Goal: Task Accomplishment & Management: Manage account settings

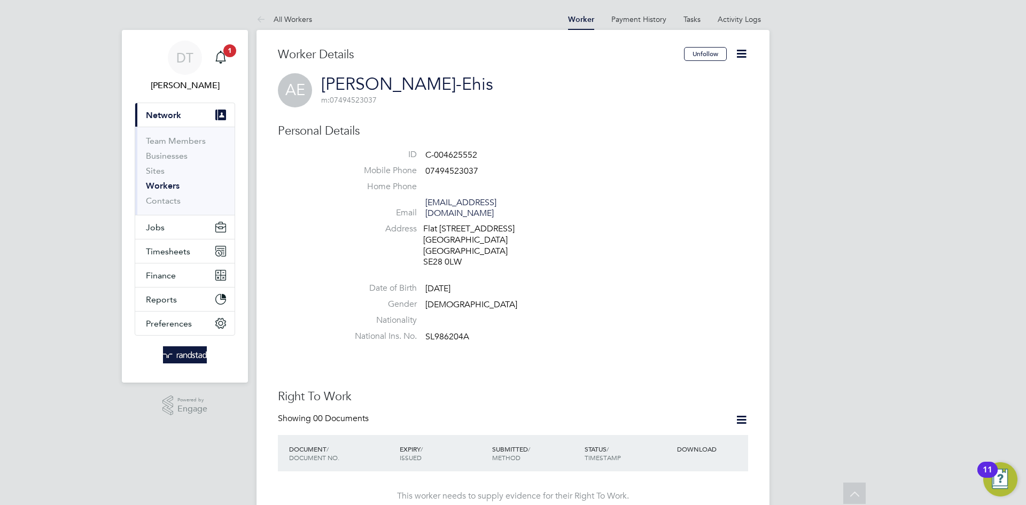
scroll to position [135, 0]
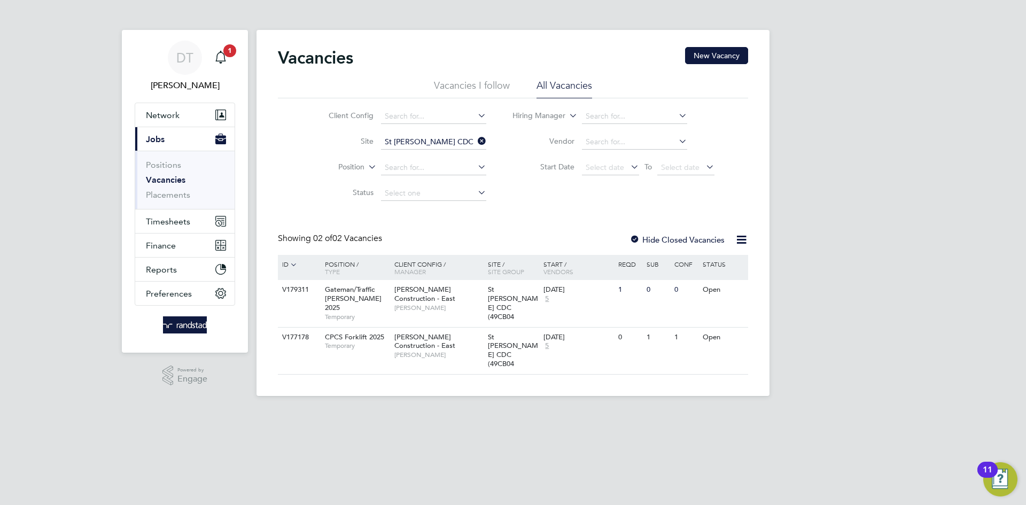
click at [228, 50] on span "1" at bounding box center [229, 50] width 13 height 13
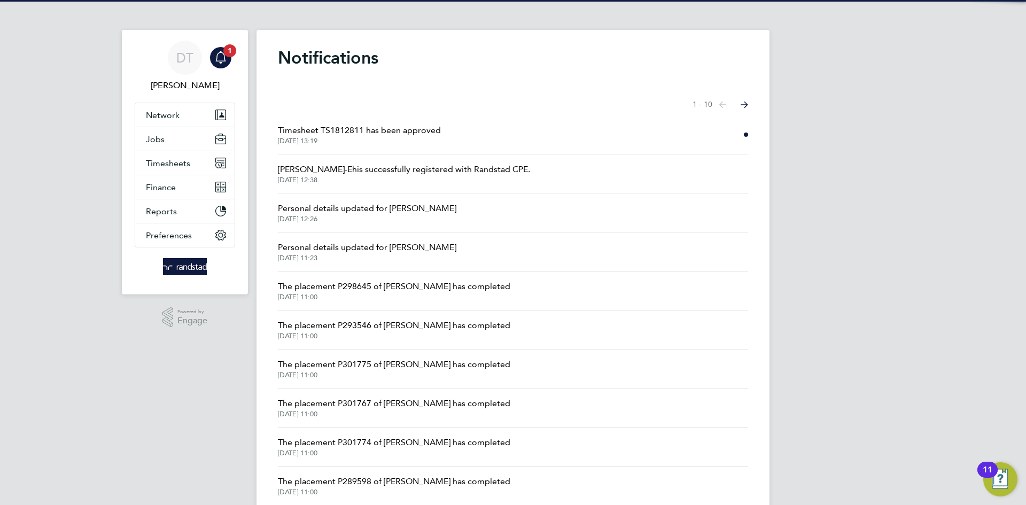
click at [350, 135] on span "Timesheet TS1812811 has been approved" at bounding box center [359, 130] width 163 height 13
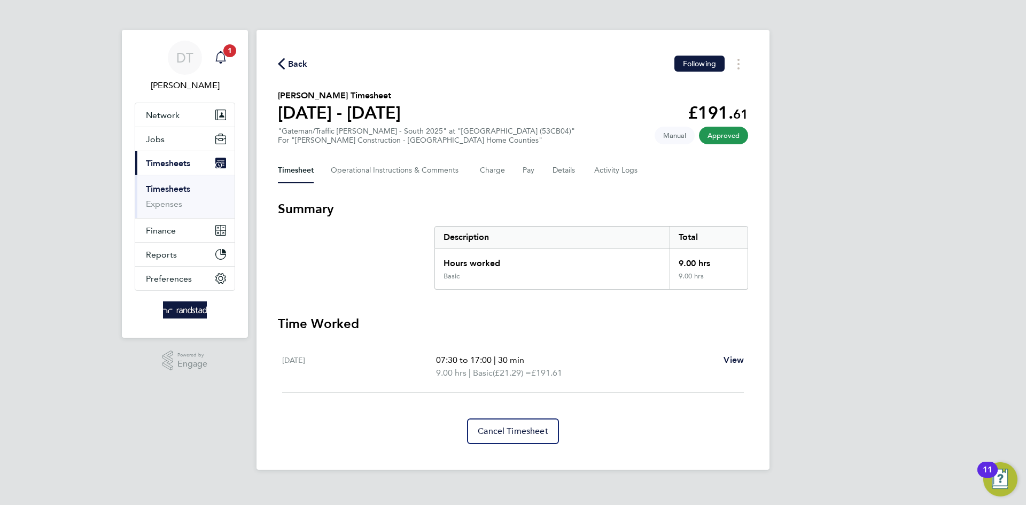
click at [220, 44] on link "Notifications 1" at bounding box center [220, 58] width 21 height 34
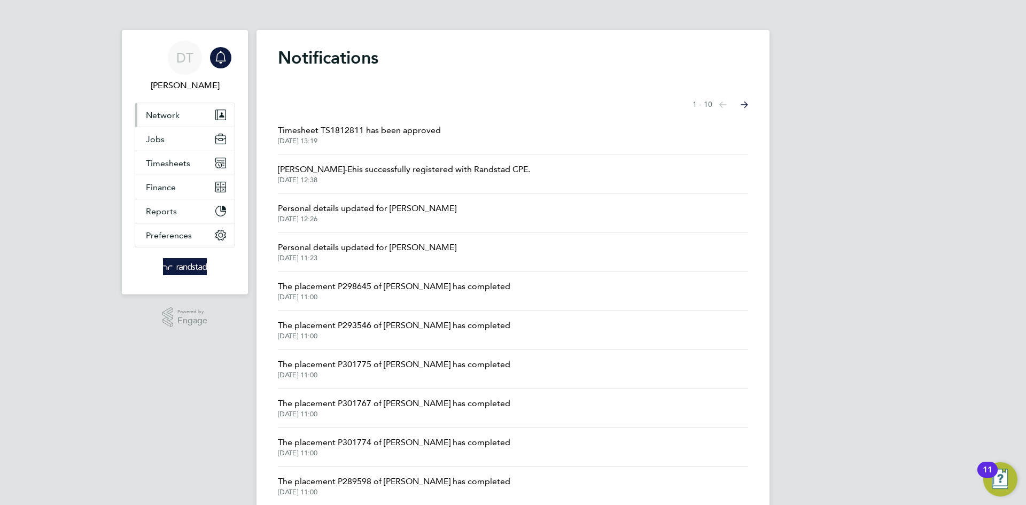
click at [192, 118] on button "Network" at bounding box center [184, 115] width 99 height 24
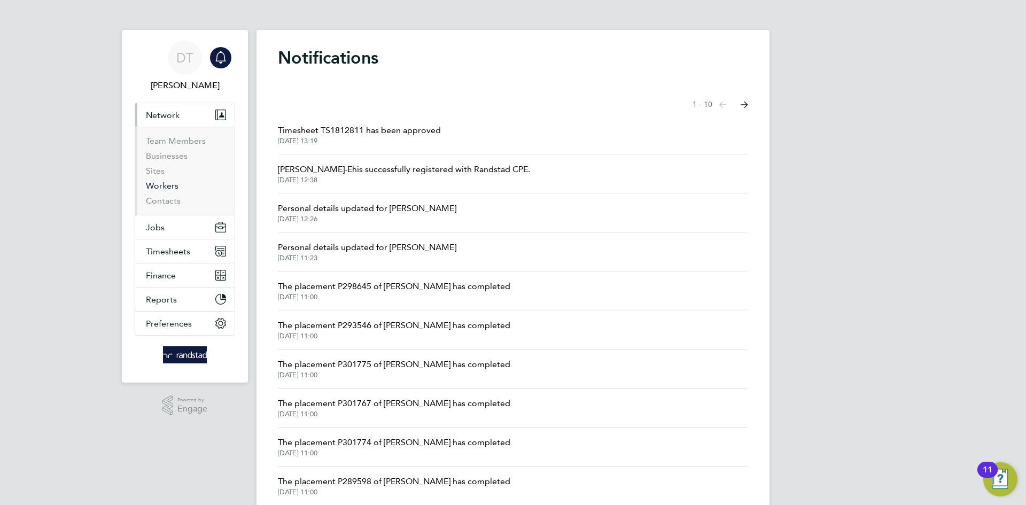
click at [168, 183] on link "Workers" at bounding box center [162, 186] width 33 height 10
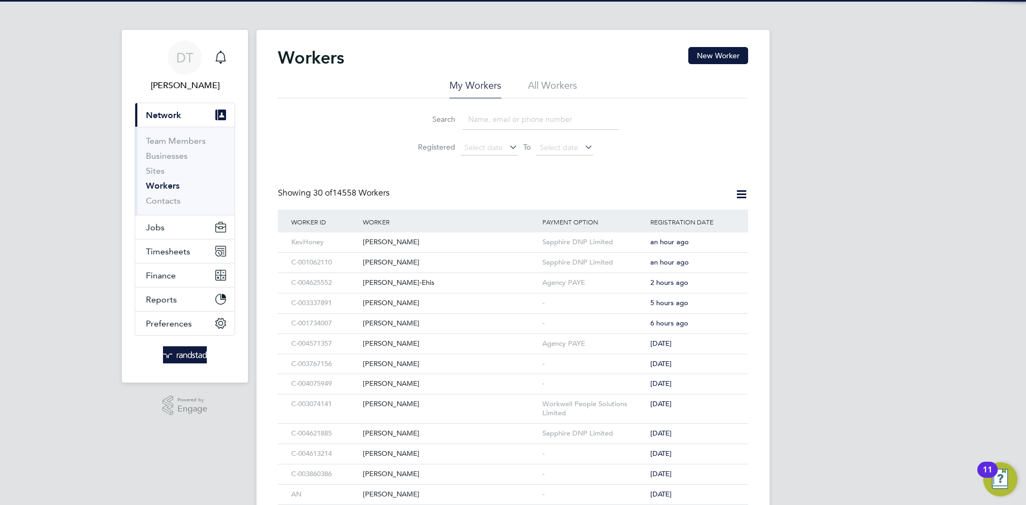
click at [535, 86] on li "All Workers" at bounding box center [552, 88] width 49 height 19
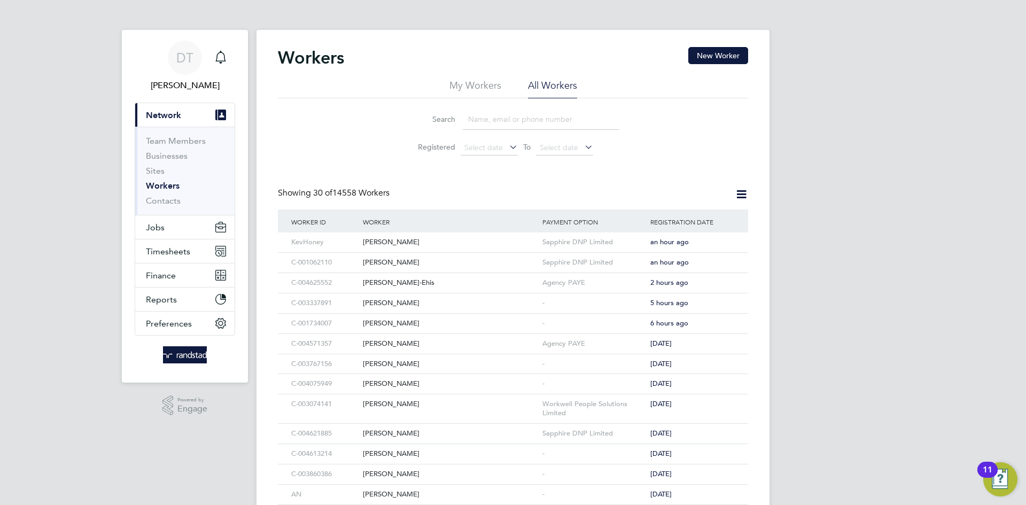
click at [491, 119] on input at bounding box center [541, 119] width 156 height 21
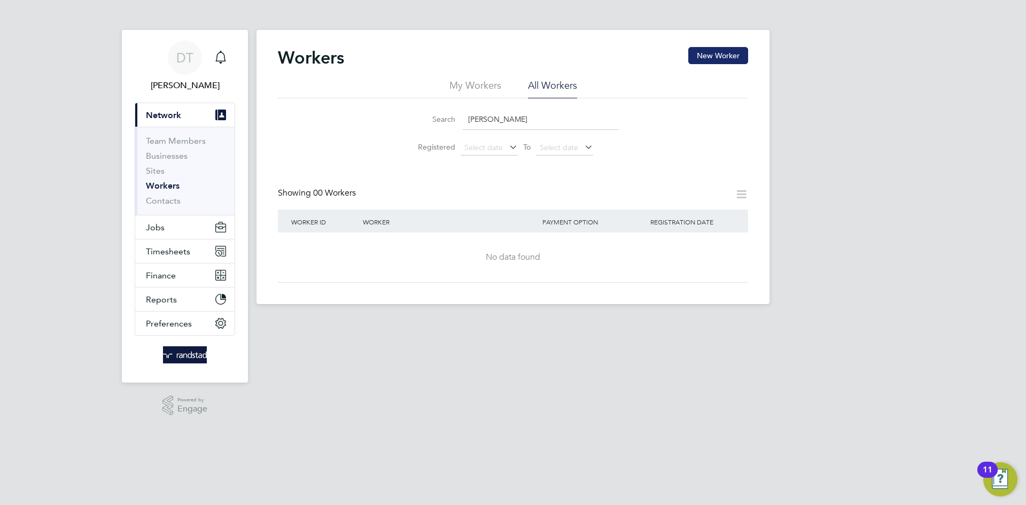
type input "[PERSON_NAME]"
click at [716, 53] on button "New Worker" at bounding box center [719, 55] width 60 height 17
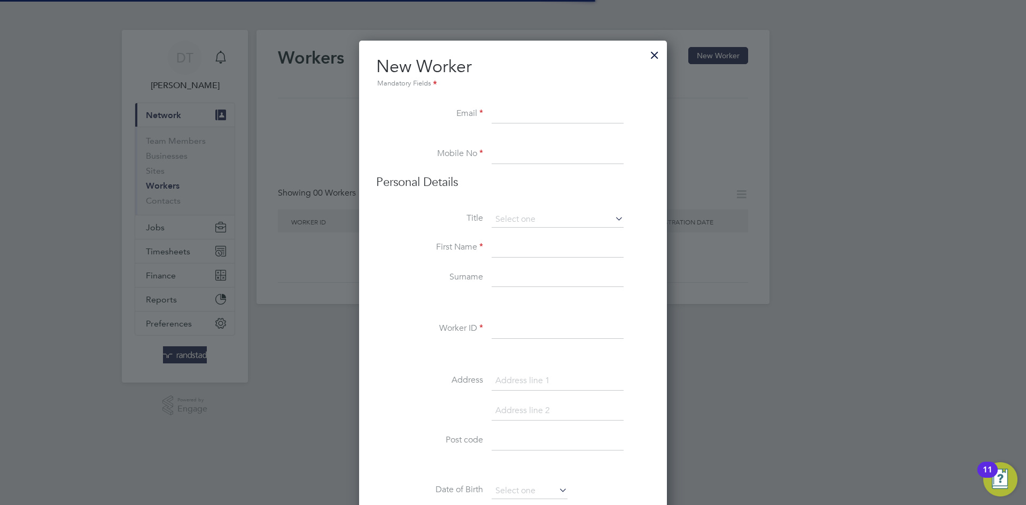
scroll to position [960, 308]
paste input "[EMAIL_ADDRESS][DOMAIN_NAME]"
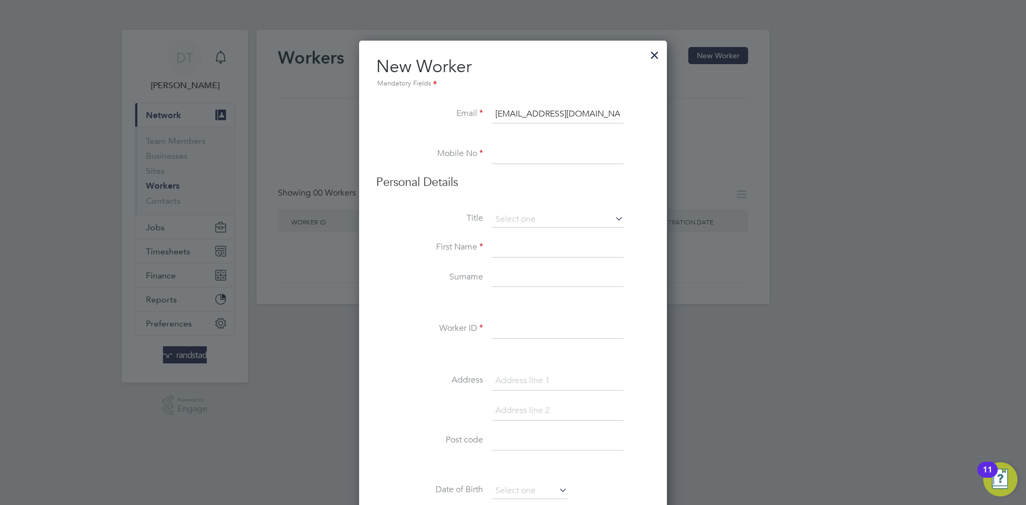
type input "[EMAIL_ADDRESS][DOMAIN_NAME]"
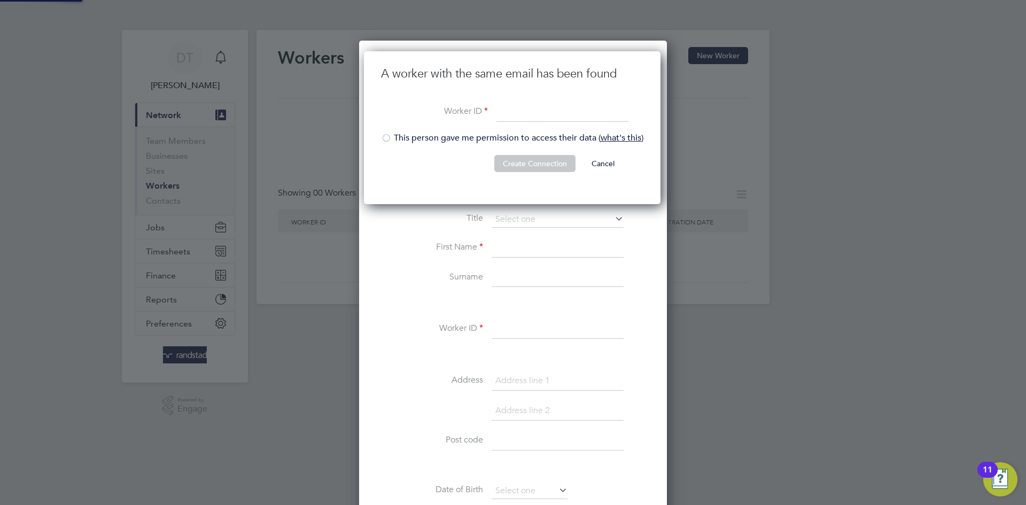
scroll to position [153, 298]
click at [594, 165] on button "Cancel" at bounding box center [603, 163] width 40 height 17
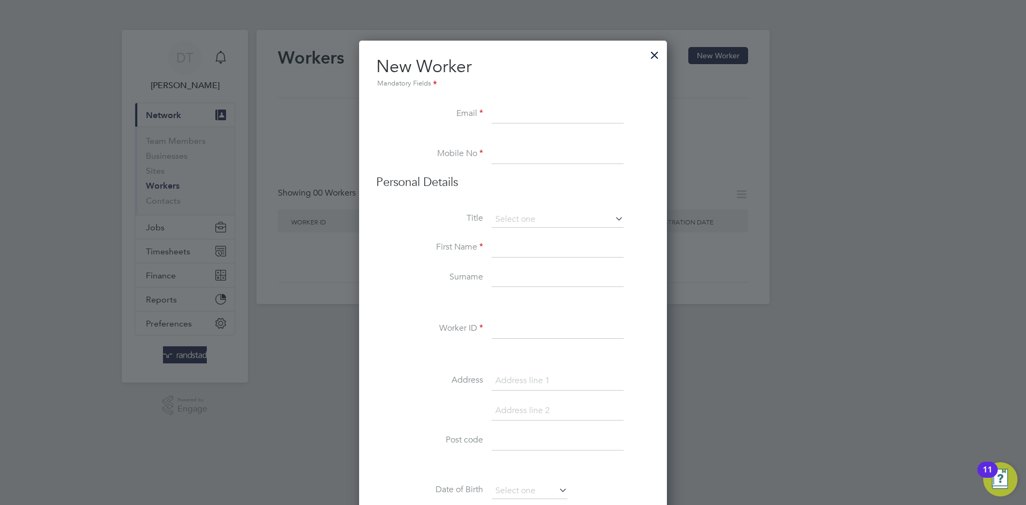
click at [506, 159] on input at bounding box center [558, 154] width 132 height 19
paste input "07955319540"
type input "07955319540"
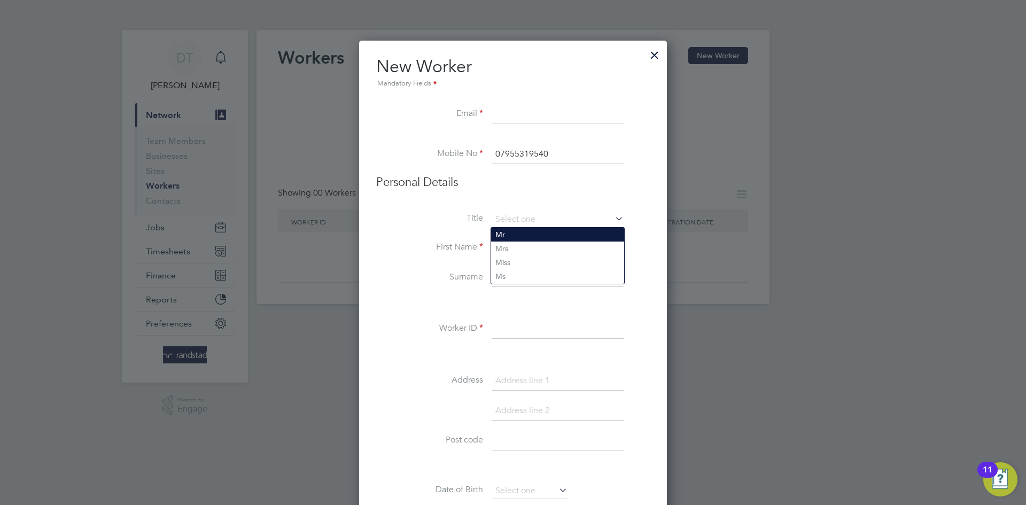
click at [503, 229] on li "Mr" at bounding box center [557, 235] width 133 height 14
type input "Mr"
click at [503, 245] on input at bounding box center [558, 247] width 132 height 19
type input "Terry"
type input "Wall"
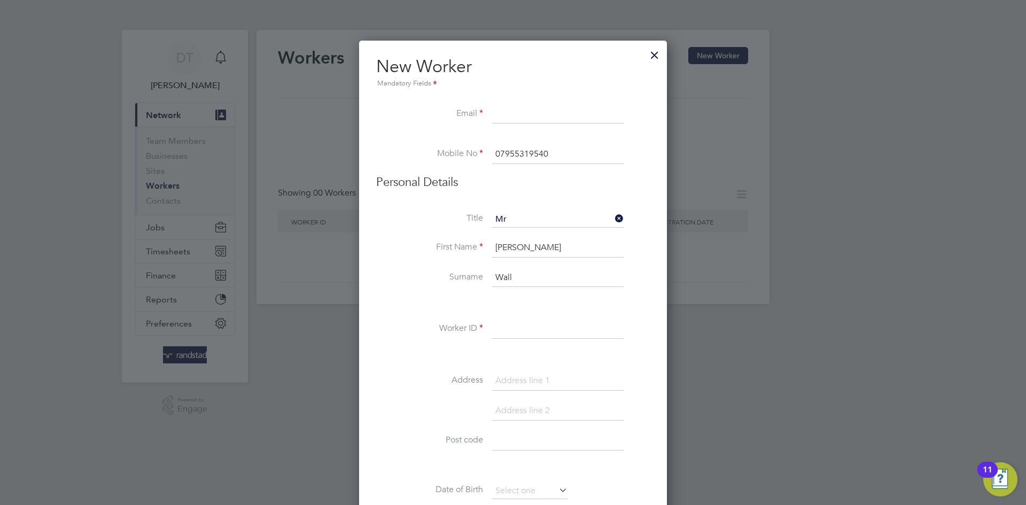
paste input "C-000017475"
type input "C-000017475"
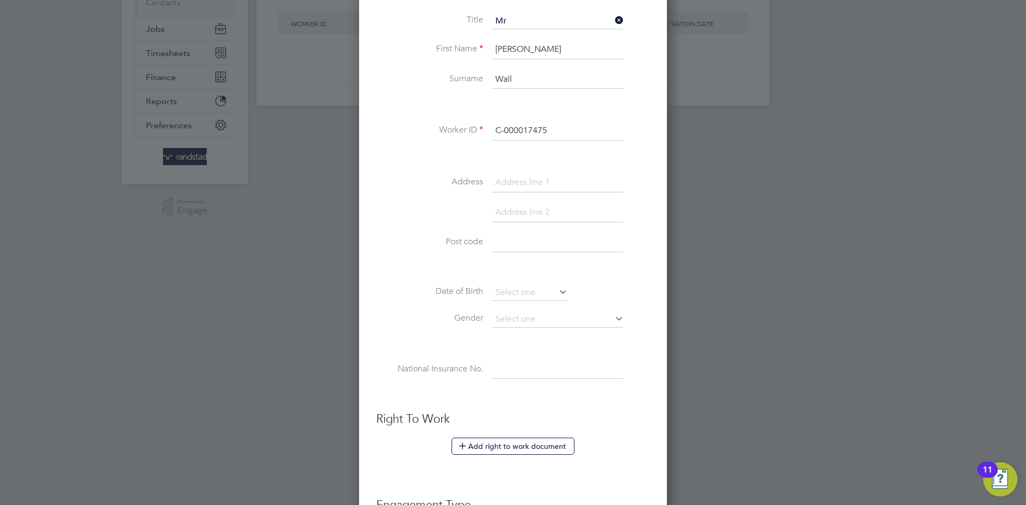
scroll to position [203, 0]
paste input "108 Windsor Road"
type input "108 Windsor Road"
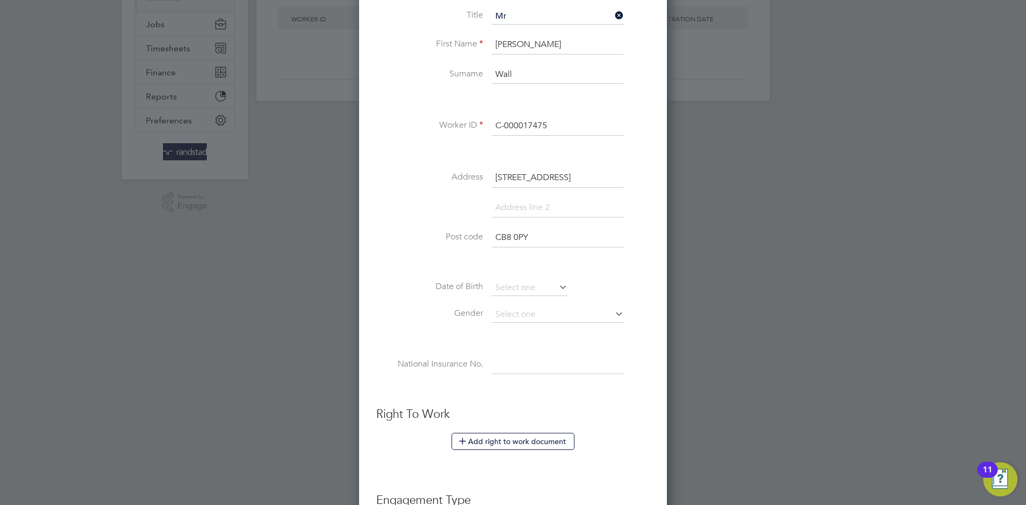
type input "CB8 0PY"
click at [508, 205] on input at bounding box center [558, 207] width 132 height 19
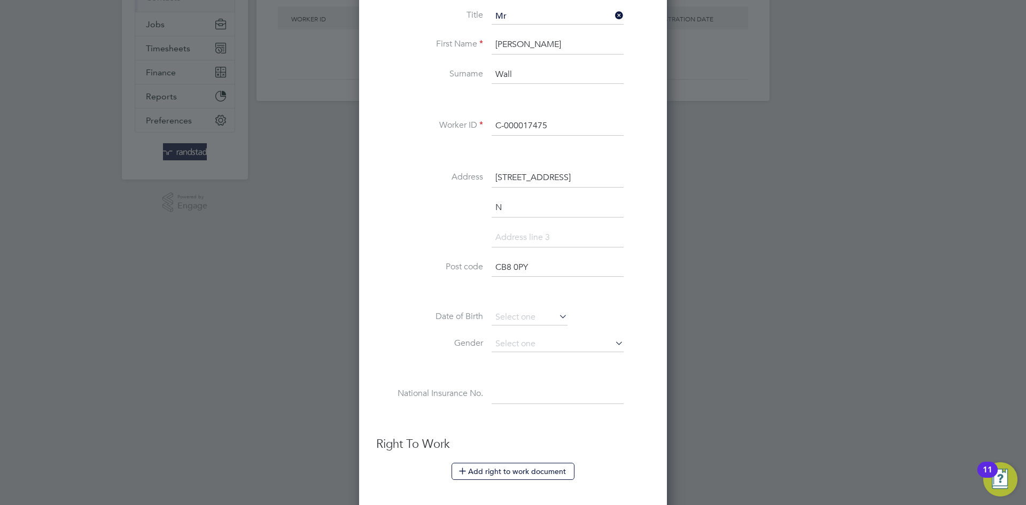
scroll to position [989, 308]
type input "Newmarket"
type input "Cambridgeshire"
click at [511, 320] on input at bounding box center [530, 318] width 76 height 16
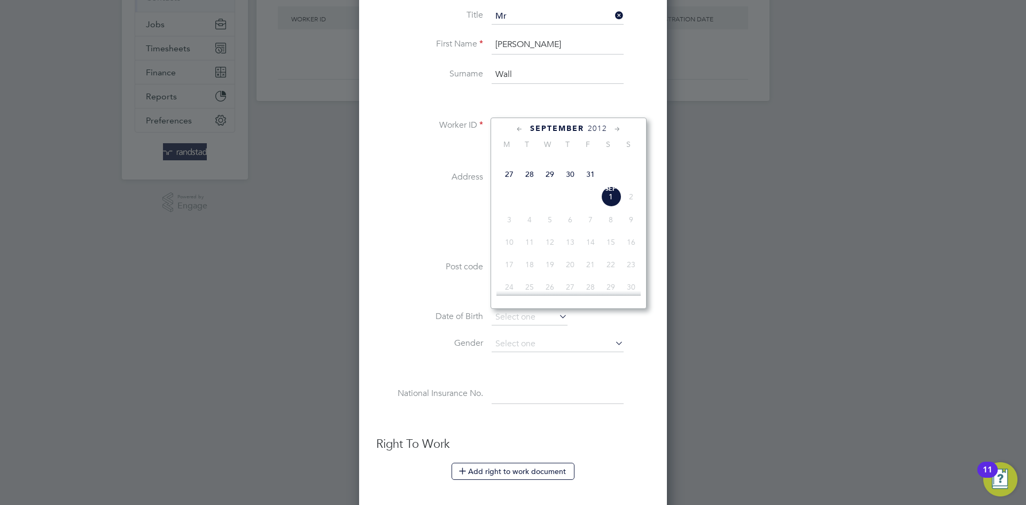
click at [592, 128] on span "2012" at bounding box center [597, 128] width 19 height 9
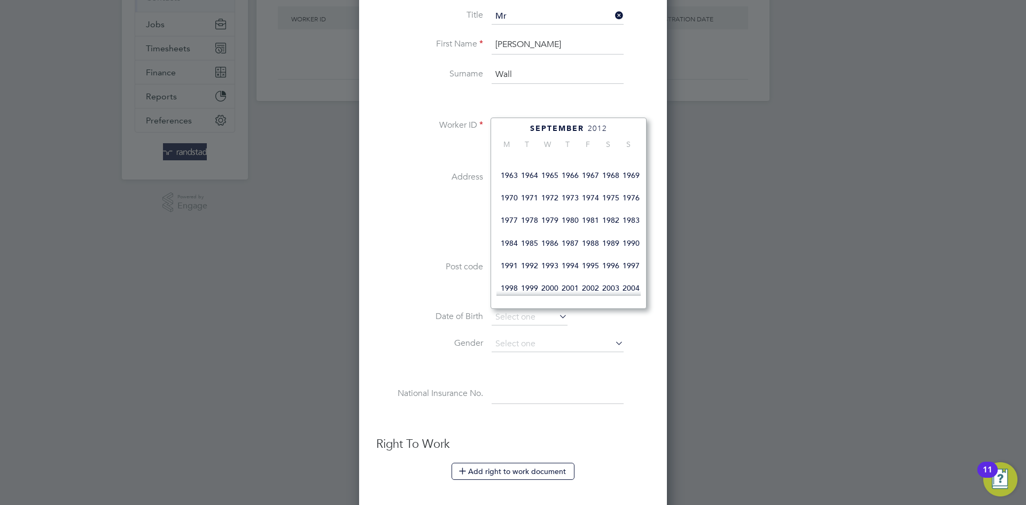
scroll to position [163, 0]
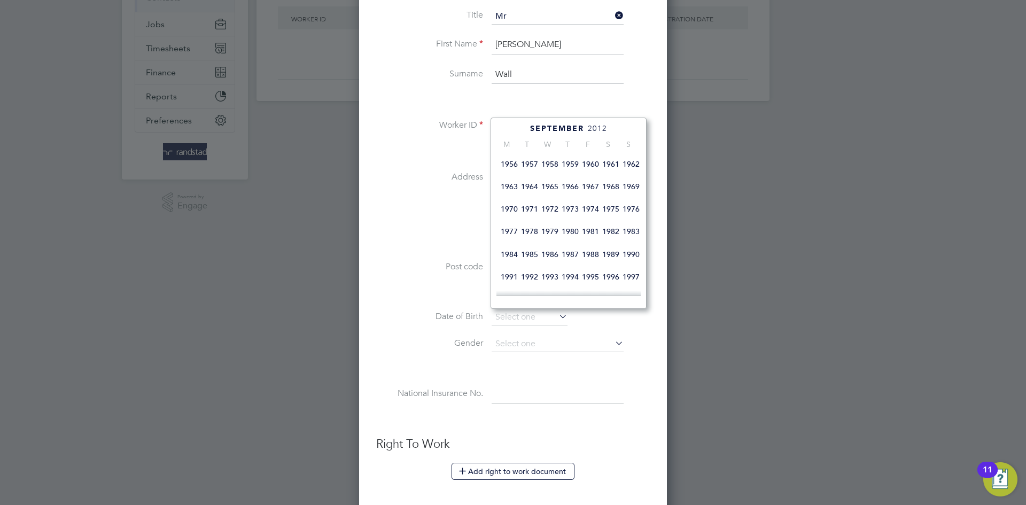
click at [625, 170] on span "1962" at bounding box center [631, 164] width 20 height 20
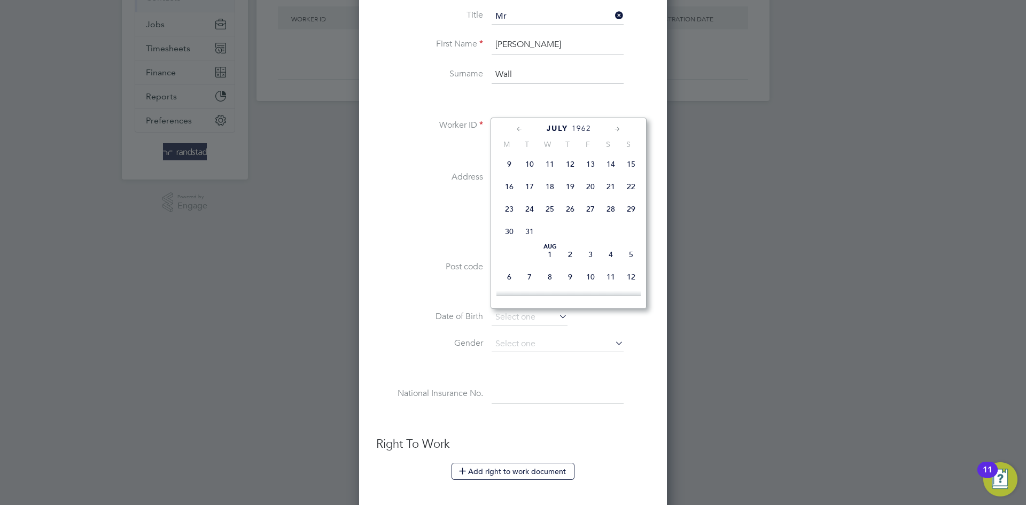
click at [521, 127] on icon at bounding box center [520, 129] width 10 height 12
click at [623, 127] on div "April 1962" at bounding box center [569, 128] width 144 height 10
click at [619, 125] on icon at bounding box center [618, 129] width 10 height 12
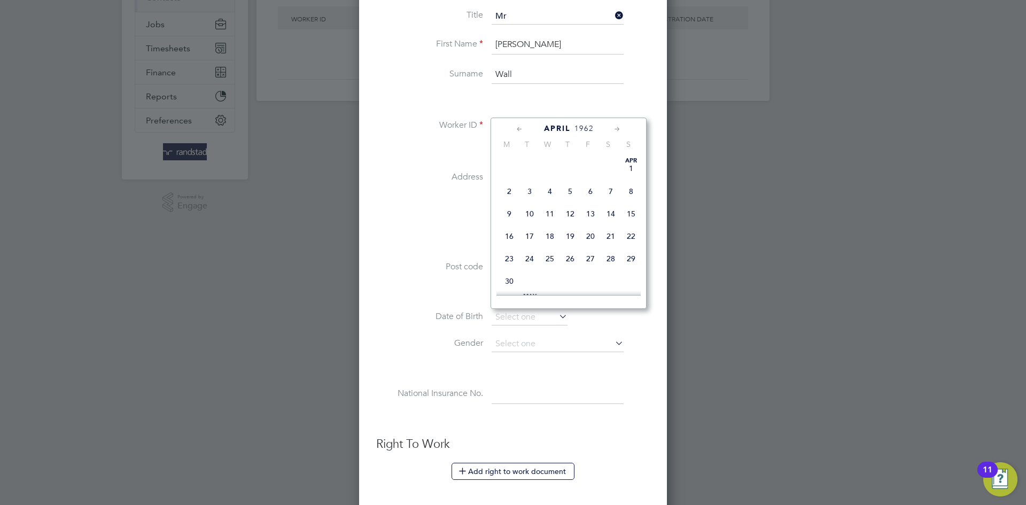
scroll to position [142, 0]
click at [505, 214] on span "14" at bounding box center [509, 207] width 20 height 20
type input "14 May 1962"
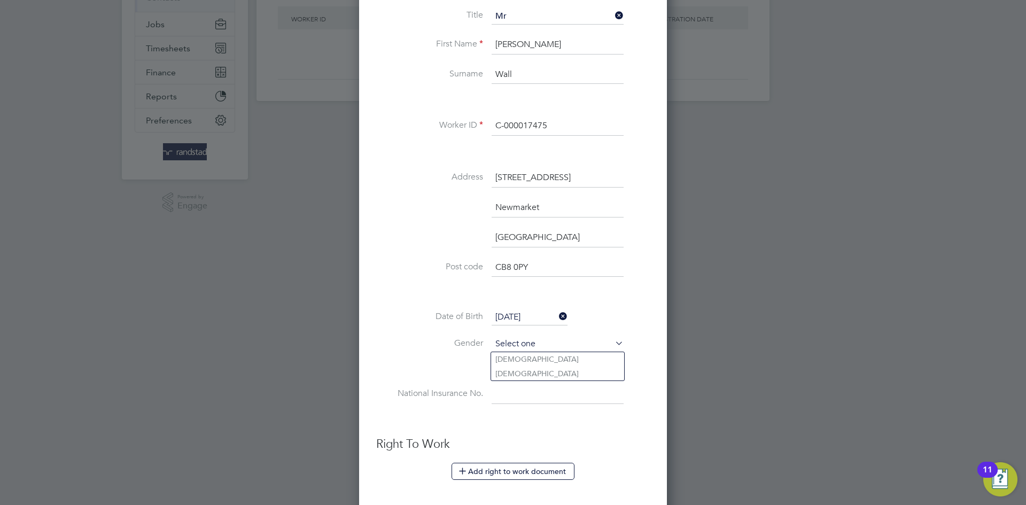
click at [521, 339] on input at bounding box center [558, 344] width 132 height 16
click at [510, 356] on li "Male" at bounding box center [557, 359] width 133 height 14
type input "Male"
click at [515, 388] on input at bounding box center [558, 394] width 132 height 19
paste input "WP078918A"
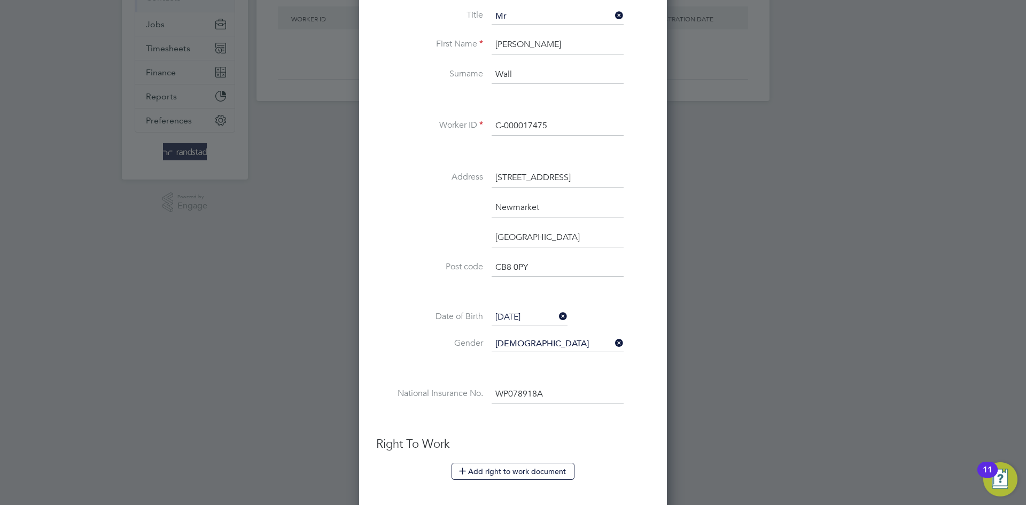
type input "WP 07 89 18 A"
click at [401, 338] on label "Gender" at bounding box center [429, 343] width 107 height 11
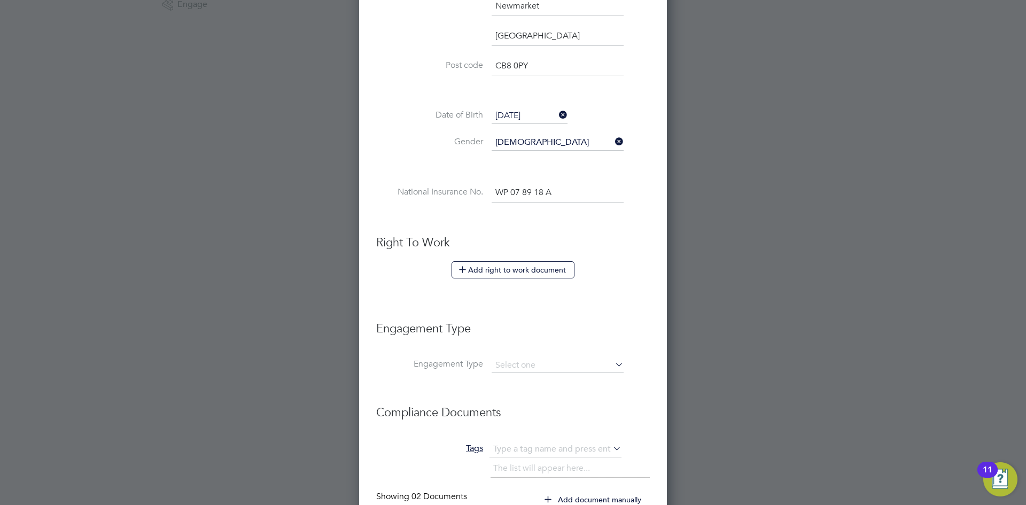
scroll to position [418, 0]
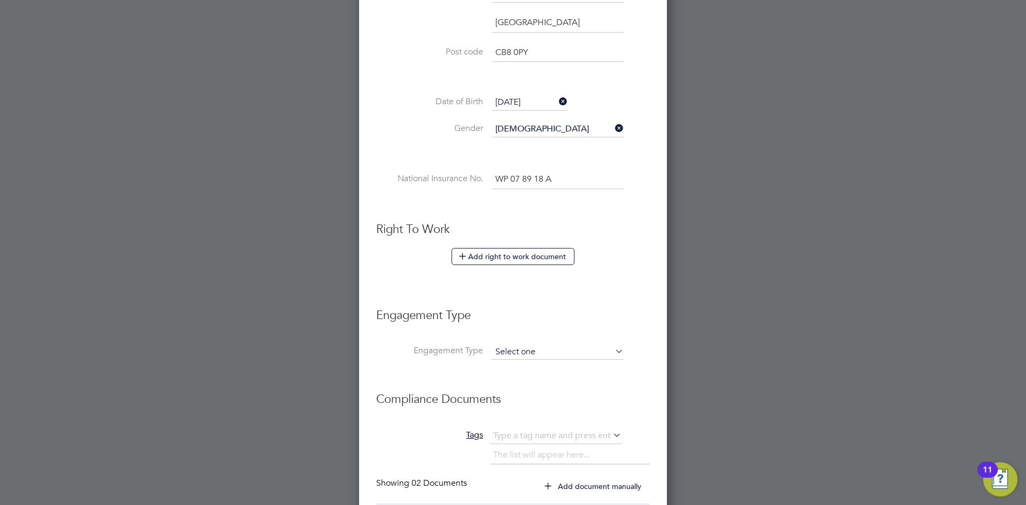
click at [522, 348] on input at bounding box center [558, 352] width 132 height 15
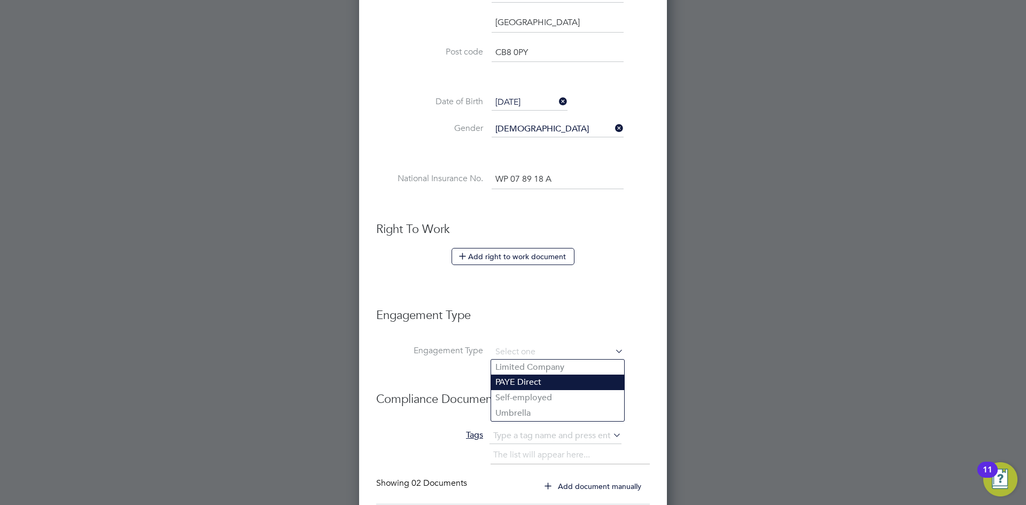
click at [516, 375] on li "PAYE Direct" at bounding box center [557, 383] width 133 height 16
type input "PAYE Direct"
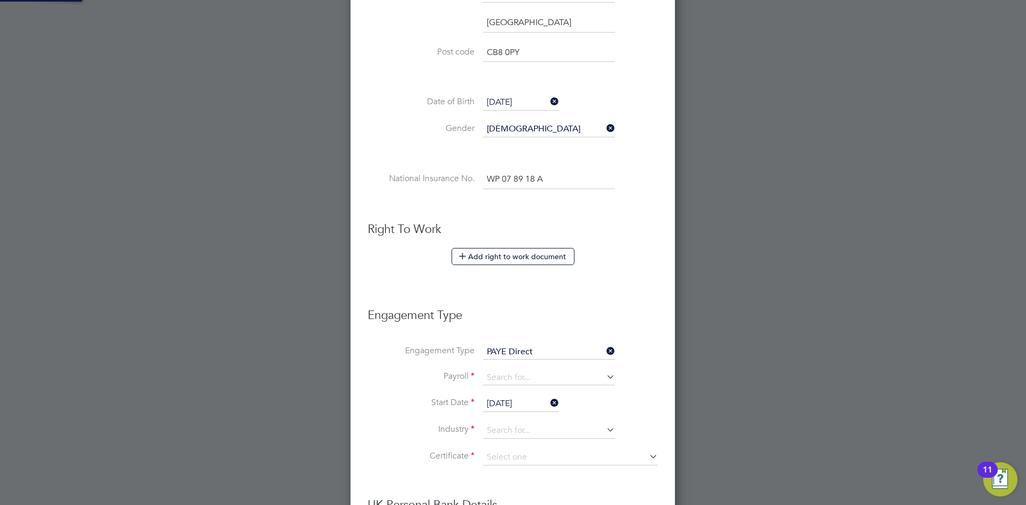
scroll to position [1302, 326]
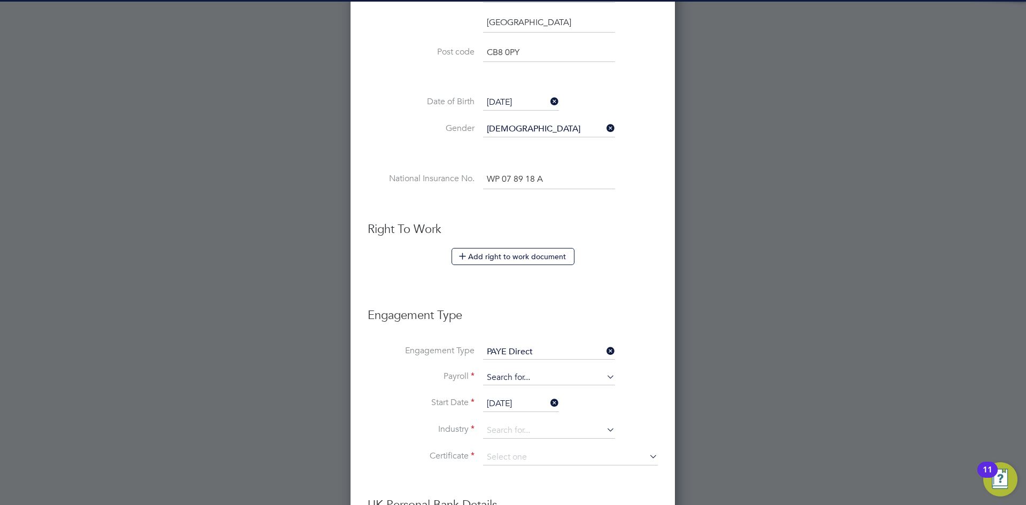
click at [503, 374] on input at bounding box center [549, 377] width 132 height 15
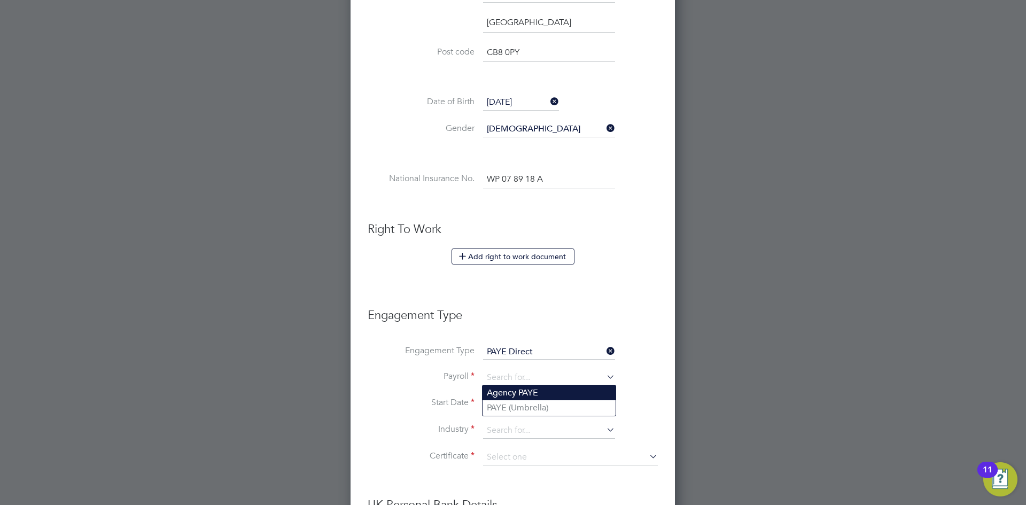
click at [504, 392] on li "Agency PAYE" at bounding box center [549, 393] width 133 height 16
type input "Agency PAYE"
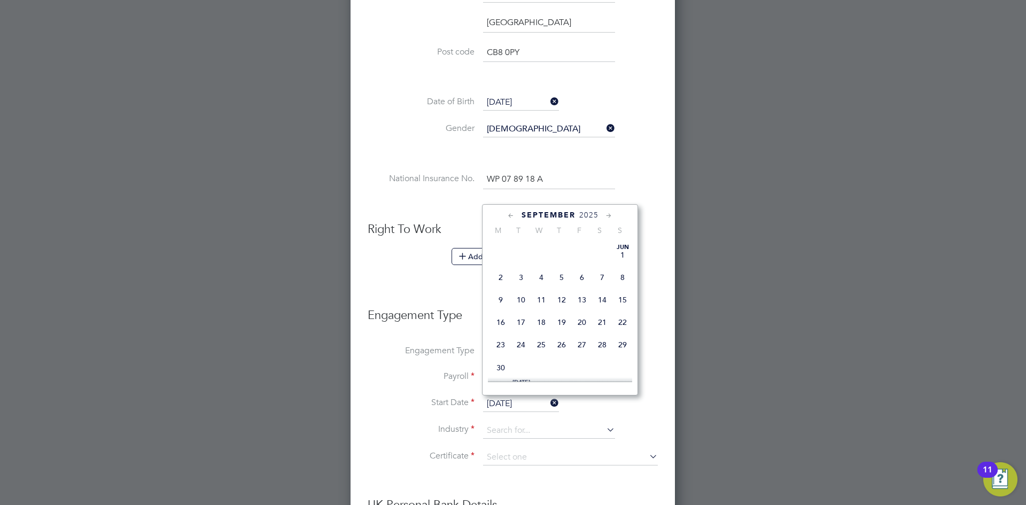
click at [500, 400] on input "[DATE]" at bounding box center [521, 404] width 76 height 16
click at [516, 270] on span "26" at bounding box center [521, 260] width 20 height 20
type input "26 Aug 2025"
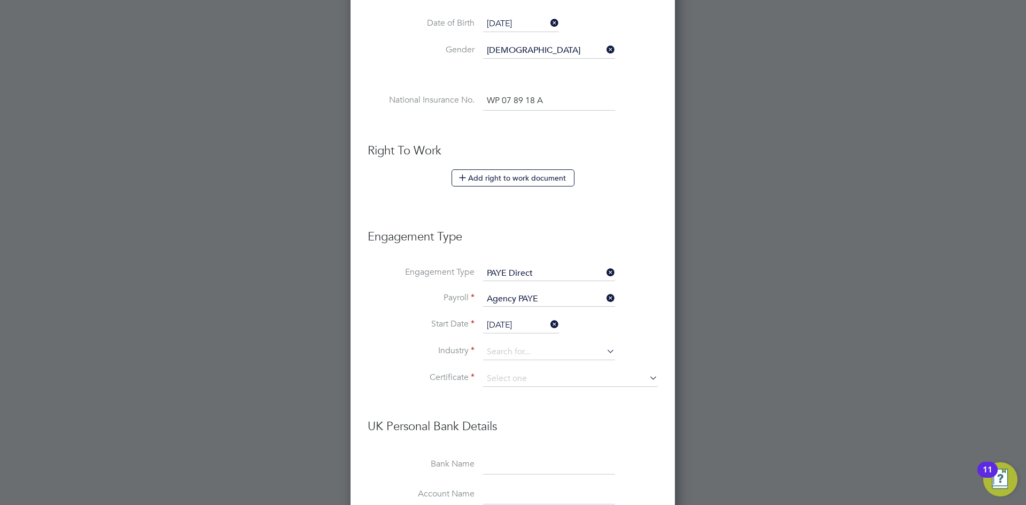
scroll to position [558, 0]
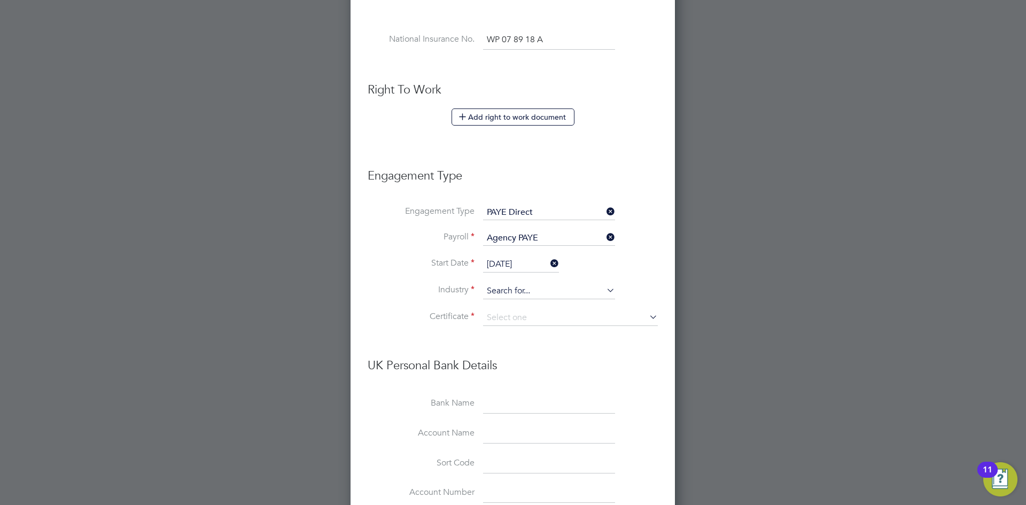
click at [505, 291] on input at bounding box center [549, 291] width 132 height 16
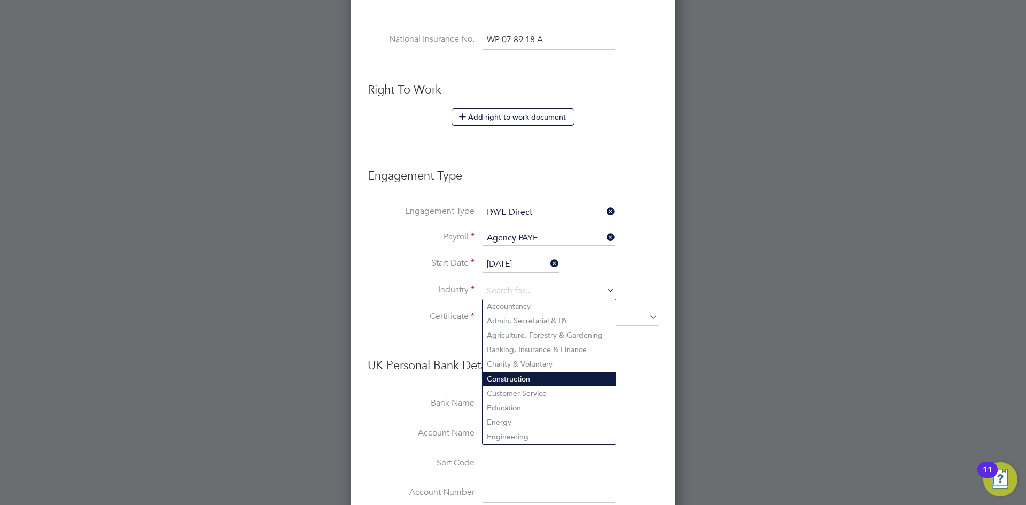
click at [507, 372] on li "Construction" at bounding box center [549, 379] width 133 height 14
type input "Construction"
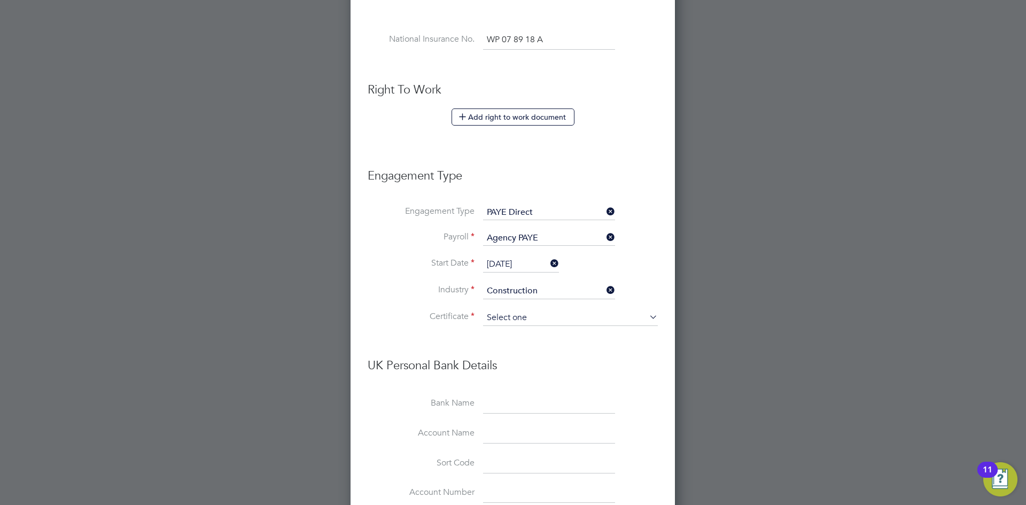
click at [506, 311] on input at bounding box center [570, 318] width 175 height 16
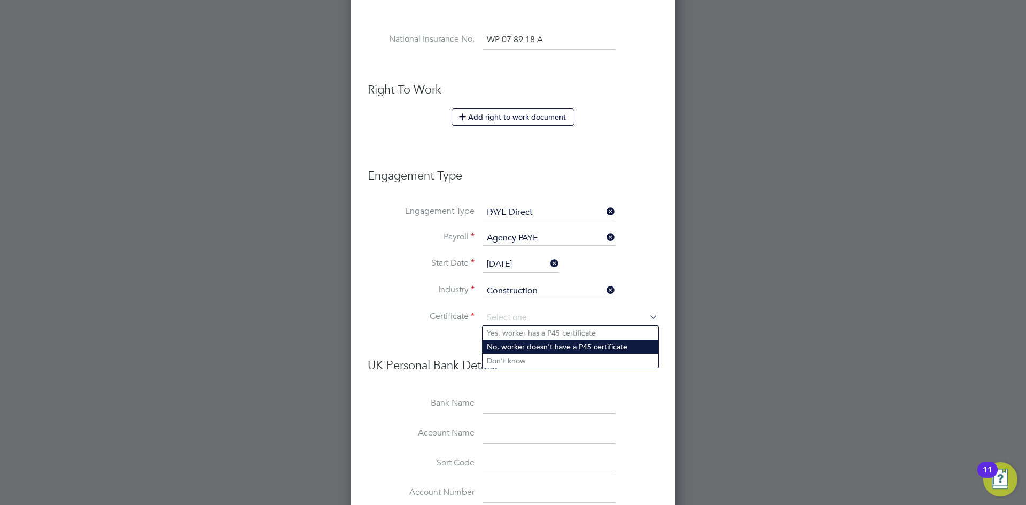
click at [508, 344] on li "No, worker doesn't have a P45 certificate" at bounding box center [571, 347] width 176 height 14
type input "No, worker doesn't have a P45 certificate"
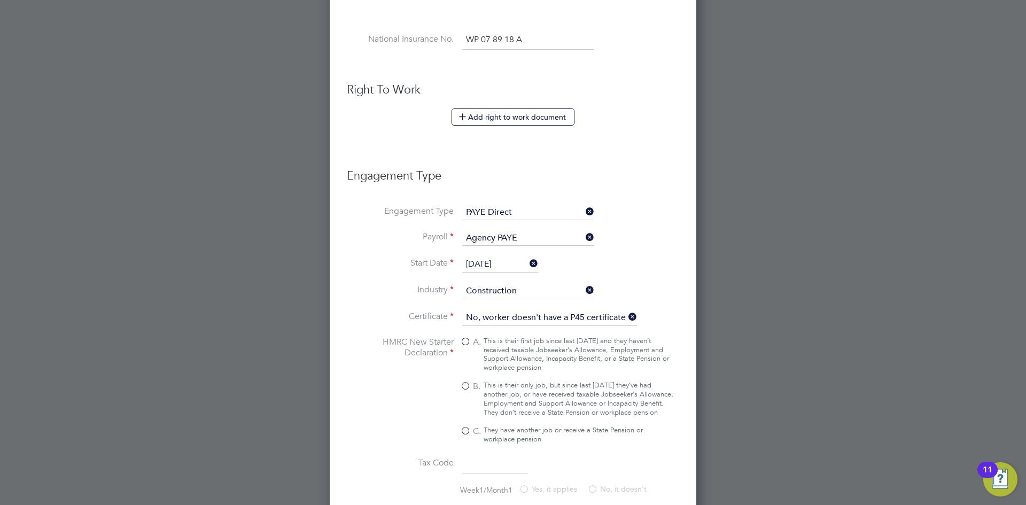
scroll to position [1619, 367]
click at [510, 393] on div "This is their only job, but since last 6 April they’ve had another job, or have…" at bounding box center [579, 399] width 190 height 36
click at [0, 0] on input "B. This is their only job, but since last 6 April they’ve had another job, or h…" at bounding box center [0, 0] width 0 height 0
type input "1257L"
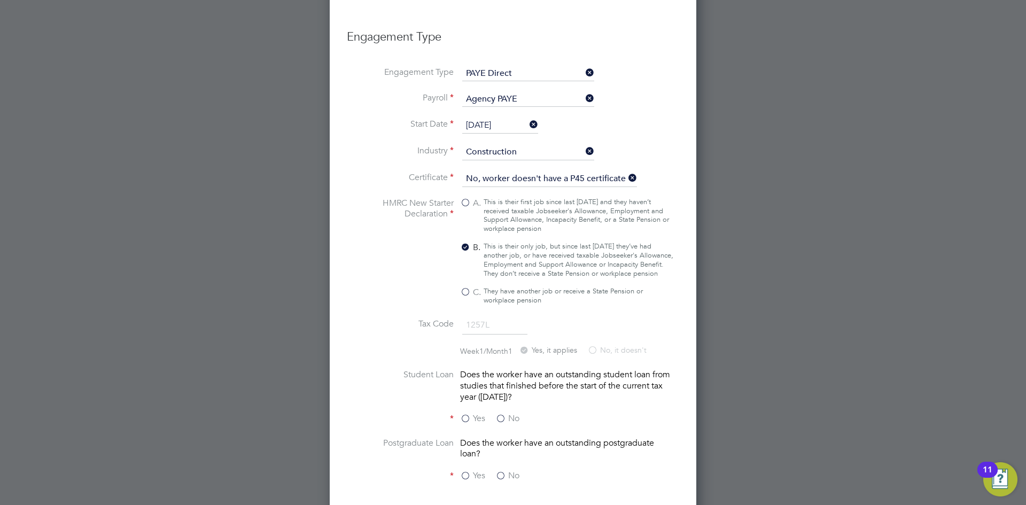
scroll to position [771, 0]
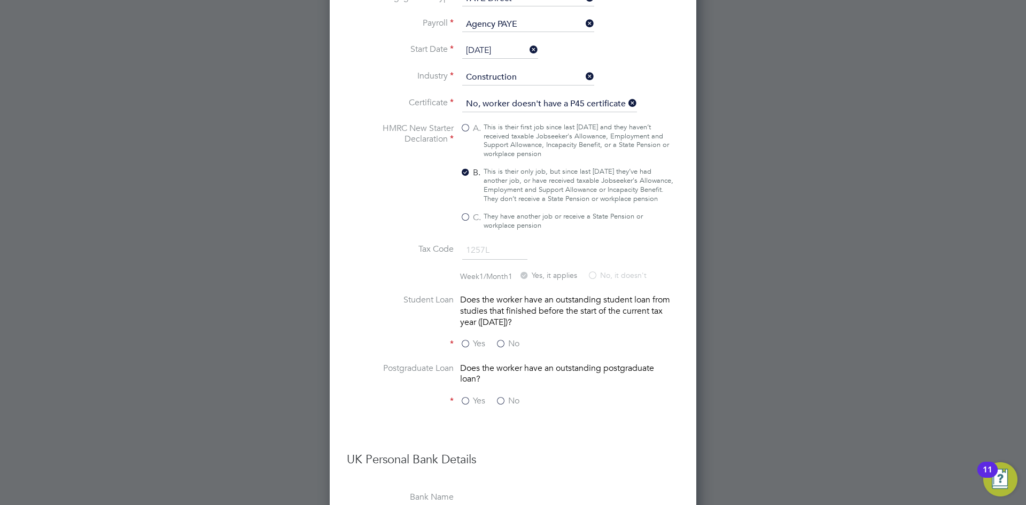
click at [502, 350] on label "No" at bounding box center [508, 343] width 24 height 11
click at [0, 0] on input "No" at bounding box center [0, 0] width 0 height 0
click at [504, 406] on label "No" at bounding box center [508, 401] width 24 height 11
click at [0, 0] on input "No" at bounding box center [0, 0] width 0 height 0
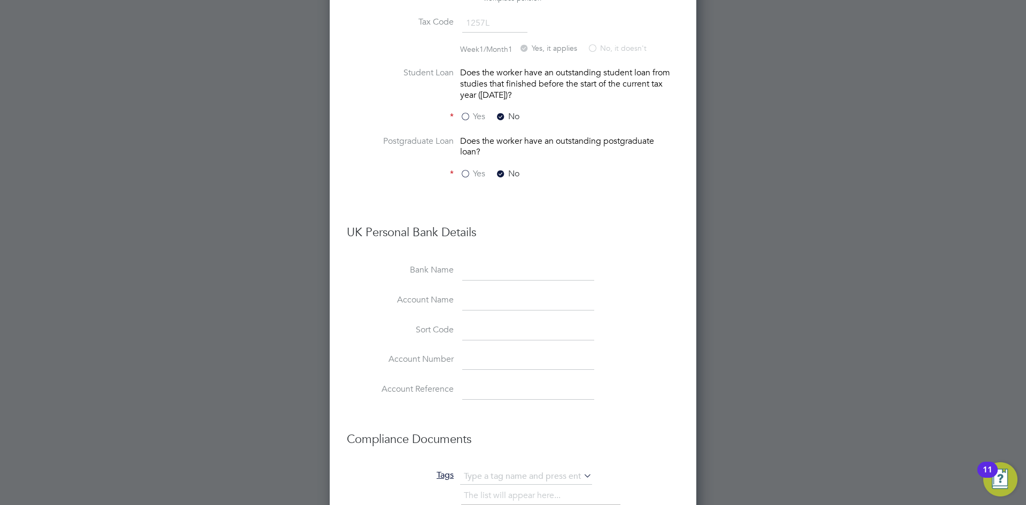
scroll to position [1002, 0]
click at [481, 277] on input at bounding box center [528, 267] width 132 height 19
type input "Lloyds Bank"
paste input "Mr Terry A Wall"
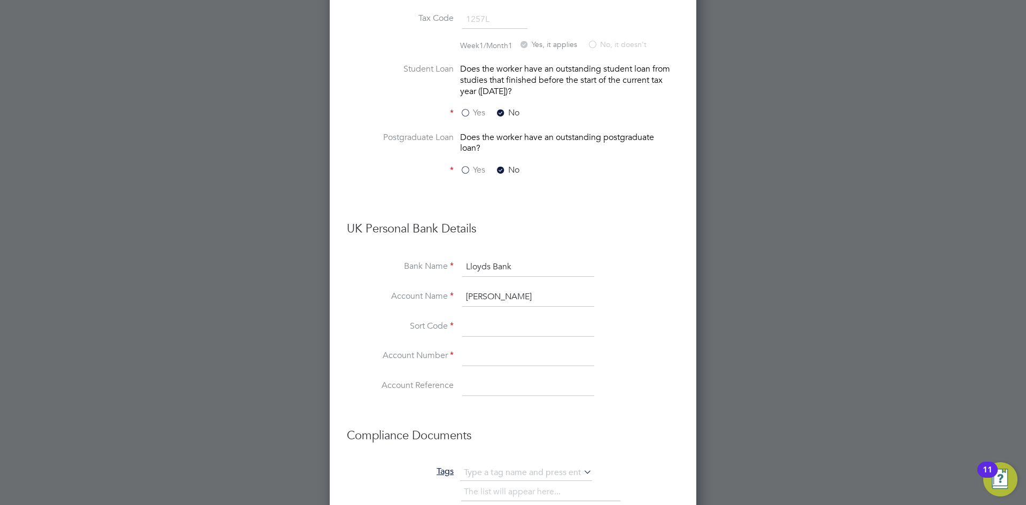
type input "Mr Terry A Wall"
paste input "770505"
type input "77-05-05"
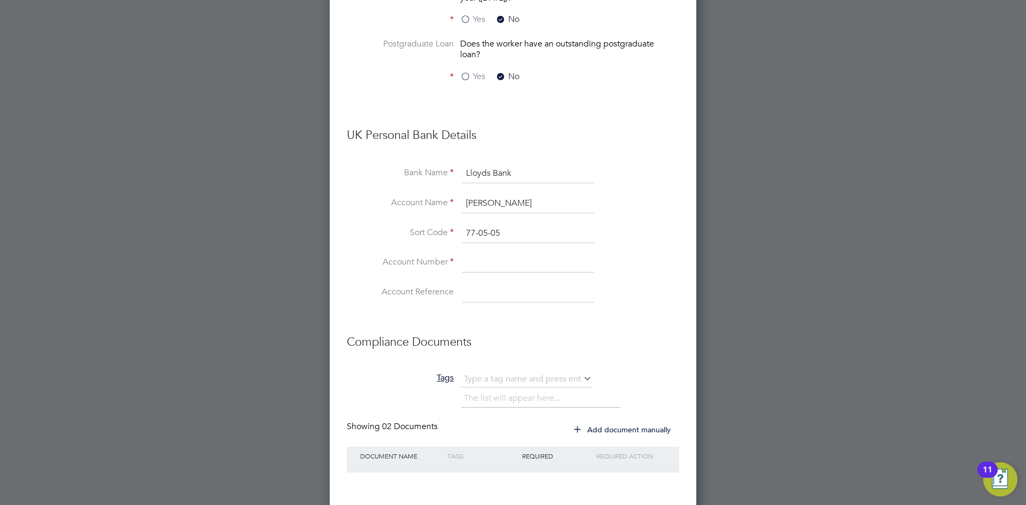
scroll to position [1154, 0]
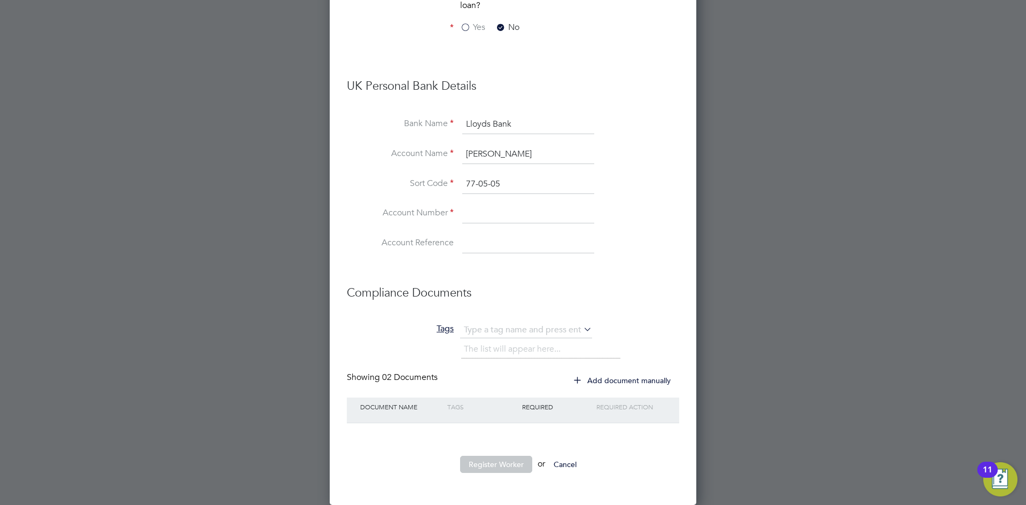
paste input "28434668"
type input "28434668"
click at [361, 240] on label "Account Reference" at bounding box center [400, 242] width 107 height 11
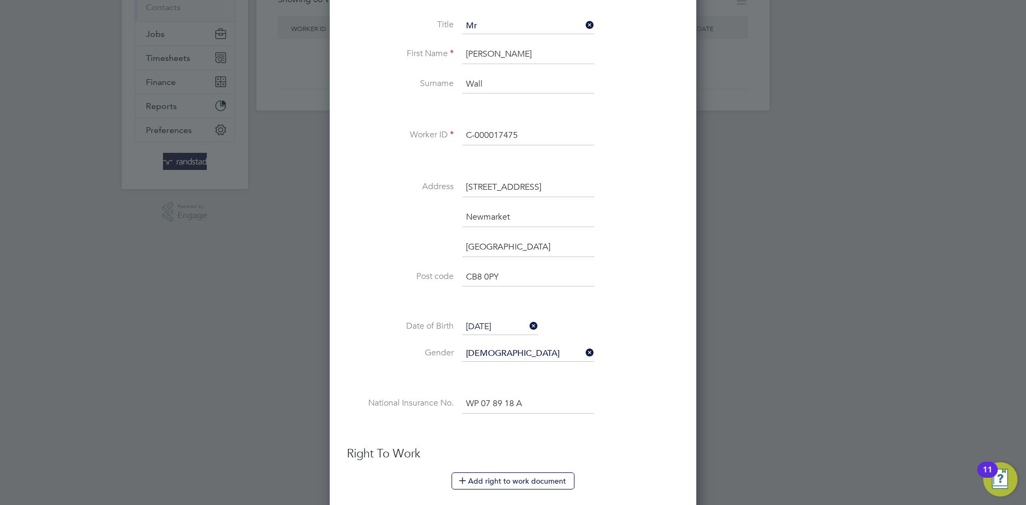
scroll to position [0, 0]
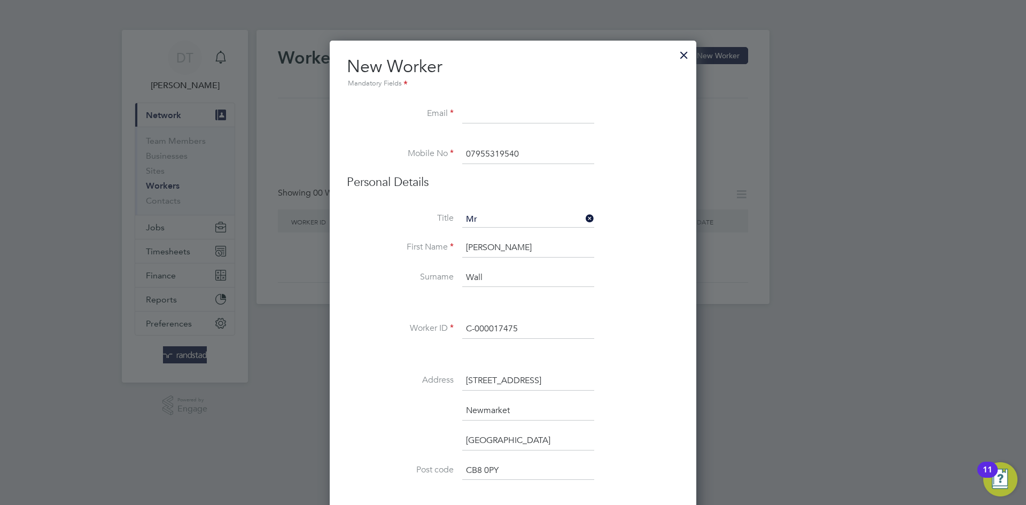
click at [475, 107] on input at bounding box center [528, 114] width 132 height 19
paste input "wallterry6@gmail.com"
type input "wallterry6@gmail.com"
click at [386, 125] on li "Email wallterry6@gmail.com" at bounding box center [513, 120] width 333 height 30
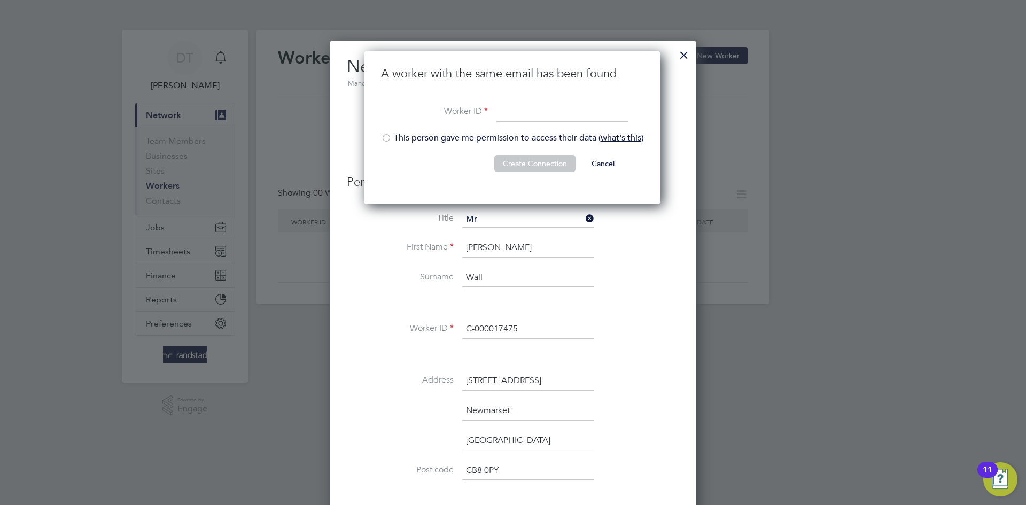
paste input "C-000017475"
type input "C-000017475"
click at [406, 140] on li "This person gave me permission to access their data ( what's this )" at bounding box center [512, 144] width 262 height 22
click at [521, 161] on button "Create Connection" at bounding box center [534, 163] width 81 height 17
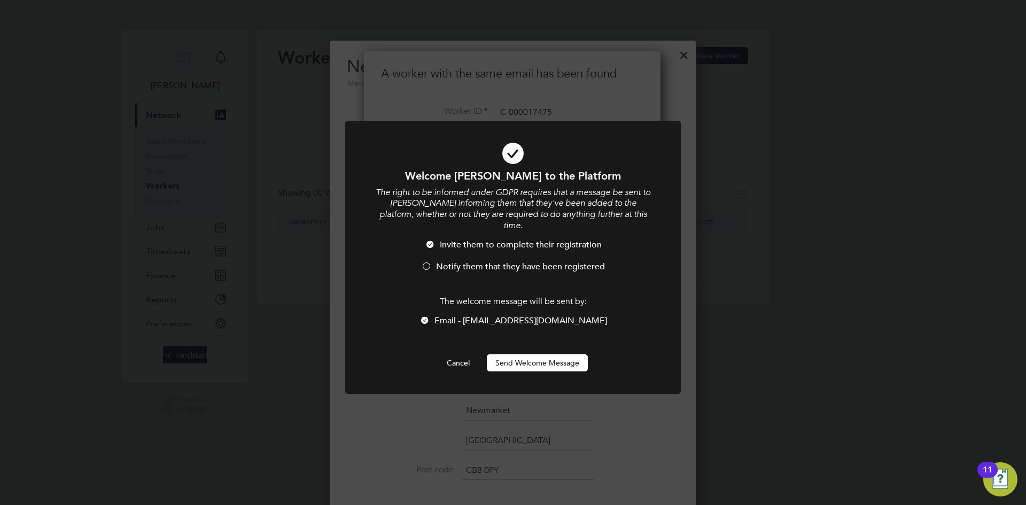
click at [466, 261] on span "Notify them that they have been registered" at bounding box center [520, 266] width 169 height 11
click at [536, 354] on button "Send Welcome Message" at bounding box center [537, 362] width 101 height 17
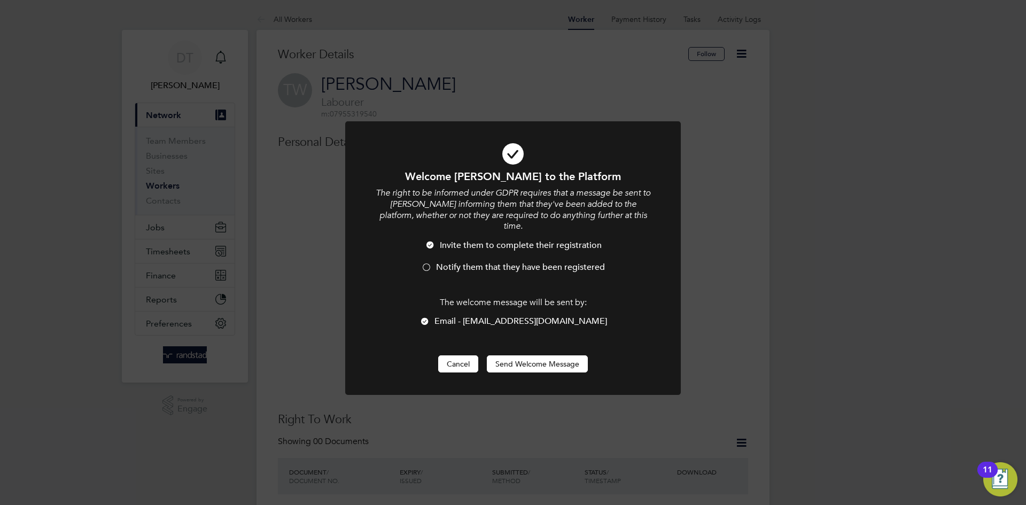
click at [458, 355] on button "Cancel" at bounding box center [458, 363] width 40 height 17
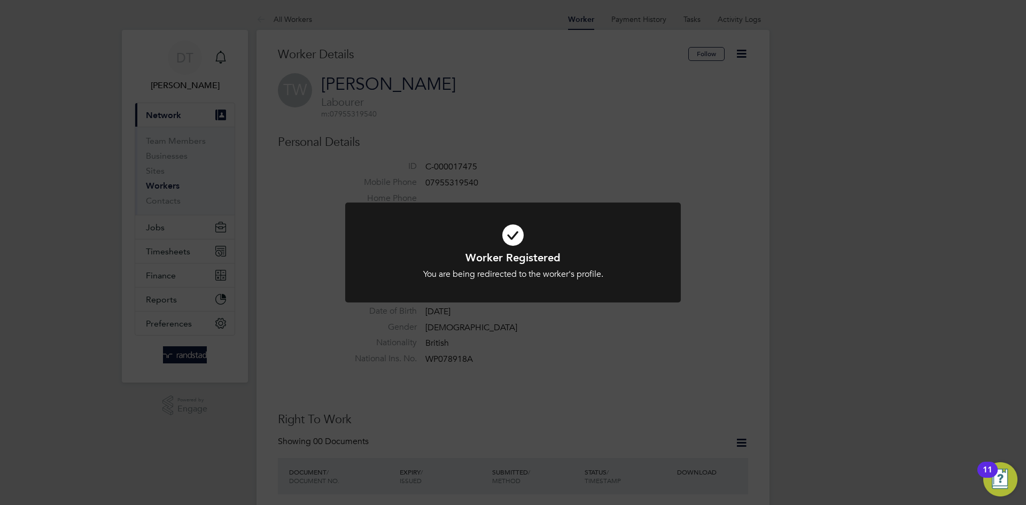
click at [567, 173] on div "Worker Registered You are being redirected to the worker's profile. Cancel Okay" at bounding box center [513, 252] width 1026 height 505
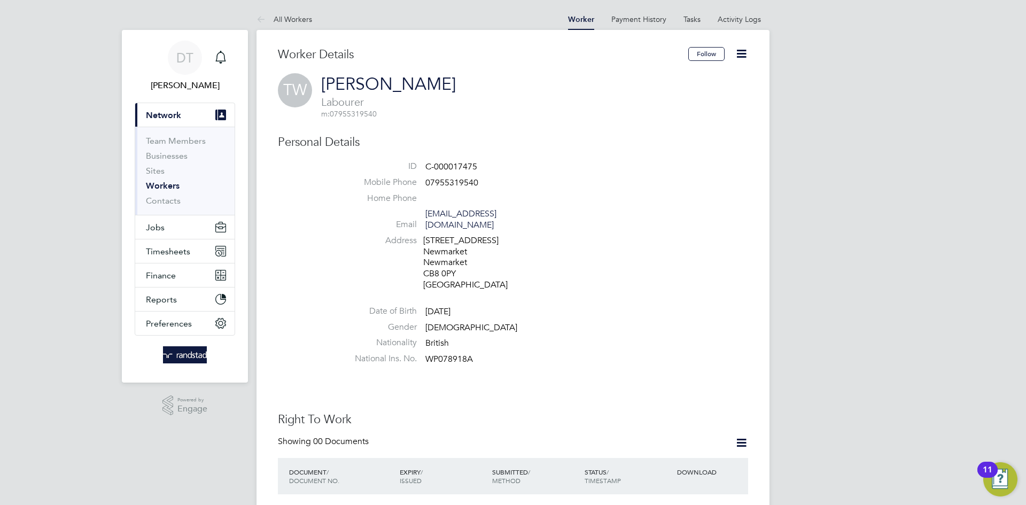
click at [740, 49] on icon at bounding box center [741, 53] width 13 height 13
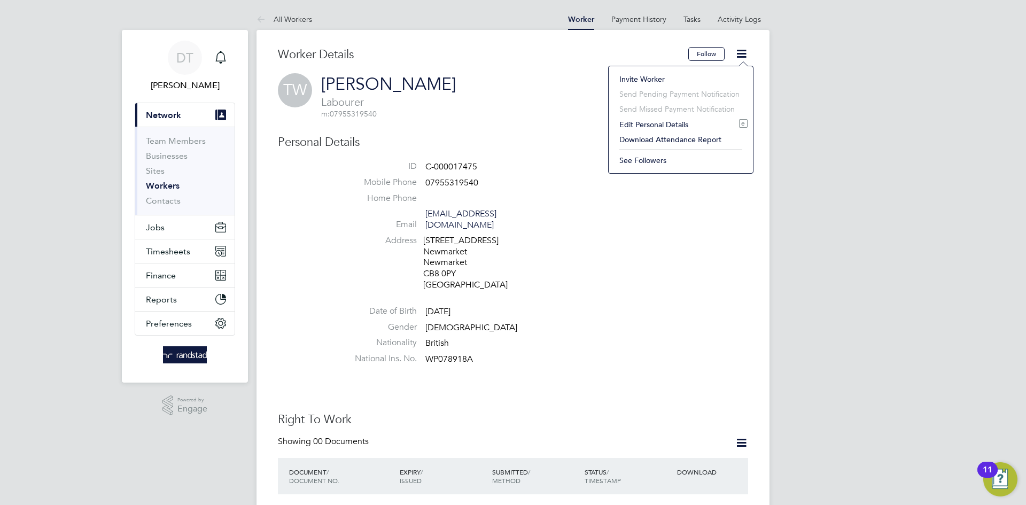
click at [660, 120] on li "Edit Personal Details e" at bounding box center [681, 124] width 134 height 15
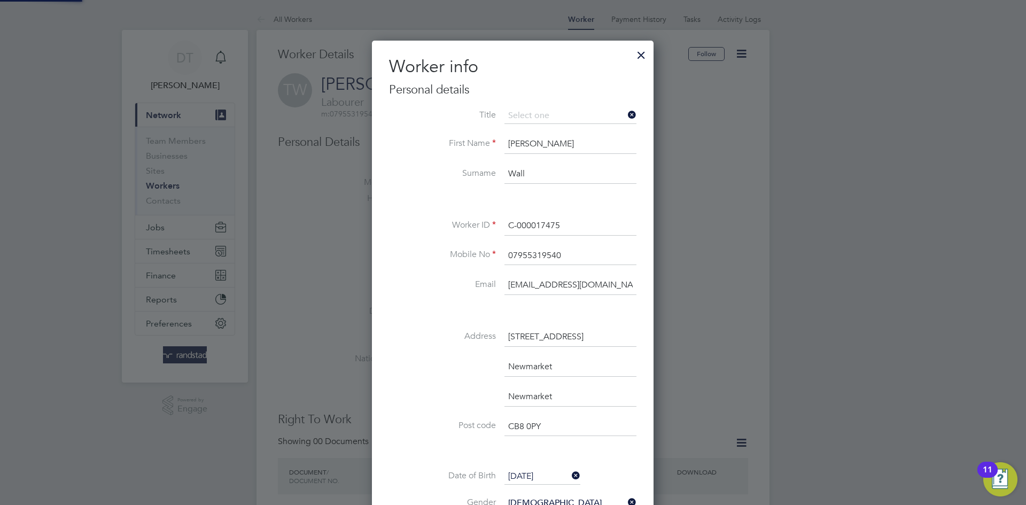
scroll to position [635, 283]
click at [541, 126] on li "Mr" at bounding box center [570, 131] width 133 height 14
type input "Mr"
click at [443, 185] on li "Surname Wall" at bounding box center [513, 180] width 248 height 30
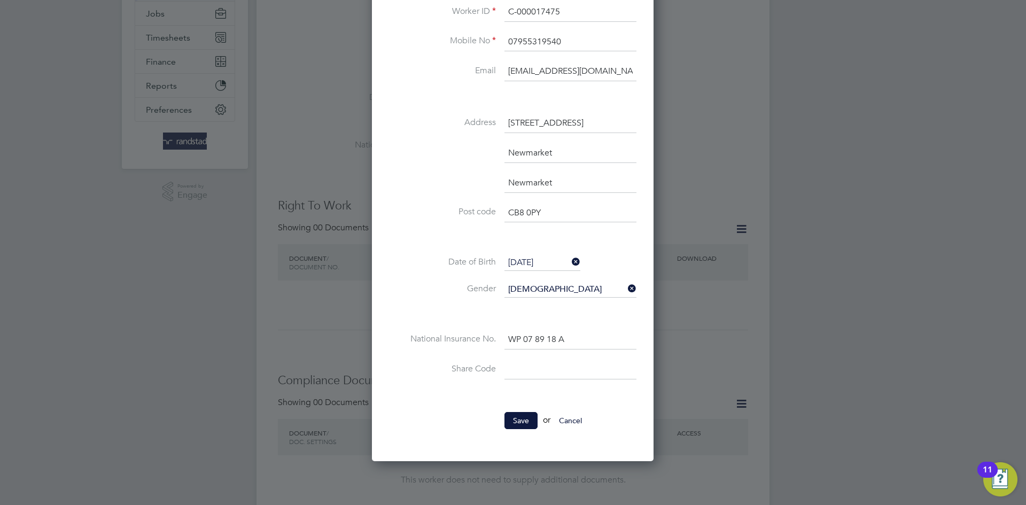
scroll to position [312, 0]
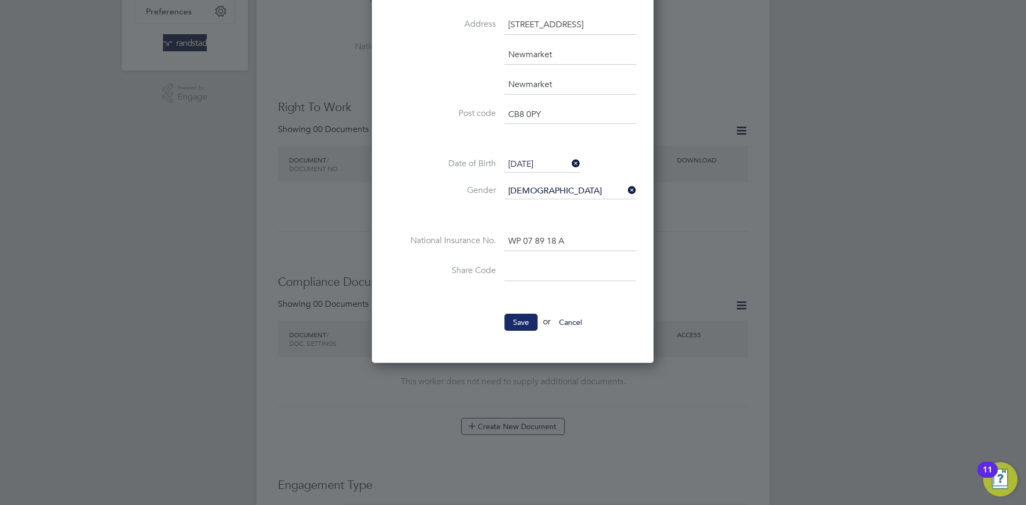
click at [516, 327] on button "Save" at bounding box center [521, 322] width 33 height 17
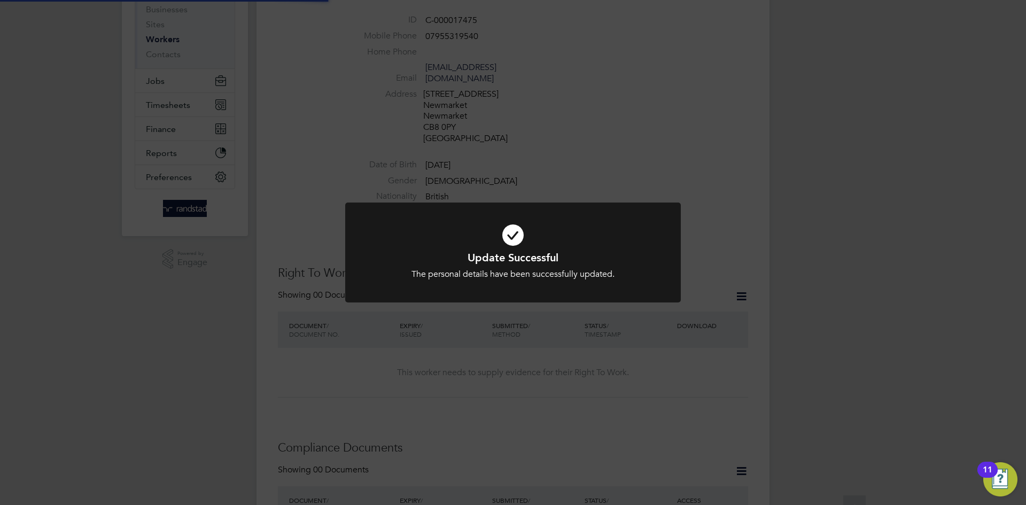
scroll to position [0, 0]
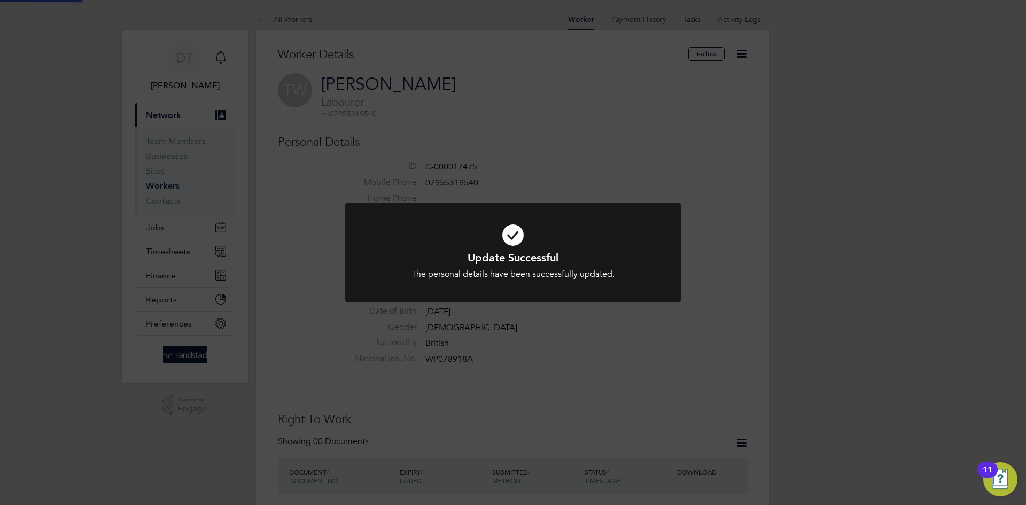
click at [355, 177] on div "Update Successful The personal details have been successfully updated. Cancel O…" at bounding box center [513, 252] width 1026 height 505
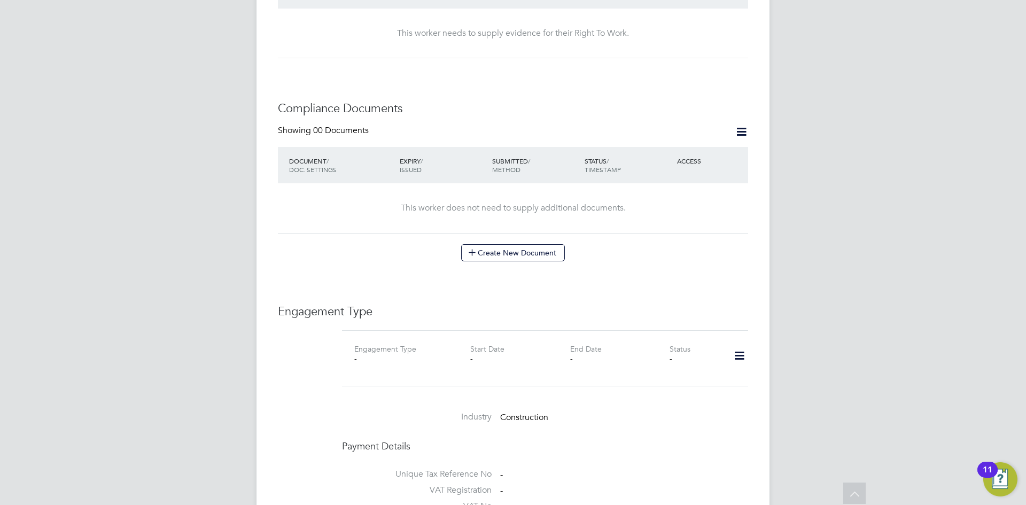
scroll to position [621, 0]
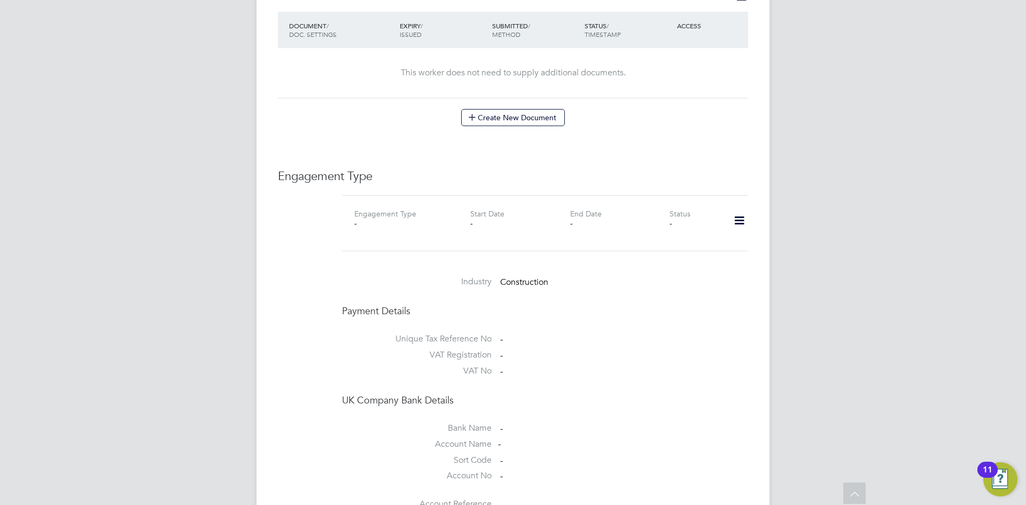
click at [738, 213] on icon at bounding box center [739, 220] width 19 height 25
click at [662, 253] on li "Add Engagement Type" at bounding box center [684, 256] width 121 height 15
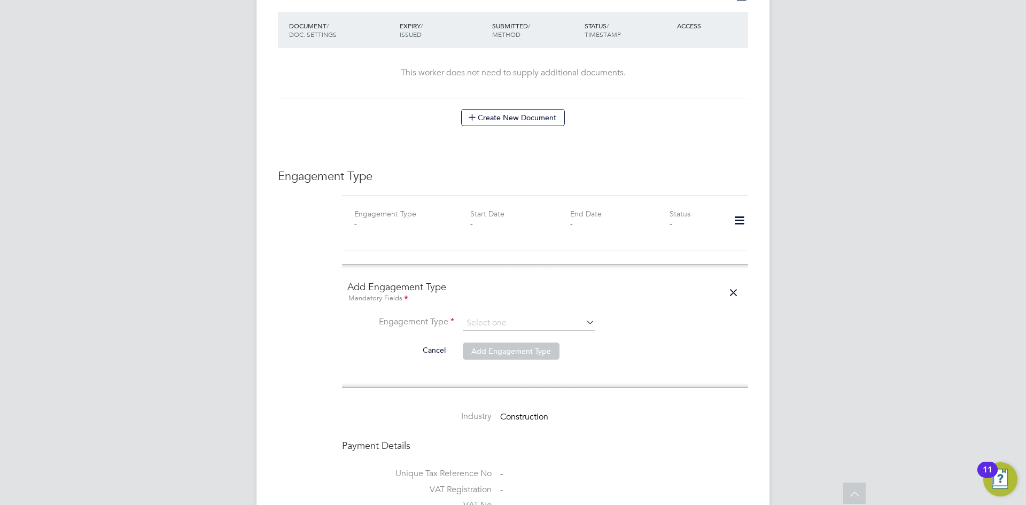
click at [499, 304] on ng-form "Add Engagement Type Mandatory Fields Engagement Type Cancel Add Engagement Type" at bounding box center [545, 326] width 396 height 91
click at [497, 316] on input at bounding box center [529, 323] width 132 height 15
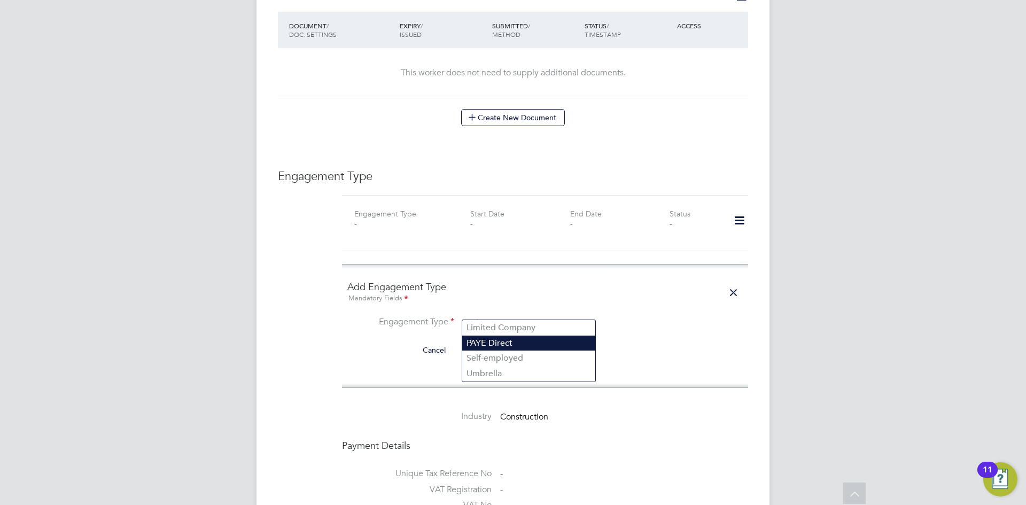
click at [510, 349] on li "PAYE Direct" at bounding box center [528, 344] width 133 height 16
type input "PAYE Direct"
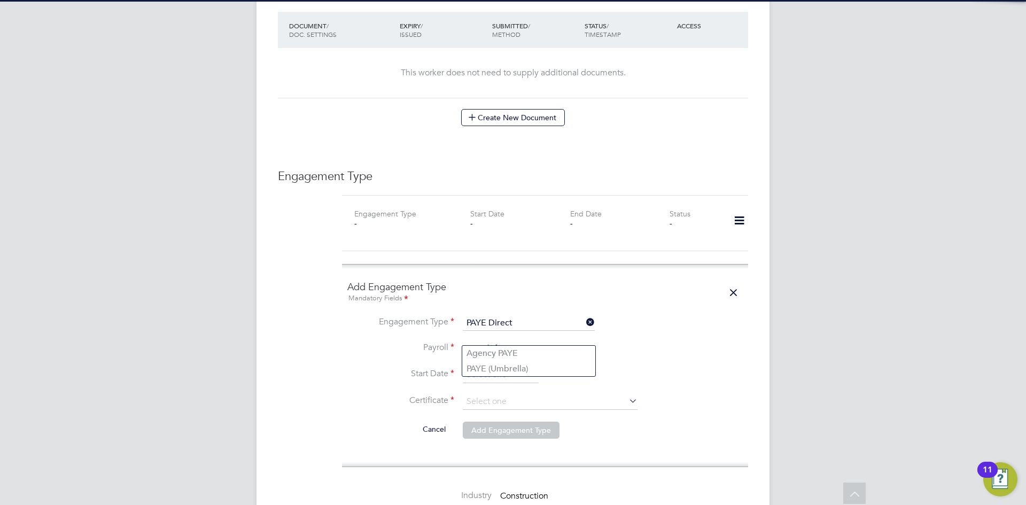
click at [494, 342] on input at bounding box center [529, 349] width 132 height 15
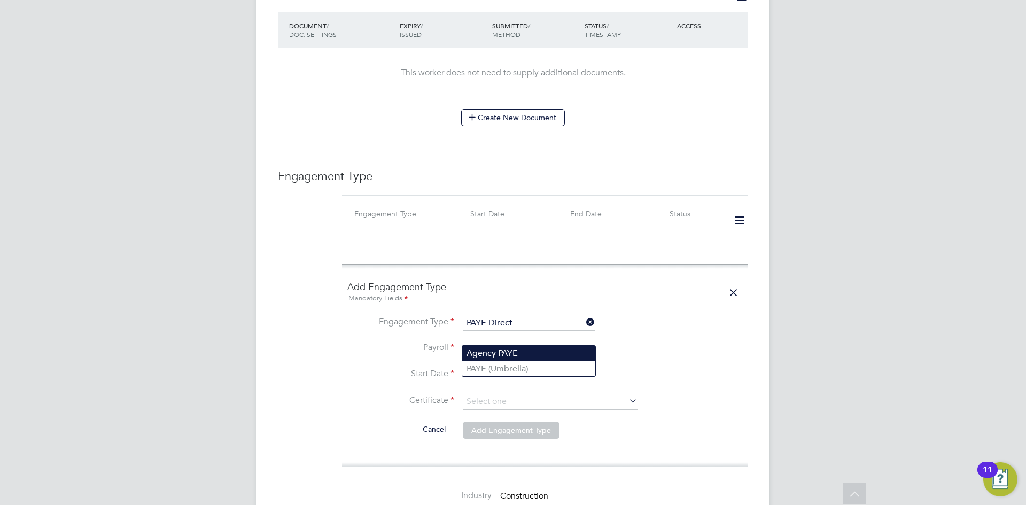
click at [491, 351] on li "Agency PAYE" at bounding box center [528, 354] width 133 height 16
type input "Agency PAYE"
click at [478, 367] on input at bounding box center [501, 375] width 76 height 16
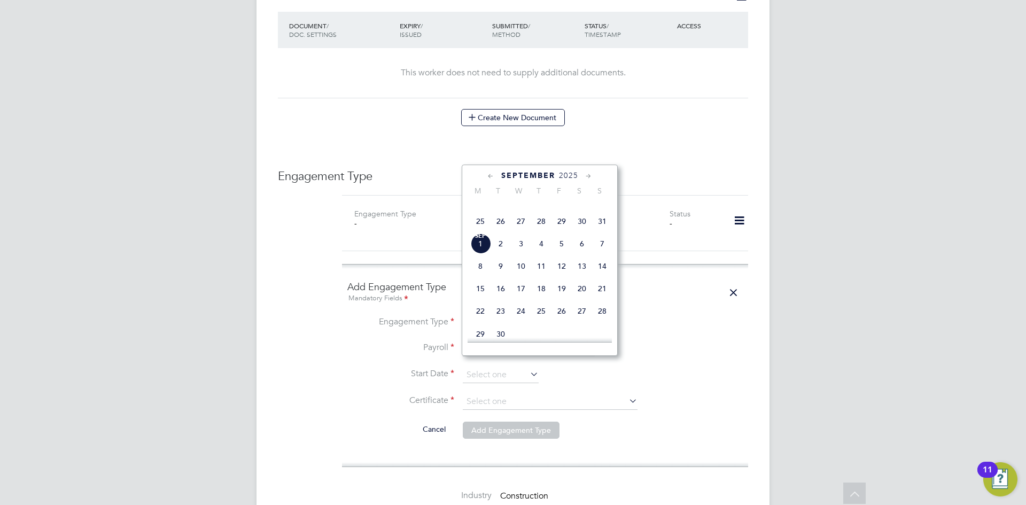
click at [502, 231] on span "26" at bounding box center [501, 221] width 20 height 20
type input "26 Aug 2025"
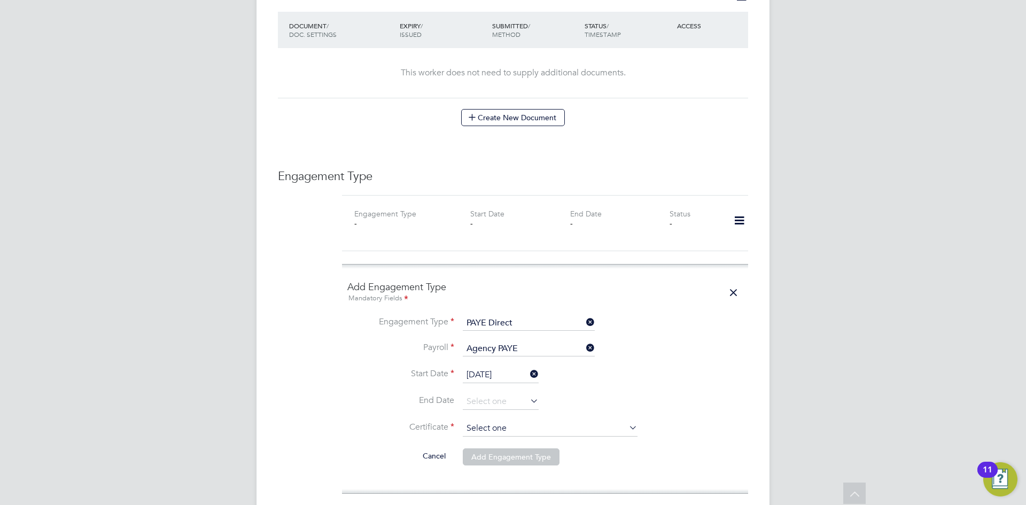
click at [481, 421] on input at bounding box center [550, 429] width 175 height 16
click at [492, 446] on li "No, worker doesn't have a P45 certificate" at bounding box center [550, 447] width 176 height 14
type input "No, worker doesn't have a P45 certificate"
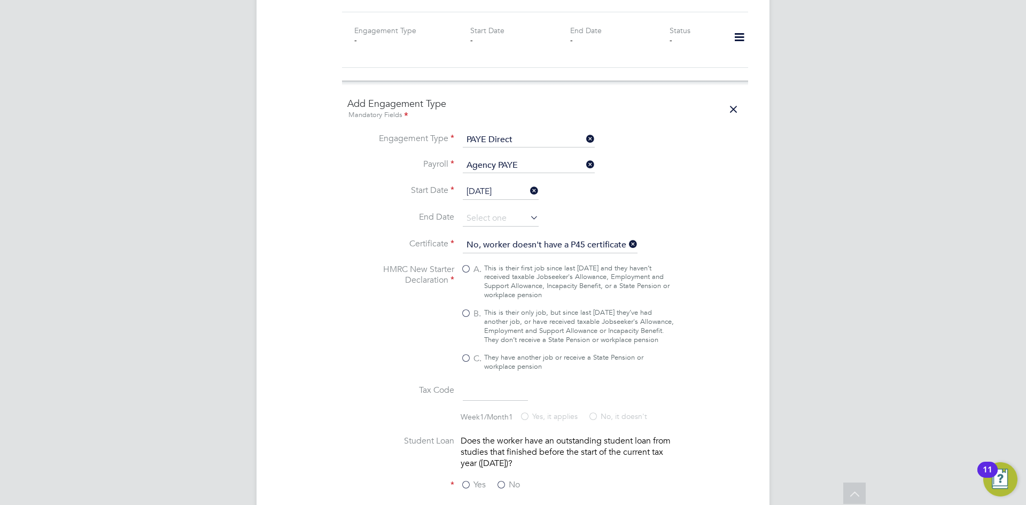
click at [490, 317] on div "This is their only job, but since last 6 April they’ve had another job, or have…" at bounding box center [579, 326] width 190 height 36
click at [0, 0] on input "B. This is their only job, but since last 6 April they’ve had another job, or h…" at bounding box center [0, 0] width 0 height 0
type input "1257L"
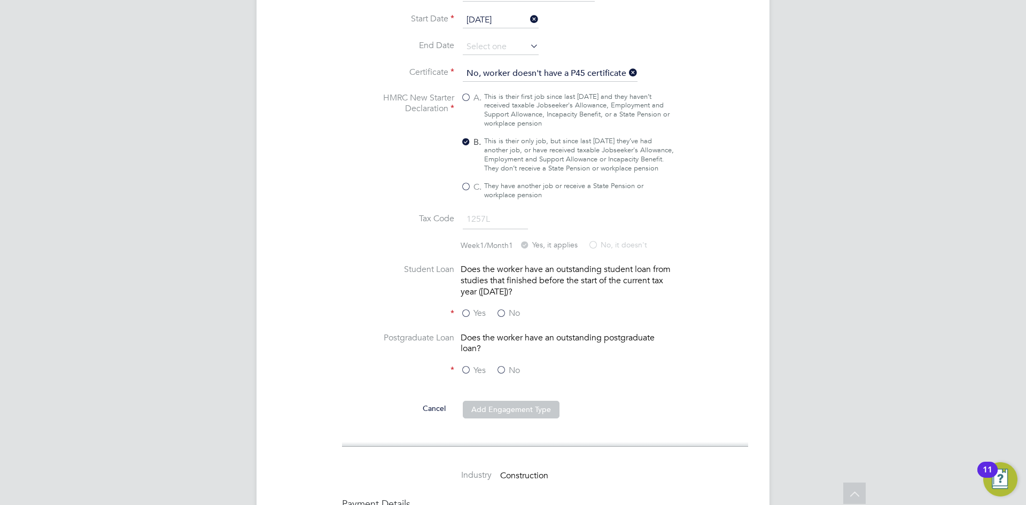
scroll to position [1010, 0]
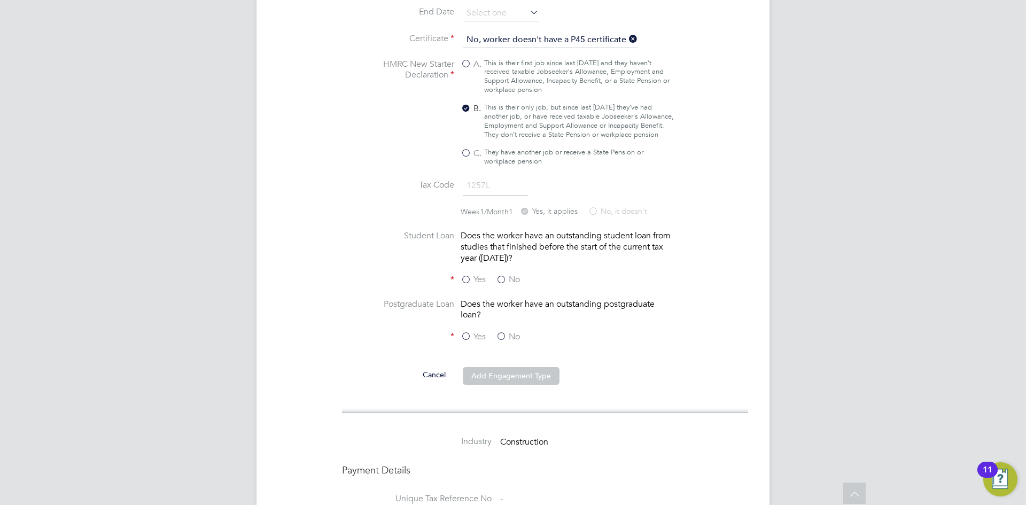
click at [500, 279] on label "No" at bounding box center [508, 279] width 24 height 11
click at [0, 0] on input "No" at bounding box center [0, 0] width 0 height 0
click at [499, 343] on div "Yes No" at bounding box center [541, 337] width 160 height 13
click at [504, 333] on label "No" at bounding box center [508, 336] width 24 height 11
click at [0, 0] on input "No" at bounding box center [0, 0] width 0 height 0
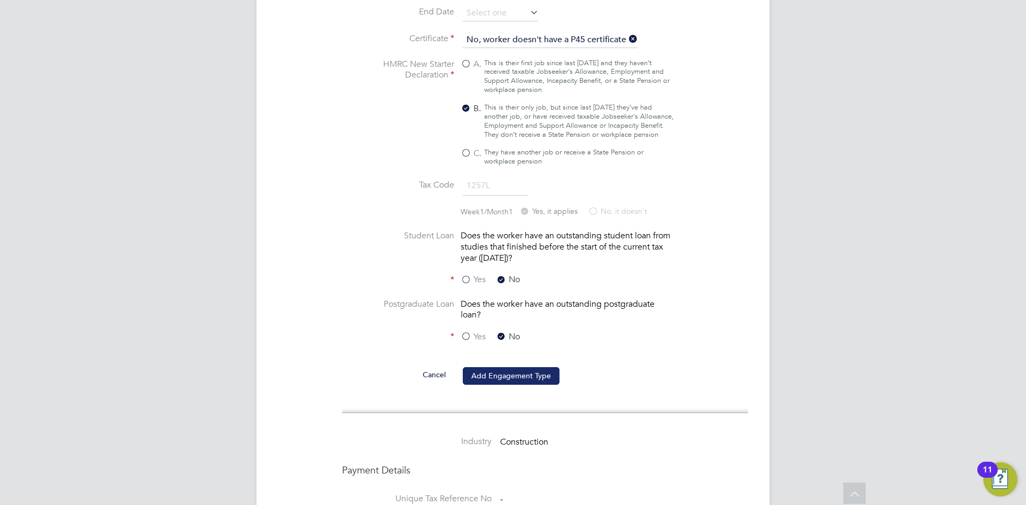
click at [517, 378] on button "Add Engagement Type" at bounding box center [511, 375] width 97 height 17
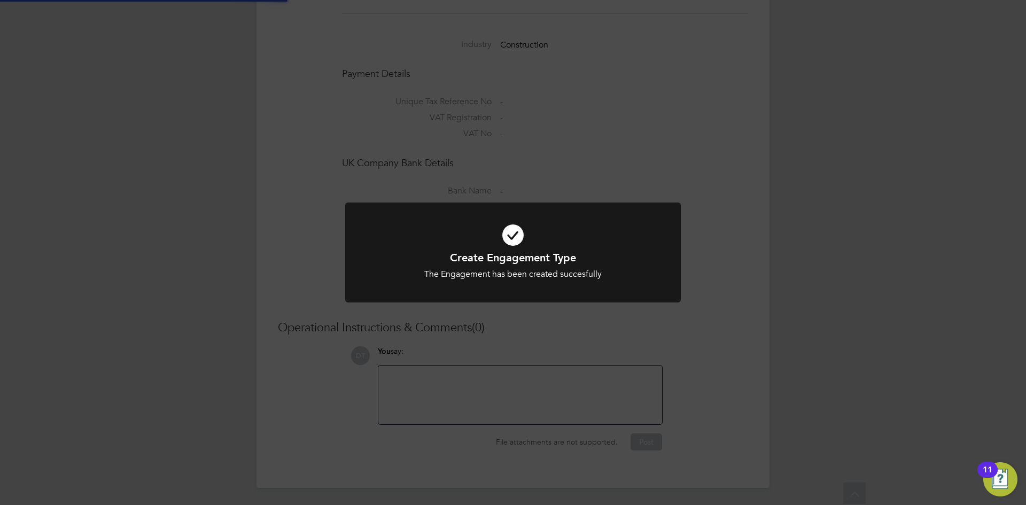
scroll to position [848, 0]
click at [413, 155] on div "Create Engagement Type The Engagement has been created succesfully Cancel Okay" at bounding box center [513, 252] width 1026 height 505
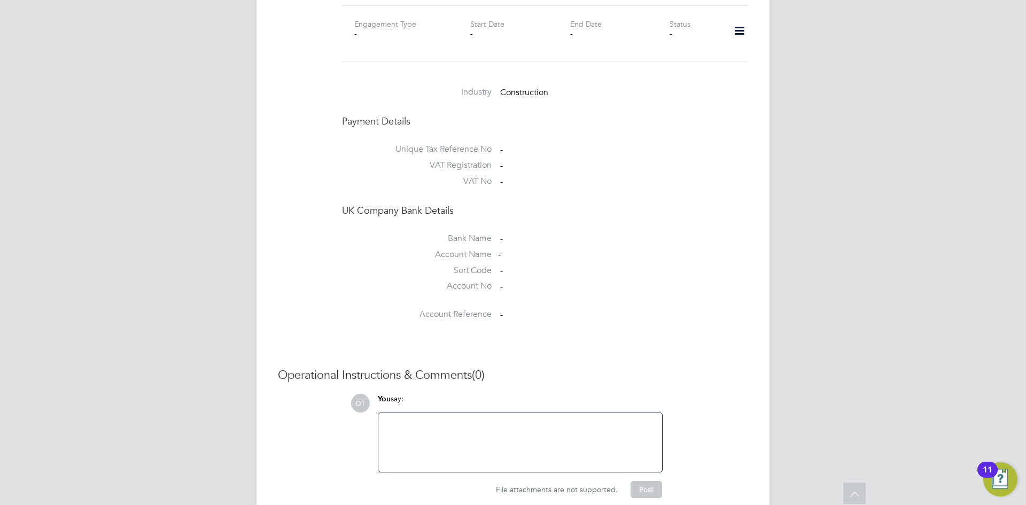
scroll to position [788, 0]
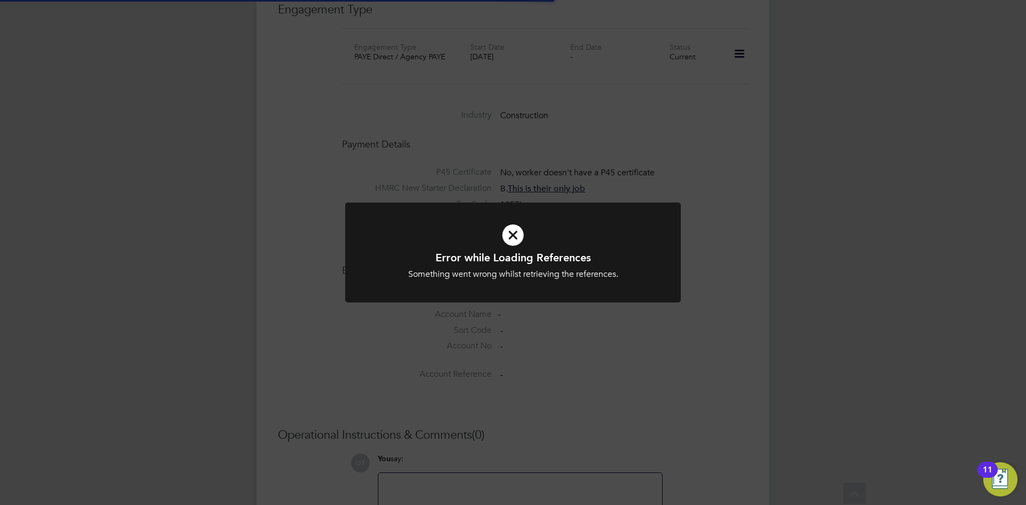
click at [350, 165] on div "Error while Loading References Something went wrong whilst retrieving the refer…" at bounding box center [513, 252] width 1026 height 505
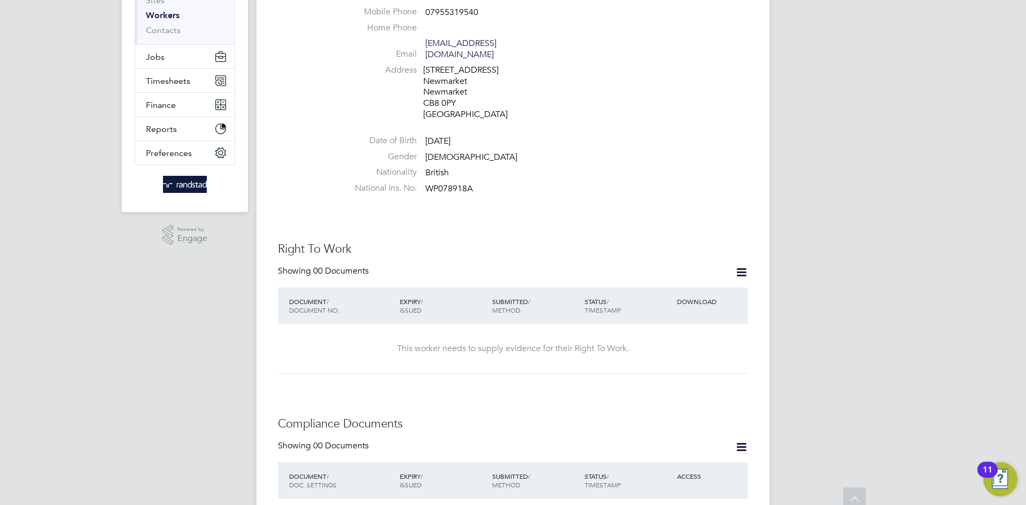
scroll to position [172, 0]
click at [741, 264] on icon at bounding box center [741, 270] width 13 height 13
click at [678, 284] on li "Add Right To Work Document" at bounding box center [682, 285] width 129 height 15
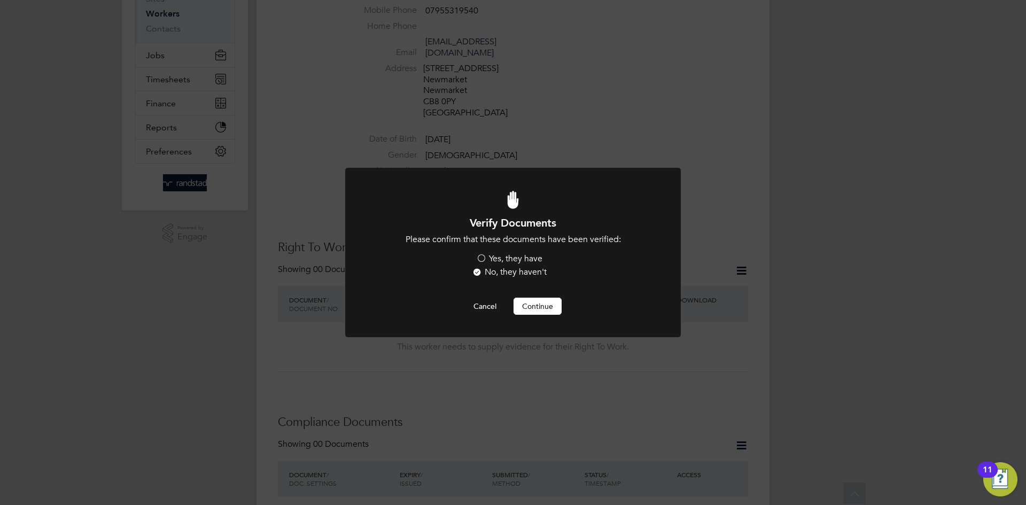
click at [516, 257] on label "Yes, they have" at bounding box center [509, 258] width 66 height 11
click at [0, 0] on input "Yes, they have" at bounding box center [0, 0] width 0 height 0
click at [533, 305] on button "Continue" at bounding box center [538, 306] width 48 height 17
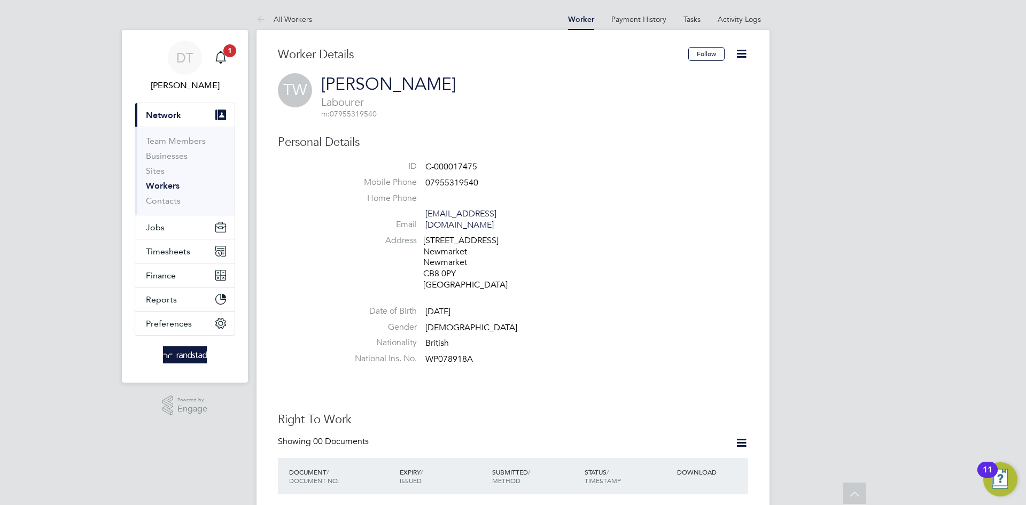
scroll to position [172, 0]
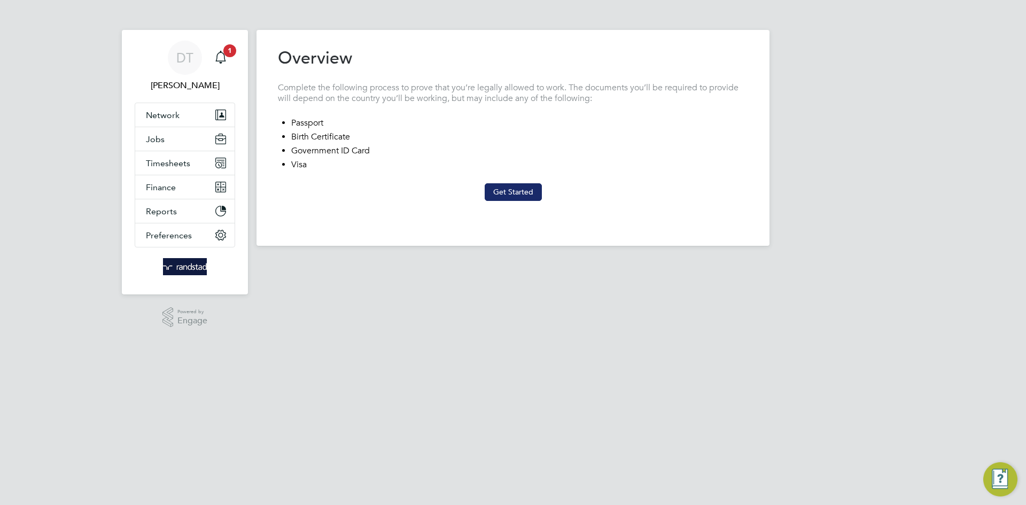
click at [502, 189] on button "Get Started" at bounding box center [513, 191] width 57 height 17
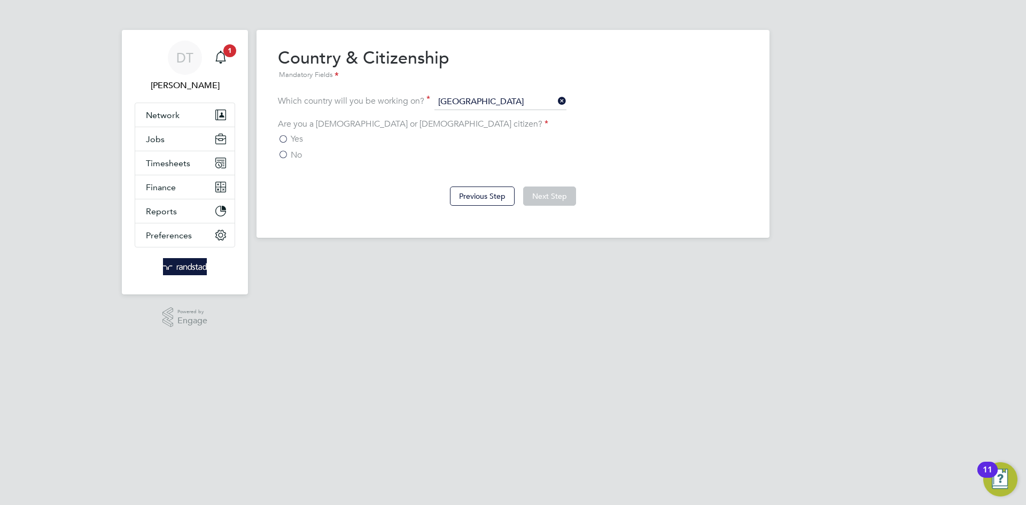
click at [286, 137] on label "Yes" at bounding box center [290, 139] width 25 height 11
click at [0, 0] on input "Yes" at bounding box center [0, 0] width 0 height 0
click at [563, 194] on button "Next Step" at bounding box center [549, 196] width 53 height 19
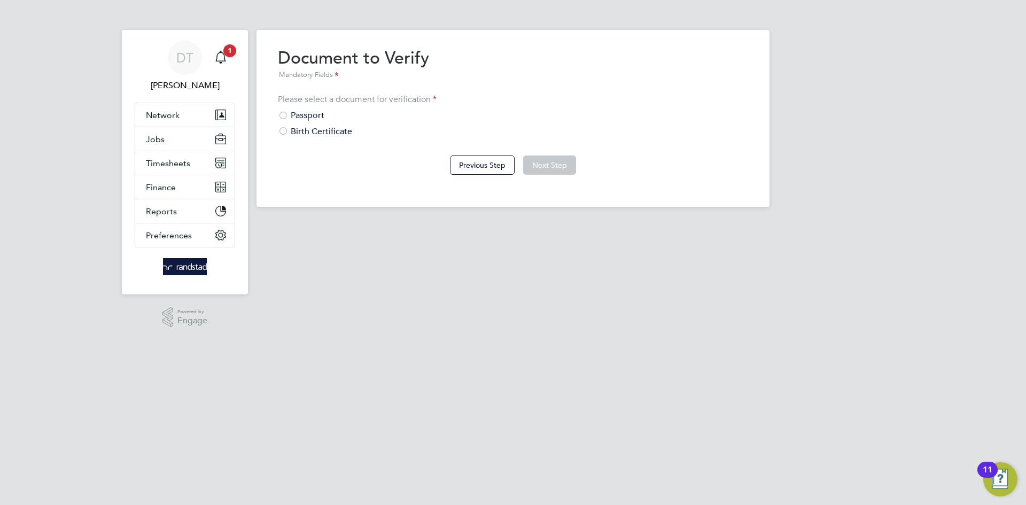
click at [305, 114] on div "Passport" at bounding box center [513, 115] width 470 height 11
click at [553, 167] on button "Next Step" at bounding box center [549, 165] width 53 height 19
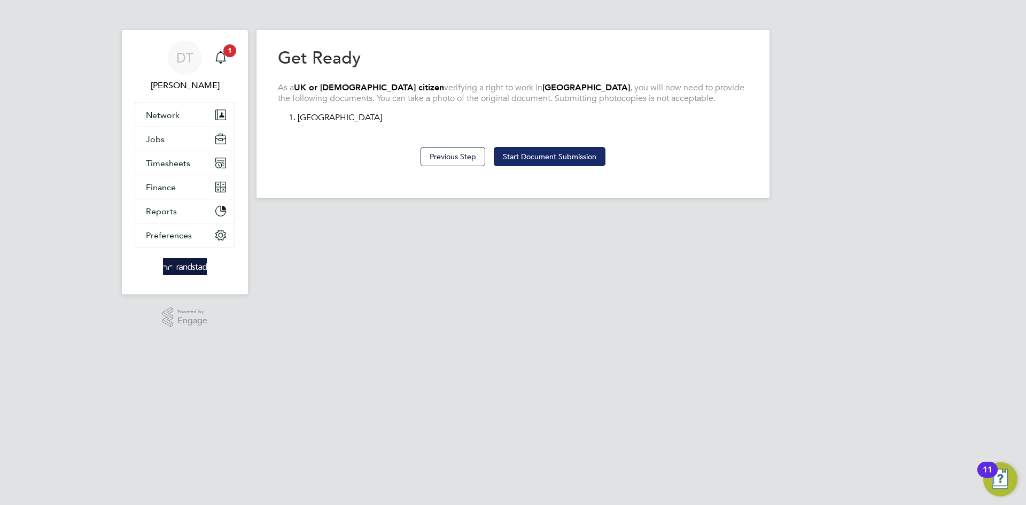
click at [549, 148] on button "Start Document Submission" at bounding box center [550, 156] width 112 height 19
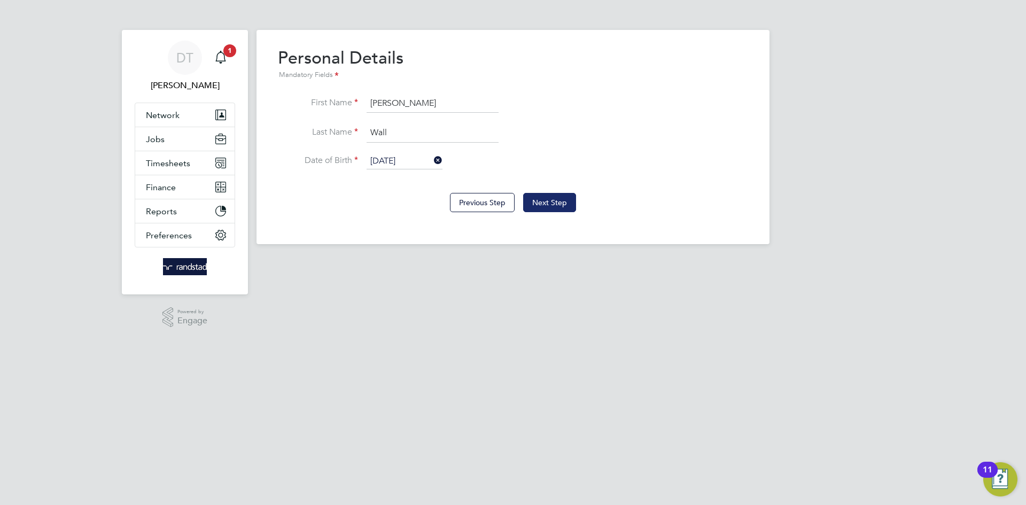
click at [554, 199] on button "Next Step" at bounding box center [549, 202] width 53 height 19
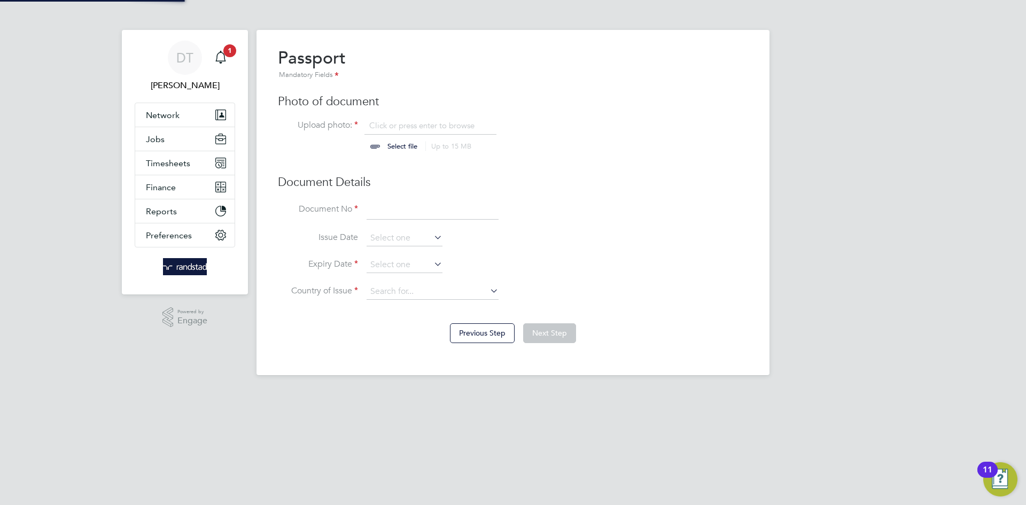
scroll to position [14, 133]
click at [379, 125] on input "file" at bounding box center [413, 136] width 168 height 32
type input "C:\fakepath\[PERSON_NAME] Passport.png"
click at [385, 211] on input at bounding box center [433, 210] width 132 height 19
type input "555964145"
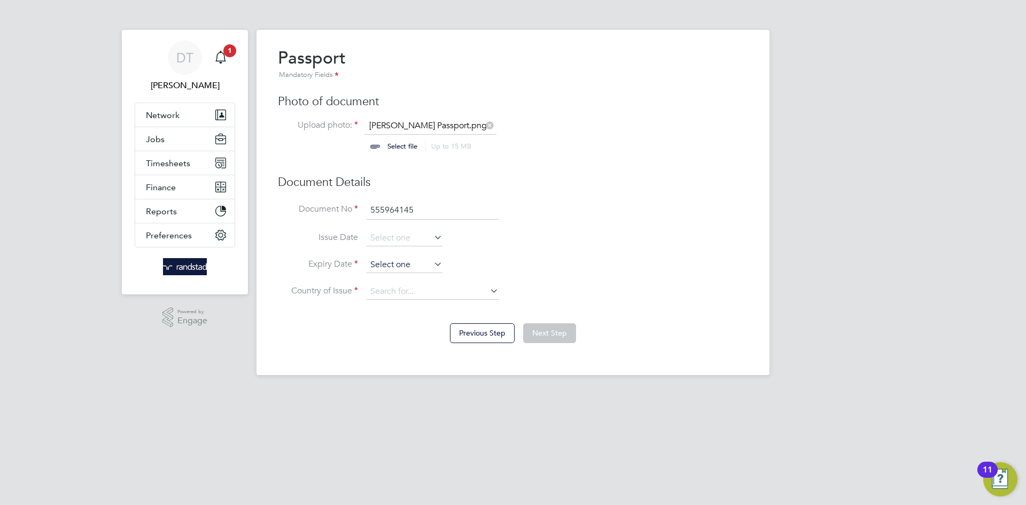
click at [391, 257] on input at bounding box center [405, 265] width 76 height 16
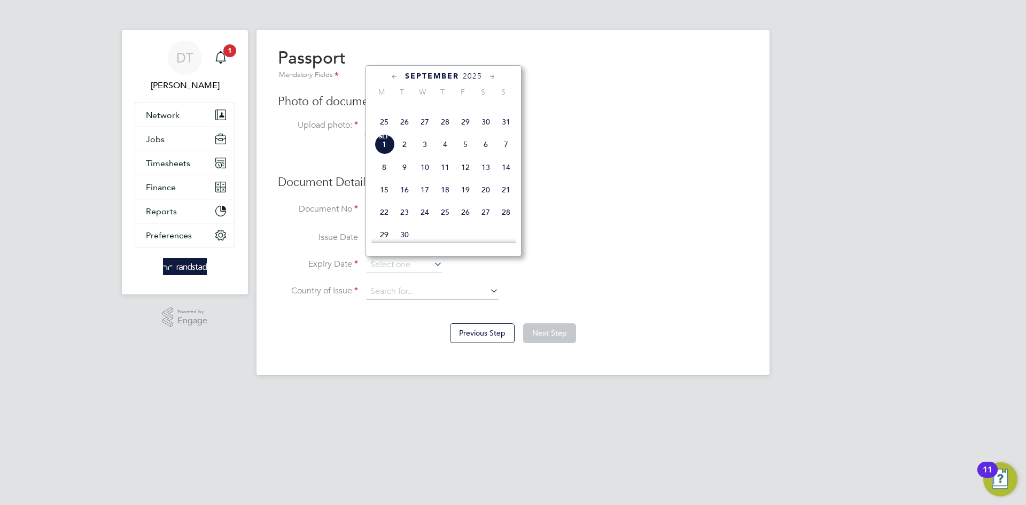
click at [477, 74] on span "2025" at bounding box center [472, 76] width 19 height 9
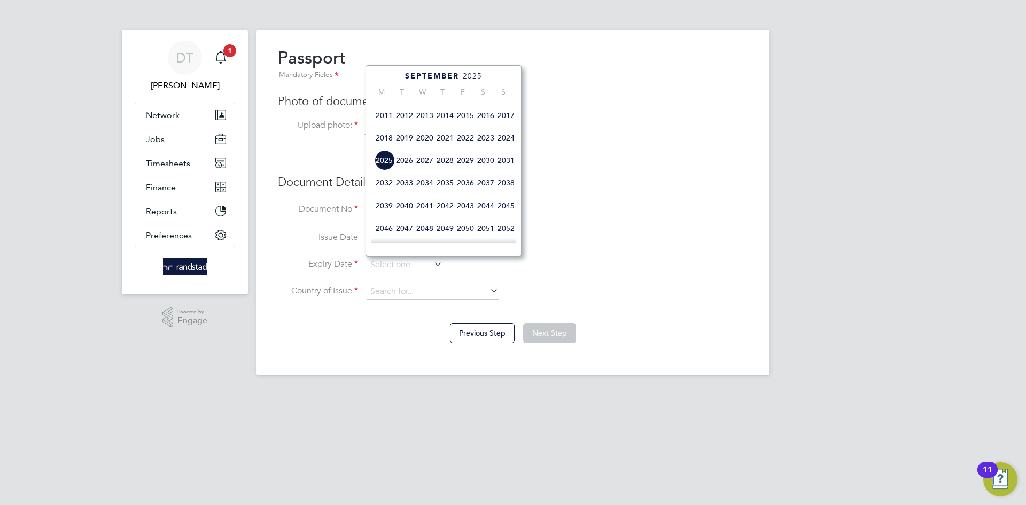
click at [453, 171] on span "2028" at bounding box center [445, 160] width 20 height 20
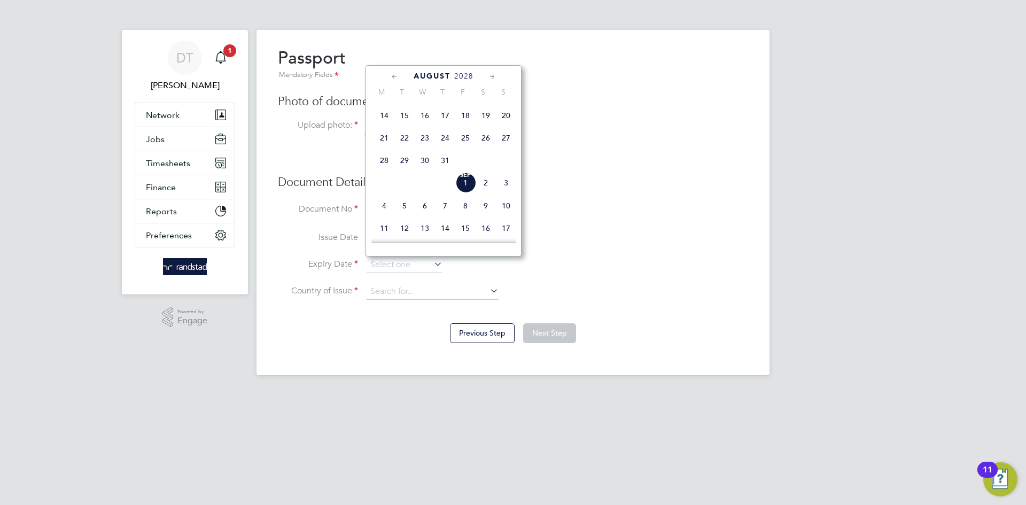
click at [399, 74] on icon at bounding box center [395, 77] width 10 height 12
click at [409, 166] on span "11" at bounding box center [405, 156] width 20 height 20
type input "11 Jul 2028"
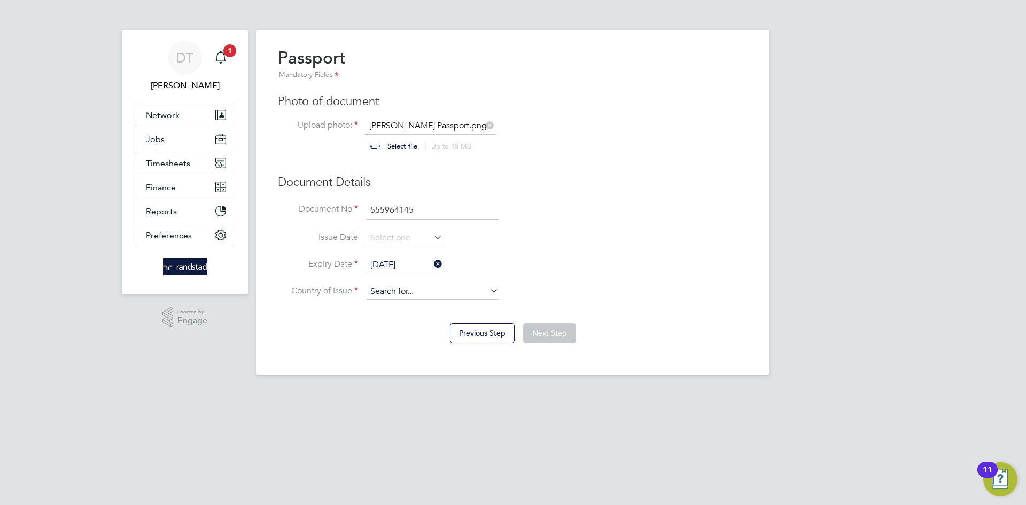
click at [413, 292] on input at bounding box center [433, 292] width 132 height 16
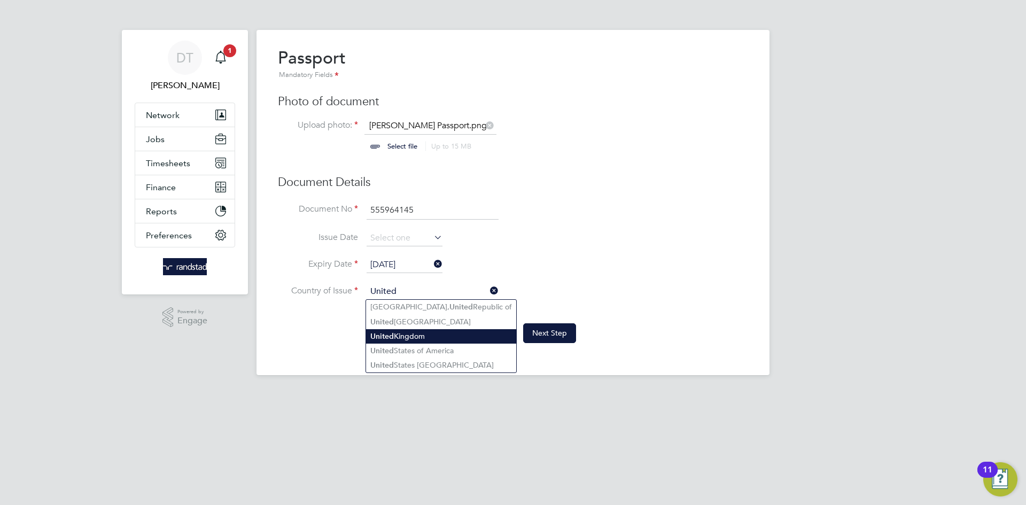
click at [410, 333] on li "[GEOGRAPHIC_DATA]" at bounding box center [441, 336] width 150 height 14
type input "[GEOGRAPHIC_DATA]"
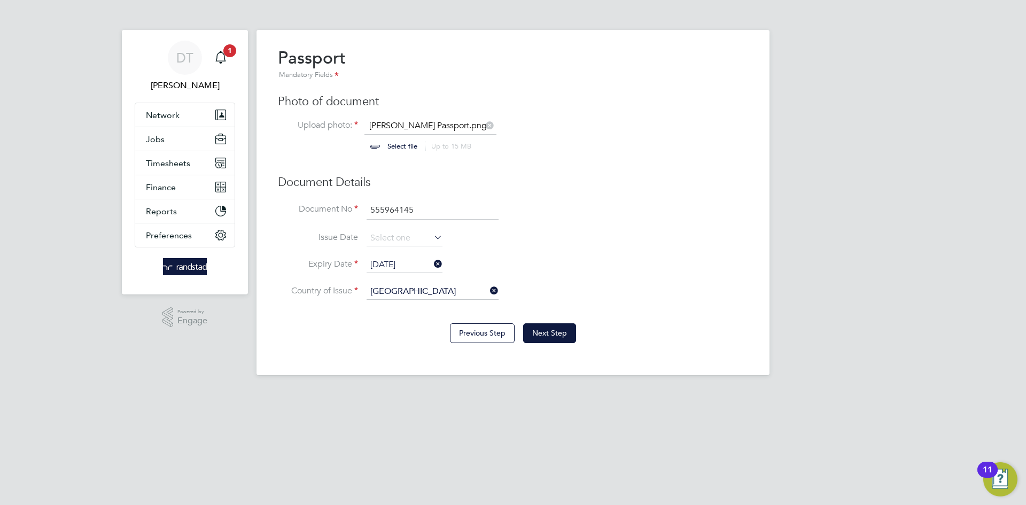
click at [555, 274] on li "Expiry Date 11 Jul 2028" at bounding box center [513, 270] width 470 height 27
click at [548, 324] on button "Next Step" at bounding box center [549, 332] width 53 height 19
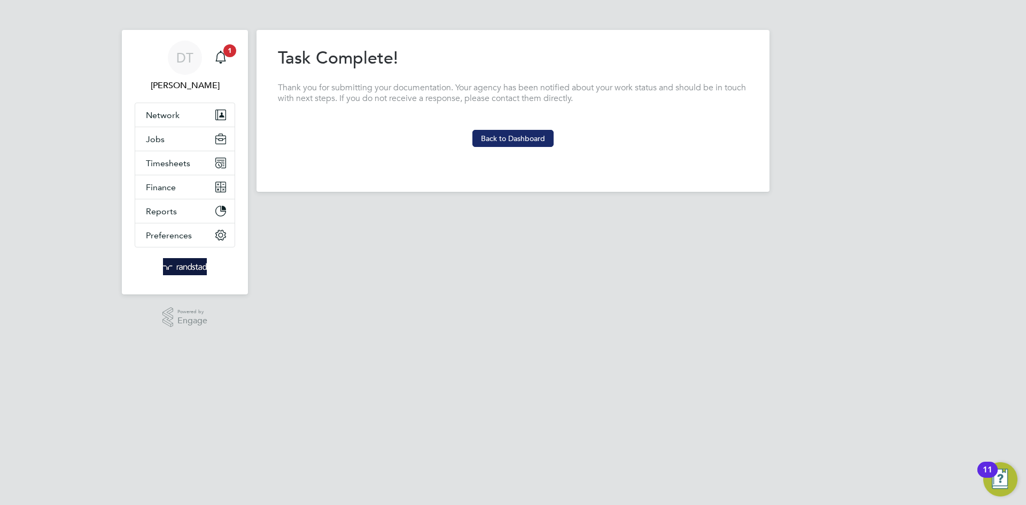
click at [506, 140] on button "Back to Dashboard" at bounding box center [513, 138] width 81 height 17
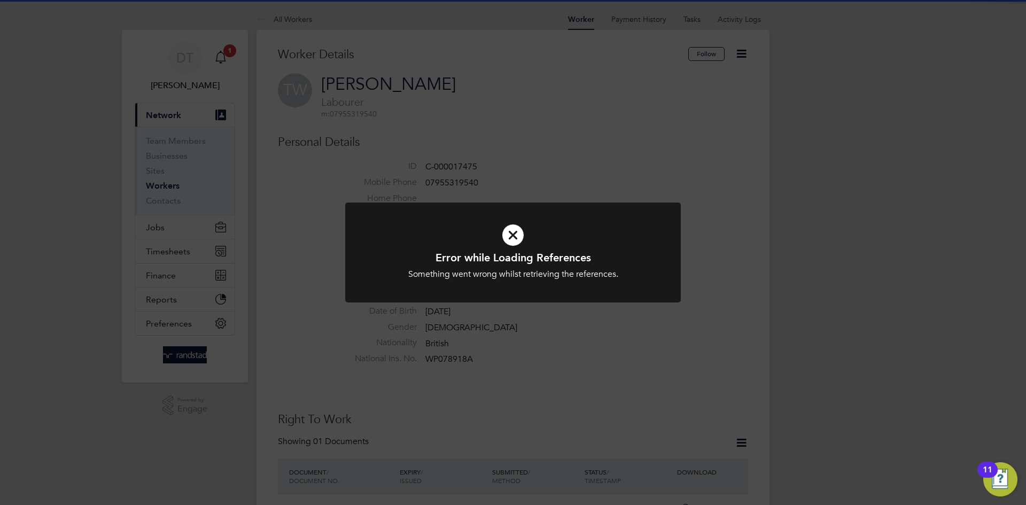
click at [288, 183] on div "Error while Loading References Something went wrong whilst retrieving the refer…" at bounding box center [513, 252] width 1026 height 505
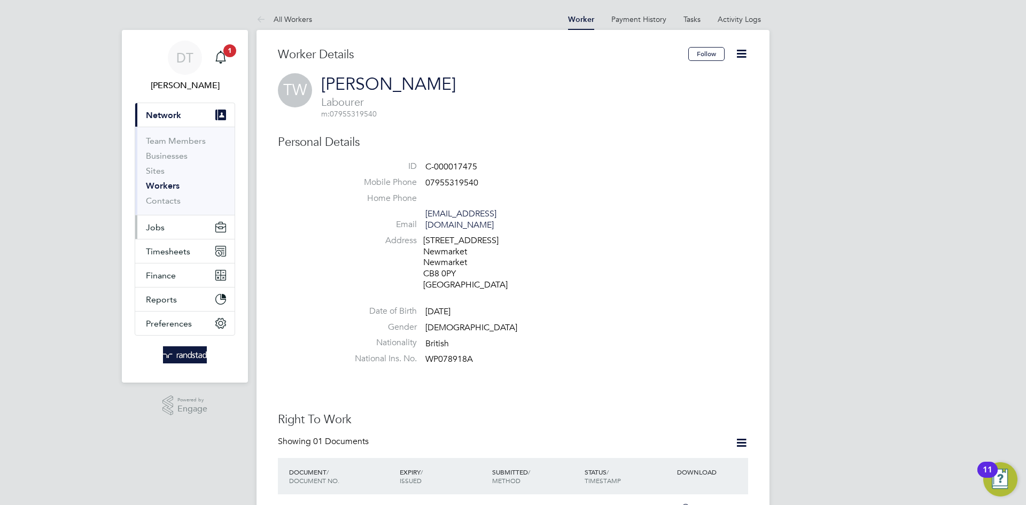
click at [167, 231] on button "Jobs" at bounding box center [184, 227] width 99 height 24
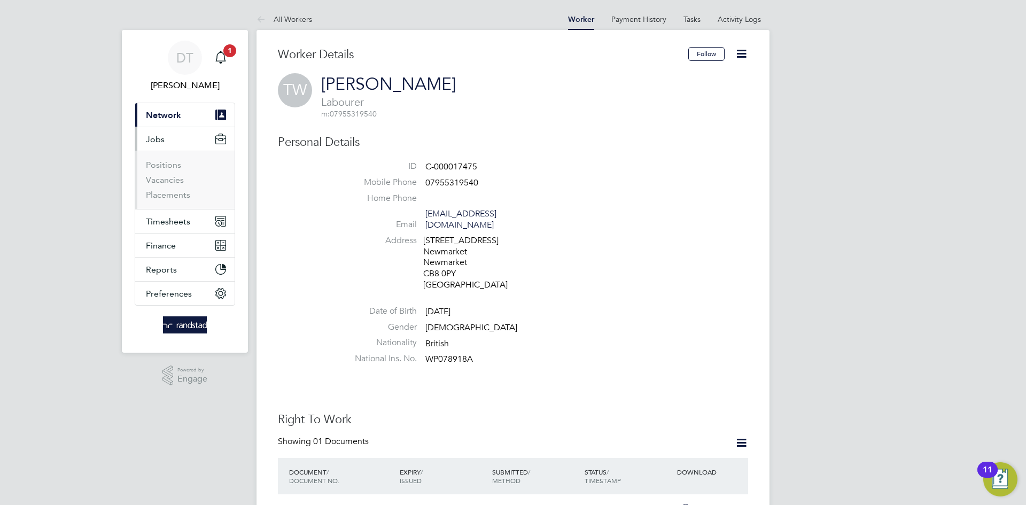
click at [165, 174] on li "Positions" at bounding box center [186, 167] width 80 height 15
click at [160, 177] on link "Vacancies" at bounding box center [165, 180] width 38 height 10
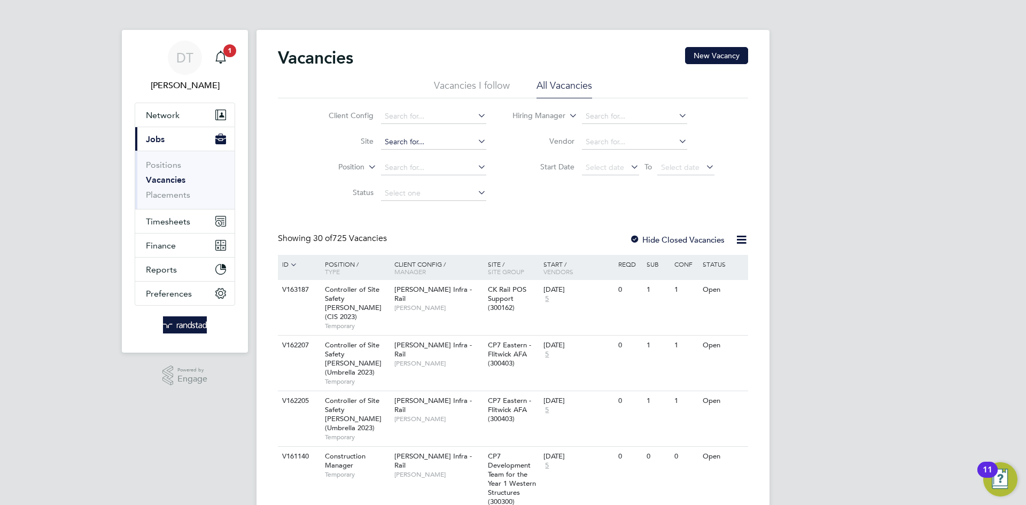
click at [408, 142] on input at bounding box center [433, 142] width 105 height 15
click at [444, 154] on li "A410293 - Station Road Isleham" at bounding box center [455, 157] width 150 height 14
type input "A410293 - Station Road Isleham"
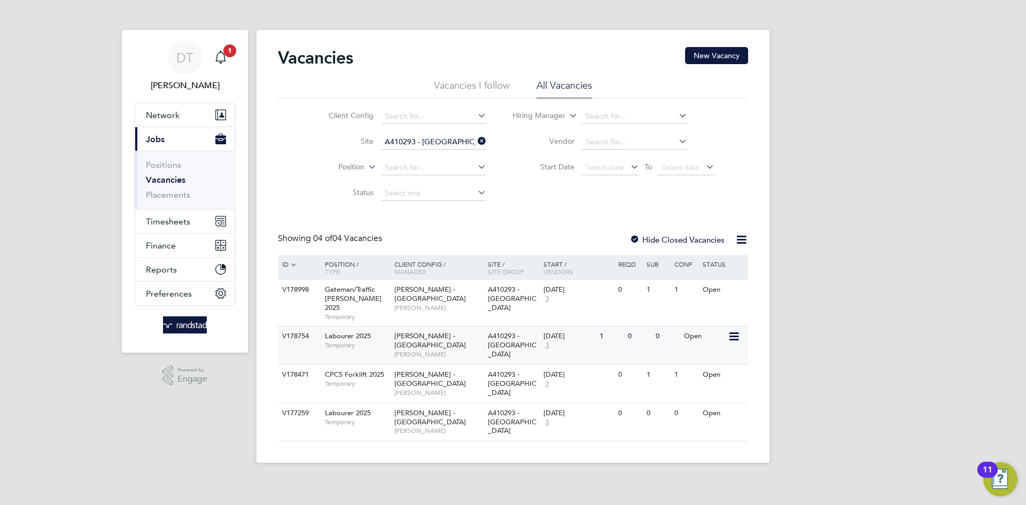
click at [550, 345] on div "26 Aug 2025 3" at bounding box center [569, 341] width 56 height 29
click at [190, 112] on button "Network" at bounding box center [184, 115] width 99 height 24
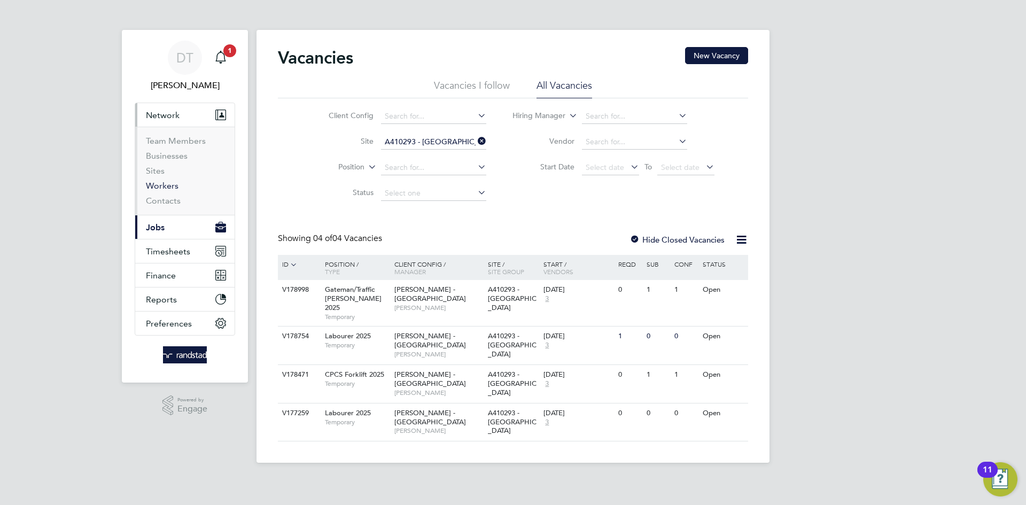
click at [168, 182] on link "Workers" at bounding box center [162, 186] width 33 height 10
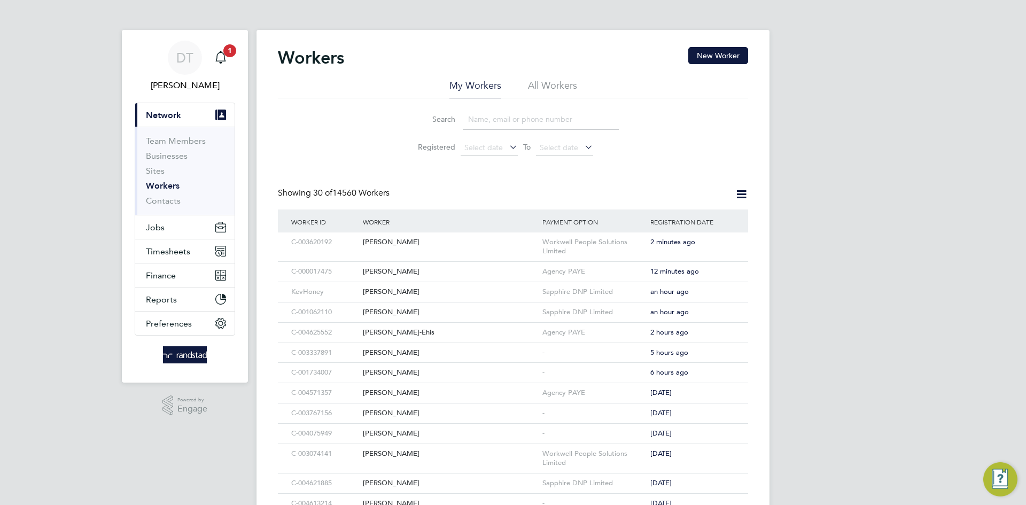
click at [542, 114] on input at bounding box center [541, 119] width 156 height 21
click at [558, 80] on li "All Workers" at bounding box center [552, 88] width 49 height 19
click at [481, 129] on input at bounding box center [541, 119] width 156 height 21
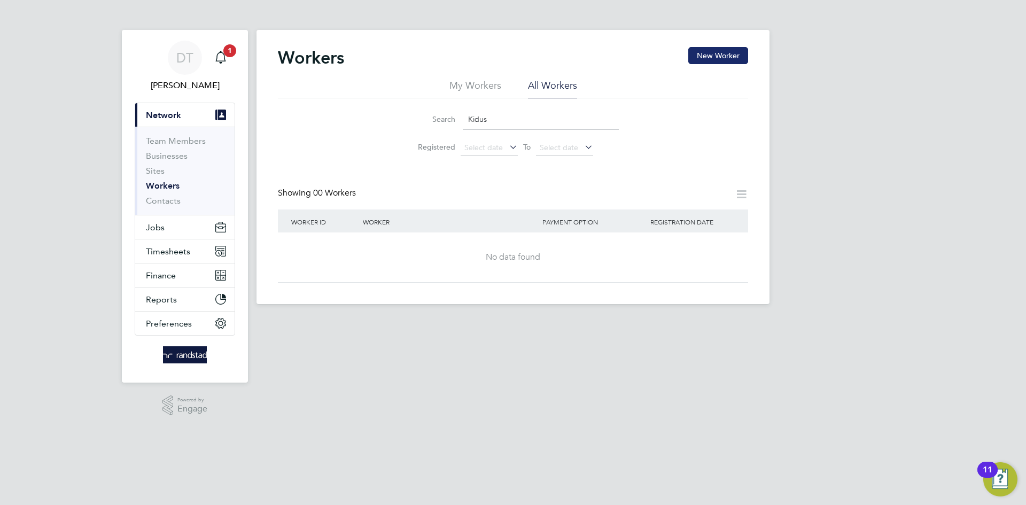
type input "Kidus"
click at [703, 58] on button "New Worker" at bounding box center [719, 55] width 60 height 17
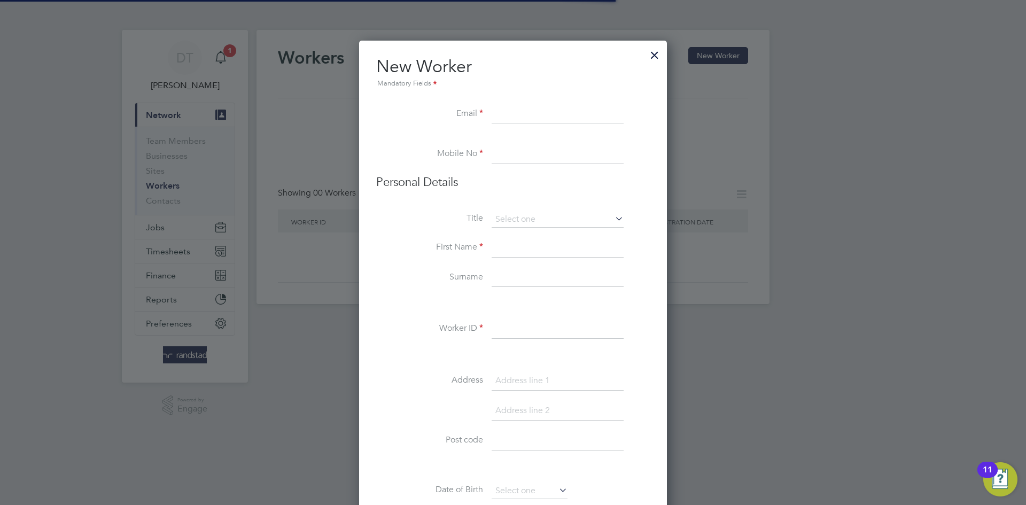
scroll to position [960, 308]
paste input "[EMAIL_ADDRESS][DOMAIN_NAME]"
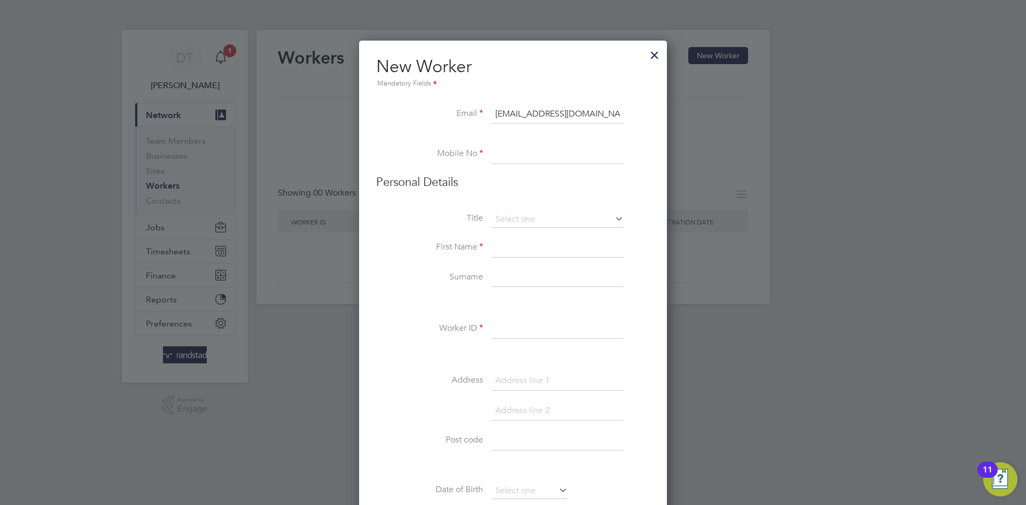
type input "[EMAIL_ADDRESS][DOMAIN_NAME]"
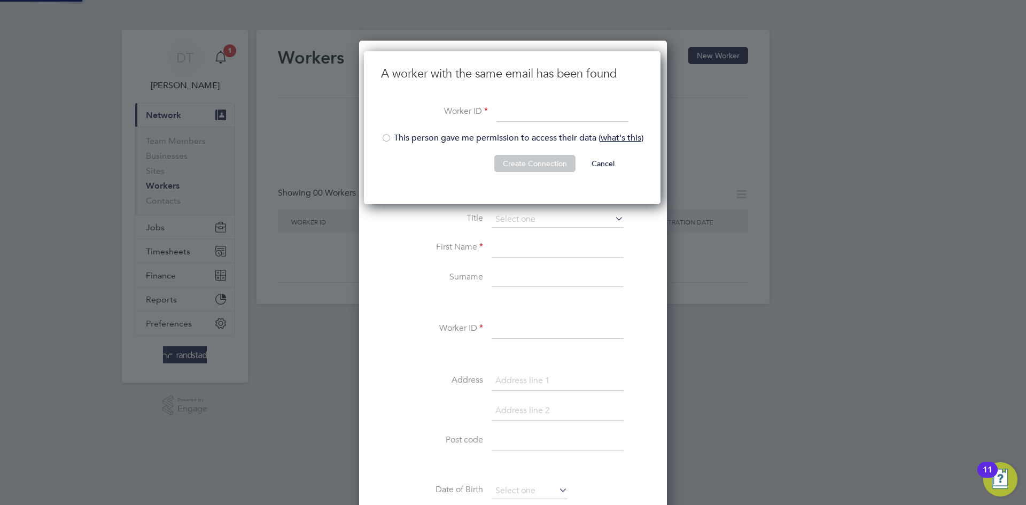
scroll to position [153, 298]
click at [606, 164] on button "Cancel" at bounding box center [603, 163] width 40 height 17
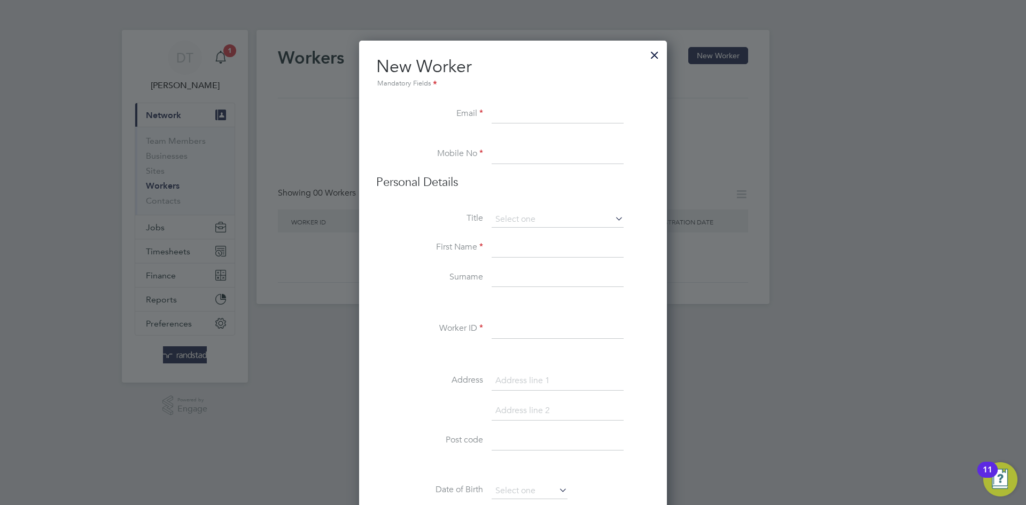
click at [536, 115] on input at bounding box center [558, 114] width 132 height 19
click at [516, 153] on input at bounding box center [558, 154] width 132 height 19
paste input "C-004593195"
type input "C-004593195"
click at [514, 213] on input at bounding box center [558, 220] width 132 height 16
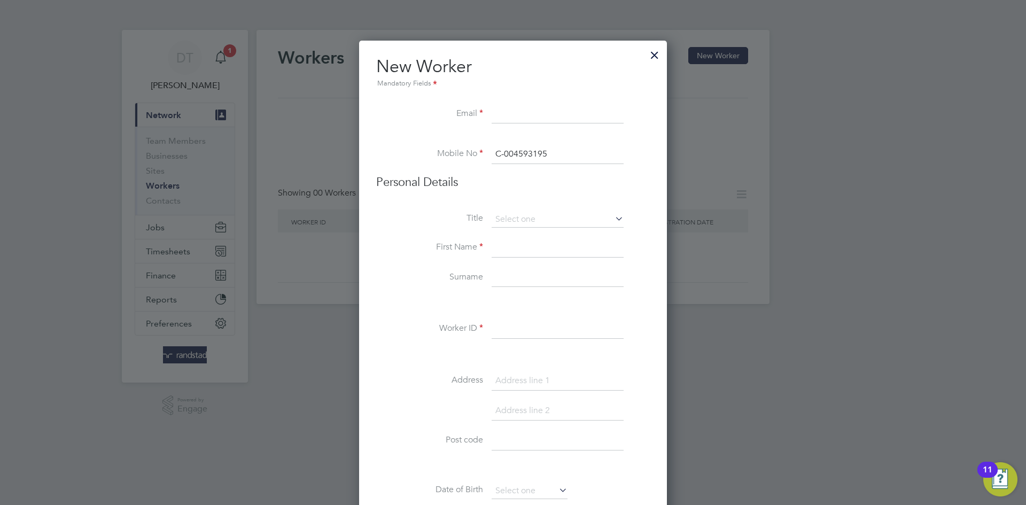
click at [525, 234] on li "Mr" at bounding box center [557, 235] width 133 height 14
type input "Mr"
click at [514, 249] on input at bounding box center [558, 247] width 132 height 19
type input "Kidus"
type input "Yohannes"
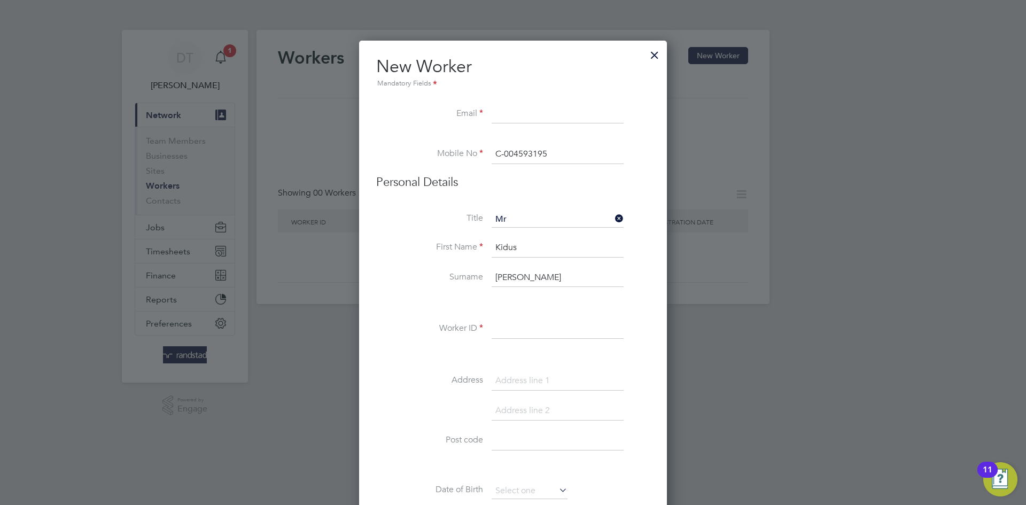
paste input "C-004593195"
type input "C-004593195"
click at [524, 380] on input at bounding box center [558, 381] width 132 height 19
paste input "77 Stratford Road"
type input "77 Stratford Road"
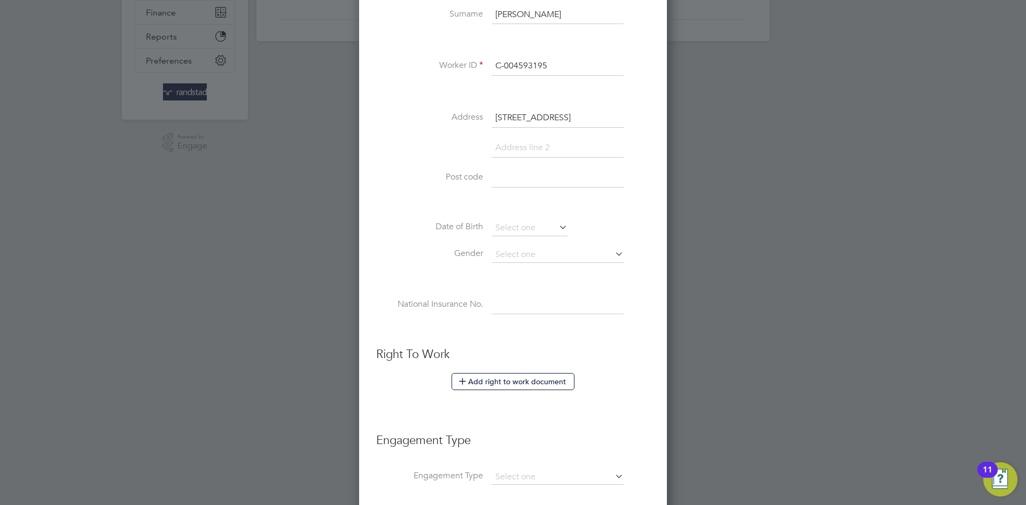
scroll to position [333, 0]
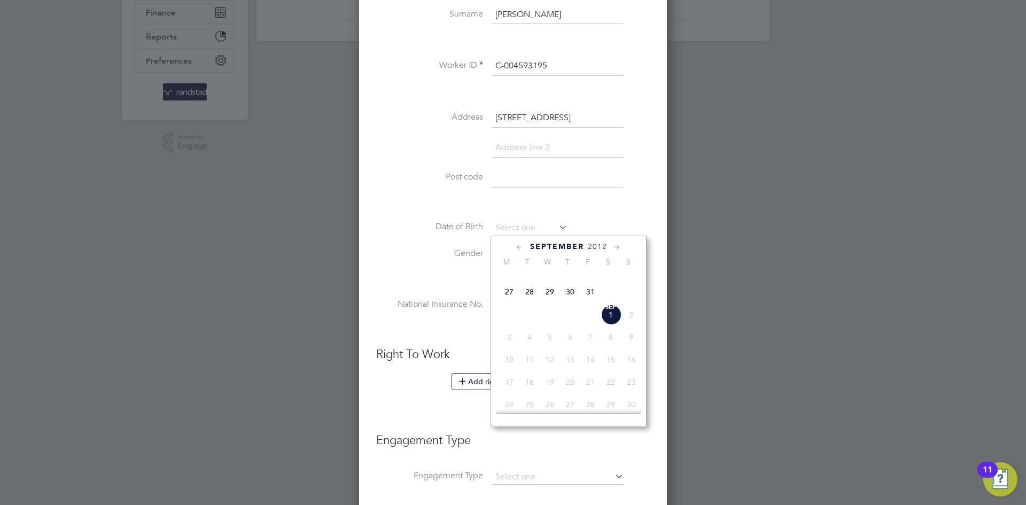
click at [516, 174] on input at bounding box center [558, 177] width 132 height 19
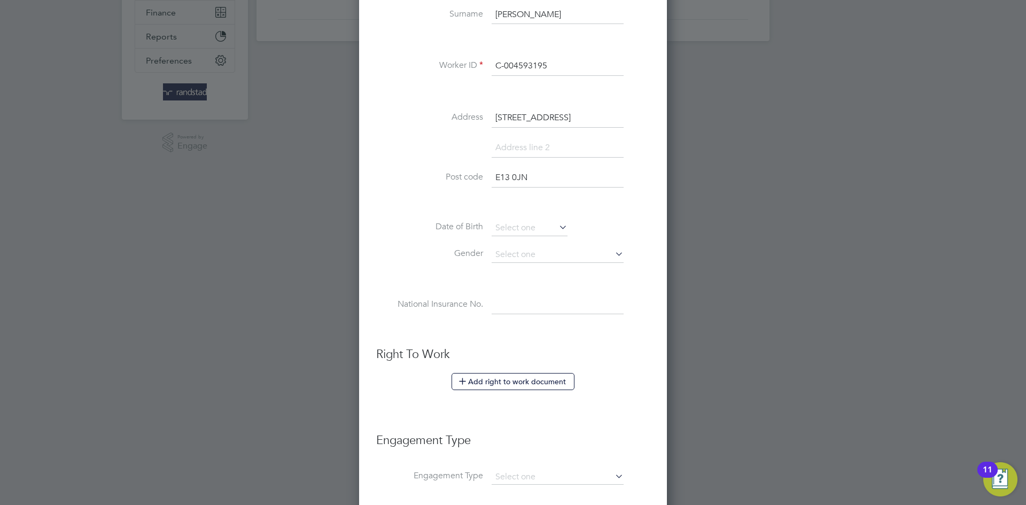
type input "E13 0JN"
click at [511, 149] on input at bounding box center [558, 147] width 132 height 19
type input "O"
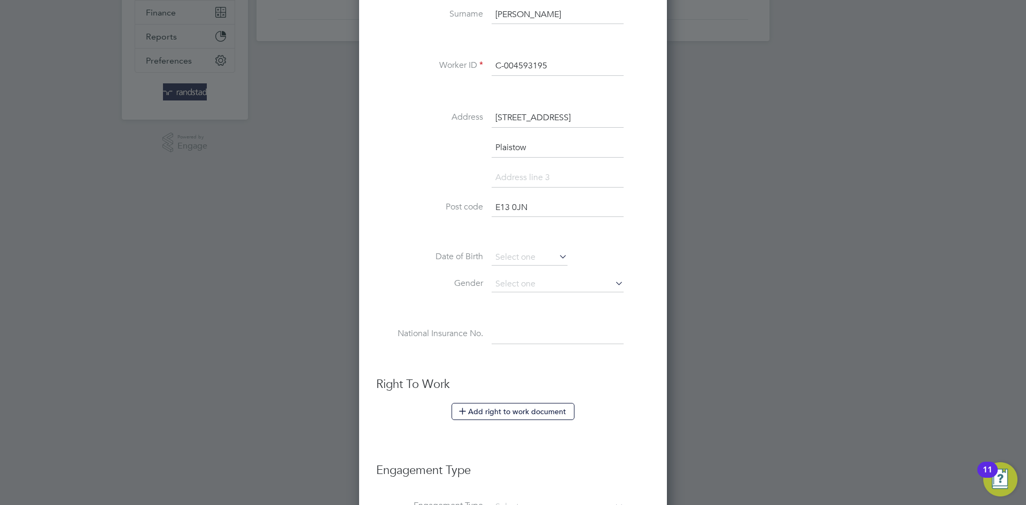
type input "Plaistow"
type input "London"
click at [505, 250] on input at bounding box center [530, 258] width 76 height 16
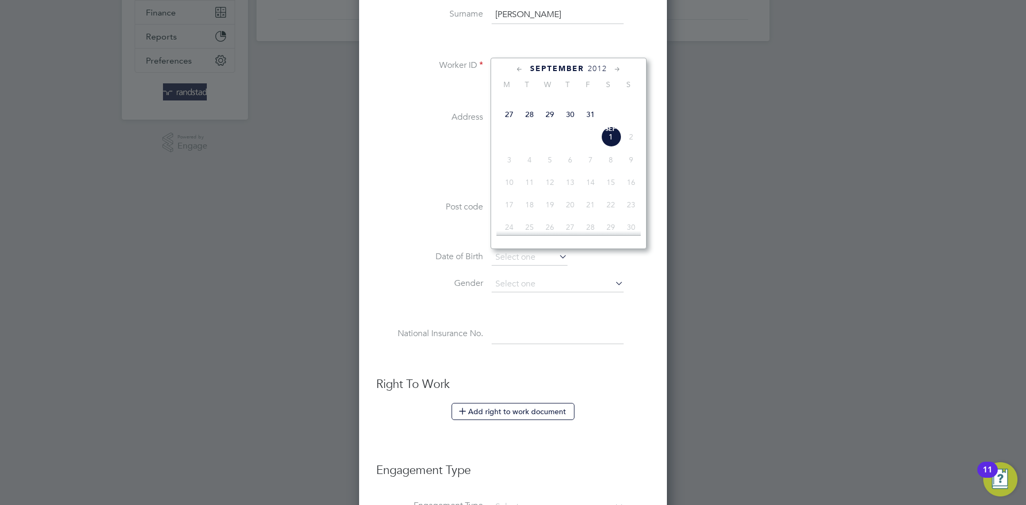
click at [594, 65] on span "2012" at bounding box center [597, 68] width 19 height 9
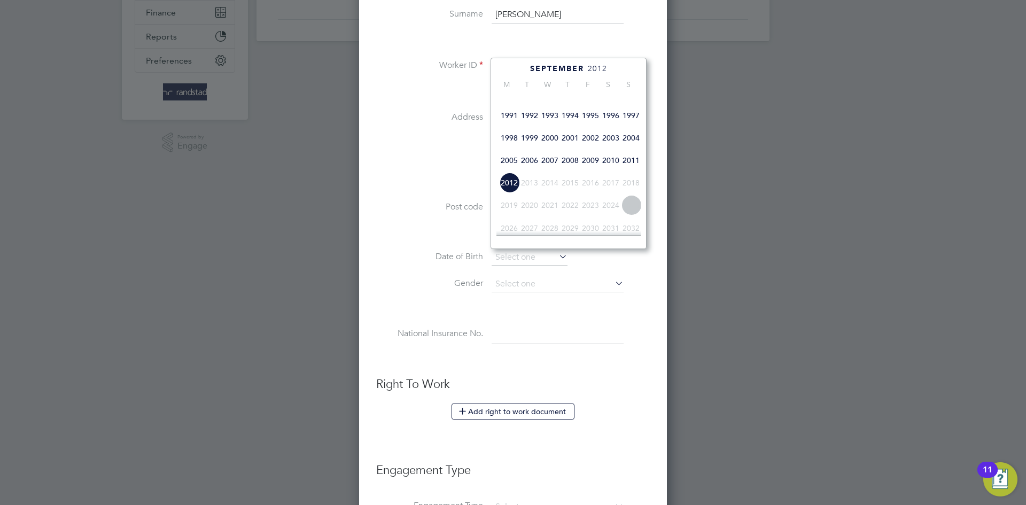
click at [507, 171] on span "2005" at bounding box center [509, 160] width 20 height 20
click at [520, 71] on icon at bounding box center [520, 70] width 10 height 12
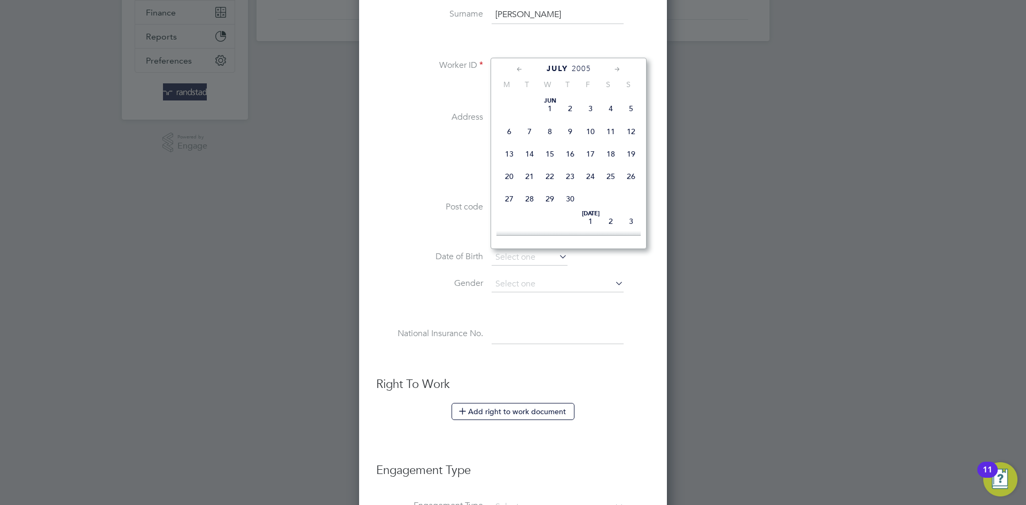
click at [520, 71] on icon at bounding box center [520, 70] width 10 height 12
click at [624, 132] on span "13" at bounding box center [631, 131] width 20 height 20
type input "13 Feb 2005"
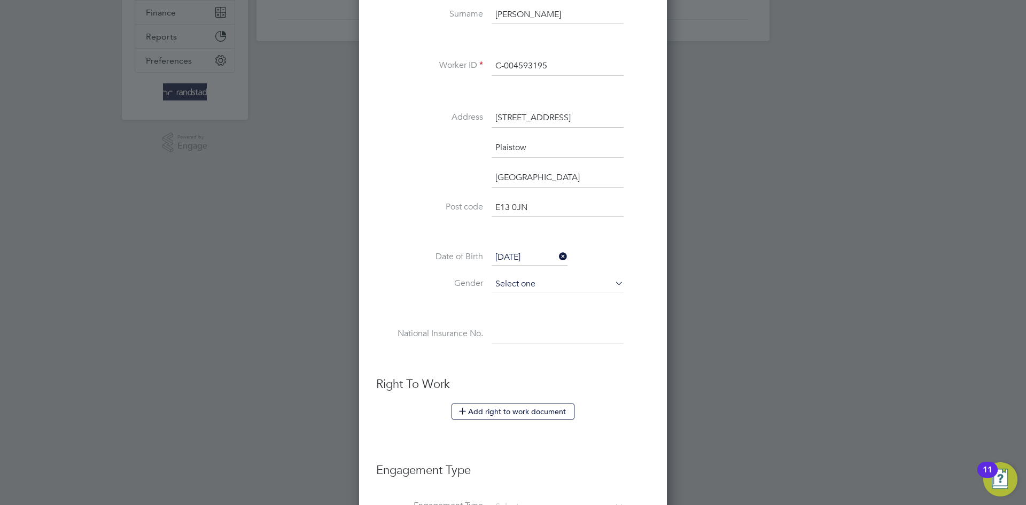
click at [530, 280] on input at bounding box center [558, 284] width 132 height 16
click at [527, 300] on li "Male" at bounding box center [557, 299] width 133 height 14
type input "Male"
click at [516, 329] on input at bounding box center [558, 334] width 132 height 19
paste input "SR655890C"
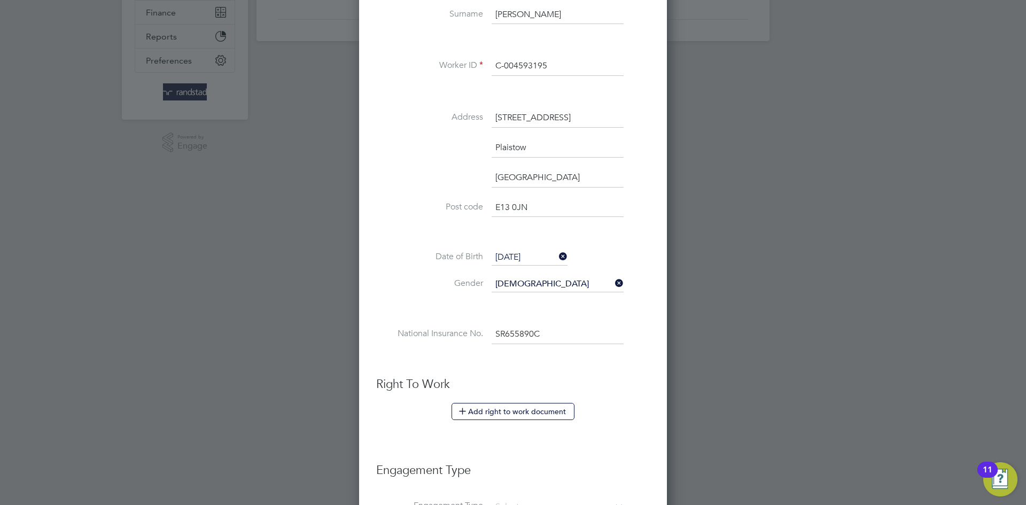
type input "SR 65 58 90 C"
click at [411, 313] on li at bounding box center [513, 308] width 274 height 11
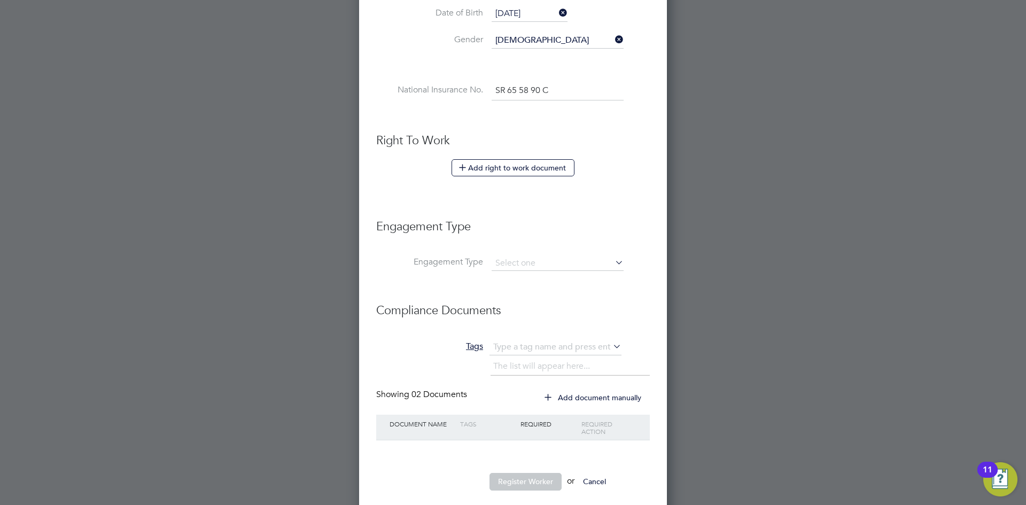
scroll to position [524, 0]
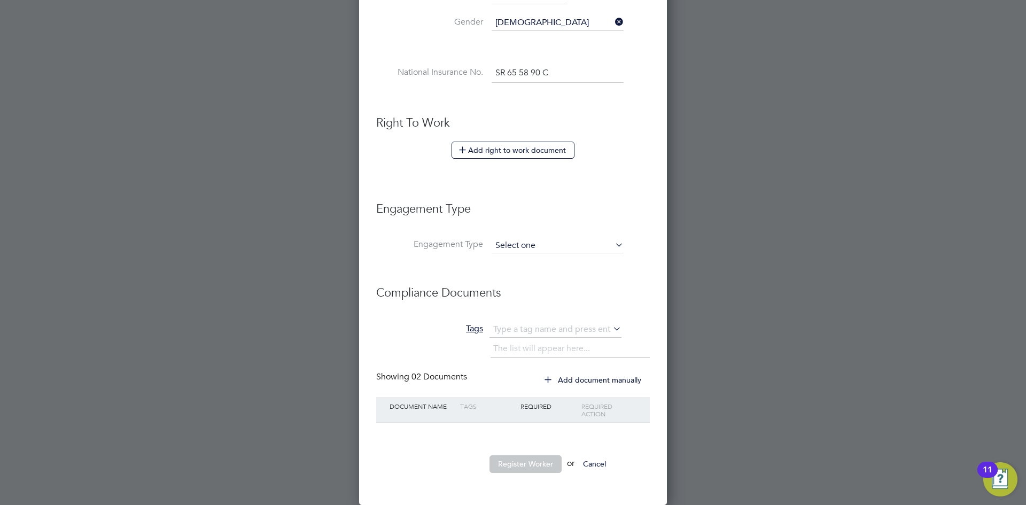
click at [510, 251] on input at bounding box center [558, 245] width 132 height 15
click at [509, 270] on li "PAYE Direct" at bounding box center [557, 276] width 133 height 16
type input "PAYE Direct"
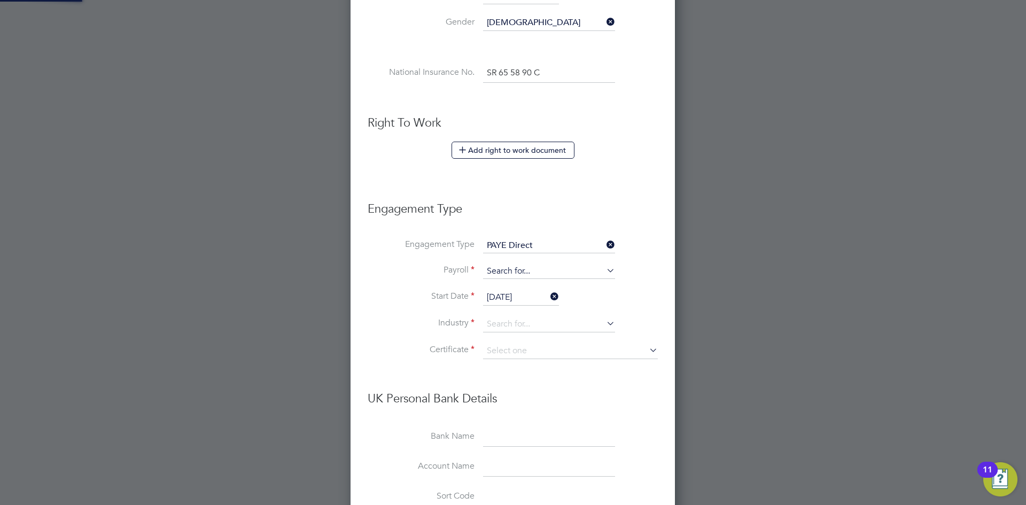
scroll to position [1302, 326]
click at [507, 276] on input at bounding box center [549, 271] width 132 height 15
click at [505, 283] on li "Agency PAYE" at bounding box center [549, 287] width 133 height 16
type input "Agency PAYE"
click at [502, 293] on input "[DATE]" at bounding box center [521, 298] width 76 height 16
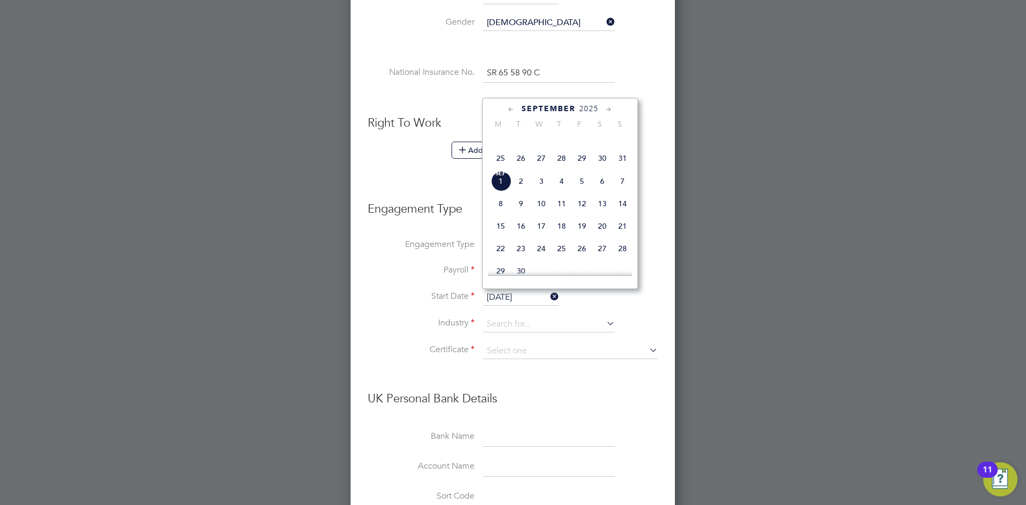
scroll to position [322, 0]
click at [500, 198] on span "[DATE]" at bounding box center [501, 187] width 20 height 20
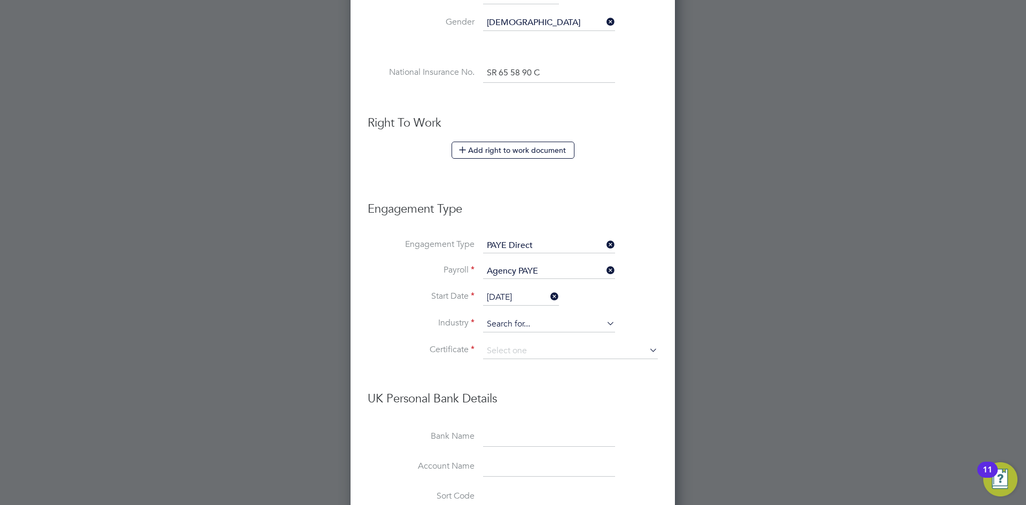
click at [510, 322] on input at bounding box center [549, 324] width 132 height 16
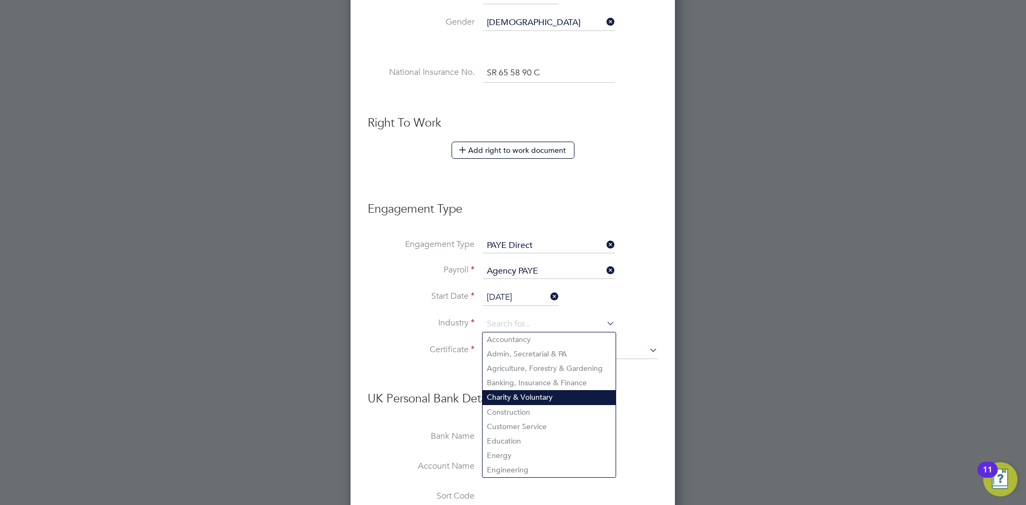
drag, startPoint x: 512, startPoint y: 411, endPoint x: 509, endPoint y: 400, distance: 10.9
click at [511, 411] on li "Construction" at bounding box center [549, 412] width 133 height 14
type input "Construction"
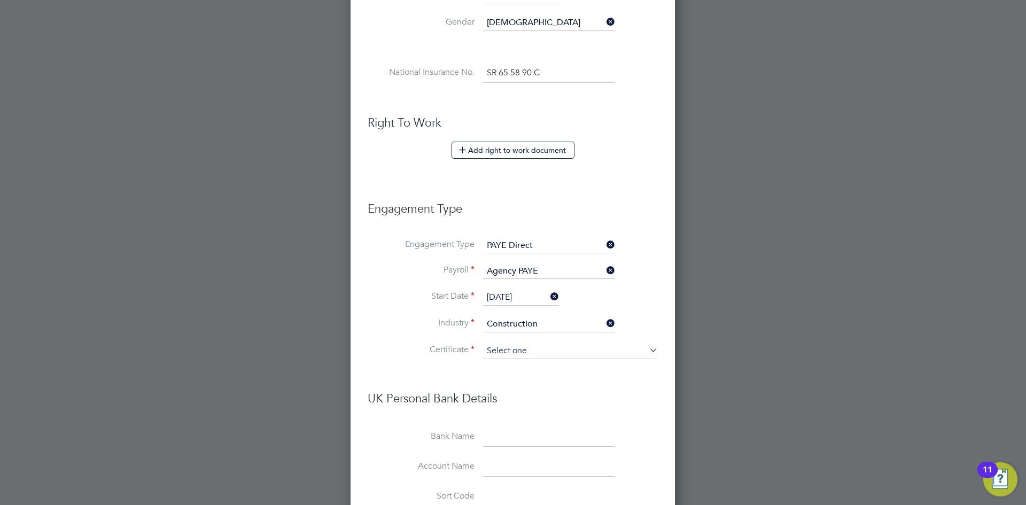
click at [501, 348] on input at bounding box center [570, 351] width 175 height 16
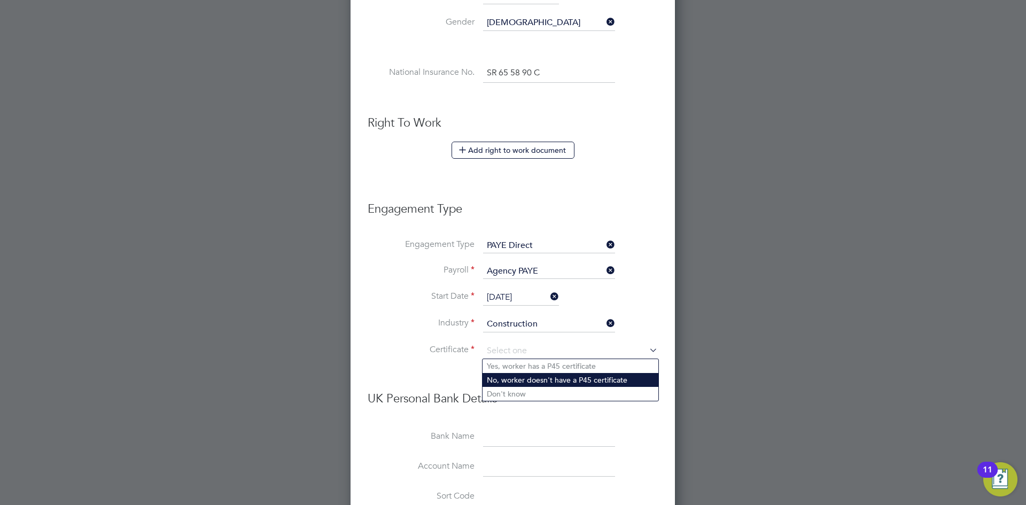
click at [505, 381] on li "No, worker doesn't have a P45 certificate" at bounding box center [571, 380] width 176 height 14
type input "No, worker doesn't have a P45 certificate"
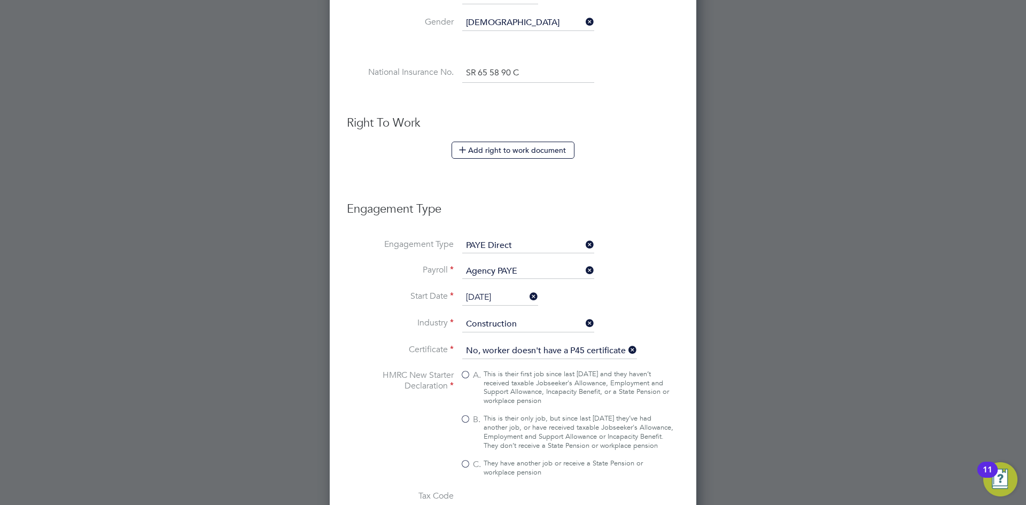
click at [514, 414] on div "This is their only job, but since last 6 April they’ve had another job, or have…" at bounding box center [579, 432] width 190 height 36
click at [0, 0] on input "B. This is their only job, but since last 6 April they’ve had another job, or h…" at bounding box center [0, 0] width 0 height 0
type input "1257L"
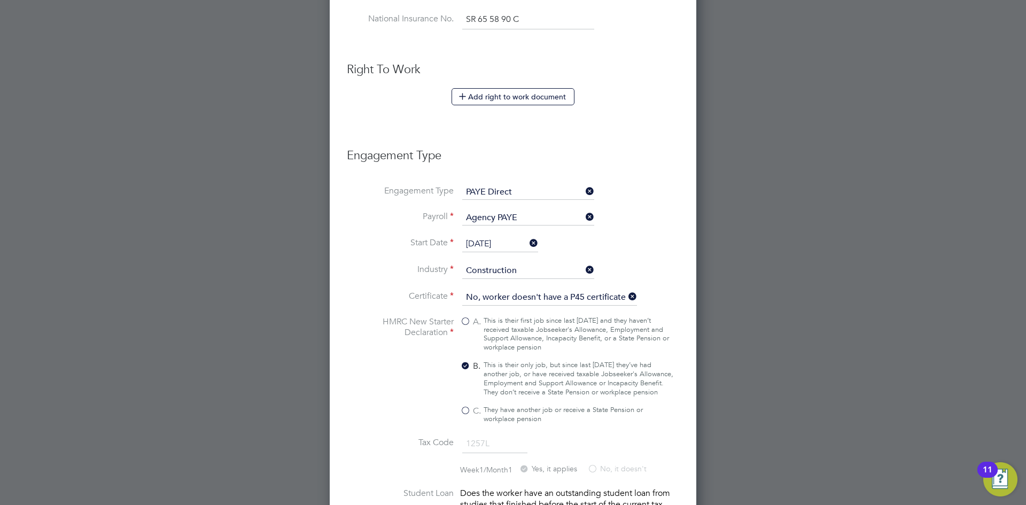
scroll to position [741, 0]
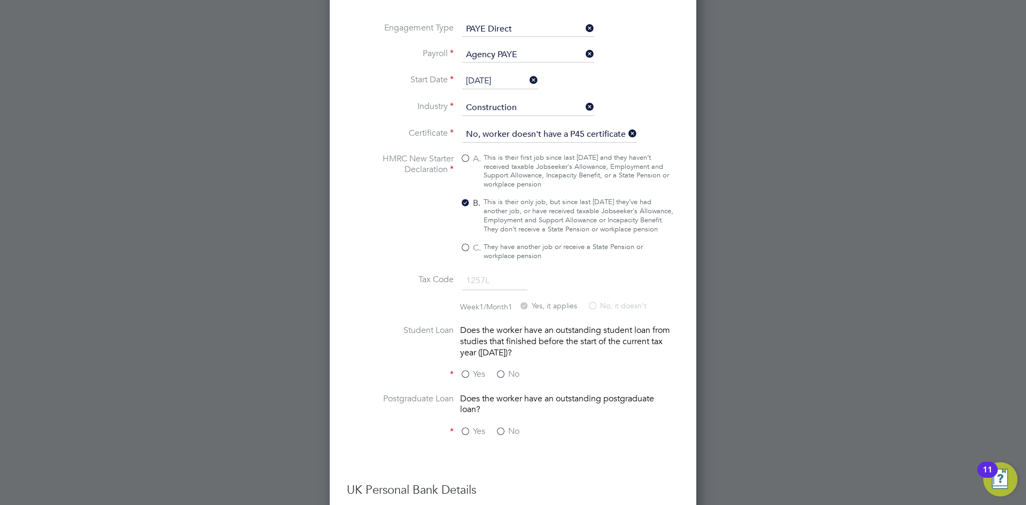
click at [502, 380] on label "No" at bounding box center [508, 374] width 24 height 11
click at [0, 0] on input "No" at bounding box center [0, 0] width 0 height 0
click at [504, 433] on label "No" at bounding box center [508, 431] width 24 height 11
click at [0, 0] on input "No" at bounding box center [0, 0] width 0 height 0
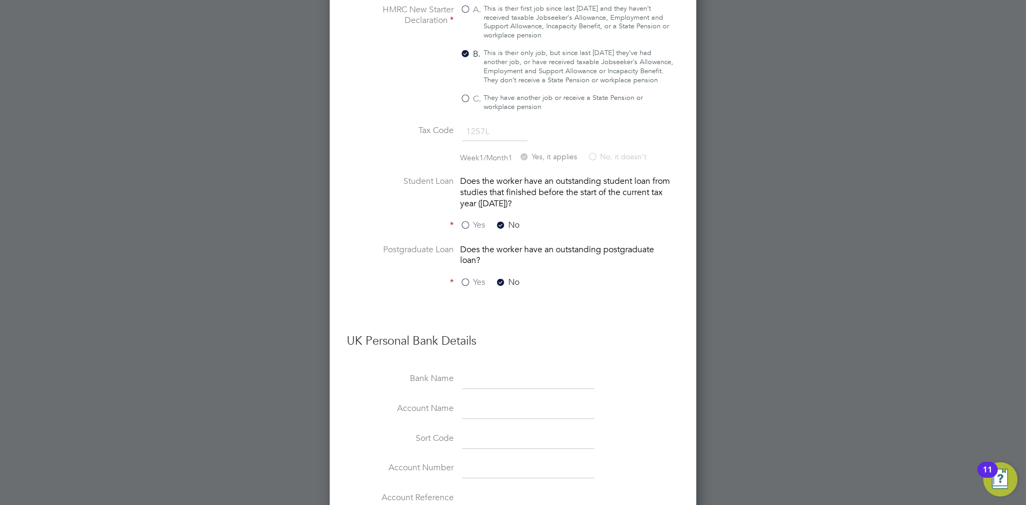
scroll to position [915, 0]
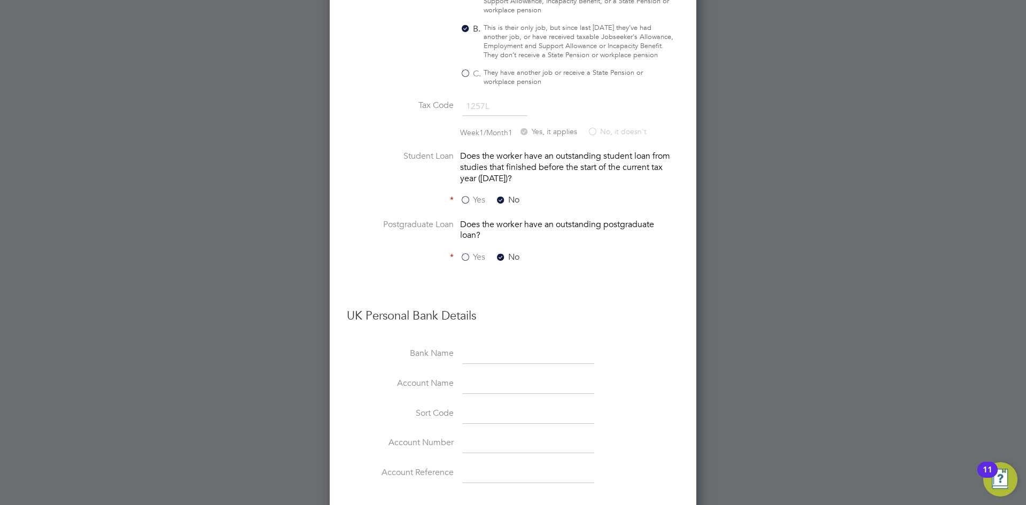
click at [490, 361] on input at bounding box center [528, 354] width 132 height 19
type input "Monzo"
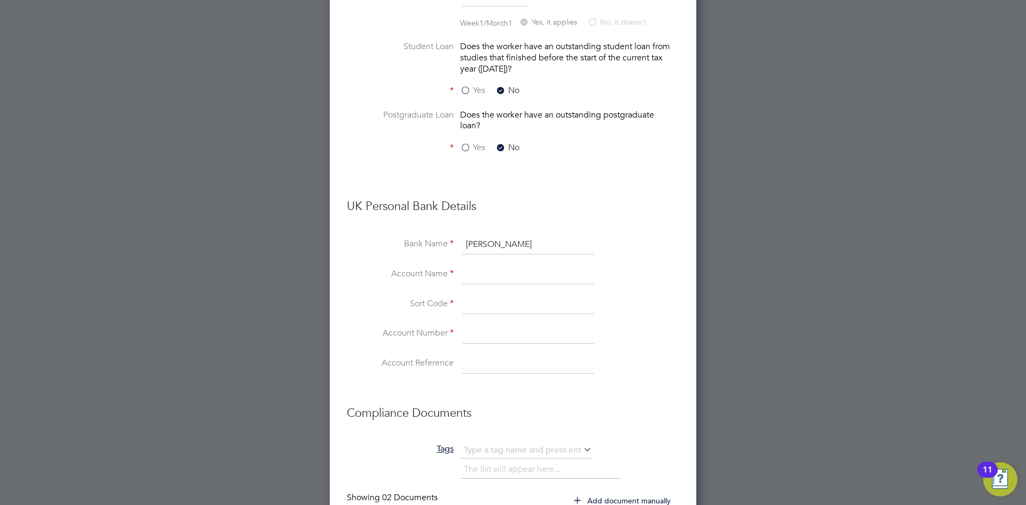
scroll to position [1130, 0]
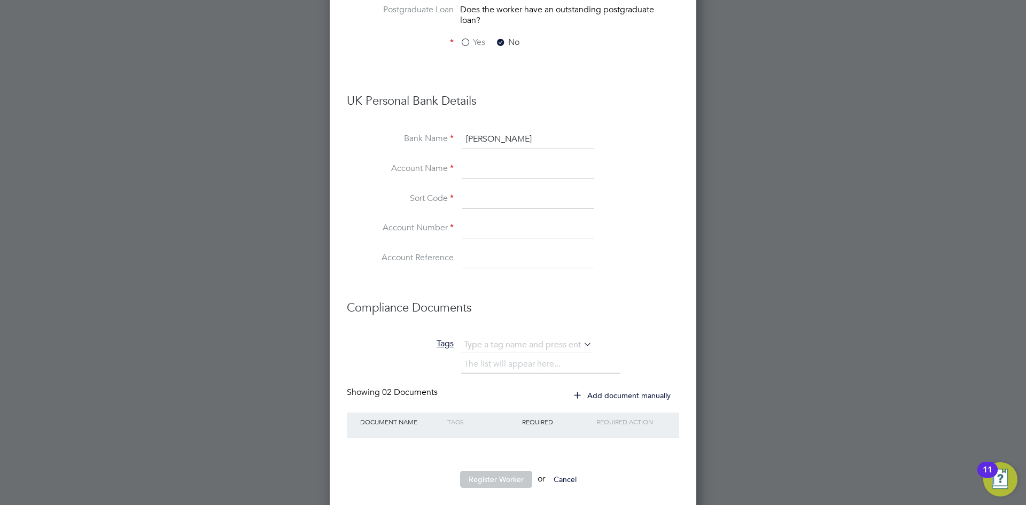
paste input "Kidus Yohannes"
type input "Kidus Yohannes"
paste input "040004"
type input "04-00-04"
paste input "59809859"
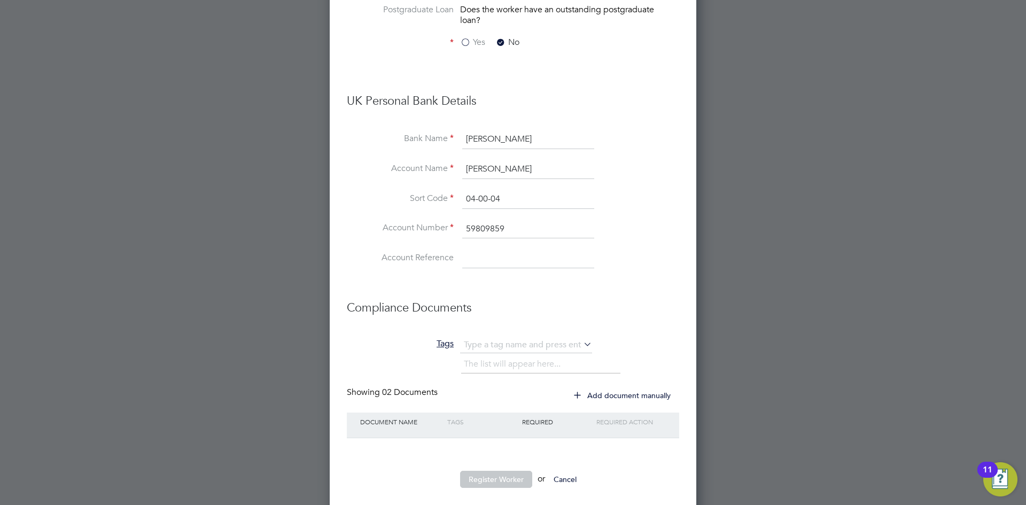
type input "59809859"
click at [365, 203] on label "Sort Code" at bounding box center [400, 198] width 107 height 11
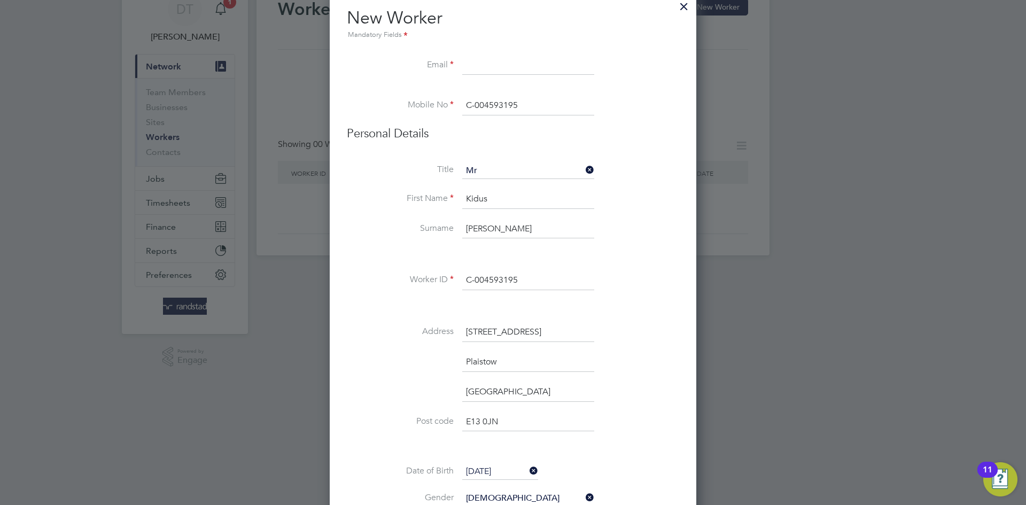
scroll to position [0, 0]
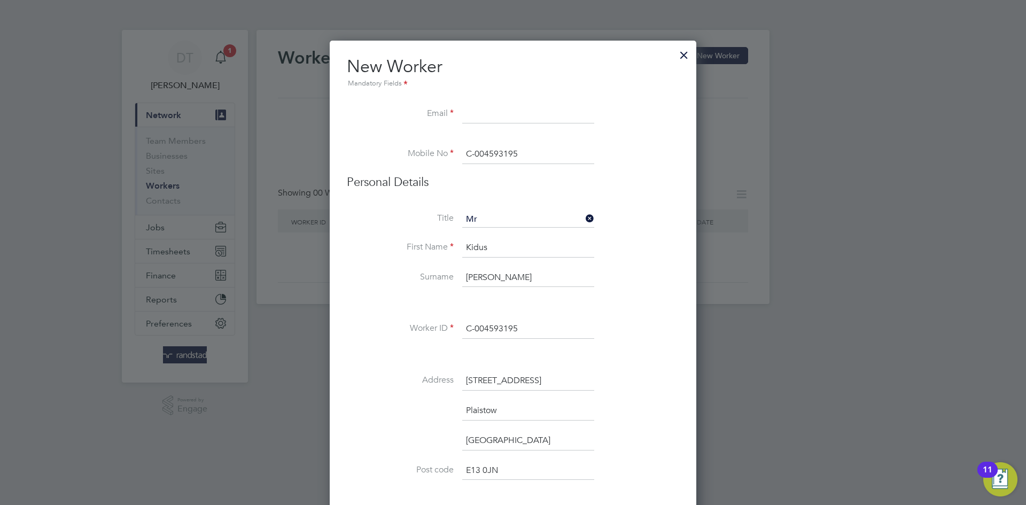
click at [486, 119] on input at bounding box center [528, 114] width 132 height 19
paste input "kyohannes36@gmail.com"
type input "kyohannes36@gmail.com"
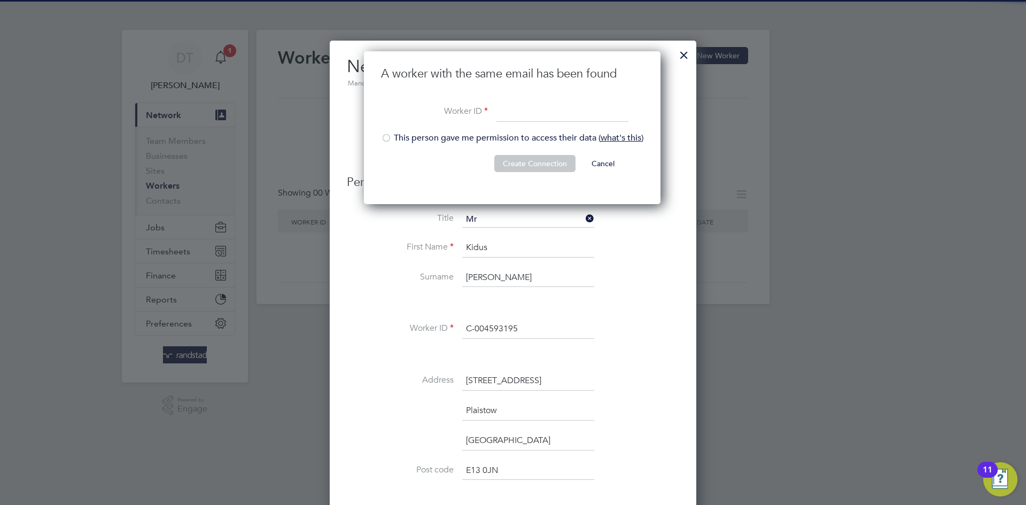
paste input "C-004593195"
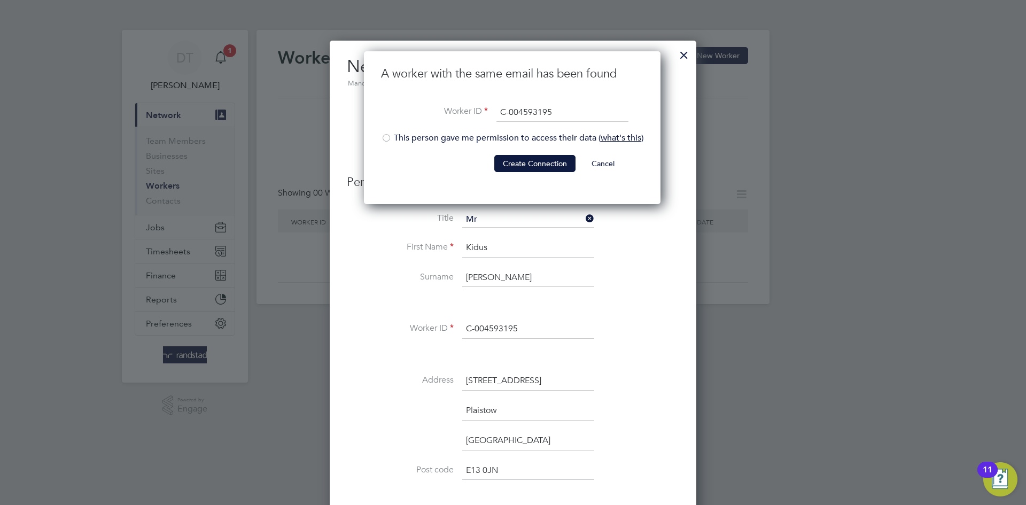
type input "C-004593195"
click at [423, 141] on li "This person gave me permission to access their data ( what's this )" at bounding box center [512, 144] width 262 height 22
click at [516, 159] on button "Create Connection" at bounding box center [534, 163] width 81 height 17
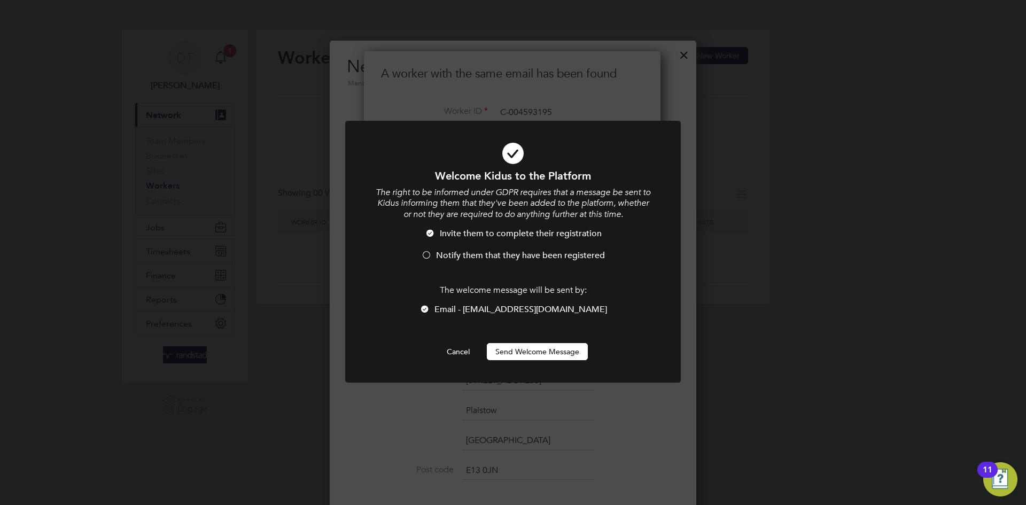
click at [486, 252] on span "Notify them that they have been registered" at bounding box center [520, 255] width 169 height 11
click at [519, 348] on button "Send Welcome Message" at bounding box center [537, 351] width 101 height 17
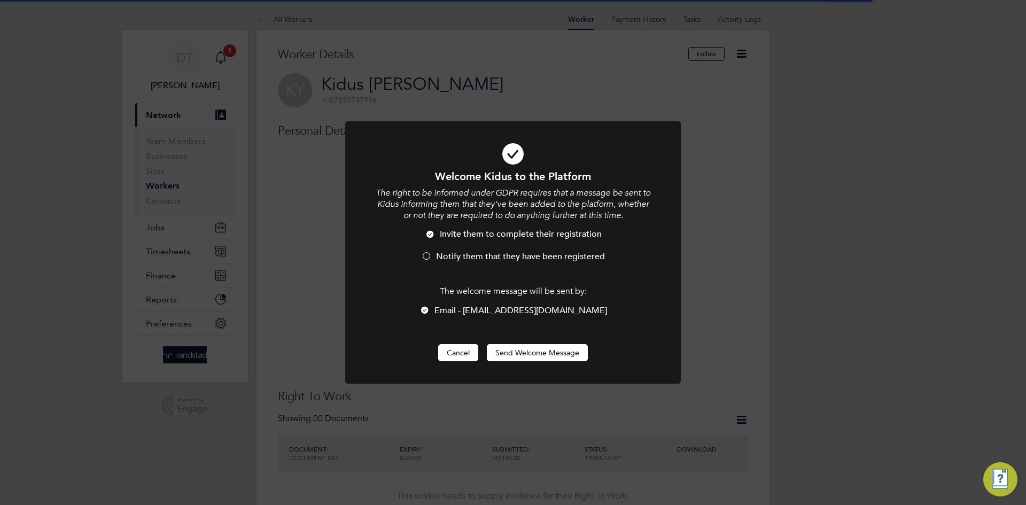
click at [458, 350] on button "Cancel" at bounding box center [458, 352] width 40 height 17
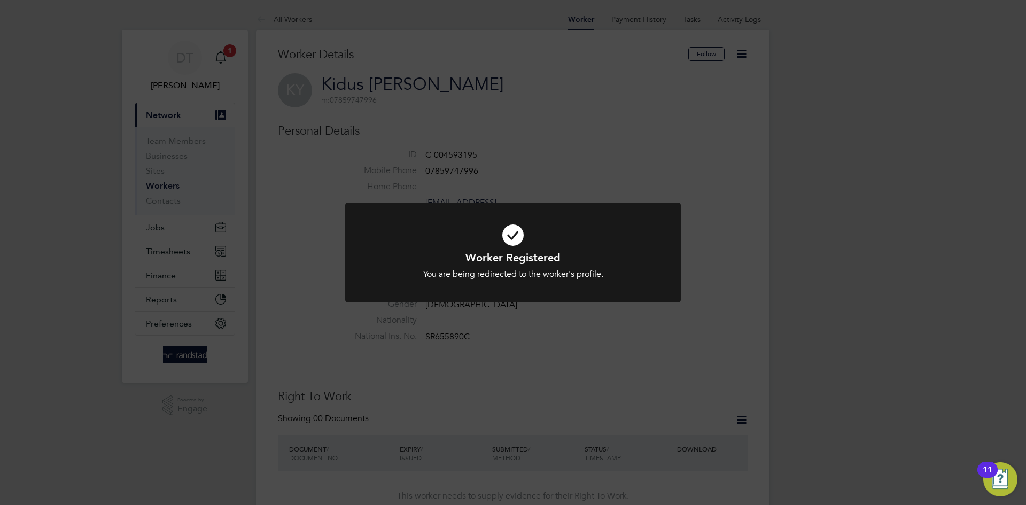
click at [478, 137] on div "Worker Registered You are being redirected to the worker's profile. Cancel Okay" at bounding box center [513, 252] width 1026 height 505
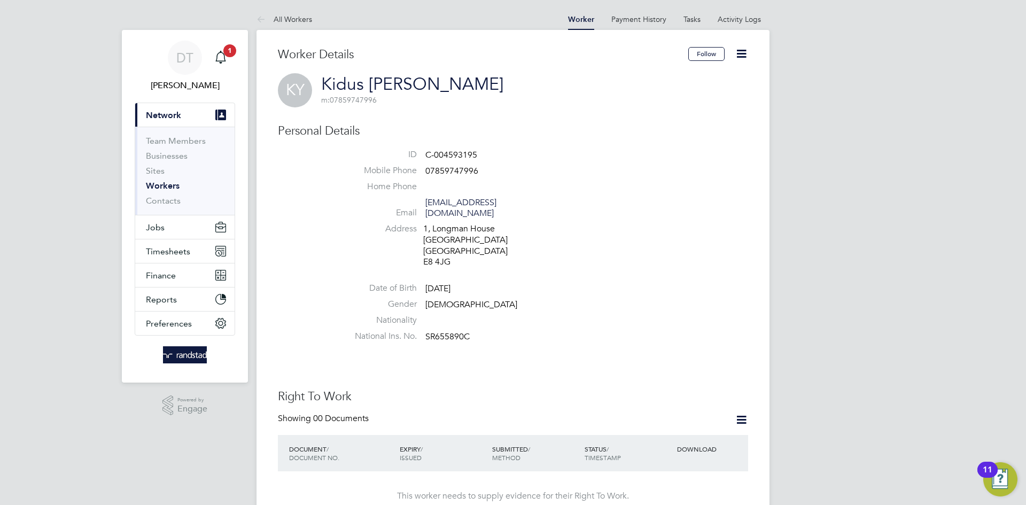
click at [741, 55] on icon at bounding box center [741, 53] width 13 height 13
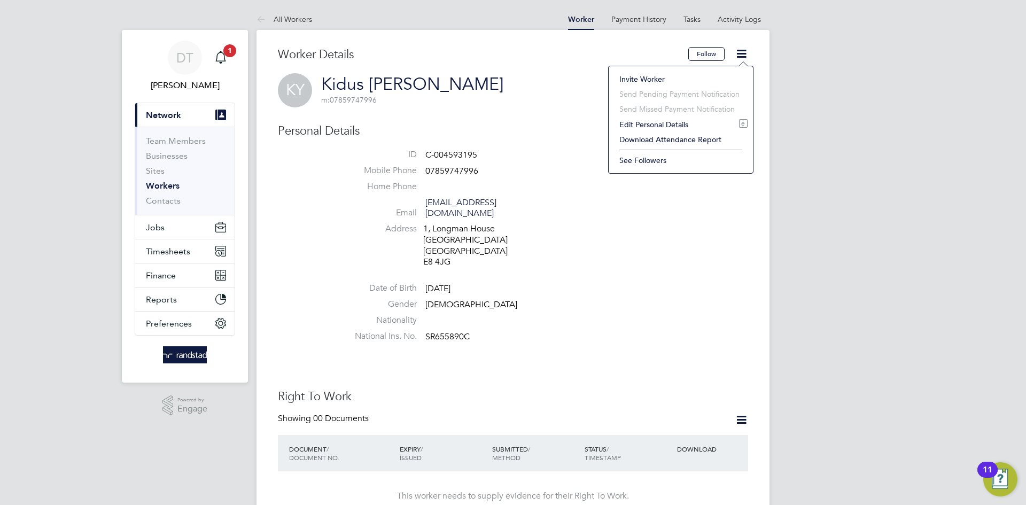
click at [650, 123] on li "Edit Personal Details e" at bounding box center [681, 124] width 134 height 15
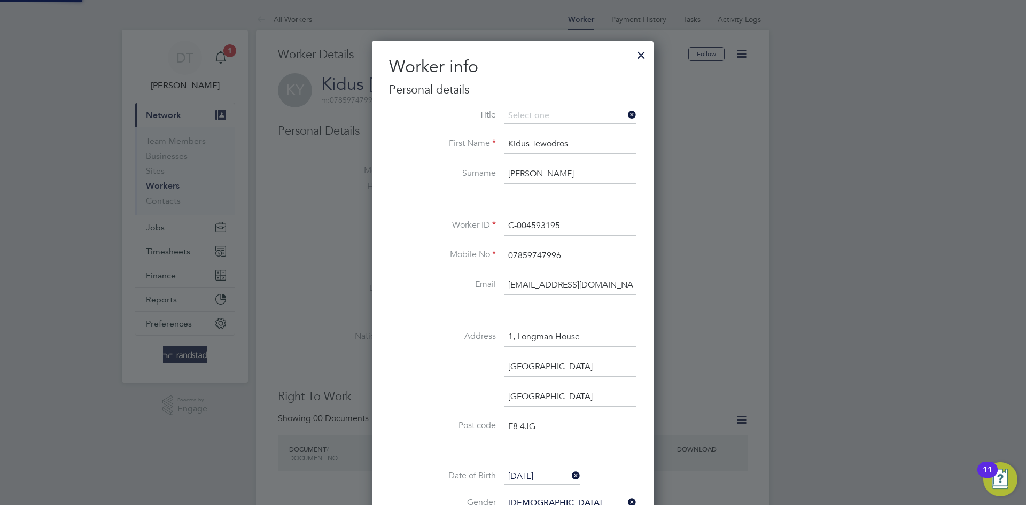
scroll to position [635, 283]
click at [517, 135] on li "Mr" at bounding box center [570, 131] width 133 height 14
type input "Mr"
click at [416, 163] on li "First Name Kidus Tewodros" at bounding box center [513, 150] width 248 height 30
drag, startPoint x: 600, startPoint y: 335, endPoint x: 424, endPoint y: 335, distance: 175.9
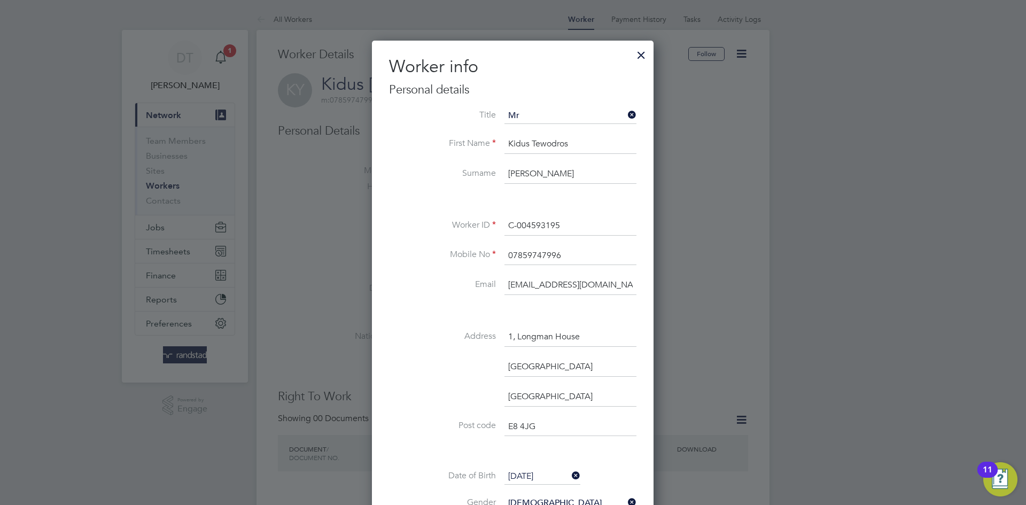
click at [424, 335] on li "Address 1, Longman House" at bounding box center [513, 343] width 248 height 30
paste input "77 Stratford Road"
type input "77 Stratford Road"
drag, startPoint x: 557, startPoint y: 428, endPoint x: 440, endPoint y: 406, distance: 119.1
click at [435, 409] on div "Title Mr First Name Kidus Tewodros Surname Yohannes Worker ID C-004593195 Mobil…" at bounding box center [513, 361] width 248 height 507
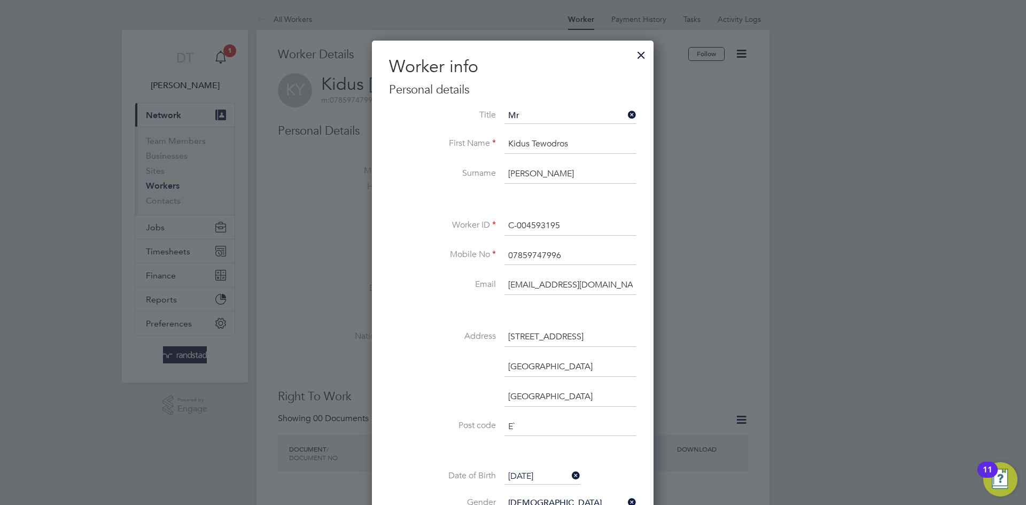
type input "E"
type input "E13 0JN"
drag, startPoint x: 600, startPoint y: 365, endPoint x: 418, endPoint y: 358, distance: 182.4
click at [418, 358] on li "Haggerston Road" at bounding box center [513, 373] width 248 height 30
type input "Plaistow"
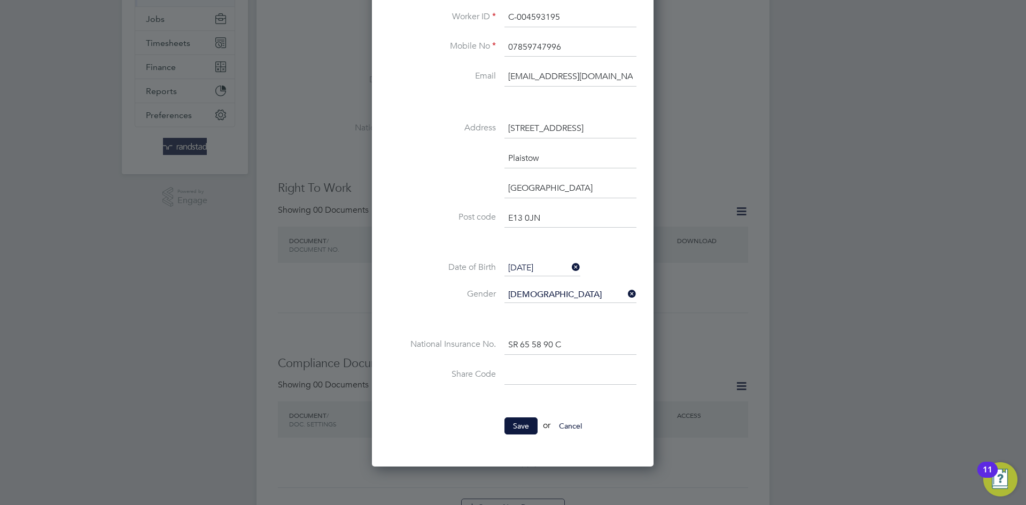
scroll to position [219, 0]
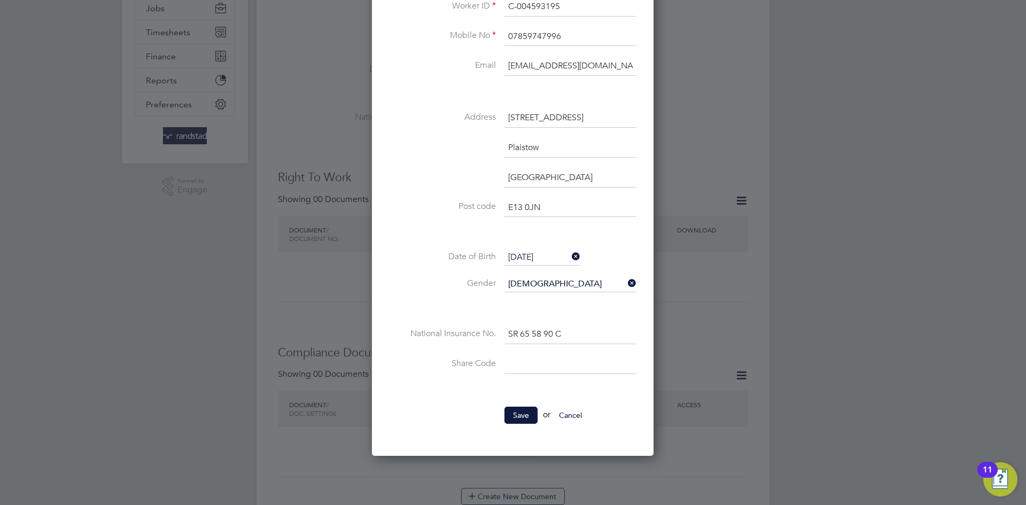
click at [419, 246] on div "Title Mr First Name Kidus Tewodros Surname Yohannes Worker ID C-004593195 Mobil…" at bounding box center [513, 142] width 248 height 507
drag, startPoint x: 577, startPoint y: 334, endPoint x: 443, endPoint y: 307, distance: 136.8
click at [440, 307] on div "Title Mr First Name Kidus Tewodros Surname Yohannes Worker ID C-004593195 Mobil…" at bounding box center [513, 142] width 248 height 507
paste input "655890"
type input "SR 65 58 90 C"
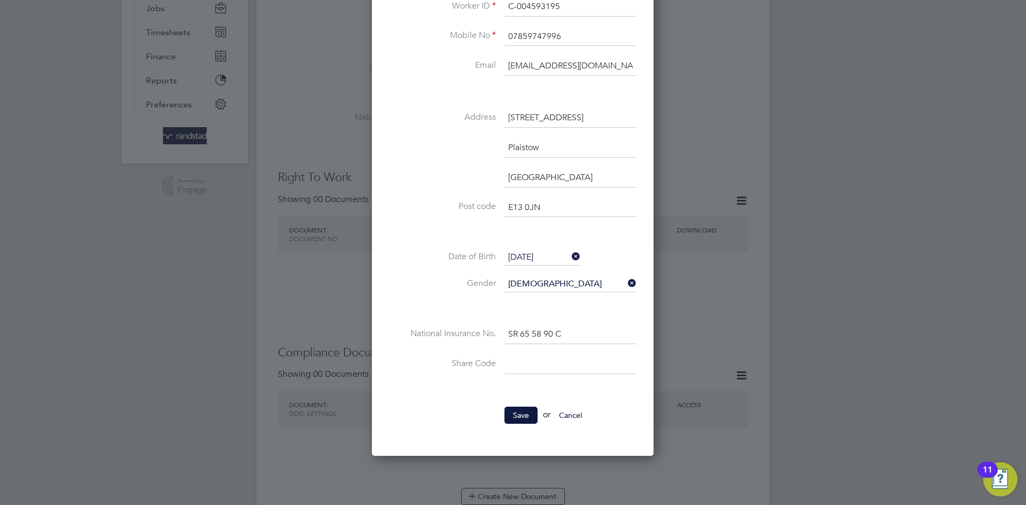
click at [422, 312] on li at bounding box center [513, 308] width 248 height 11
click at [523, 415] on button "Save" at bounding box center [521, 415] width 33 height 17
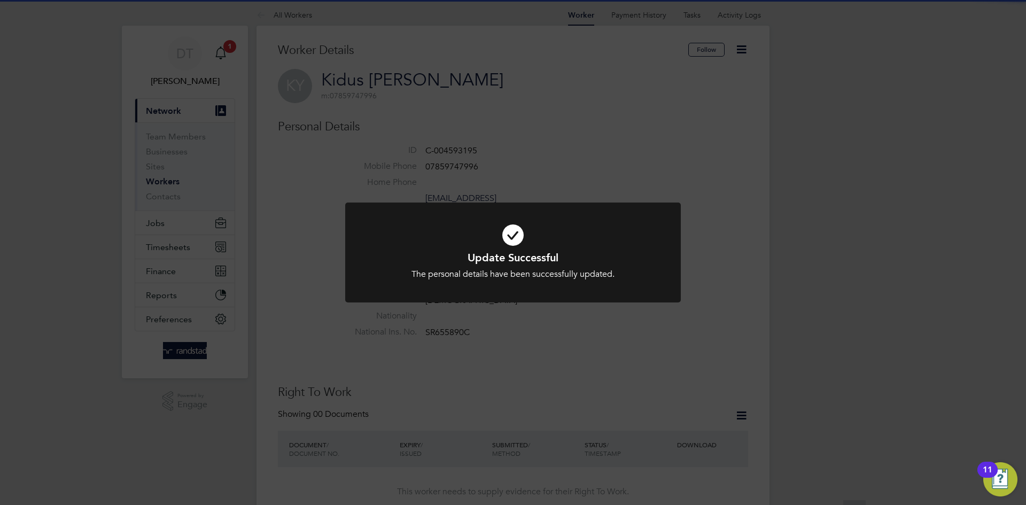
scroll to position [0, 0]
click at [444, 173] on div "Update Successful The personal details have been successfully updated. Cancel O…" at bounding box center [513, 252] width 1026 height 505
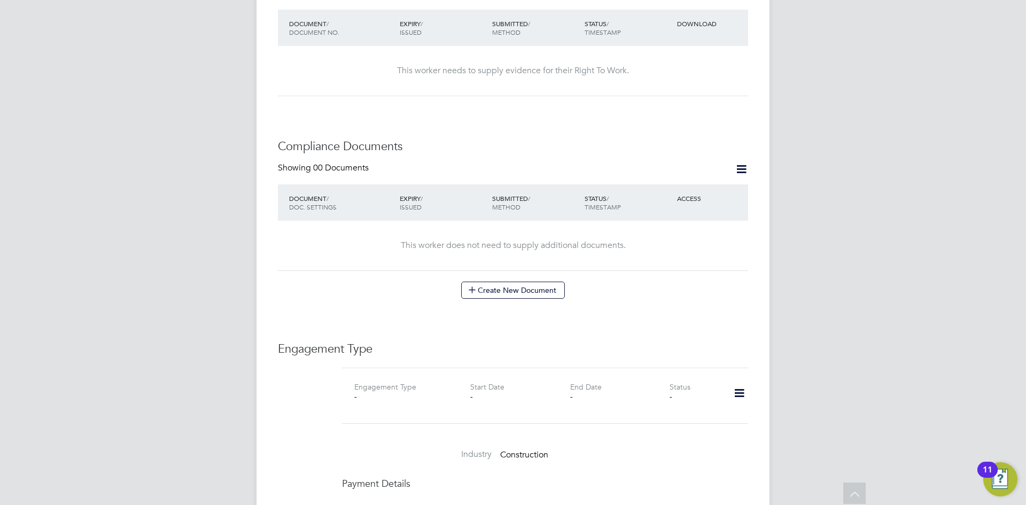
scroll to position [506, 0]
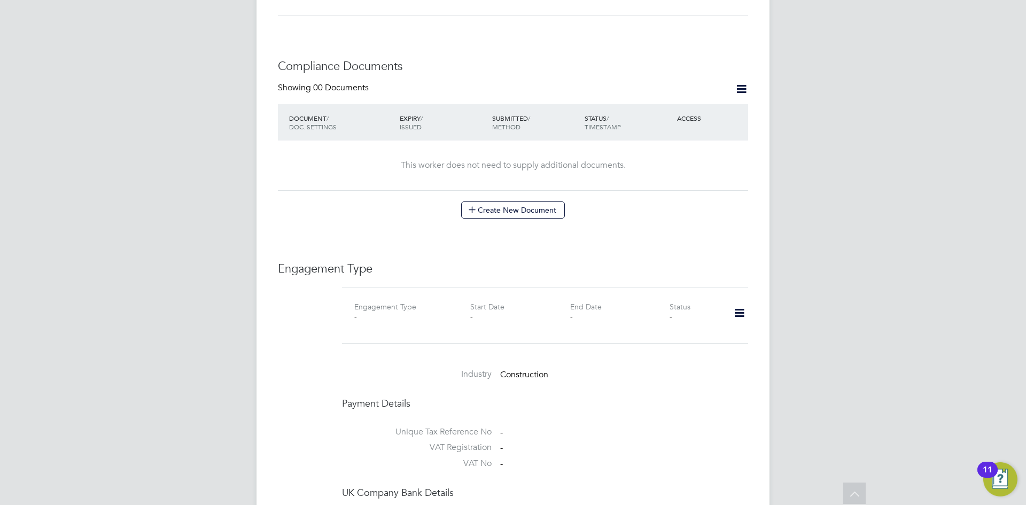
click at [744, 305] on icon at bounding box center [739, 313] width 19 height 25
click at [676, 347] on li "Add Engagement Type" at bounding box center [684, 348] width 121 height 15
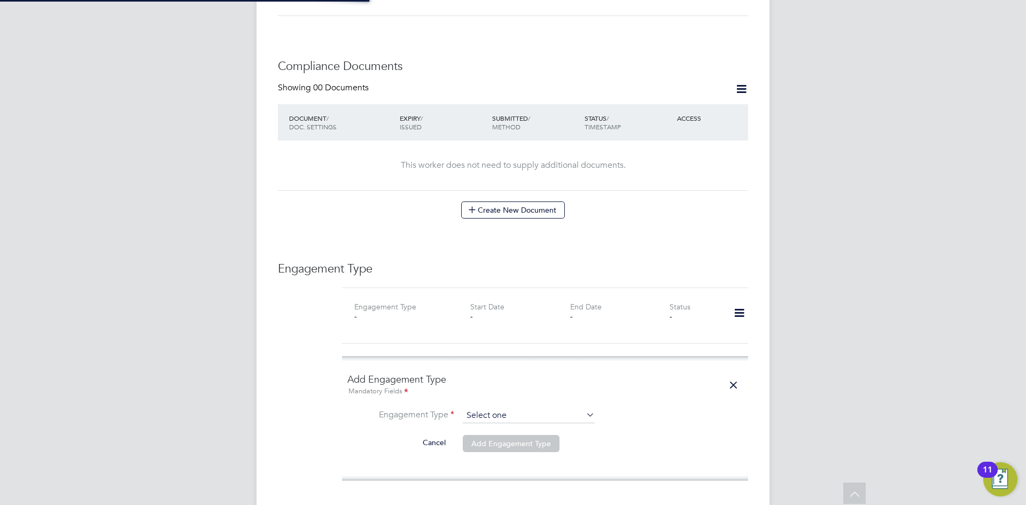
click at [489, 408] on input at bounding box center [529, 415] width 132 height 15
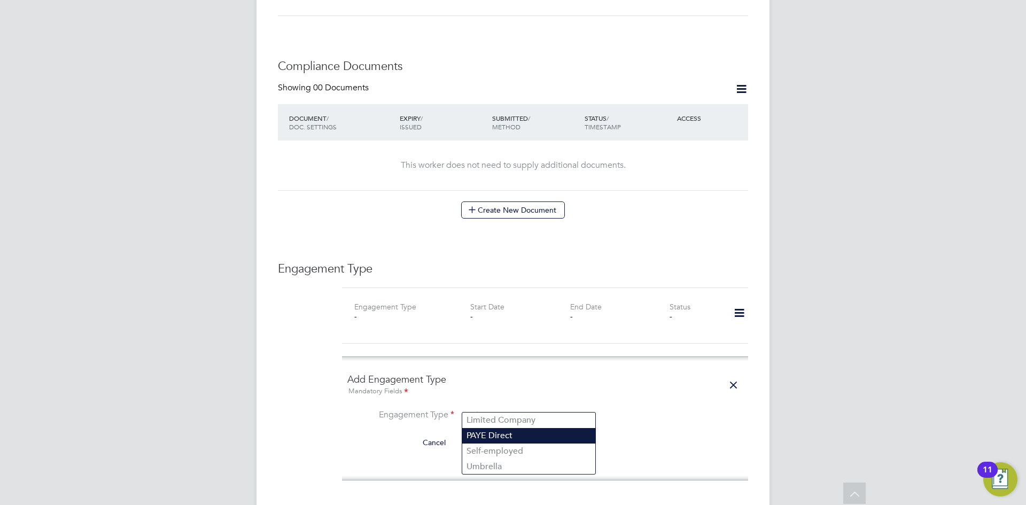
click at [494, 435] on li "PAYE Direct" at bounding box center [528, 436] width 133 height 16
type input "PAYE Direct"
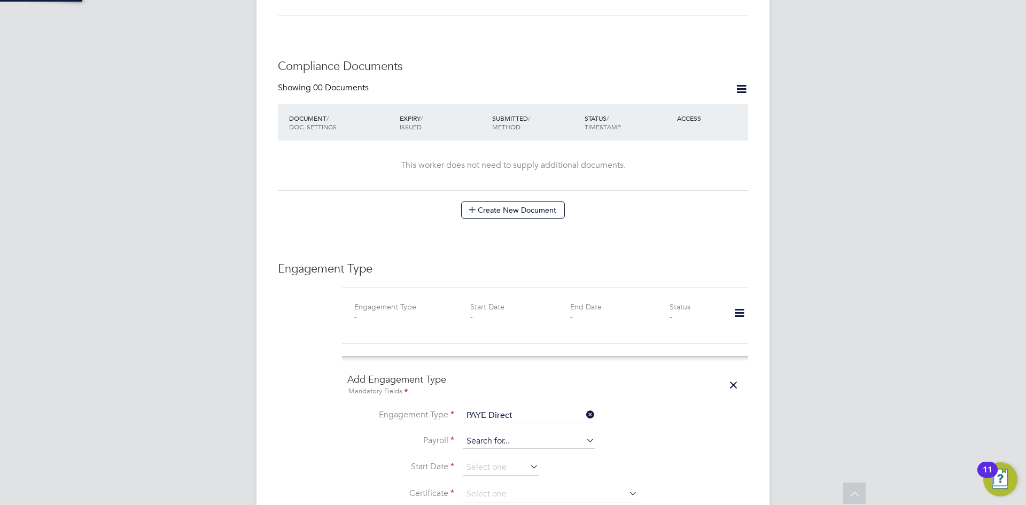
click at [490, 434] on input at bounding box center [529, 441] width 132 height 15
click at [482, 443] on li "Agency PAYE" at bounding box center [528, 446] width 133 height 16
type input "Agency PAYE"
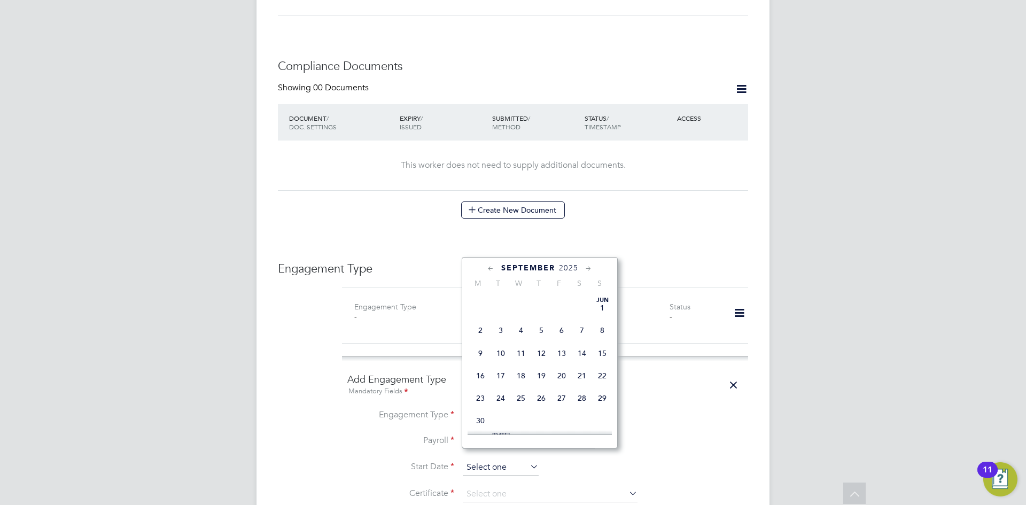
click at [473, 460] on input at bounding box center [501, 468] width 76 height 16
click at [480, 331] on span "Sep" at bounding box center [480, 328] width 20 height 5
type input "[DATE]"
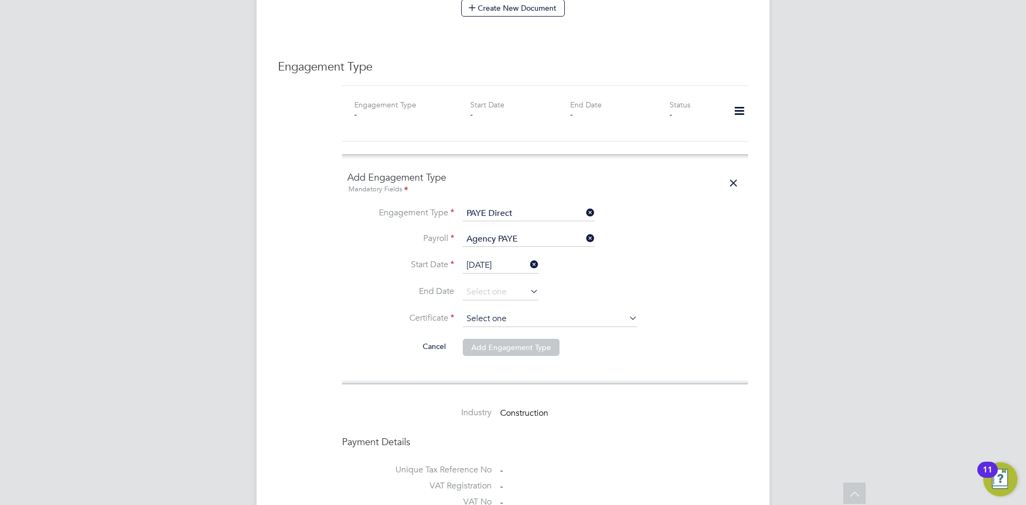
scroll to position [732, 0]
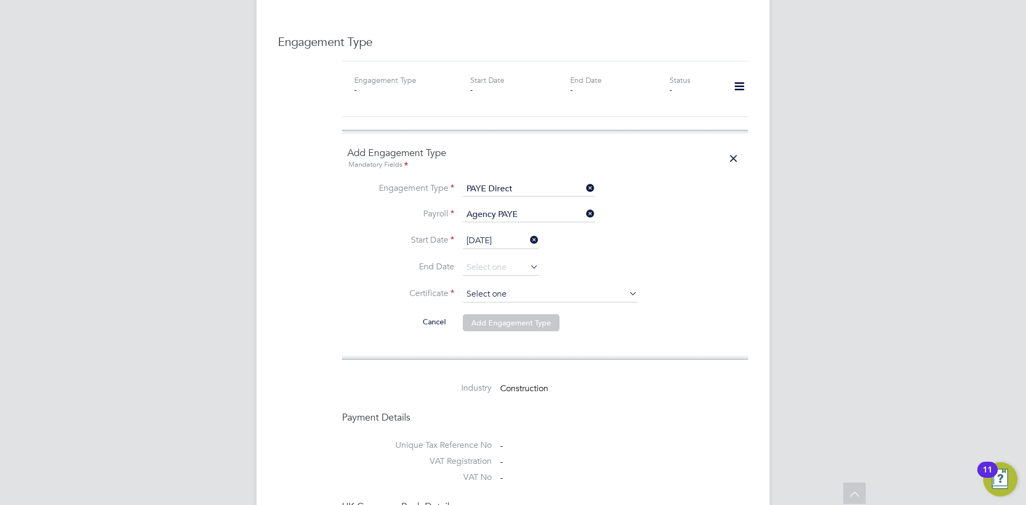
click at [489, 287] on input at bounding box center [550, 295] width 175 height 16
click at [482, 311] on li "No, worker doesn't have a P45 certificate" at bounding box center [550, 313] width 176 height 14
type input "No, worker doesn't have a P45 certificate"
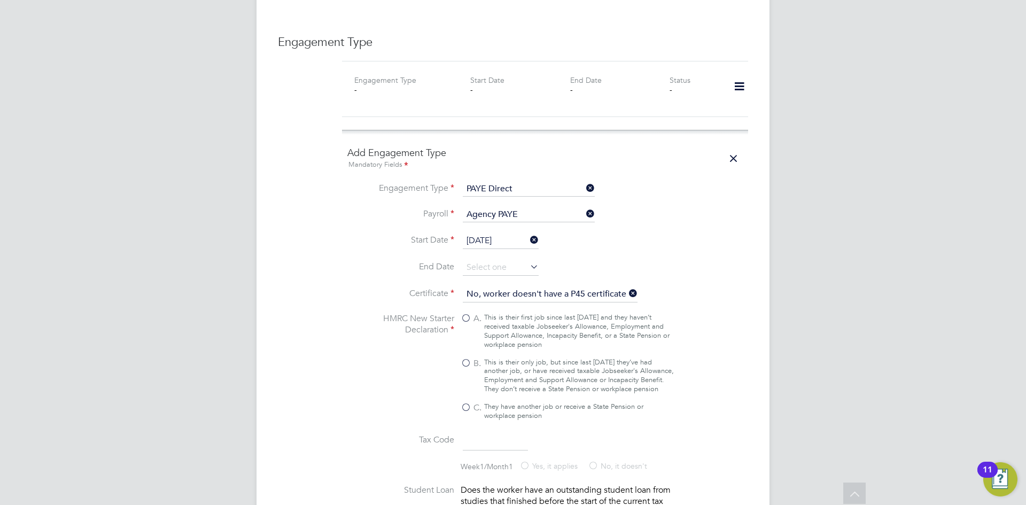
click at [493, 367] on div "This is their only job, but since last 6 April they’ve had another job, or have…" at bounding box center [579, 376] width 190 height 36
click at [0, 0] on input "B. This is their only job, but since last 6 April they’ve had another job, or h…" at bounding box center [0, 0] width 0 height 0
type input "1257L"
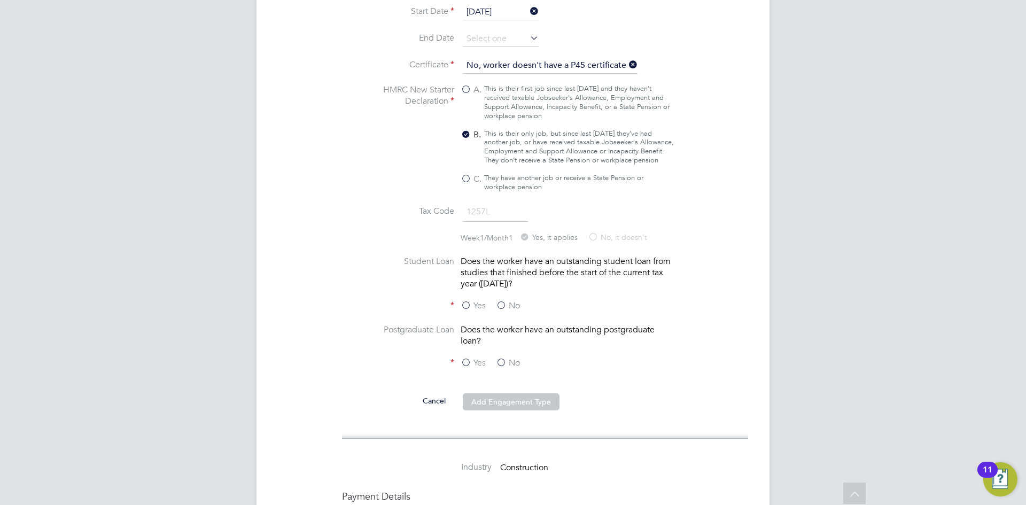
scroll to position [998, 0]
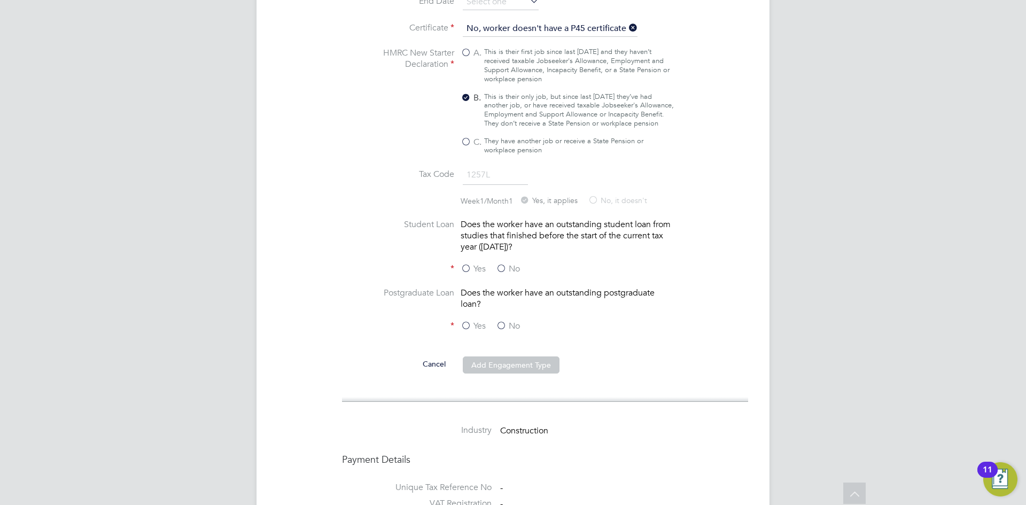
click at [499, 267] on label "No" at bounding box center [508, 269] width 24 height 11
click at [0, 0] on input "No" at bounding box center [0, 0] width 0 height 0
click at [499, 322] on label "No" at bounding box center [508, 326] width 24 height 11
click at [0, 0] on input "No" at bounding box center [0, 0] width 0 height 0
click at [513, 364] on button "Add Engagement Type" at bounding box center [511, 365] width 97 height 17
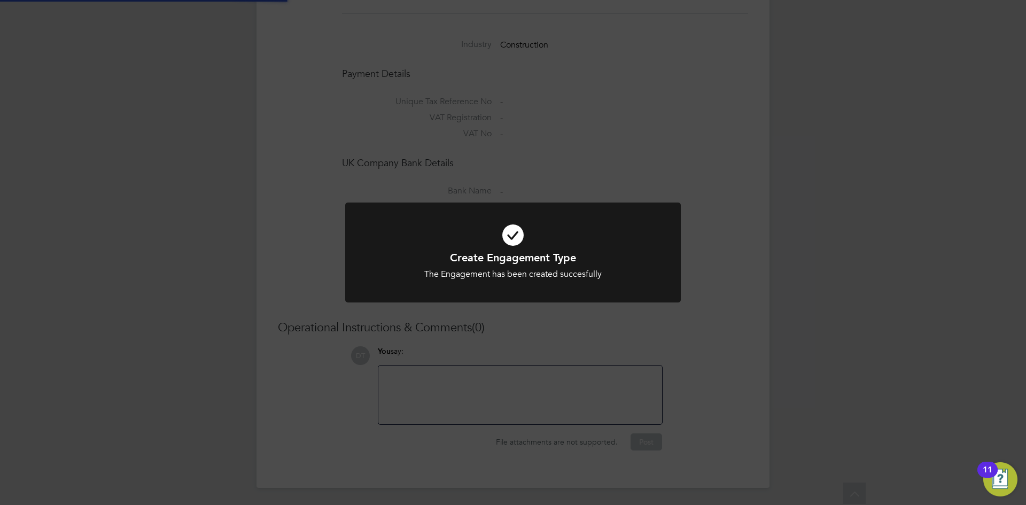
scroll to position [825, 0]
click at [359, 164] on div "Create Engagement Type The Engagement has been created succesfully Cancel Okay" at bounding box center [513, 252] width 1026 height 505
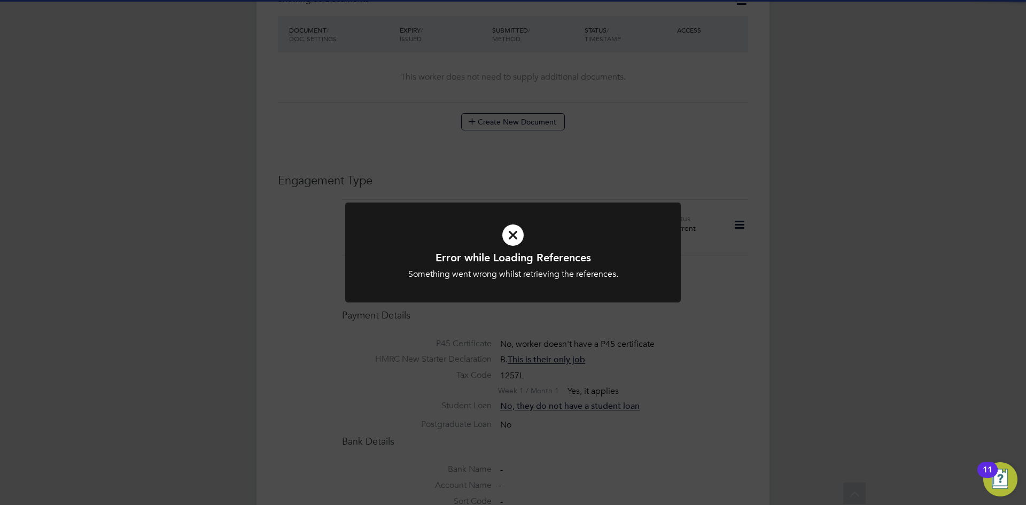
click at [437, 191] on div "Error while Loading References Something went wrong whilst retrieving the refer…" at bounding box center [513, 252] width 1026 height 505
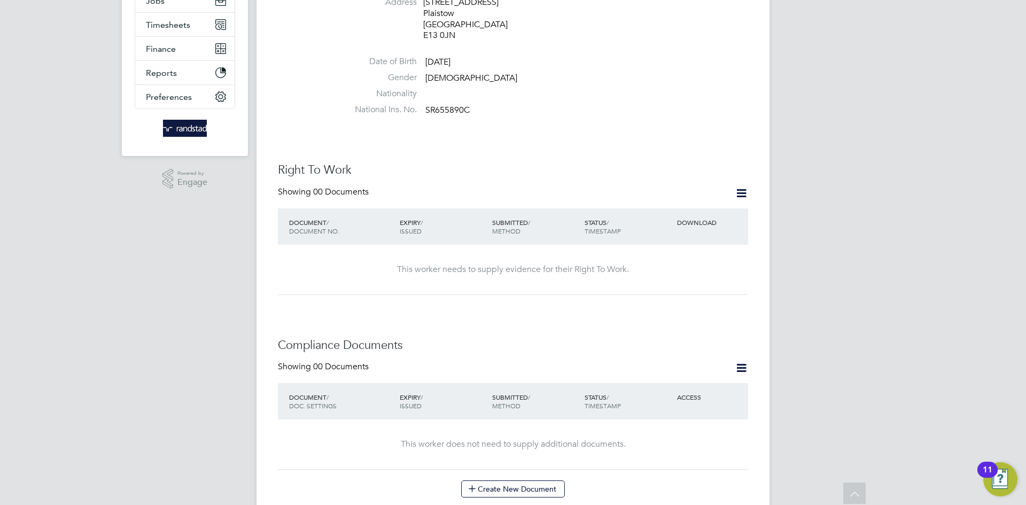
scroll to position [225, 0]
click at [747, 189] on icon at bounding box center [741, 195] width 13 height 13
click at [682, 206] on li "Add Right To Work Document" at bounding box center [682, 210] width 129 height 15
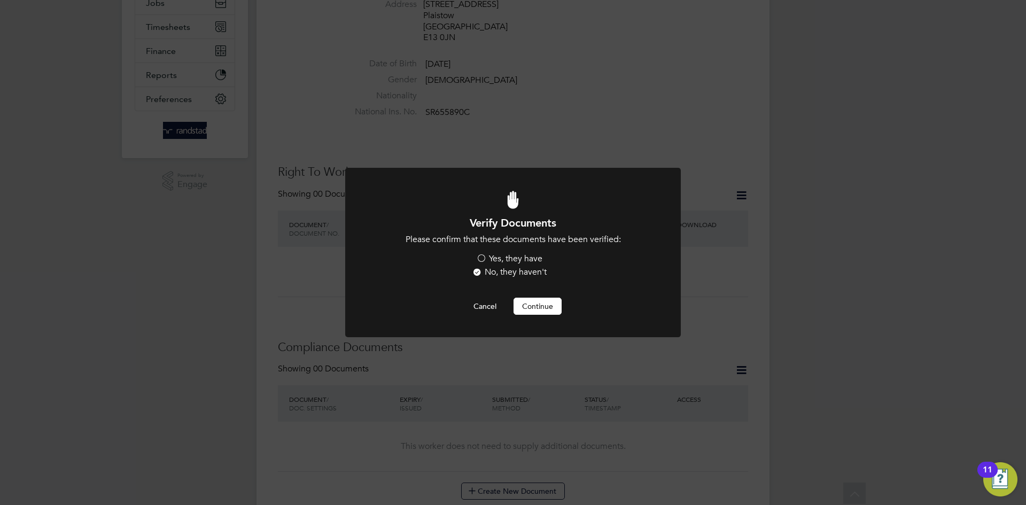
click at [504, 256] on label "Yes, they have" at bounding box center [509, 258] width 66 height 11
click at [0, 0] on input "Yes, they have" at bounding box center [0, 0] width 0 height 0
click at [532, 308] on button "Continue" at bounding box center [538, 306] width 48 height 17
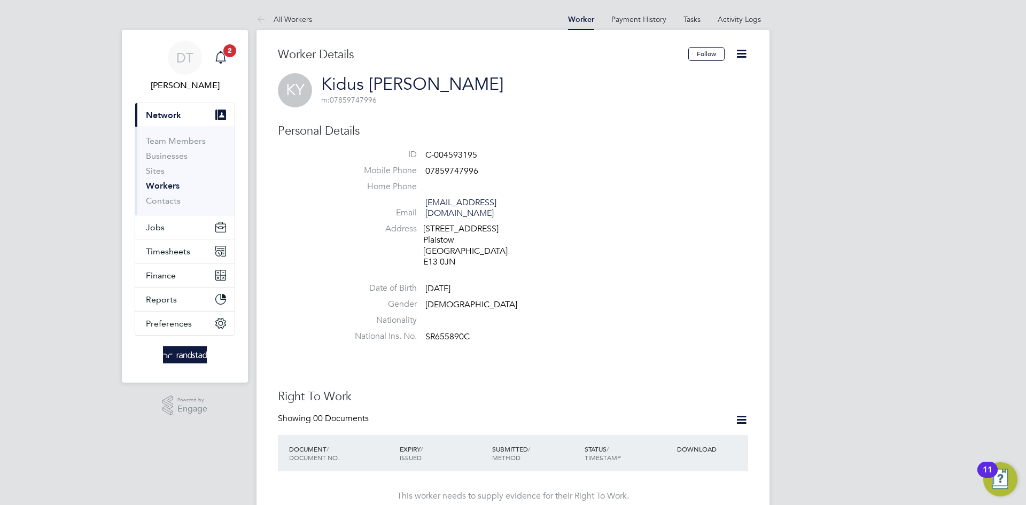
click at [220, 51] on icon "Main navigation" at bounding box center [220, 57] width 13 height 13
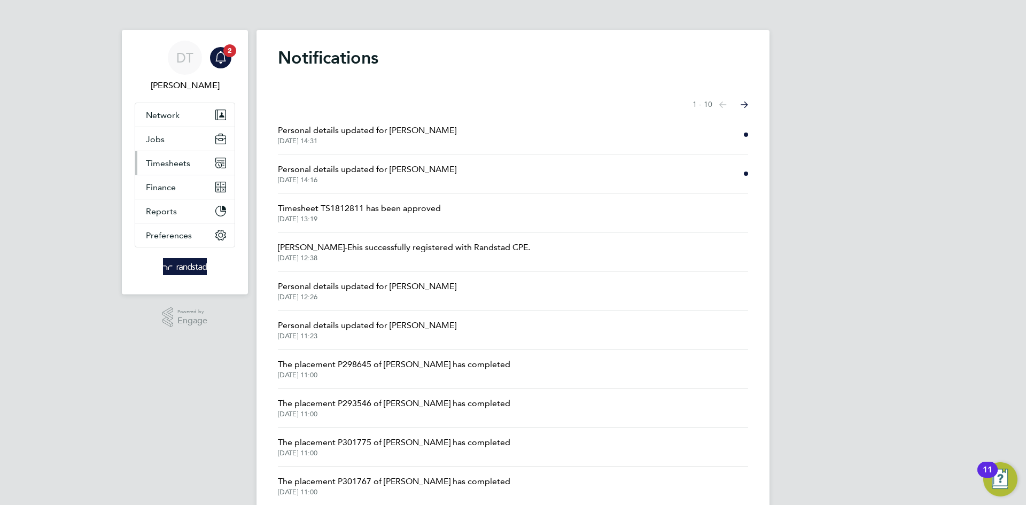
click at [175, 169] on button "Timesheets" at bounding box center [184, 163] width 99 height 24
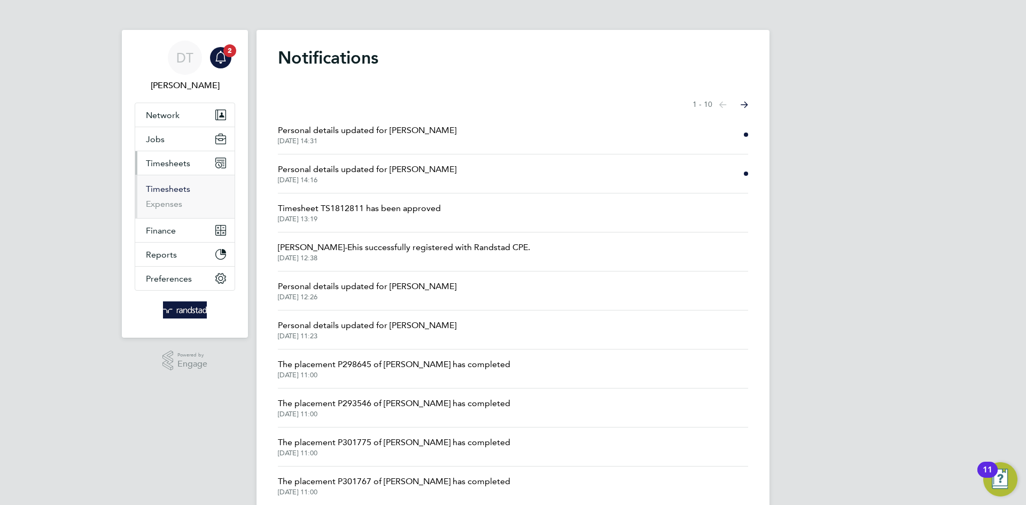
click at [160, 189] on link "Timesheets" at bounding box center [168, 189] width 44 height 10
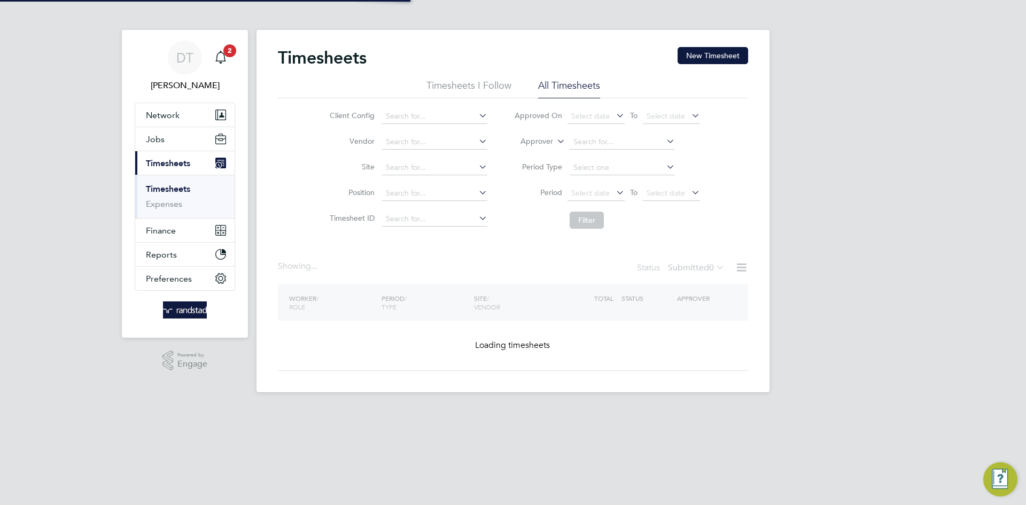
click at [720, 54] on button "New Timesheet" at bounding box center [713, 55] width 71 height 17
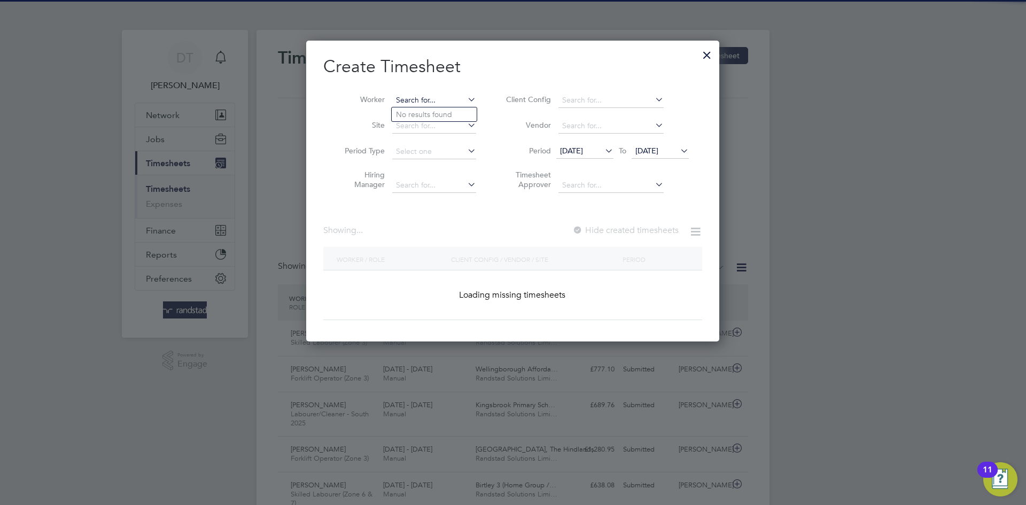
click at [437, 102] on input at bounding box center [434, 100] width 84 height 15
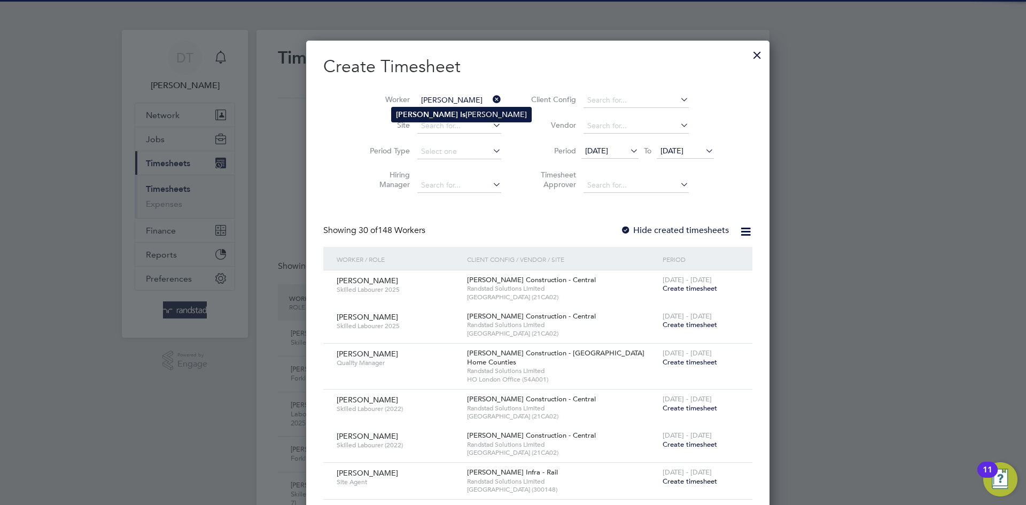
click at [435, 109] on li "Augustin Is tina" at bounding box center [462, 114] width 140 height 14
type input "Augustin Istina"
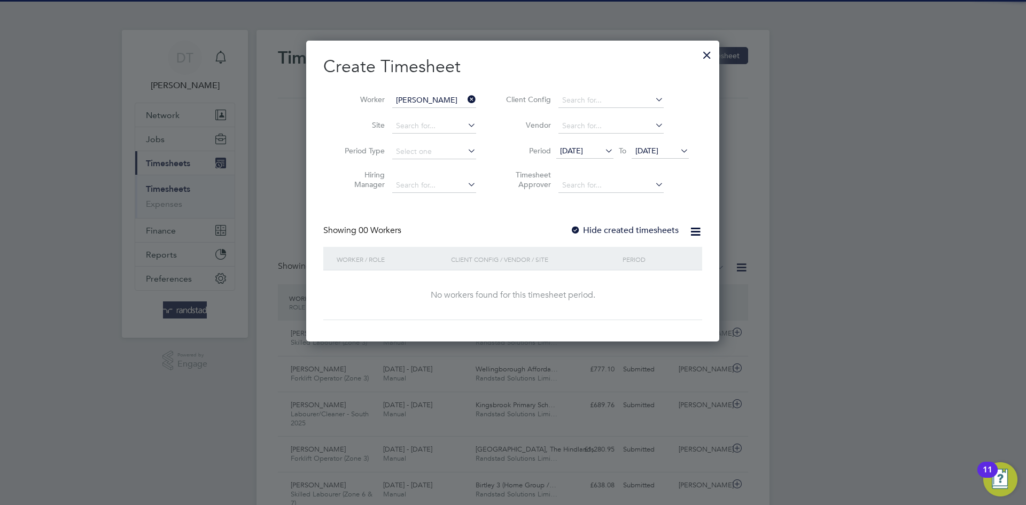
click at [590, 228] on label "Hide created timesheets" at bounding box center [624, 230] width 109 height 11
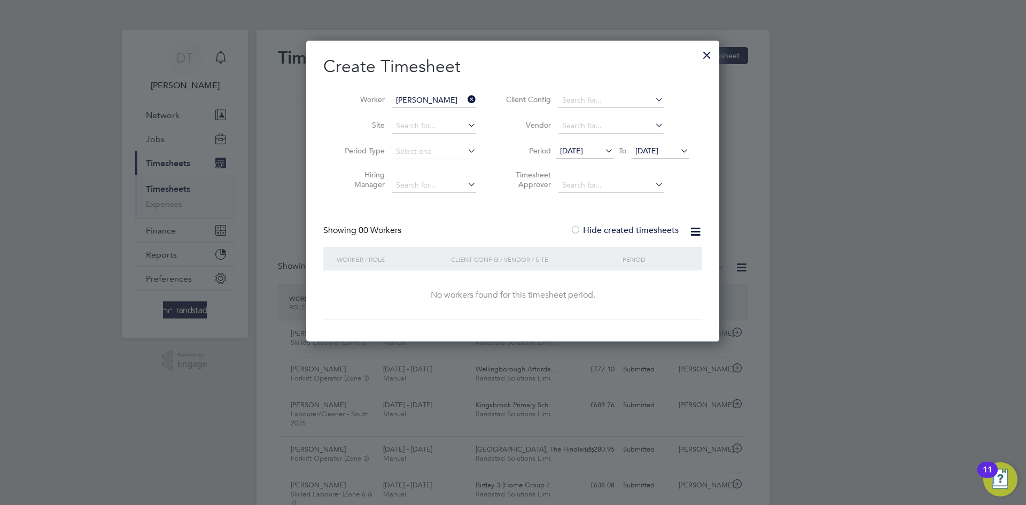
click at [655, 153] on span "25 Aug 2025" at bounding box center [647, 151] width 23 height 10
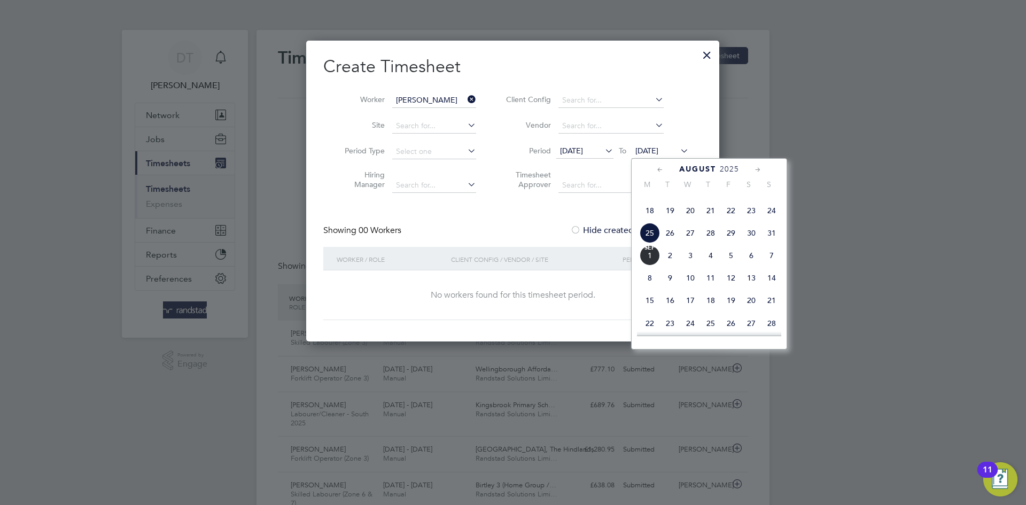
click at [651, 266] on span "[DATE]" at bounding box center [650, 255] width 20 height 20
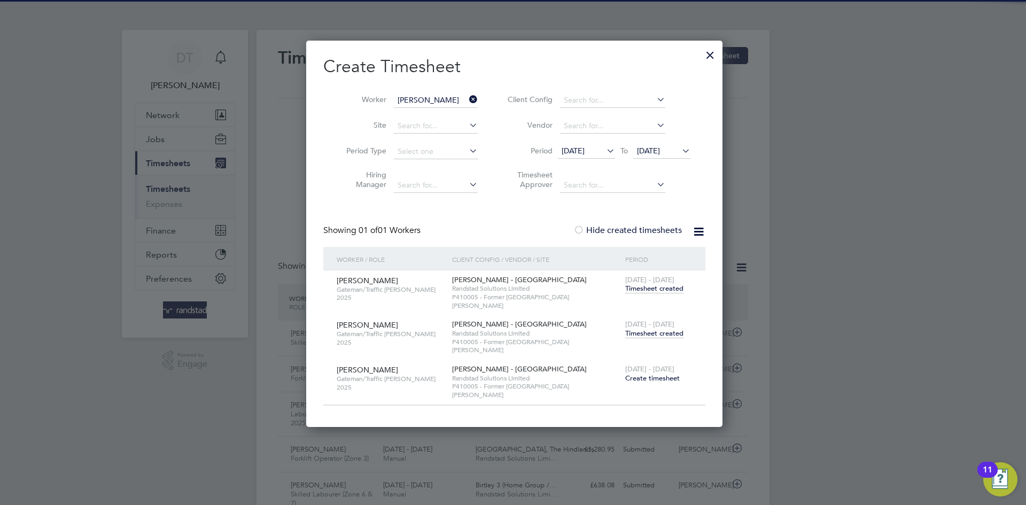
click at [646, 329] on span "Timesheet created" at bounding box center [654, 334] width 58 height 10
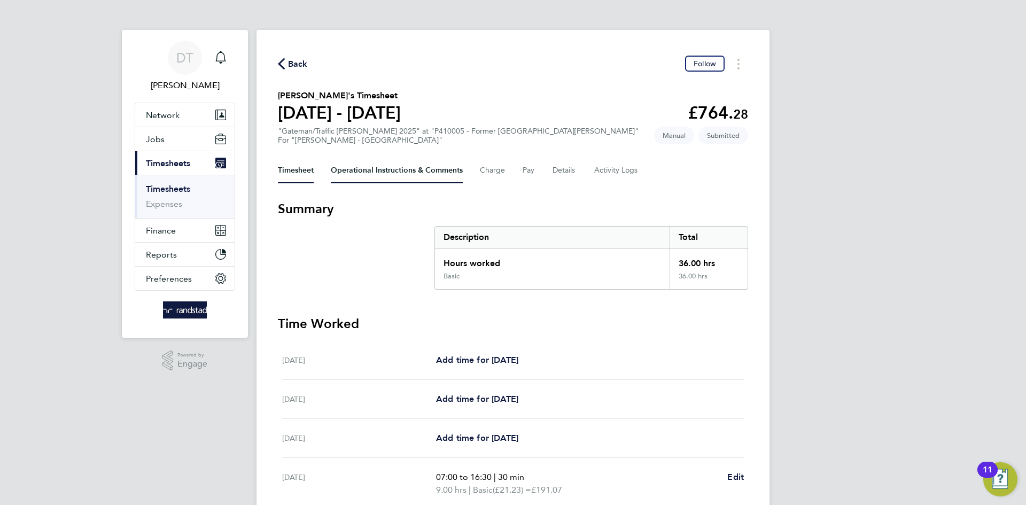
click at [391, 170] on Comments-tab "Operational Instructions & Comments" at bounding box center [397, 171] width 132 height 26
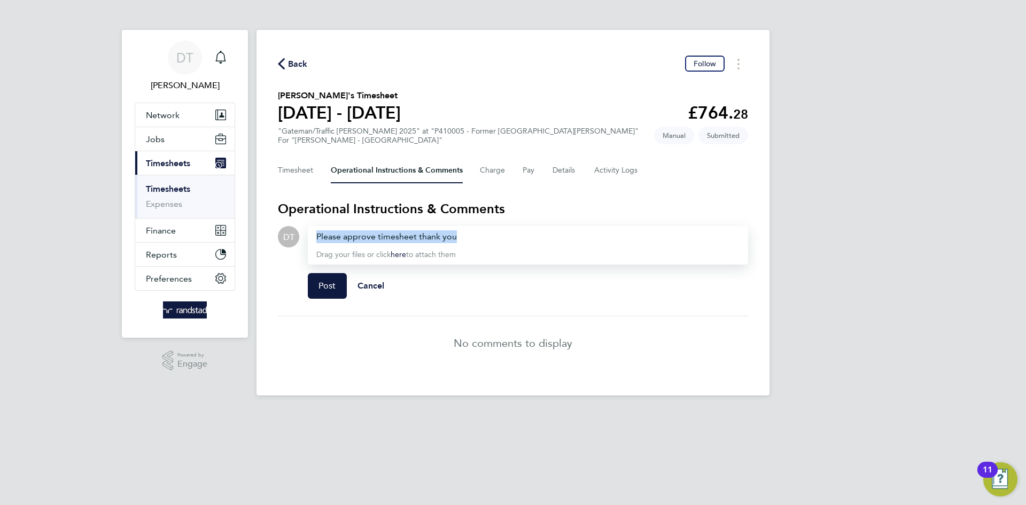
drag, startPoint x: 476, startPoint y: 237, endPoint x: 260, endPoint y: 227, distance: 215.7
click at [260, 227] on div "Back Follow Augustin Istina's Timesheet 23 - 29 Aug 2025 £764. 28 "Gateman/Traf…" at bounding box center [513, 213] width 513 height 366
copy div "Please approve timesheet thank you"
click at [325, 283] on span "Post" at bounding box center [328, 286] width 18 height 11
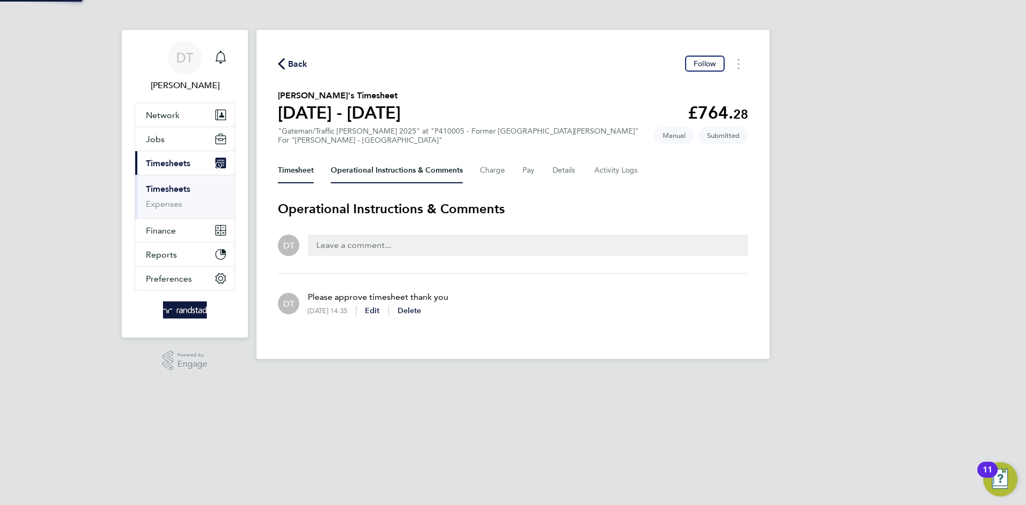
click at [297, 174] on button "Timesheet" at bounding box center [296, 171] width 36 height 26
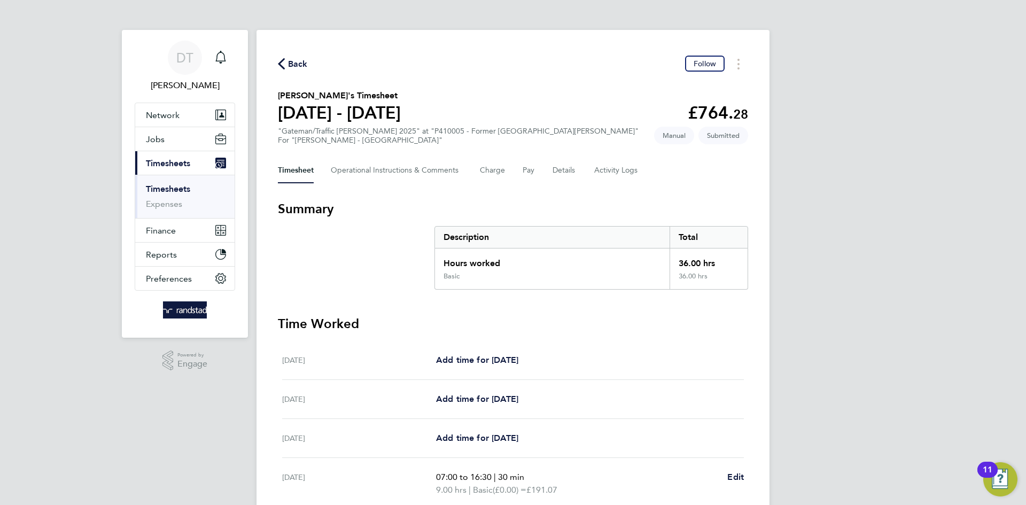
click at [297, 61] on span "Back" at bounding box center [298, 64] width 20 height 13
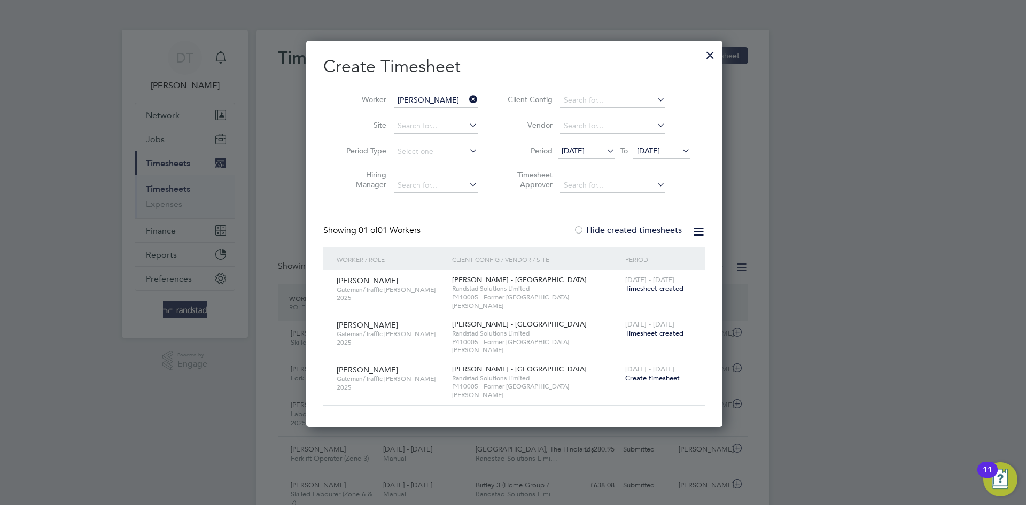
click at [467, 98] on icon at bounding box center [467, 99] width 0 height 15
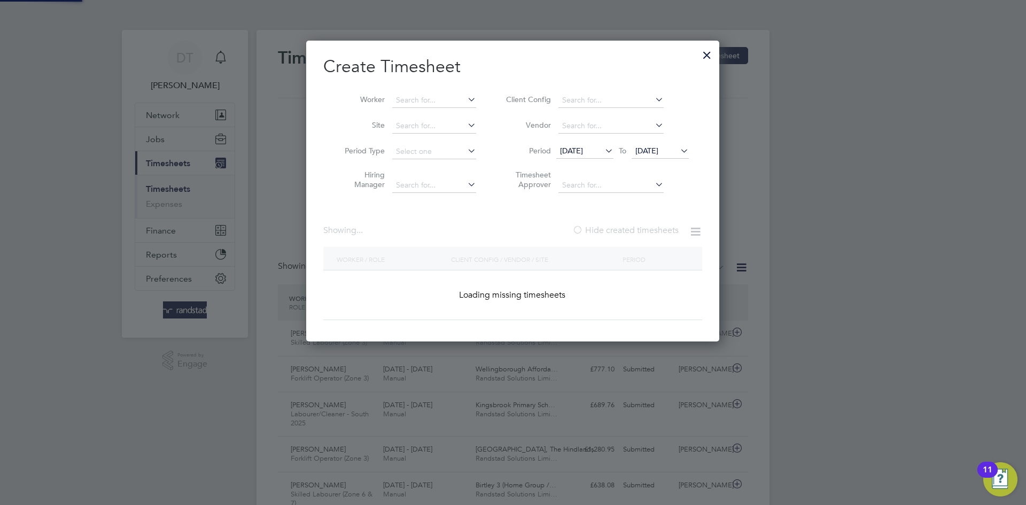
click at [443, 92] on li "Worker" at bounding box center [406, 101] width 166 height 26
click at [428, 104] on input at bounding box center [434, 100] width 84 height 15
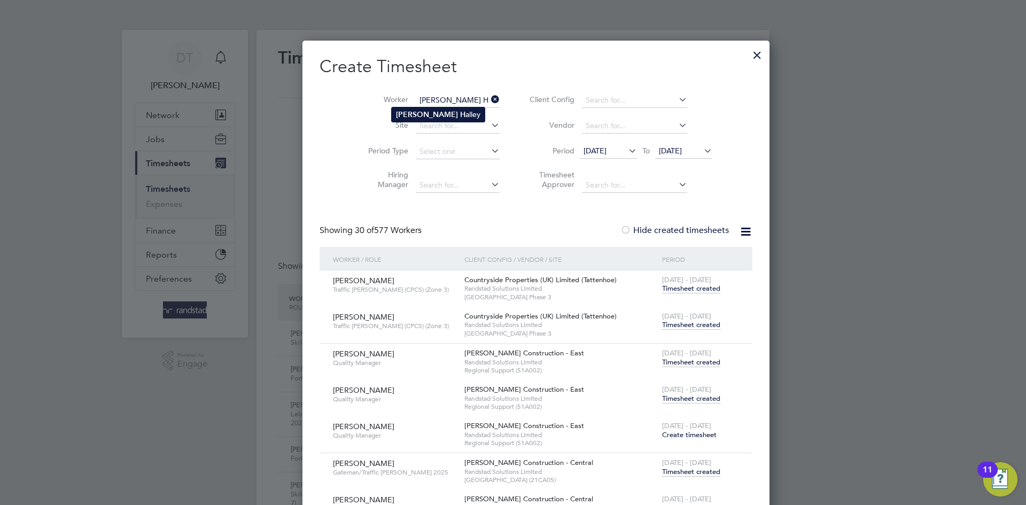
click at [423, 113] on b "Clairmont" at bounding box center [427, 114] width 62 height 9
type input "Clairmont Halley"
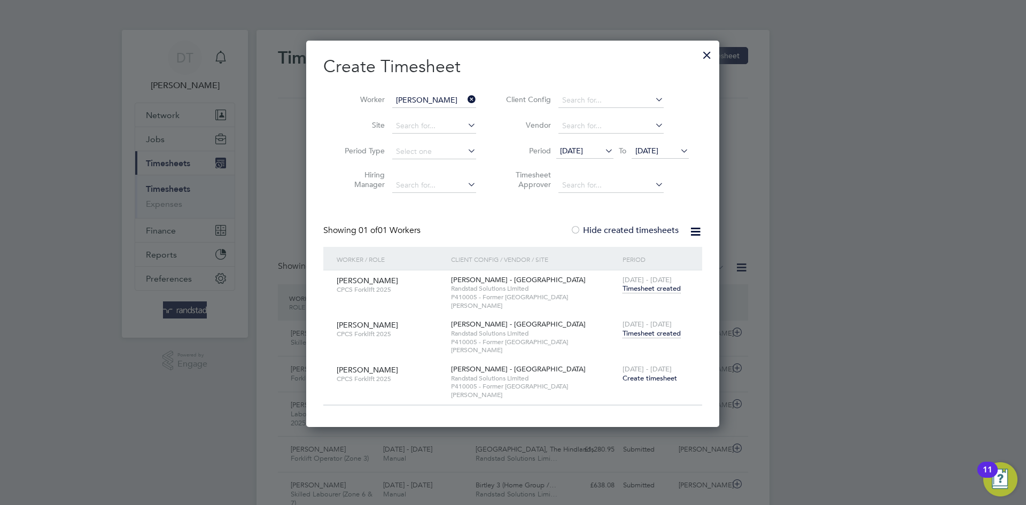
click at [666, 329] on span "Timesheet created" at bounding box center [652, 334] width 58 height 10
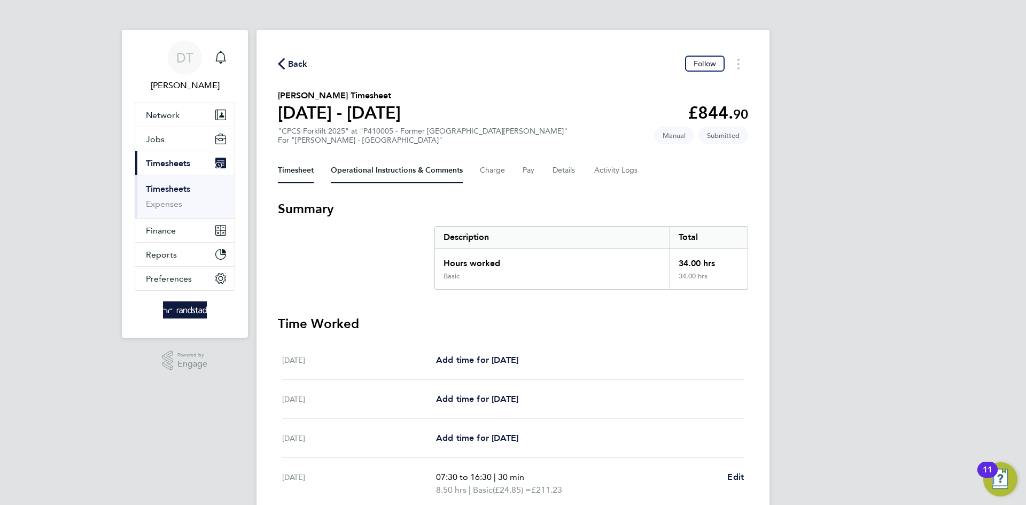
click at [360, 165] on Comments-tab "Operational Instructions & Comments" at bounding box center [397, 171] width 132 height 26
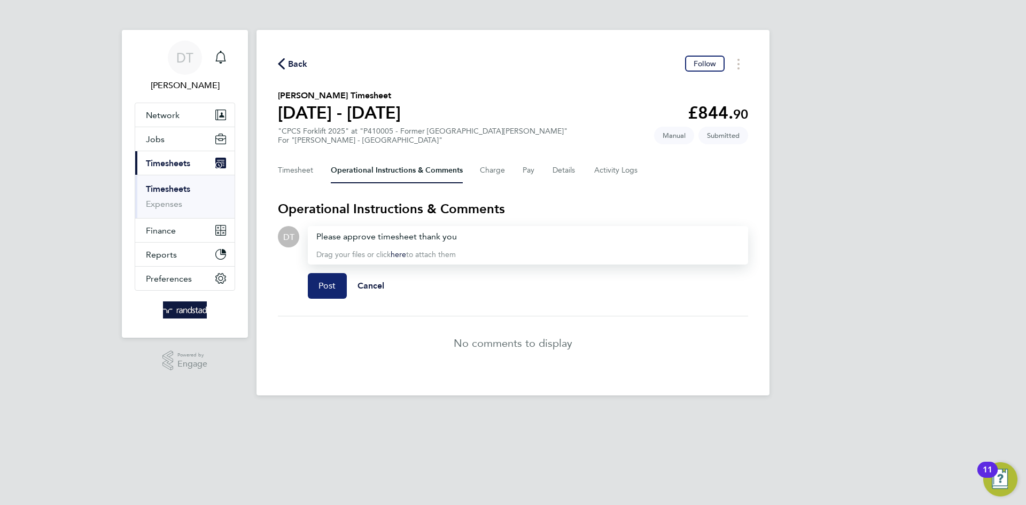
click at [319, 281] on span "Post" at bounding box center [328, 286] width 18 height 11
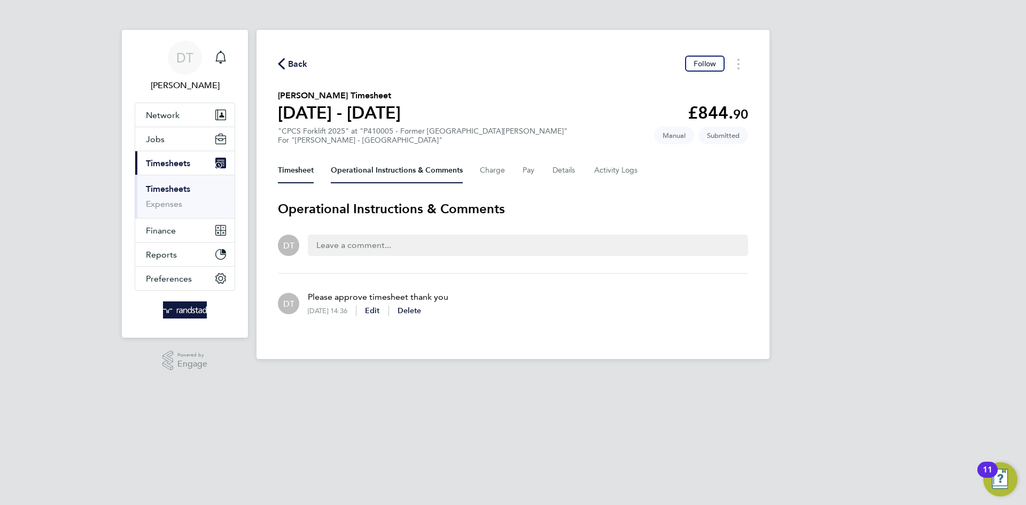
click at [295, 179] on button "Timesheet" at bounding box center [296, 171] width 36 height 26
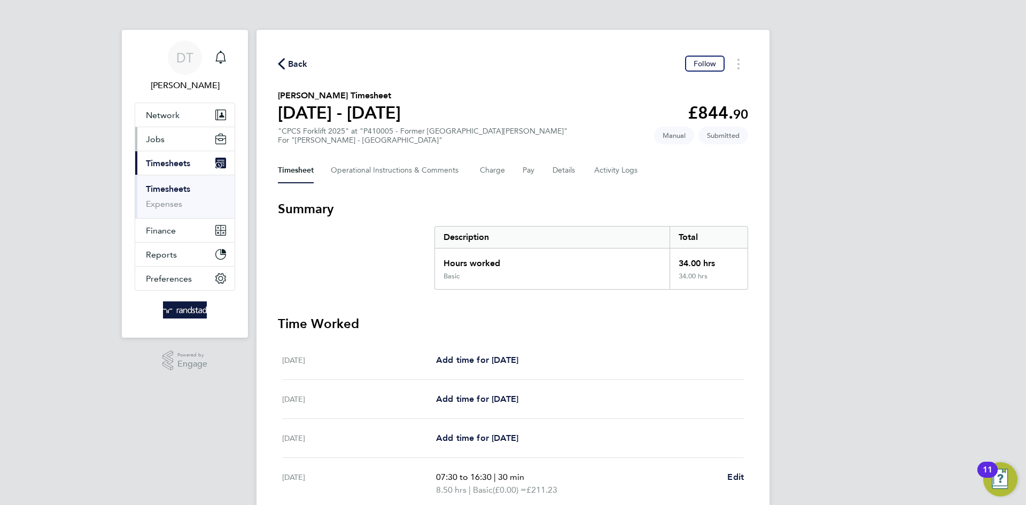
click at [152, 143] on span "Jobs" at bounding box center [155, 139] width 19 height 10
click at [167, 145] on button "Jobs" at bounding box center [184, 139] width 99 height 24
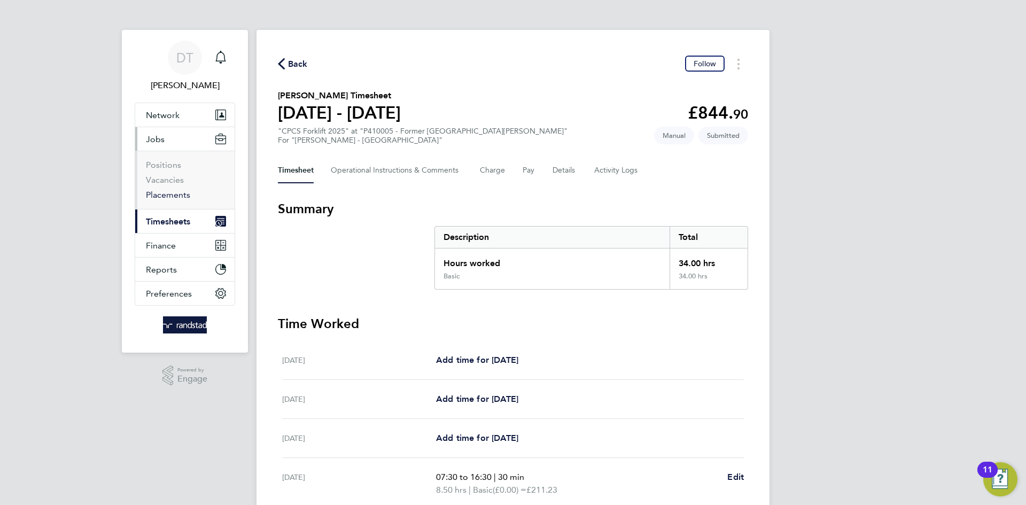
click at [163, 192] on link "Placements" at bounding box center [168, 195] width 44 height 10
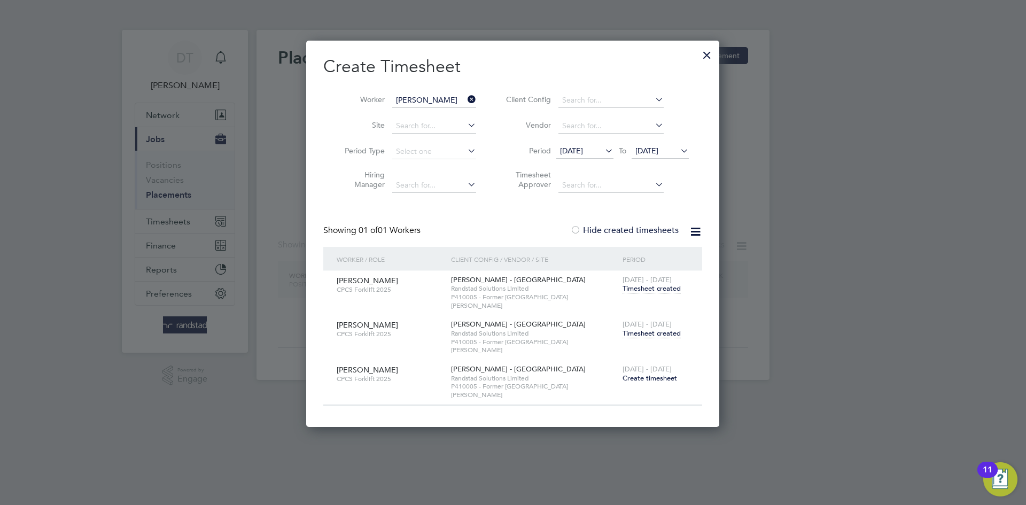
click at [704, 51] on div at bounding box center [707, 52] width 19 height 19
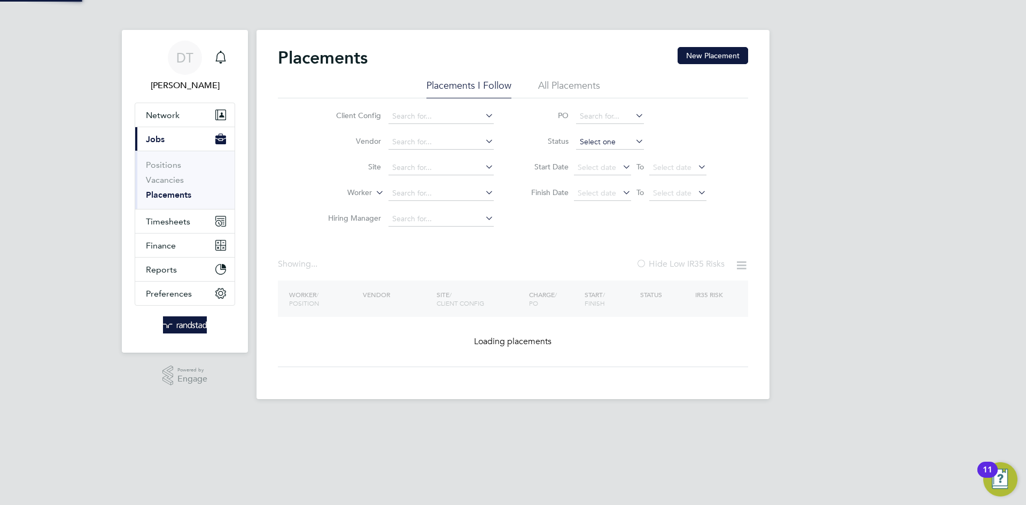
click at [589, 147] on input at bounding box center [610, 142] width 68 height 15
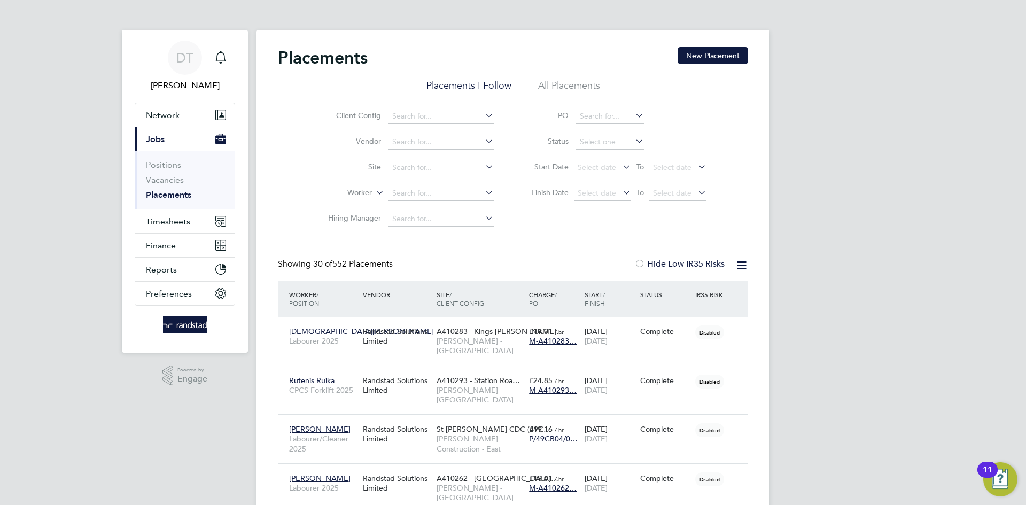
click at [593, 157] on li "Active" at bounding box center [610, 157] width 69 height 14
type input "Active"
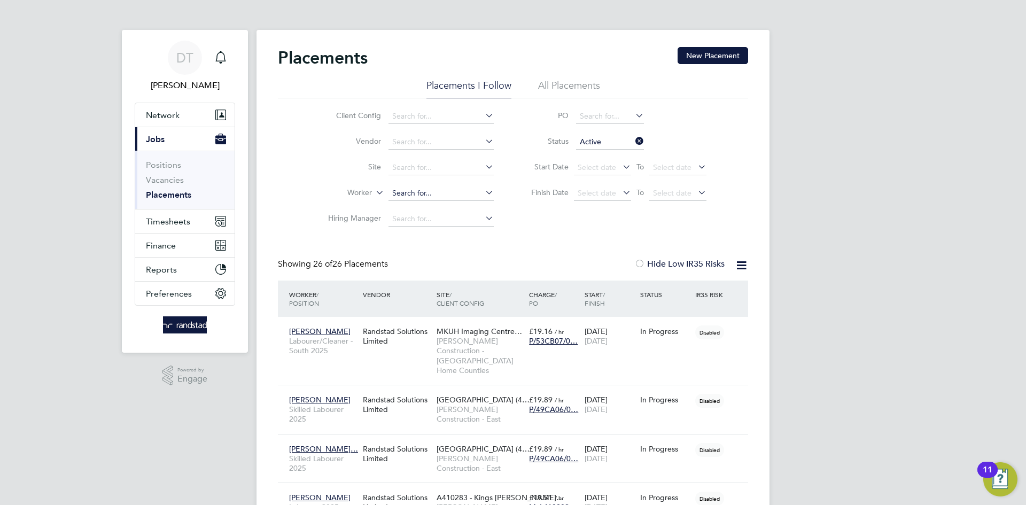
click at [407, 195] on input at bounding box center [441, 193] width 105 height 15
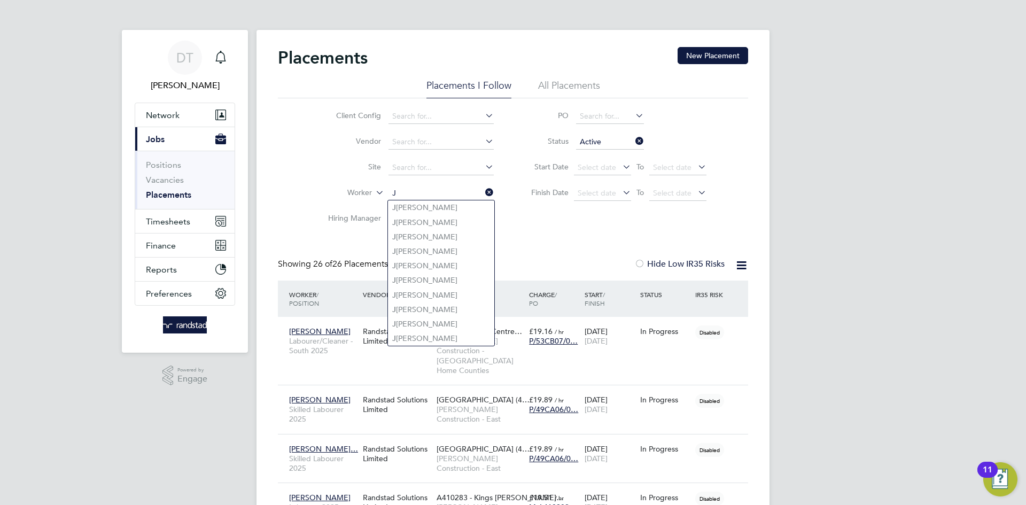
type input "J"
click at [608, 135] on input at bounding box center [610, 142] width 68 height 15
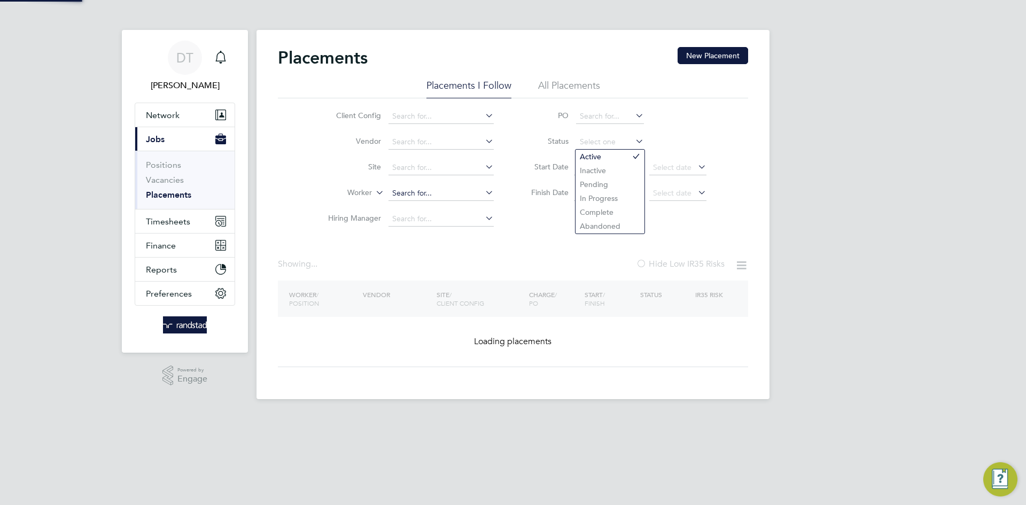
click at [408, 194] on input at bounding box center [441, 193] width 105 height 15
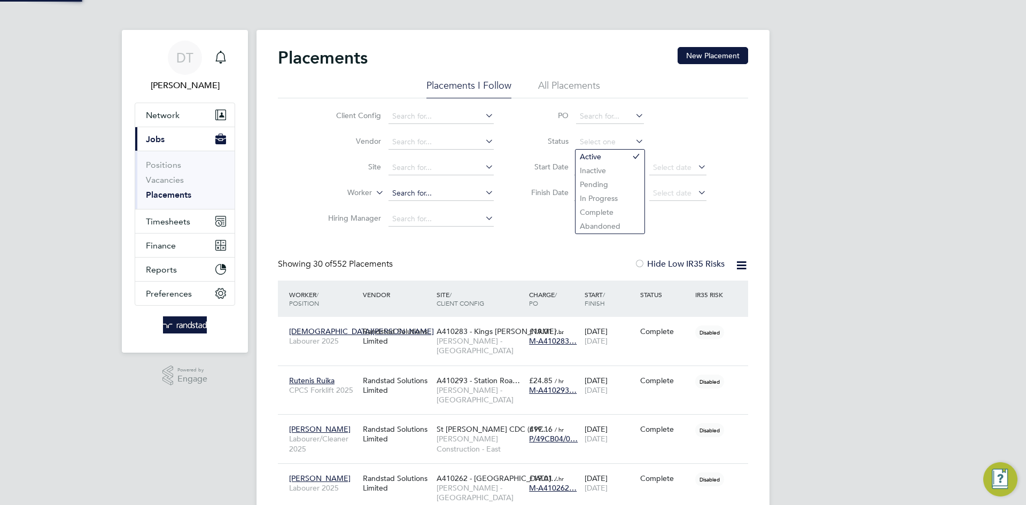
scroll to position [31, 93]
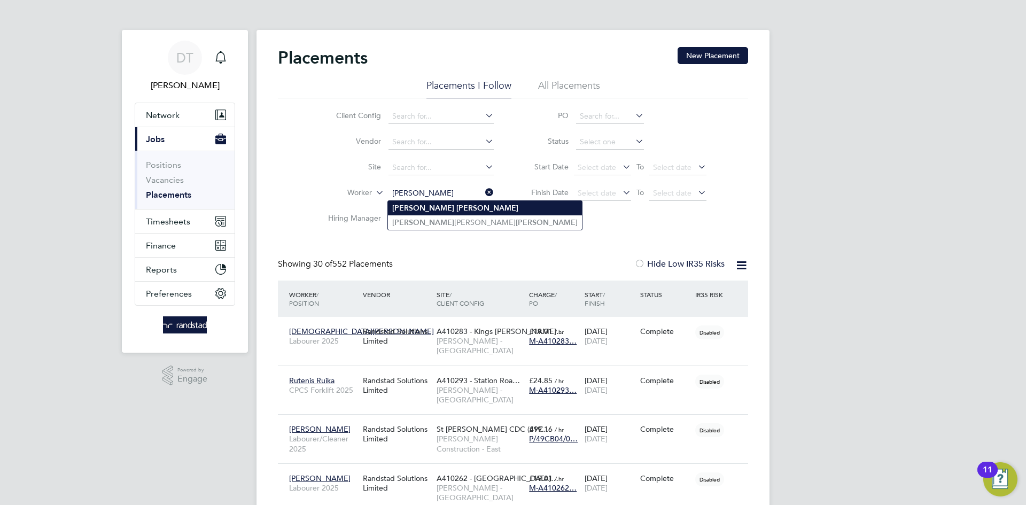
type input "James Hughes"
click at [457, 207] on b "Hughes" at bounding box center [488, 208] width 62 height 9
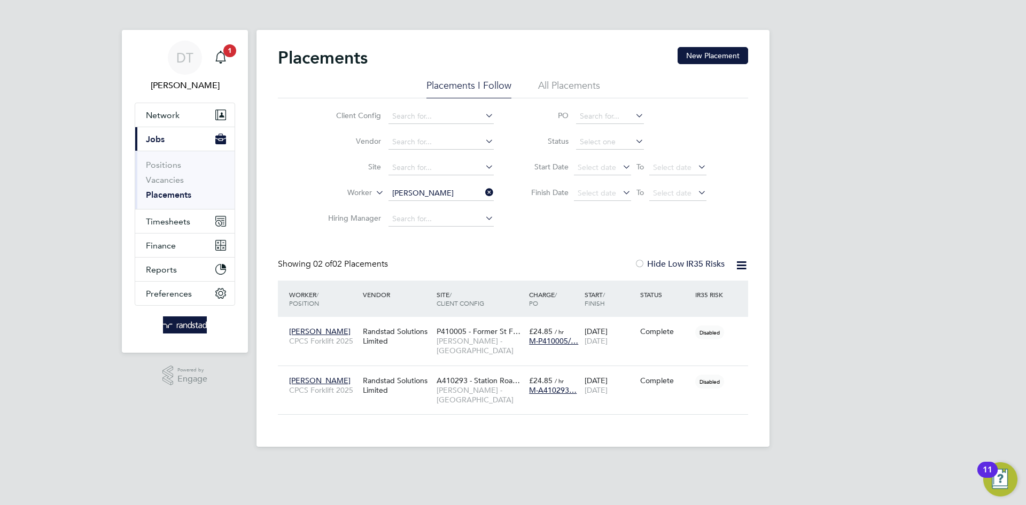
click at [483, 191] on icon at bounding box center [483, 192] width 0 height 15
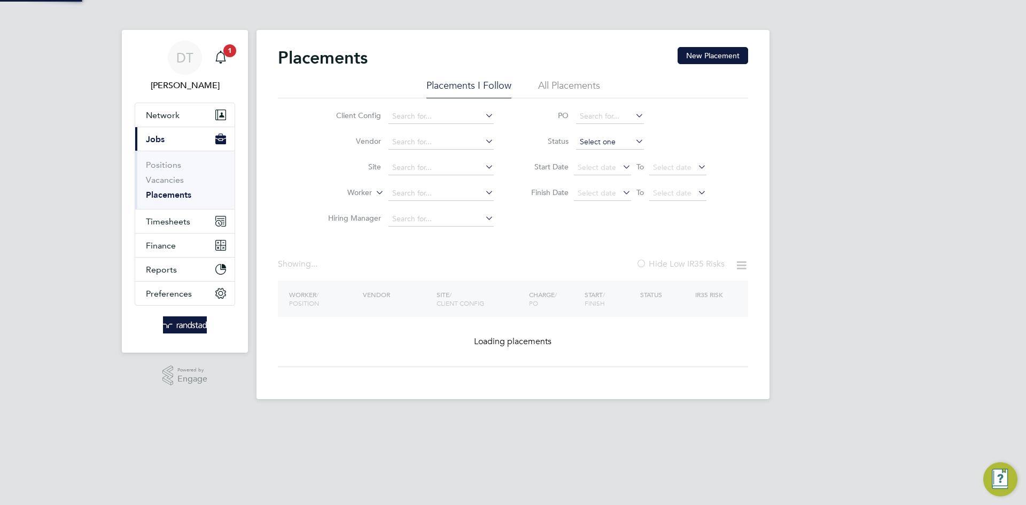
click at [593, 142] on input at bounding box center [610, 142] width 68 height 15
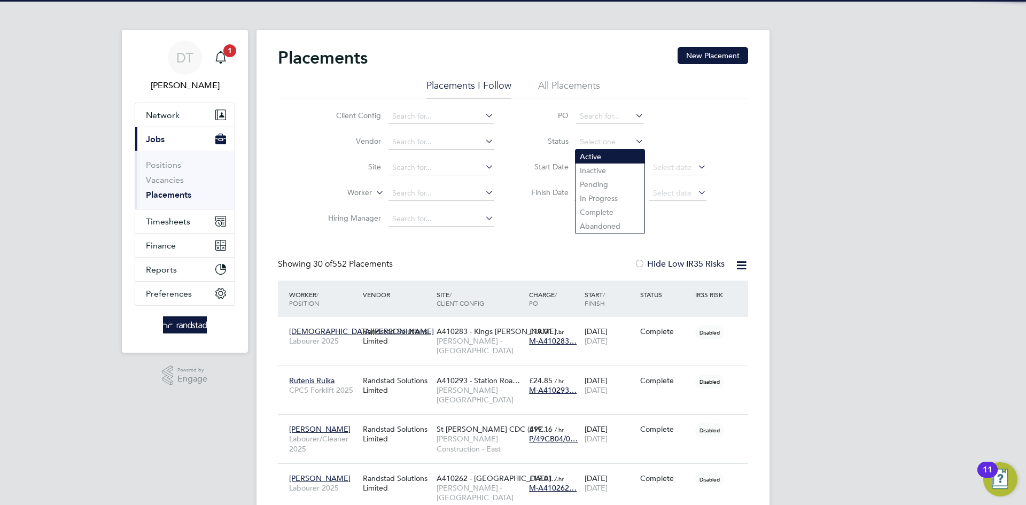
scroll to position [31, 93]
click at [595, 157] on li "Active" at bounding box center [610, 157] width 69 height 14
type input "Active"
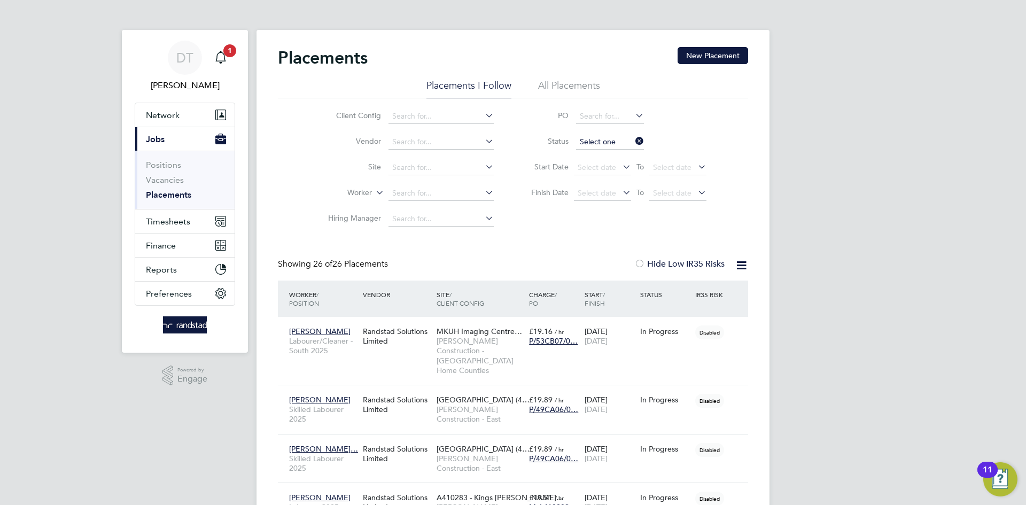
drag, startPoint x: 632, startPoint y: 144, endPoint x: 497, endPoint y: 147, distance: 135.3
click at [632, 144] on input at bounding box center [610, 142] width 68 height 15
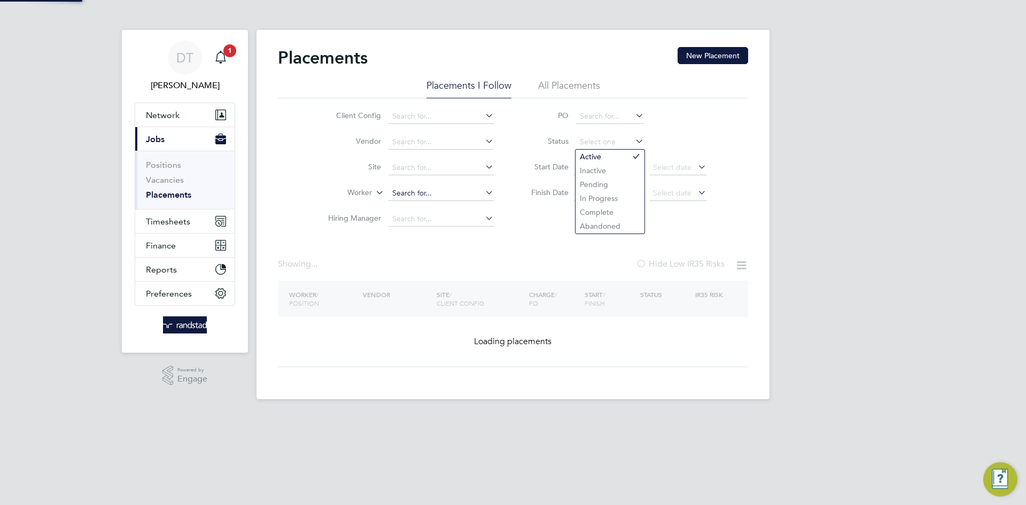
click at [417, 196] on input at bounding box center [441, 193] width 105 height 15
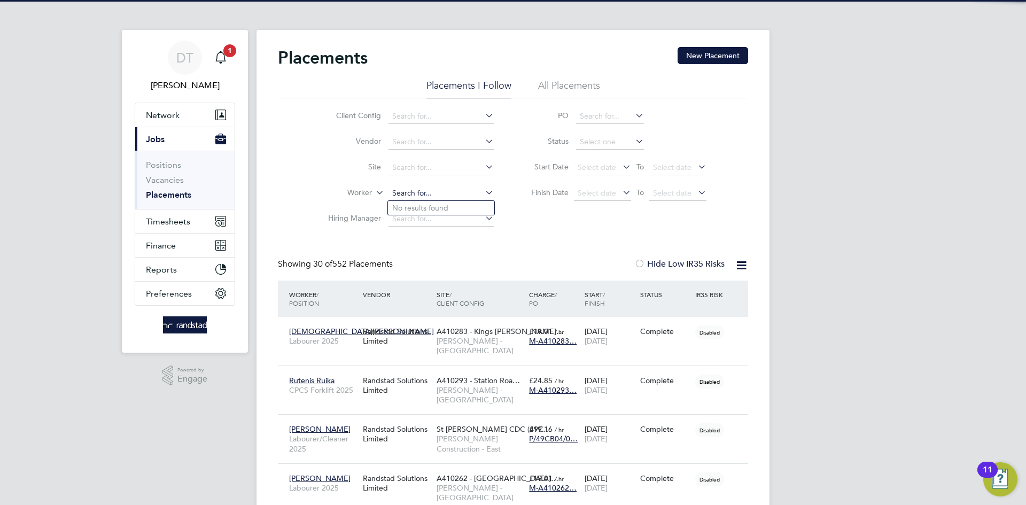
scroll to position [31, 93]
type input "Joseph Aboah"
click at [457, 207] on b "Aboah" at bounding box center [469, 208] width 24 height 9
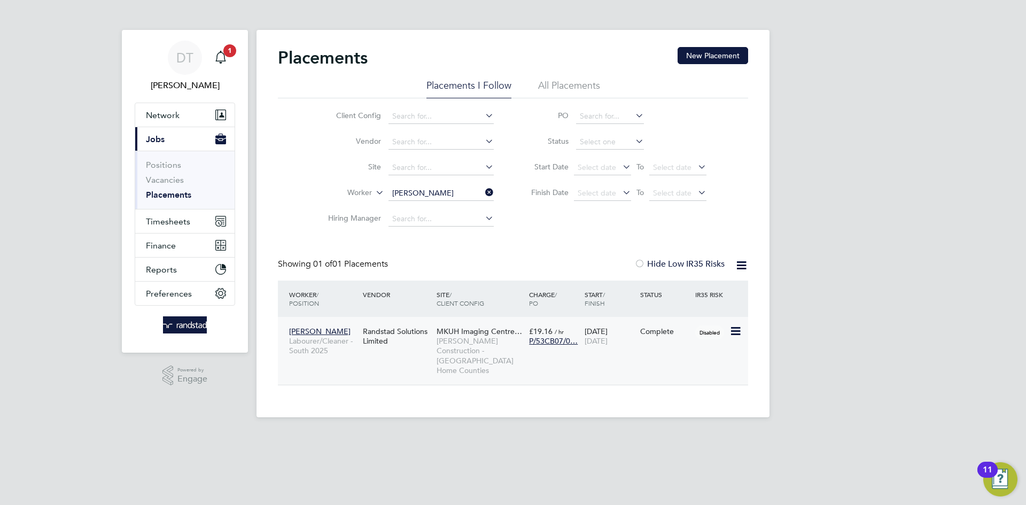
click at [594, 342] on span "[DATE]" at bounding box center [596, 341] width 23 height 10
click at [483, 191] on icon at bounding box center [483, 192] width 0 height 15
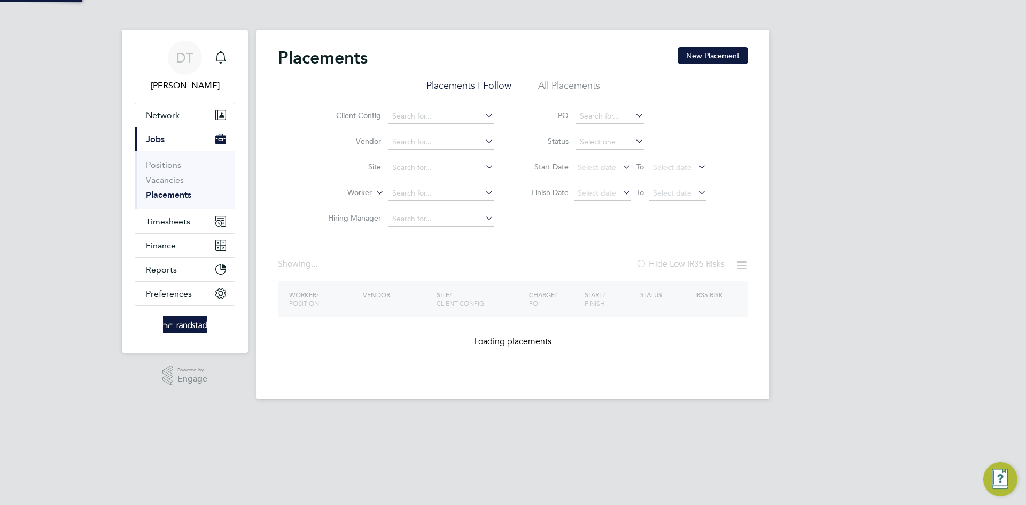
click at [452, 184] on li "Worker" at bounding box center [406, 194] width 201 height 26
click at [424, 190] on input at bounding box center [441, 193] width 105 height 15
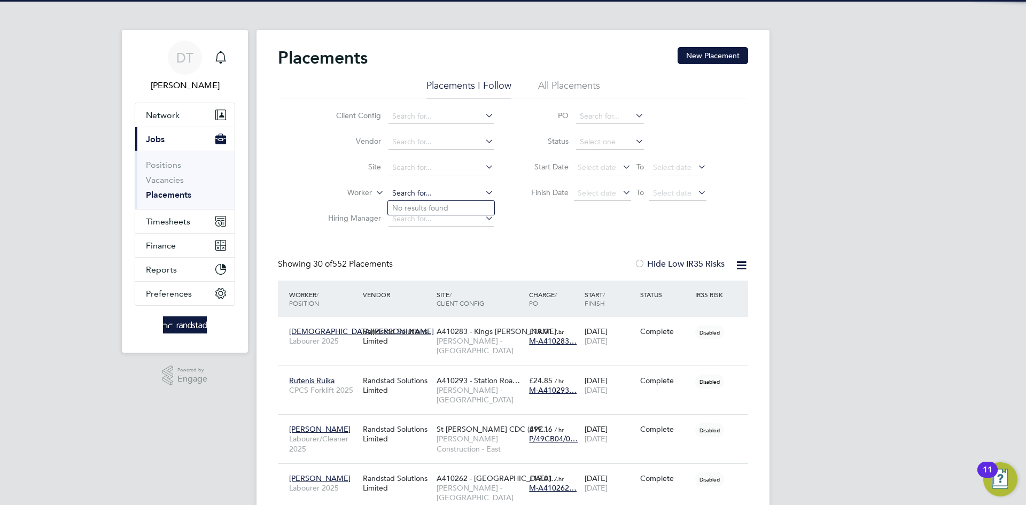
scroll to position [31, 93]
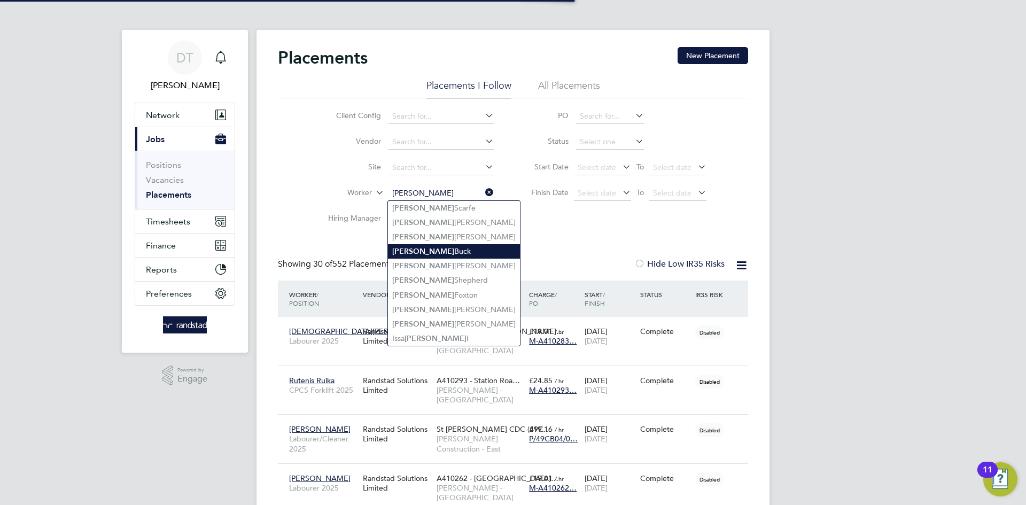
type input "Alan Buck"
click at [427, 248] on li "Alan Buck" at bounding box center [454, 251] width 132 height 14
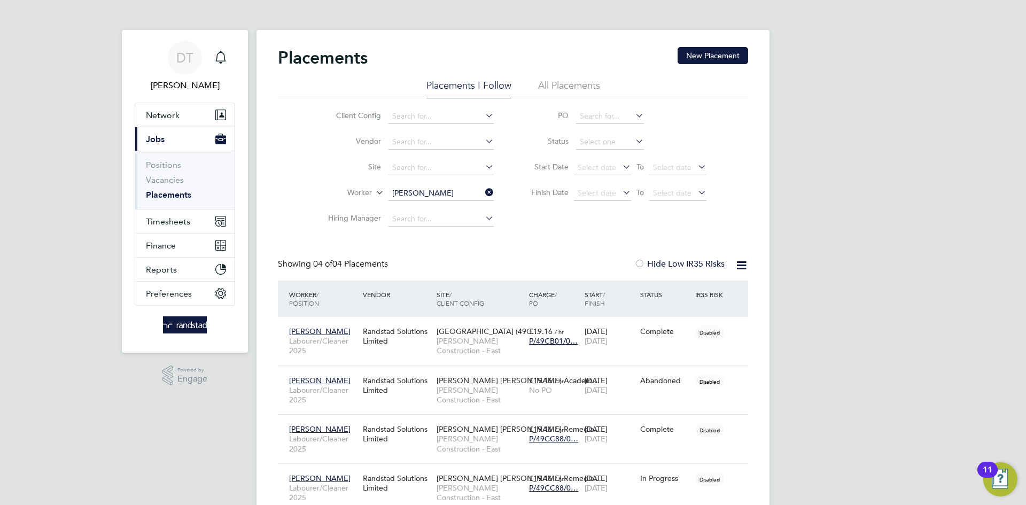
click at [483, 191] on icon at bounding box center [483, 192] width 0 height 15
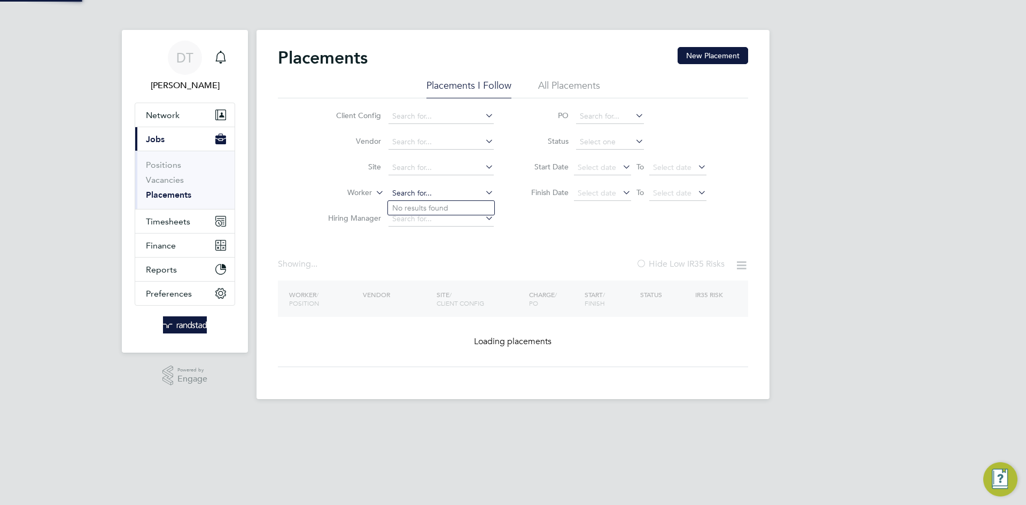
click at [457, 189] on input at bounding box center [441, 193] width 105 height 15
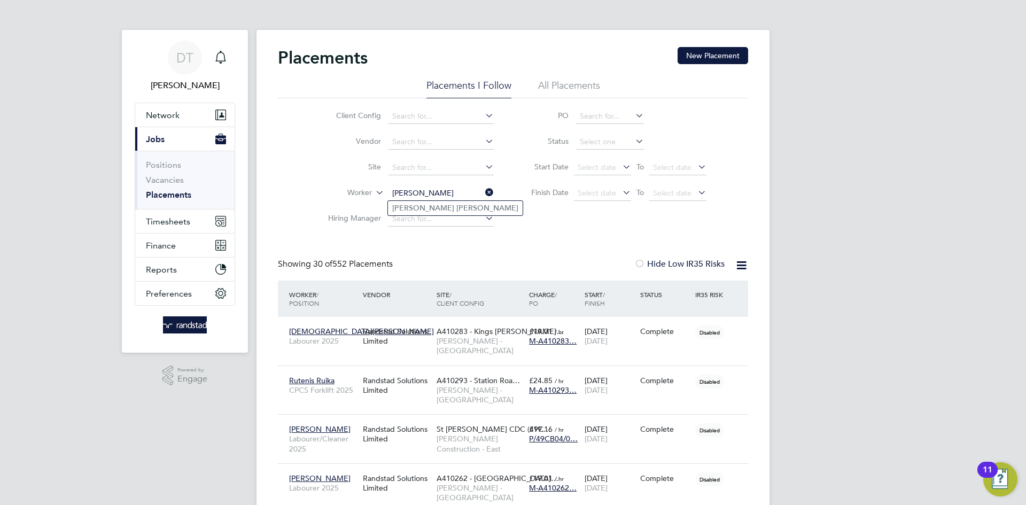
type input "David Roberts"
click at [457, 212] on b "Roberts" at bounding box center [488, 208] width 62 height 9
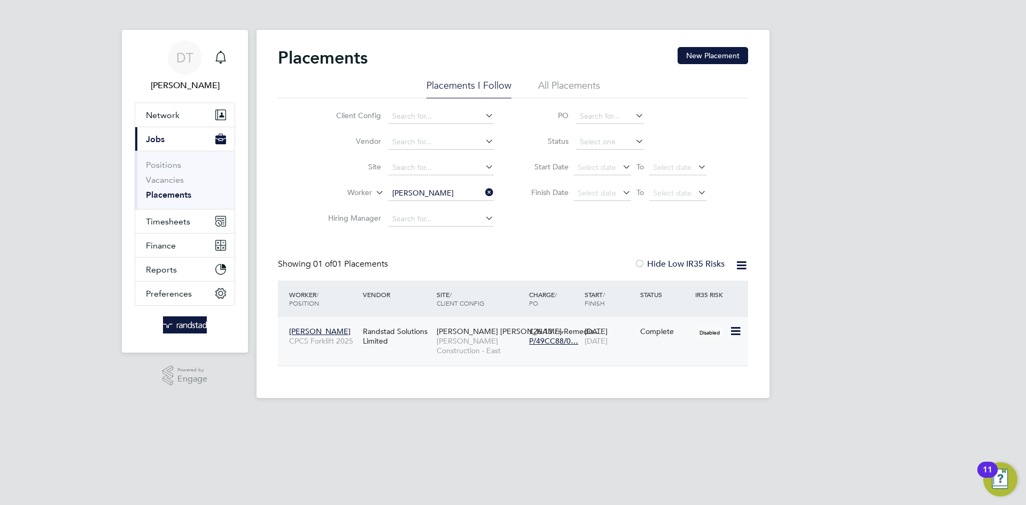
click at [481, 344] on span "Morgan Sindall Construction - East" at bounding box center [480, 345] width 87 height 19
click at [483, 190] on icon at bounding box center [483, 192] width 0 height 15
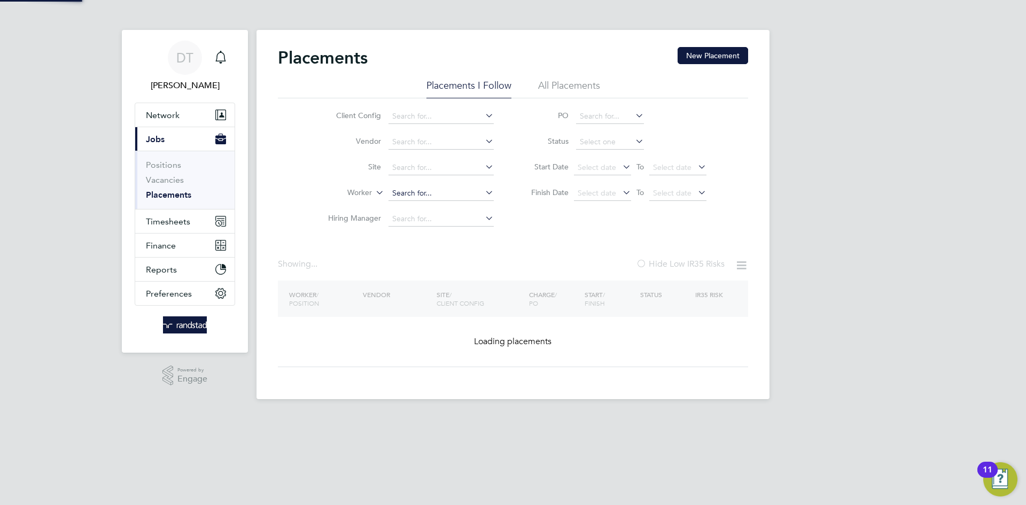
click at [471, 191] on input at bounding box center [441, 193] width 105 height 15
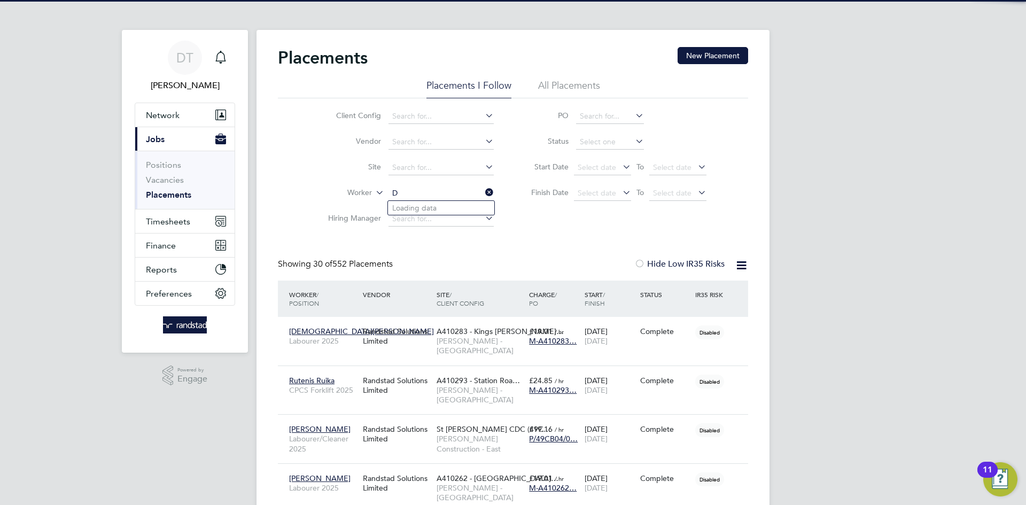
scroll to position [31, 93]
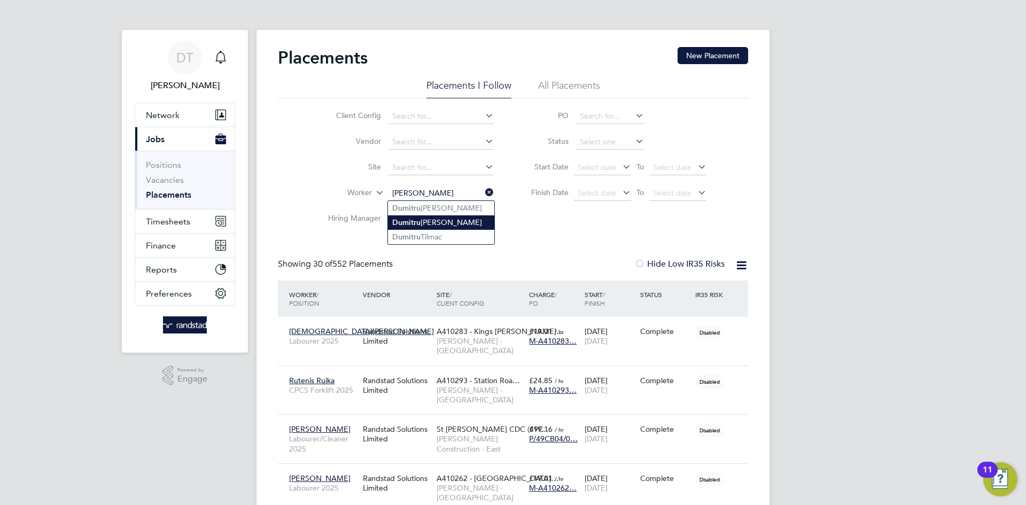
click at [418, 225] on b "Dumi t ru" at bounding box center [406, 222] width 28 height 9
type input "Dumitru Tanasov"
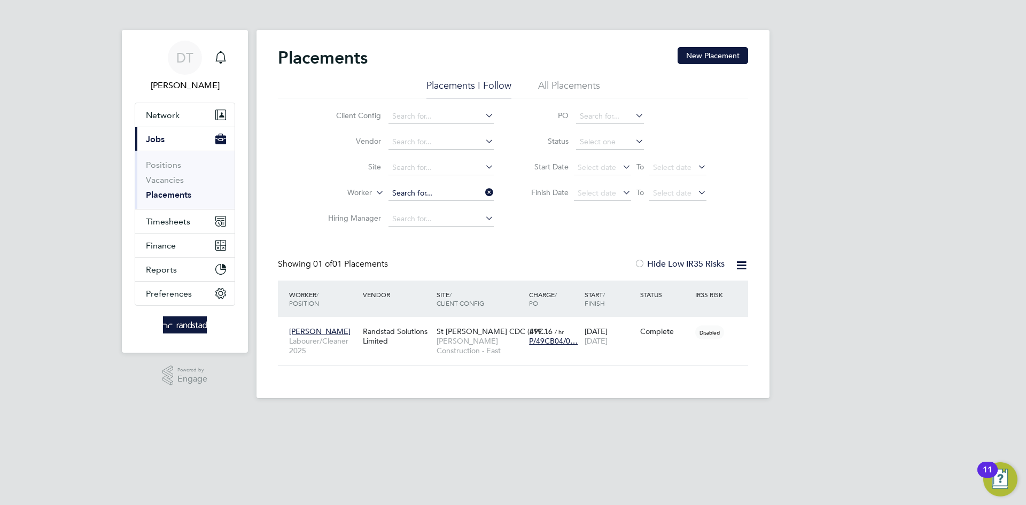
click at [456, 192] on input at bounding box center [441, 193] width 105 height 15
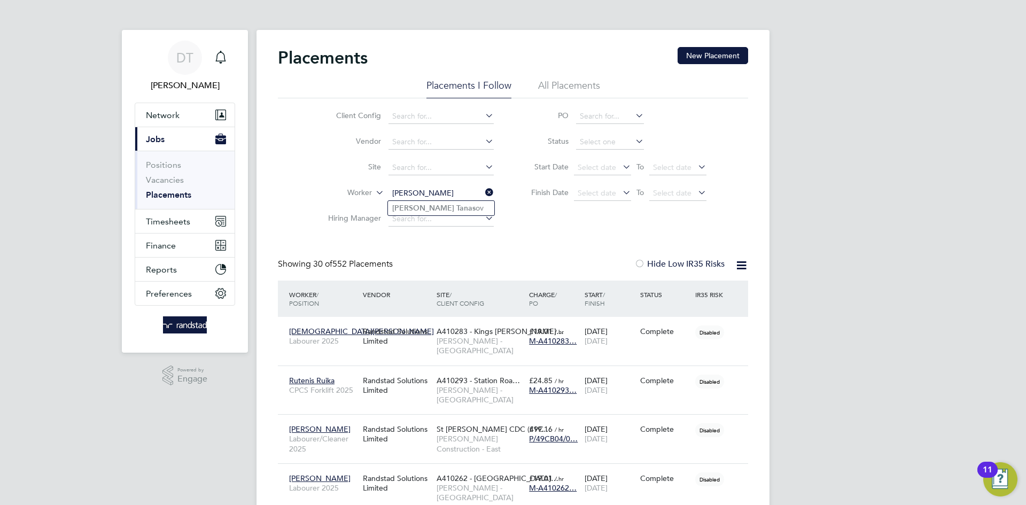
click at [419, 208] on b "Alexandru" at bounding box center [423, 208] width 62 height 9
type input "Alexandru Tanasov"
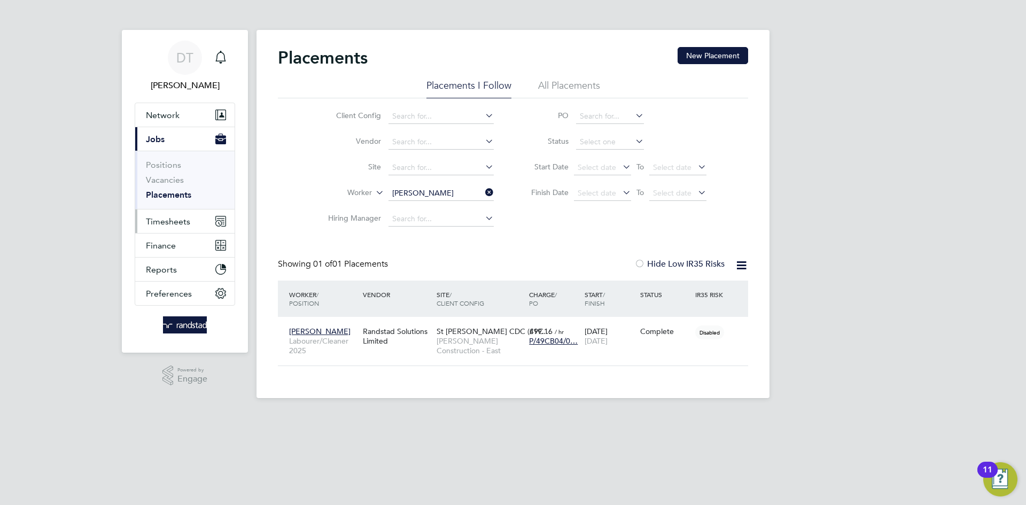
click at [160, 223] on span "Timesheets" at bounding box center [168, 222] width 44 height 10
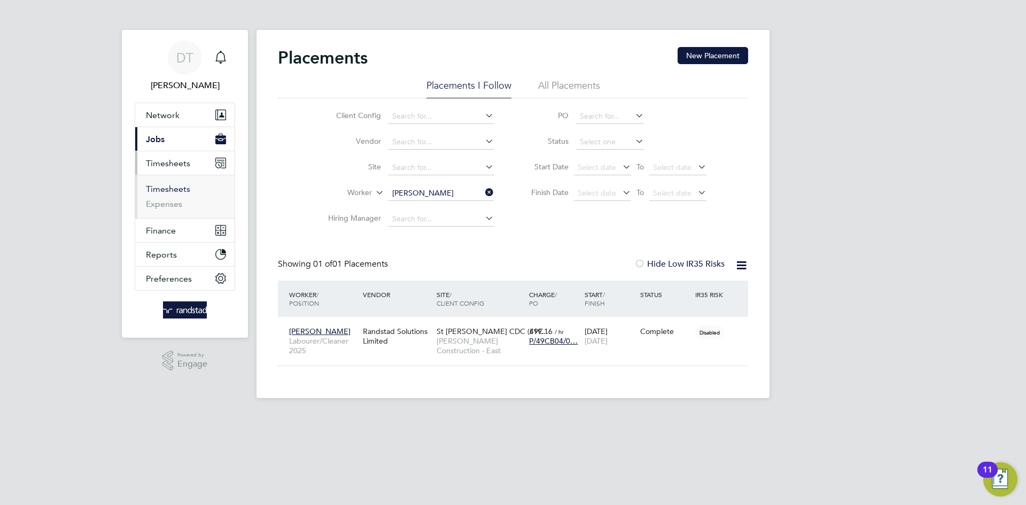
click at [175, 191] on link "Timesheets" at bounding box center [168, 189] width 44 height 10
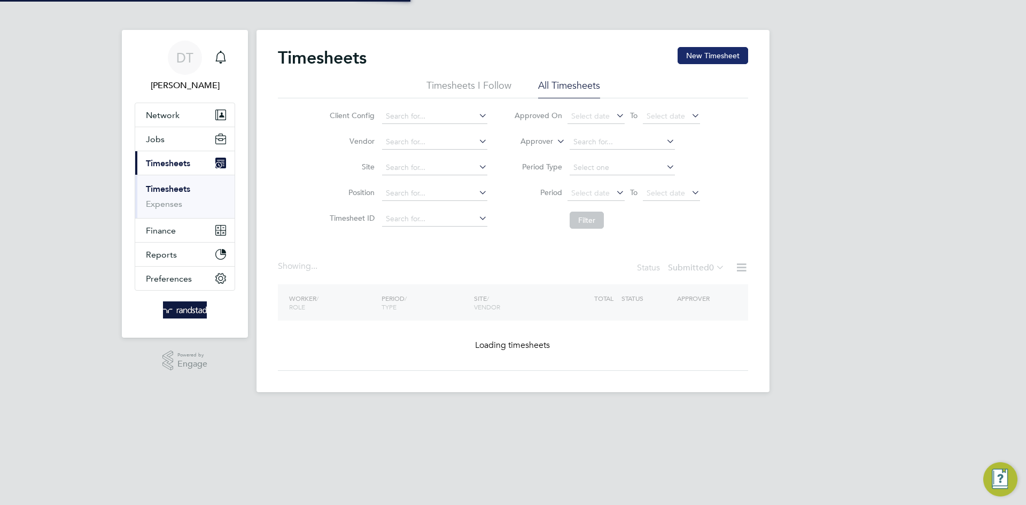
click at [714, 57] on button "New Timesheet" at bounding box center [713, 55] width 71 height 17
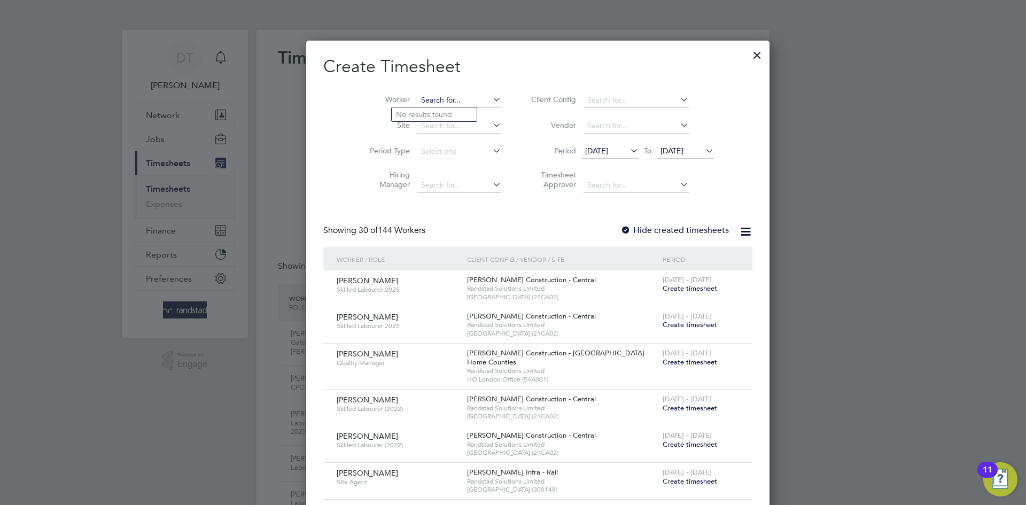
click at [418, 97] on input at bounding box center [460, 100] width 84 height 15
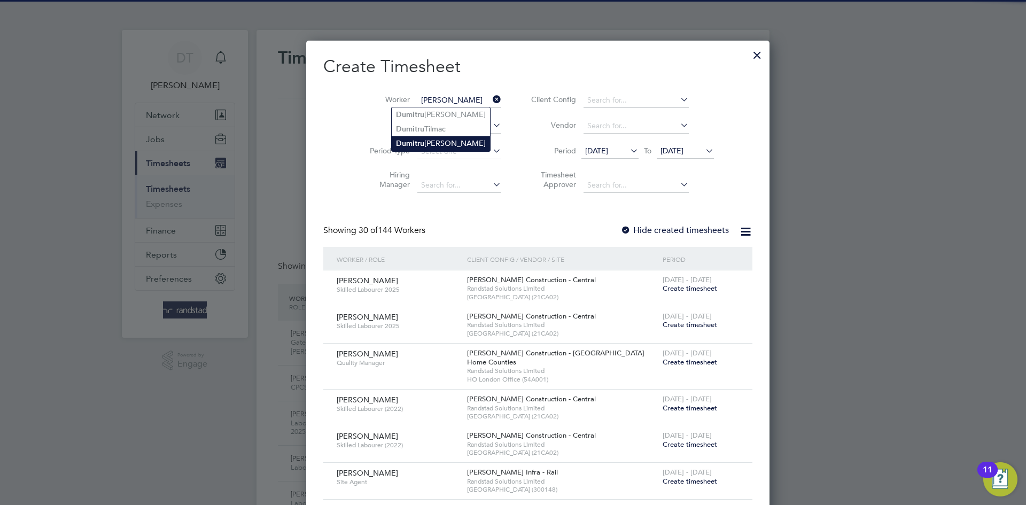
click at [424, 143] on li "Dumi t ru Tanasov" at bounding box center [441, 143] width 98 height 14
type input "Dumitru Tanasov"
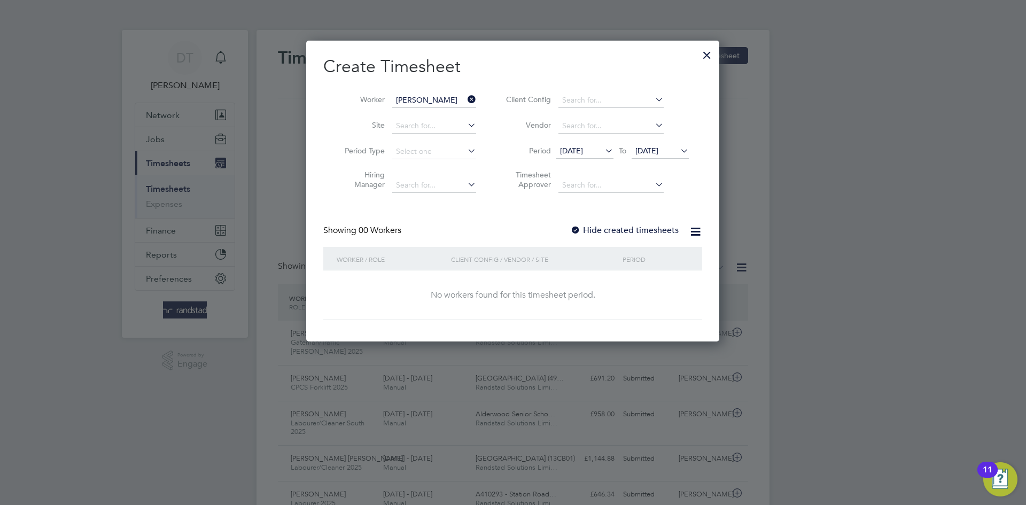
click at [624, 237] on div "Showing 00 Workers Hide created timesheets" at bounding box center [512, 236] width 379 height 22
click at [622, 233] on label "Hide created timesheets" at bounding box center [624, 230] width 109 height 11
click at [647, 148] on span "25 Aug 2025" at bounding box center [647, 151] width 23 height 10
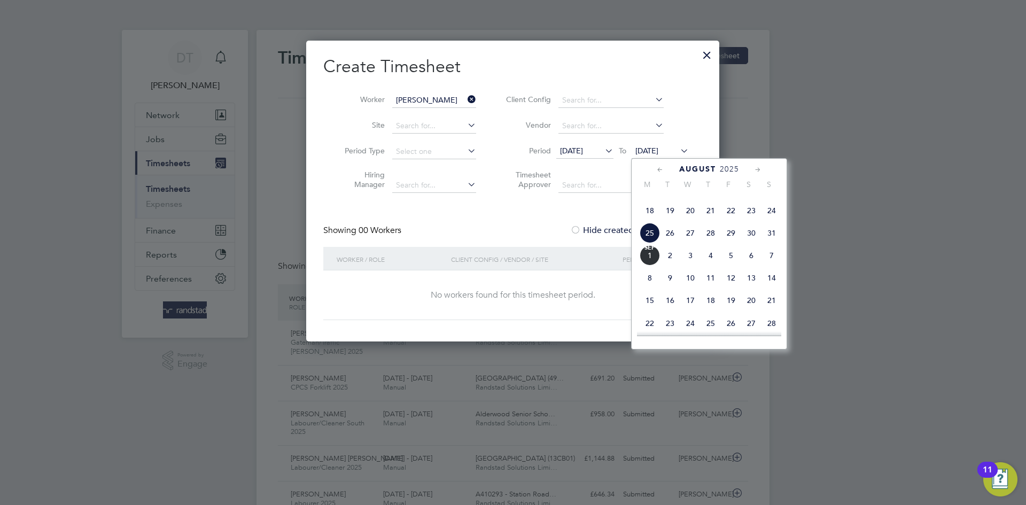
click at [652, 266] on span "Sep 1" at bounding box center [650, 255] width 20 height 20
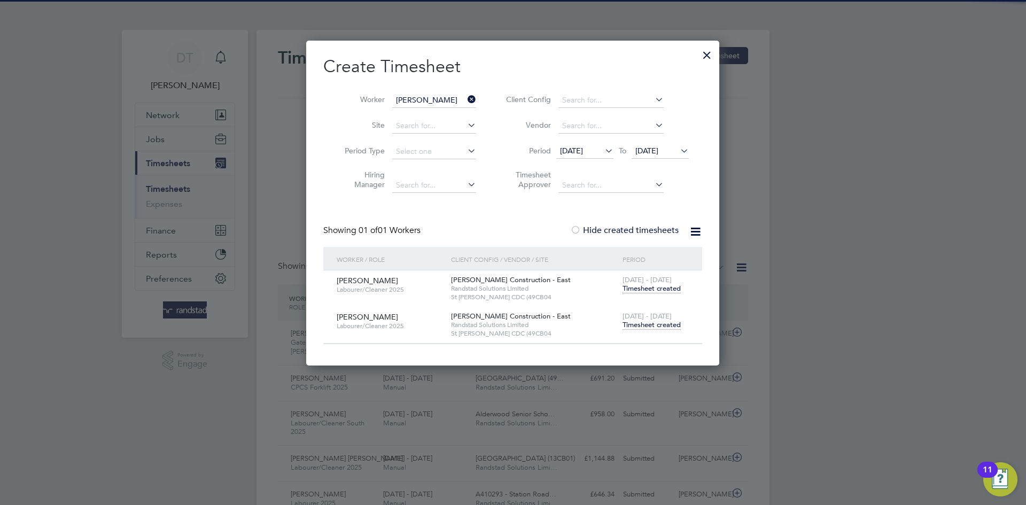
click at [644, 328] on span "Timesheet created" at bounding box center [652, 325] width 58 height 10
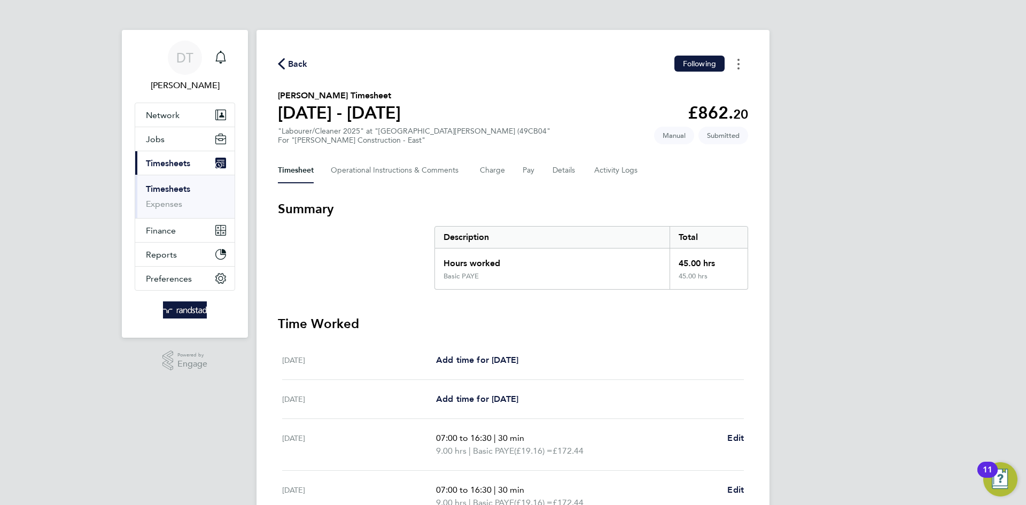
click at [741, 68] on button "Timesheets Menu" at bounding box center [738, 64] width 19 height 17
click at [483, 187] on div "Back Following Mark as absent Download timesheet Dumitru Tanasov's Timesheet 23…" at bounding box center [513, 392] width 513 height 725
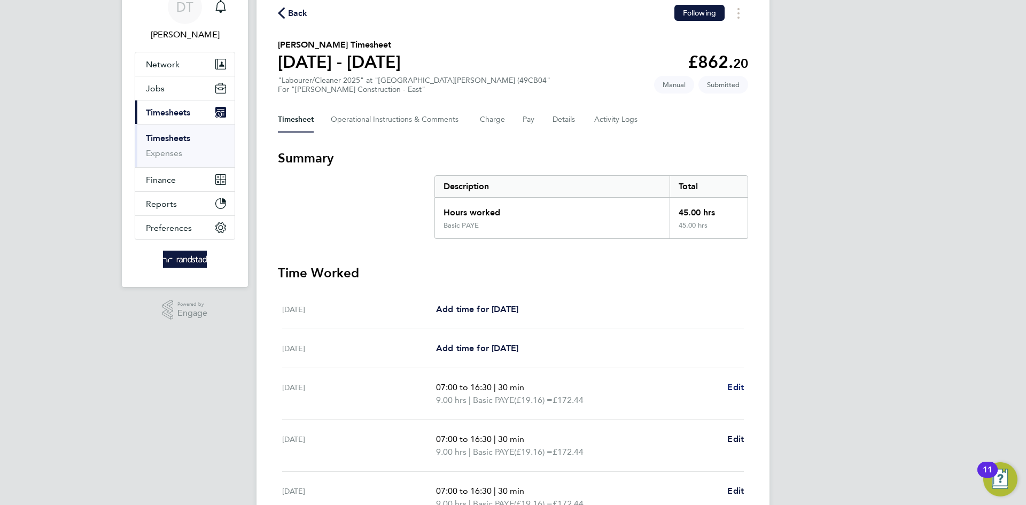
click at [739, 384] on span "Edit" at bounding box center [736, 387] width 17 height 10
select select "30"
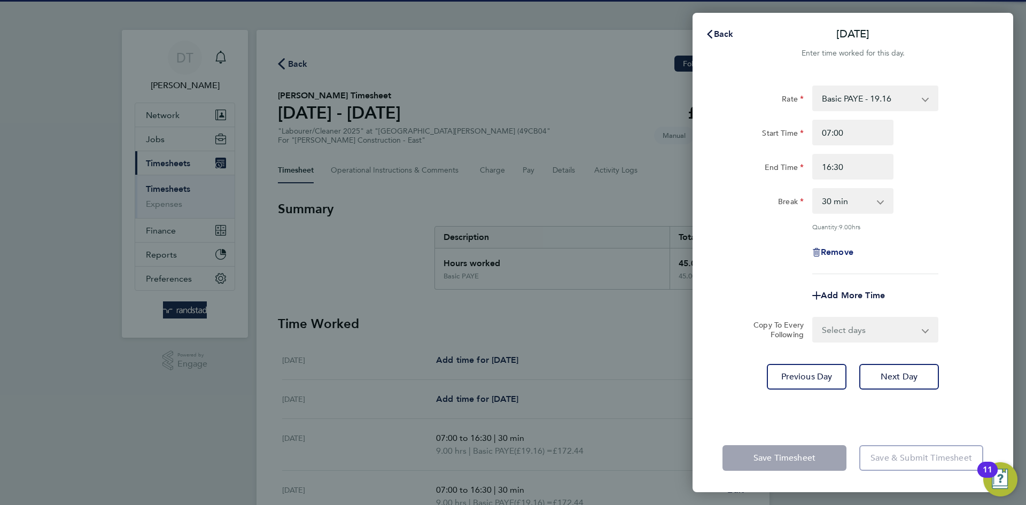
click at [833, 247] on span "Remove" at bounding box center [837, 252] width 33 height 10
select select "null"
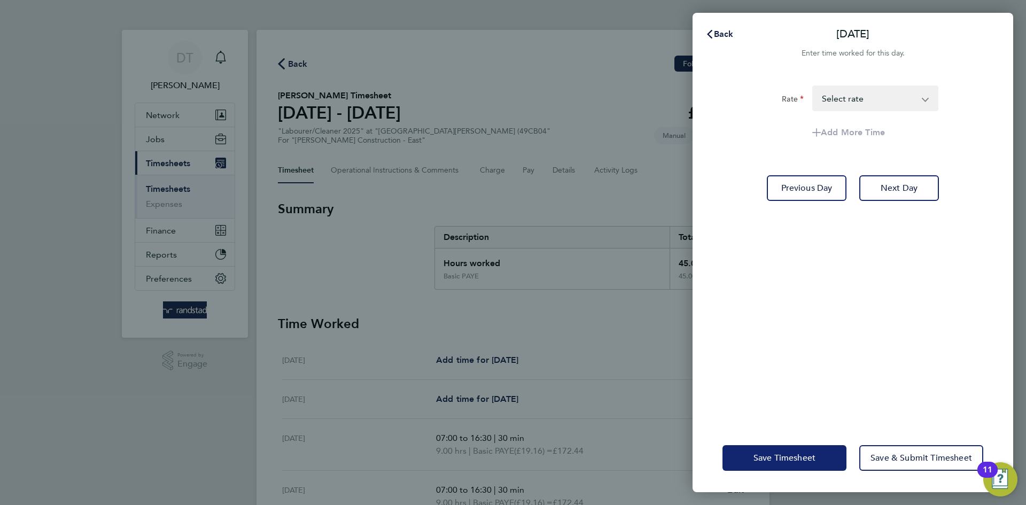
click at [746, 456] on button "Save Timesheet" at bounding box center [785, 458] width 124 height 26
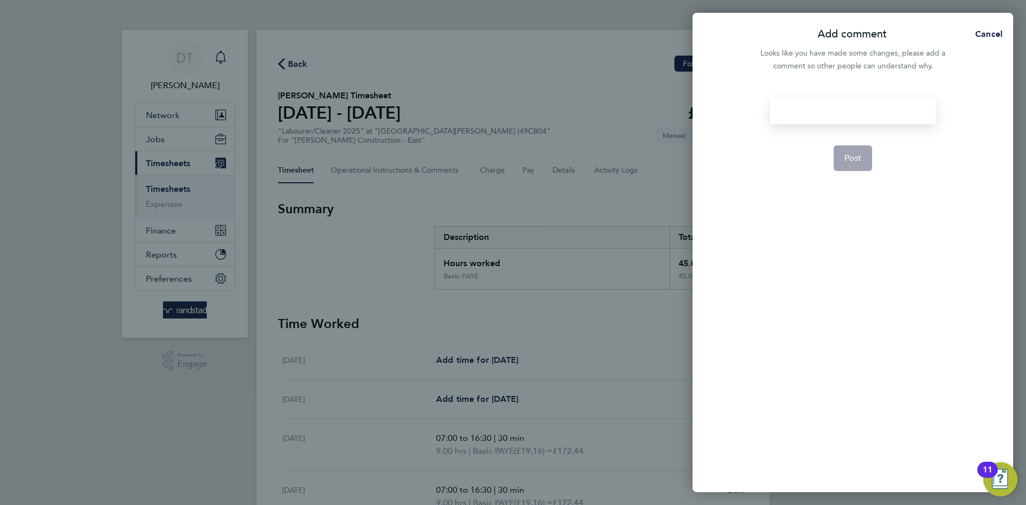
click at [833, 108] on div at bounding box center [852, 111] width 165 height 26
click at [845, 153] on span "Post" at bounding box center [854, 158] width 18 height 11
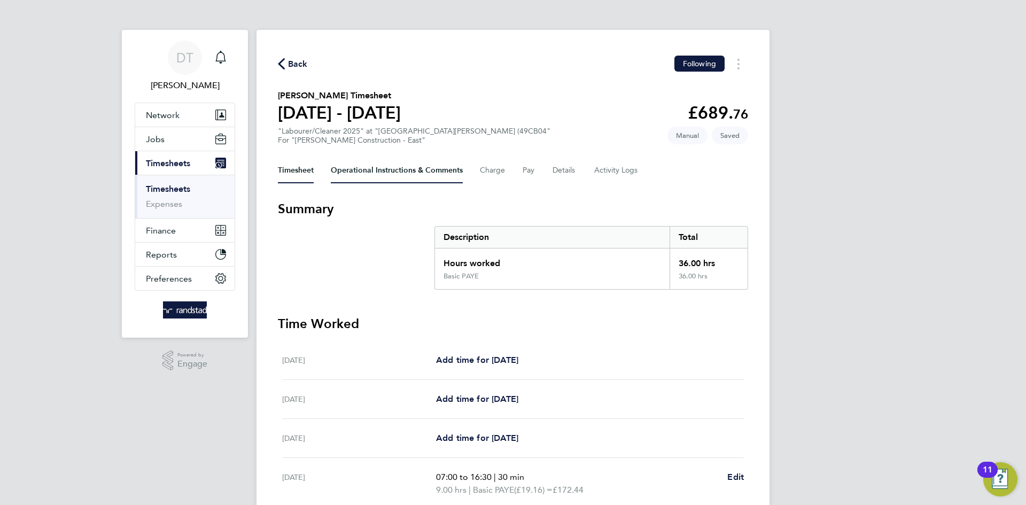
click at [381, 159] on Comments-tab "Operational Instructions & Comments" at bounding box center [397, 171] width 132 height 26
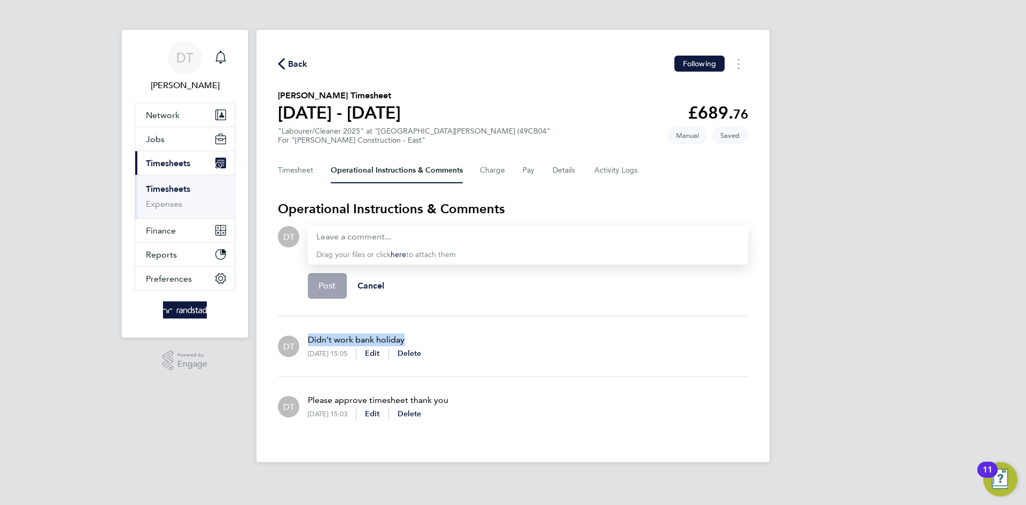
drag, startPoint x: 403, startPoint y: 339, endPoint x: 303, endPoint y: 342, distance: 99.5
click at [303, 342] on div "Didn't work bank holiday 01 Sep 2025, 15:05 Edit Delete" at bounding box center [360, 346] width 122 height 43
copy p "Didn't work bank holiday"
click at [293, 268] on div "DT" at bounding box center [288, 266] width 21 height 81
click at [301, 166] on button "Timesheet" at bounding box center [296, 171] width 36 height 26
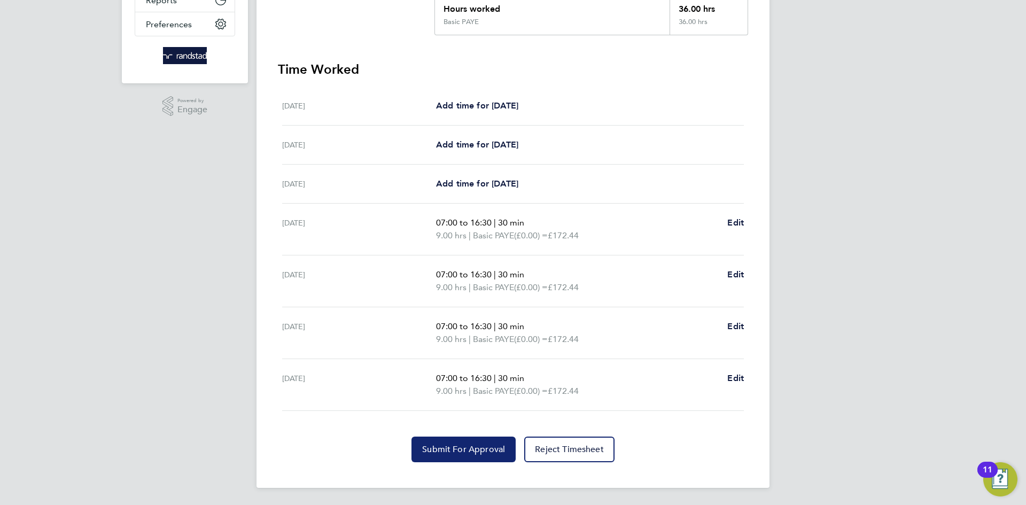
click at [451, 458] on button "Submit For Approval" at bounding box center [464, 450] width 104 height 26
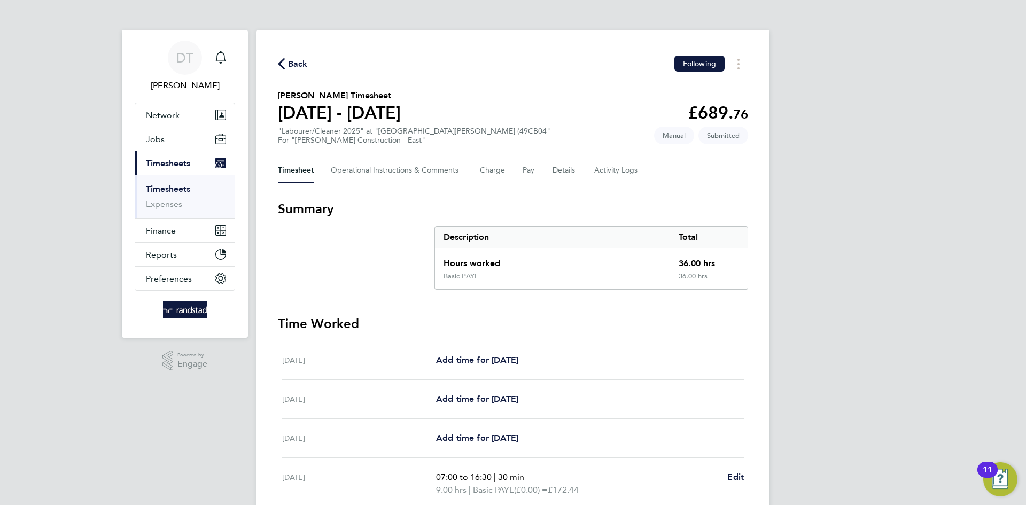
click at [291, 60] on span "Back" at bounding box center [298, 64] width 20 height 13
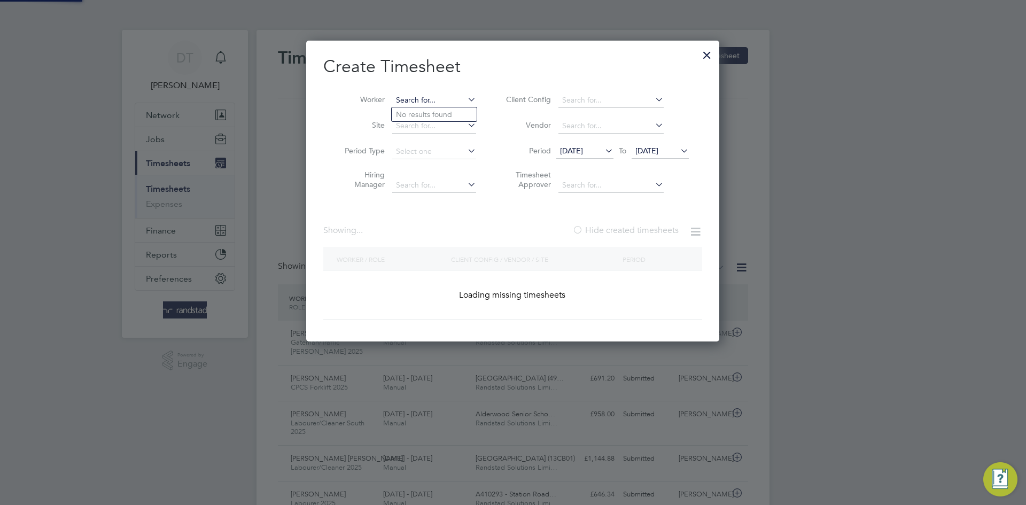
click at [436, 97] on input at bounding box center [434, 100] width 84 height 15
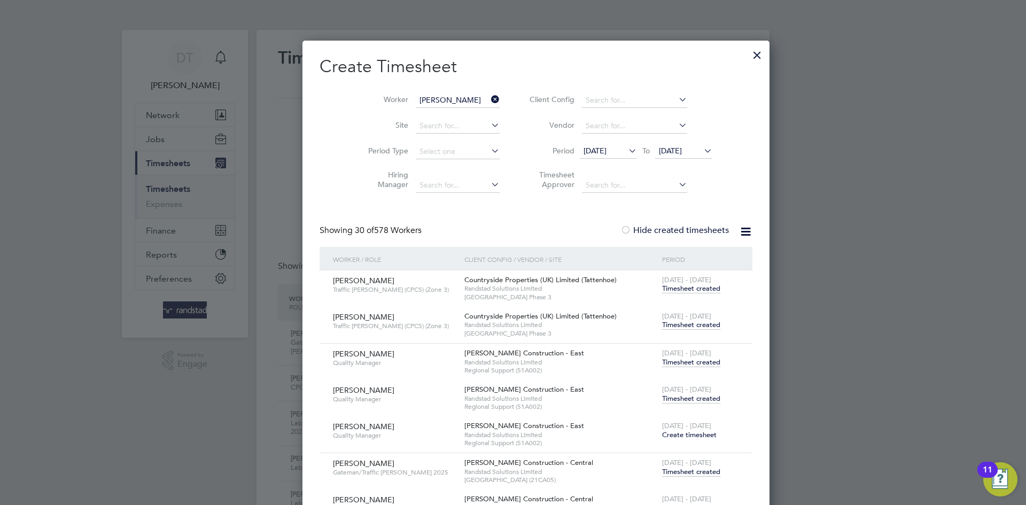
click at [426, 114] on b "Alexandru" at bounding box center [427, 114] width 62 height 9
type input "Alexandru Tanasov"
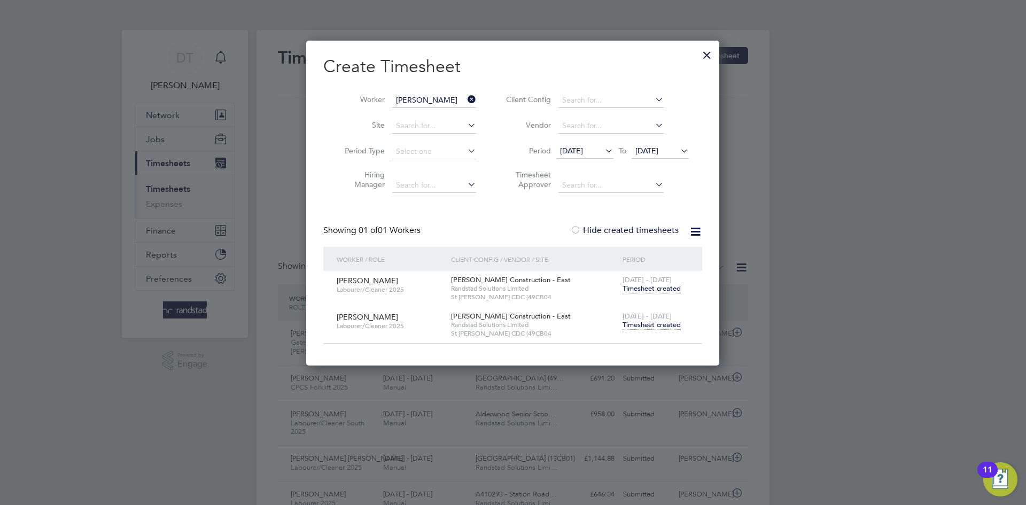
click at [654, 324] on span "Timesheet created" at bounding box center [652, 325] width 58 height 10
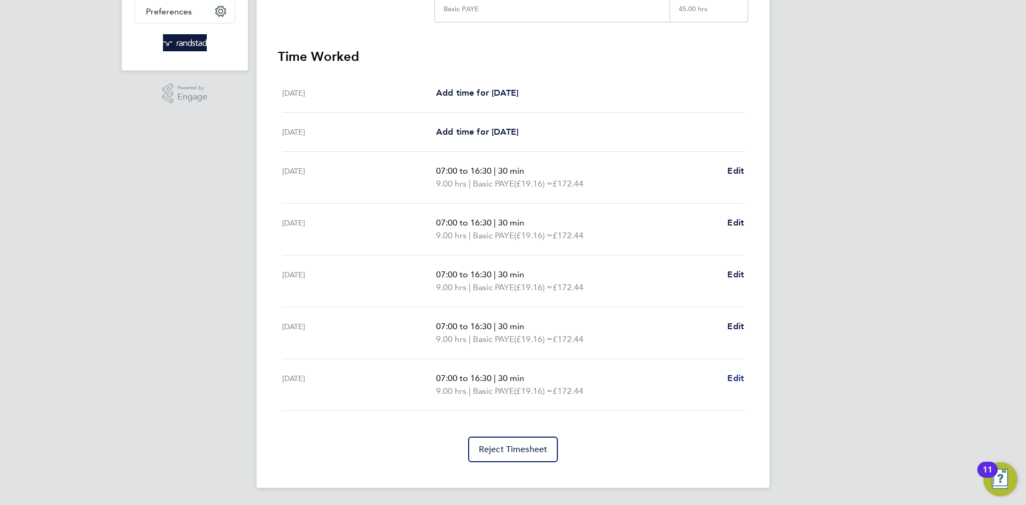
click at [738, 381] on span "Edit" at bounding box center [736, 378] width 17 height 10
select select "30"
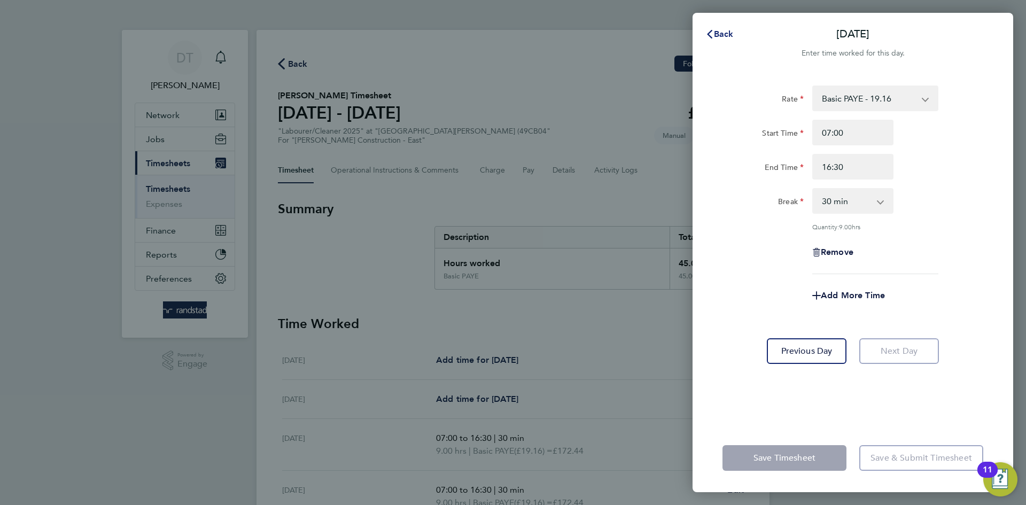
click at [720, 30] on span "Back" at bounding box center [724, 34] width 20 height 10
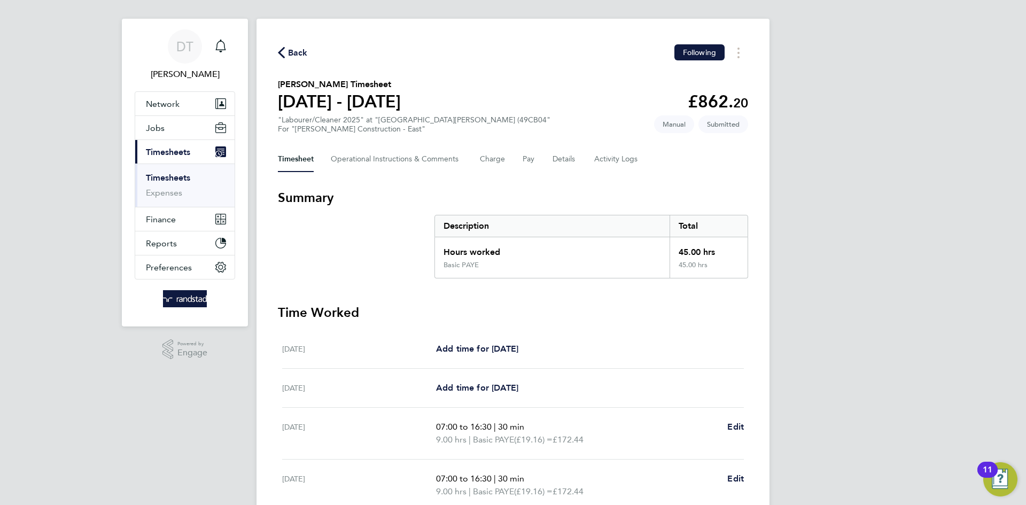
click at [737, 416] on div "Mon 25 Aug 07:00 to 16:30 | 30 min 9.00 hrs | Basic PAYE (£19.16) = £172.44 Edit" at bounding box center [513, 434] width 462 height 52
click at [738, 424] on span "Edit" at bounding box center [736, 427] width 17 height 10
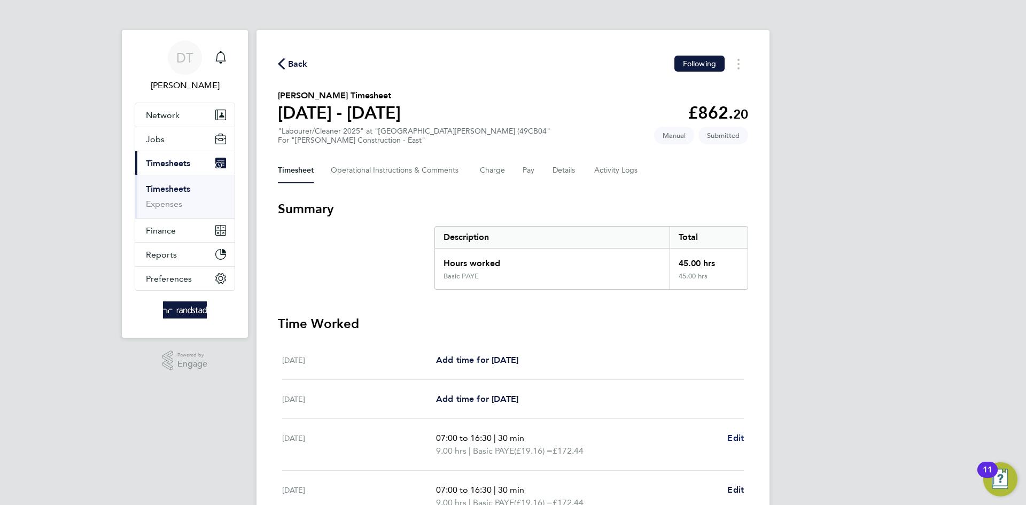
select select "30"
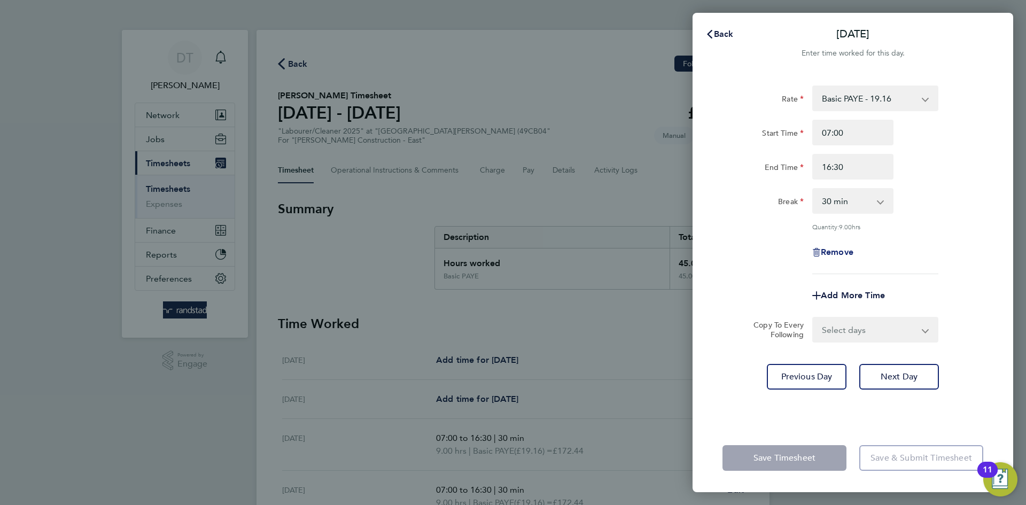
click at [824, 251] on span "Remove" at bounding box center [837, 252] width 33 height 10
select select "null"
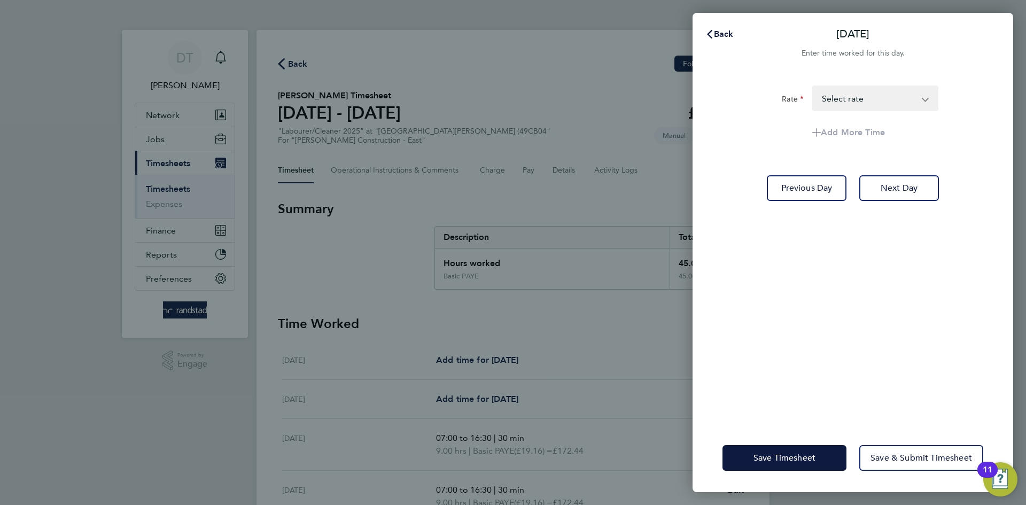
click at [756, 473] on div "Save Timesheet Save & Submit Timesheet" at bounding box center [853, 458] width 321 height 68
click at [758, 464] on button "Save Timesheet" at bounding box center [785, 458] width 124 height 26
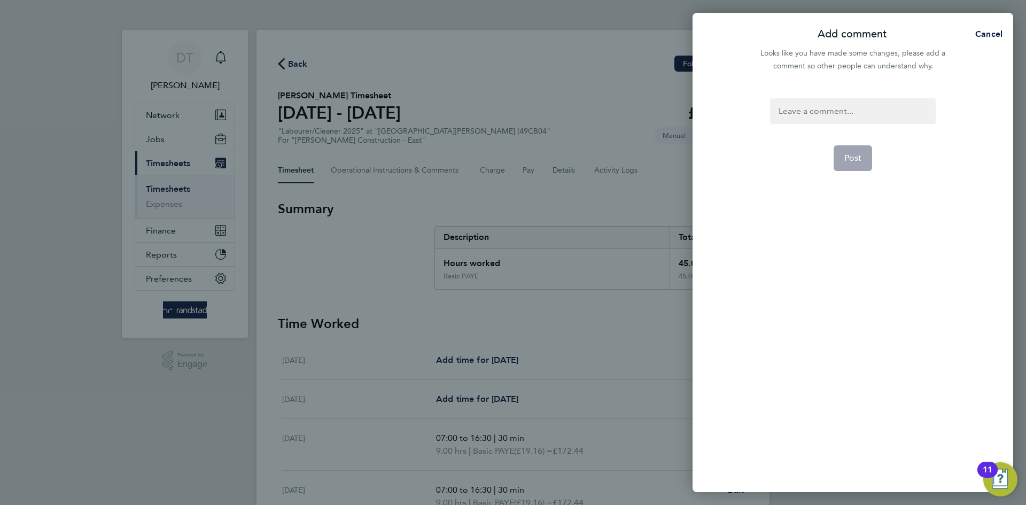
click at [794, 111] on div at bounding box center [852, 111] width 165 height 26
paste div
click at [847, 161] on span "Post" at bounding box center [854, 158] width 18 height 11
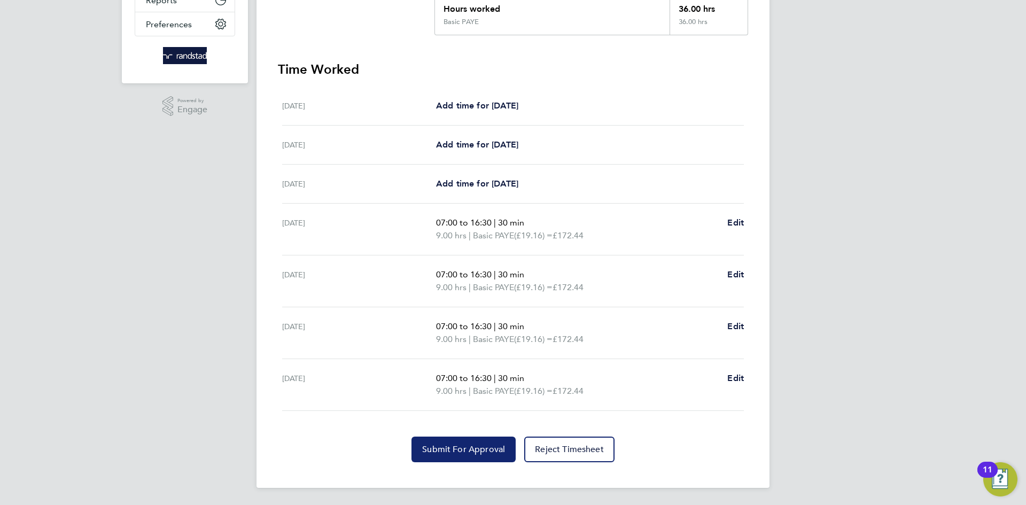
click at [449, 451] on span "Submit For Approval" at bounding box center [463, 449] width 83 height 11
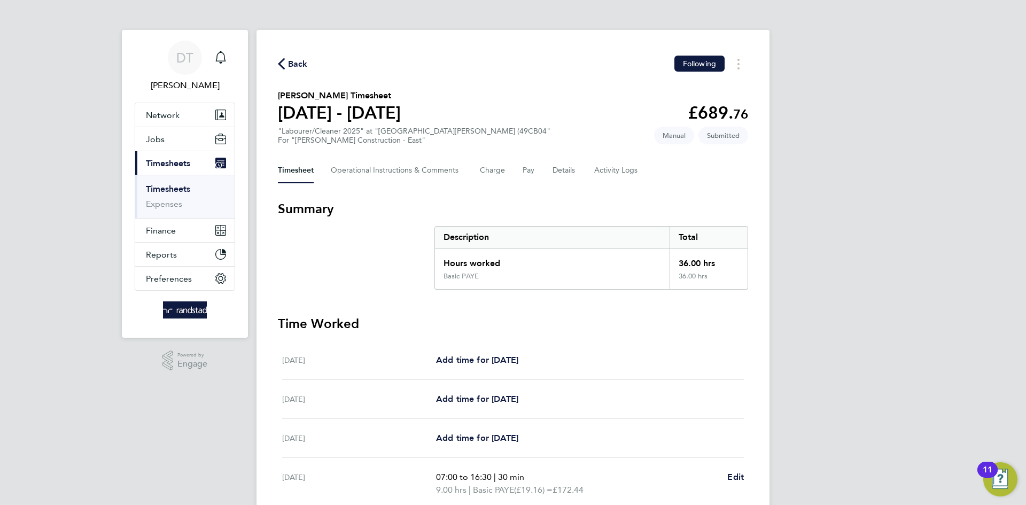
click at [293, 58] on span "Back" at bounding box center [298, 64] width 20 height 13
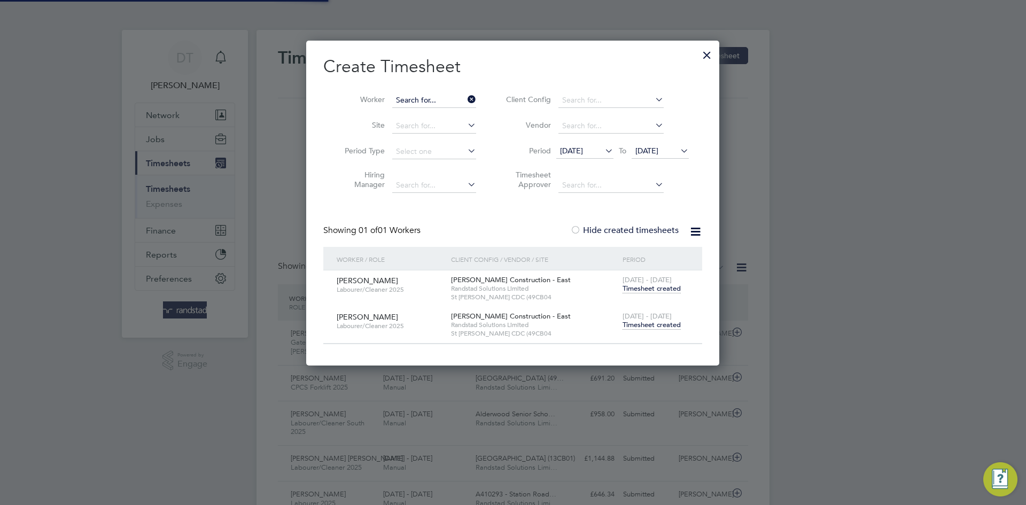
click at [463, 98] on input at bounding box center [434, 100] width 84 height 15
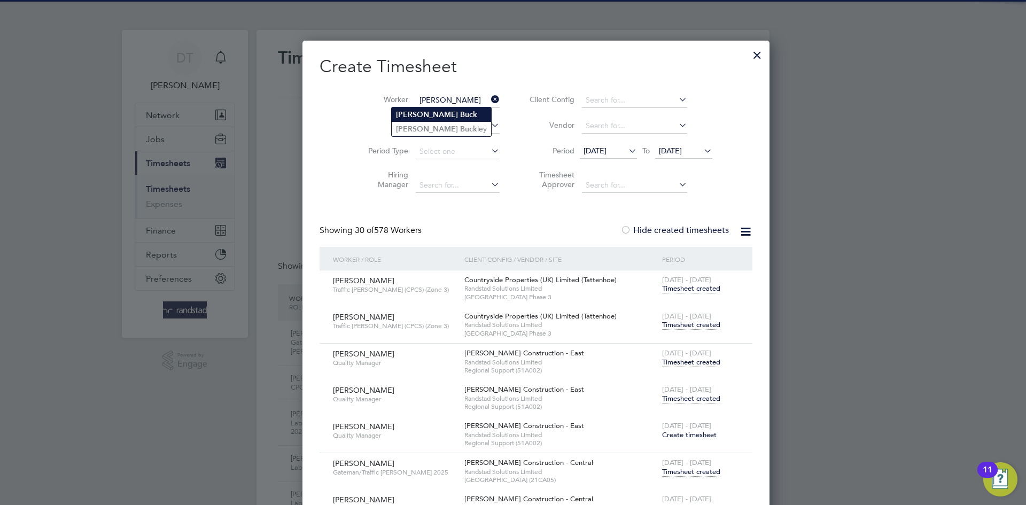
type input "Alan Buck"
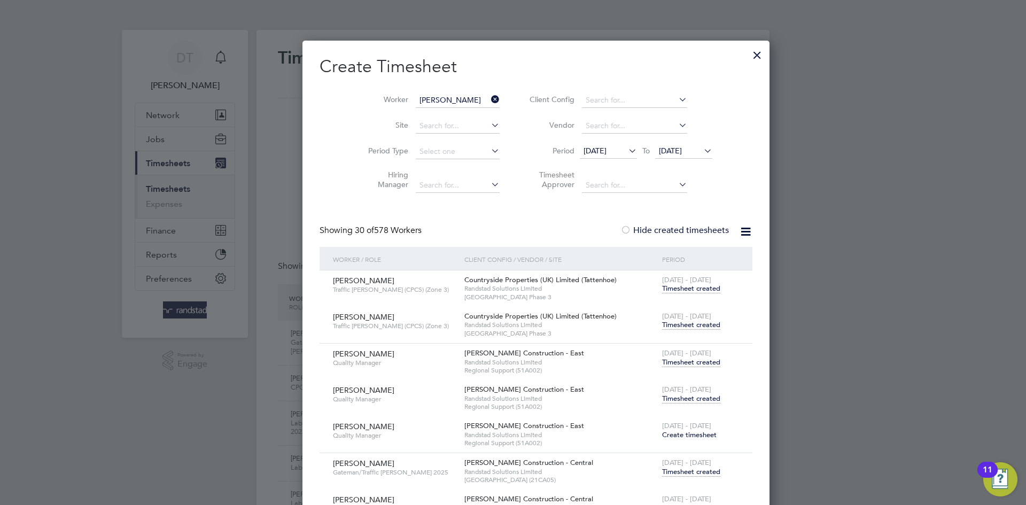
click at [460, 112] on b "Buck" at bounding box center [468, 114] width 17 height 9
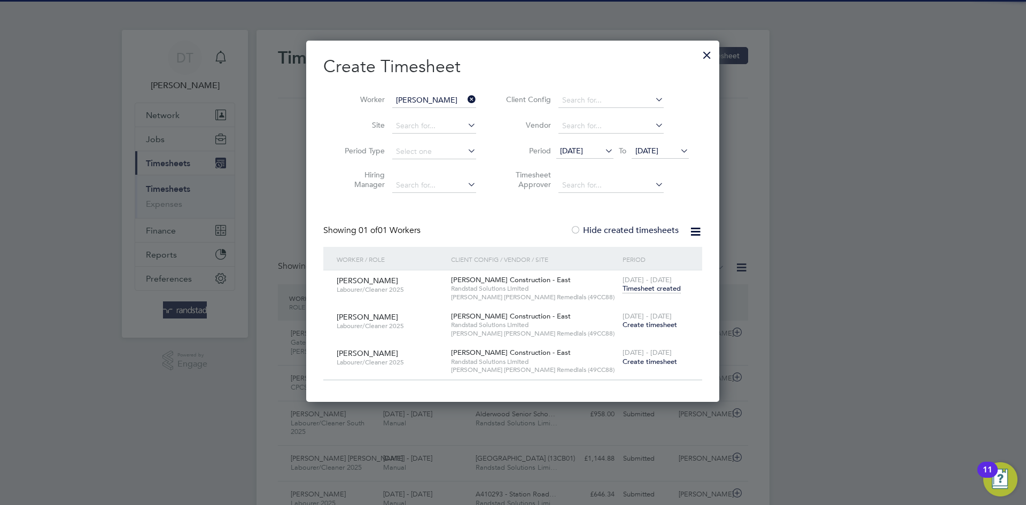
click at [660, 324] on span "Create timesheet" at bounding box center [650, 324] width 55 height 9
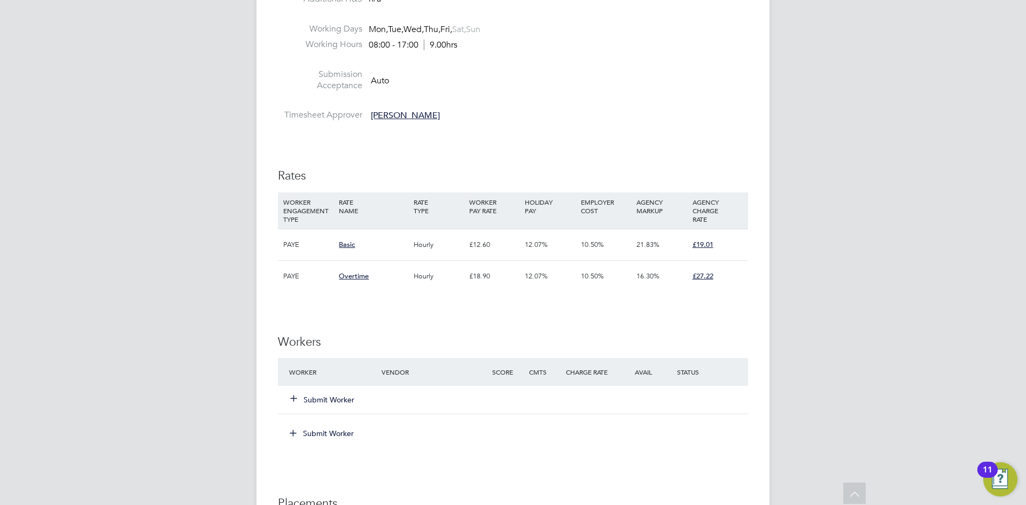
click at [326, 401] on button "Submit Worker" at bounding box center [323, 400] width 64 height 11
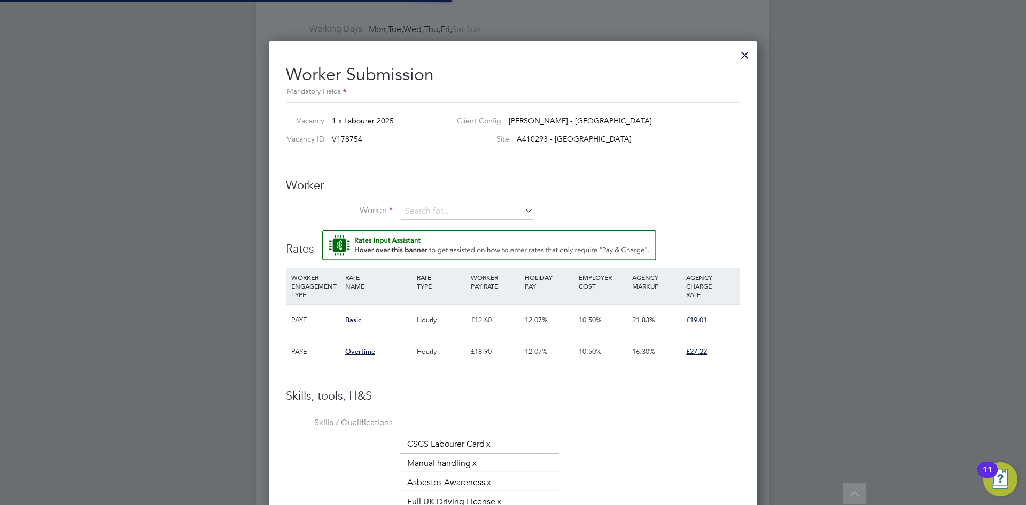
scroll to position [32, 73]
click at [437, 205] on input at bounding box center [467, 212] width 132 height 16
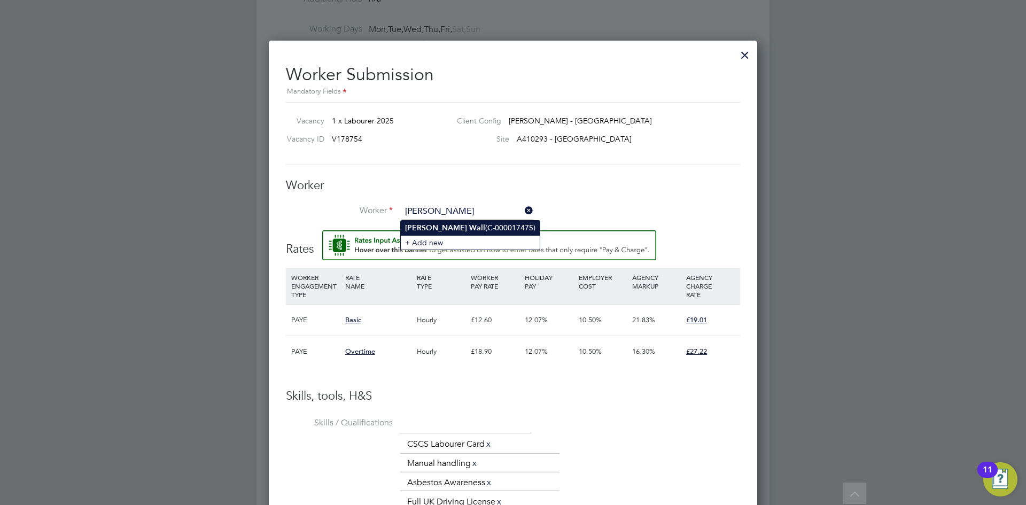
click at [467, 227] on li "Terry Wall (C-000017475)" at bounding box center [470, 228] width 139 height 14
type input "Terry Wall (C-000017475)"
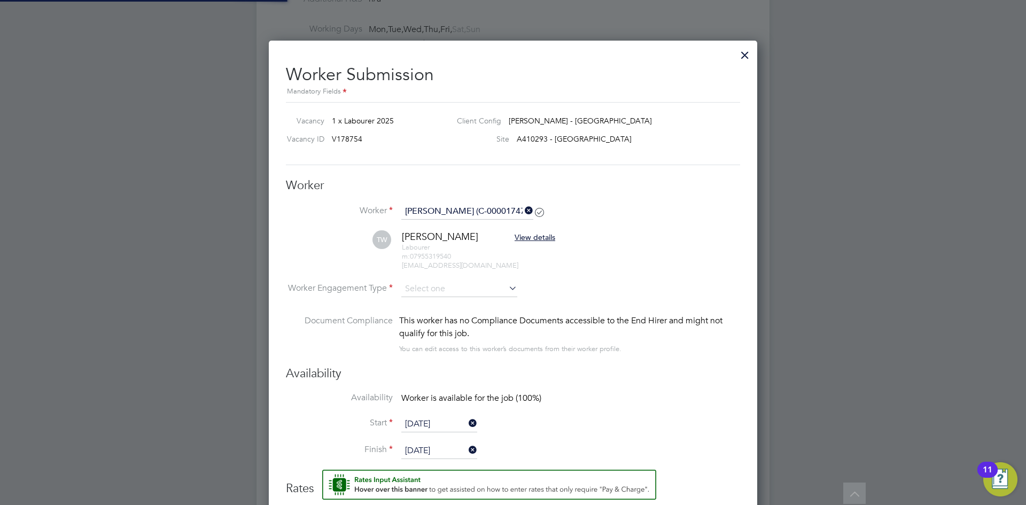
scroll to position [986, 489]
click at [439, 179] on h3 "Worker" at bounding box center [513, 186] width 454 height 16
click at [429, 290] on input at bounding box center [459, 290] width 116 height 16
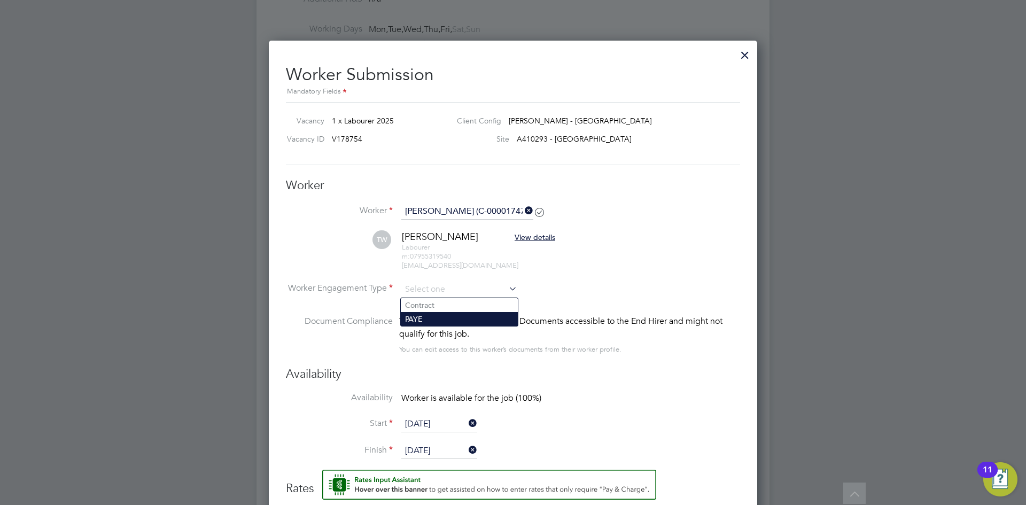
click at [424, 315] on li "PAYE" at bounding box center [459, 319] width 117 height 14
type input "PAYE"
click at [604, 293] on li "Worker Engagement Type PAYE" at bounding box center [513, 298] width 454 height 33
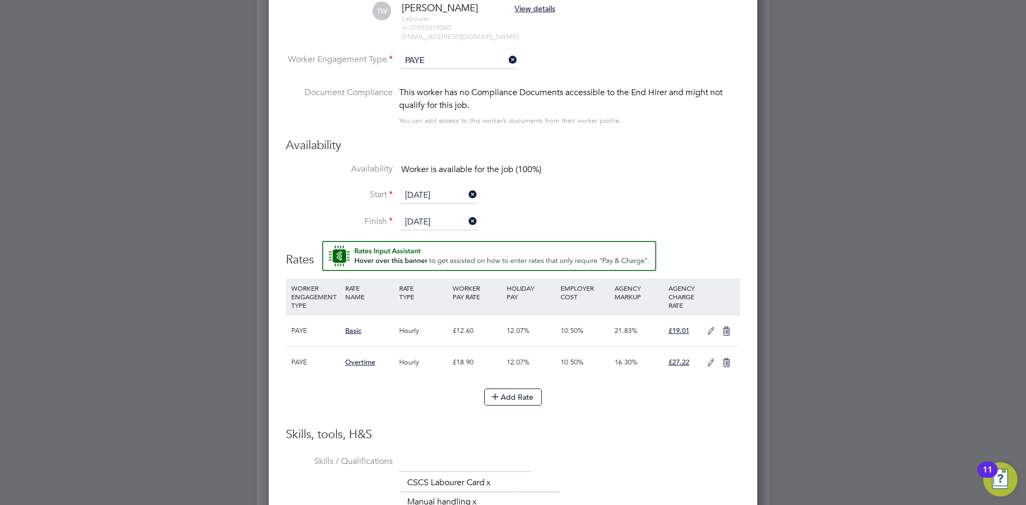
click at [714, 327] on icon at bounding box center [711, 331] width 13 height 9
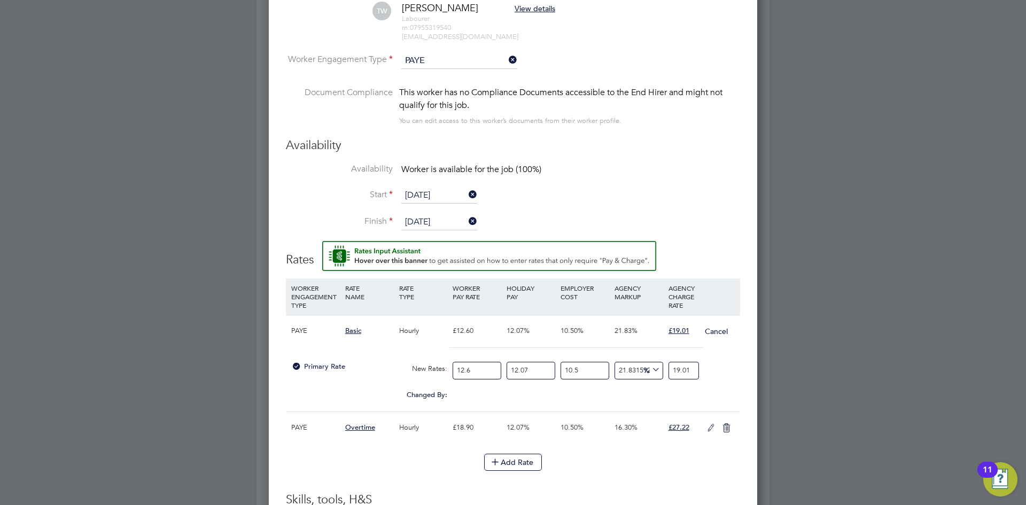
drag, startPoint x: 480, startPoint y: 373, endPoint x: 365, endPoint y: 370, distance: 115.5
click at [365, 370] on div "Primary Rate New Rates: 12.6 12.07 n/a 10.5 n/a 21.83159270851312 0 % 19.01" at bounding box center [513, 371] width 454 height 28
type input "1"
type input "1.5087301587301587"
type input "14"
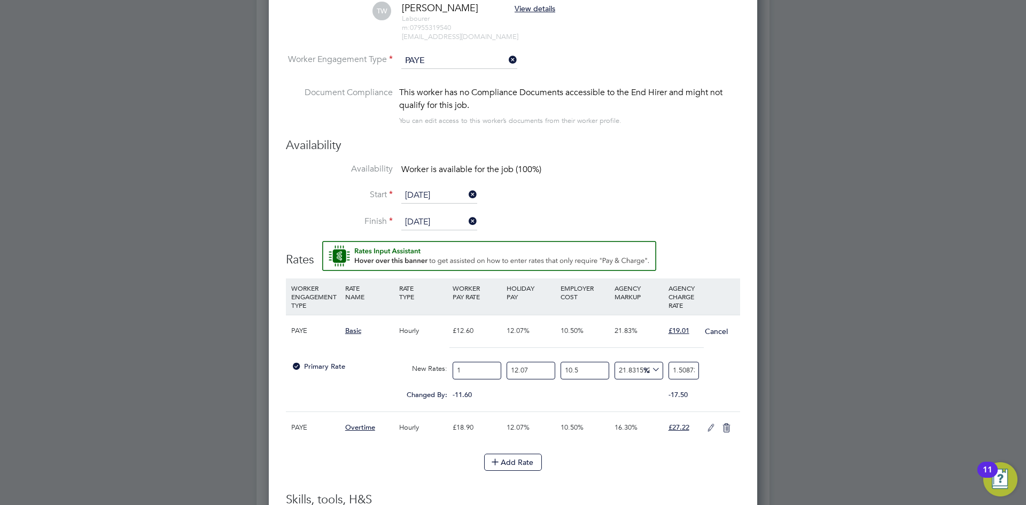
type input "21.122222222222224"
type input "14.1"
type input "21.273095238095237"
type input "14.12"
type input "21.30326984126984"
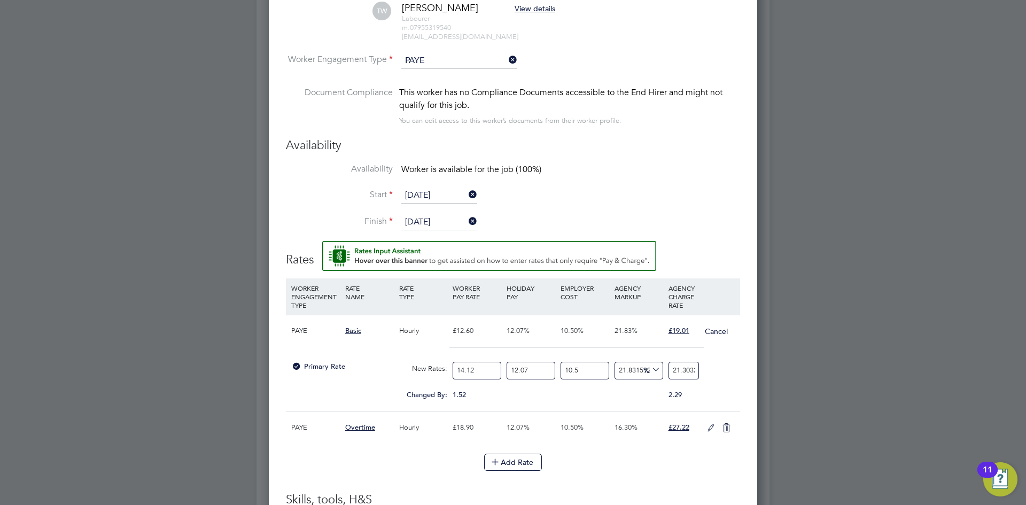
type input "14.12"
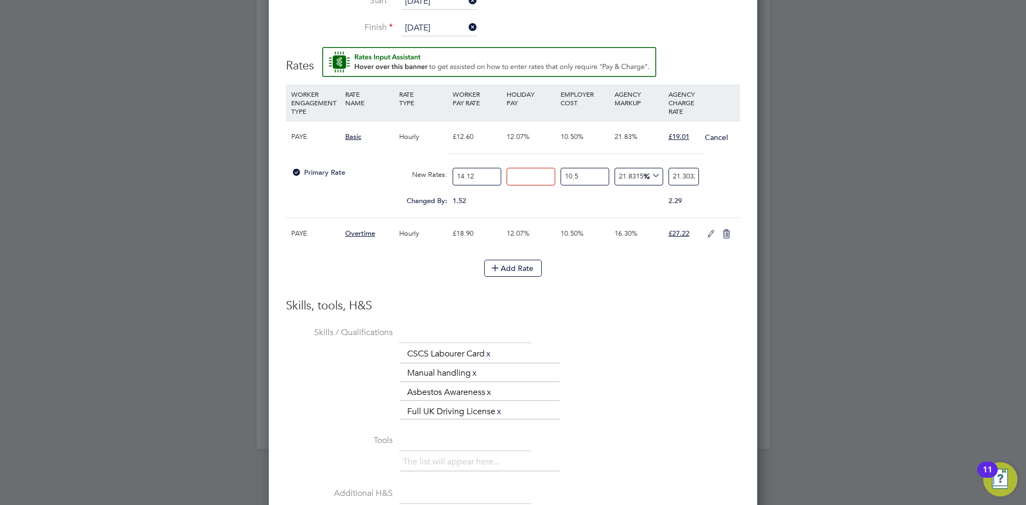
type input "0"
type input "19.008896083938467"
click at [704, 176] on div "Primary Rate New Rates: 14.12 0 n/a 10.5 n/a 21.83159270851312 3.40629608393846…" at bounding box center [513, 177] width 454 height 28
drag, startPoint x: 672, startPoint y: 174, endPoint x: 771, endPoint y: 177, distance: 98.9
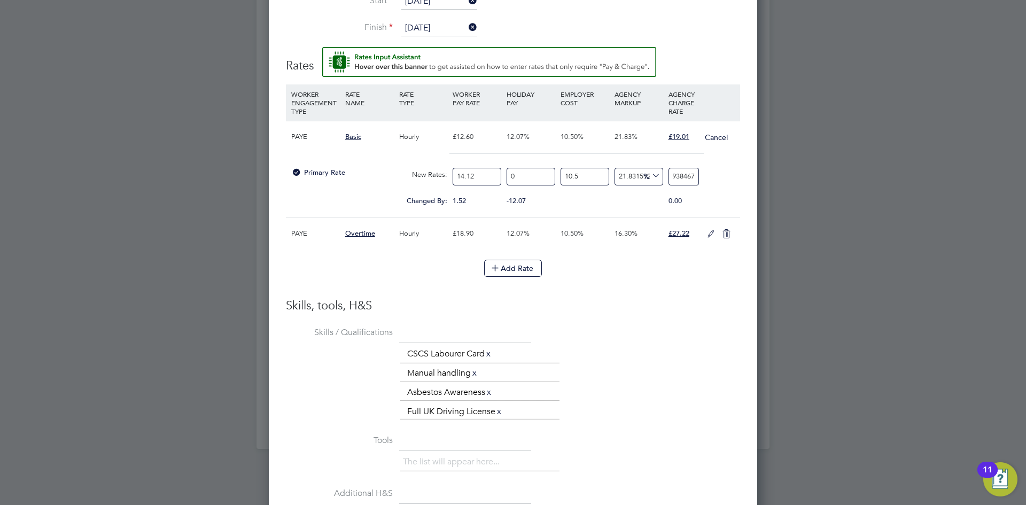
type input "-93.59081178777896"
type input "1"
type input "21.77457603219976"
type input "19.0"
type input "21.838667914321974"
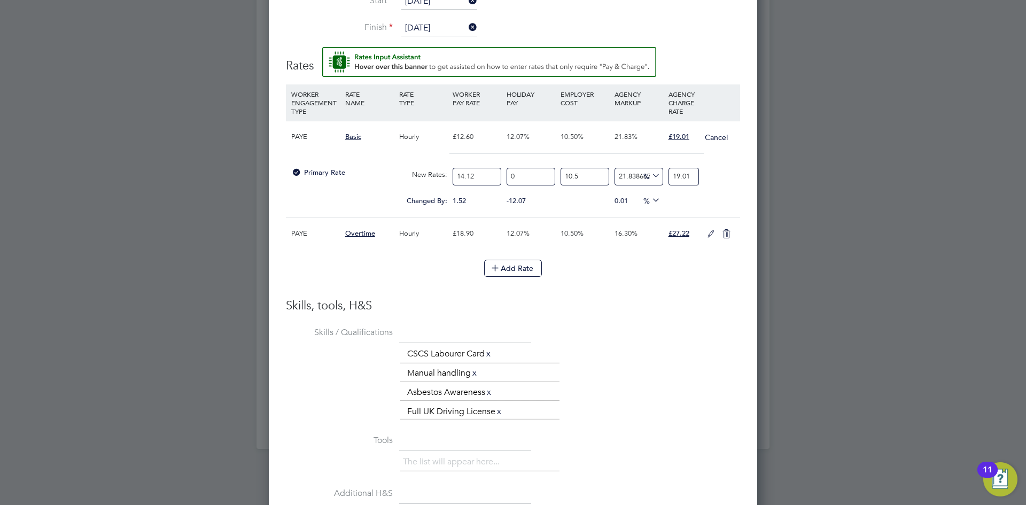
type input "19.01"
click at [714, 235] on icon at bounding box center [711, 234] width 13 height 9
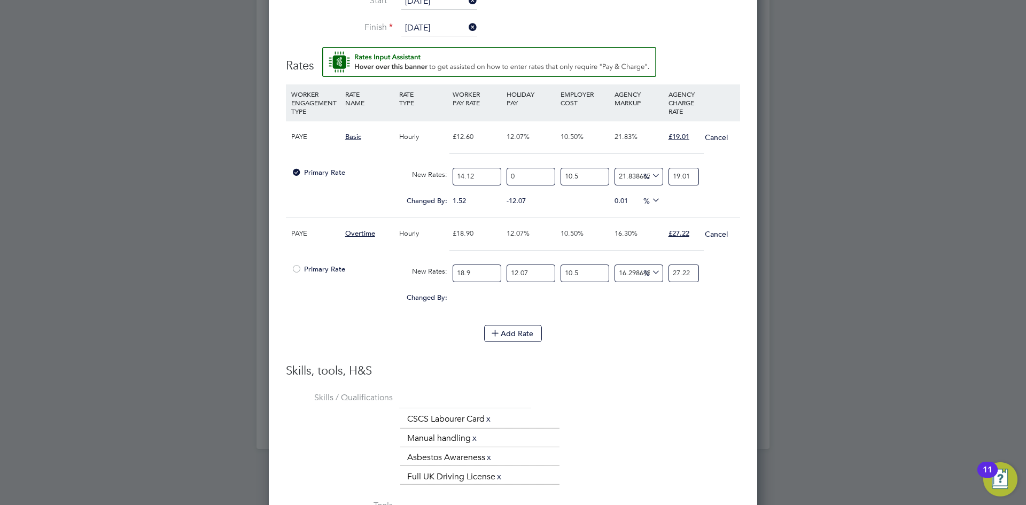
drag, startPoint x: 484, startPoint y: 275, endPoint x: 409, endPoint y: 258, distance: 76.3
click at [419, 274] on div "Primary Rate New Rates: 18.9 12.07 n/a 10.5 n/a 16.298648203602564 0 % 27.22" at bounding box center [513, 273] width 454 height 28
type input "2"
type input "2.8804232804232806"
type input "21"
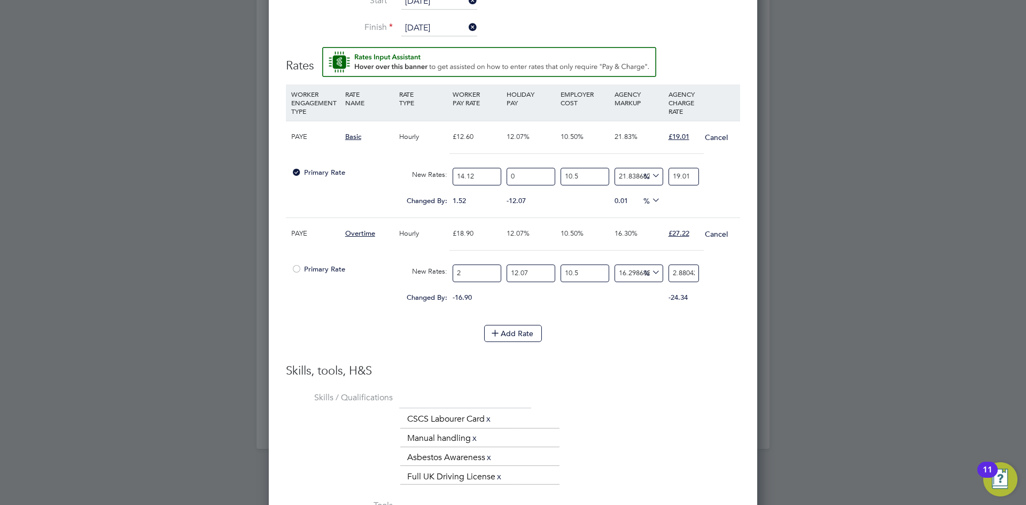
type input "30.244444444444444"
type input "21.1"
type input "30.38846560846561"
type input "21.18"
type input "30.50368253968254"
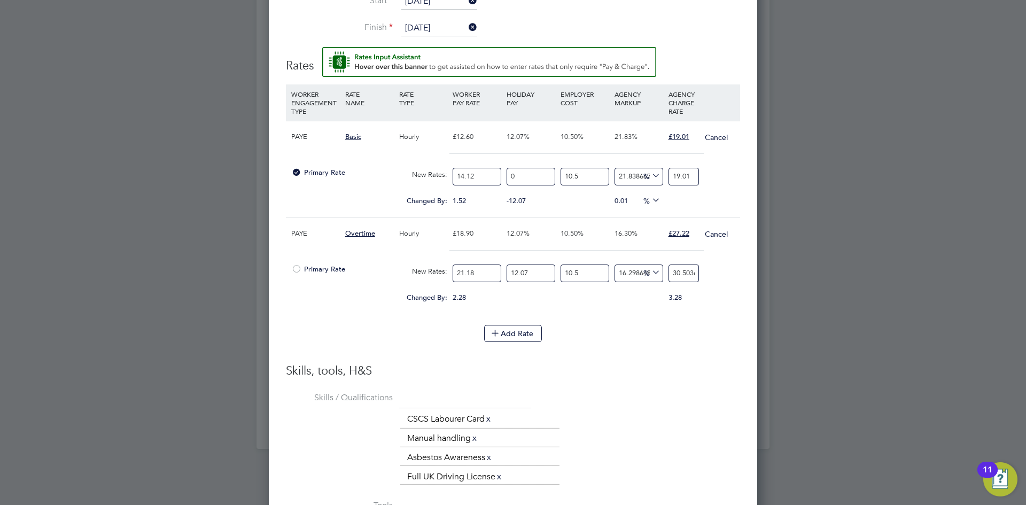
type input "21.18"
type input "0"
type input "27.21841932692294"
click at [722, 322] on li "WORKER ENGAGEMENT TYPE RATE NAME RATE TYPE WORKER PAY RATE HOLIDAY PAY EMPLOYER…" at bounding box center [513, 204] width 454 height 241
drag, startPoint x: 671, startPoint y: 272, endPoint x: 789, endPoint y: 278, distance: 117.2
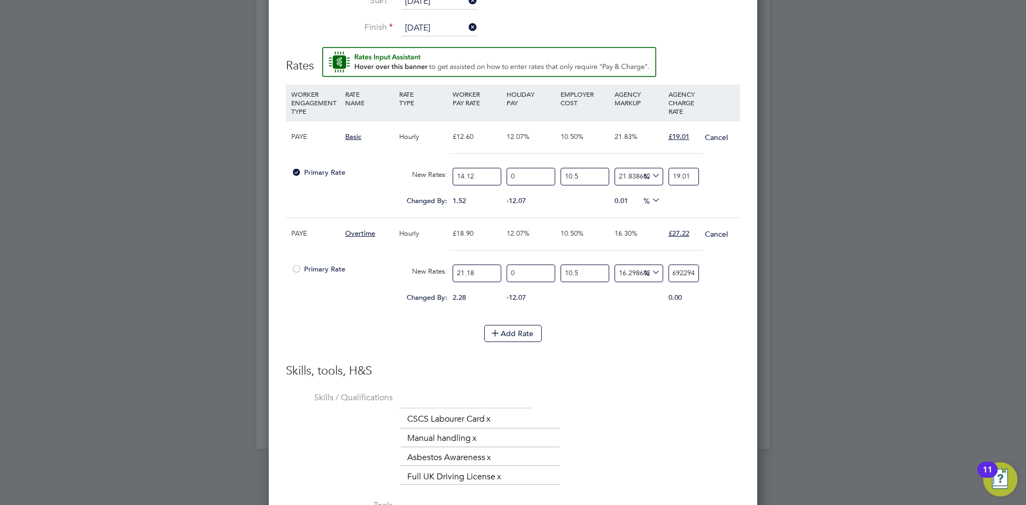
type input "-91.45441571703861"
type input "2"
type input "15.365387819978721"
type input "27"
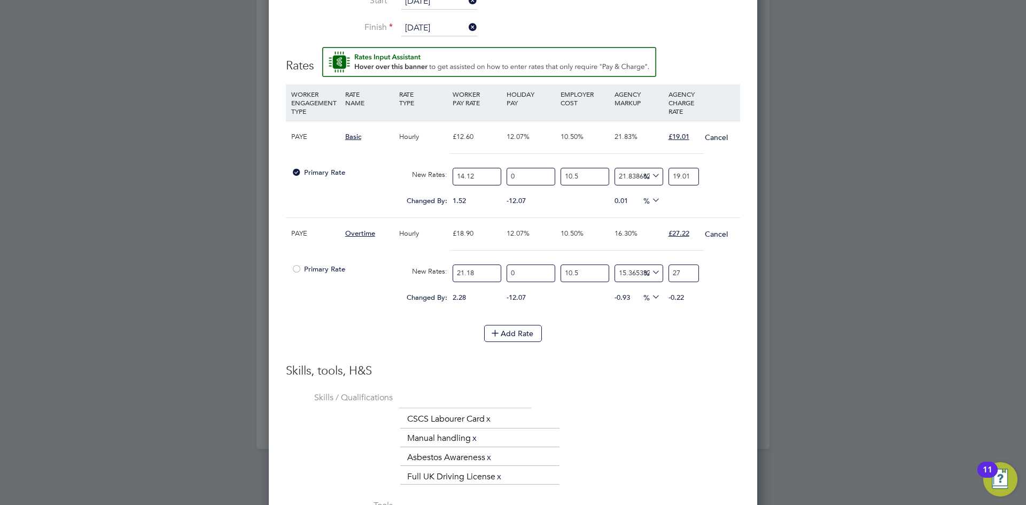
type input "16.21994624827486"
type input "27.2"
type input "16.305402091104472"
type input "27.22"
click at [645, 347] on li "Add Rate" at bounding box center [513, 339] width 454 height 28
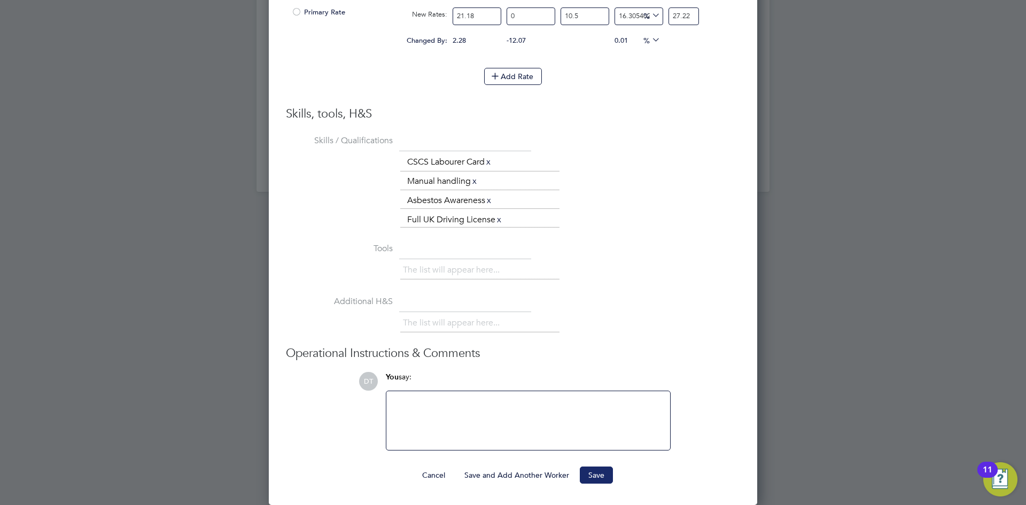
click at [601, 470] on button "Save" at bounding box center [596, 475] width 33 height 17
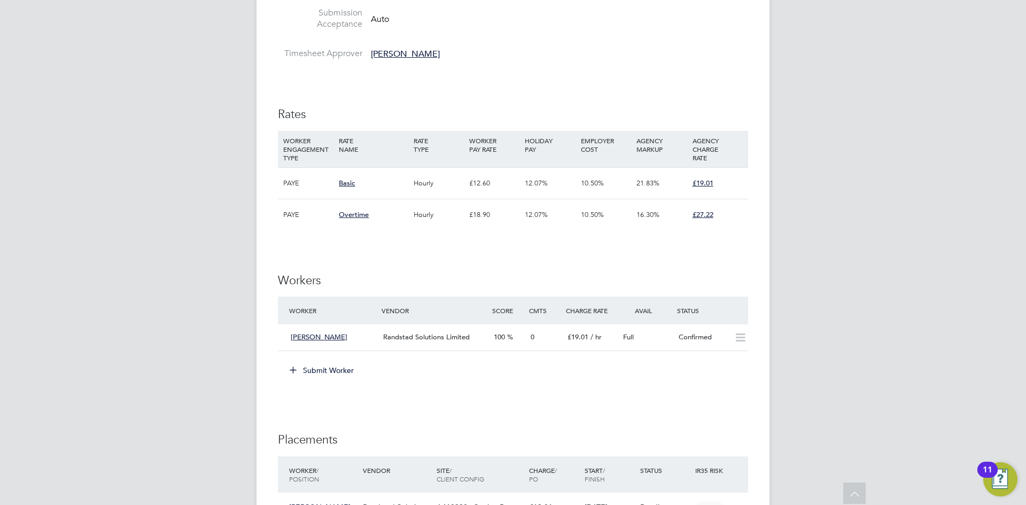
scroll to position [877, 0]
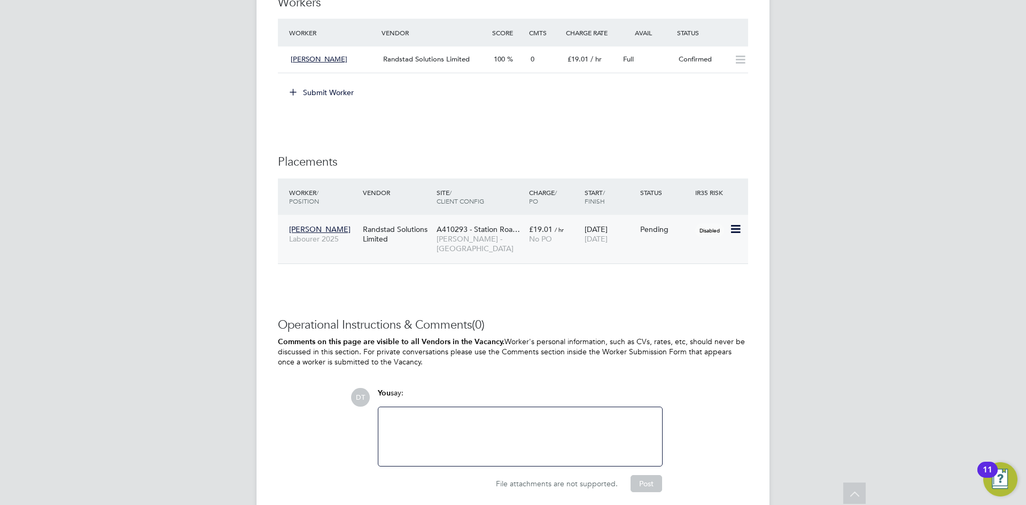
click at [739, 228] on icon at bounding box center [735, 229] width 11 height 13
click at [674, 295] on li "Start" at bounding box center [703, 295] width 76 height 15
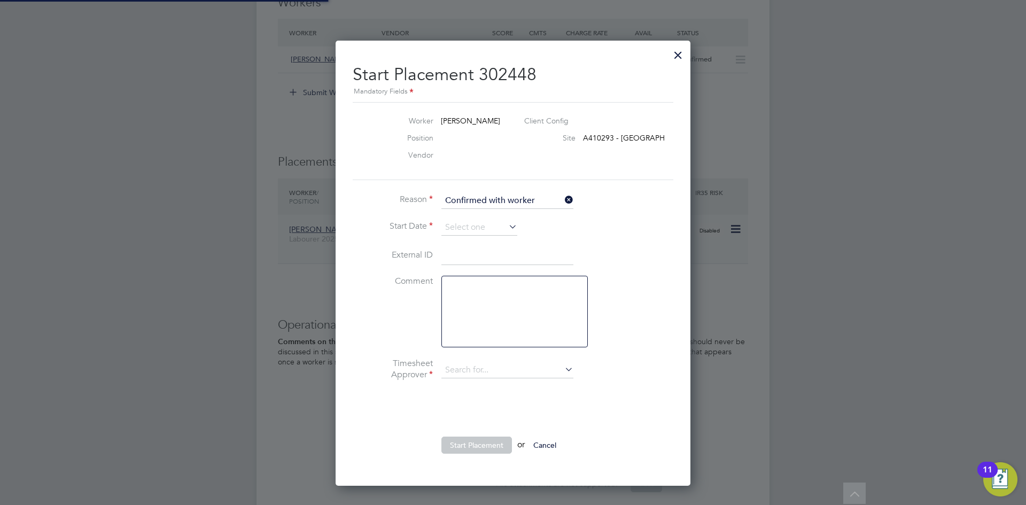
type input "[PERSON_NAME]"
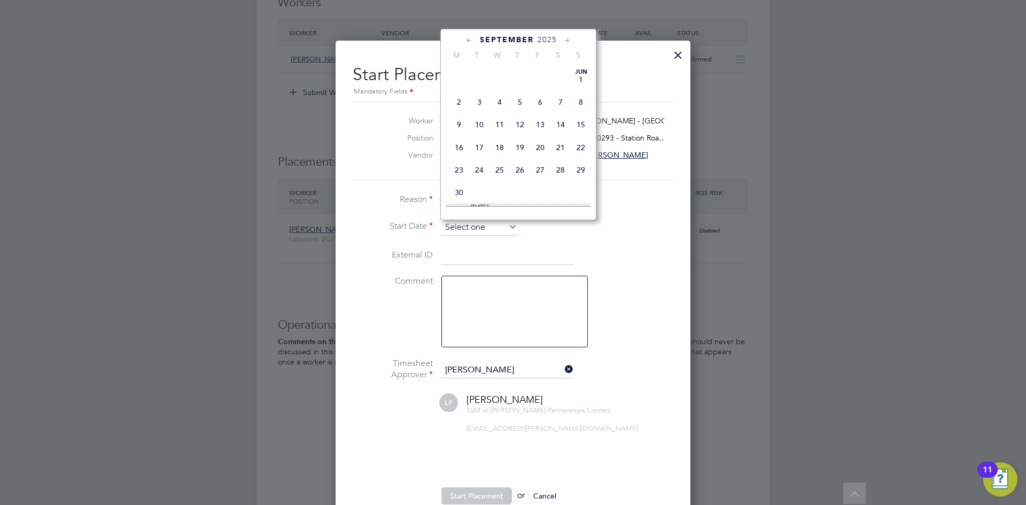
click at [450, 224] on input at bounding box center [480, 228] width 76 height 16
click at [477, 96] on span "26" at bounding box center [479, 85] width 20 height 20
type input "[DATE]"
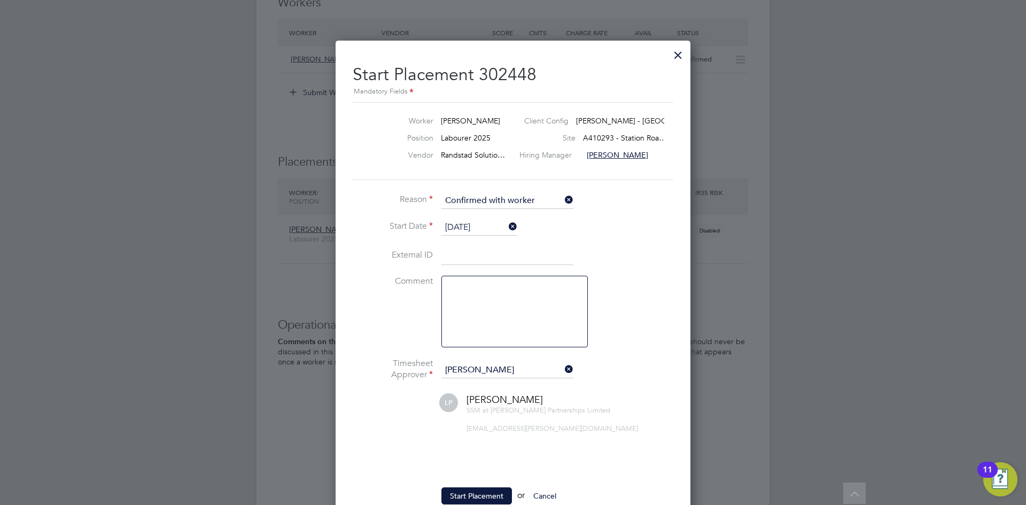
click at [382, 236] on li "Start Date 26 Aug 2025" at bounding box center [513, 233] width 321 height 27
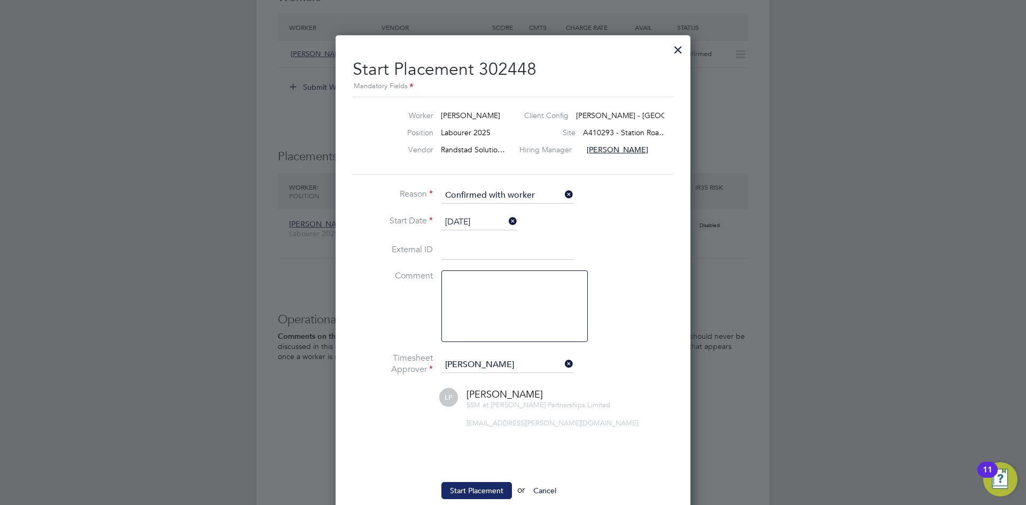
click at [450, 489] on button "Start Placement" at bounding box center [477, 490] width 71 height 17
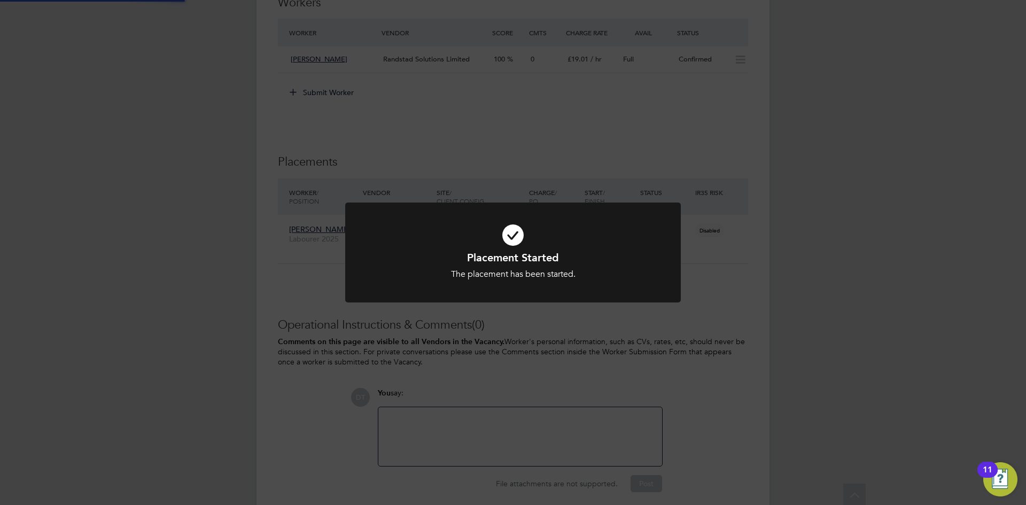
click at [192, 58] on div "Placement Started The placement has been started. Cancel Okay" at bounding box center [513, 252] width 1026 height 505
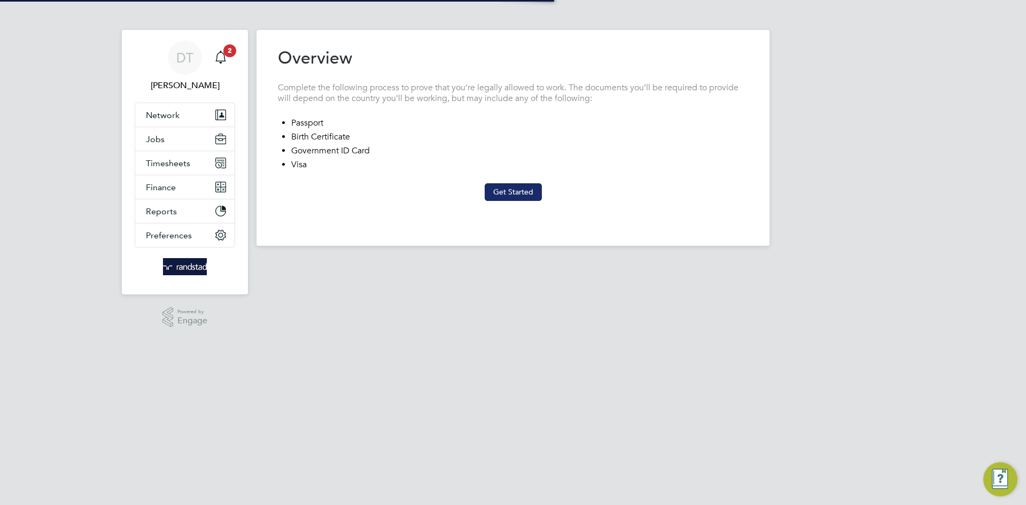
click at [506, 186] on button "Get Started" at bounding box center [513, 191] width 57 height 17
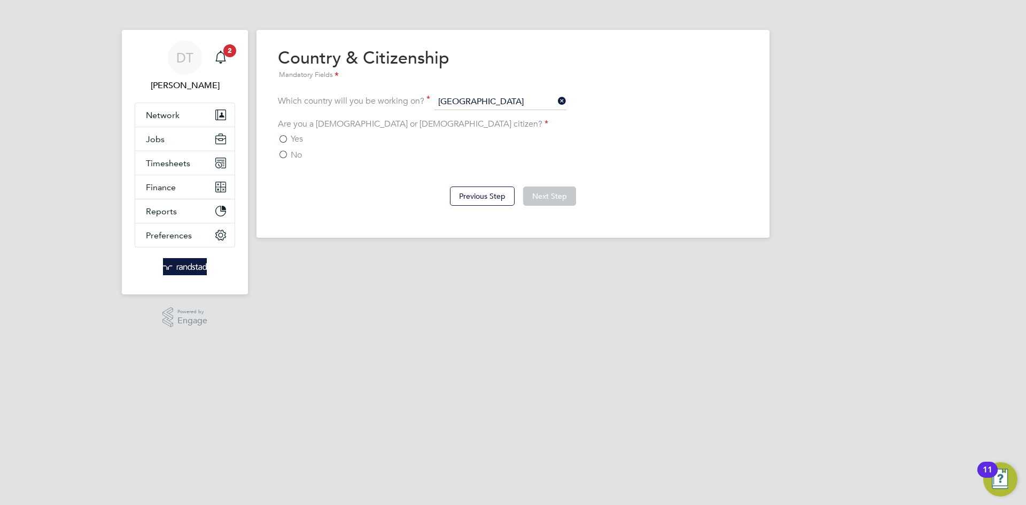
click at [297, 136] on span "Yes" at bounding box center [297, 139] width 12 height 11
click at [0, 0] on input "Yes" at bounding box center [0, 0] width 0 height 0
click at [551, 195] on button "Next Step" at bounding box center [549, 196] width 53 height 19
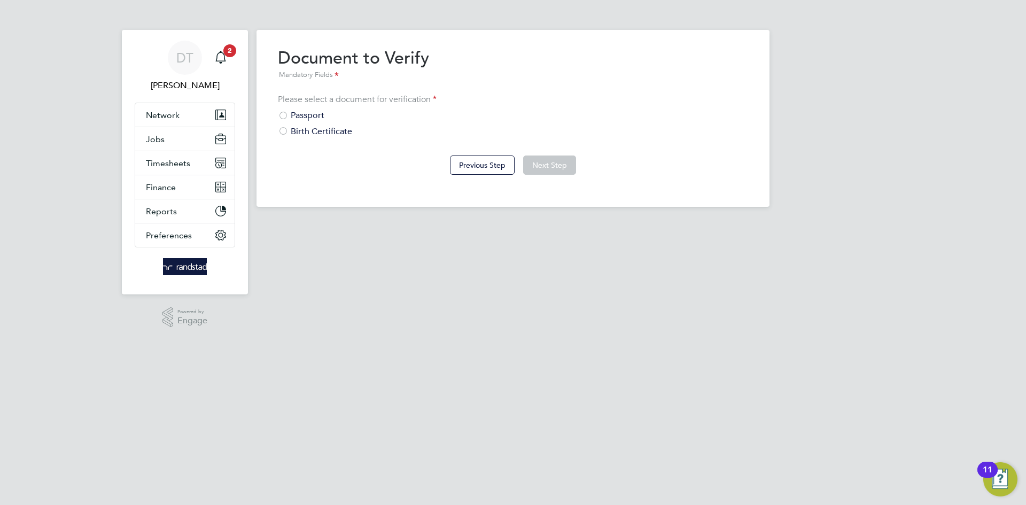
click at [305, 113] on div "Passport" at bounding box center [513, 115] width 470 height 11
click at [546, 164] on button "Next Step" at bounding box center [549, 165] width 53 height 19
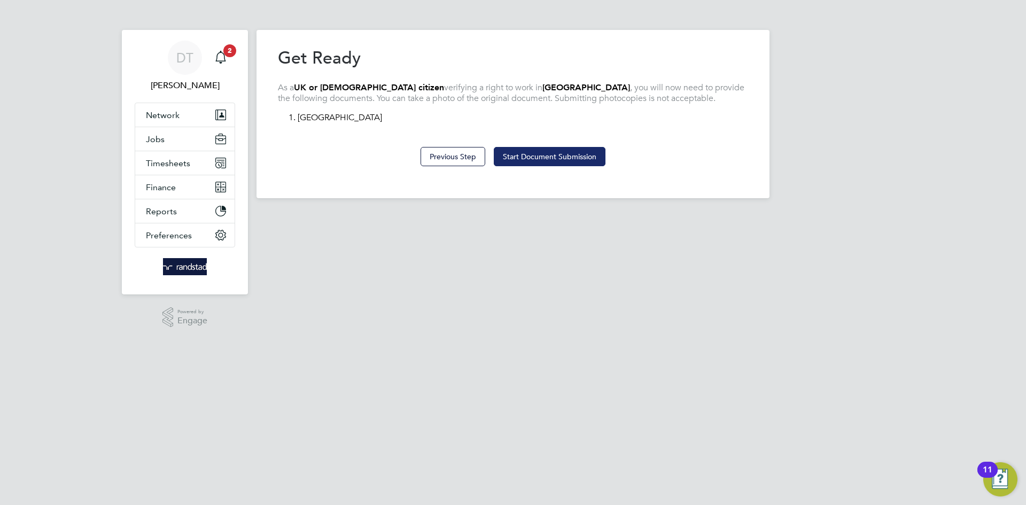
click at [562, 147] on button "Start Document Submission" at bounding box center [550, 156] width 112 height 19
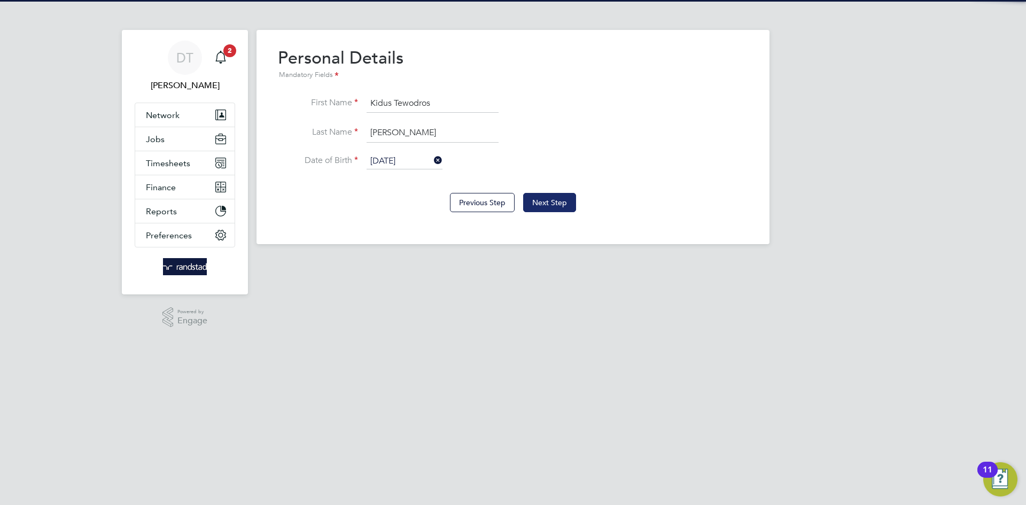
click at [555, 205] on button "Next Step" at bounding box center [549, 202] width 53 height 19
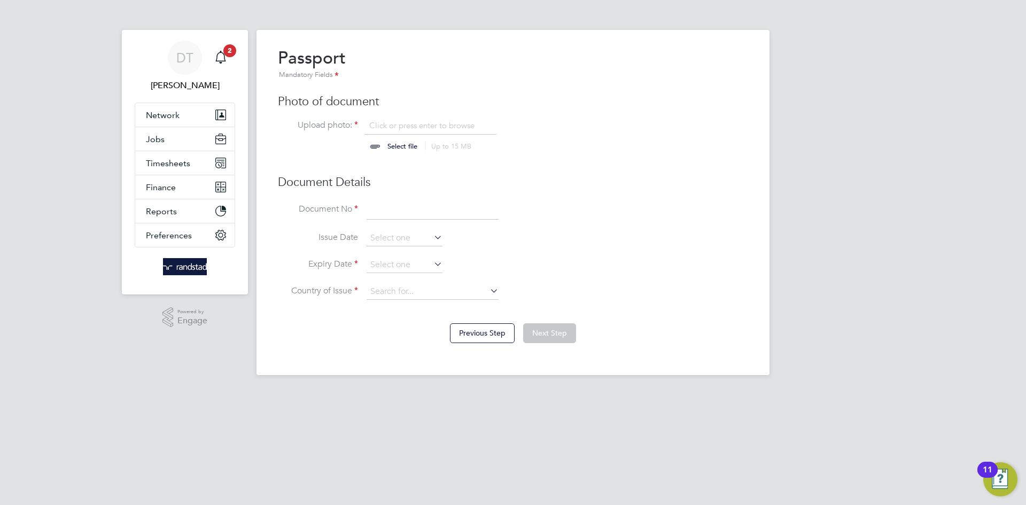
scroll to position [14, 133]
click at [396, 142] on input "file" at bounding box center [413, 136] width 168 height 32
type input "C:\fakepath\[PERSON_NAME] Trust ID [DATE].pdf"
click at [399, 214] on input at bounding box center [433, 210] width 132 height 19
type input "127597240"
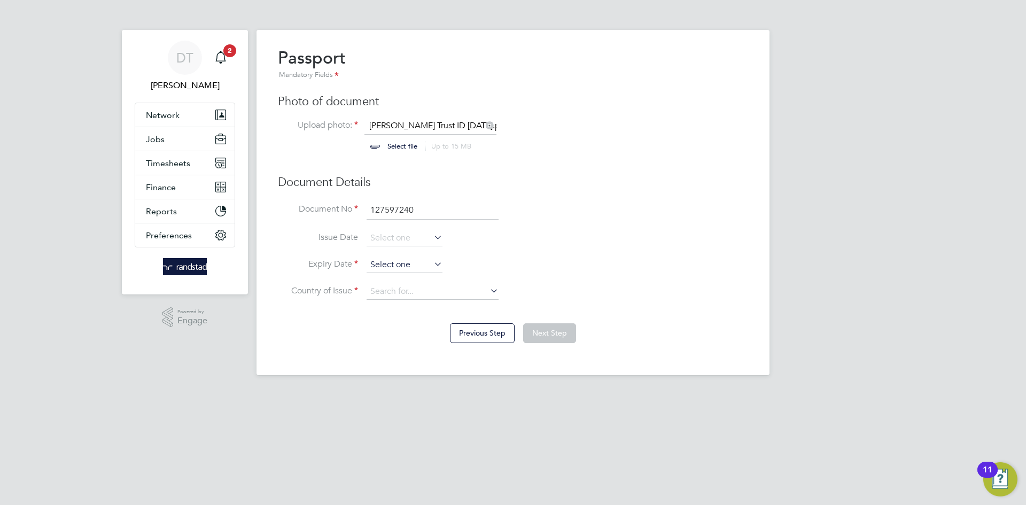
click at [388, 264] on input at bounding box center [405, 265] width 76 height 16
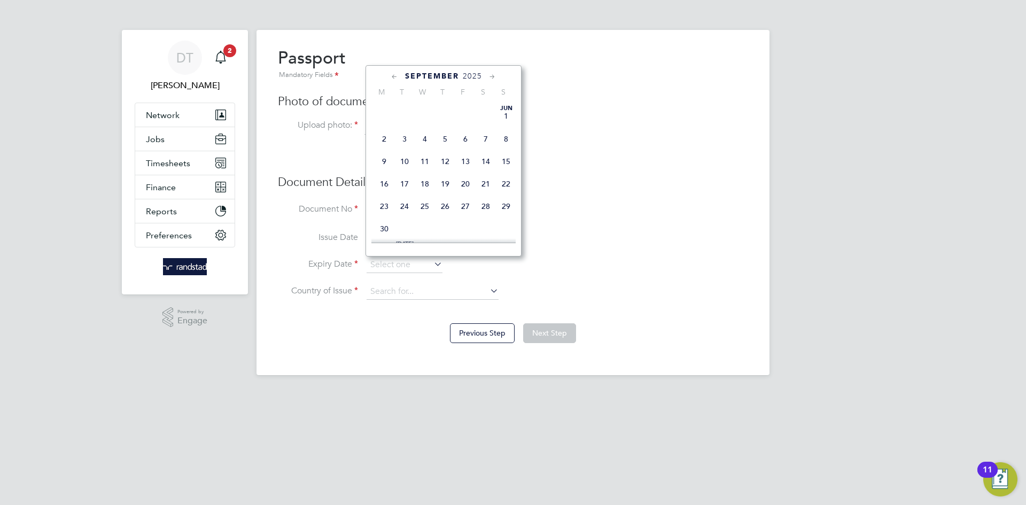
scroll to position [333, 0]
click at [474, 73] on span "2025" at bounding box center [472, 76] width 19 height 9
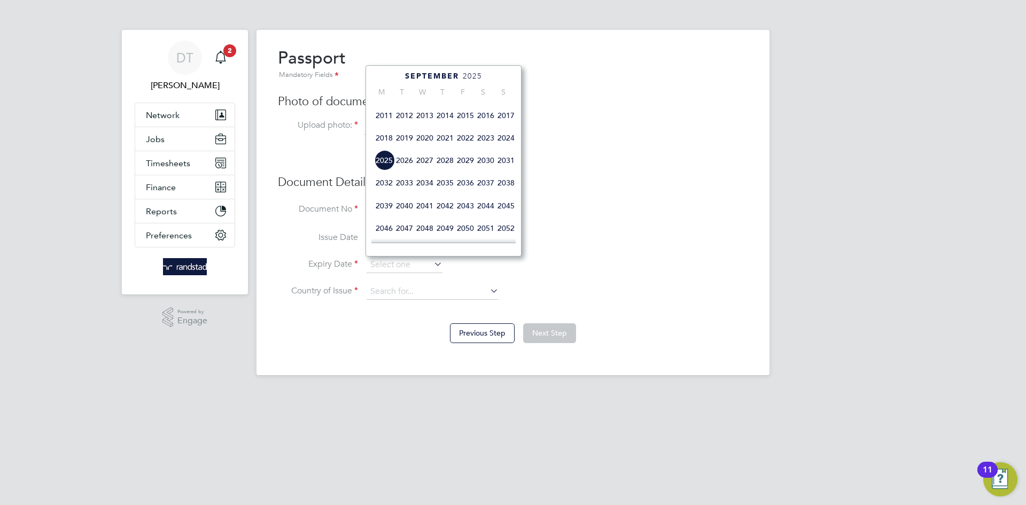
click at [514, 171] on span "2031" at bounding box center [506, 160] width 20 height 20
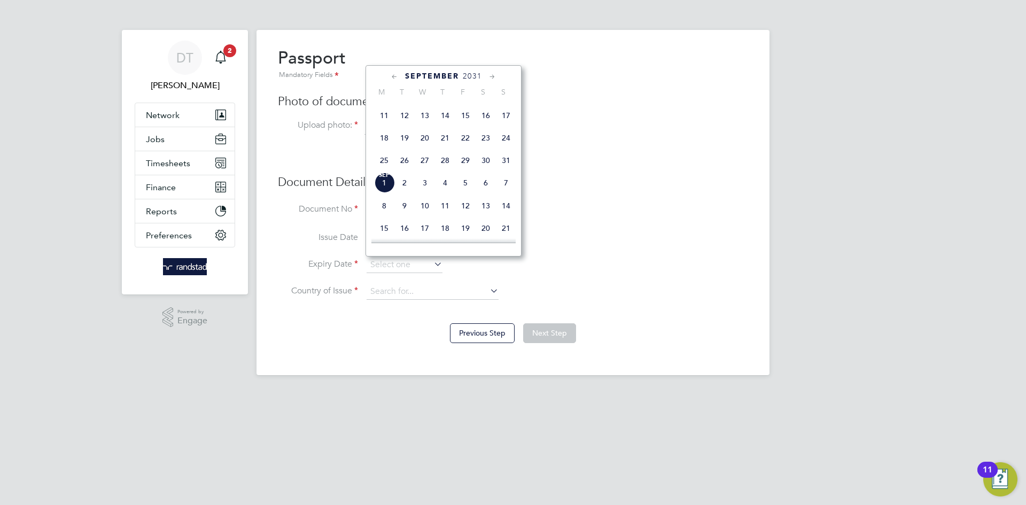
click at [493, 76] on icon at bounding box center [493, 77] width 10 height 12
click at [430, 172] on span "22" at bounding box center [425, 161] width 20 height 20
type input "[DATE]"
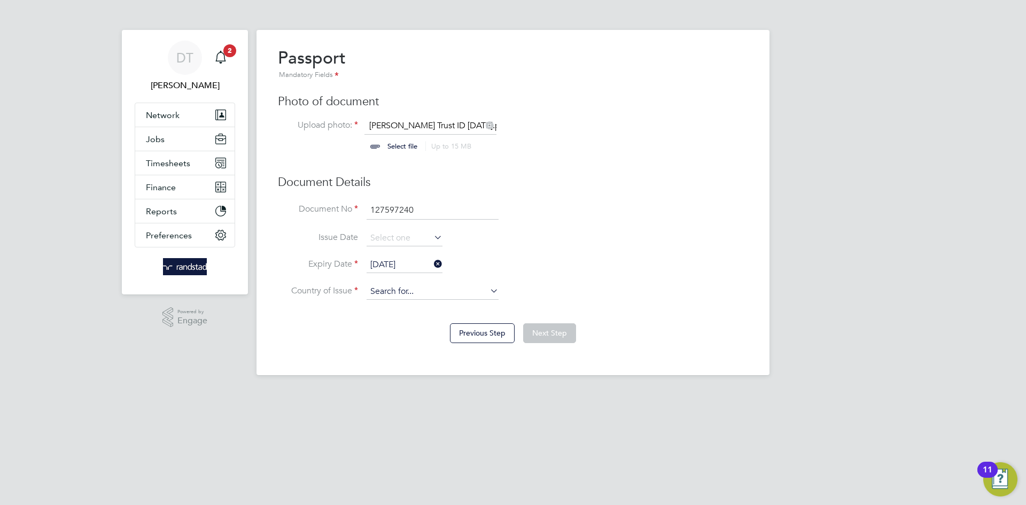
click at [401, 292] on input at bounding box center [433, 292] width 132 height 16
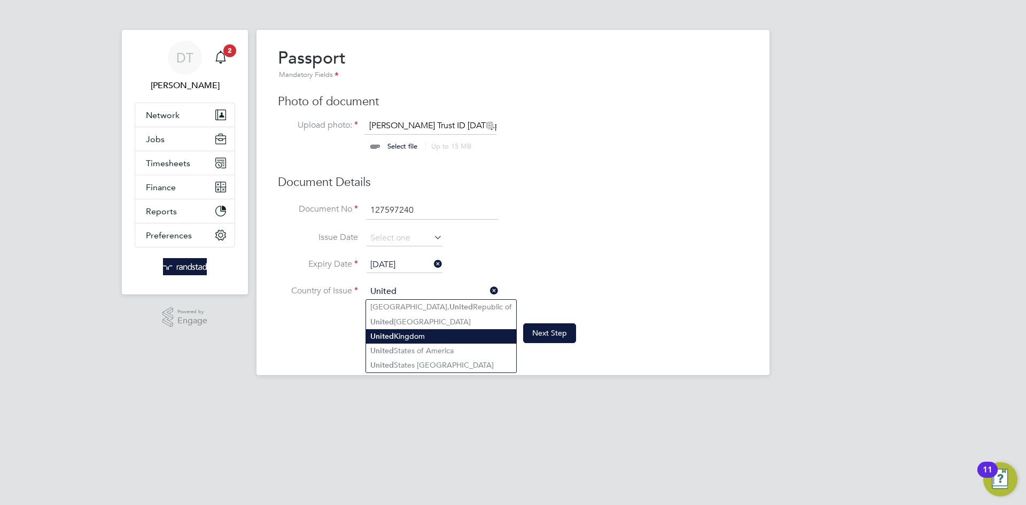
click at [400, 331] on li "[GEOGRAPHIC_DATA]" at bounding box center [441, 336] width 150 height 14
type input "[GEOGRAPHIC_DATA]"
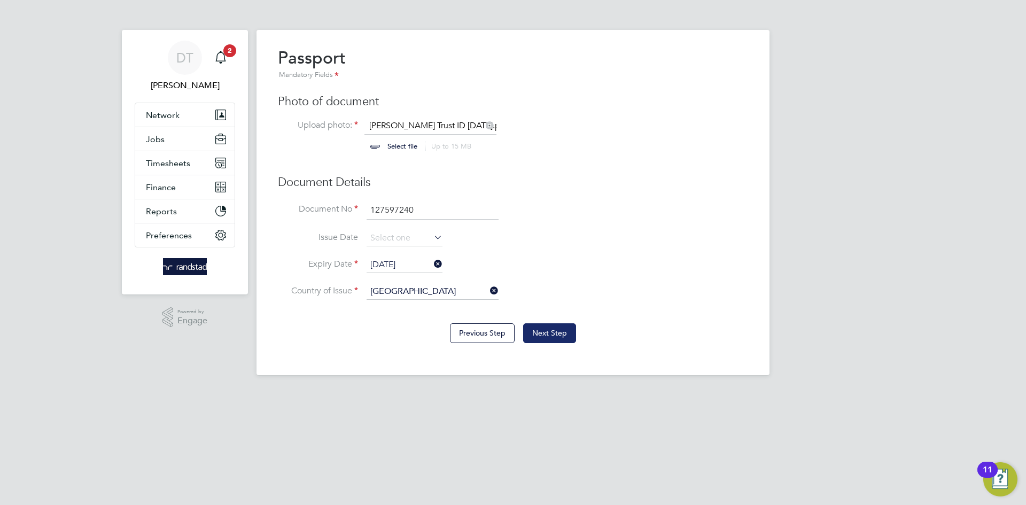
click at [544, 328] on button "Next Step" at bounding box center [549, 332] width 53 height 19
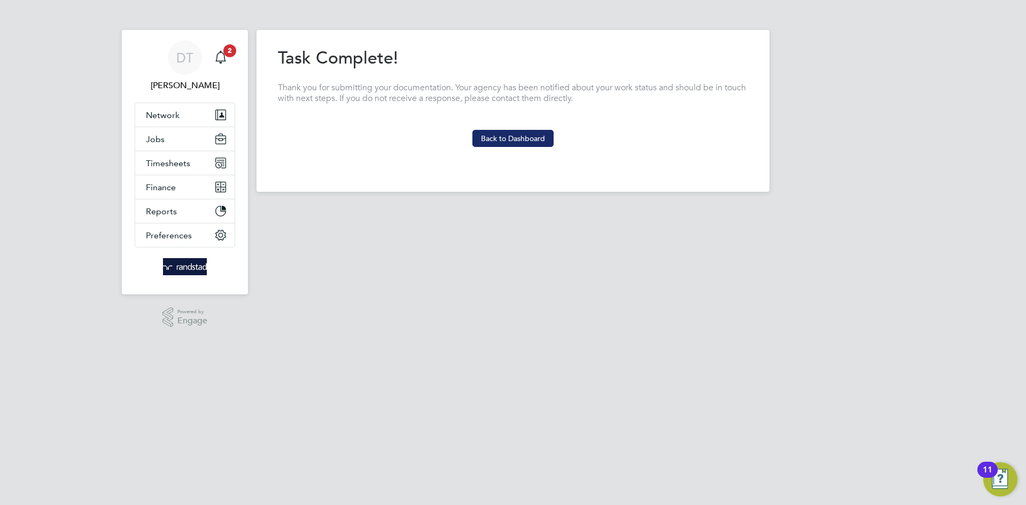
click at [510, 137] on button "Back to Dashboard" at bounding box center [513, 138] width 81 height 17
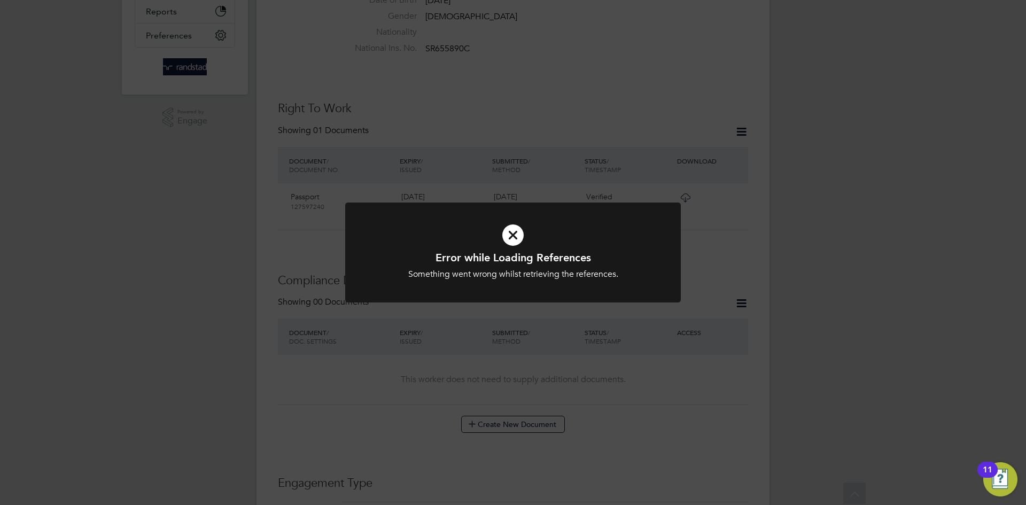
click at [383, 133] on div "Error while Loading References Something went wrong whilst retrieving the refer…" at bounding box center [513, 252] width 1026 height 505
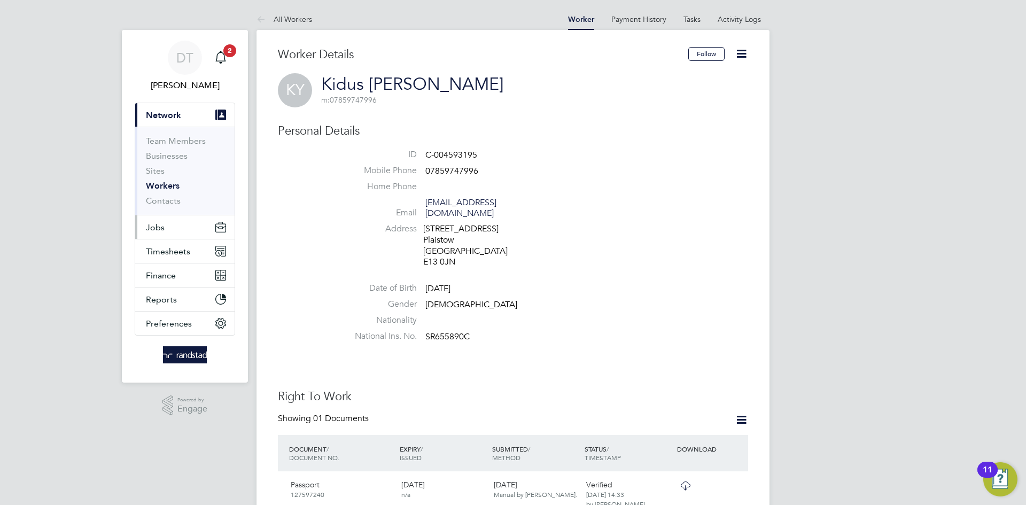
click at [172, 233] on button "Jobs" at bounding box center [184, 227] width 99 height 24
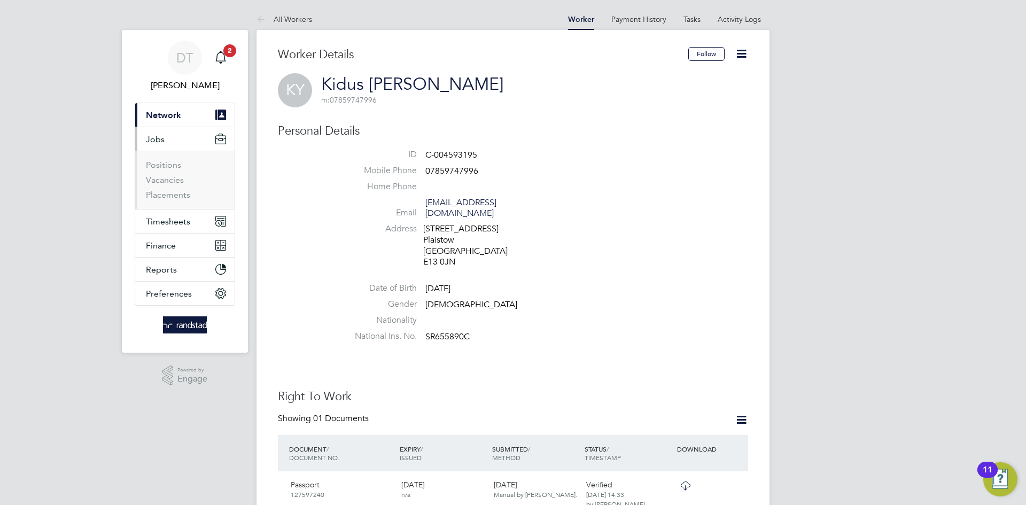
click at [165, 172] on li "Positions" at bounding box center [186, 167] width 80 height 15
click at [163, 173] on li "Positions" at bounding box center [186, 167] width 80 height 15
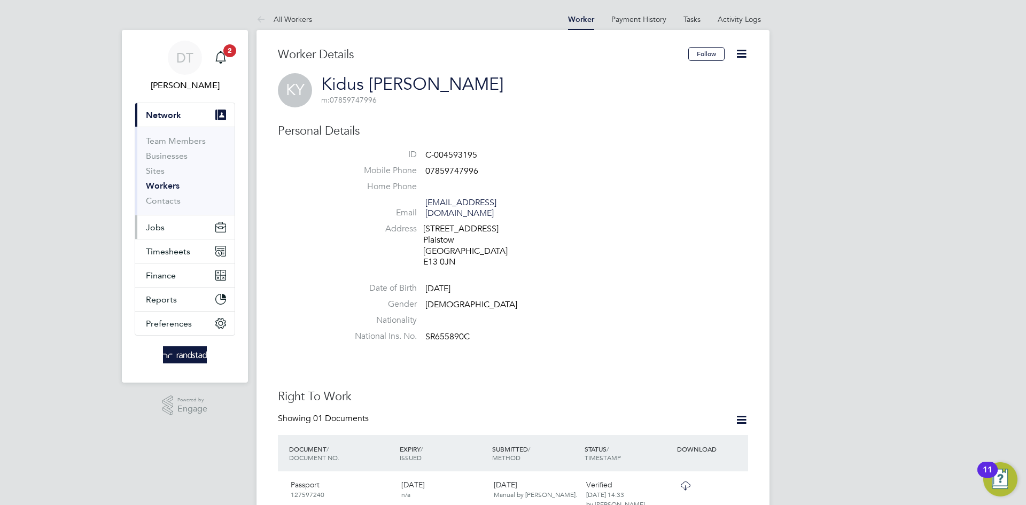
click at [167, 227] on button "Jobs" at bounding box center [184, 227] width 99 height 24
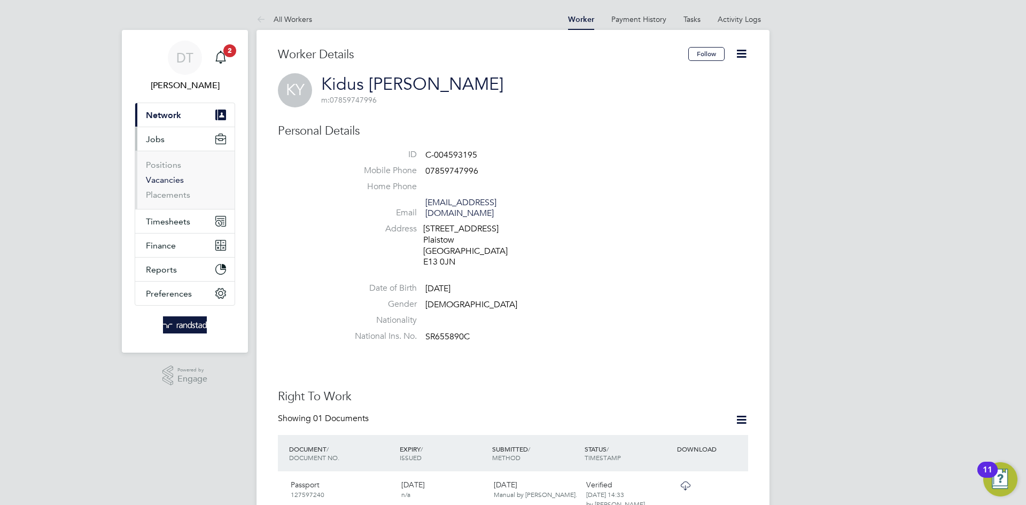
click at [167, 179] on link "Vacancies" at bounding box center [165, 180] width 38 height 10
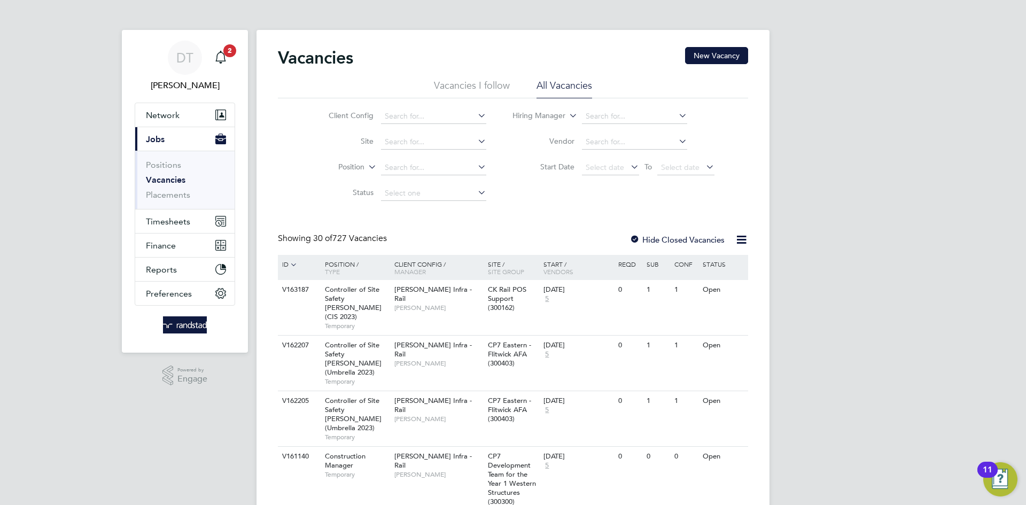
click at [409, 133] on li "Site" at bounding box center [399, 142] width 201 height 26
click at [408, 139] on input at bounding box center [433, 142] width 105 height 15
click at [415, 181] on b "Margaret" at bounding box center [424, 185] width 62 height 9
type input "St [PERSON_NAME] CDC (49CB04"
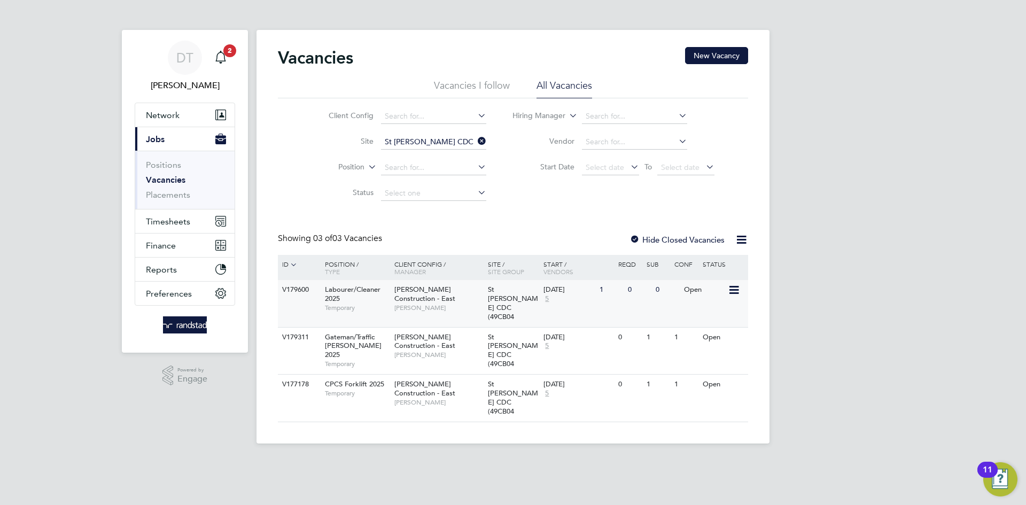
click at [571, 299] on div "01 Sep 2025 5" at bounding box center [569, 294] width 56 height 29
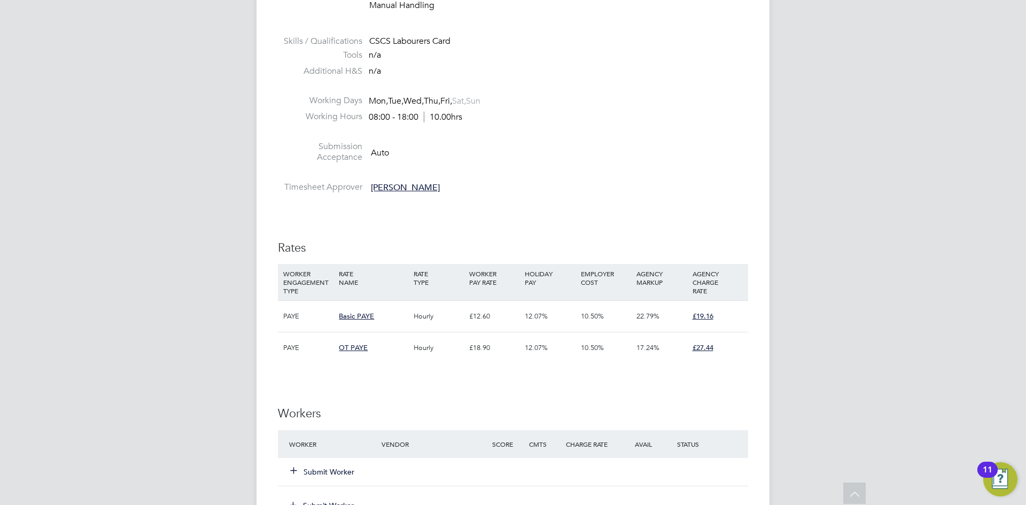
scroll to position [461, 0]
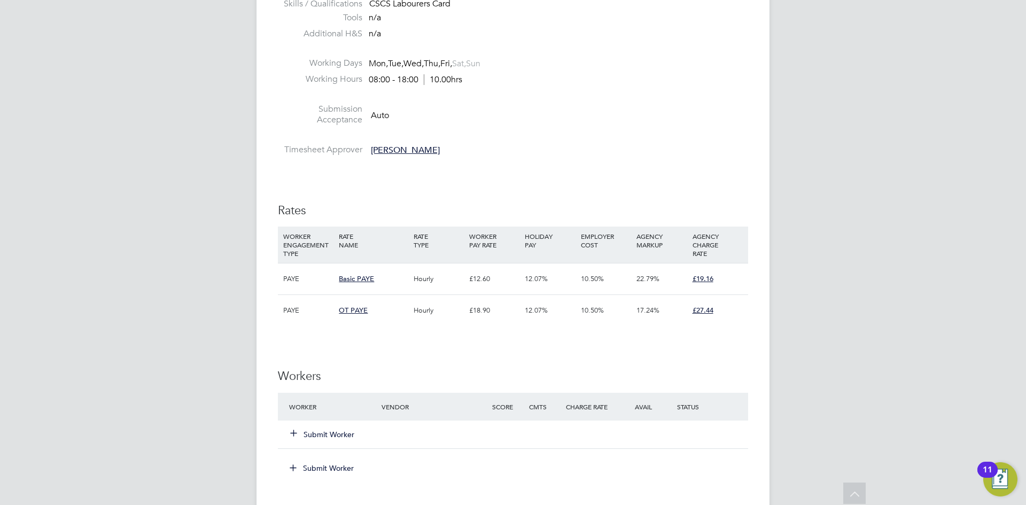
click at [329, 431] on button "Submit Worker" at bounding box center [323, 434] width 64 height 11
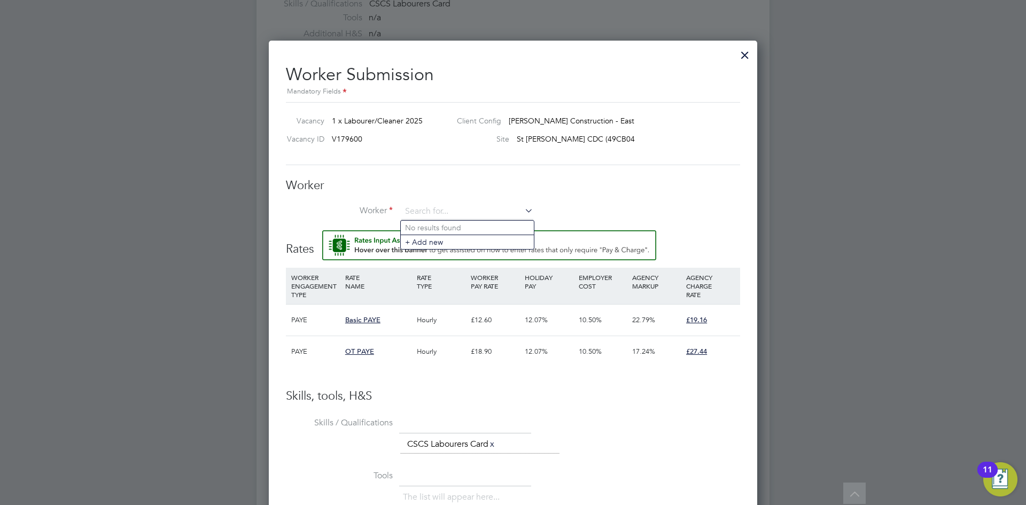
click at [748, 51] on div at bounding box center [745, 52] width 19 height 19
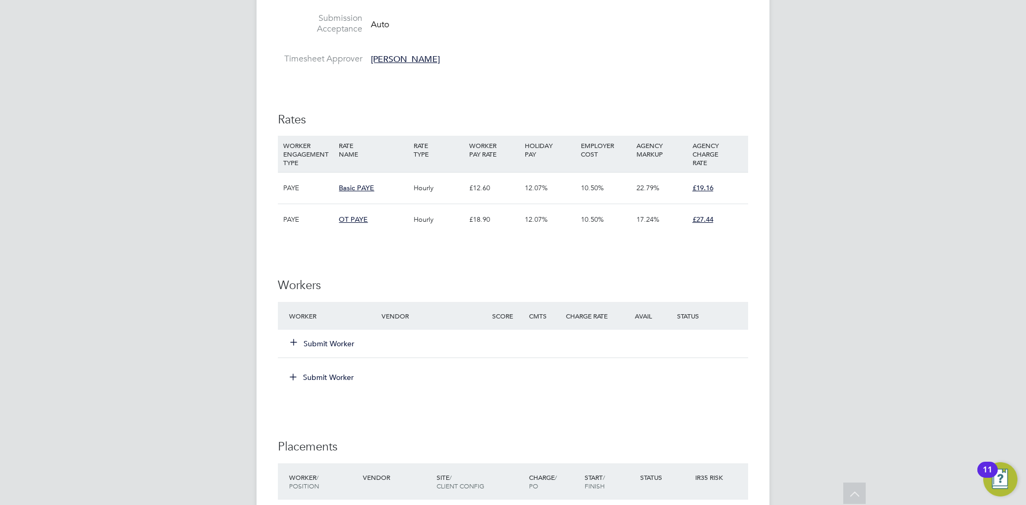
scroll to position [562, 0]
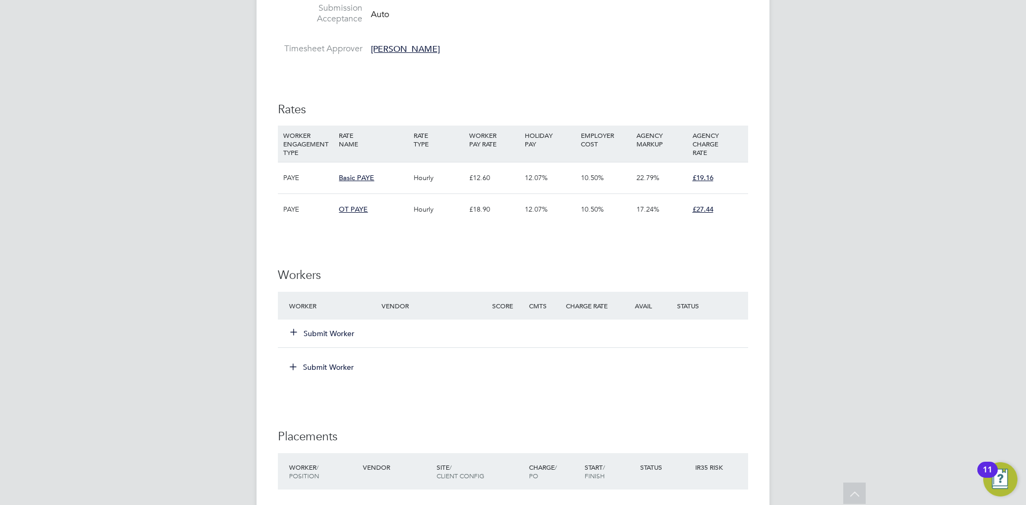
click at [323, 330] on button "Submit Worker" at bounding box center [323, 333] width 64 height 11
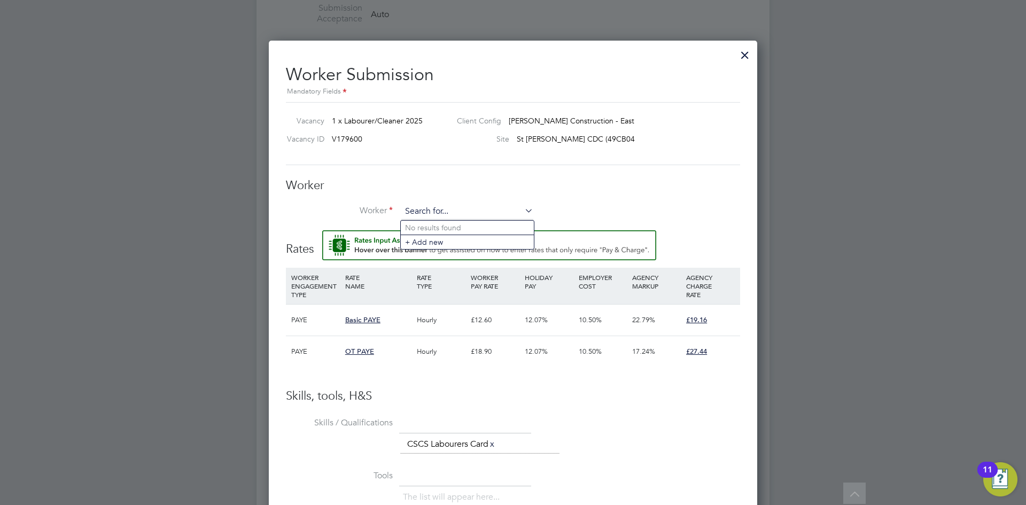
click at [422, 210] on input at bounding box center [467, 212] width 132 height 16
click at [445, 223] on li "Kidus Tewodros Y ohannes (C-004593195)" at bounding box center [491, 228] width 180 height 14
type input "Kidus Tewodros Yohannes (C-004593195)"
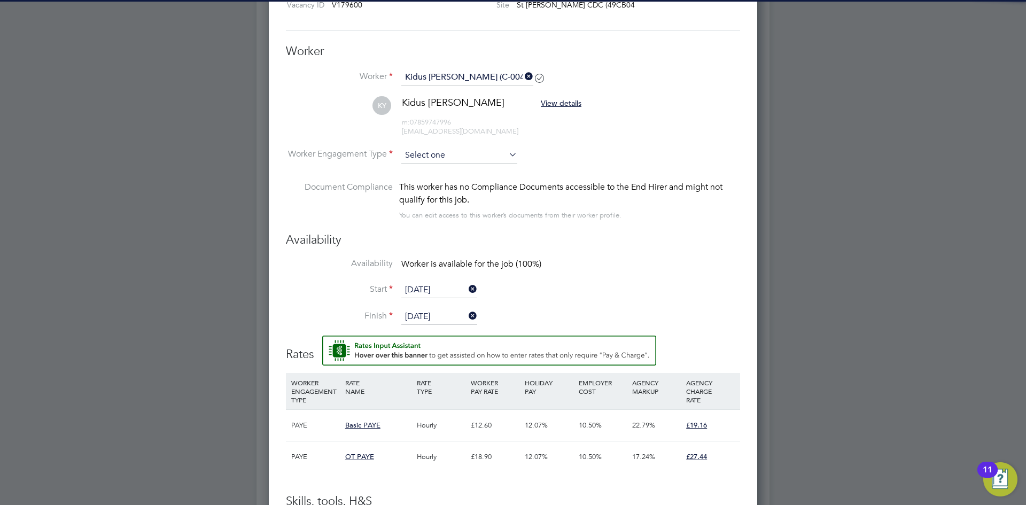
click at [430, 159] on input at bounding box center [459, 156] width 116 height 16
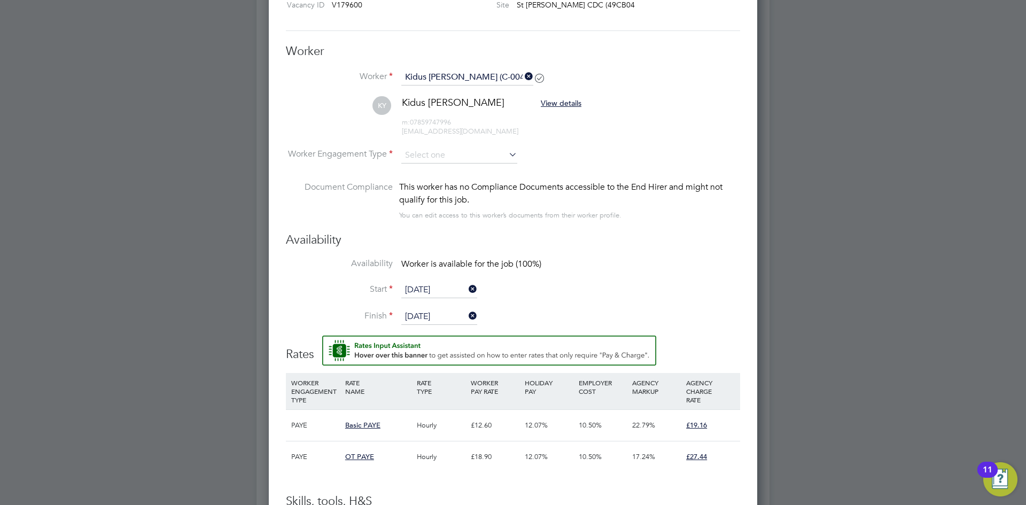
click at [430, 184] on li "PAYE" at bounding box center [459, 185] width 117 height 14
type input "PAYE"
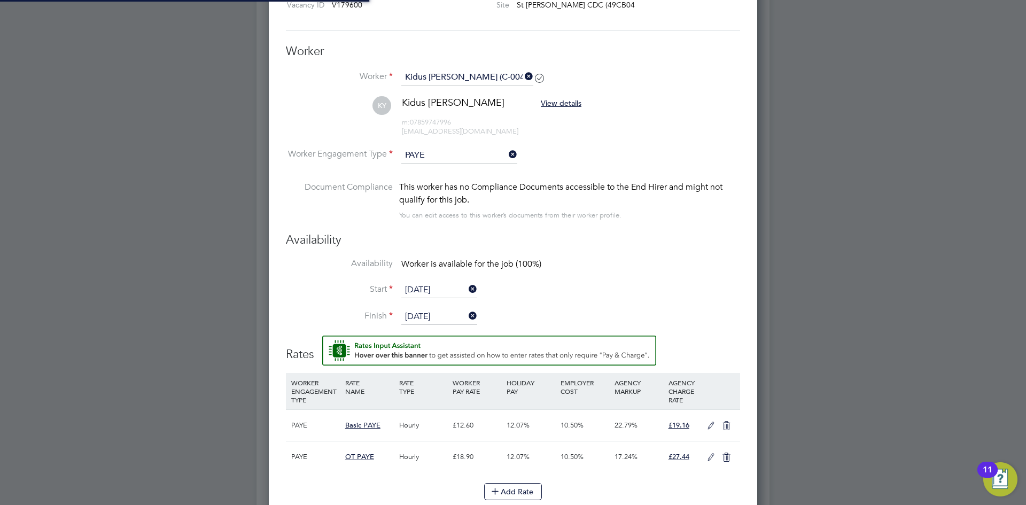
click at [578, 228] on li "Document Compliance This worker has no Compliance Documents accessible to the E…" at bounding box center [513, 207] width 454 height 52
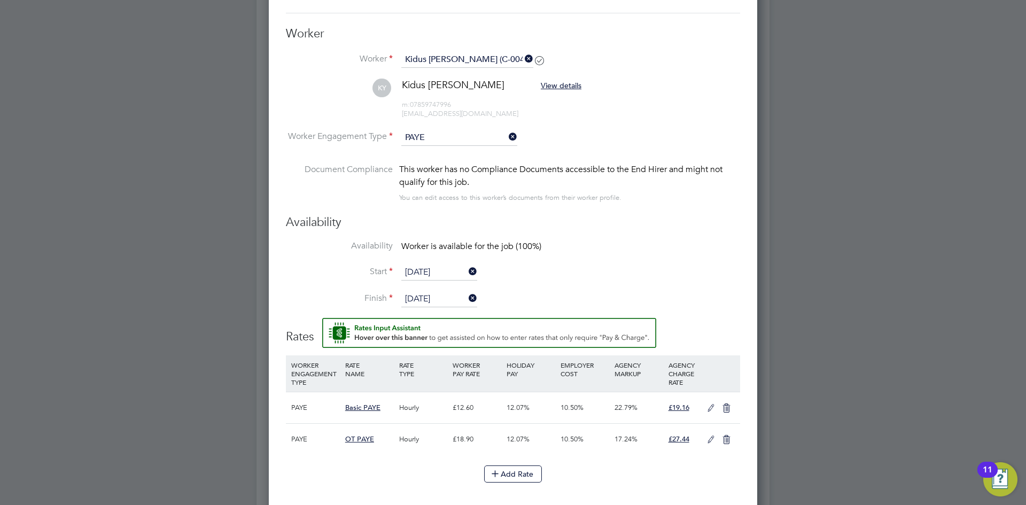
click at [710, 411] on icon at bounding box center [711, 408] width 13 height 9
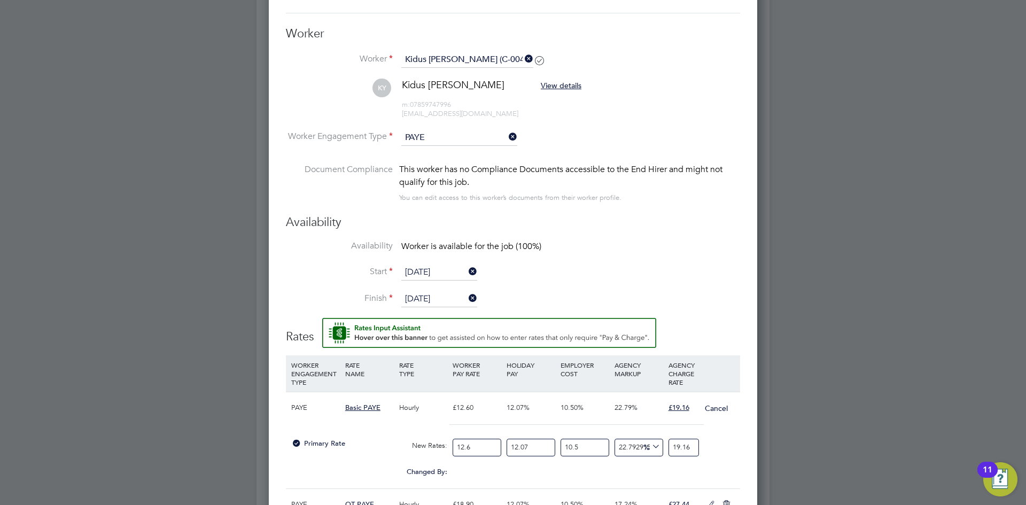
drag, startPoint x: 481, startPoint y: 447, endPoint x: 429, endPoint y: 436, distance: 52.5
click at [429, 436] on div "Primary Rate New Rates: 12.6 12.07 n/a 10.5 n/a 22.79291511284121 0 % 19.16" at bounding box center [513, 448] width 454 height 28
type input "1"
type input "1.5206349206349206"
type input "14"
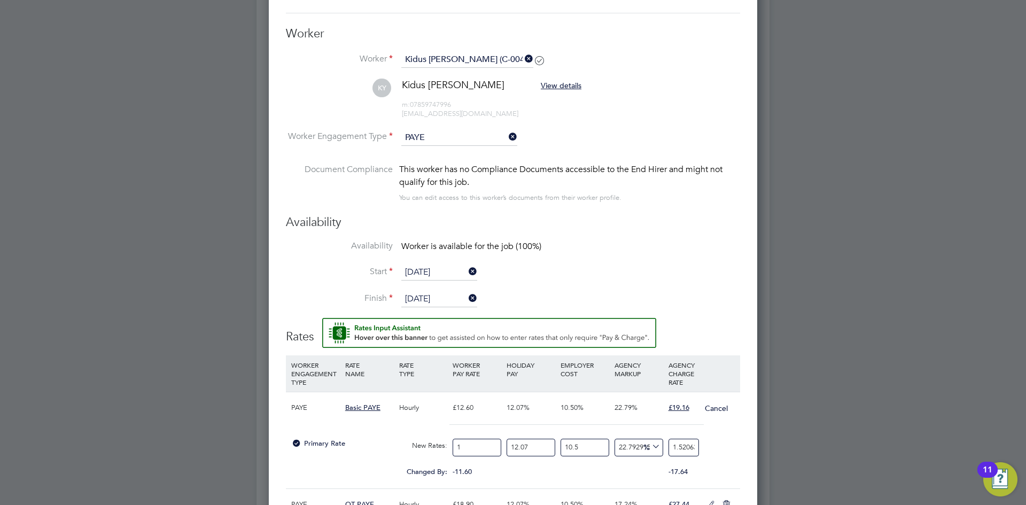
type input "21.288888888888888"
type input "14.1"
type input "21.440952380952382"
type input "14.12"
type input "21.47136507936508"
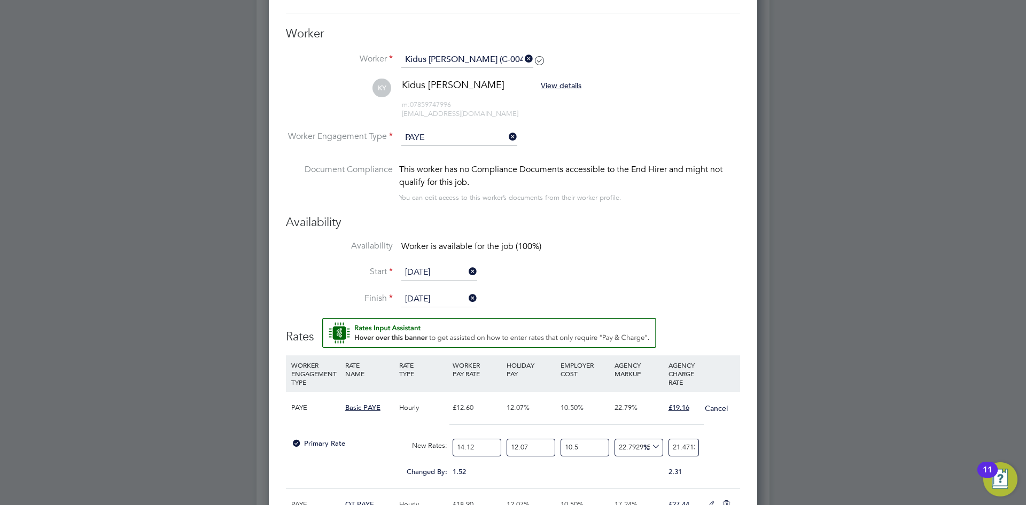
type input "14.12"
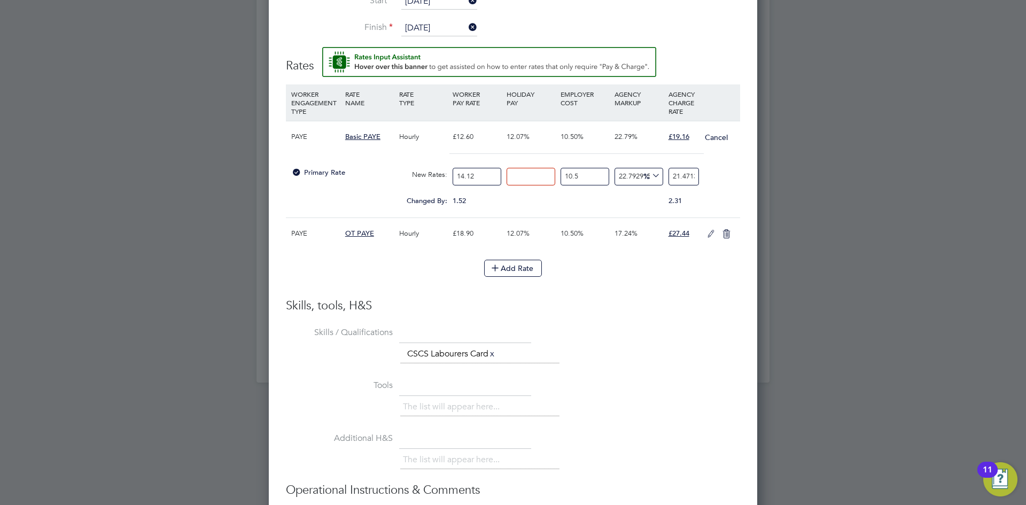
type input "0"
type input "19.158887373396162"
click at [726, 181] on div "Primary Rate New Rates: 14.12 0 n/a 10.5 n/a 22.79291511284121 3.55628737339616…" at bounding box center [513, 177] width 454 height 28
drag, startPoint x: 673, startPoint y: 178, endPoint x: 774, endPoint y: 176, distance: 101.6
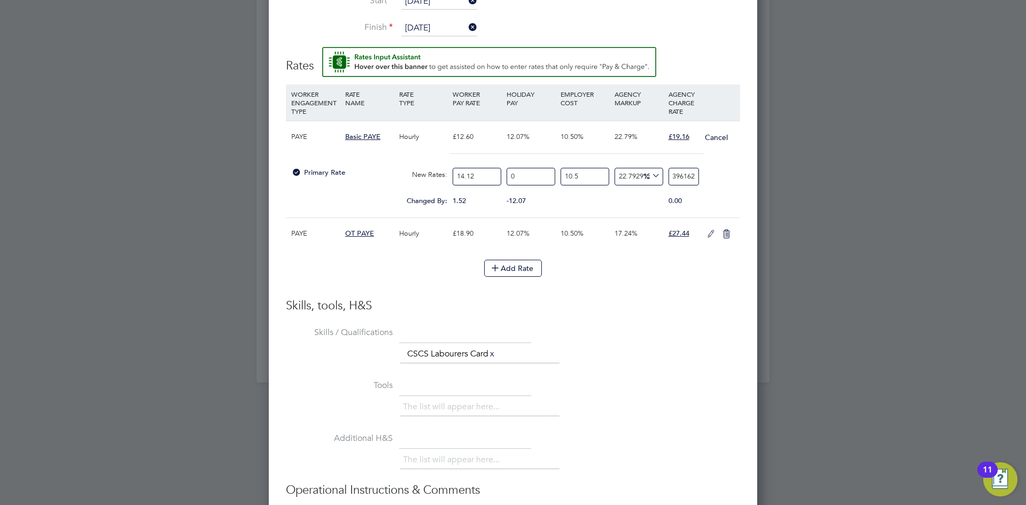
type input "-93.59081178777896"
type input "1"
type input "21.77457603219976"
type input "19"
type input "22.415494853421865"
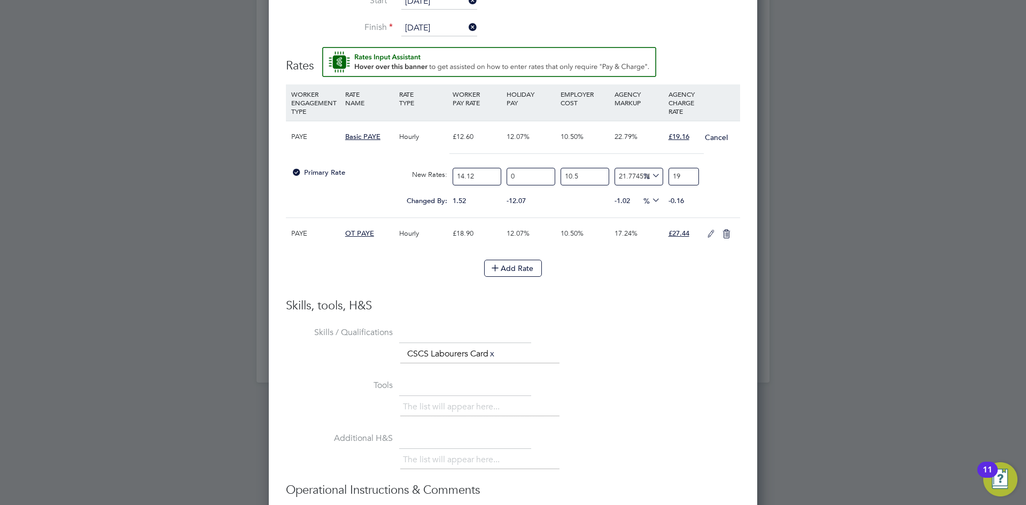
type input "19.1"
type input "22.80004614615513"
type input "19.16"
click at [707, 236] on icon at bounding box center [711, 234] width 13 height 9
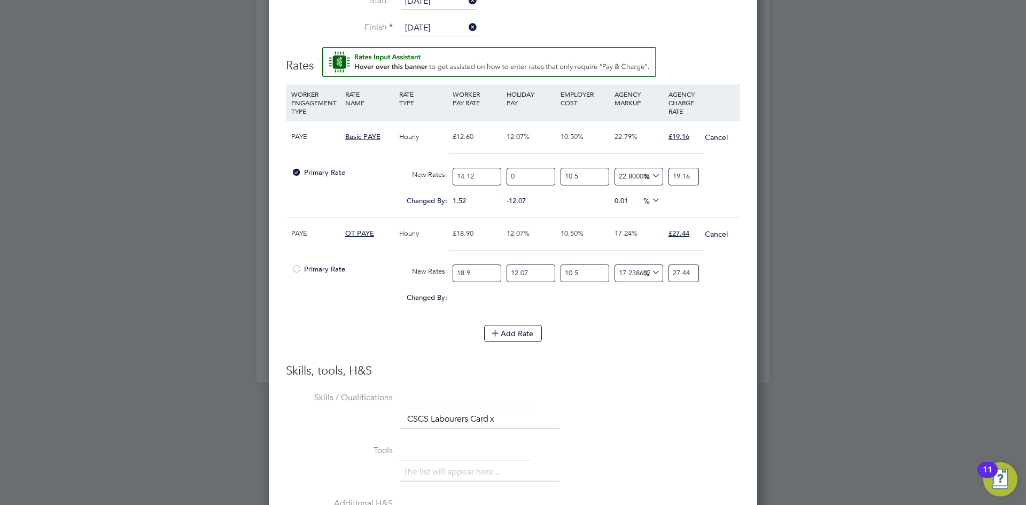
drag, startPoint x: 478, startPoint y: 272, endPoint x: 424, endPoint y: 245, distance: 59.8
click at [437, 266] on div "Primary Rate New Rates: 18.9 12.07 n/a 10.5 n/a 17.238607887834473 0 % 27.44" at bounding box center [513, 273] width 454 height 28
type input "2"
type input "2.9037037037037035"
type input "21"
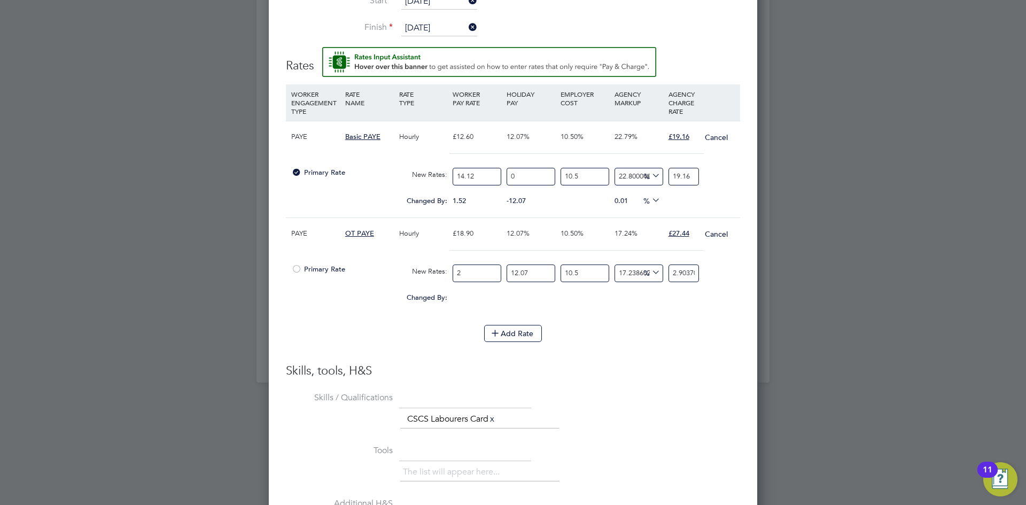
type input "30.488888888888887"
type input "21.1"
type input "30.634074074074075"
type input "21.18"
type input "30.750222222222224"
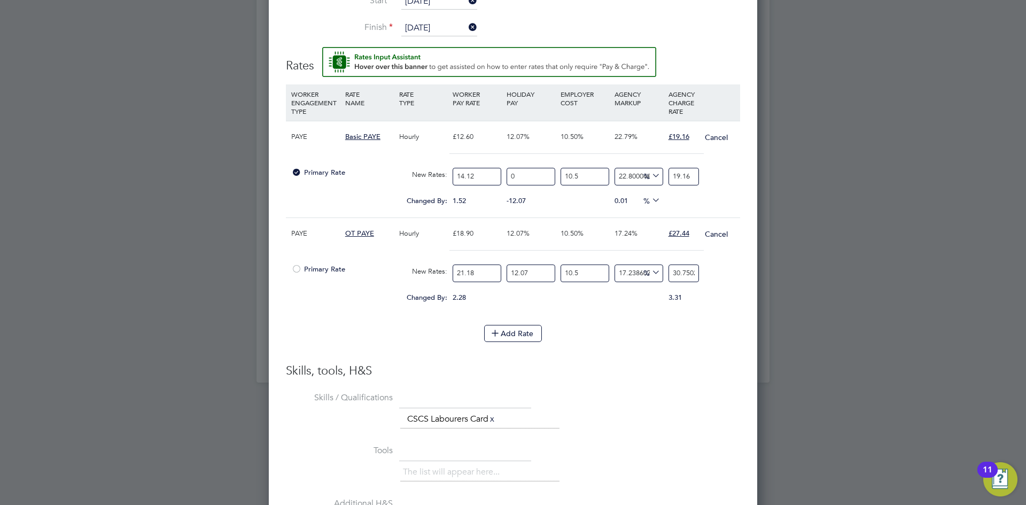
type input "21.18"
type input "0"
type input "27.438406551460893"
click at [730, 341] on div "Add Rate" at bounding box center [513, 333] width 454 height 17
drag, startPoint x: 674, startPoint y: 274, endPoint x: 772, endPoint y: 279, distance: 99.0
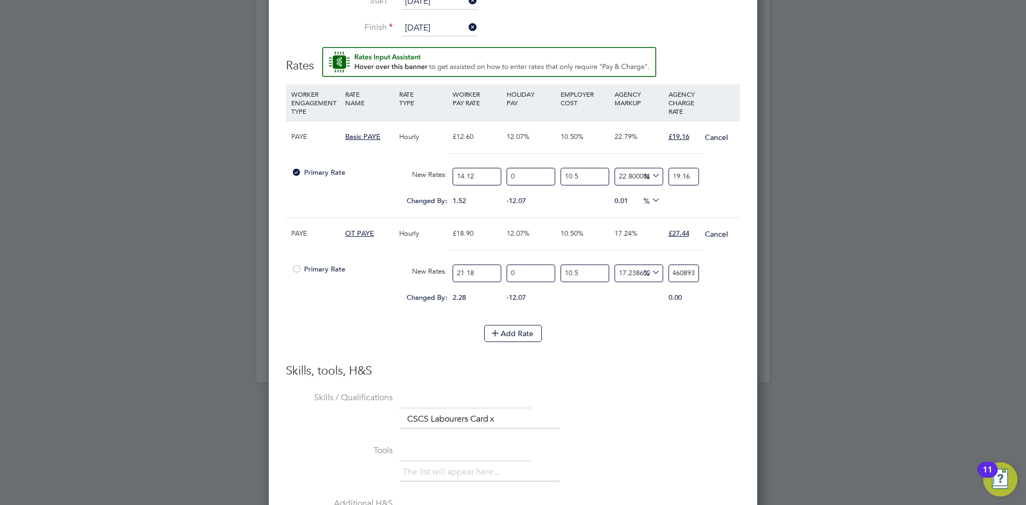
type input "-91.45441571703861"
type input "2"
type input "15.365387819978721"
type input "27"
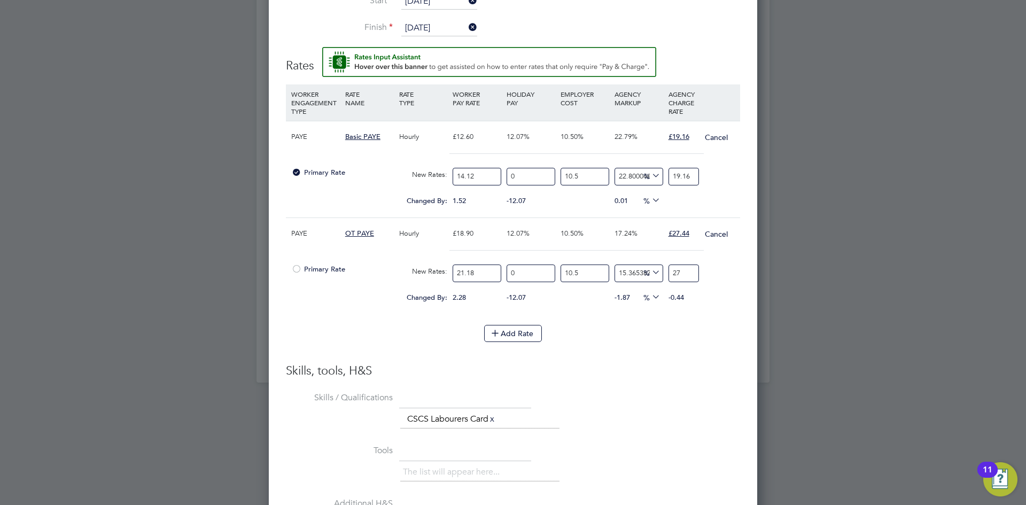
type input "17.074504676571"
type input "27.4"
type input "17.245416362230227"
type input "27.44"
click at [664, 378] on h3 "Skills, tools, H&S" at bounding box center [513, 372] width 454 height 16
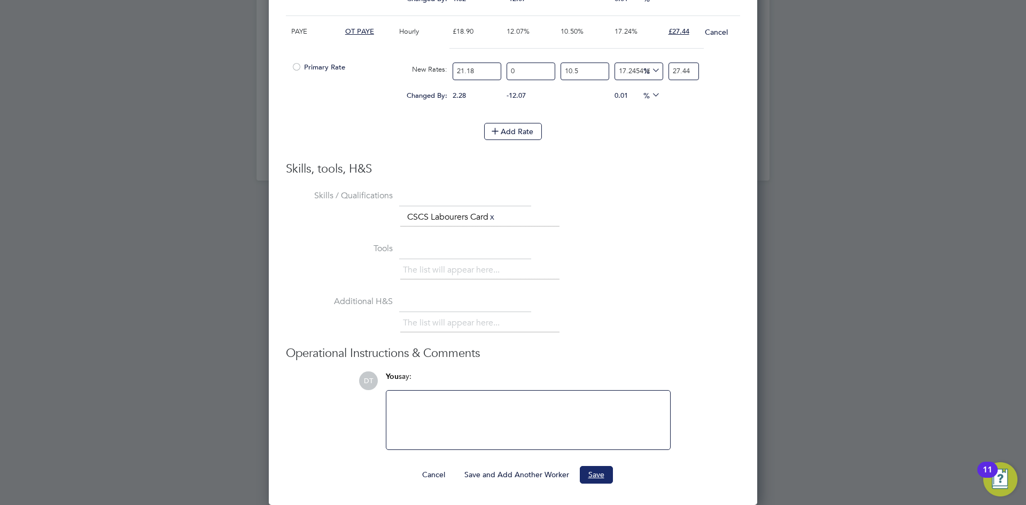
click at [597, 474] on button "Save" at bounding box center [596, 474] width 33 height 17
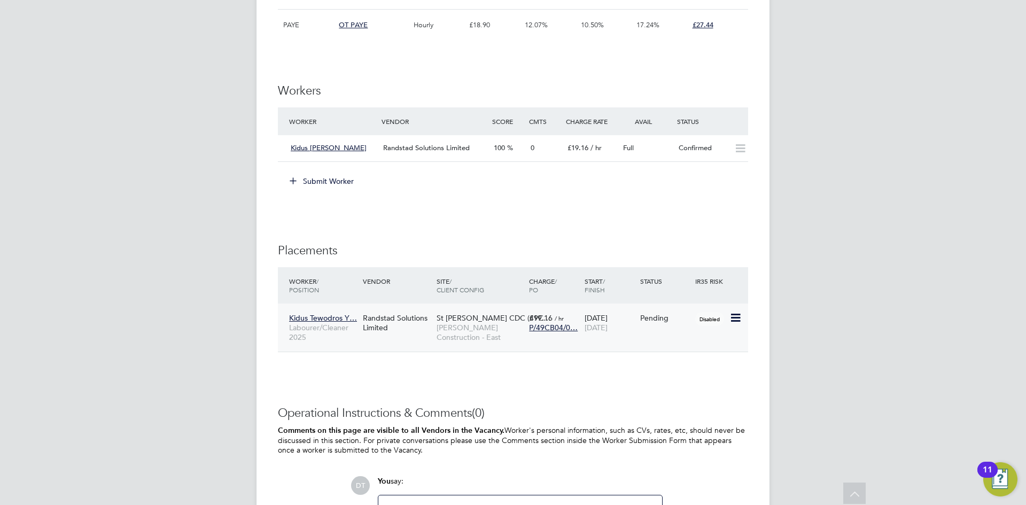
click at [735, 322] on icon at bounding box center [735, 318] width 11 height 13
click at [676, 383] on li "Start" at bounding box center [703, 384] width 76 height 15
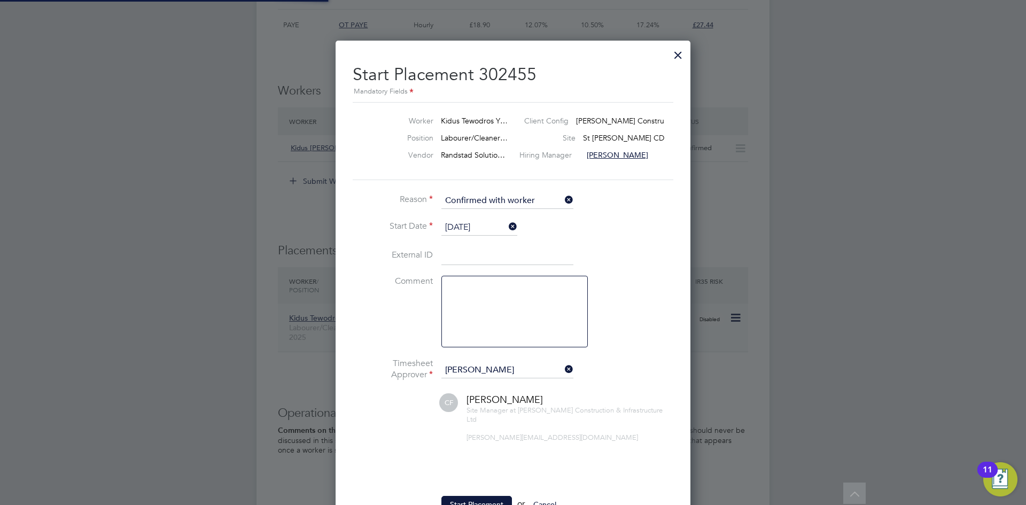
scroll to position [10, 133]
click at [467, 496] on button "Start Placement" at bounding box center [477, 504] width 71 height 17
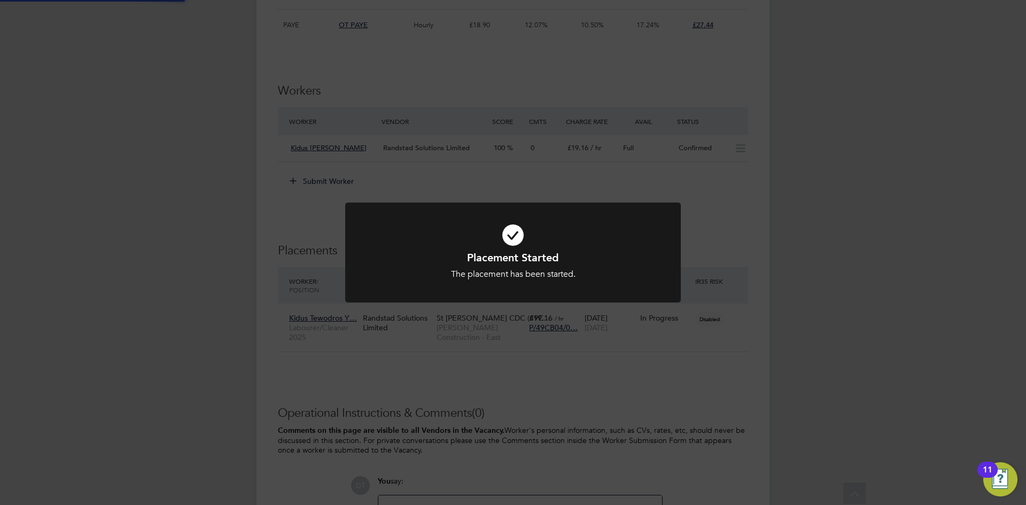
click at [199, 175] on div "Placement Started The placement has been started. Cancel Okay" at bounding box center [513, 252] width 1026 height 505
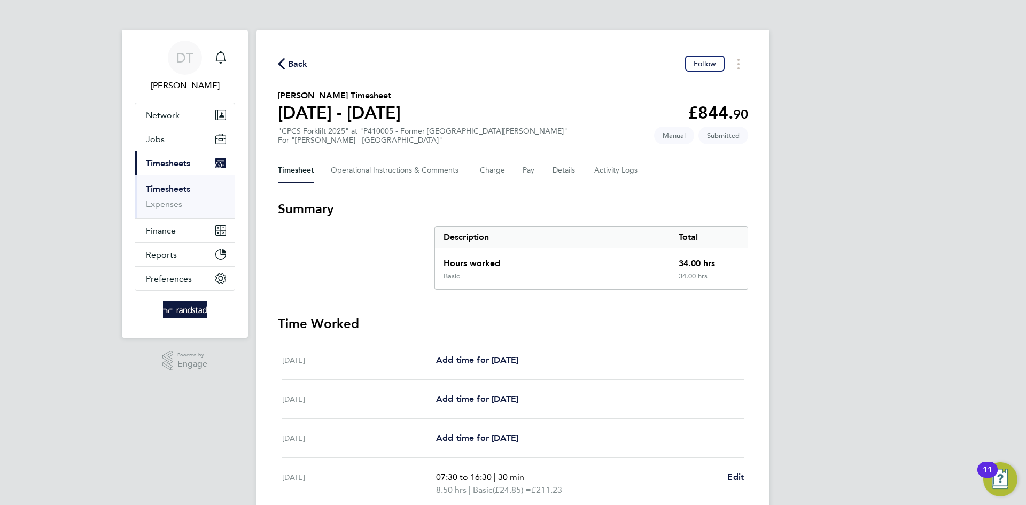
click at [296, 61] on span "Back" at bounding box center [298, 64] width 20 height 13
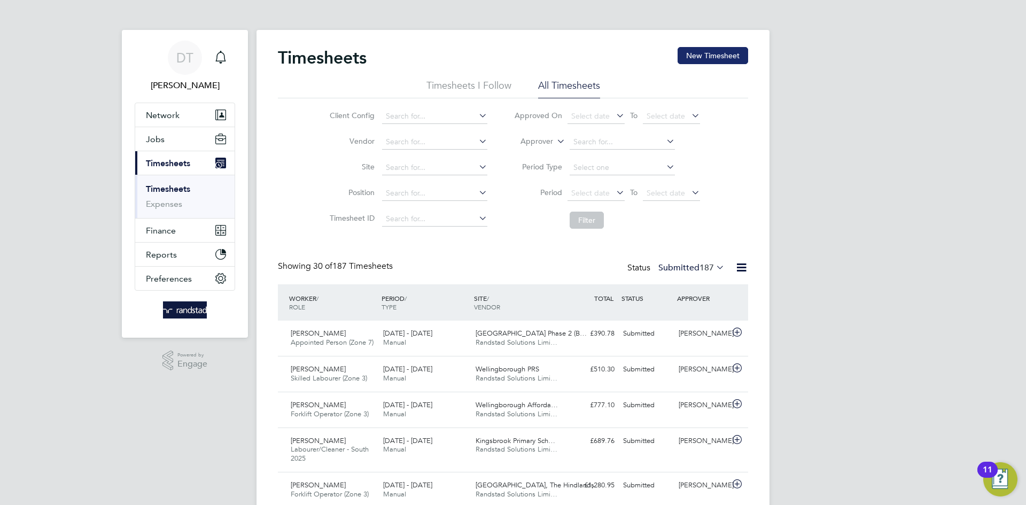
click at [713, 58] on button "New Timesheet" at bounding box center [713, 55] width 71 height 17
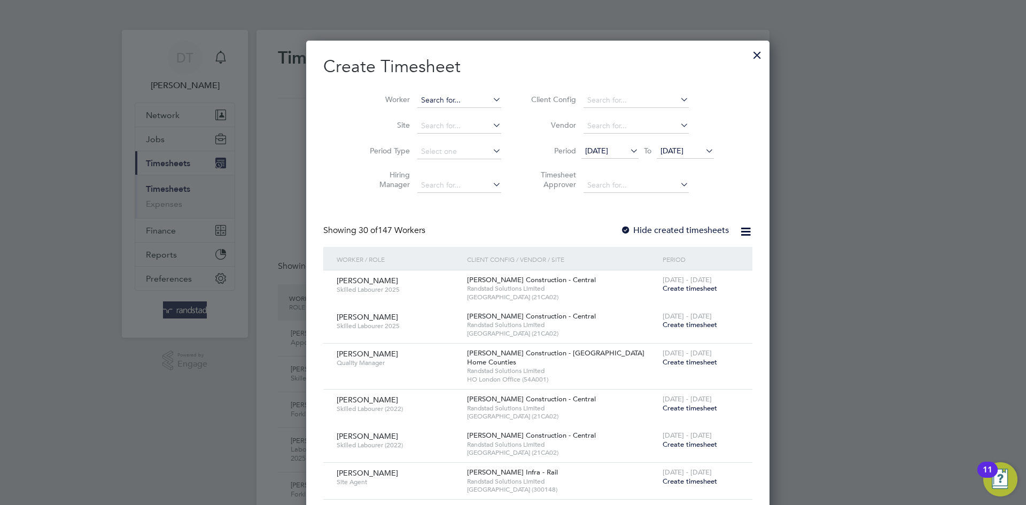
click at [419, 104] on input at bounding box center [460, 100] width 84 height 15
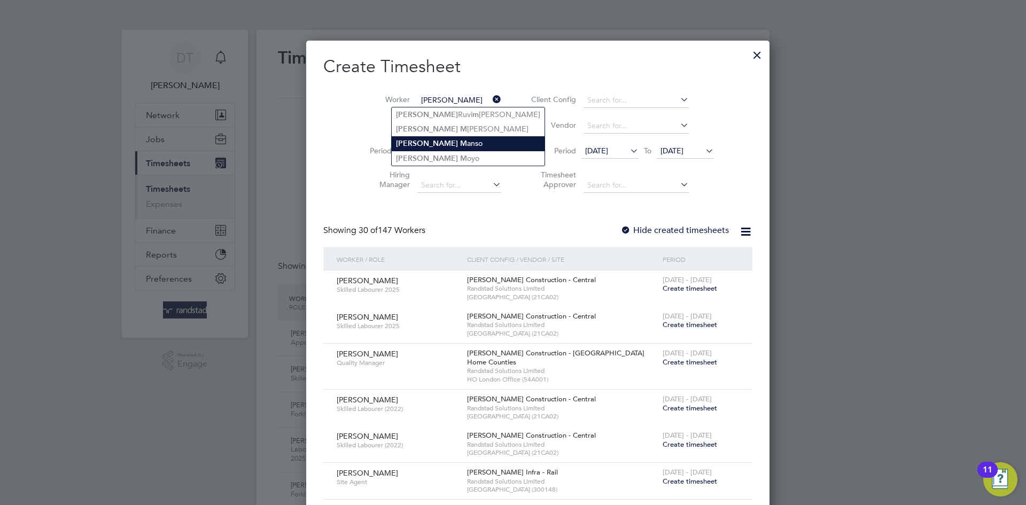
click at [431, 142] on li "[PERSON_NAME]" at bounding box center [468, 143] width 153 height 14
type input "[PERSON_NAME]"
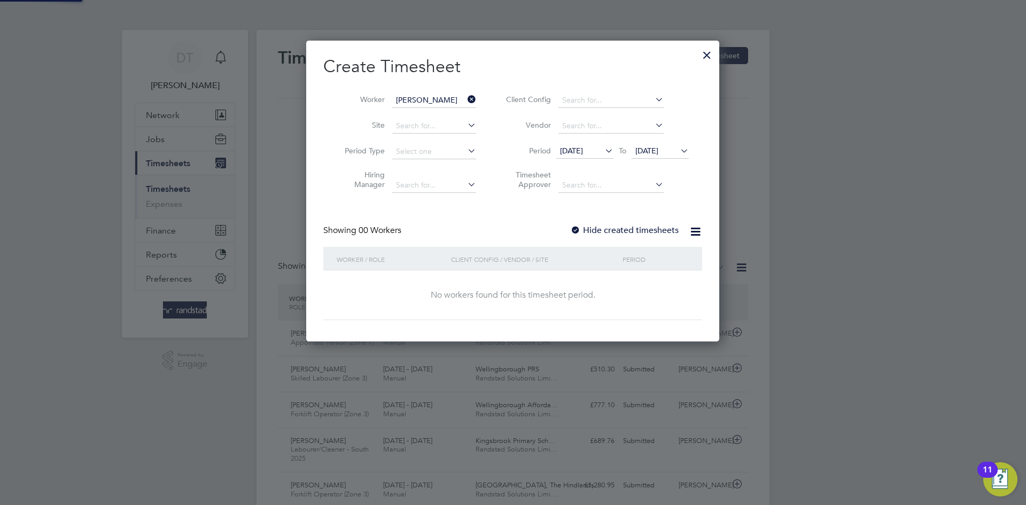
click at [621, 227] on div "Create Timesheet Worker Sandra Manso Site Period Type Hiring Manager Client Con…" at bounding box center [512, 188] width 379 height 265
click at [621, 228] on label "Hide created timesheets" at bounding box center [624, 230] width 109 height 11
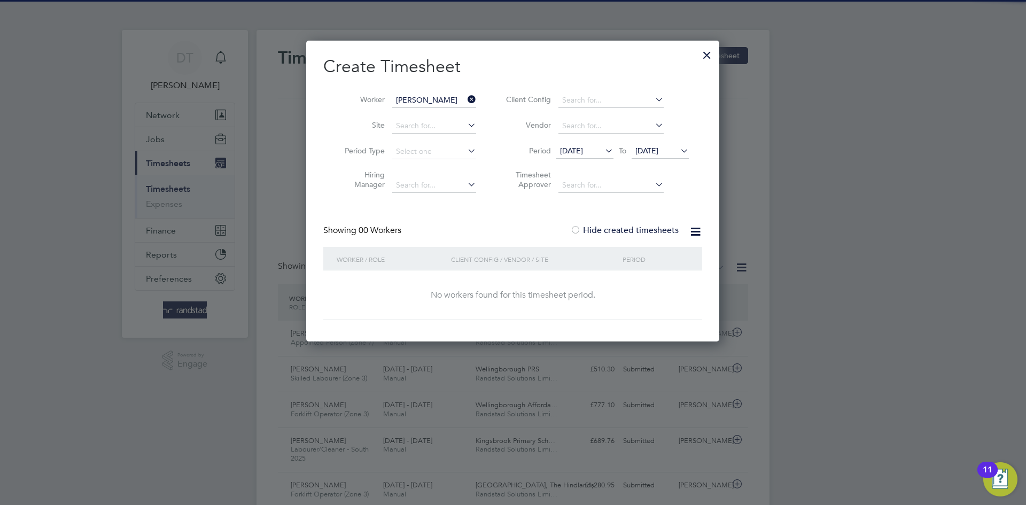
click at [656, 157] on span "[DATE]" at bounding box center [660, 151] width 57 height 14
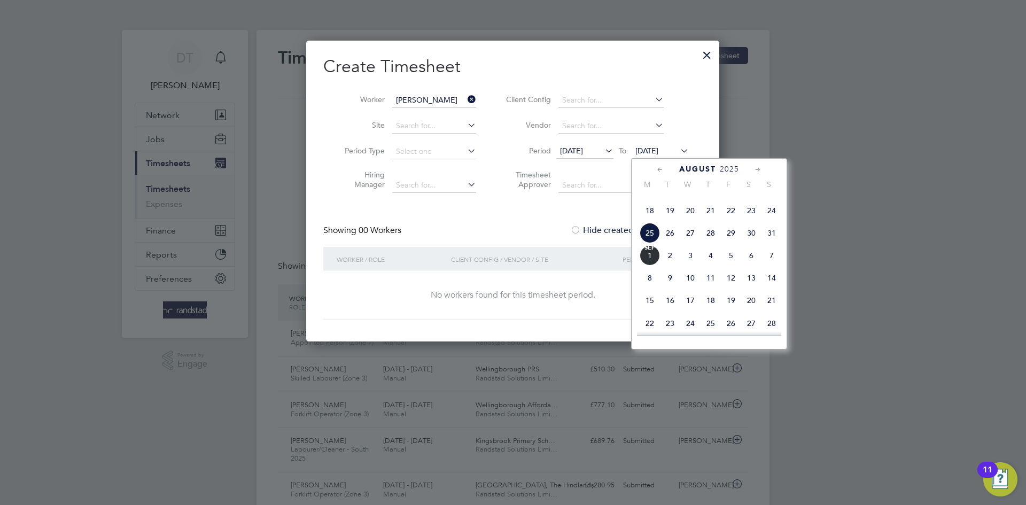
drag, startPoint x: 655, startPoint y: 286, endPoint x: 653, endPoint y: 281, distance: 5.6
click at [653, 266] on span "Sep 1" at bounding box center [650, 255] width 20 height 20
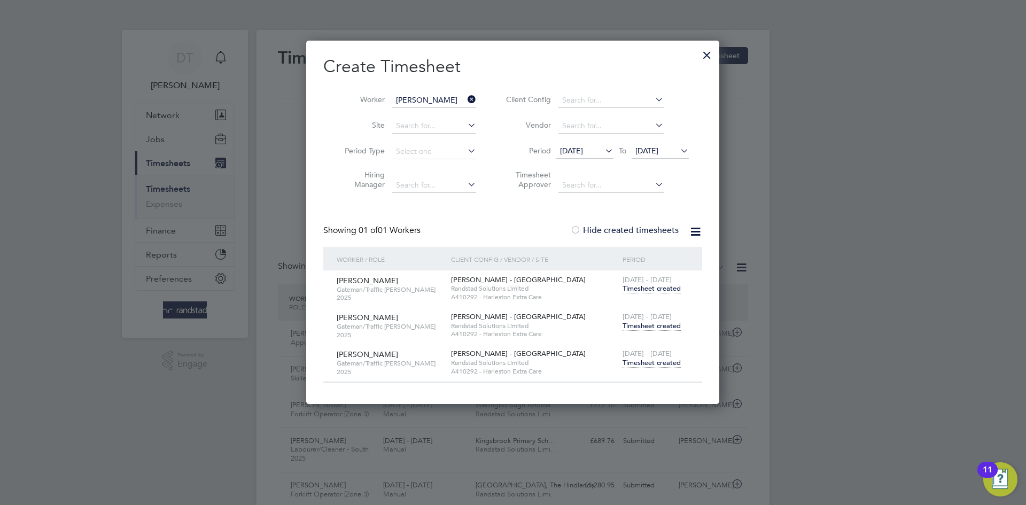
click at [635, 321] on span "Timesheet created" at bounding box center [652, 326] width 58 height 10
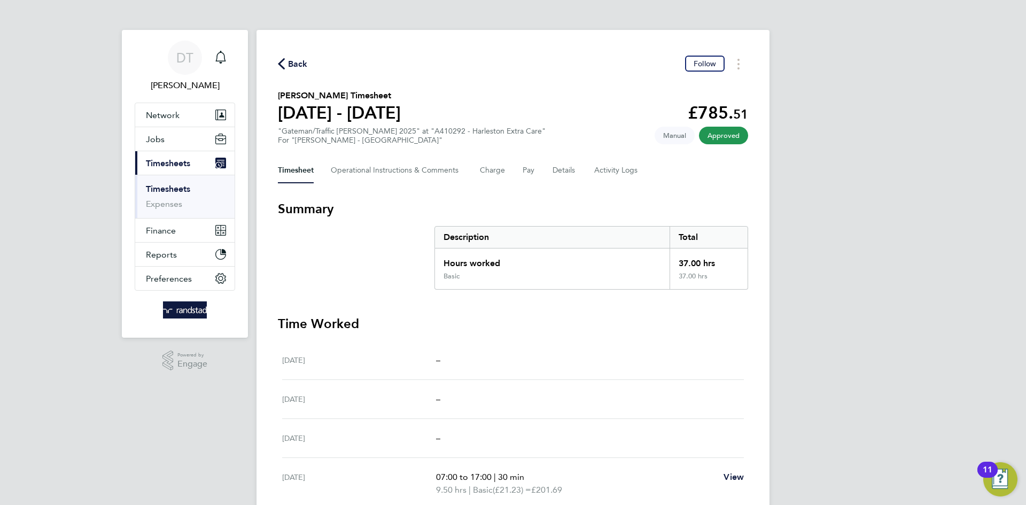
click at [300, 63] on span "Back" at bounding box center [298, 64] width 20 height 13
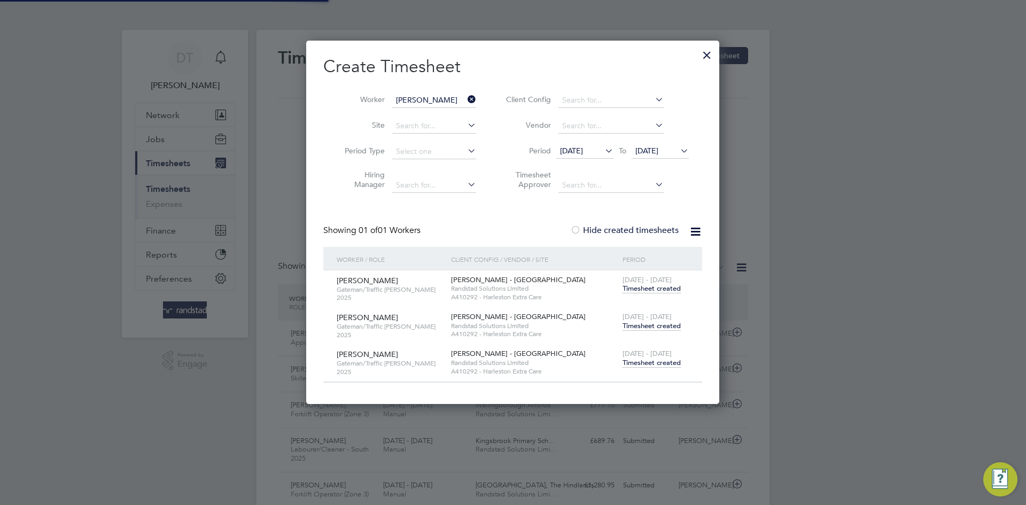
scroll to position [5, 5]
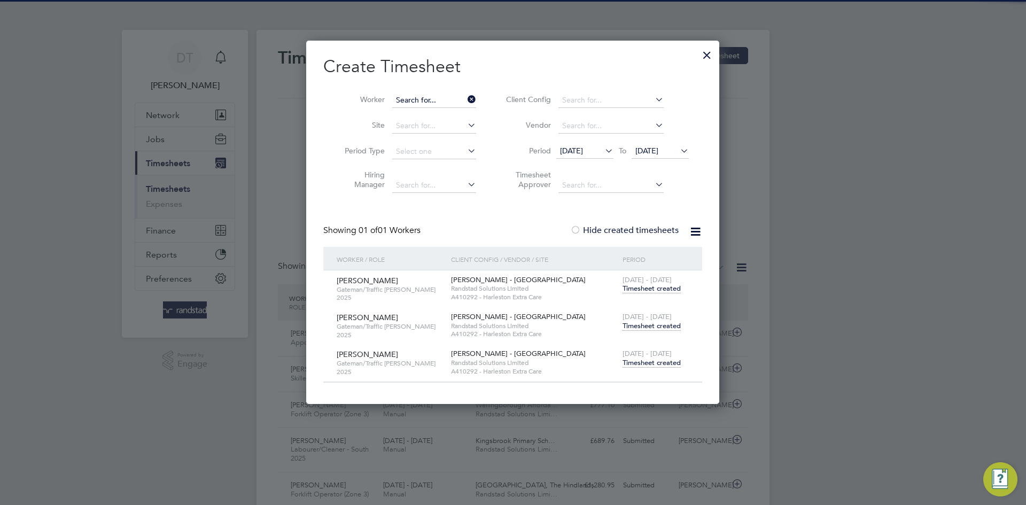
click at [461, 103] on input at bounding box center [434, 100] width 84 height 15
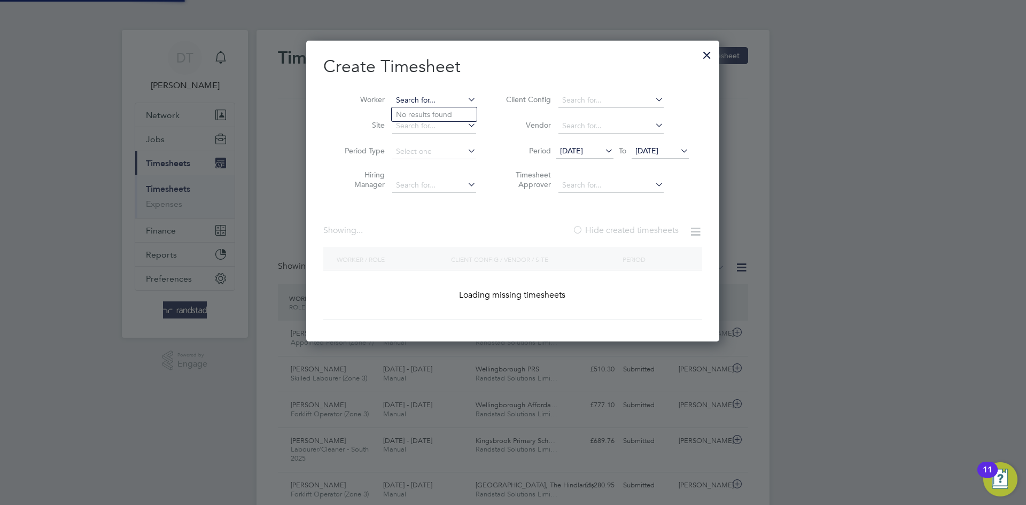
click at [445, 101] on input at bounding box center [434, 100] width 84 height 15
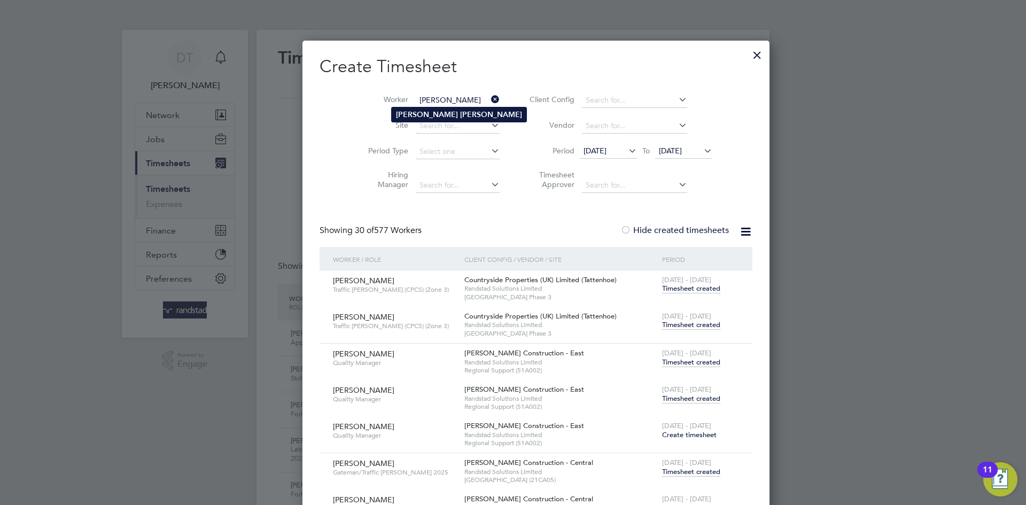
type input "[PERSON_NAME]"
drag, startPoint x: 439, startPoint y: 115, endPoint x: 443, endPoint y: 146, distance: 31.2
click at [460, 115] on b "Hawes" at bounding box center [491, 114] width 62 height 9
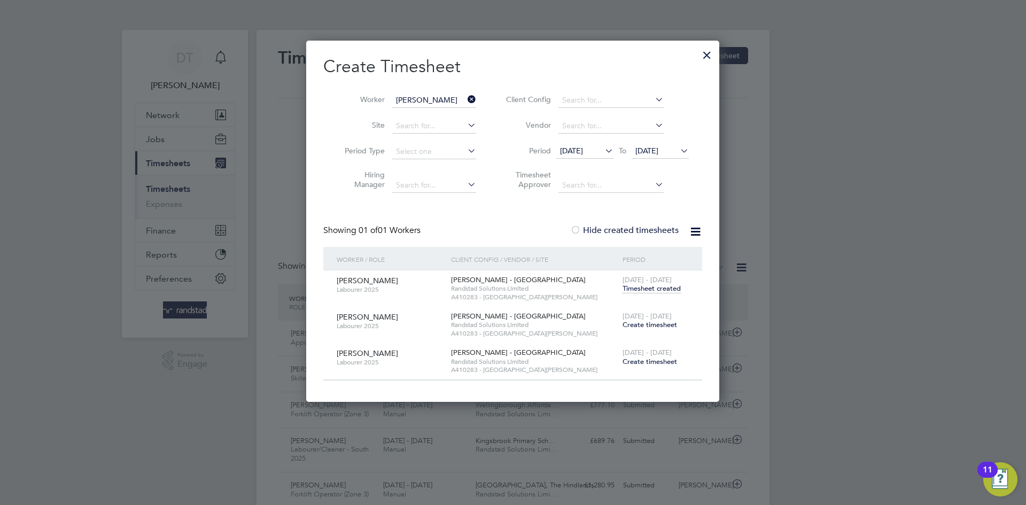
click at [640, 321] on span "Create timesheet" at bounding box center [650, 324] width 55 height 9
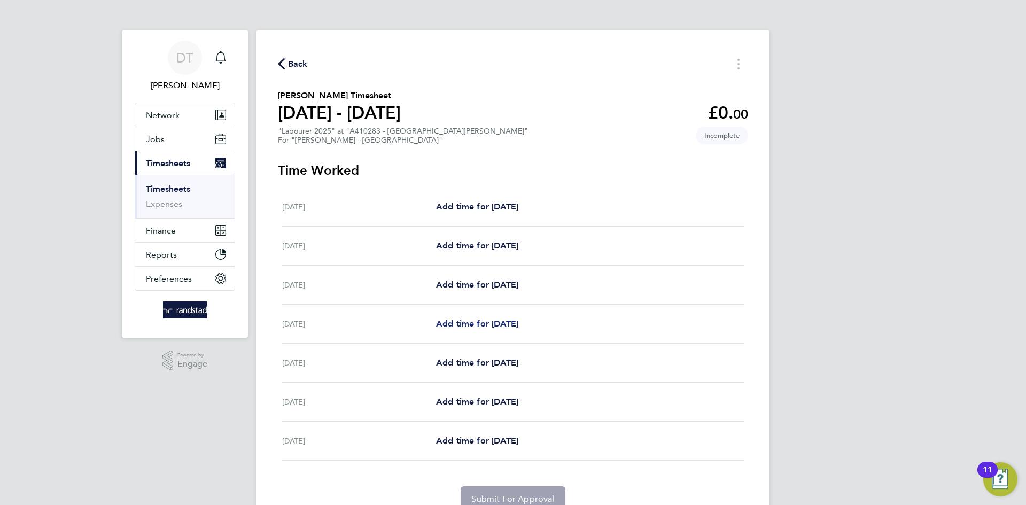
click at [487, 323] on span "Add time for Tue 26 Aug" at bounding box center [477, 324] width 82 height 10
select select "30"
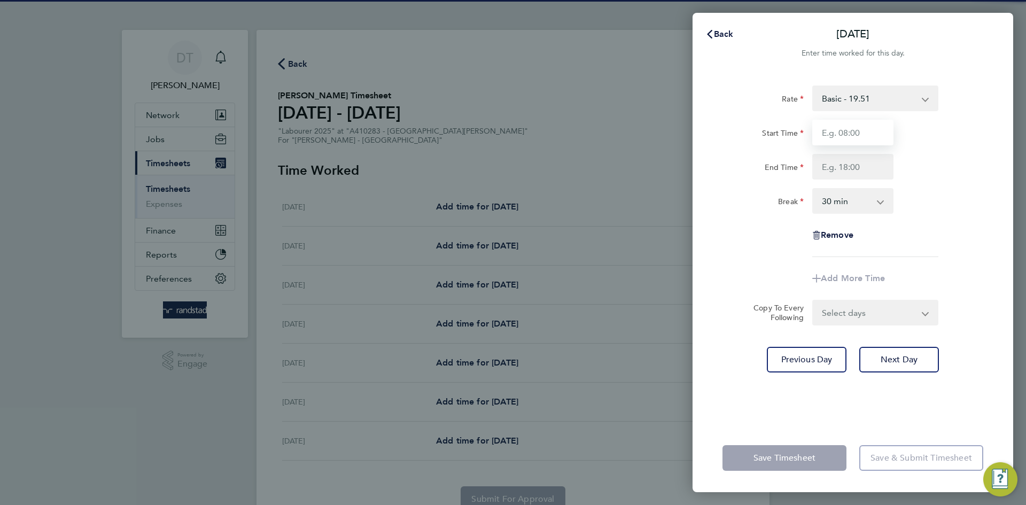
click at [859, 141] on input "Start Time" at bounding box center [853, 133] width 81 height 26
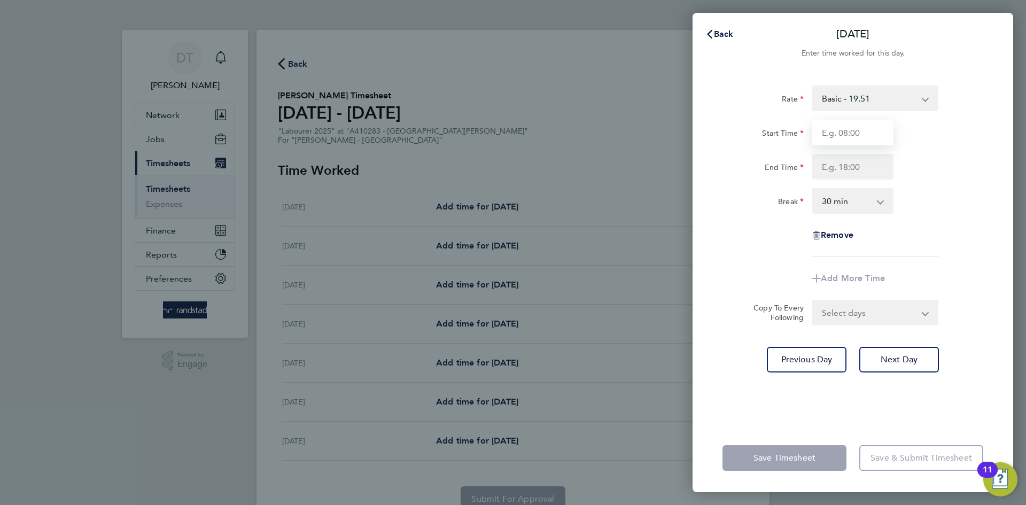
type input "07:30"
click at [842, 169] on input "End Time" at bounding box center [853, 167] width 81 height 26
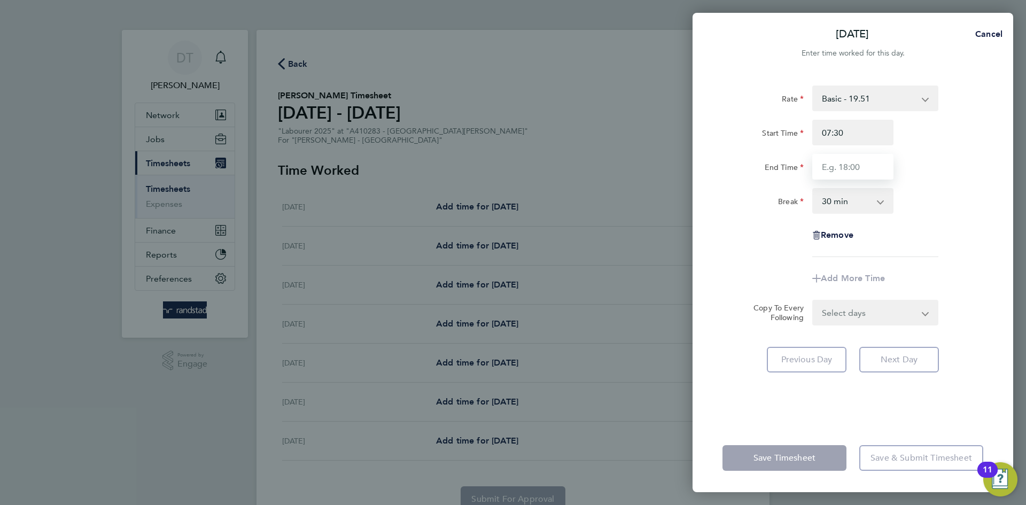
type input "16:30"
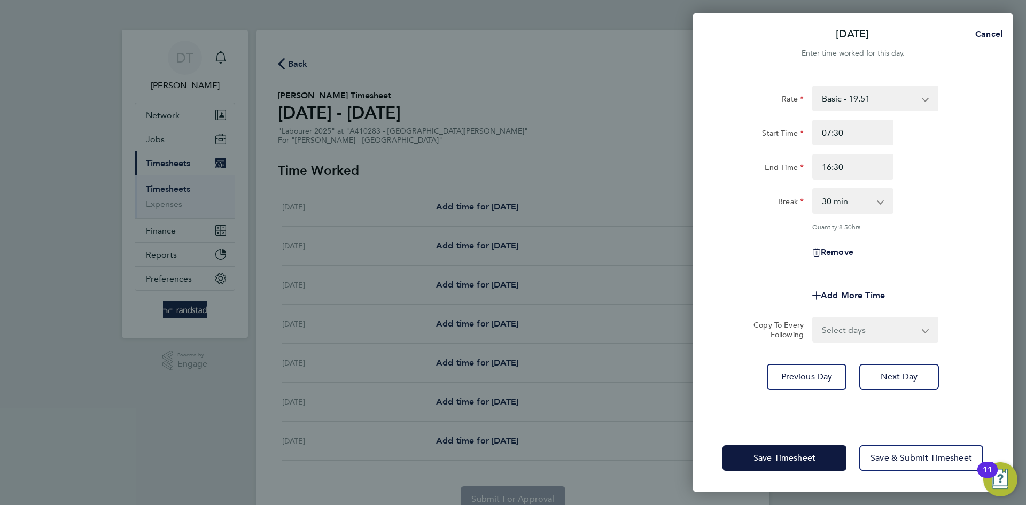
drag, startPoint x: 787, startPoint y: 273, endPoint x: 808, endPoint y: 303, distance: 36.6
click at [787, 273] on app-timesheet-line-form-group "Rate Basic - 19.51 Overtime - 28.12 Overtime 2 - 36.73 Start Time 07:30 End Tim…" at bounding box center [853, 197] width 261 height 223
click at [836, 338] on select "Select days Day Wednesday Thursday Friday" at bounding box center [870, 330] width 112 height 24
select select "DAY"
click at [814, 318] on select "Select days Day Wednesday Thursday Friday" at bounding box center [870, 330] width 112 height 24
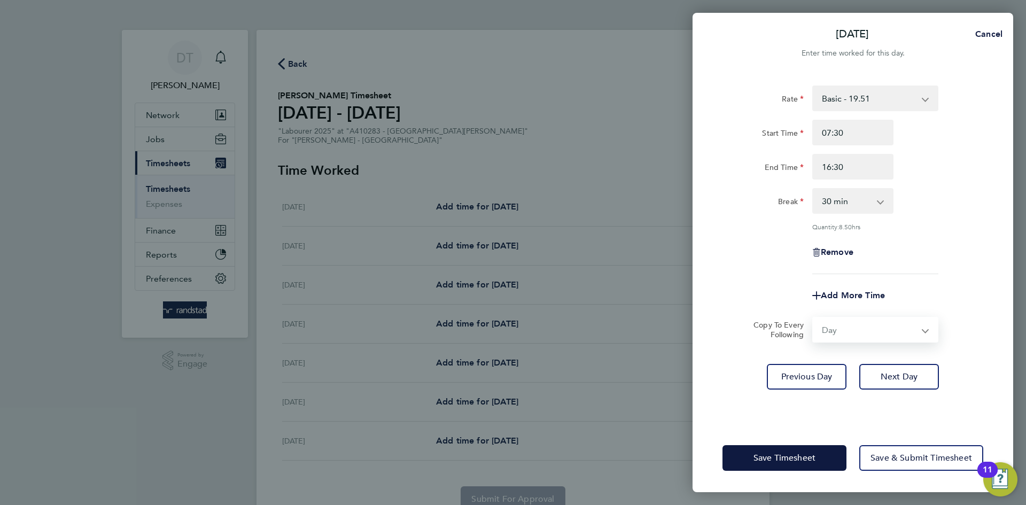
select select "2025-08-29"
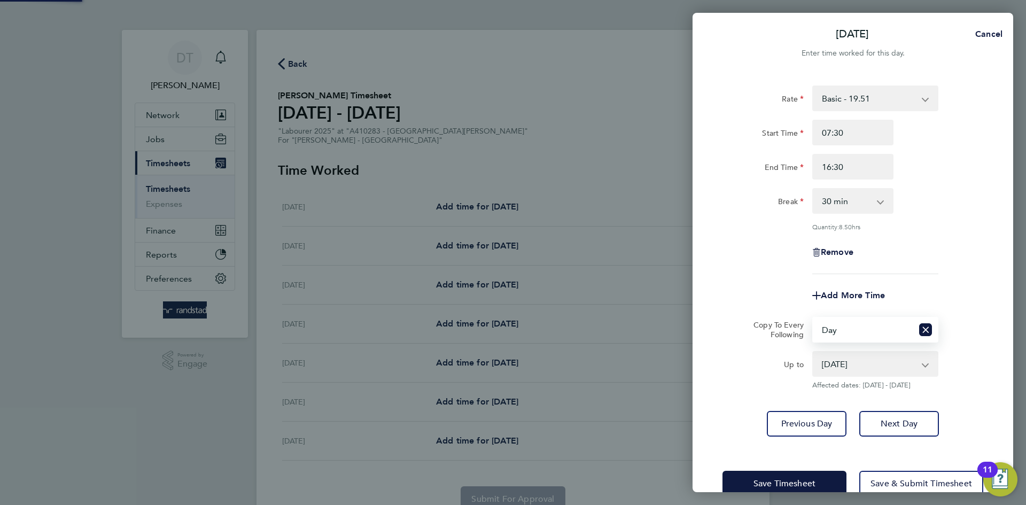
click at [753, 363] on div "Up to" at bounding box center [763, 361] width 81 height 21
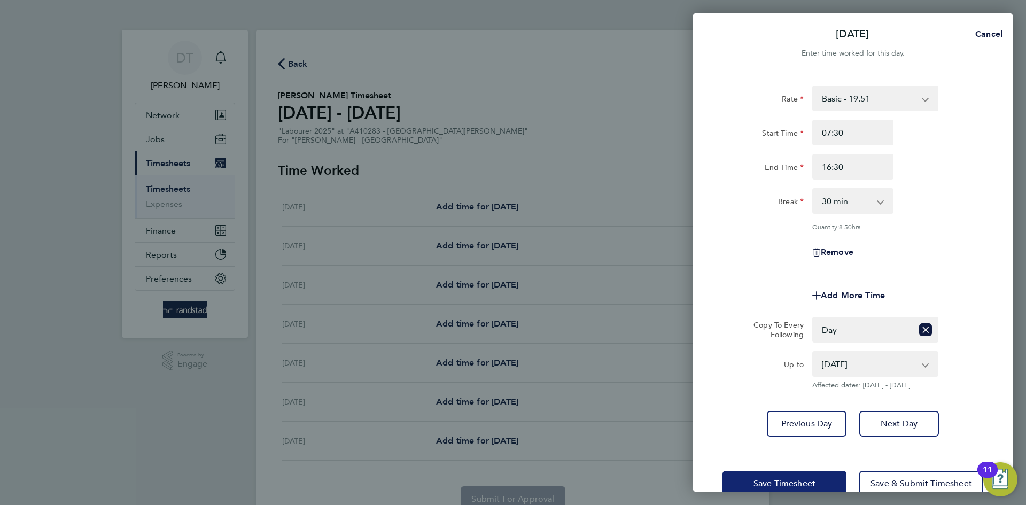
click at [762, 481] on span "Save Timesheet" at bounding box center [785, 483] width 62 height 11
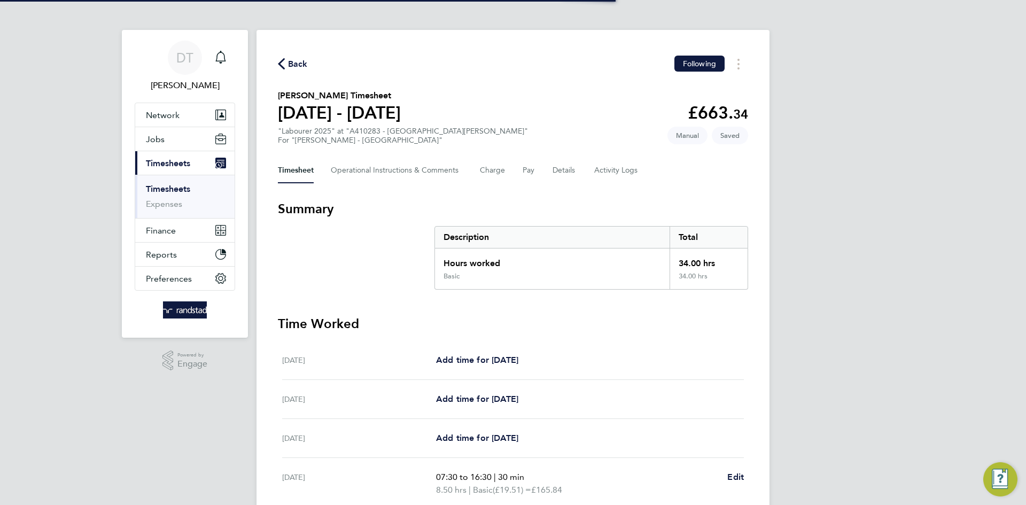
scroll to position [254, 0]
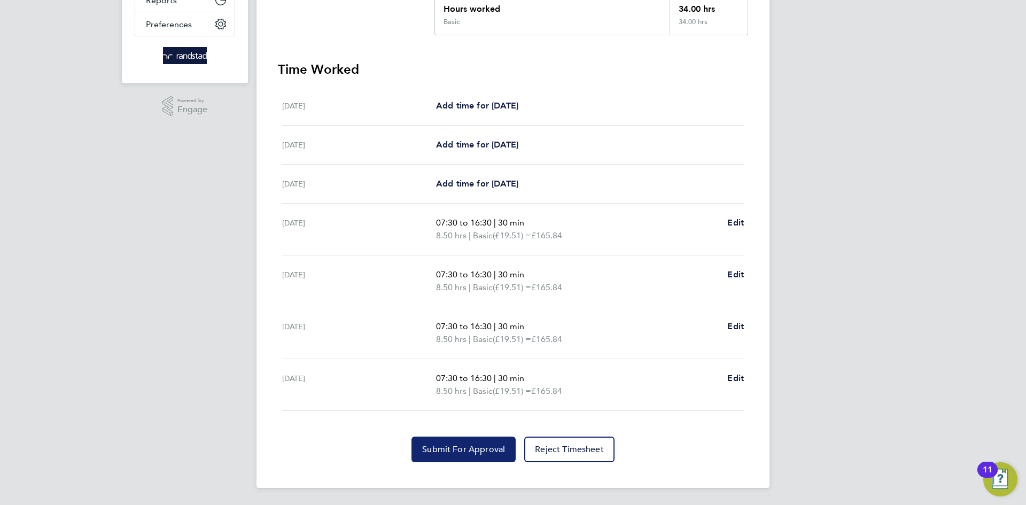
click at [439, 438] on button "Submit For Approval" at bounding box center [464, 450] width 104 height 26
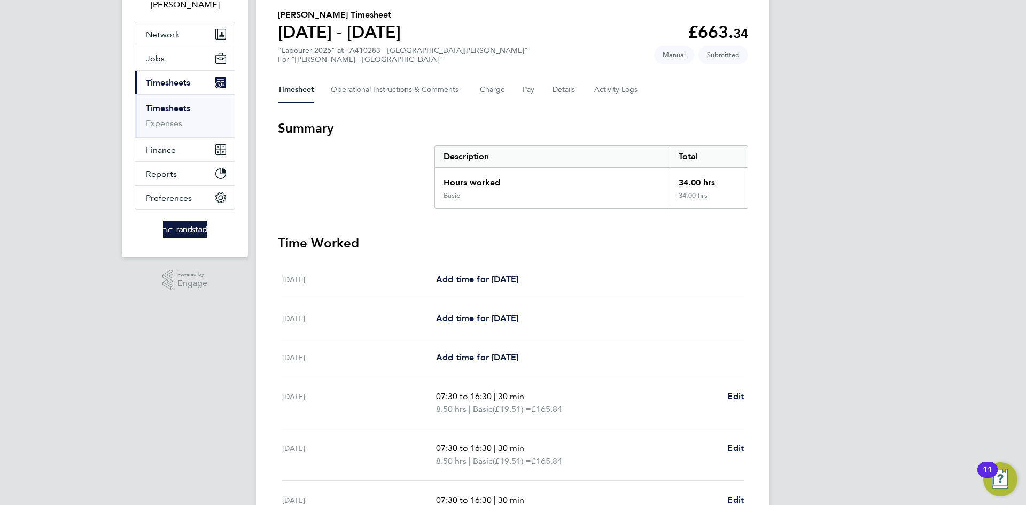
scroll to position [0, 0]
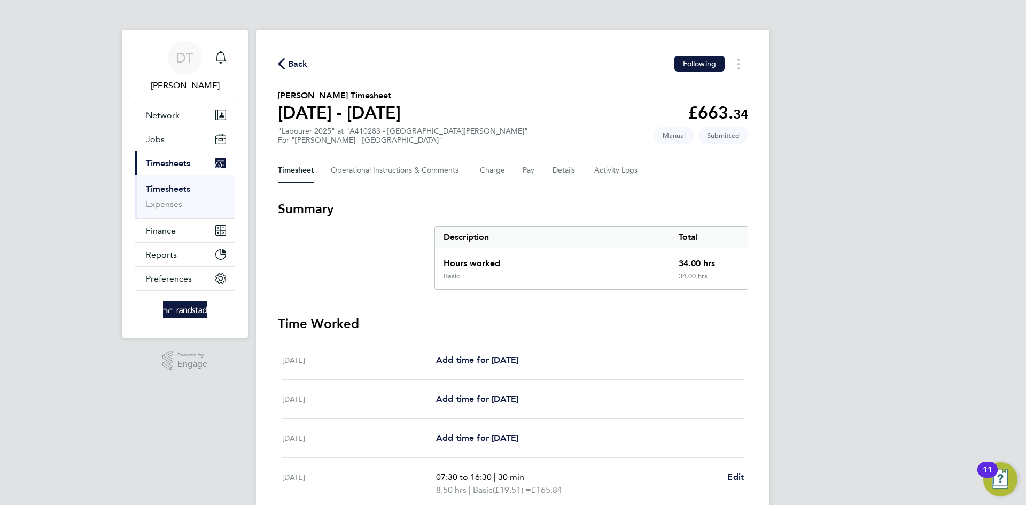
click at [299, 67] on span "Back" at bounding box center [298, 64] width 20 height 13
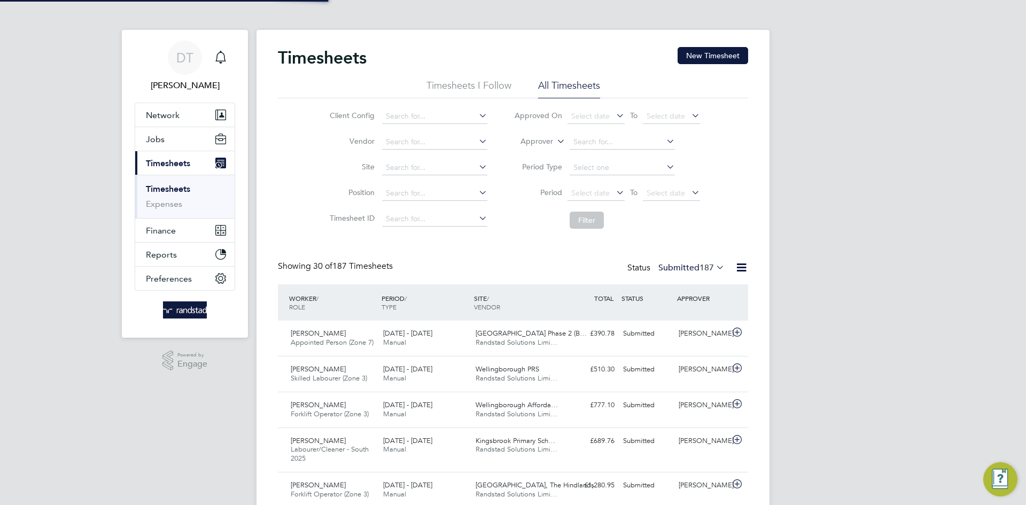
scroll to position [27, 93]
click at [732, 53] on button "New Timesheet" at bounding box center [713, 55] width 71 height 17
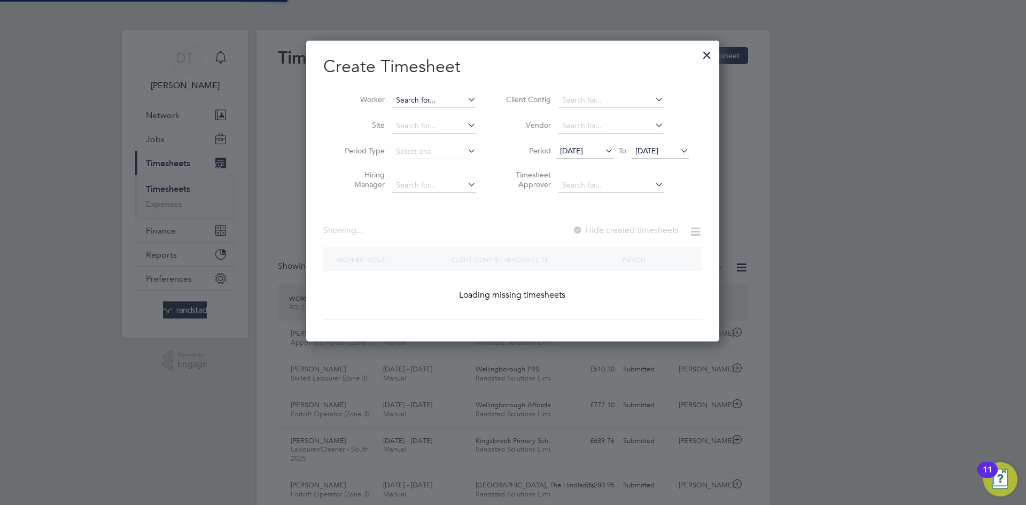
click at [435, 102] on input at bounding box center [434, 100] width 84 height 15
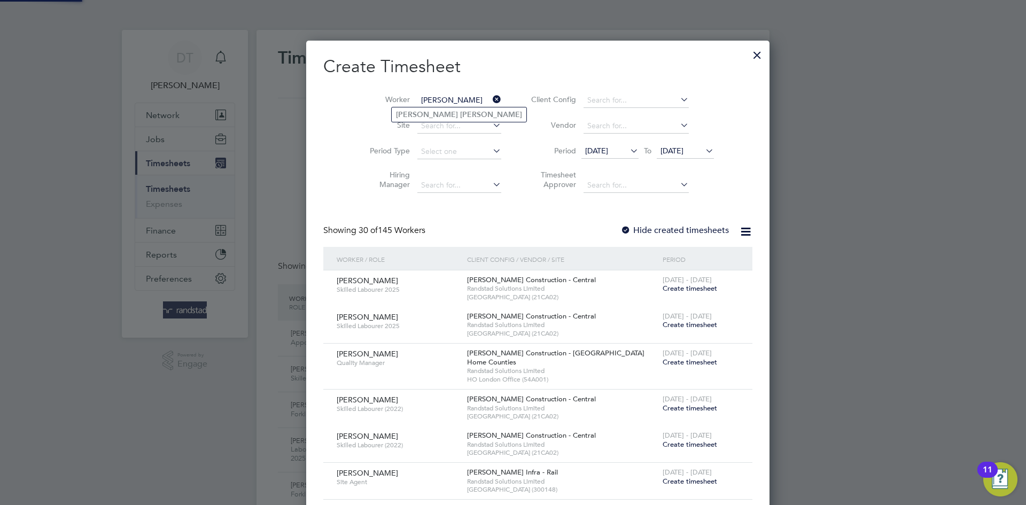
type input "Jacob Mayes"
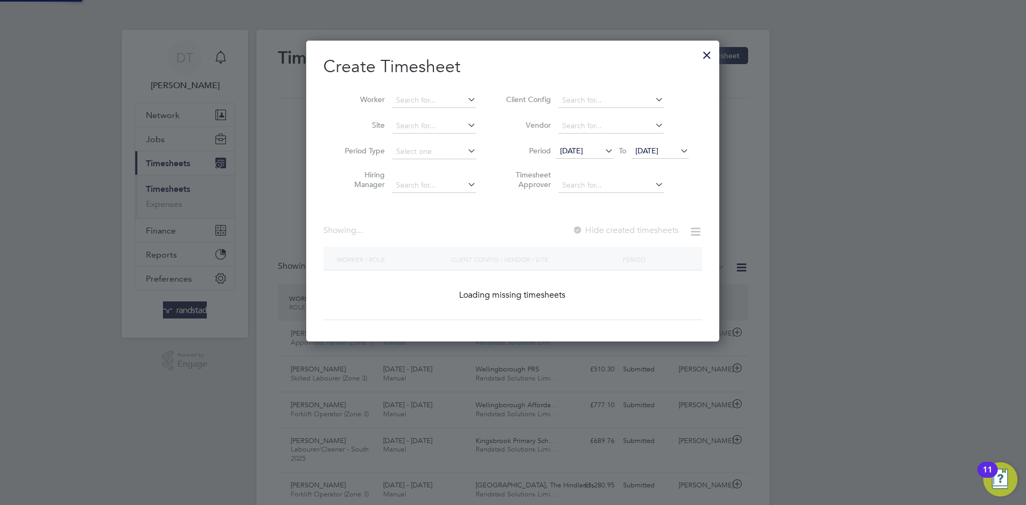
click at [424, 107] on ul "No results found" at bounding box center [434, 114] width 86 height 15
click at [424, 97] on input at bounding box center [434, 100] width 84 height 15
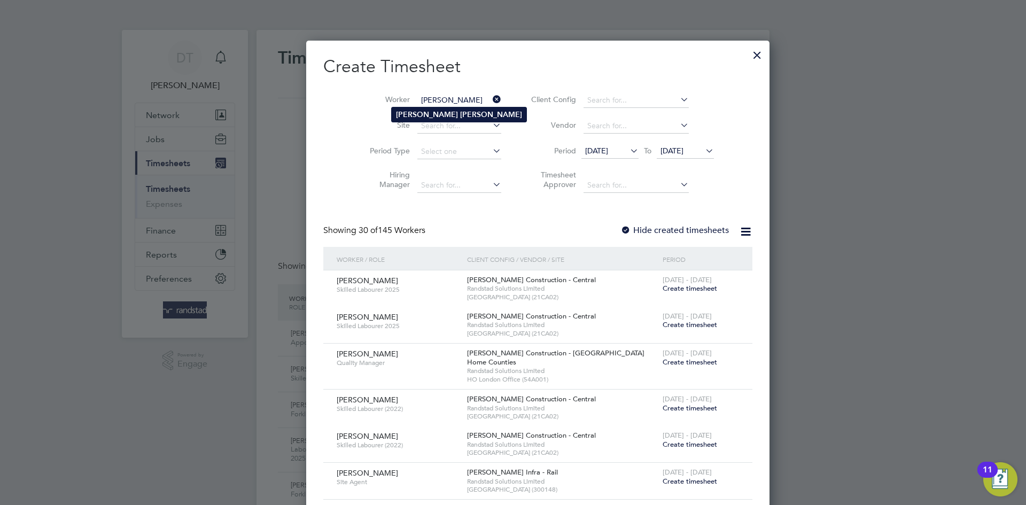
type input "Jacob Mayes"
click at [460, 112] on b "Mayes" at bounding box center [491, 114] width 62 height 9
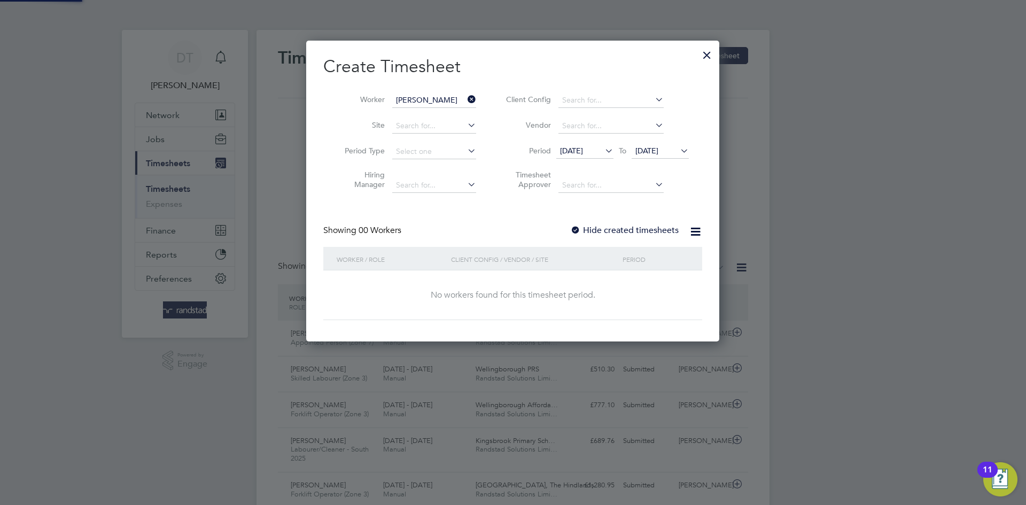
click at [586, 227] on label "Hide created timesheets" at bounding box center [624, 230] width 109 height 11
click at [651, 142] on li "Period 18 Aug 2025 To 25 Aug 2025" at bounding box center [596, 152] width 213 height 26
drag, startPoint x: 642, startPoint y: 146, endPoint x: 653, endPoint y: 162, distance: 19.6
click at [645, 147] on span "[DATE]" at bounding box center [647, 151] width 23 height 10
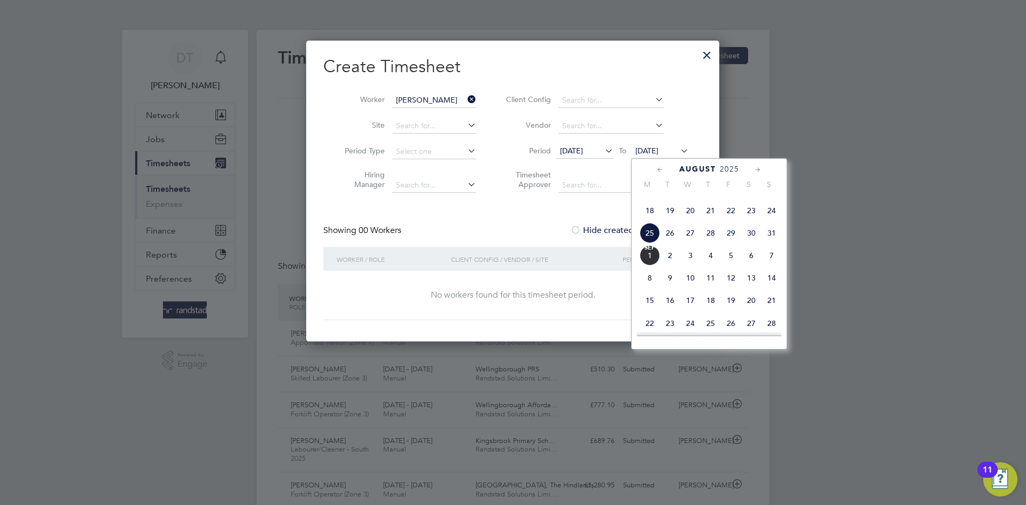
click at [650, 251] on span "Sep" at bounding box center [650, 247] width 20 height 5
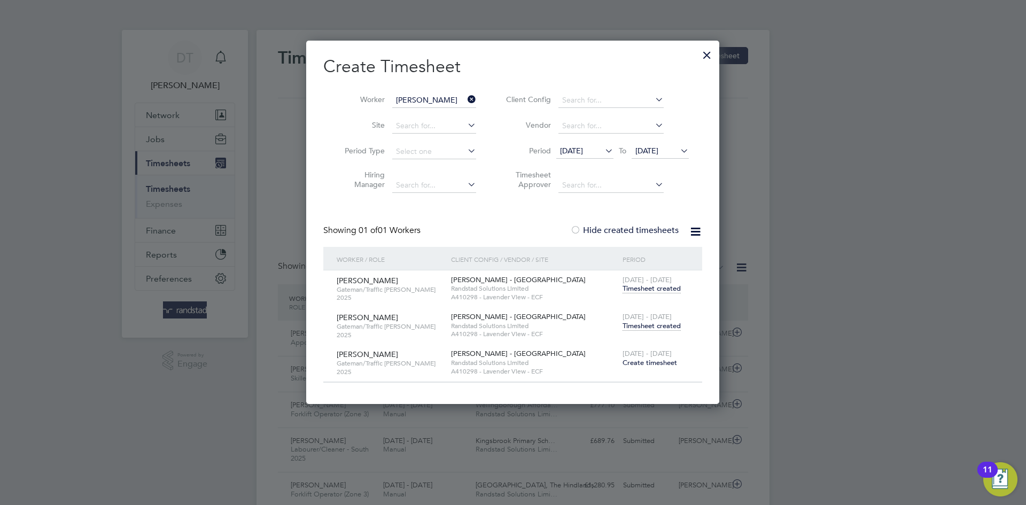
click at [650, 327] on span "Timesheet created" at bounding box center [652, 326] width 58 height 10
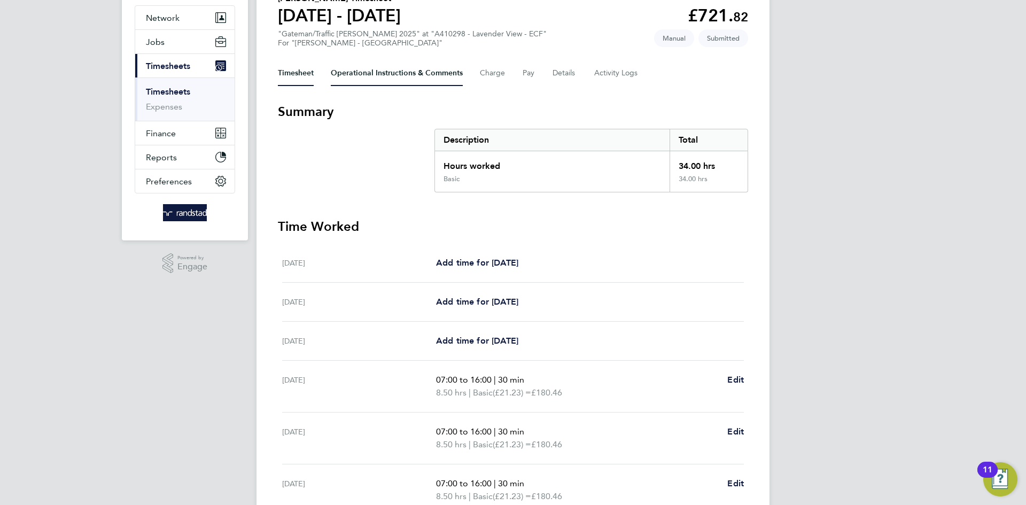
click at [358, 69] on Comments-tab "Operational Instructions & Comments" at bounding box center [397, 73] width 132 height 26
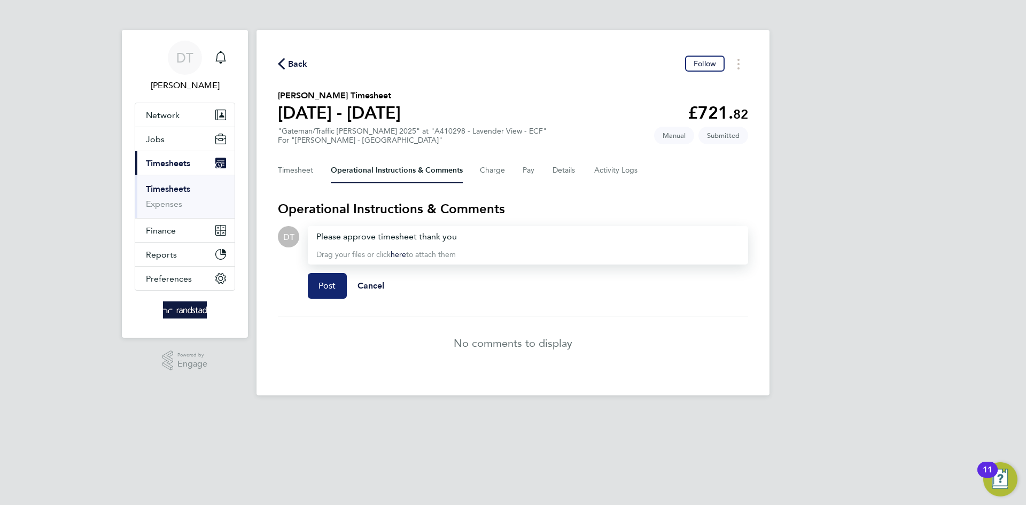
click at [323, 279] on button "Post" at bounding box center [327, 286] width 39 height 26
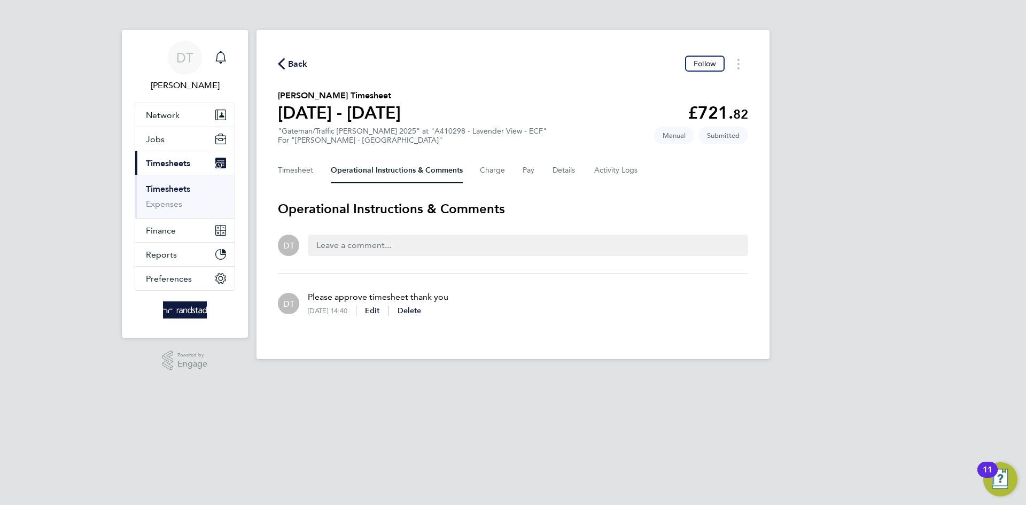
click at [293, 65] on span "Back" at bounding box center [298, 64] width 20 height 13
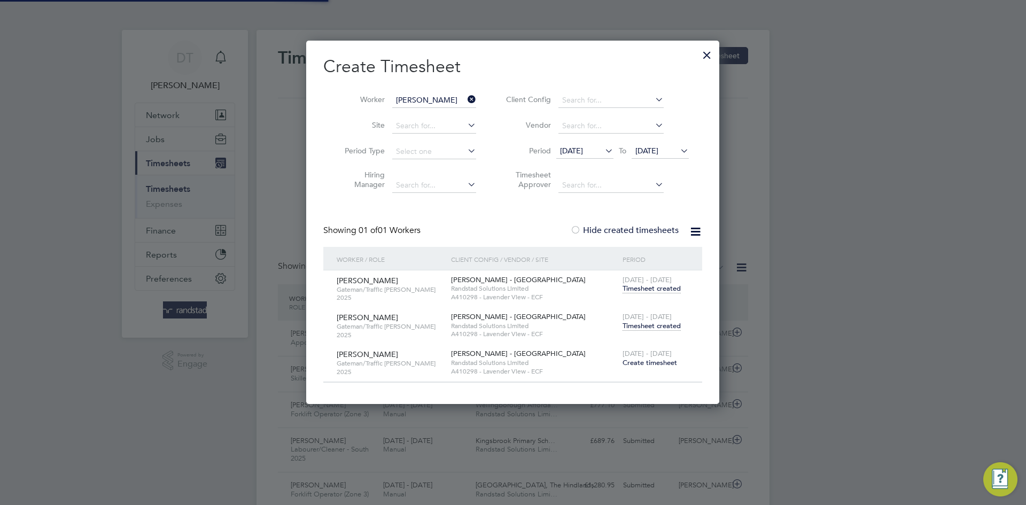
scroll to position [27, 93]
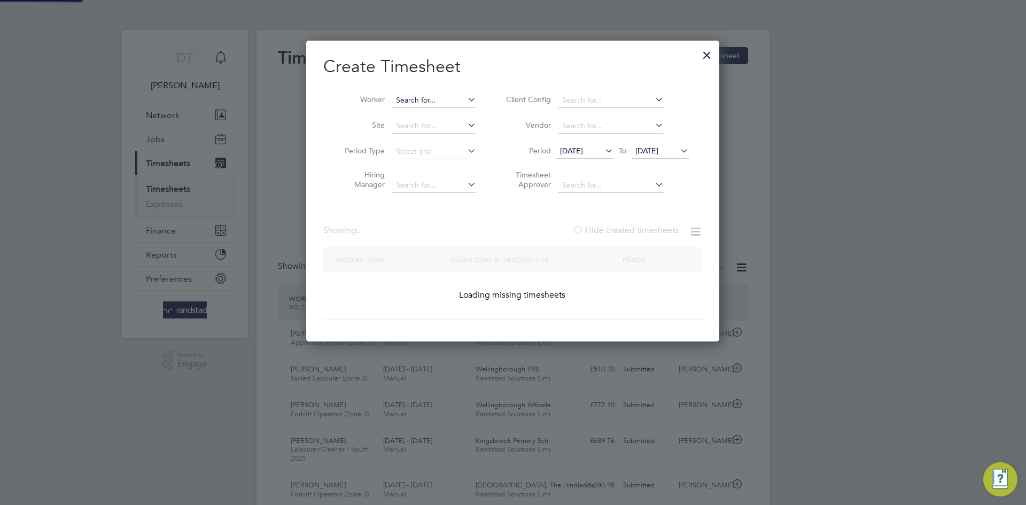
click at [440, 93] on input at bounding box center [434, 100] width 84 height 15
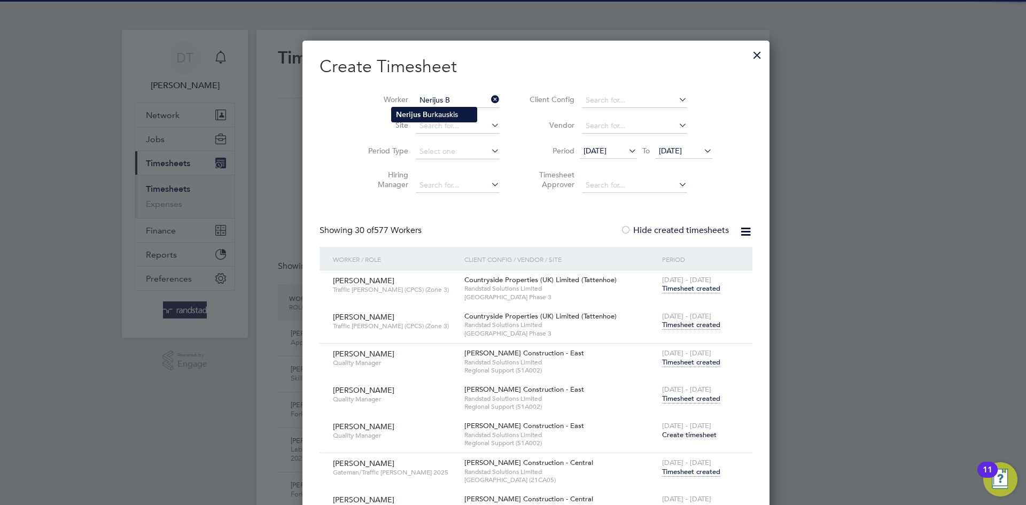
click at [419, 113] on b "Nerijus" at bounding box center [408, 114] width 25 height 9
type input "Nerijus Burkauskis"
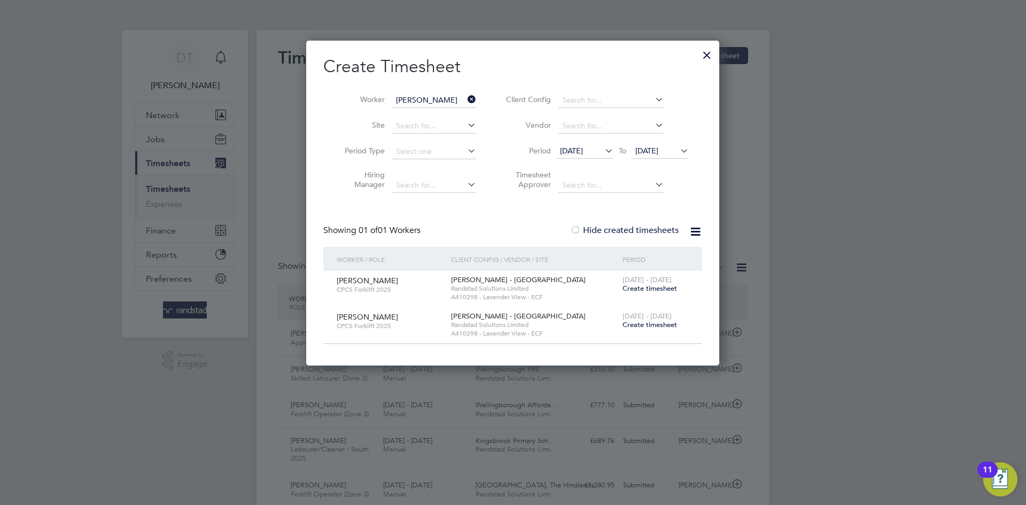
click at [638, 288] on span "Create timesheet" at bounding box center [650, 288] width 55 height 9
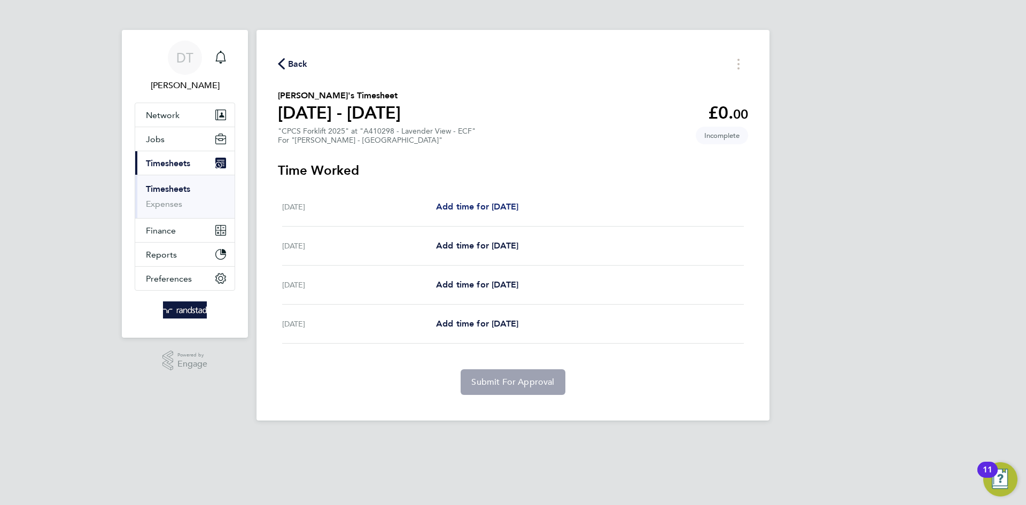
click at [497, 202] on span "Add time for Tue 26 Aug" at bounding box center [477, 207] width 82 height 10
select select "60"
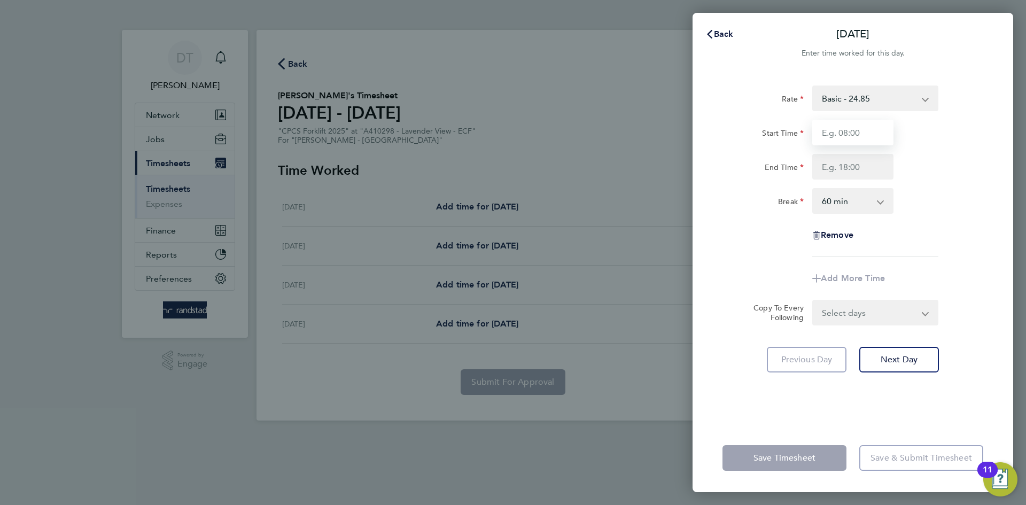
click at [846, 138] on input "Start Time" at bounding box center [853, 133] width 81 height 26
type input "07:30"
click at [848, 163] on input "End Time" at bounding box center [853, 167] width 81 height 26
type input "16:30"
click at [841, 208] on select "0 min 15 min 30 min 45 min 60 min 75 min 90 min" at bounding box center [847, 201] width 66 height 24
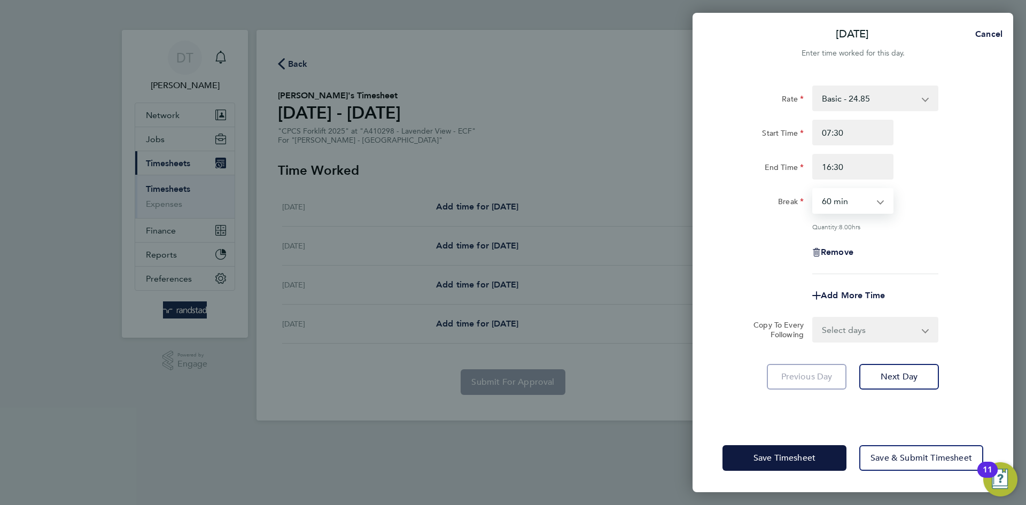
select select "30"
click at [814, 189] on select "0 min 15 min 30 min 45 min 60 min 75 min 90 min" at bounding box center [847, 201] width 66 height 24
click at [786, 261] on div "Remove" at bounding box center [852, 252] width 269 height 26
click at [842, 334] on select "Select days Day Wednesday Thursday Friday" at bounding box center [870, 330] width 112 height 24
select select "DAY"
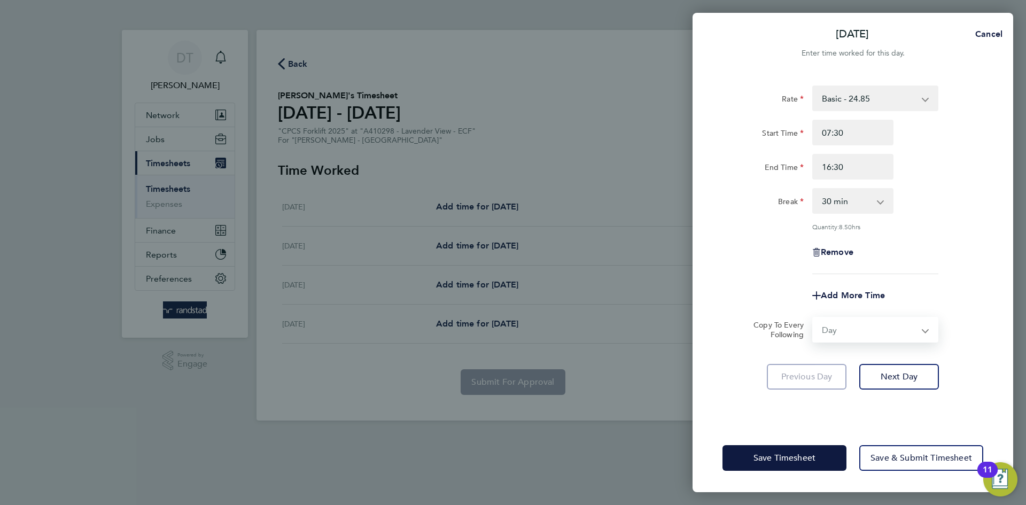
click at [814, 318] on select "Select days Day Wednesday Thursday Friday" at bounding box center [870, 330] width 112 height 24
select select "2025-08-29"
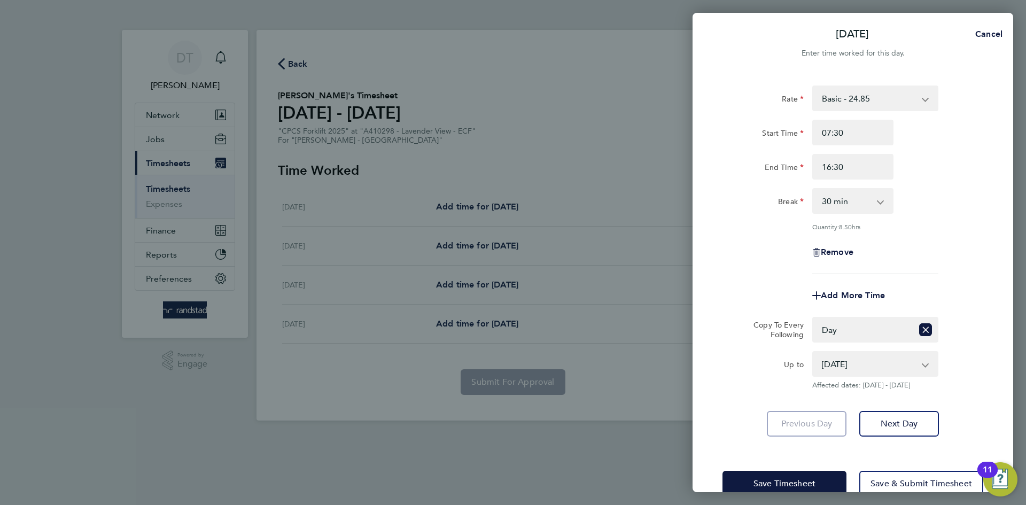
click at [775, 301] on div "Add More Time" at bounding box center [852, 296] width 269 height 26
click at [762, 480] on span "Save Timesheet" at bounding box center [785, 483] width 62 height 11
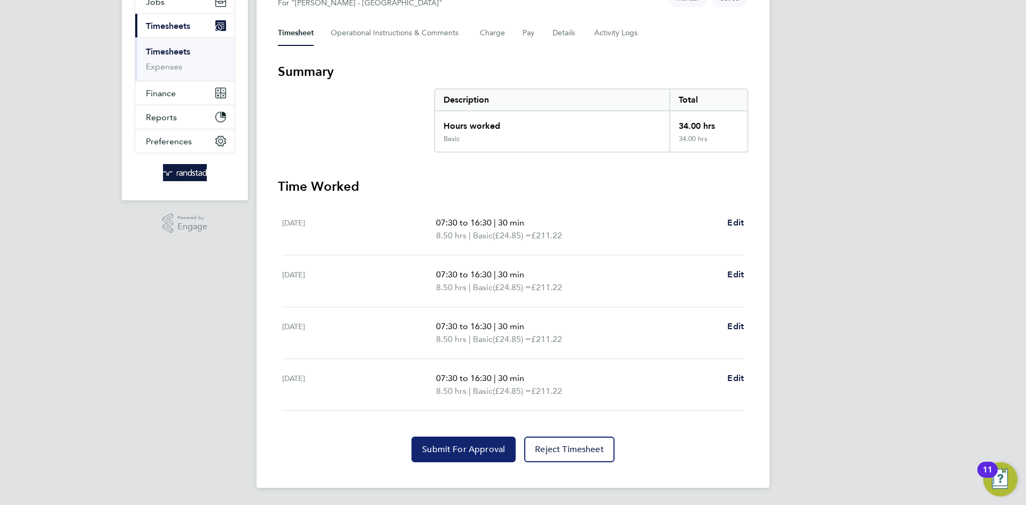
click at [422, 444] on button "Submit For Approval" at bounding box center [464, 450] width 104 height 26
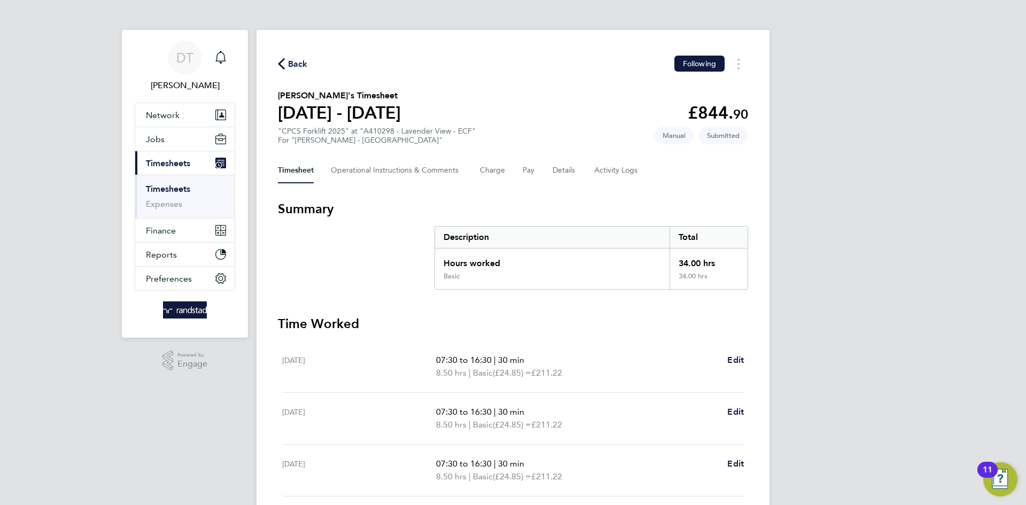
click at [297, 59] on span "Back" at bounding box center [298, 64] width 20 height 13
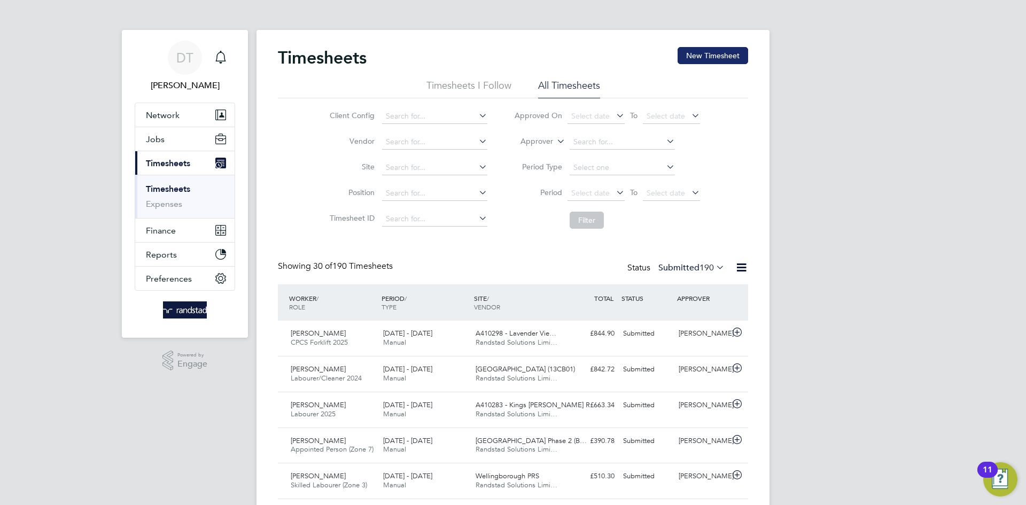
click at [716, 51] on button "New Timesheet" at bounding box center [713, 55] width 71 height 17
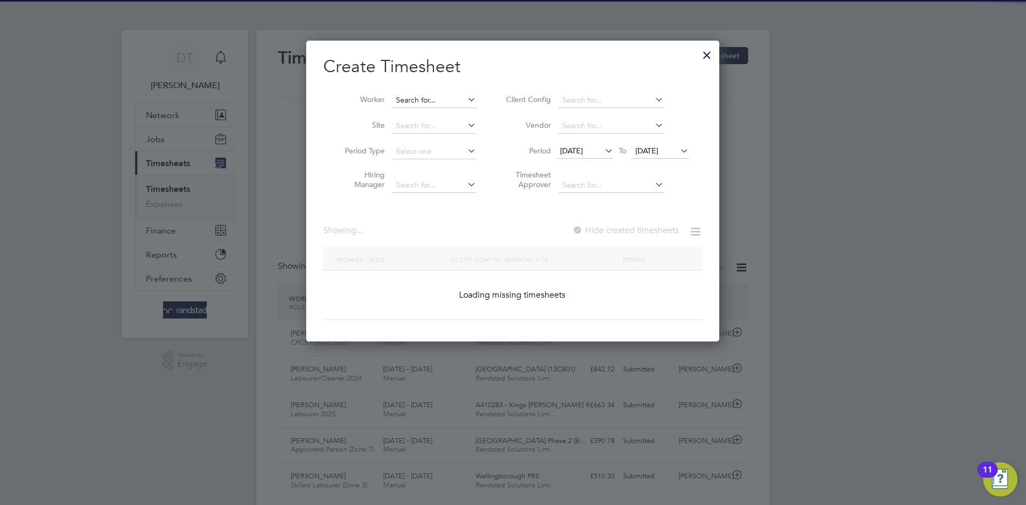
click at [426, 101] on input at bounding box center [434, 100] width 84 height 15
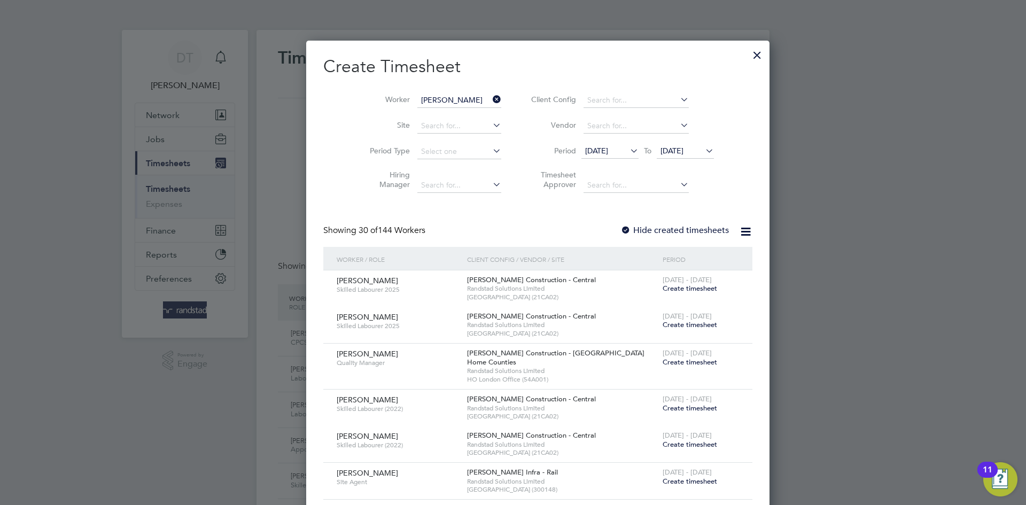
click at [444, 111] on li "Ralph Buck ley" at bounding box center [441, 114] width 99 height 14
type input "Ralph Buckley"
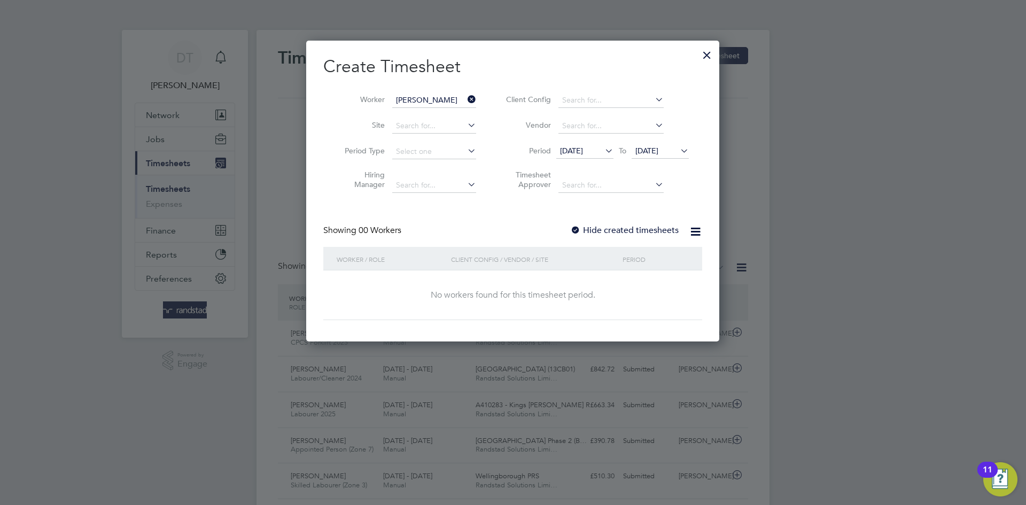
click at [596, 229] on label "Hide created timesheets" at bounding box center [624, 230] width 109 height 11
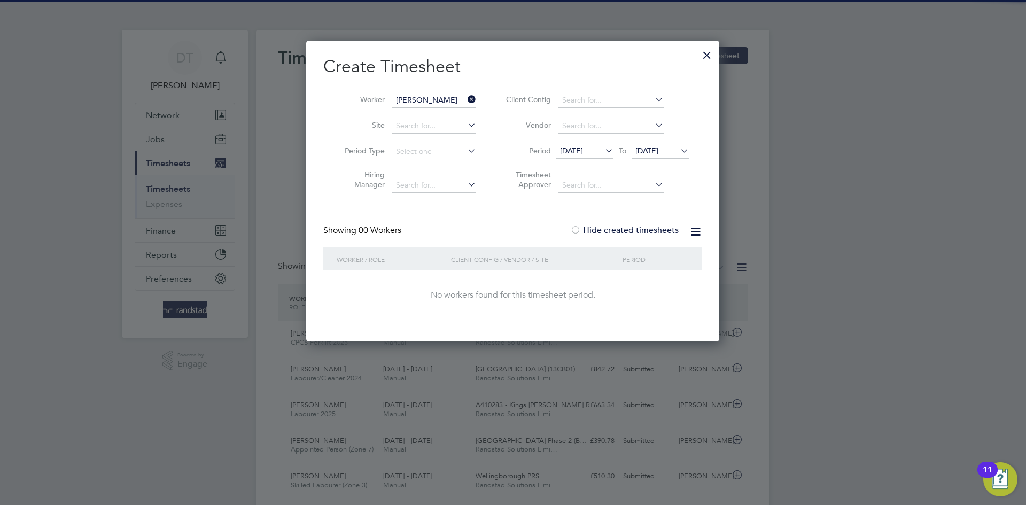
click at [645, 151] on span "25 Aug 2025" at bounding box center [647, 151] width 23 height 10
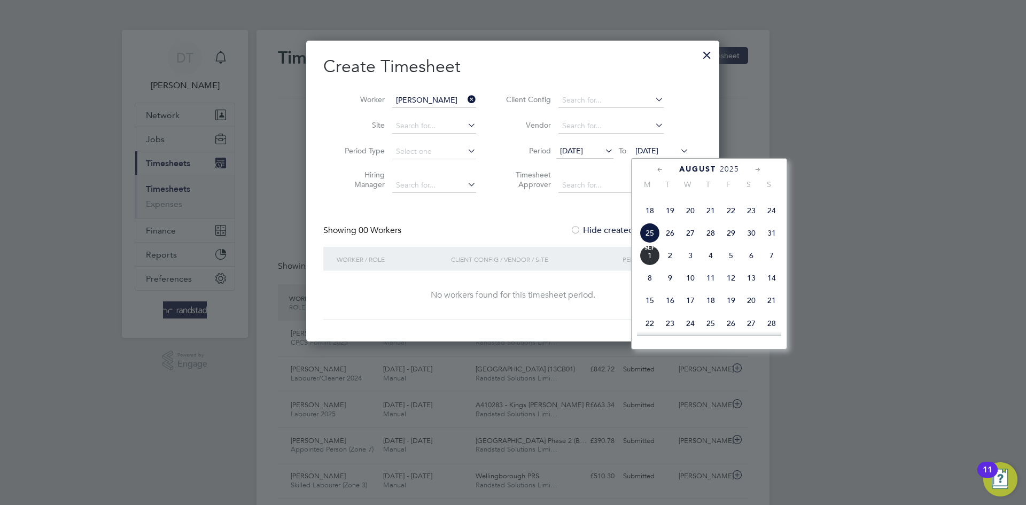
click at [647, 266] on span "Sep 1" at bounding box center [650, 255] width 20 height 20
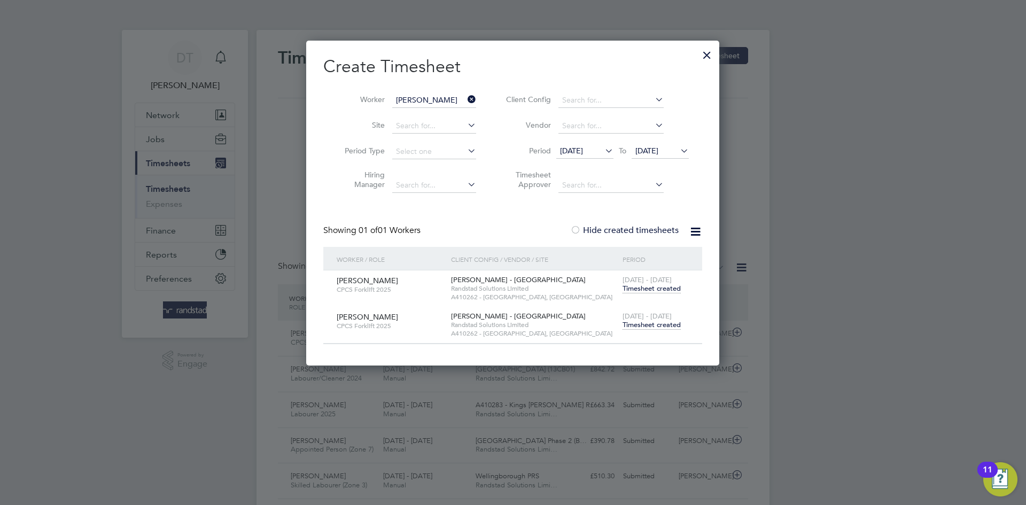
click at [661, 327] on span "Timesheet created" at bounding box center [652, 325] width 58 height 10
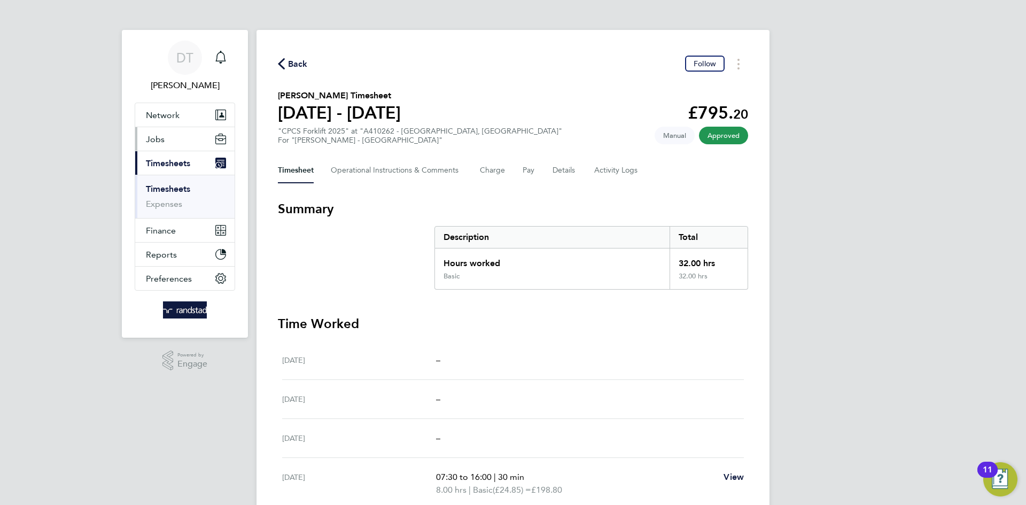
click at [168, 132] on button "Jobs" at bounding box center [184, 139] width 99 height 24
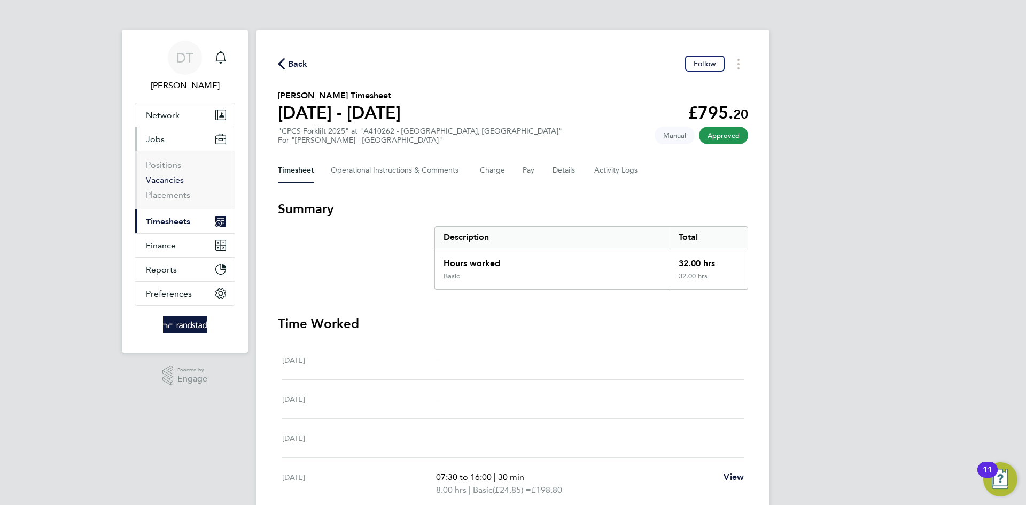
click at [163, 184] on link "Vacancies" at bounding box center [165, 180] width 38 height 10
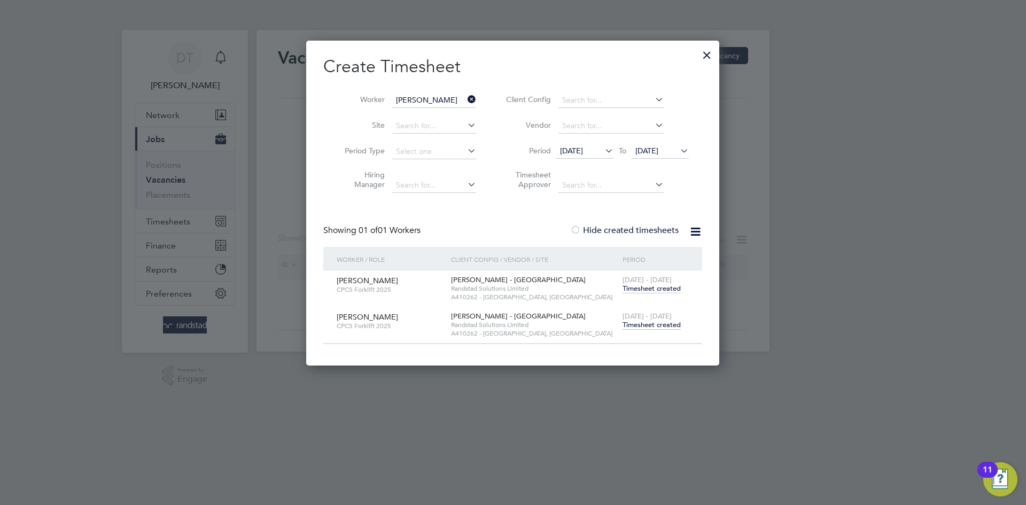
click at [706, 52] on div at bounding box center [707, 52] width 19 height 19
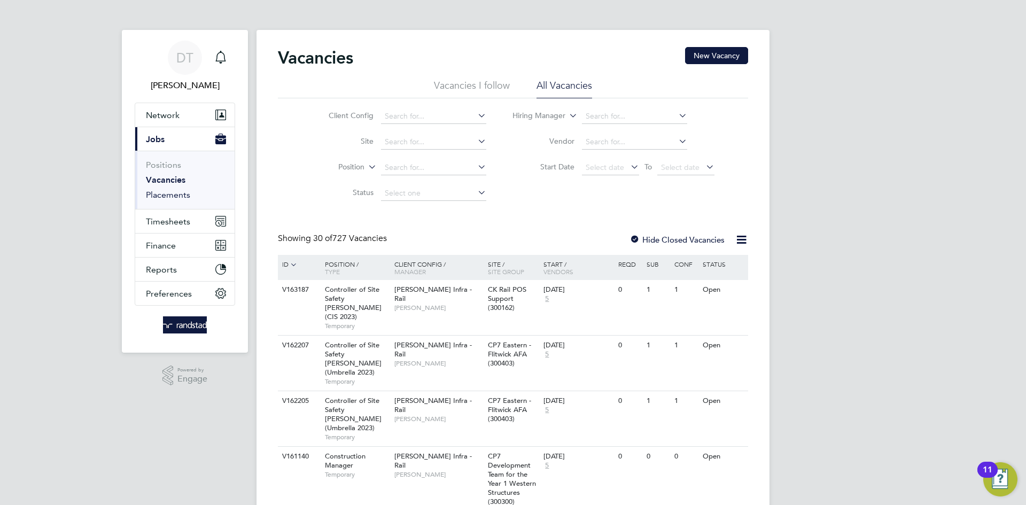
click at [169, 199] on link "Placements" at bounding box center [168, 195] width 44 height 10
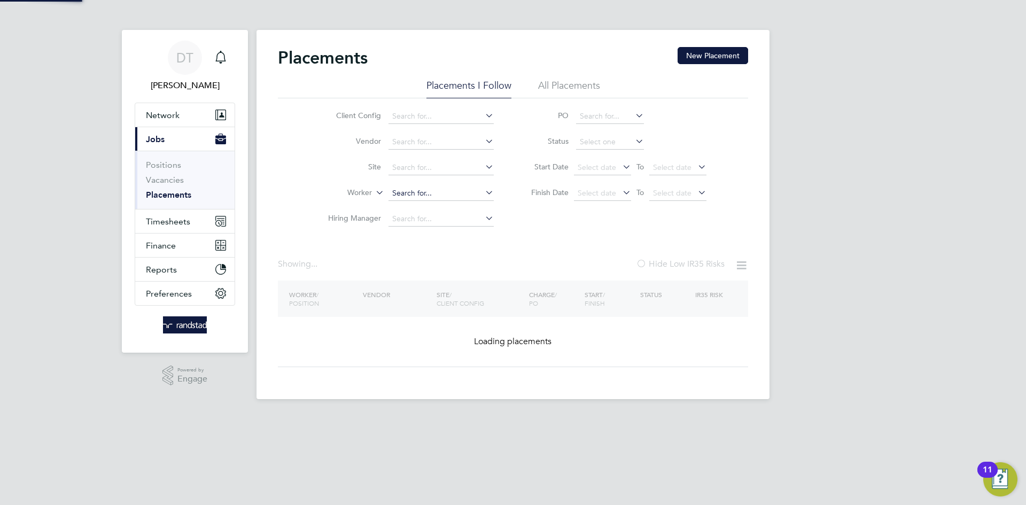
click at [413, 191] on input at bounding box center [441, 193] width 105 height 15
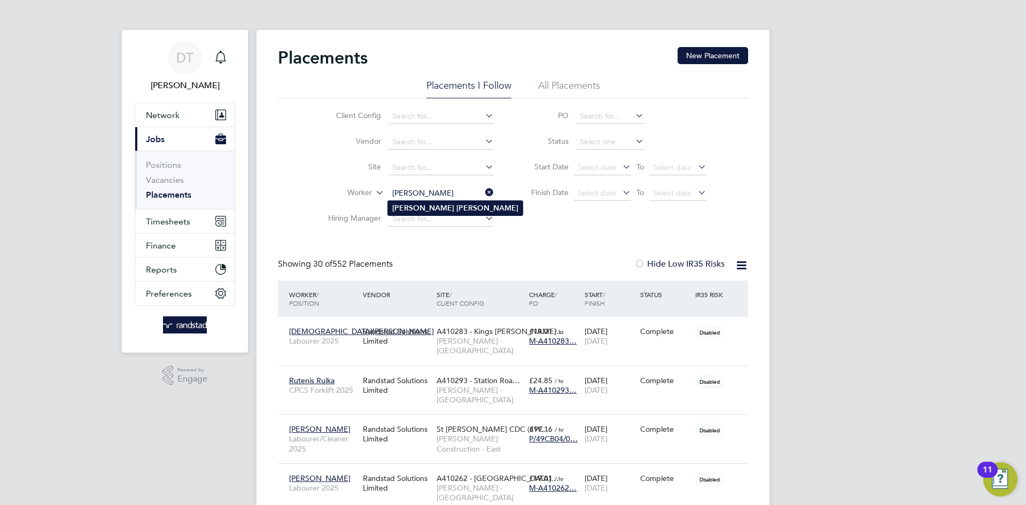
type input "Ralph Buckley"
click at [406, 210] on b "Ralph" at bounding box center [423, 208] width 62 height 9
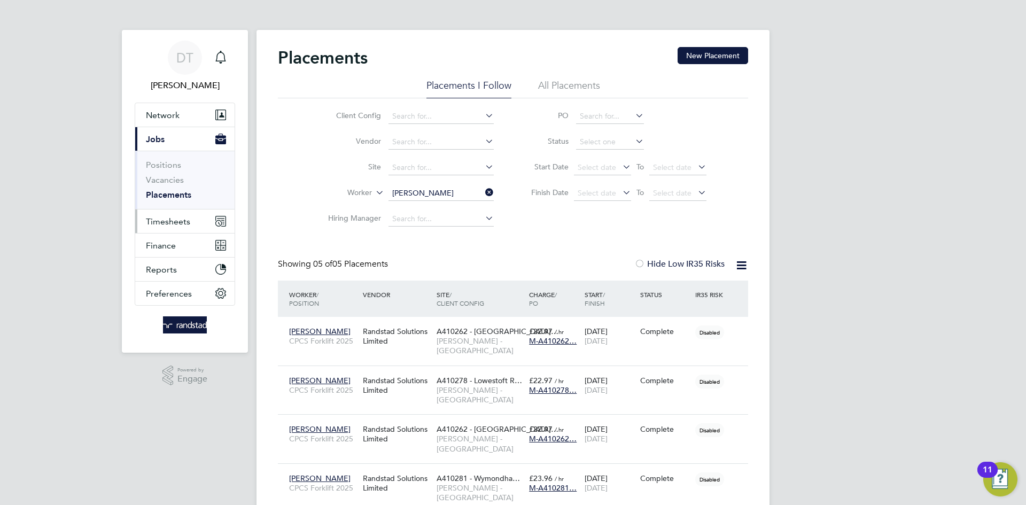
click at [171, 219] on span "Timesheets" at bounding box center [168, 222] width 44 height 10
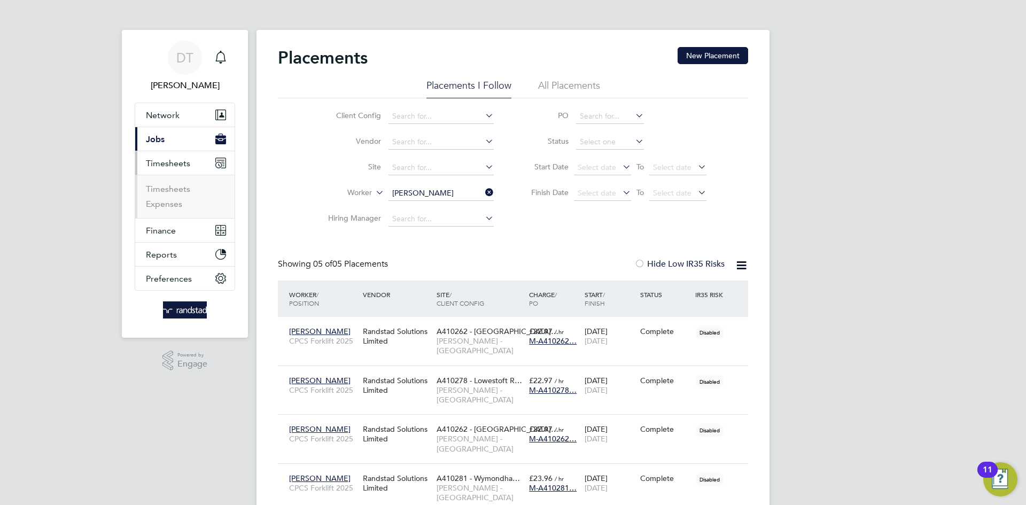
click at [168, 196] on li "Timesheets" at bounding box center [186, 191] width 80 height 15
click at [170, 189] on link "Timesheets" at bounding box center [168, 189] width 44 height 10
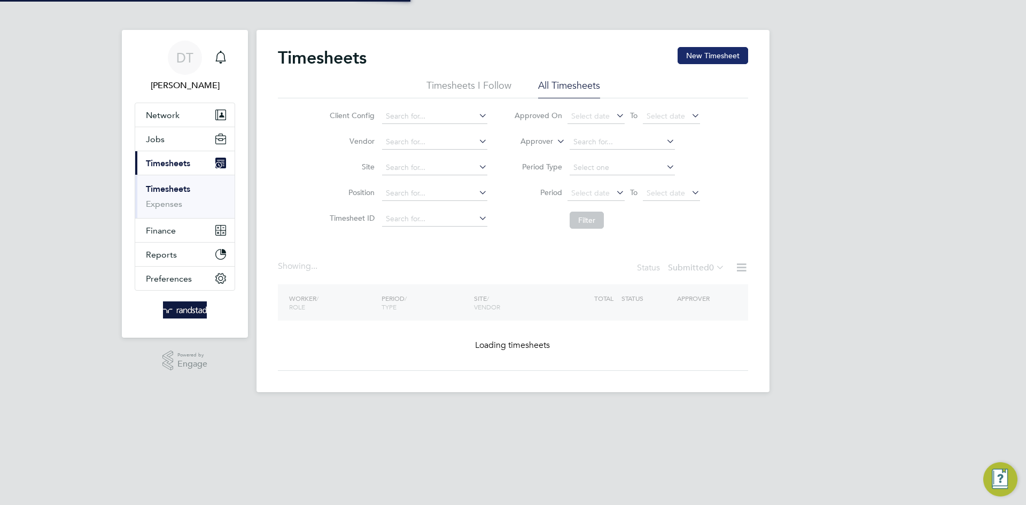
click at [692, 47] on button "New Timesheet" at bounding box center [713, 55] width 71 height 17
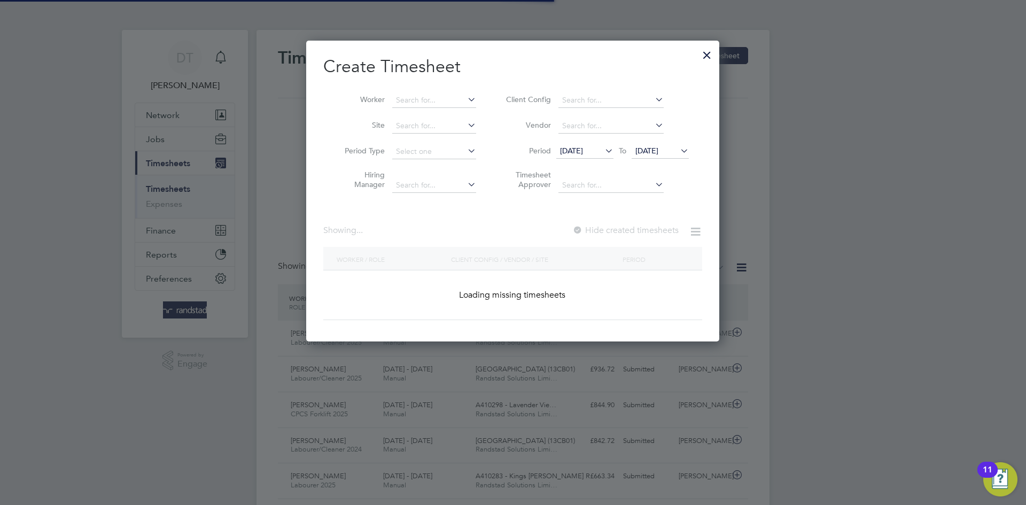
scroll to position [27, 93]
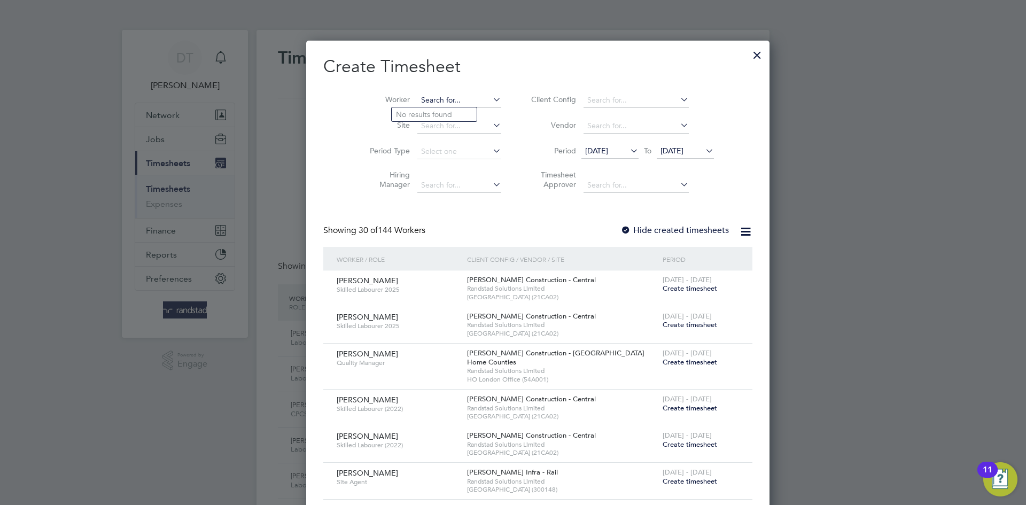
click at [426, 102] on input at bounding box center [460, 100] width 84 height 15
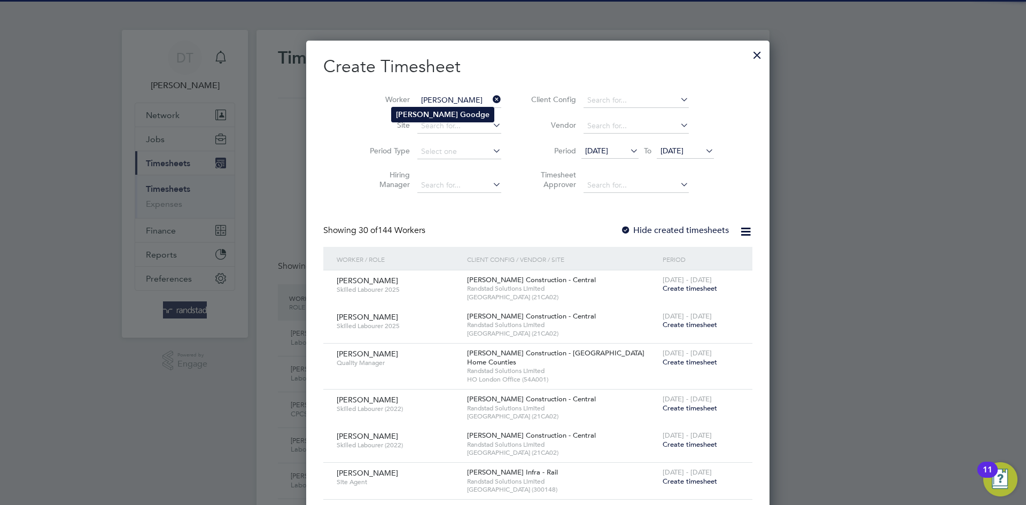
type input "Howard Goodge"
click at [421, 113] on b "Howard" at bounding box center [427, 114] width 62 height 9
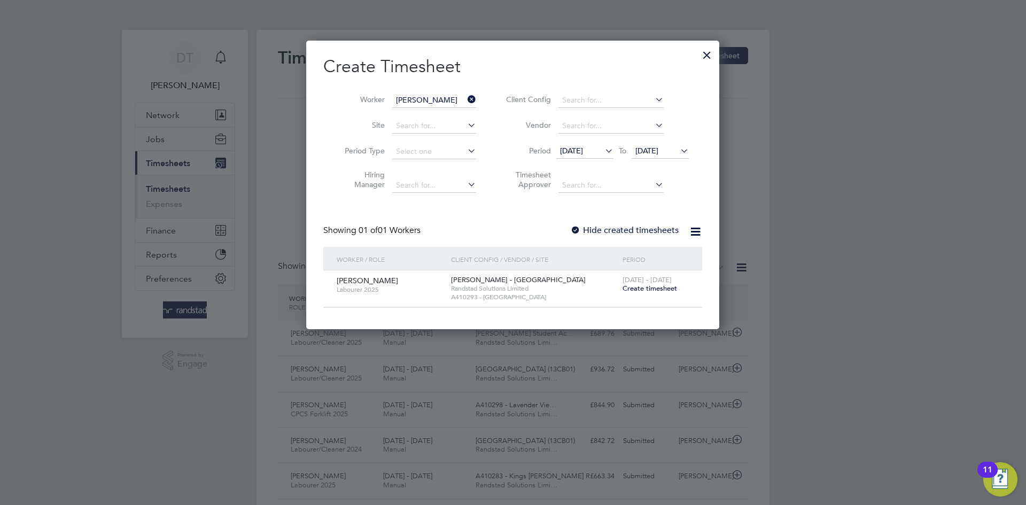
click at [583, 228] on label "Hide created timesheets" at bounding box center [624, 230] width 109 height 11
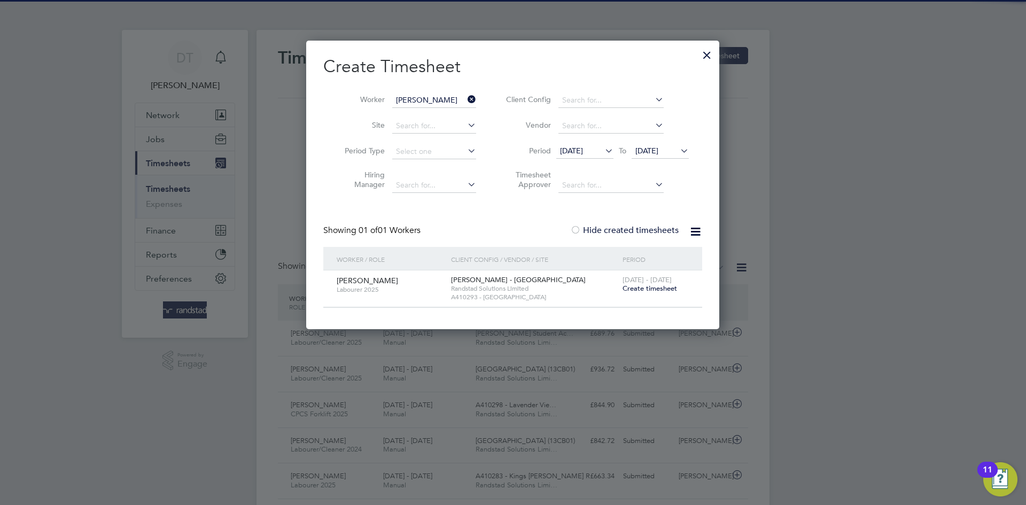
click at [647, 148] on span "25 Aug 2025" at bounding box center [647, 151] width 23 height 10
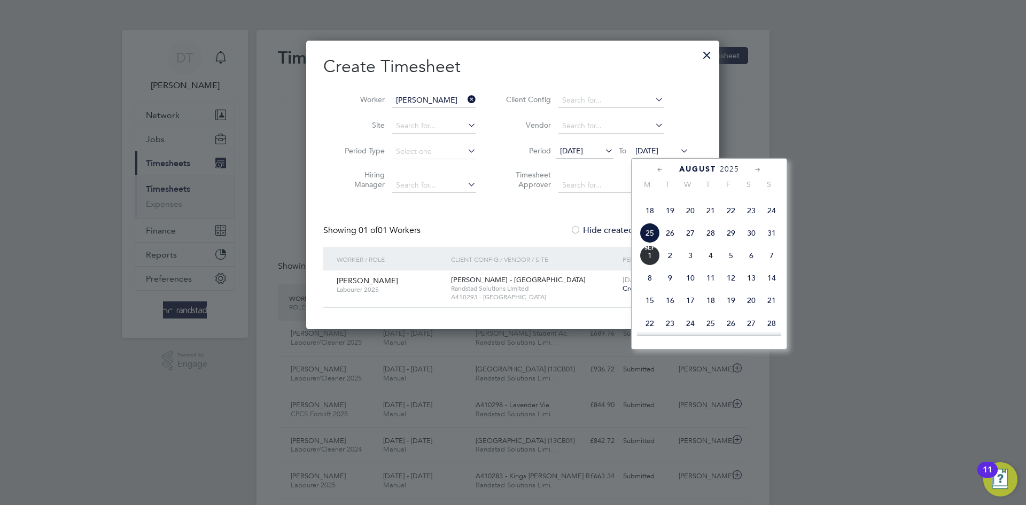
click at [648, 288] on span "8" at bounding box center [650, 278] width 20 height 20
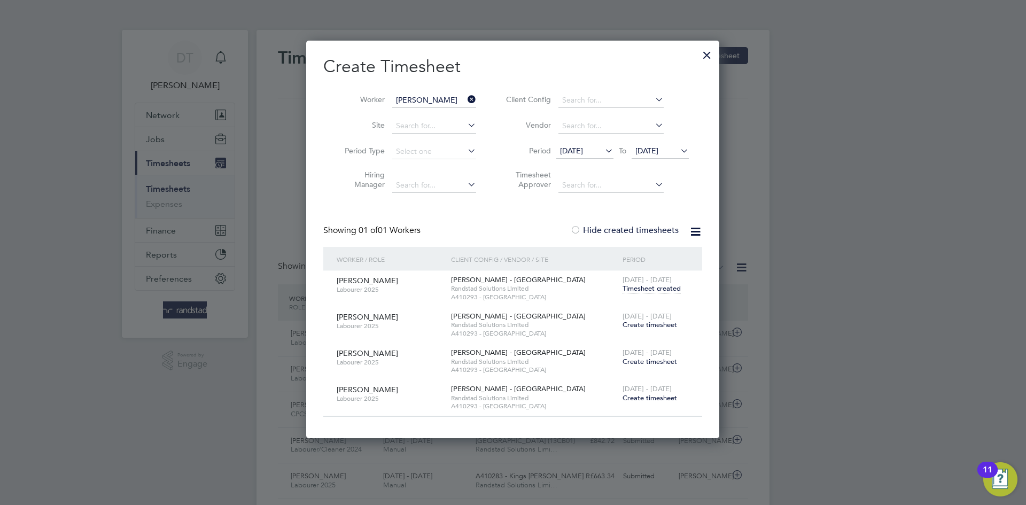
click at [466, 97] on icon at bounding box center [466, 99] width 0 height 15
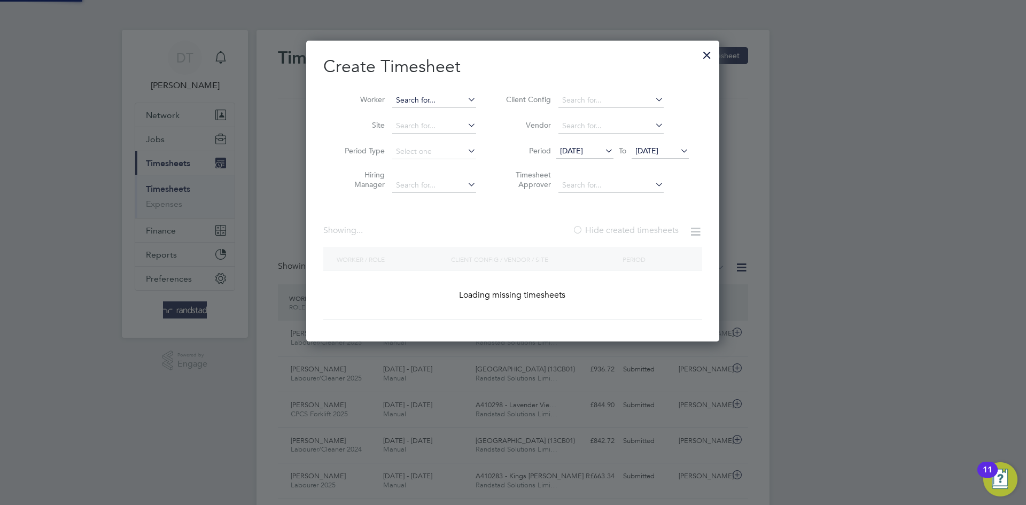
click at [428, 97] on input at bounding box center [434, 100] width 84 height 15
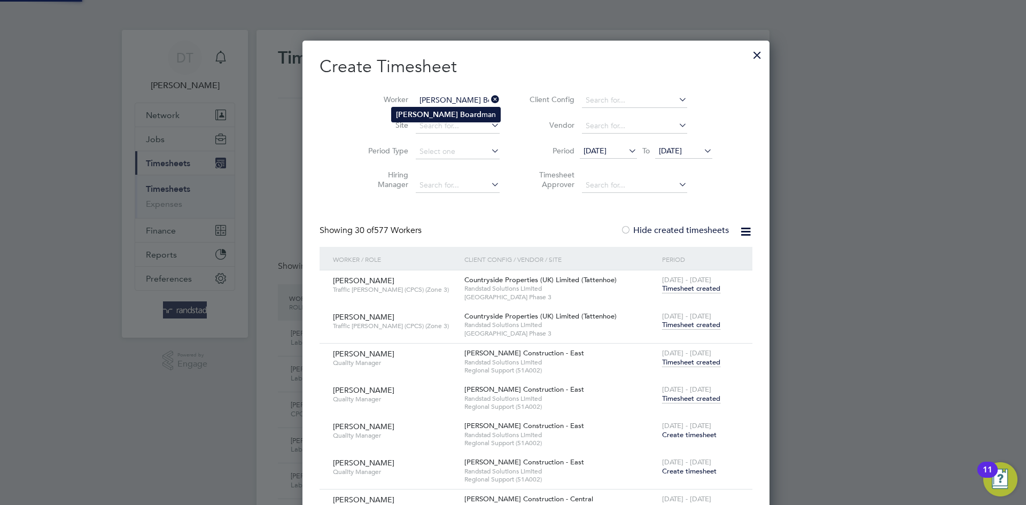
click at [418, 110] on b "Harvey" at bounding box center [427, 114] width 62 height 9
type input "Harvey Boardman"
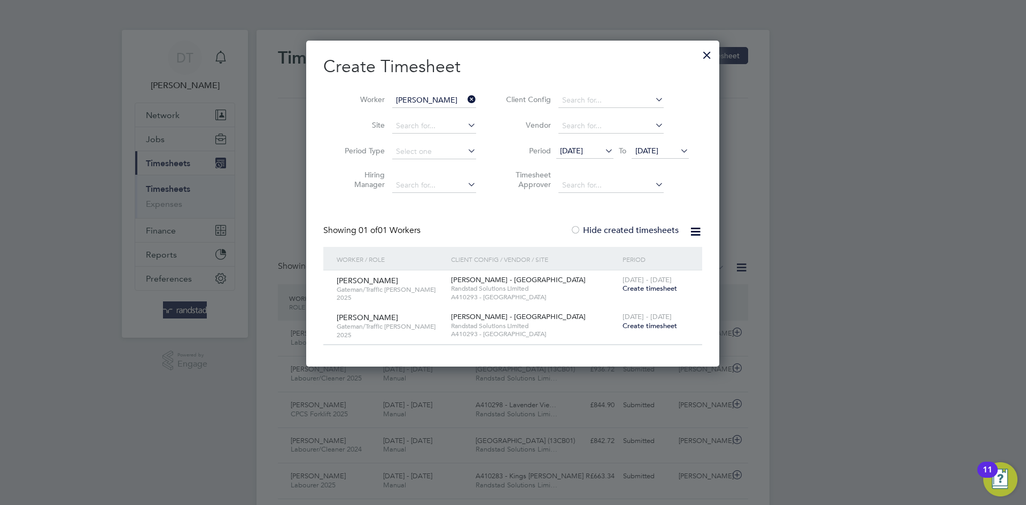
click at [466, 100] on icon at bounding box center [466, 99] width 0 height 15
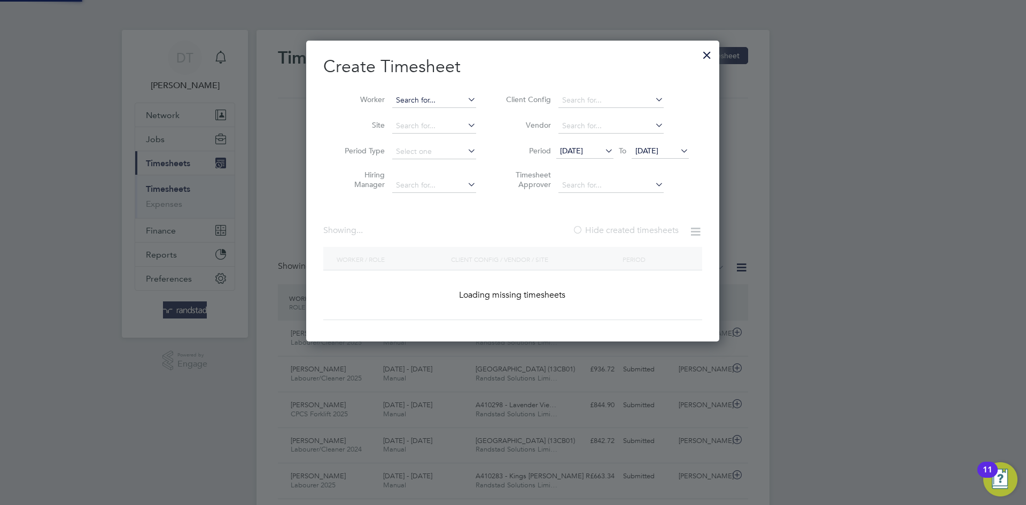
click at [406, 99] on input at bounding box center [434, 100] width 84 height 15
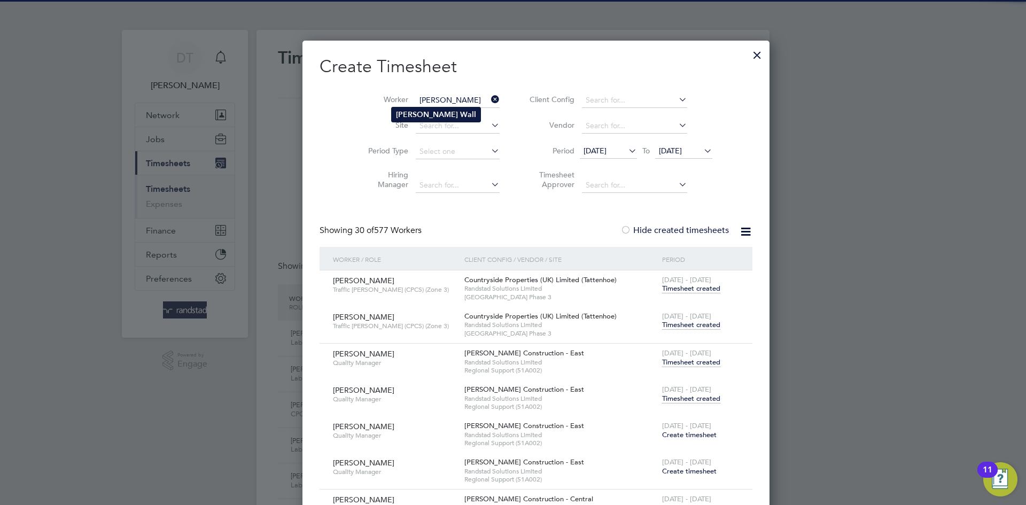
type input "Terry Wall"
click at [460, 114] on b "Wall" at bounding box center [468, 114] width 16 height 9
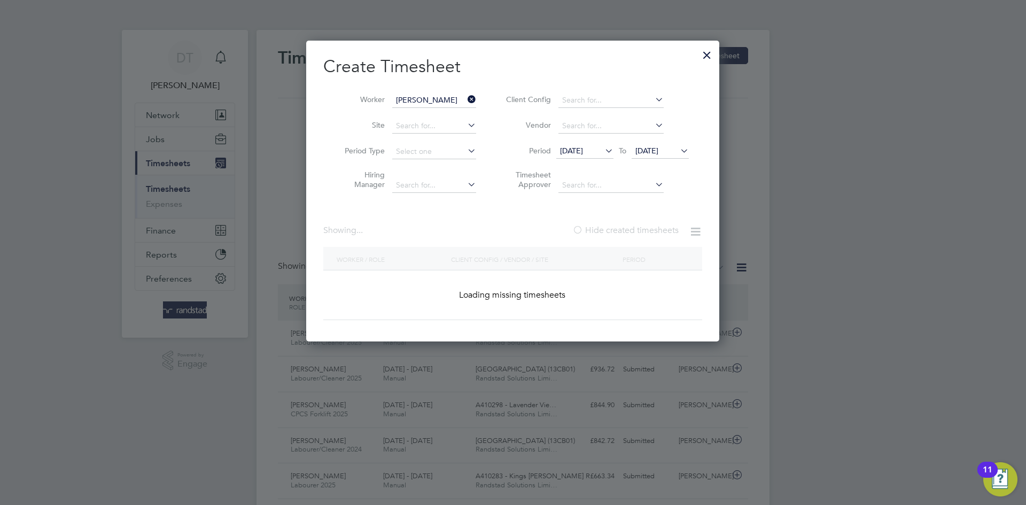
scroll to position [324, 414]
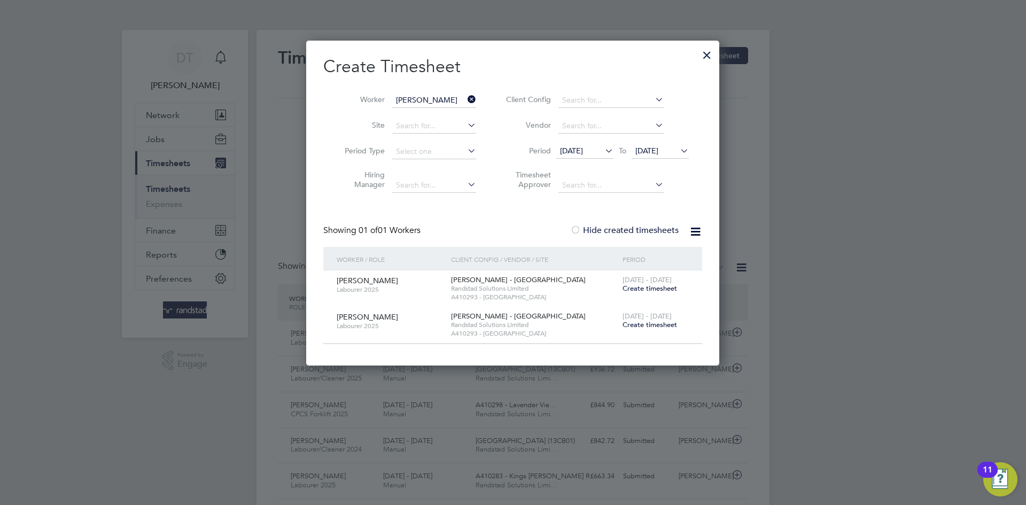
click at [640, 289] on span "Create timesheet" at bounding box center [650, 288] width 55 height 9
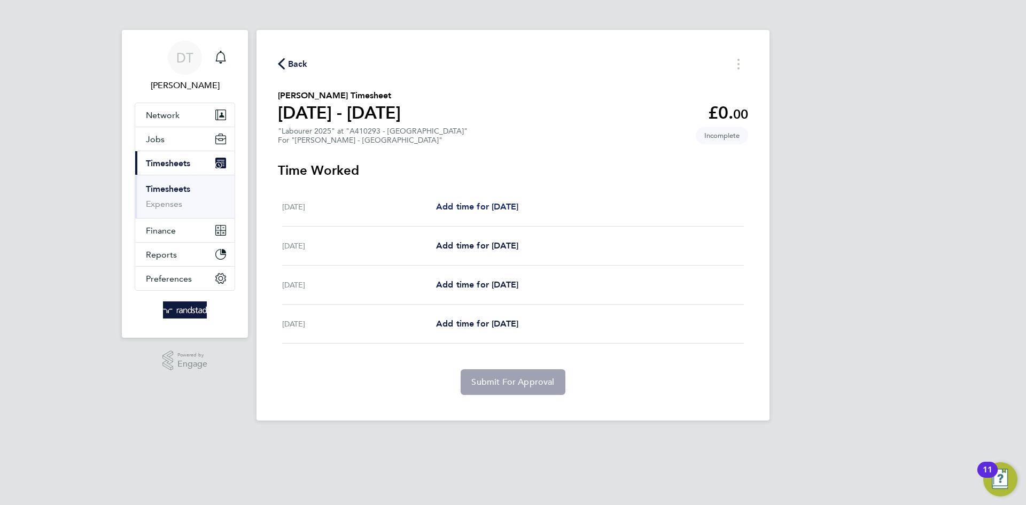
click at [517, 211] on span "Add time for Tue 26 Aug" at bounding box center [477, 207] width 82 height 10
select select "60"
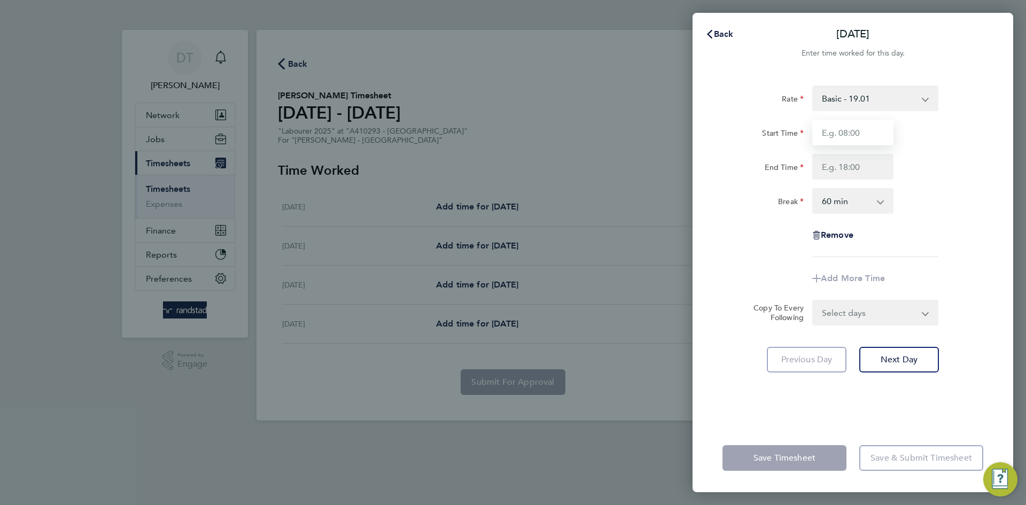
click at [844, 138] on input "Start Time" at bounding box center [853, 133] width 81 height 26
type input "07:30"
click at [841, 168] on input "End Time" at bounding box center [853, 167] width 81 height 26
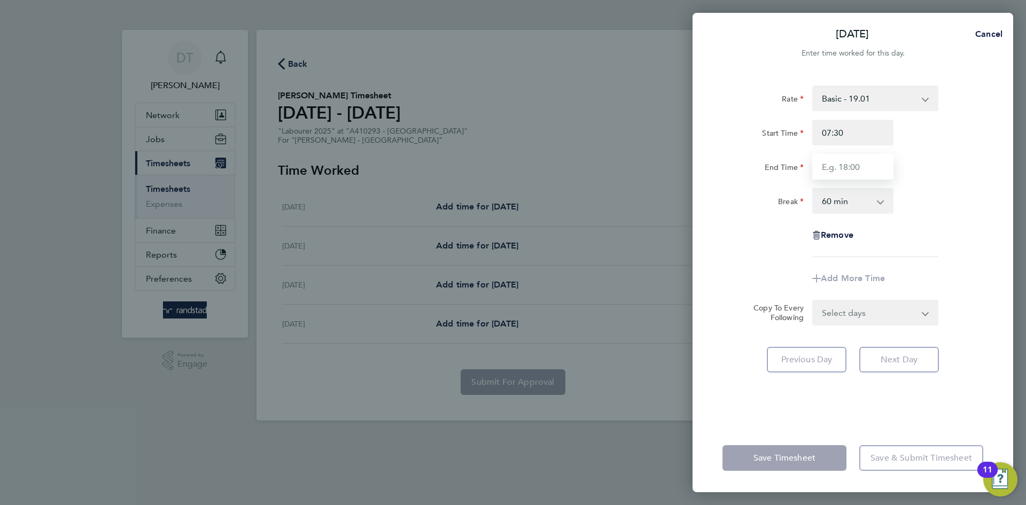
type input "16:30"
click at [849, 200] on select "0 min 15 min 30 min 45 min 60 min 75 min 90 min" at bounding box center [847, 201] width 66 height 24
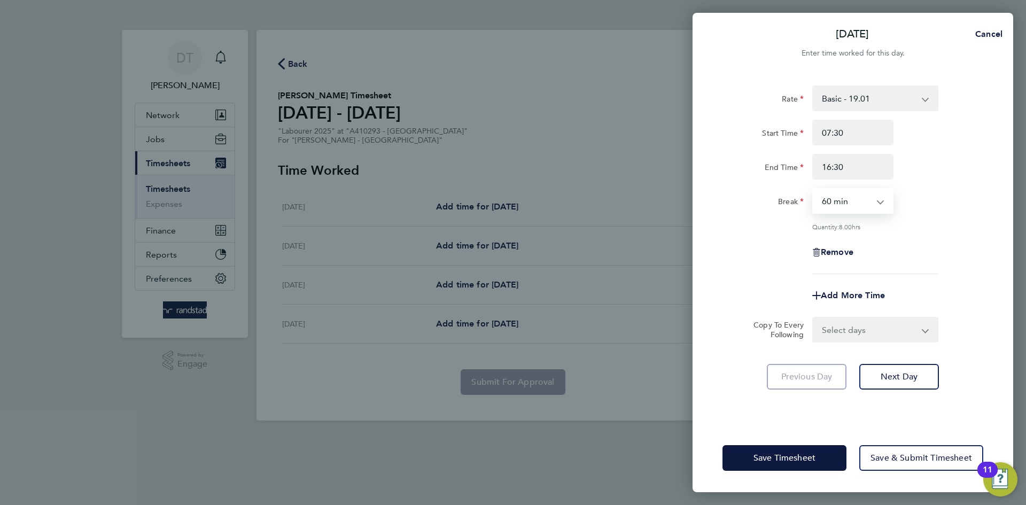
select select "30"
click at [814, 189] on select "0 min 15 min 30 min 45 min 60 min 75 min 90 min" at bounding box center [847, 201] width 66 height 24
click at [724, 267] on div "Rate Basic - 19.01 Overtime - 27.22 Start Time 07:30 End Time 16:30 Break 0 min…" at bounding box center [853, 180] width 261 height 189
click at [855, 333] on select "Select days Day Wednesday Thursday Friday" at bounding box center [870, 330] width 112 height 24
select select "DAY"
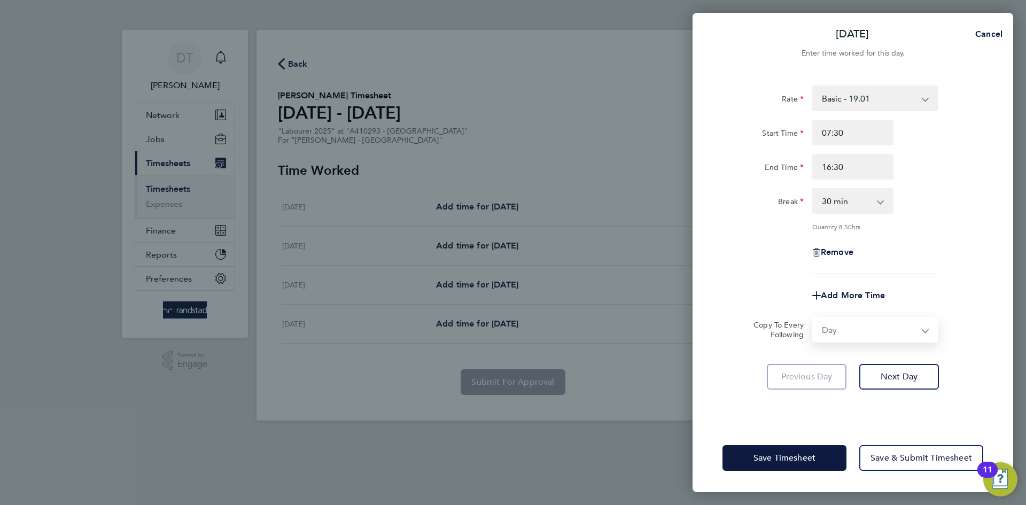
click at [814, 318] on select "Select days Day Wednesday Thursday Friday" at bounding box center [870, 330] width 112 height 24
select select "2025-08-29"
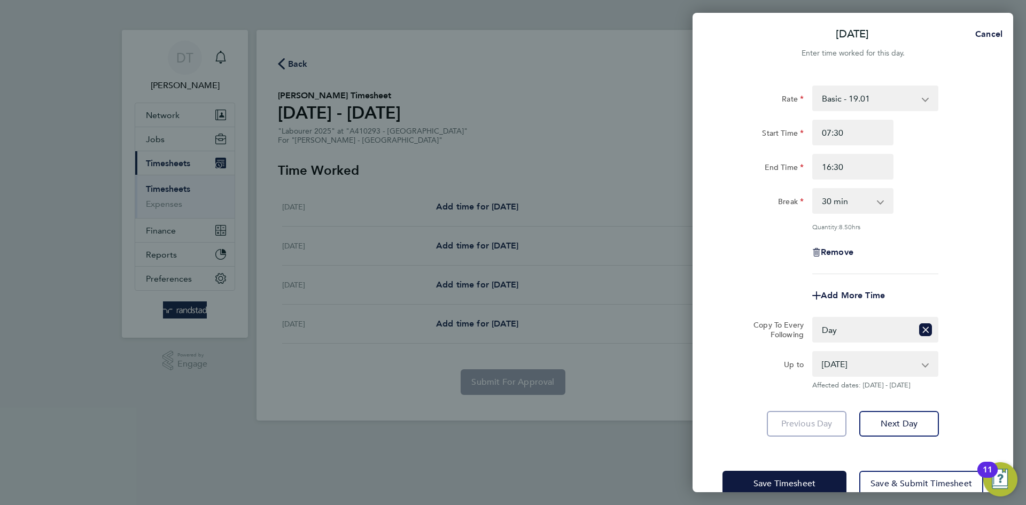
click at [770, 320] on label "Copy To Every Following" at bounding box center [774, 329] width 59 height 19
click at [814, 319] on select "Select days Day Wednesday Thursday Friday" at bounding box center [863, 330] width 99 height 24
click at [768, 481] on span "Save Timesheet" at bounding box center [785, 483] width 62 height 11
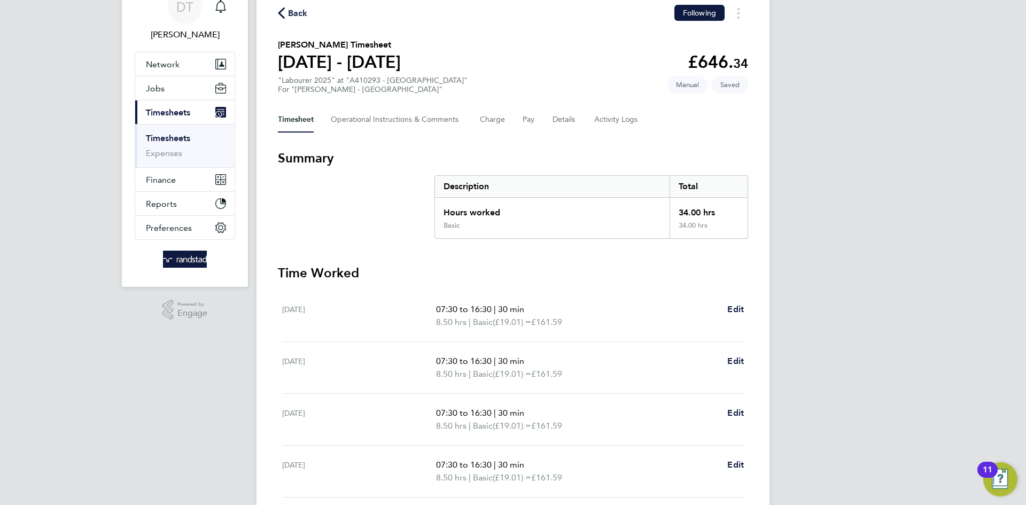
scroll to position [137, 0]
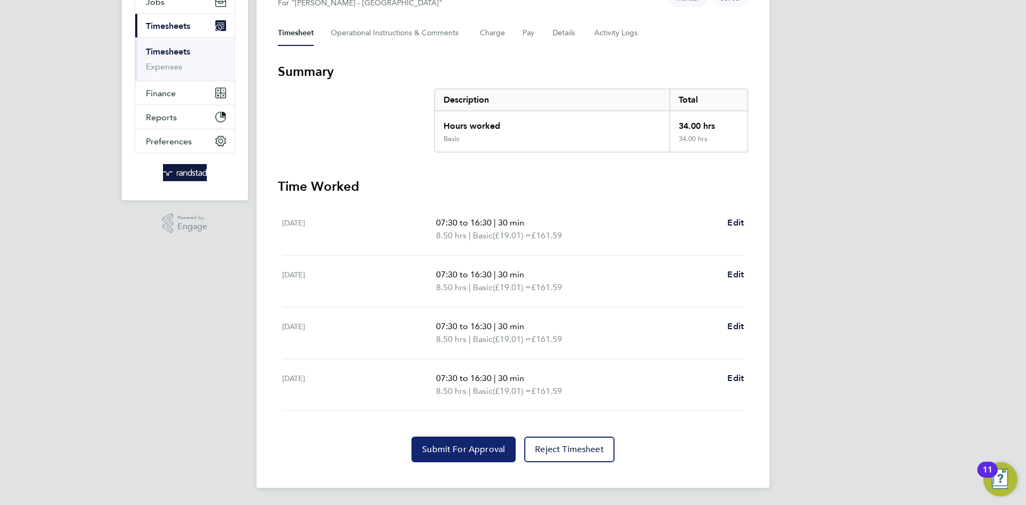
click at [432, 446] on span "Submit For Approval" at bounding box center [463, 449] width 83 height 11
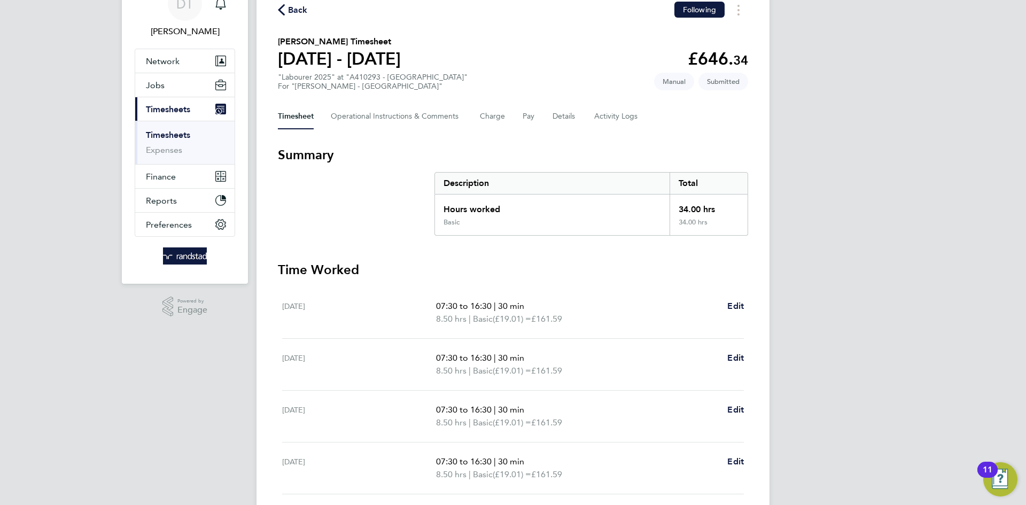
scroll to position [0, 0]
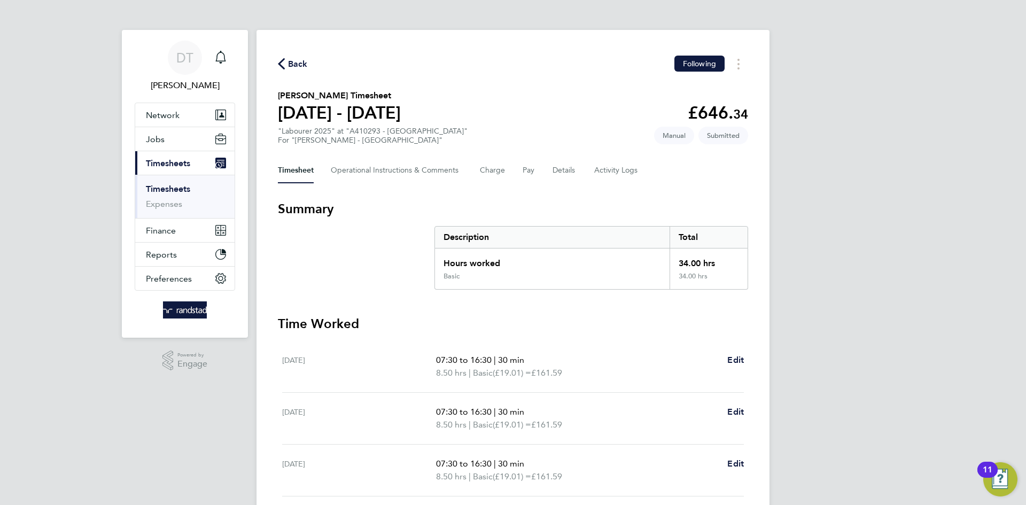
click at [299, 58] on span "Back" at bounding box center [298, 64] width 20 height 13
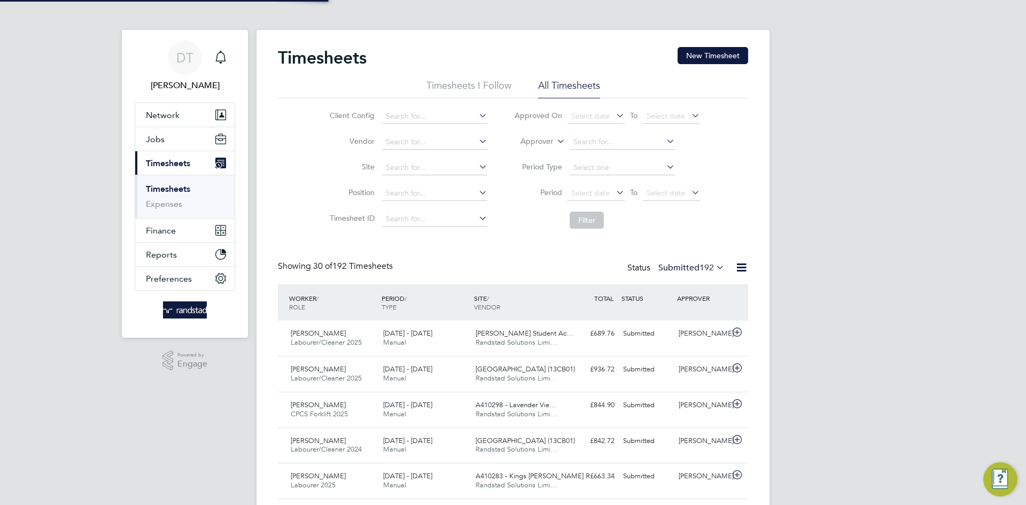
scroll to position [27, 93]
click at [702, 57] on button "New Timesheet" at bounding box center [713, 55] width 71 height 17
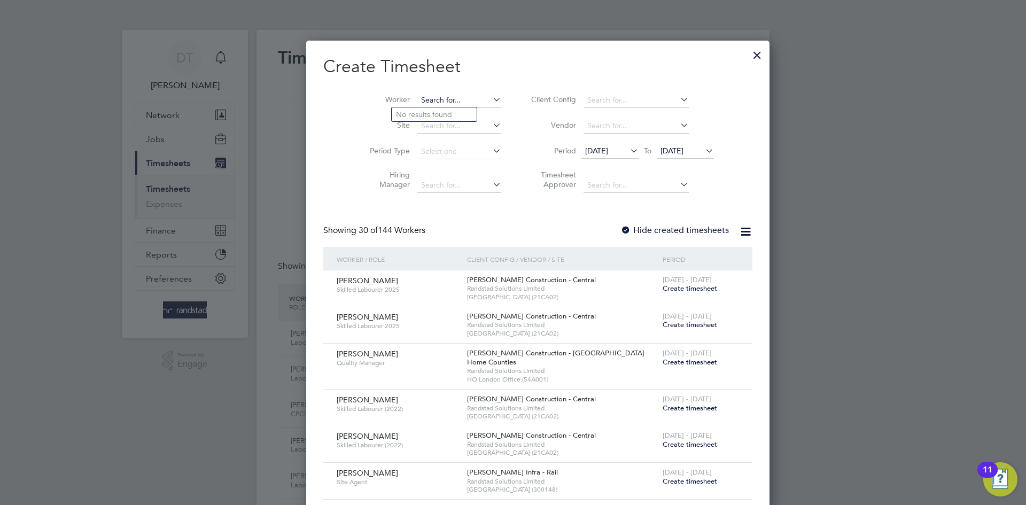
click at [418, 103] on input at bounding box center [460, 100] width 84 height 15
click at [460, 114] on b "Board" at bounding box center [470, 114] width 21 height 9
type input "Harvey Boardman"
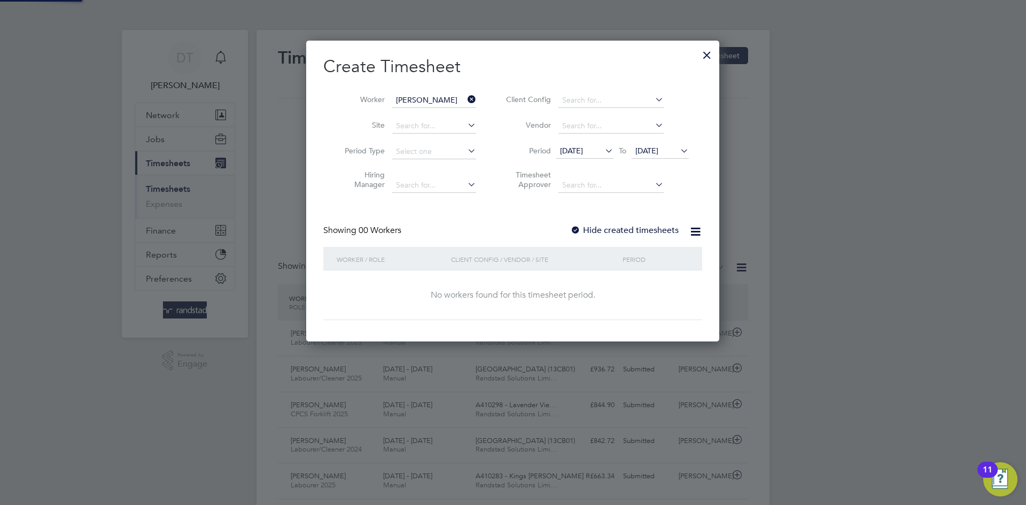
click at [618, 228] on label "Hide created timesheets" at bounding box center [624, 230] width 109 height 11
click at [648, 151] on span "25 Aug 2025" at bounding box center [647, 151] width 23 height 10
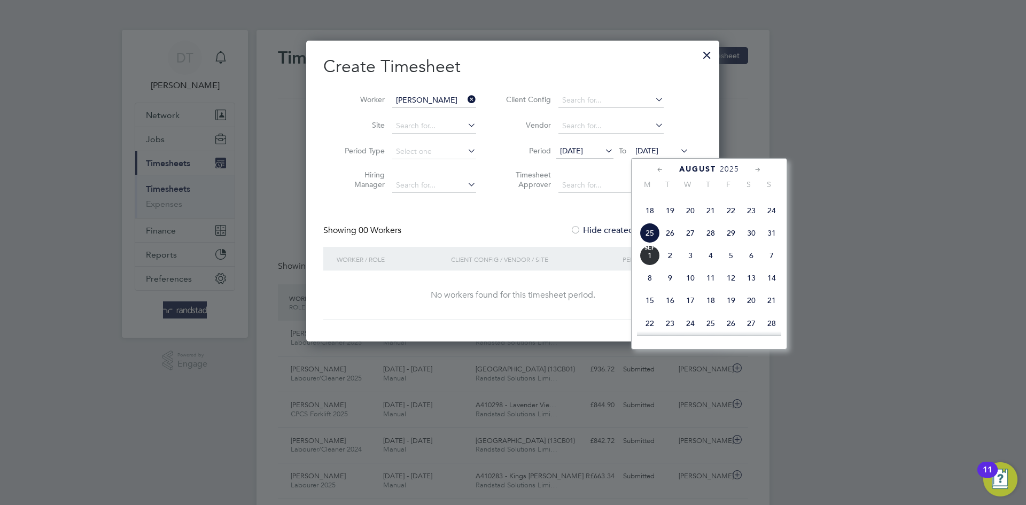
click at [647, 266] on span "Sep 1" at bounding box center [650, 255] width 20 height 20
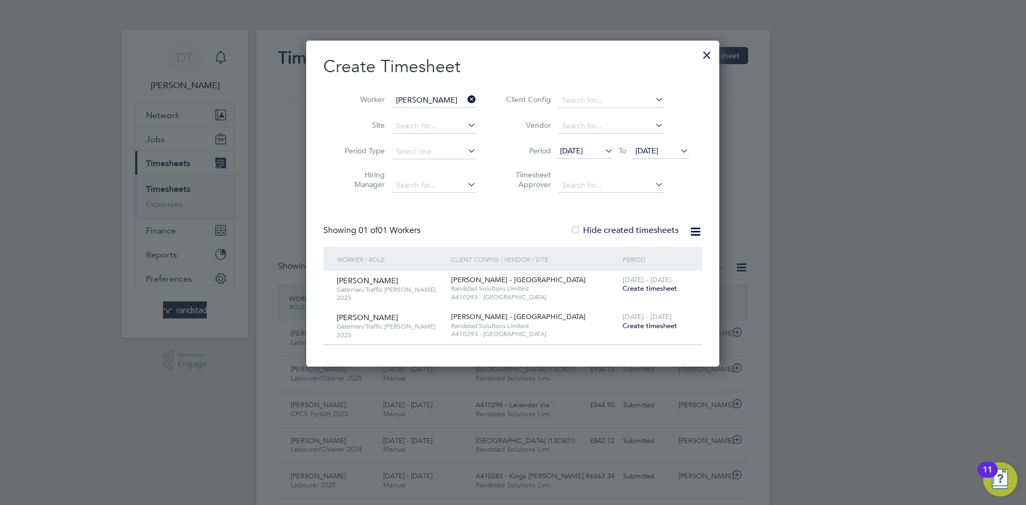
click at [630, 282] on span "23 - 29 Aug 2025" at bounding box center [647, 279] width 49 height 9
click at [626, 285] on span "Create timesheet" at bounding box center [650, 288] width 55 height 9
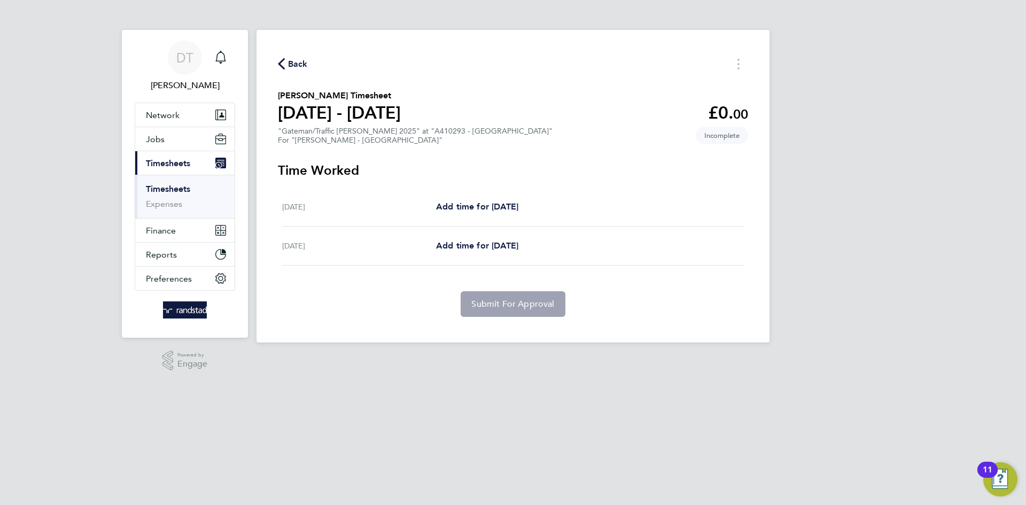
click at [465, 194] on div "Thu 28 Aug Add time for Thu 28 Aug Add time for Thu 28 Aug" at bounding box center [513, 207] width 462 height 39
click at [469, 208] on span "Add time for Thu 28 Aug" at bounding box center [477, 207] width 82 height 10
select select "60"
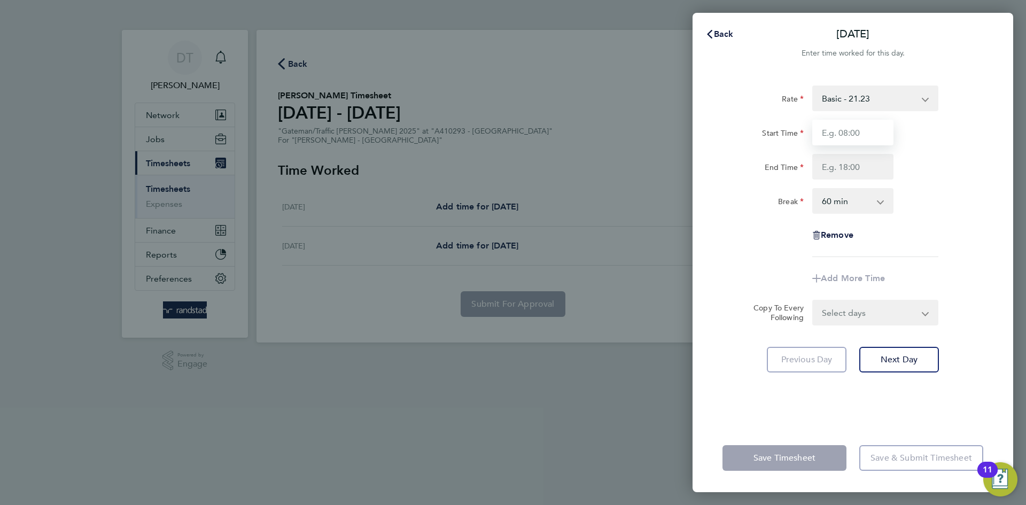
click at [841, 133] on input "Start Time" at bounding box center [853, 133] width 81 height 26
type input "07:30"
click at [832, 171] on input "End Time" at bounding box center [853, 167] width 81 height 26
click at [854, 136] on input "07:30" at bounding box center [853, 133] width 81 height 26
click at [854, 157] on input "End Time" at bounding box center [853, 167] width 81 height 26
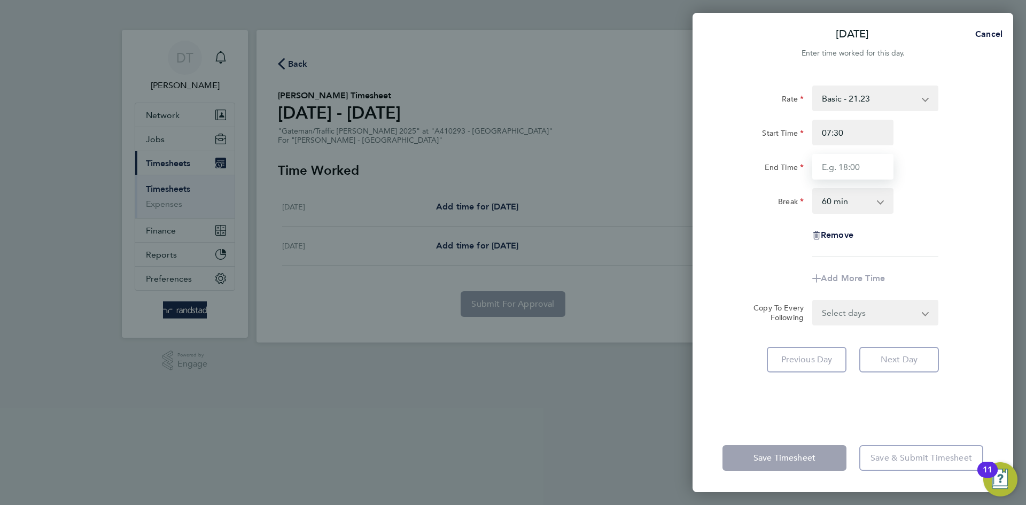
type input "16:30"
click at [849, 205] on select "0 min 15 min 30 min 45 min 60 min 75 min 90 min" at bounding box center [847, 201] width 66 height 24
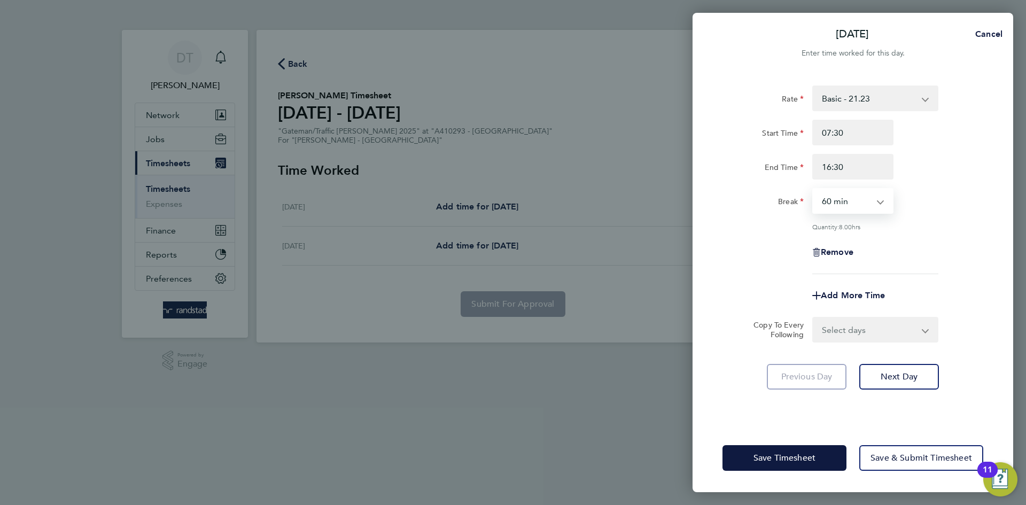
select select "30"
click at [814, 189] on select "0 min 15 min 30 min 45 min 60 min 75 min 90 min" at bounding box center [847, 201] width 66 height 24
click at [768, 245] on div "Remove" at bounding box center [852, 252] width 269 height 26
click at [837, 326] on select "Select days Friday" at bounding box center [870, 330] width 112 height 24
select select "FRI"
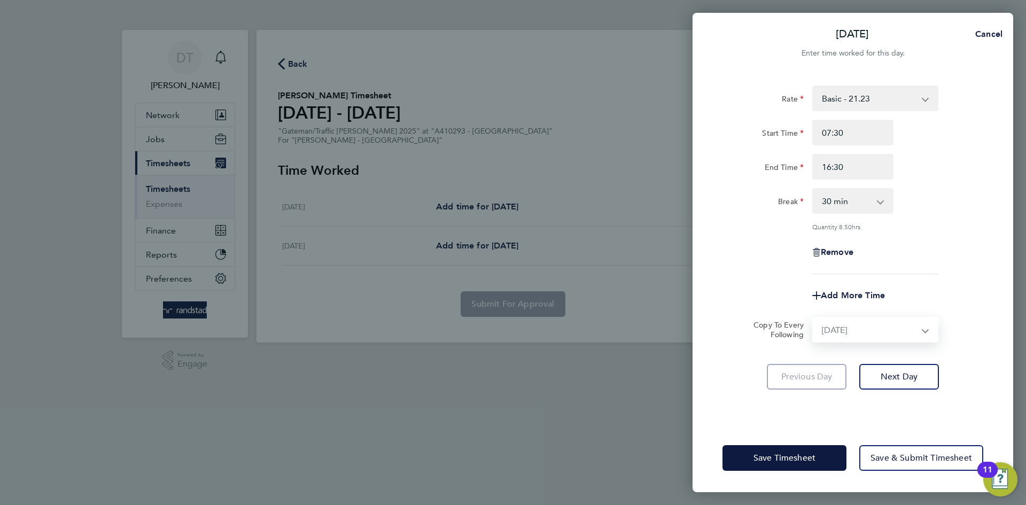
click at [814, 318] on select "Select days Friday" at bounding box center [870, 330] width 112 height 24
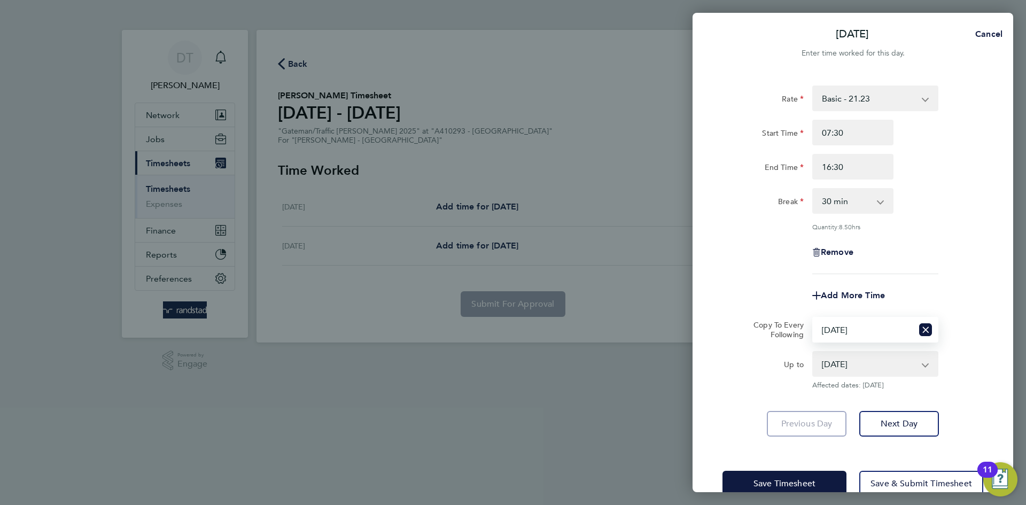
click at [779, 293] on div "Add More Time" at bounding box center [852, 296] width 269 height 26
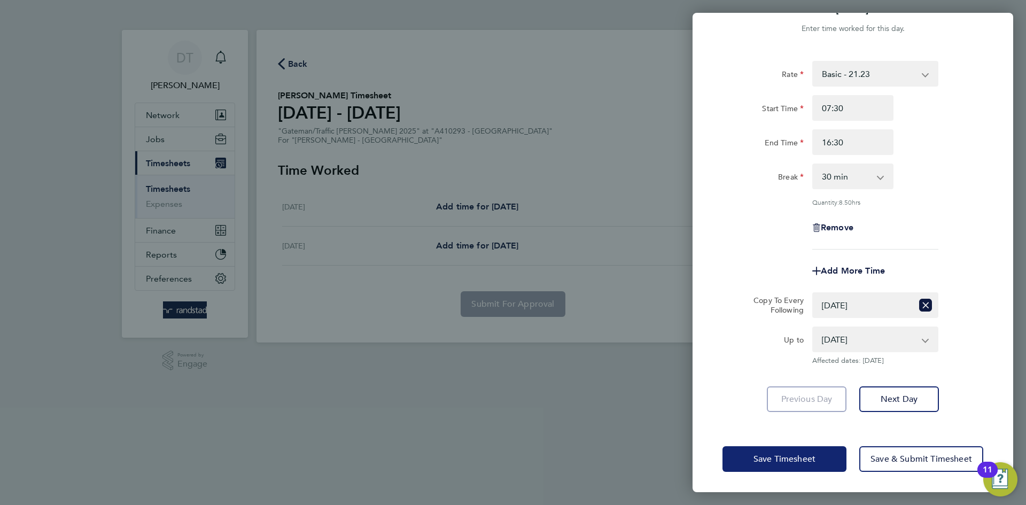
click at [775, 454] on span "Save Timesheet" at bounding box center [785, 459] width 62 height 11
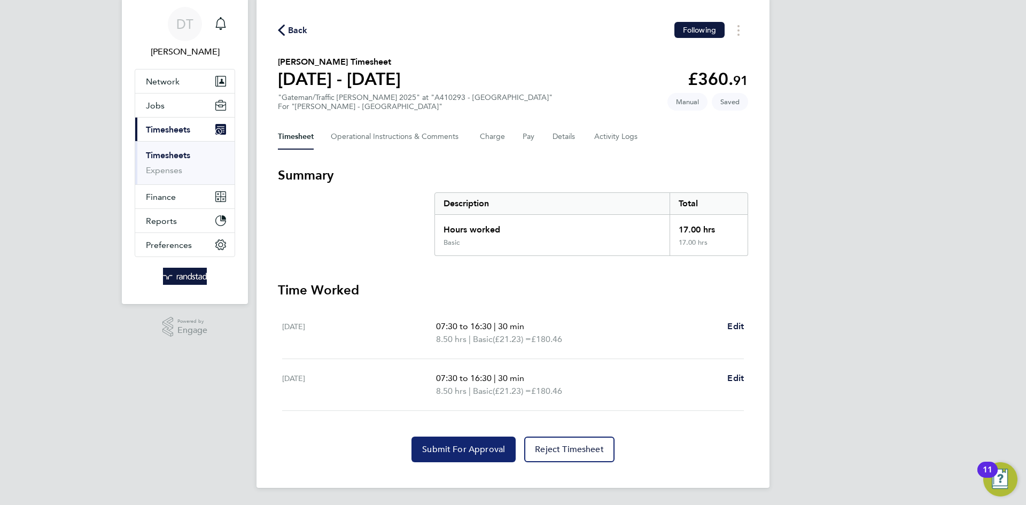
click at [421, 437] on button "Submit For Approval" at bounding box center [464, 450] width 104 height 26
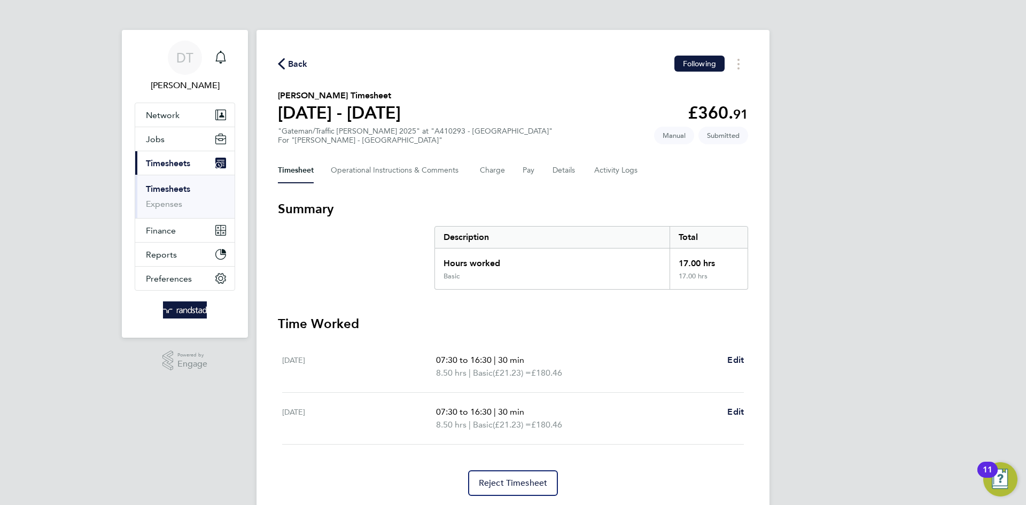
click at [287, 65] on span "Back" at bounding box center [293, 63] width 30 height 10
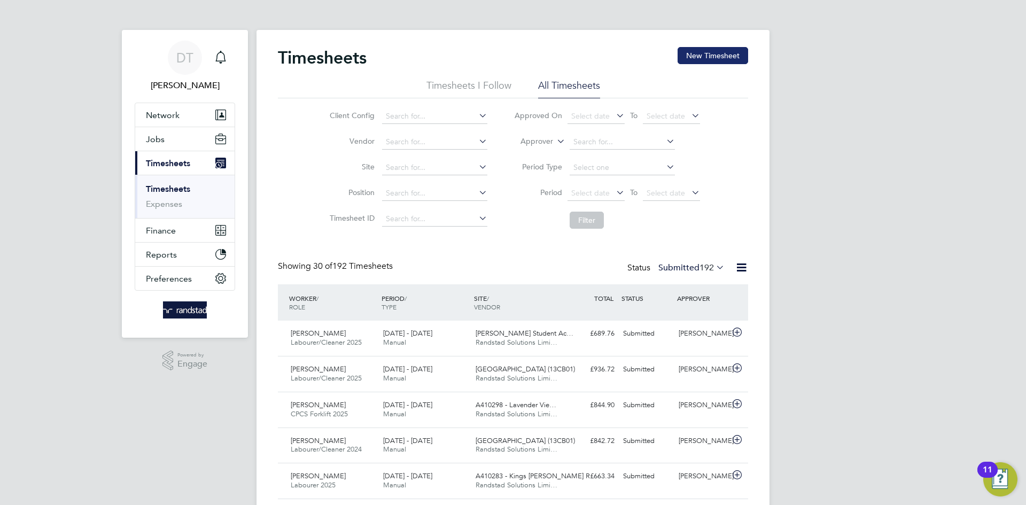
drag, startPoint x: 706, startPoint y: 52, endPoint x: 689, endPoint y: 55, distance: 17.8
click at [707, 52] on button "New Timesheet" at bounding box center [713, 55] width 71 height 17
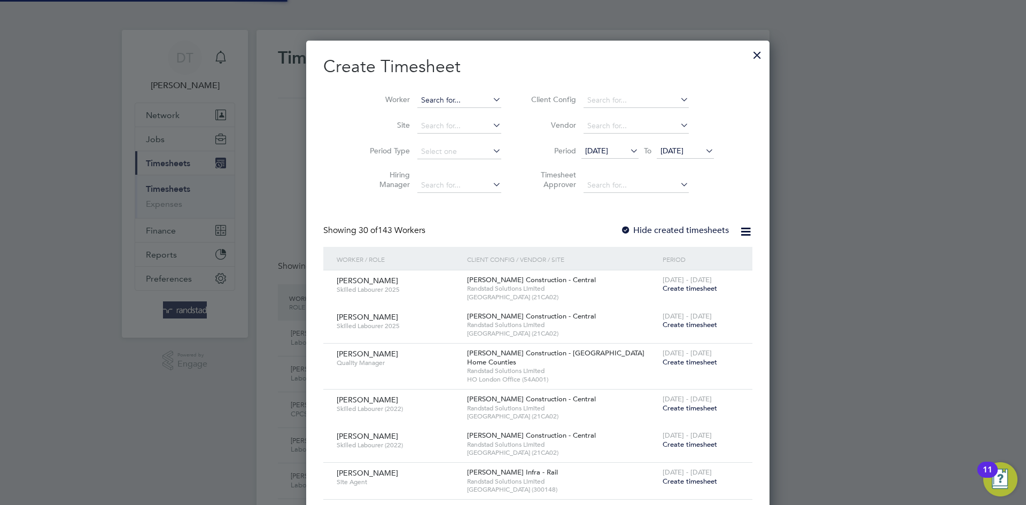
click at [422, 97] on input at bounding box center [460, 100] width 84 height 15
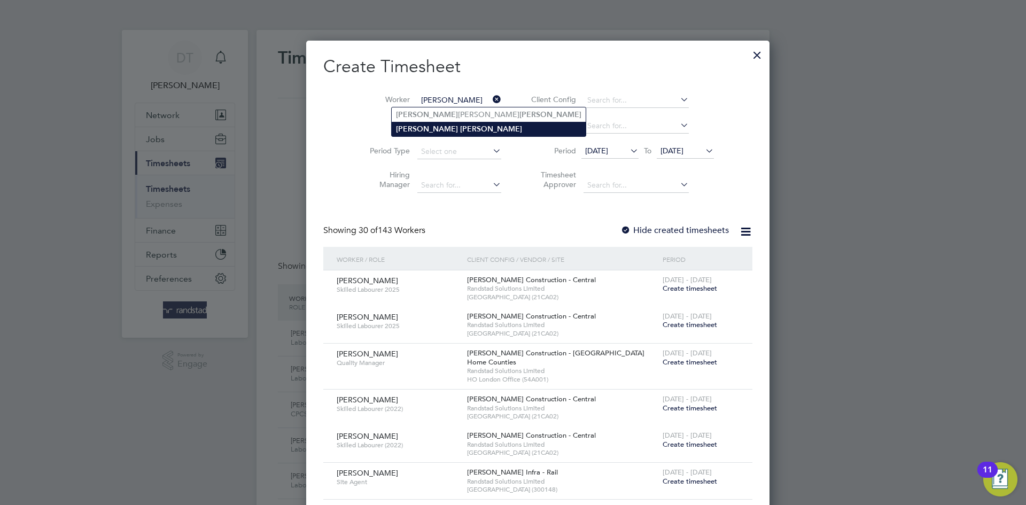
type input "James Hughes"
click at [460, 132] on b "Hughes" at bounding box center [491, 129] width 62 height 9
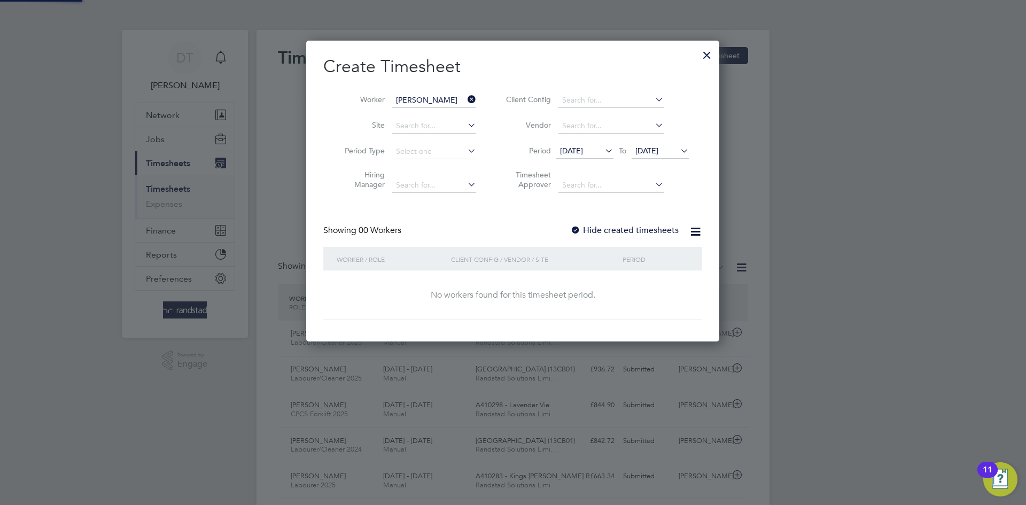
click at [611, 234] on label "Hide created timesheets" at bounding box center [624, 230] width 109 height 11
click at [650, 144] on span "25 Aug 2025" at bounding box center [660, 151] width 57 height 14
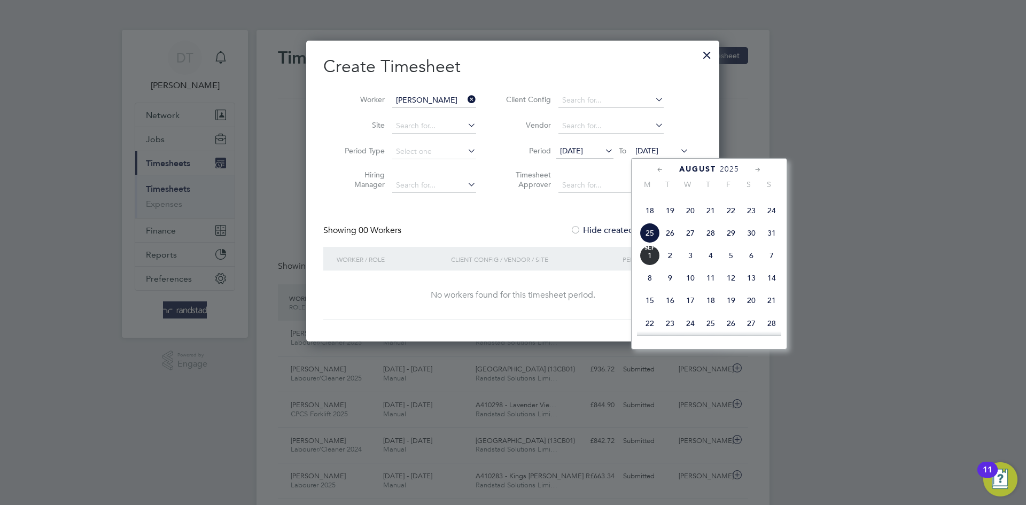
click at [650, 266] on span "Sep 1" at bounding box center [650, 255] width 20 height 20
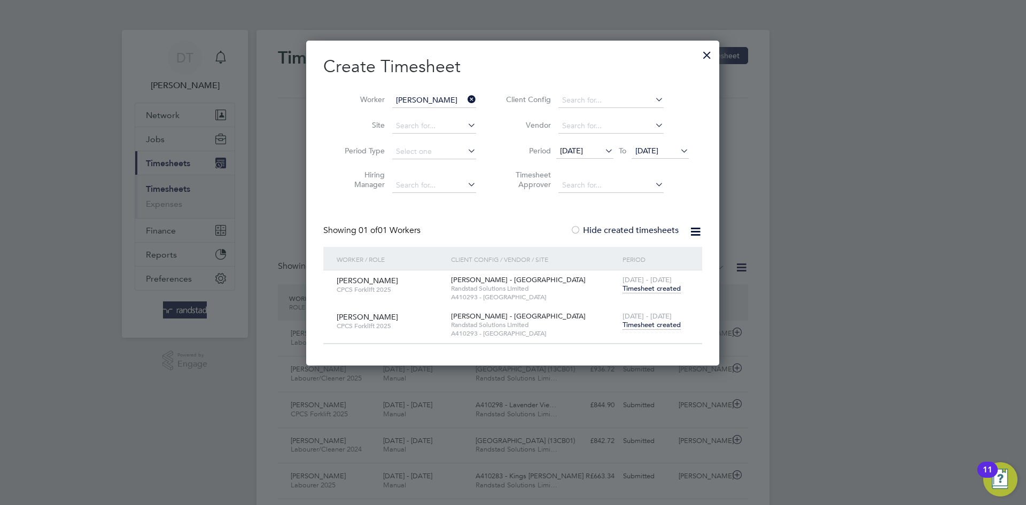
click at [647, 322] on span "Timesheet created" at bounding box center [652, 325] width 58 height 10
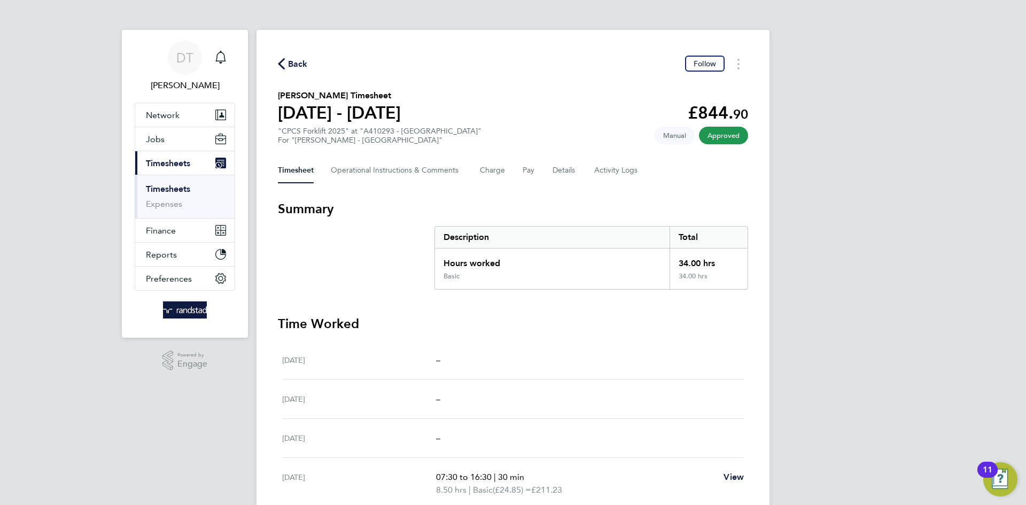
click at [288, 59] on span "Back" at bounding box center [298, 64] width 20 height 13
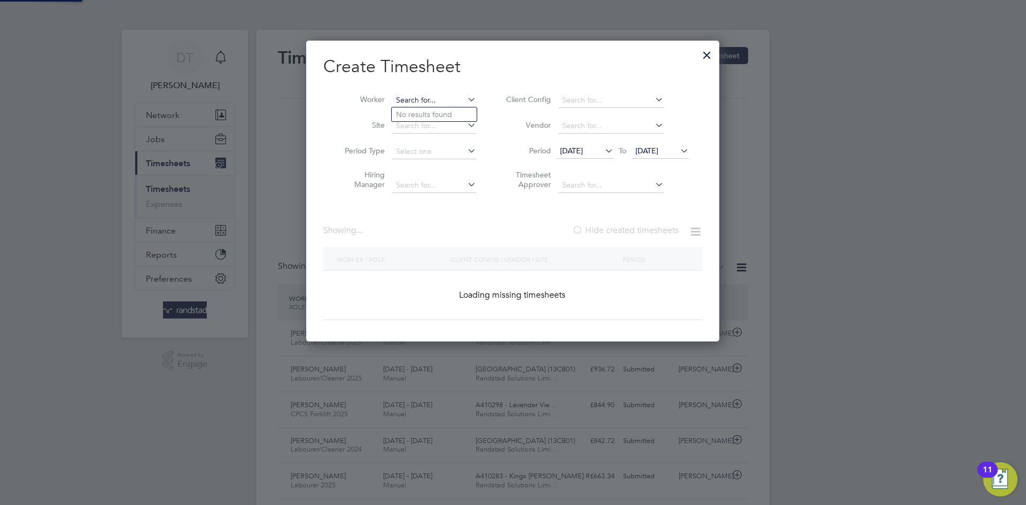
click at [459, 97] on input at bounding box center [434, 100] width 84 height 15
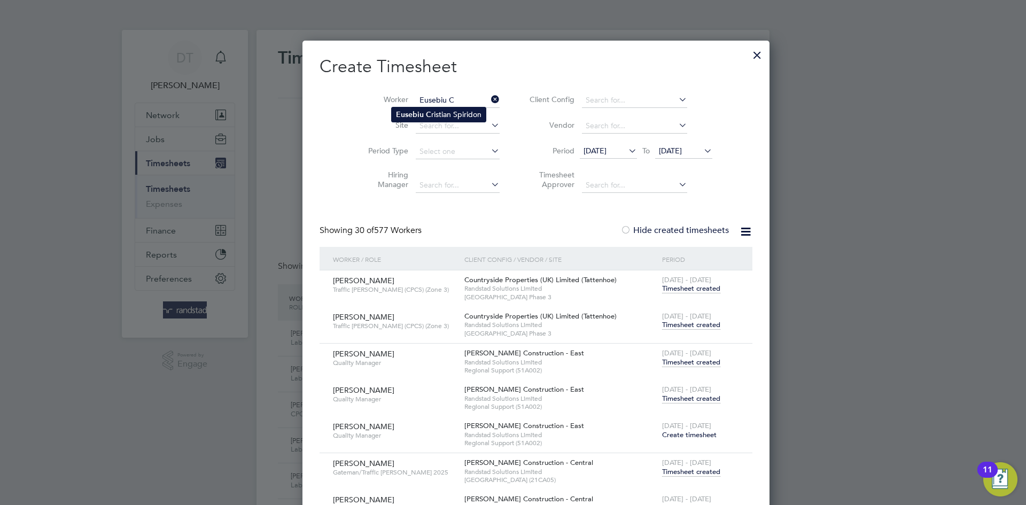
click at [411, 117] on b "Eusebiu" at bounding box center [410, 114] width 28 height 9
type input "Eusebiu Cristian Spiridon"
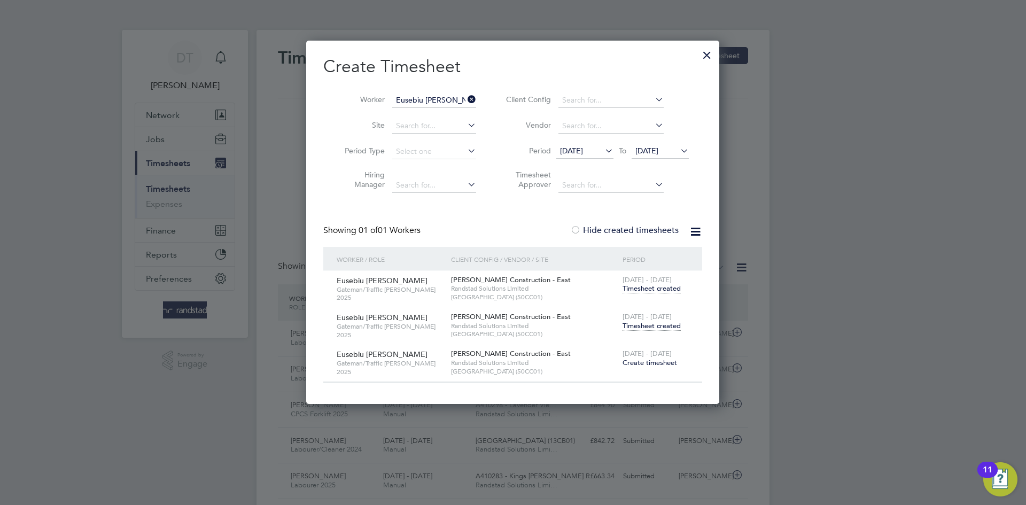
click at [640, 324] on span "Timesheet created" at bounding box center [652, 326] width 58 height 10
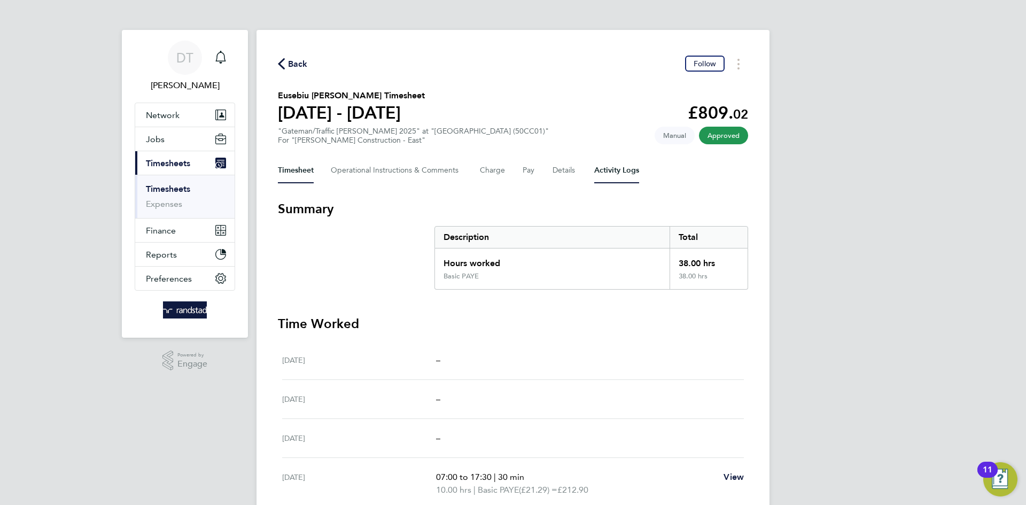
click at [615, 168] on Logs-tab "Activity Logs" at bounding box center [616, 171] width 45 height 26
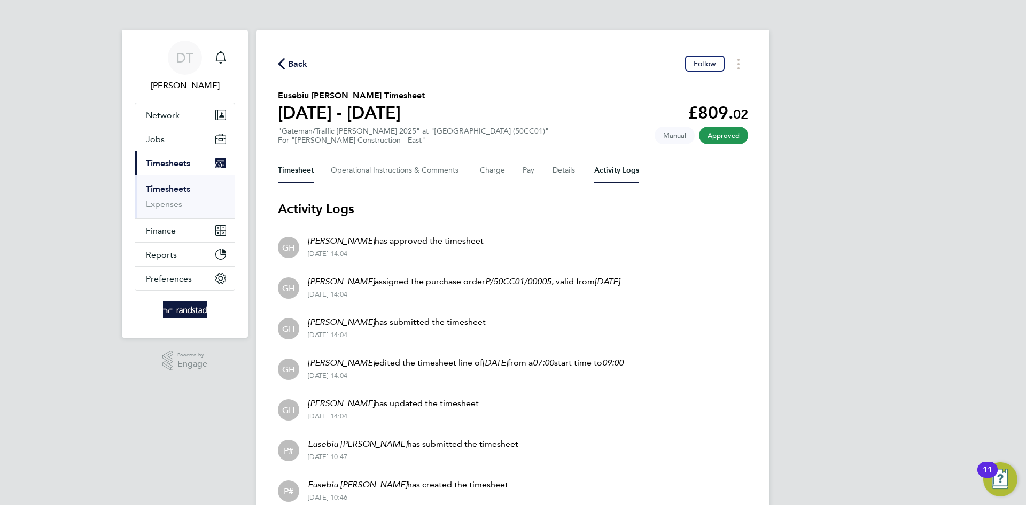
click at [280, 168] on button "Timesheet" at bounding box center [296, 171] width 36 height 26
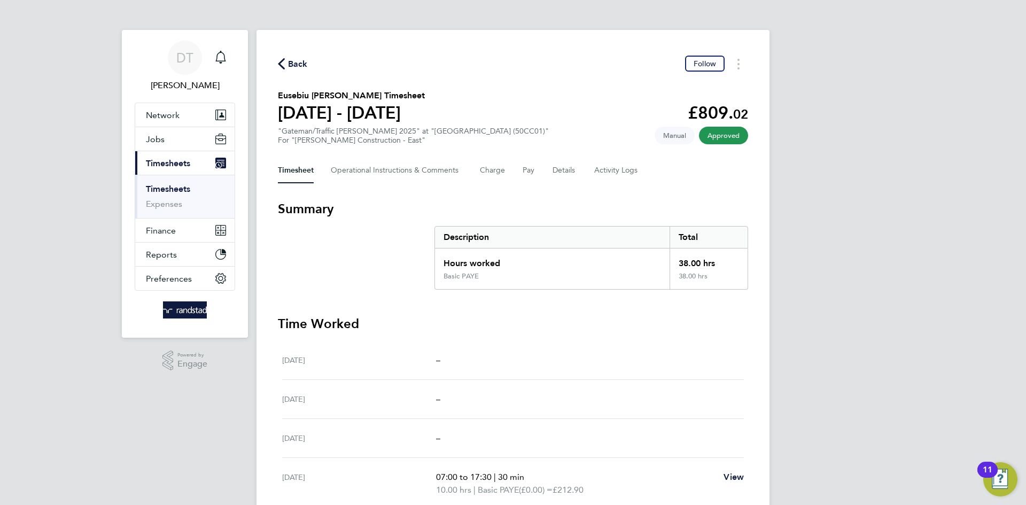
click at [292, 56] on div "Back Follow" at bounding box center [513, 64] width 470 height 17
click at [292, 61] on span "Back" at bounding box center [298, 64] width 20 height 13
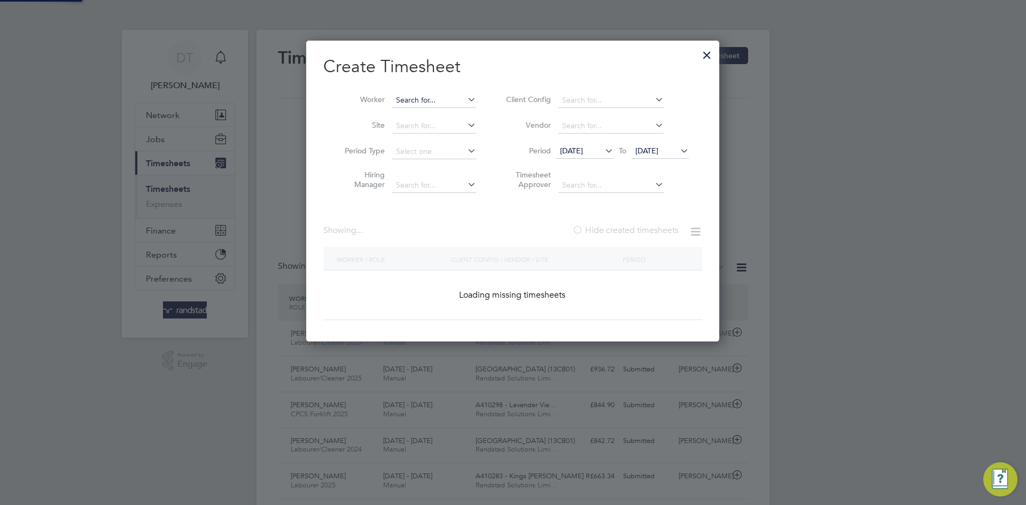
click at [457, 101] on input at bounding box center [434, 100] width 84 height 15
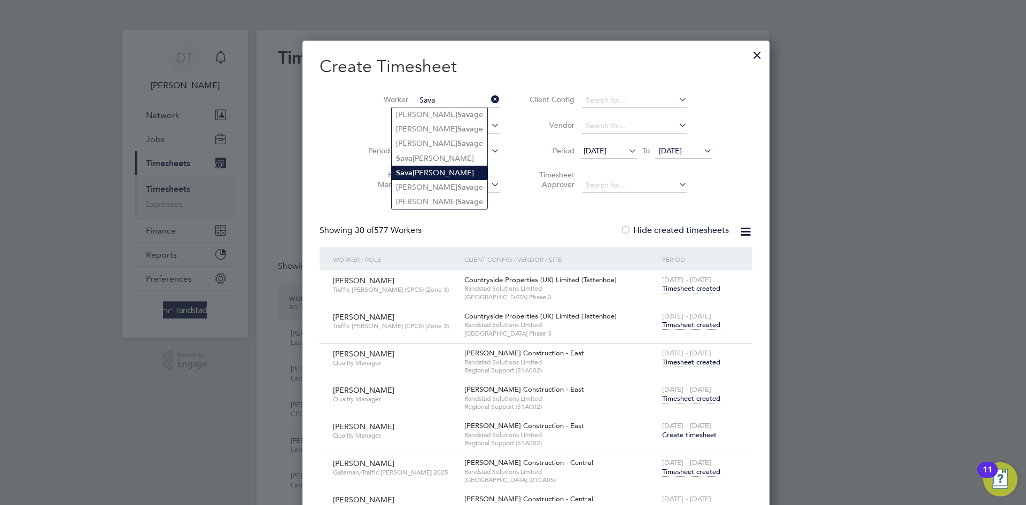
click at [440, 174] on li "Sava Ionel Buzatu" at bounding box center [440, 173] width 96 height 14
type input "Sava Ionel Buzatu"
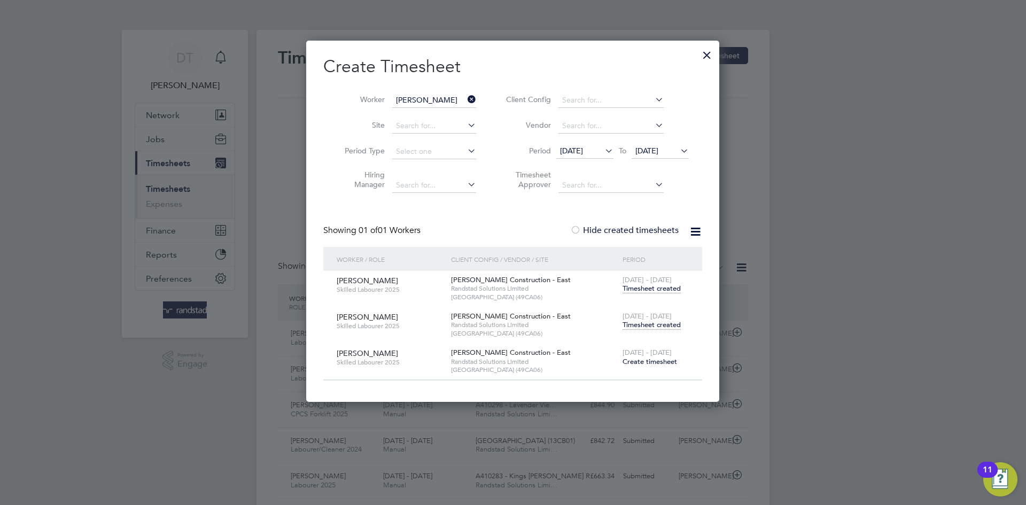
click at [636, 323] on span "Timesheet created" at bounding box center [652, 325] width 58 height 10
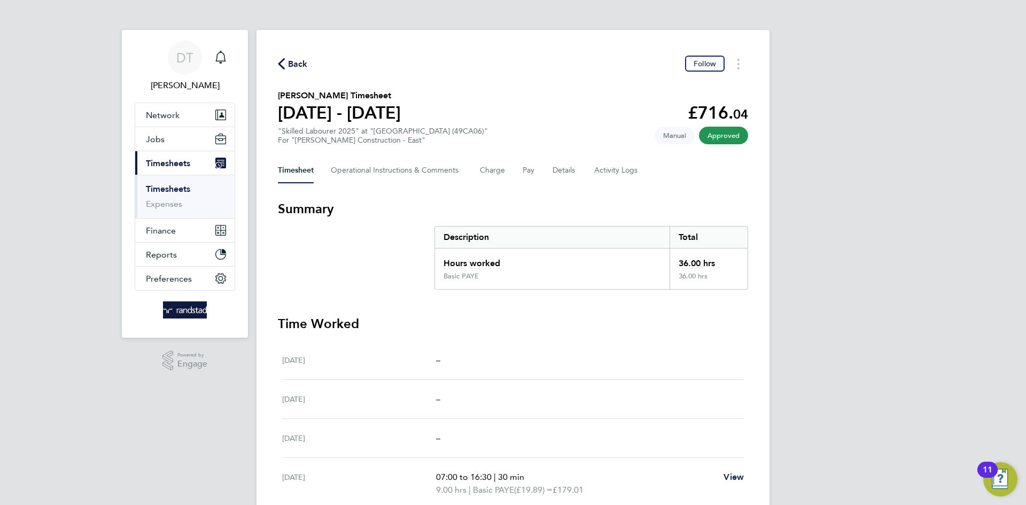
click at [307, 64] on span "Back" at bounding box center [298, 64] width 20 height 13
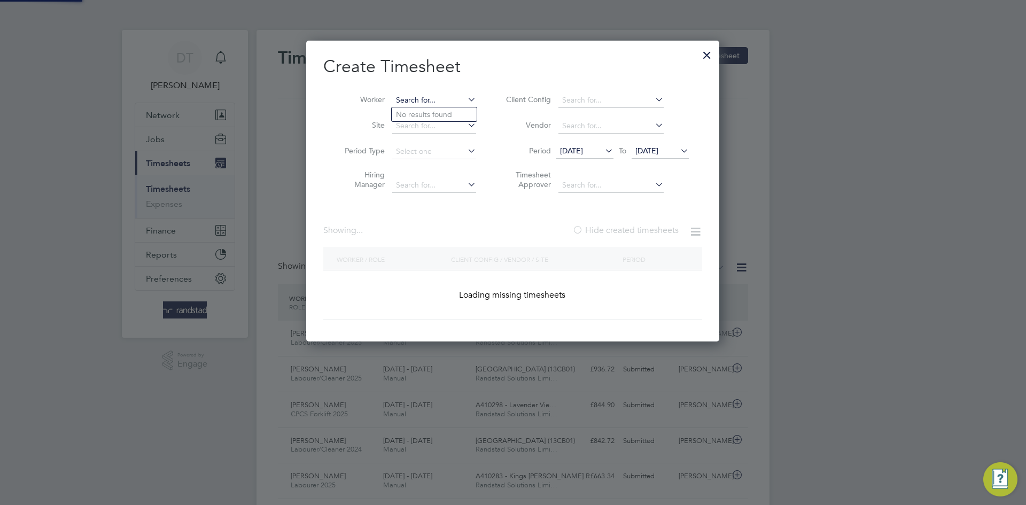
click at [443, 102] on input at bounding box center [434, 100] width 84 height 15
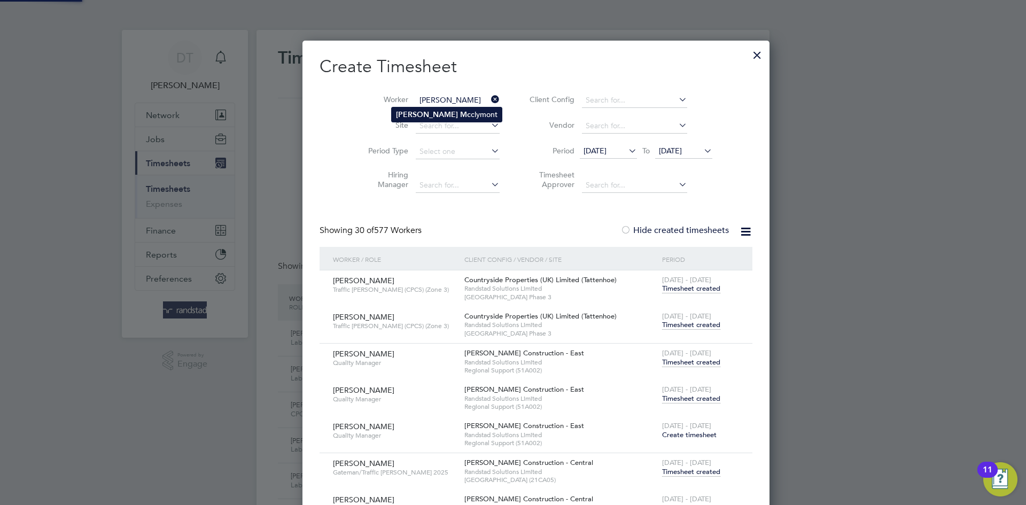
click at [413, 115] on b "Matthew" at bounding box center [427, 114] width 62 height 9
type input "Matthew Mcclymont"
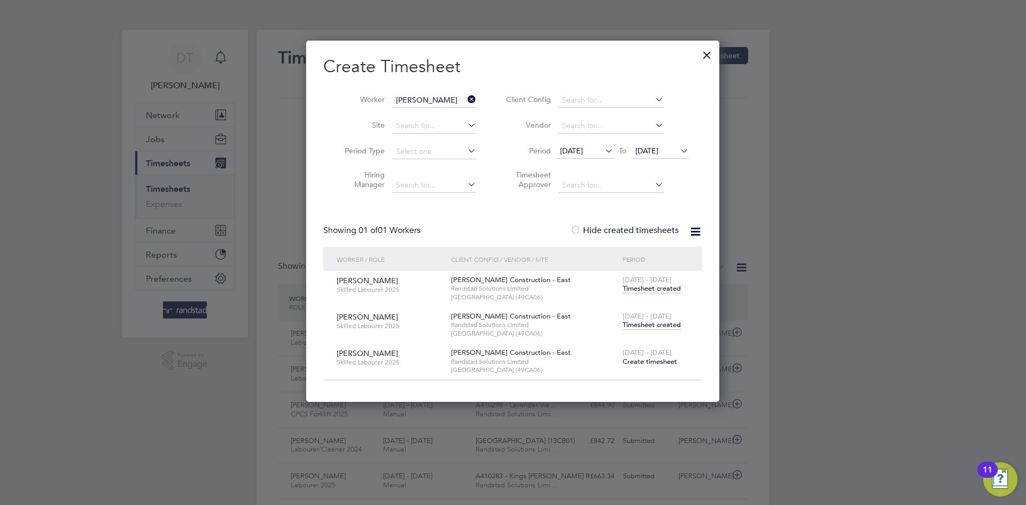
click at [652, 318] on span "23 - 29 Aug 2025" at bounding box center [647, 316] width 49 height 9
click at [647, 324] on span "Timesheet created" at bounding box center [652, 325] width 58 height 10
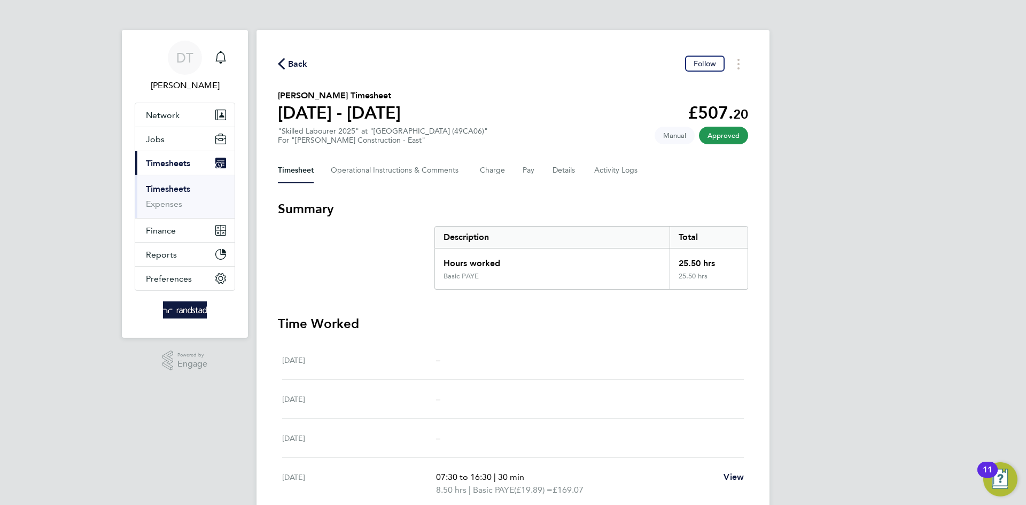
click at [299, 58] on span "Back" at bounding box center [298, 64] width 20 height 13
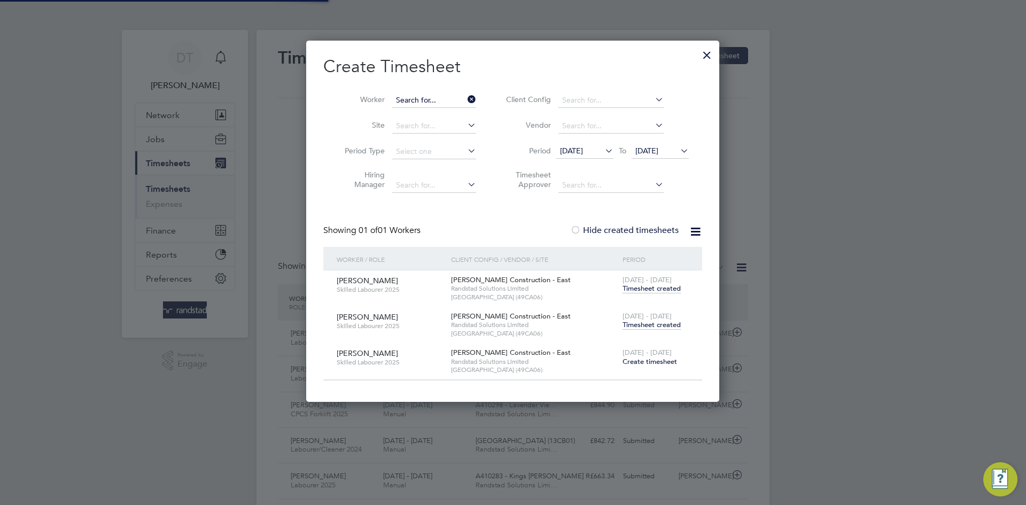
click at [419, 100] on input at bounding box center [434, 100] width 84 height 15
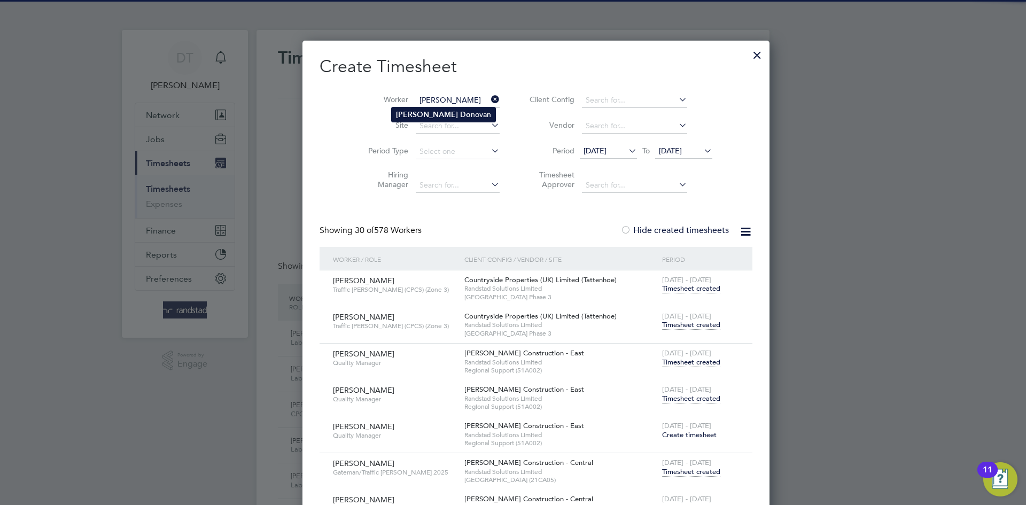
click at [460, 116] on b "Do" at bounding box center [465, 114] width 11 height 9
type input "Ricky Donovan"
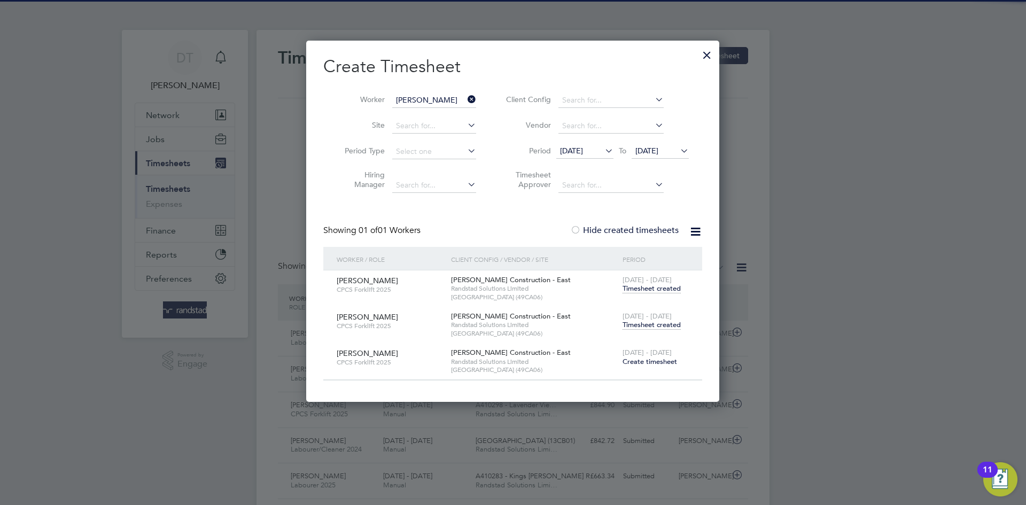
click at [644, 328] on span "Timesheet created" at bounding box center [652, 325] width 58 height 10
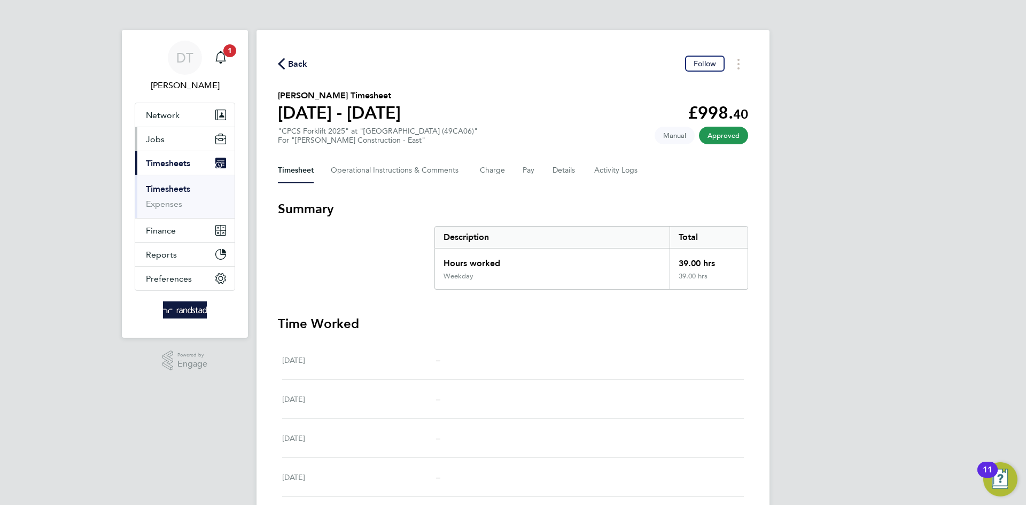
click at [168, 143] on button "Jobs" at bounding box center [184, 139] width 99 height 24
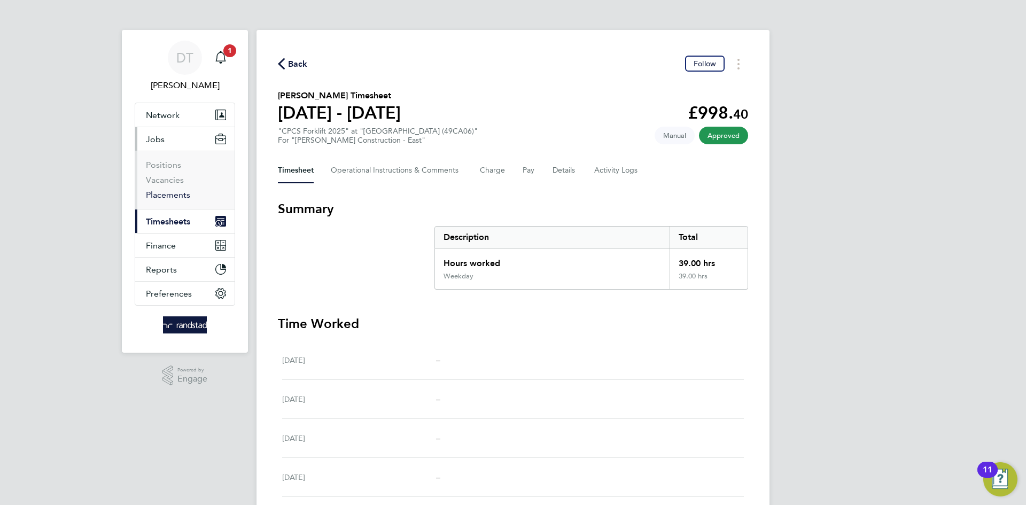
click at [165, 191] on link "Placements" at bounding box center [168, 195] width 44 height 10
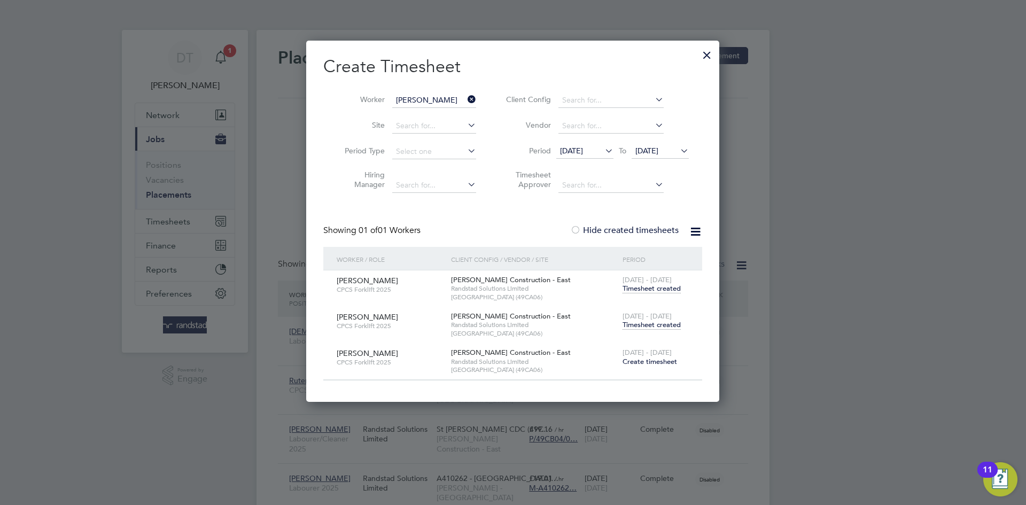
scroll to position [40, 74]
click at [466, 98] on icon at bounding box center [466, 99] width 0 height 15
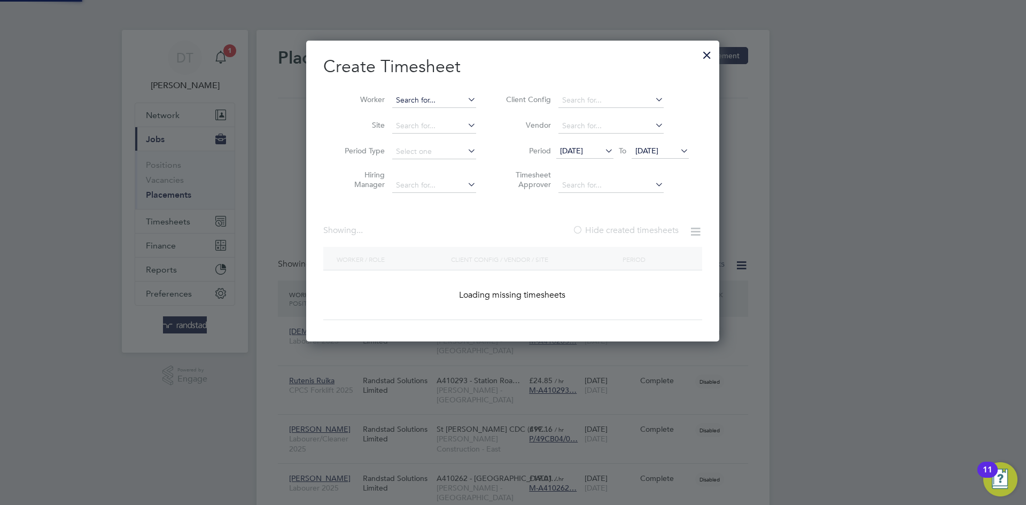
click at [462, 99] on input at bounding box center [434, 100] width 84 height 15
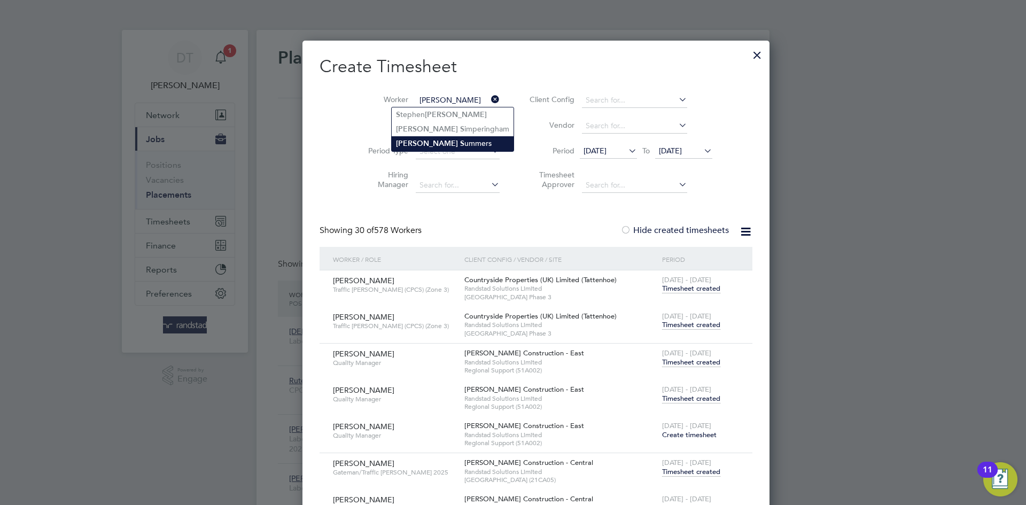
click at [426, 143] on li "Bruce S ummers" at bounding box center [453, 143] width 122 height 14
type input "Bruce Summers"
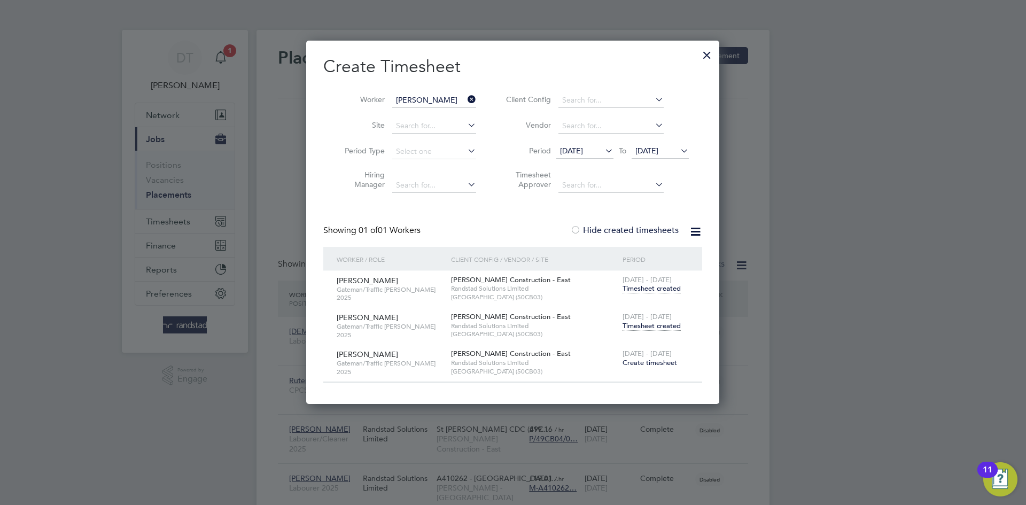
click at [640, 327] on span "Timesheet created" at bounding box center [652, 326] width 58 height 10
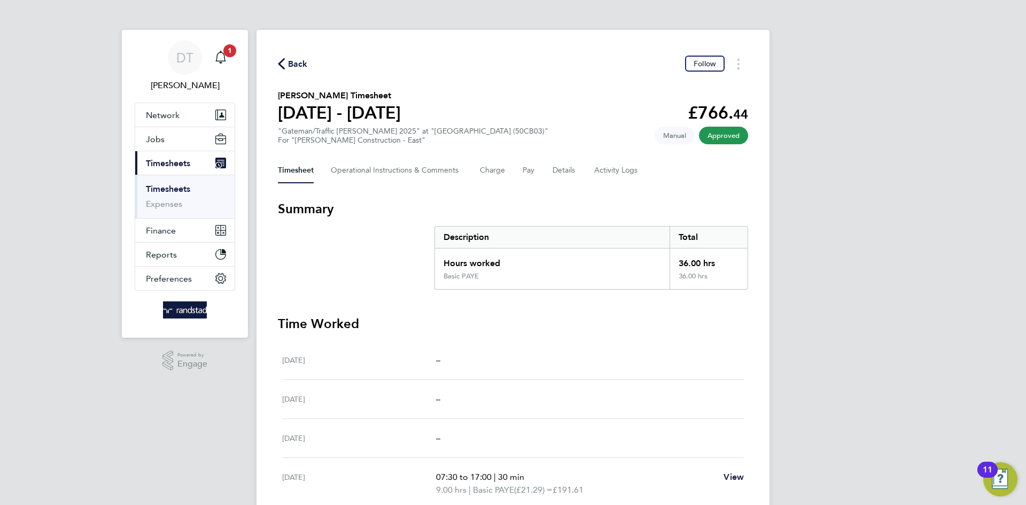
click at [296, 60] on span "Back" at bounding box center [298, 64] width 20 height 13
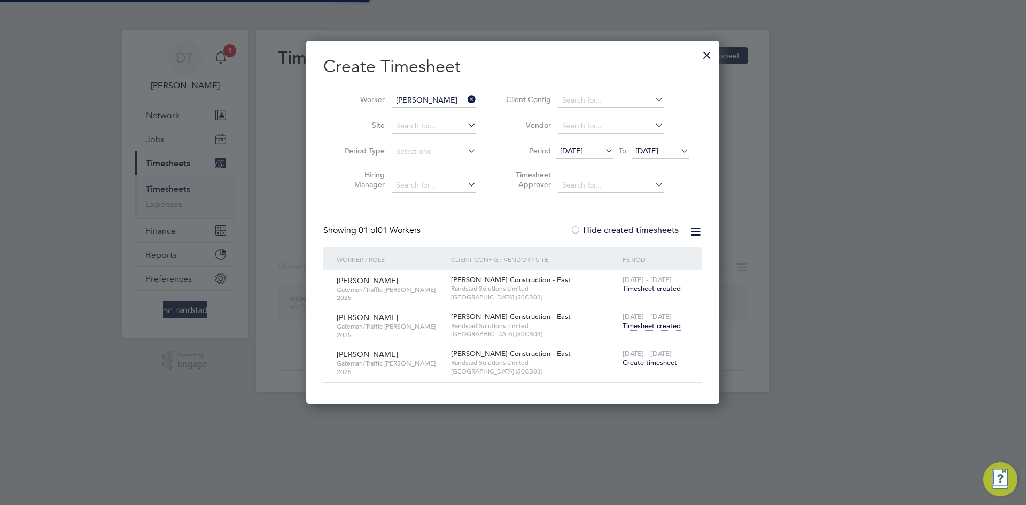
click at [466, 93] on icon at bounding box center [466, 99] width 0 height 15
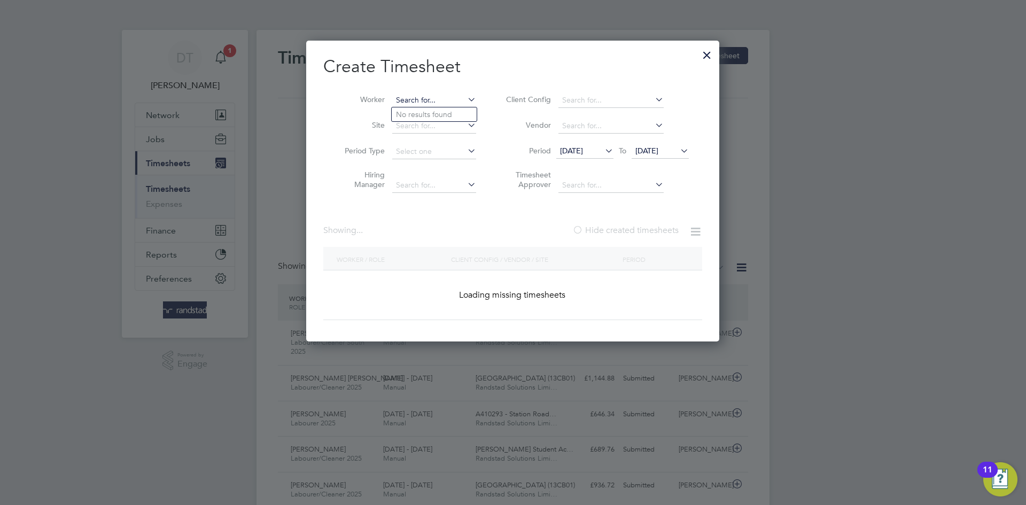
click at [431, 100] on input at bounding box center [434, 100] width 84 height 15
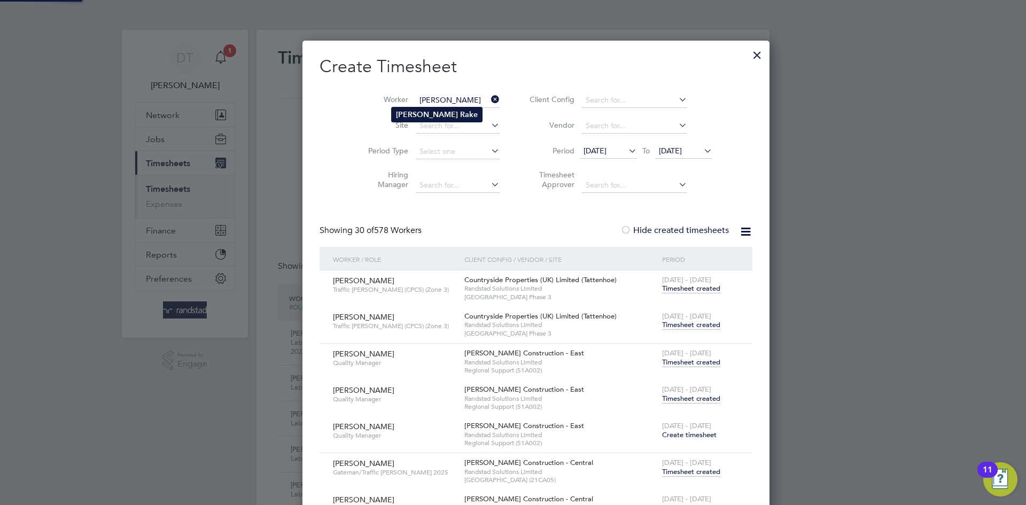
type input "James Rake"
click at [405, 112] on b "James" at bounding box center [427, 114] width 62 height 9
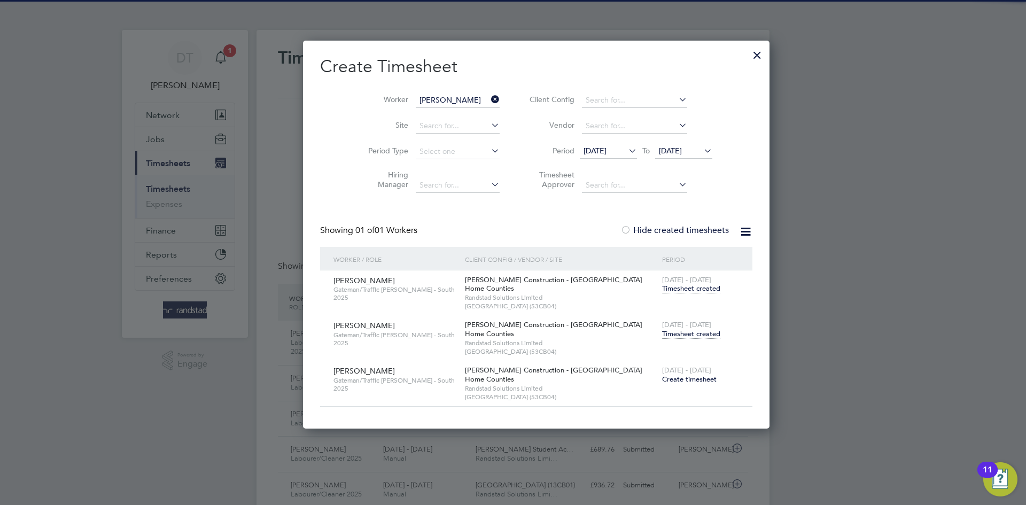
click at [662, 330] on span "Timesheet created" at bounding box center [691, 334] width 58 height 10
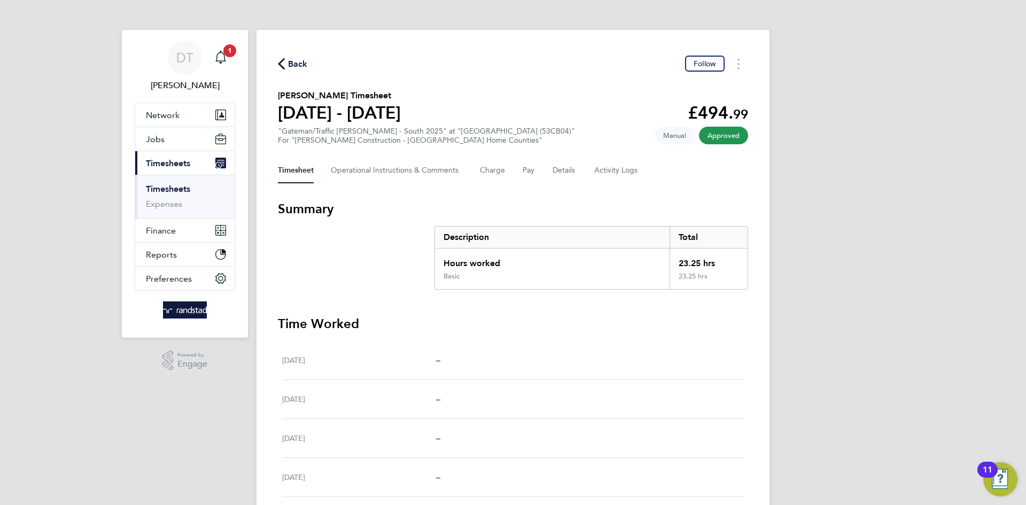
click at [301, 66] on span "Back" at bounding box center [298, 64] width 20 height 13
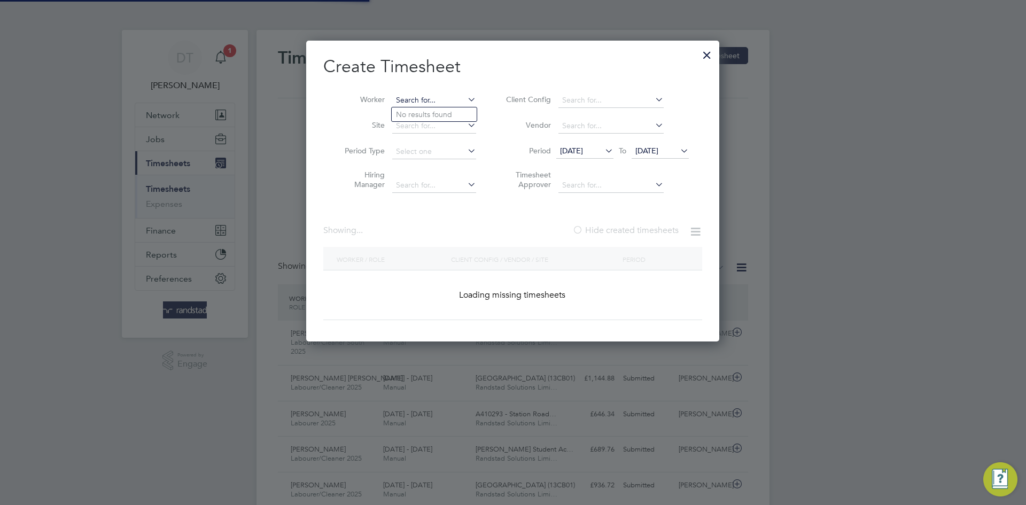
click at [430, 101] on input at bounding box center [434, 100] width 84 height 15
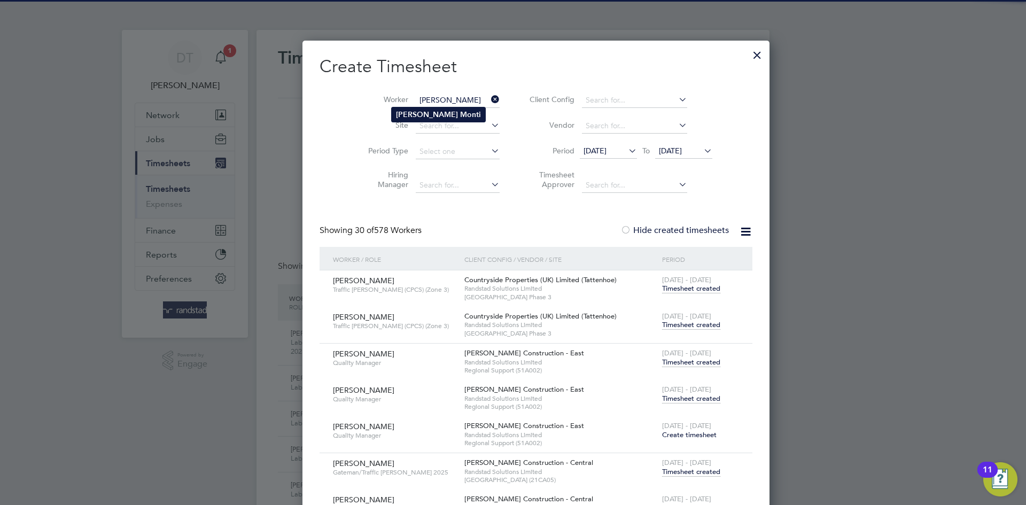
type input "Michael Monti"
click at [460, 113] on b "Monti" at bounding box center [470, 114] width 21 height 9
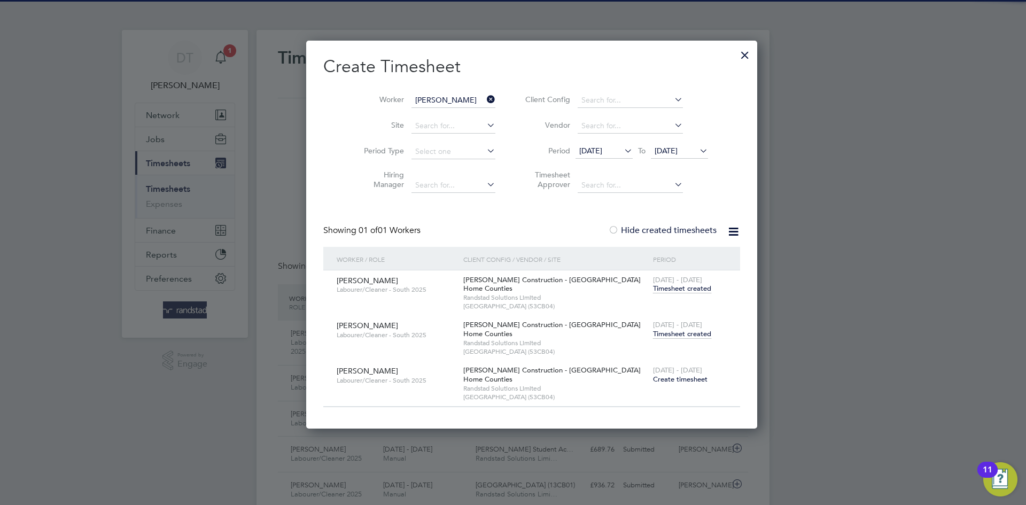
click at [653, 329] on span "Timesheet created" at bounding box center [682, 334] width 58 height 10
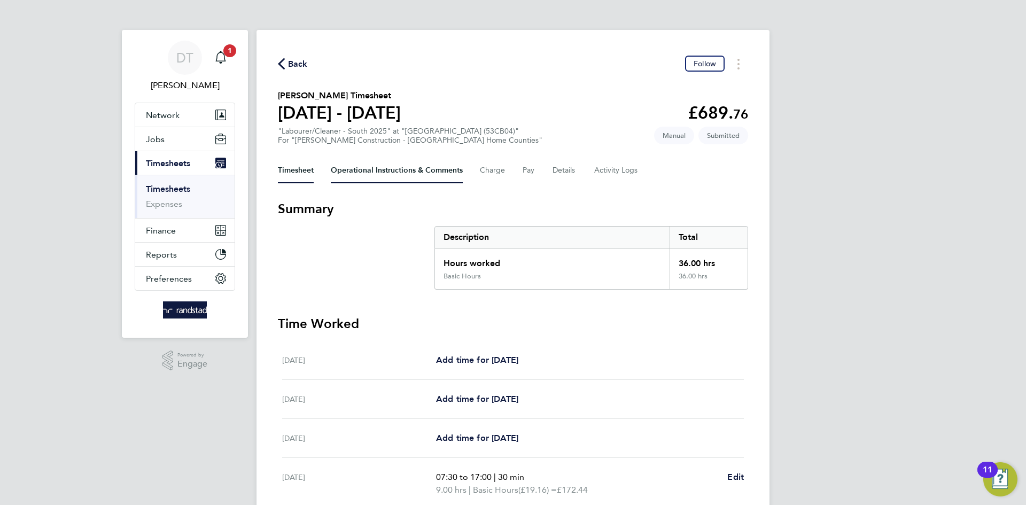
click at [363, 177] on Comments-tab "Operational Instructions & Comments" at bounding box center [397, 171] width 132 height 26
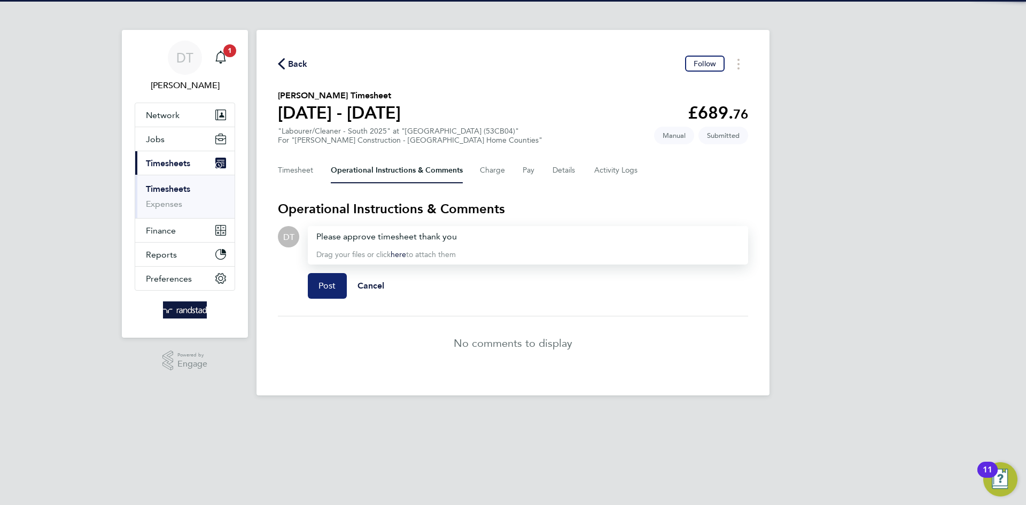
click at [324, 279] on button "Post" at bounding box center [327, 286] width 39 height 26
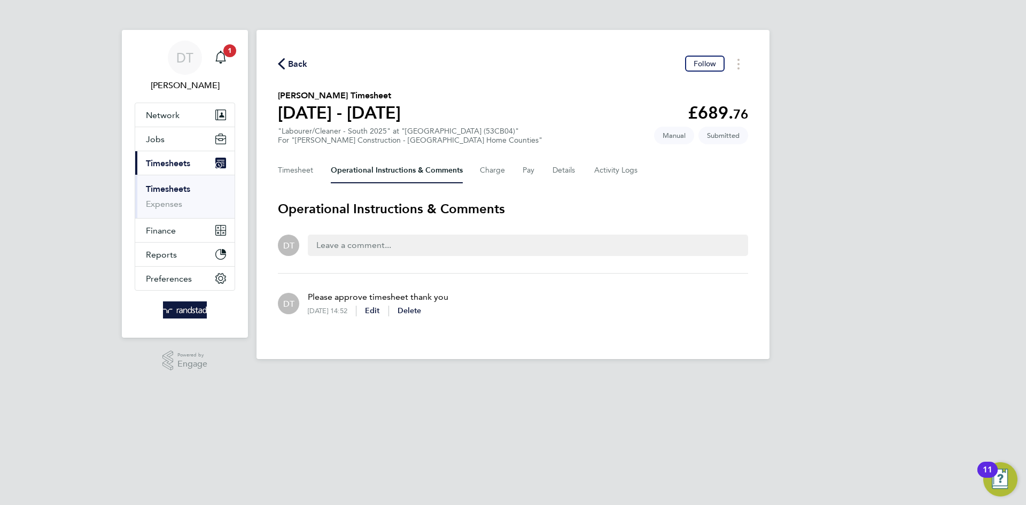
click at [298, 64] on span "Back" at bounding box center [298, 64] width 20 height 13
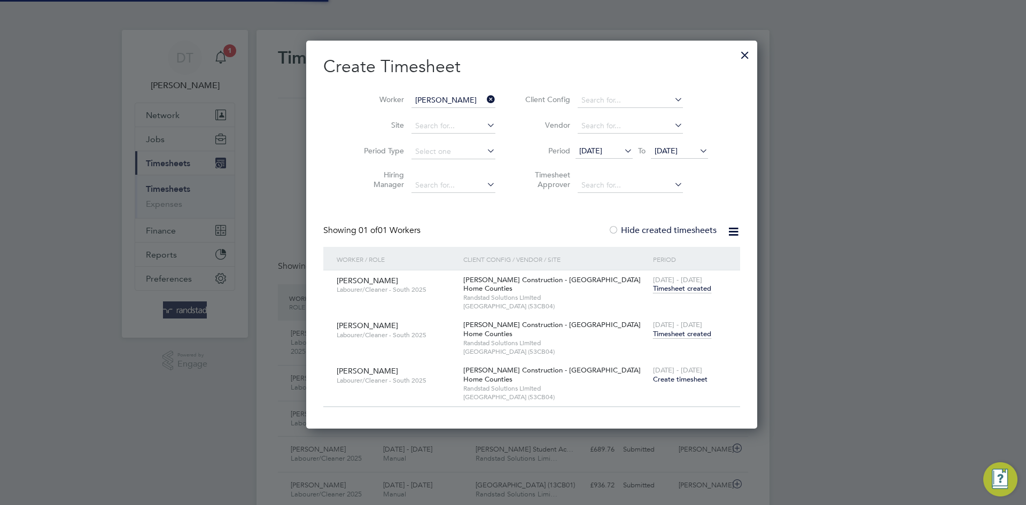
scroll to position [27, 93]
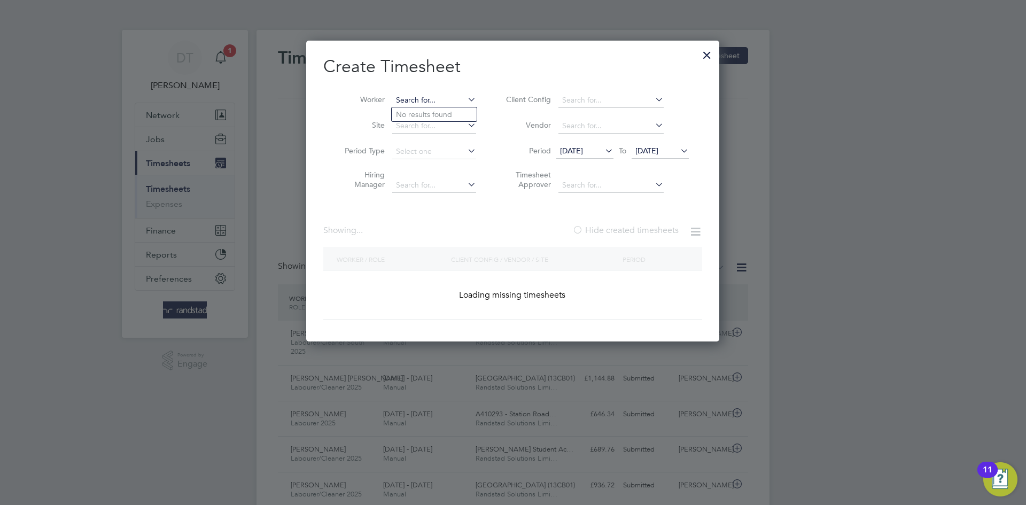
click at [457, 99] on input at bounding box center [434, 100] width 84 height 15
click at [448, 98] on input at bounding box center [434, 100] width 84 height 15
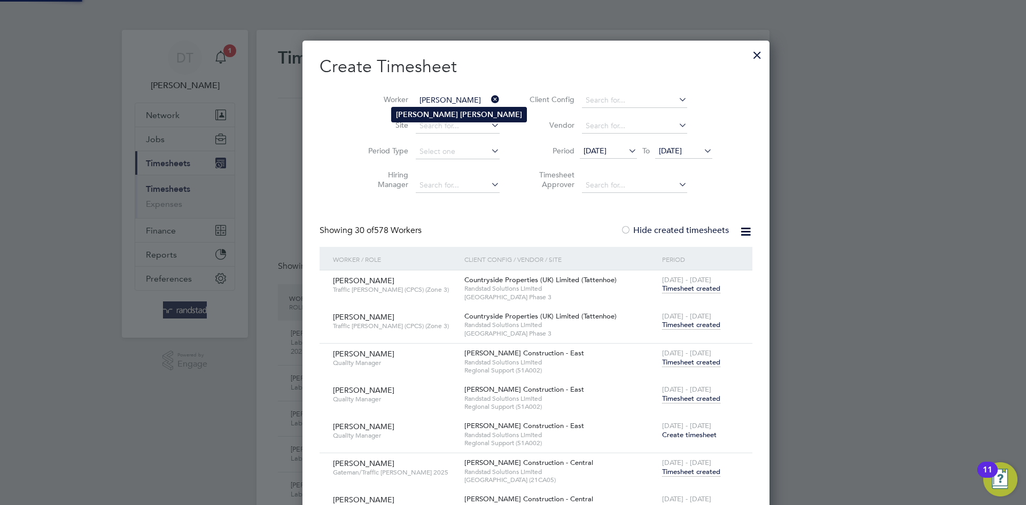
type input "Michael Wagg"
click at [460, 115] on b "Wagg" at bounding box center [491, 114] width 62 height 9
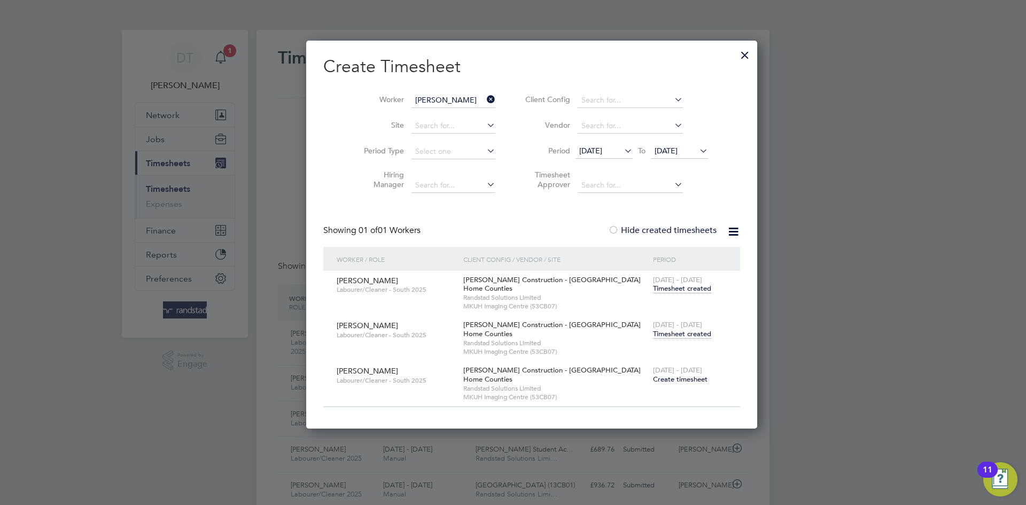
click at [666, 333] on span "Timesheet created" at bounding box center [682, 334] width 58 height 10
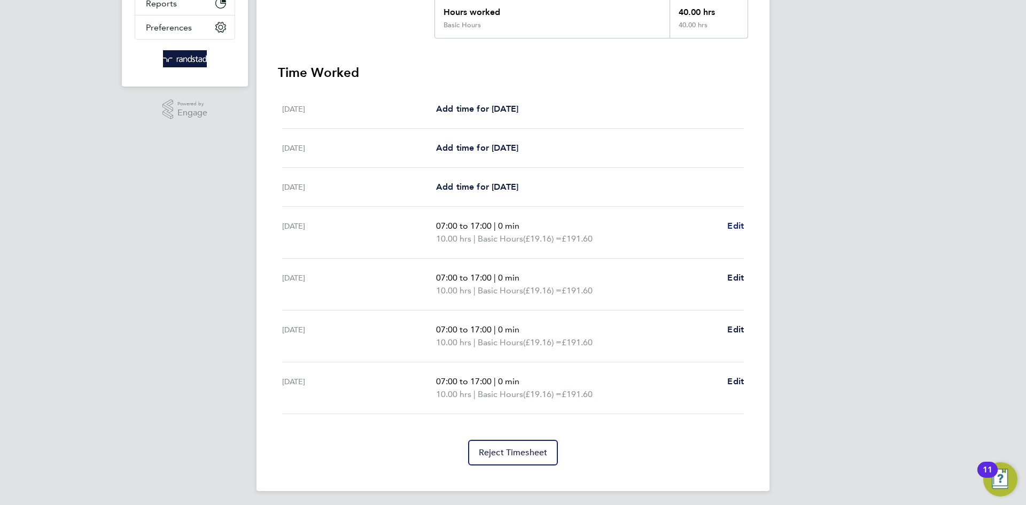
click at [733, 226] on span "Edit" at bounding box center [736, 226] width 17 height 10
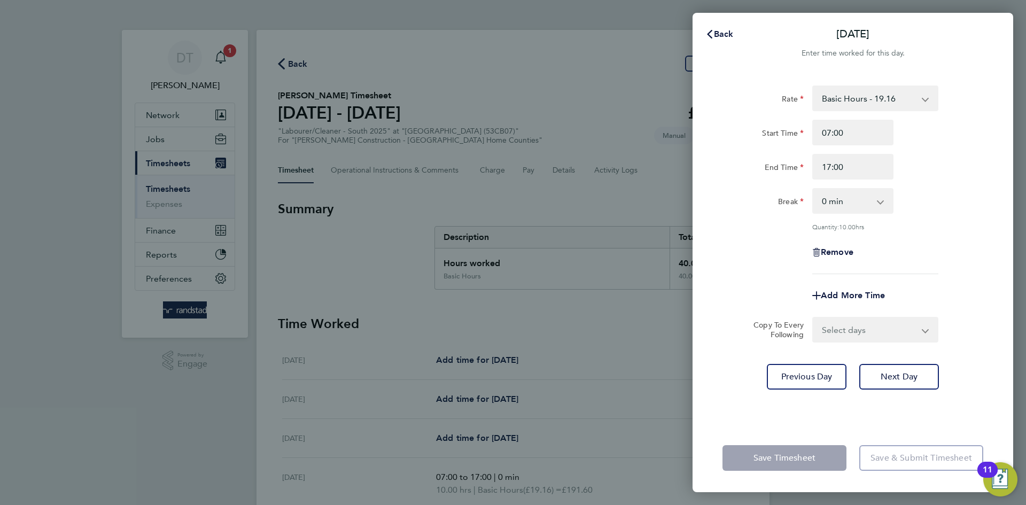
click at [650, 174] on div "Back Tue 26 Aug Enter time worked for this day. Rate Basic Hours - 19.16 Overti…" at bounding box center [513, 252] width 1026 height 505
click at [719, 34] on span "Back" at bounding box center [724, 34] width 20 height 10
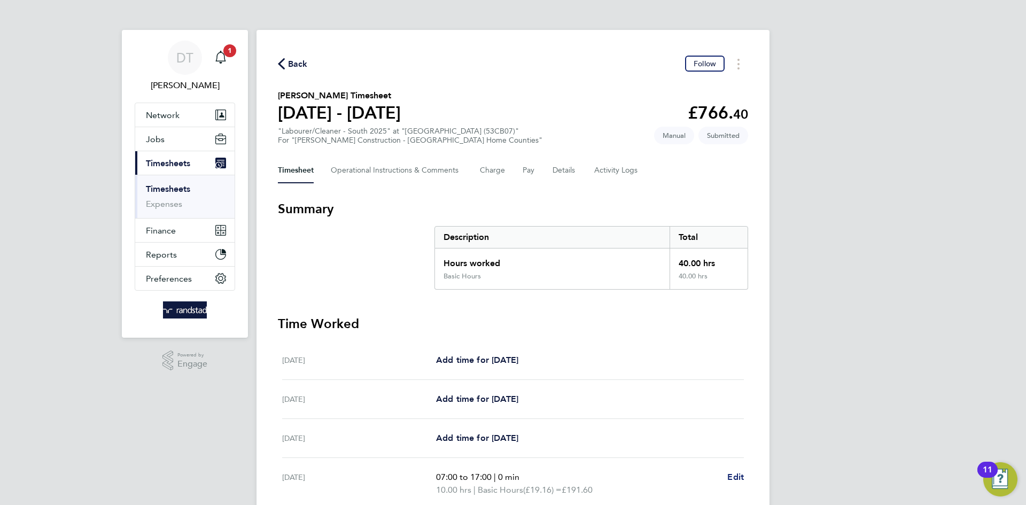
click at [737, 482] on span "Edit" at bounding box center [736, 477] width 17 height 10
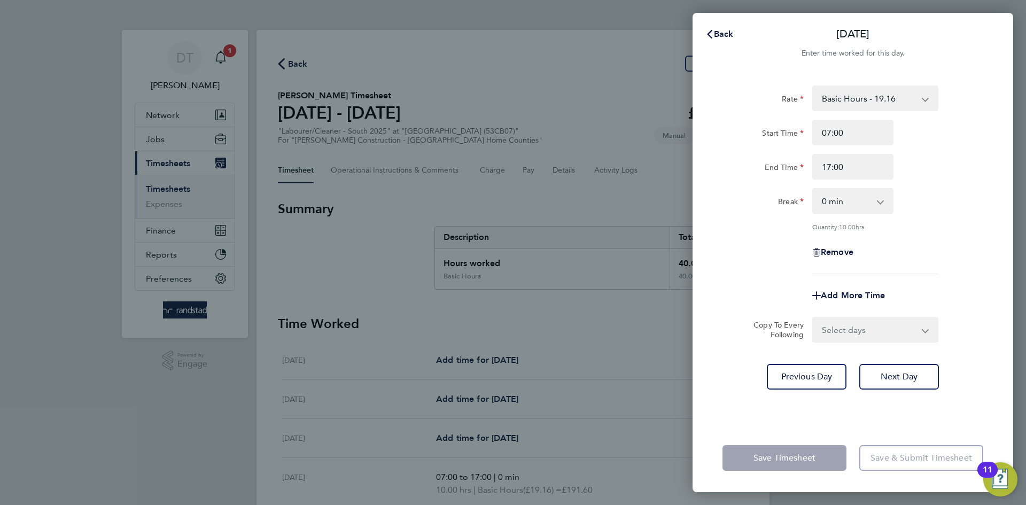
click at [839, 205] on select "0 min 15 min 30 min 45 min 60 min 75 min 90 min" at bounding box center [847, 201] width 66 height 24
select select "30"
click at [814, 189] on select "0 min 15 min 30 min 45 min 60 min 75 min 90 min" at bounding box center [847, 201] width 66 height 24
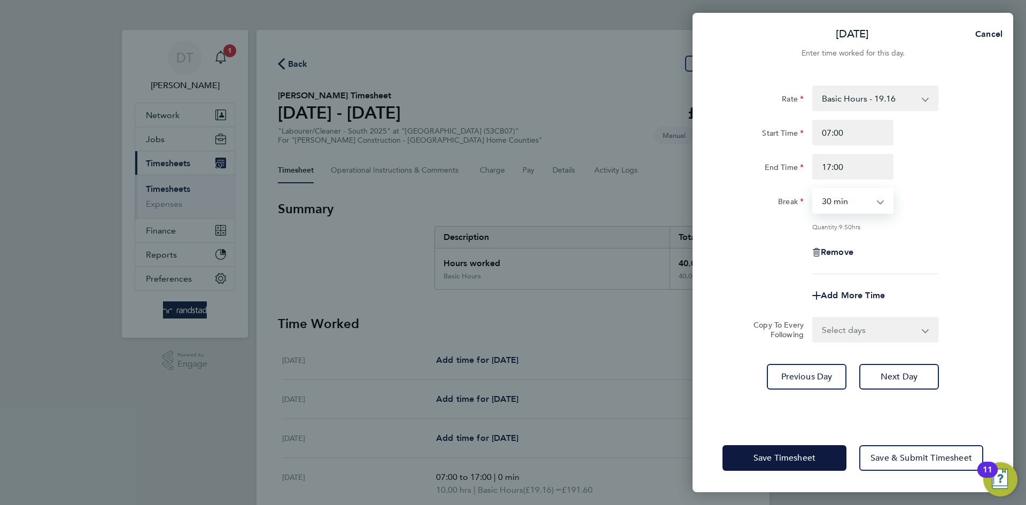
click at [791, 244] on div "Remove" at bounding box center [852, 252] width 269 height 26
click at [840, 325] on select "Select days Day Wednesday Thursday Friday" at bounding box center [870, 330] width 112 height 24
select select "DAY"
click at [814, 318] on select "Select days Day Wednesday Thursday Friday" at bounding box center [870, 330] width 112 height 24
select select "2025-08-29"
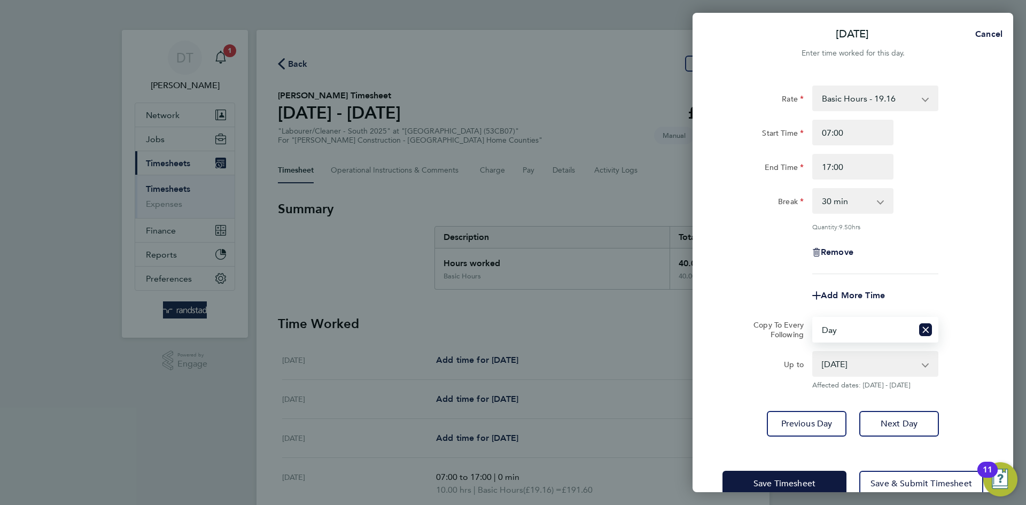
click at [744, 342] on app-copy-timesheet-lines "Copy To Every Following Select days Day Wednesday Thursday Friday Up to 27 Aug …" at bounding box center [853, 353] width 261 height 73
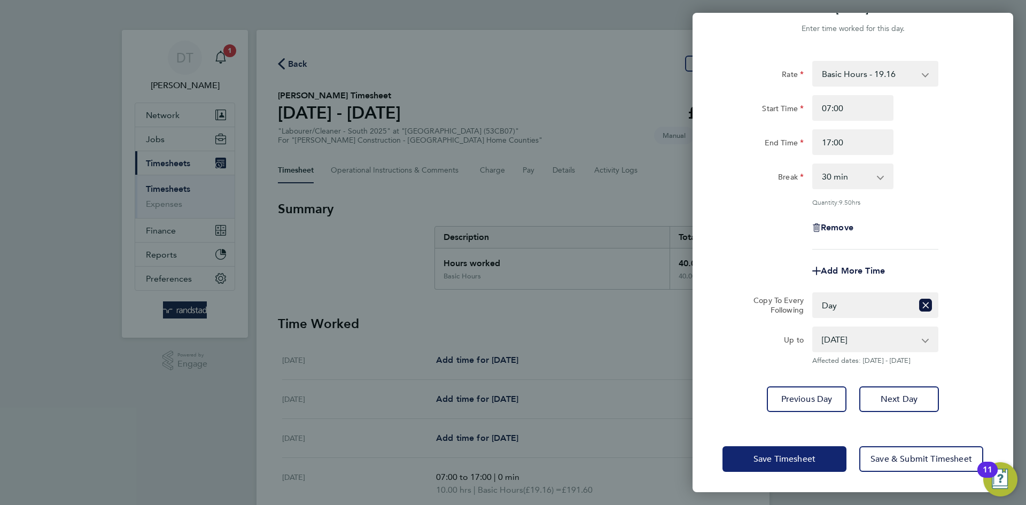
click at [769, 452] on button "Save Timesheet" at bounding box center [785, 459] width 124 height 26
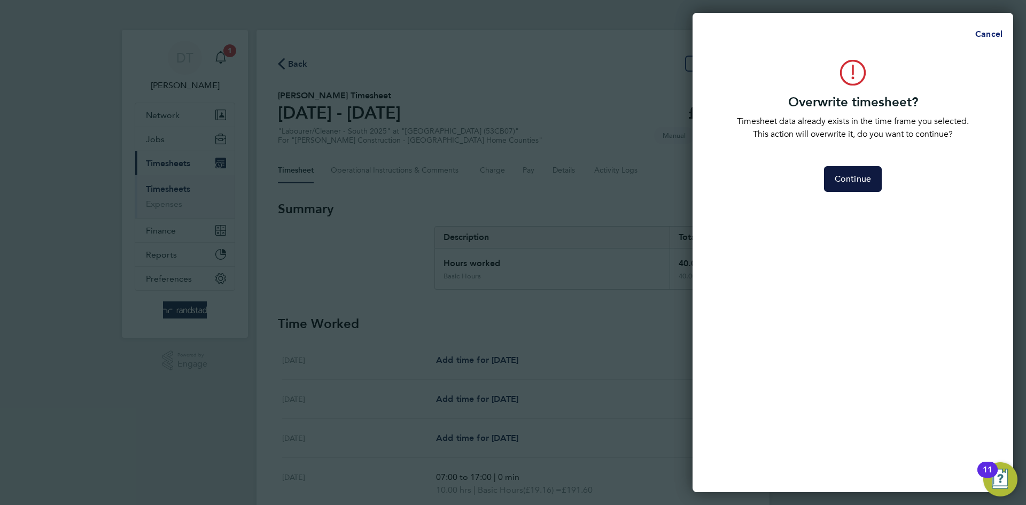
click at [988, 36] on span "Cancel" at bounding box center [987, 34] width 30 height 10
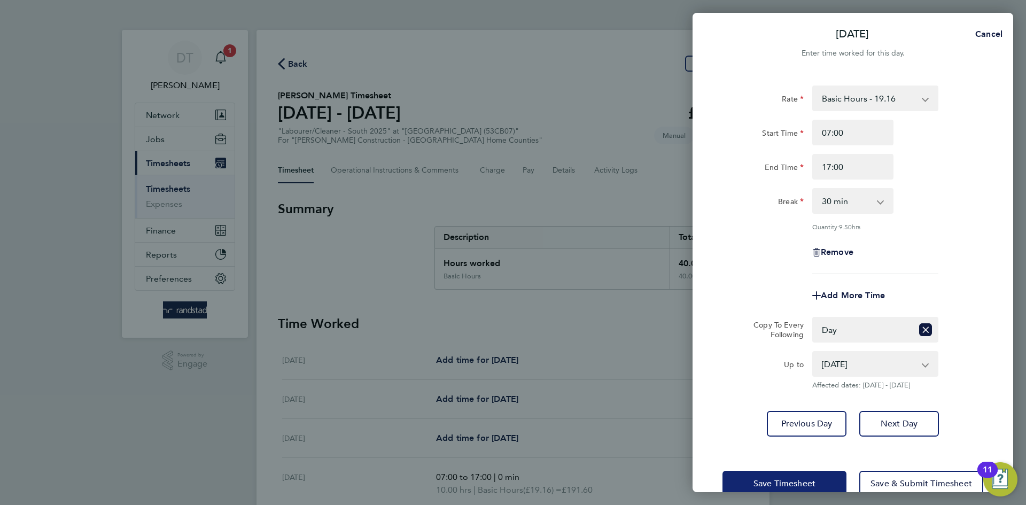
click at [779, 480] on span "Save Timesheet" at bounding box center [785, 483] width 62 height 11
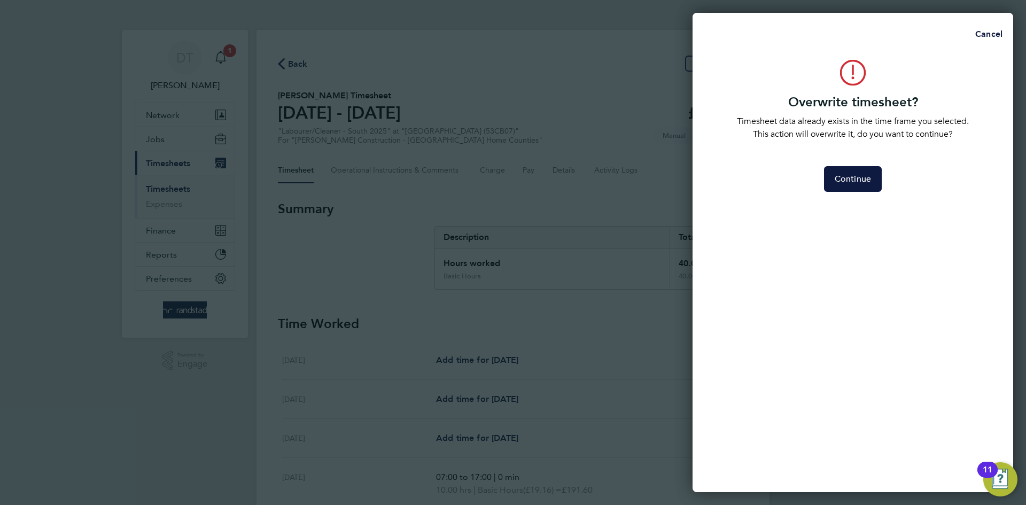
click at [853, 164] on div "Overwrite timesheet? Timesheet data already exists in the time frame you select…" at bounding box center [853, 269] width 321 height 445
click at [852, 177] on span "Continue" at bounding box center [853, 179] width 36 height 11
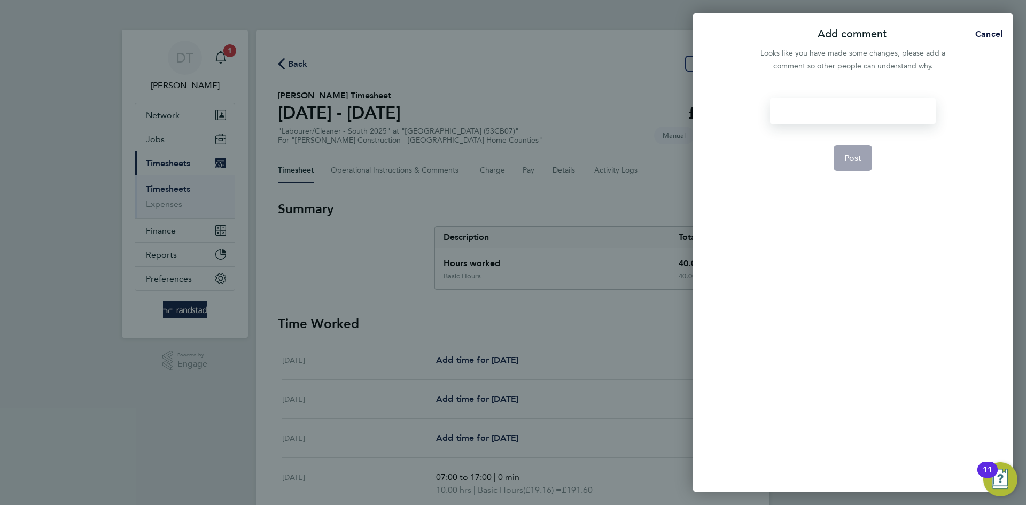
click at [802, 117] on div at bounding box center [852, 111] width 165 height 26
click at [851, 170] on button "Post" at bounding box center [853, 158] width 39 height 26
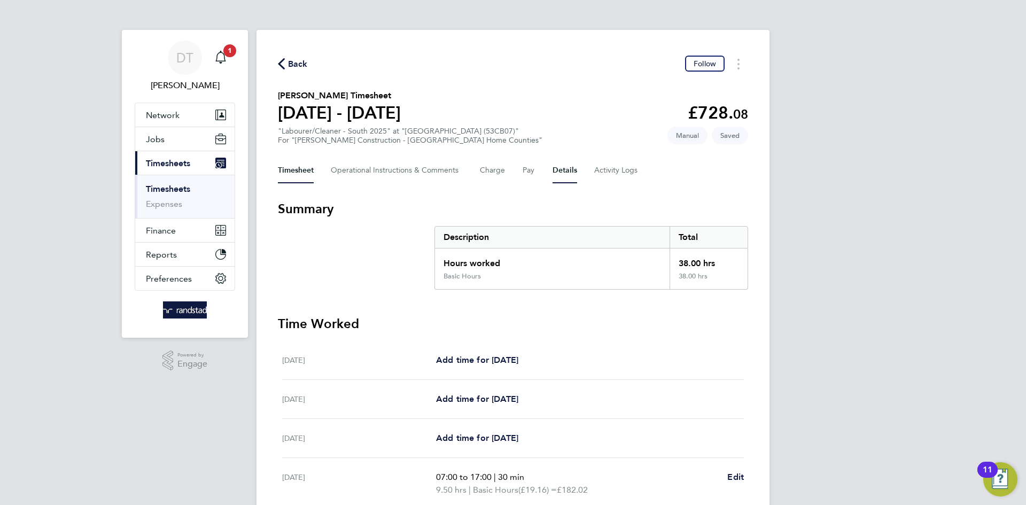
click at [565, 170] on button "Details" at bounding box center [565, 171] width 25 height 26
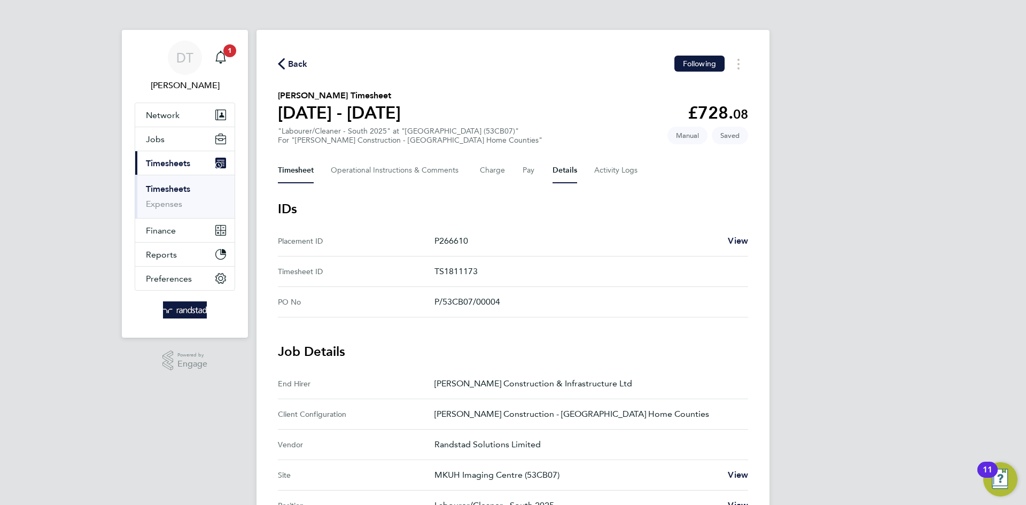
click at [291, 182] on button "Timesheet" at bounding box center [296, 171] width 36 height 26
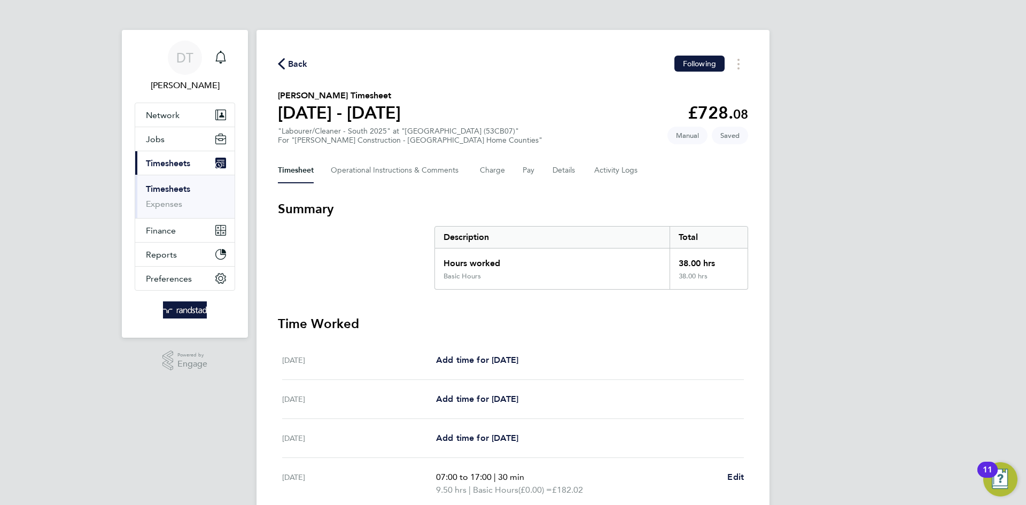
click at [304, 66] on span "Back" at bounding box center [298, 64] width 20 height 13
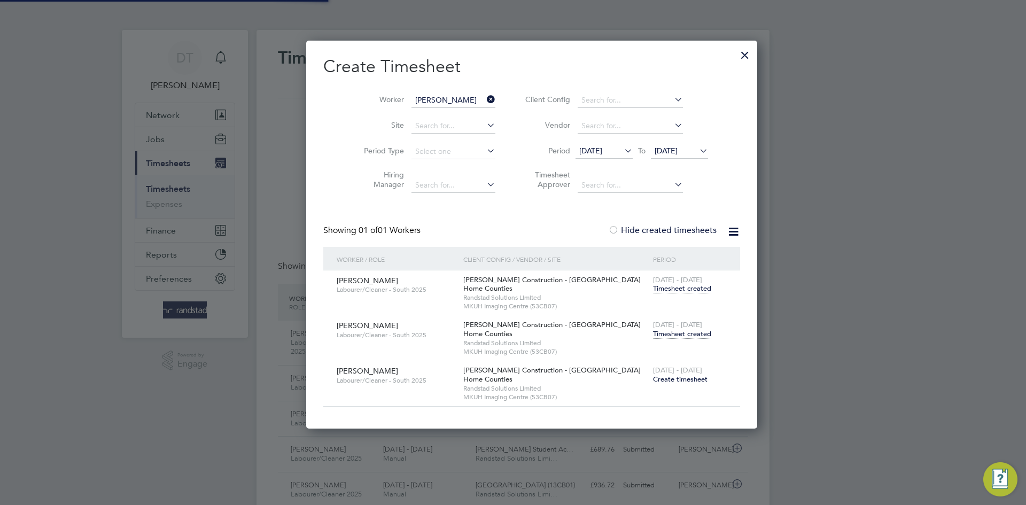
scroll to position [27, 93]
click at [485, 99] on icon at bounding box center [485, 99] width 0 height 15
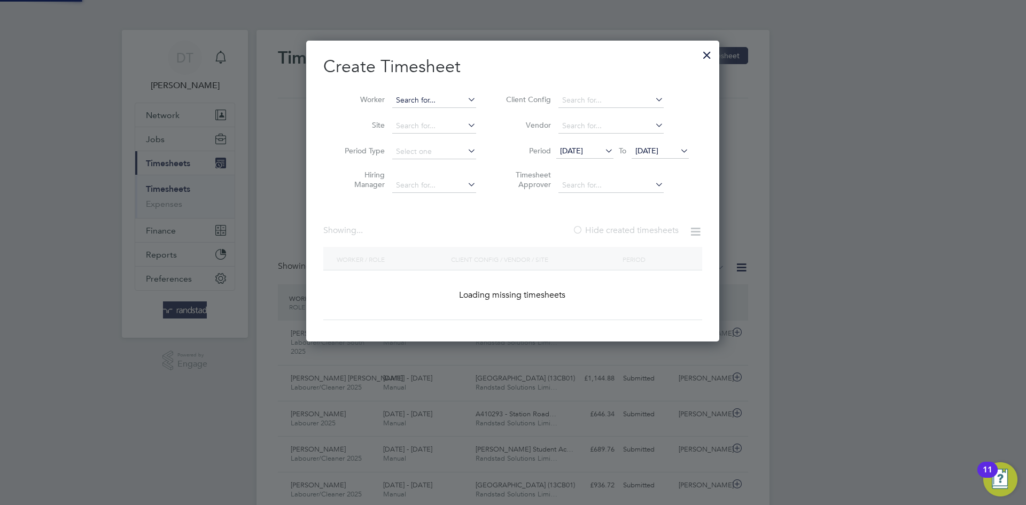
click at [436, 99] on input at bounding box center [434, 100] width 84 height 15
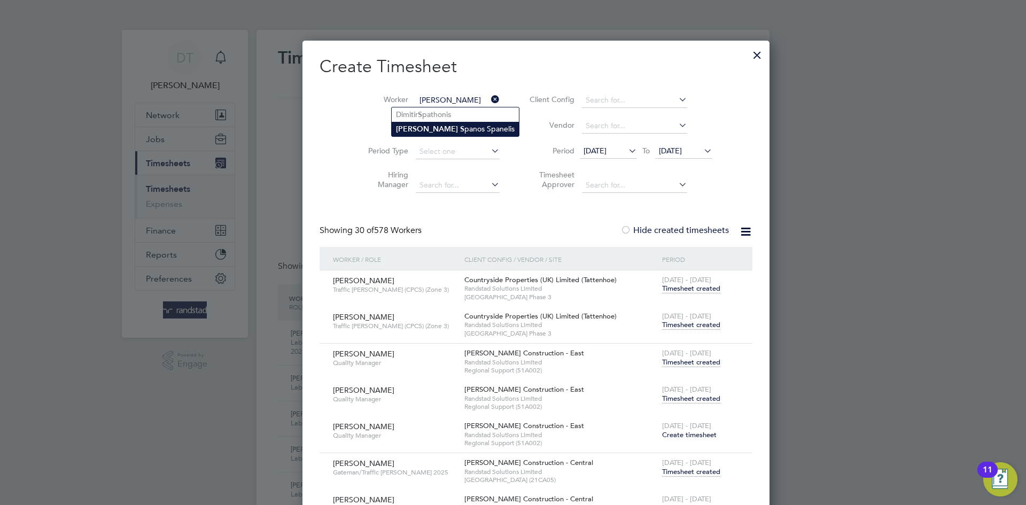
click at [419, 126] on b "Dimitri" at bounding box center [427, 129] width 62 height 9
type input "Dimitri Spanos Spanelis"
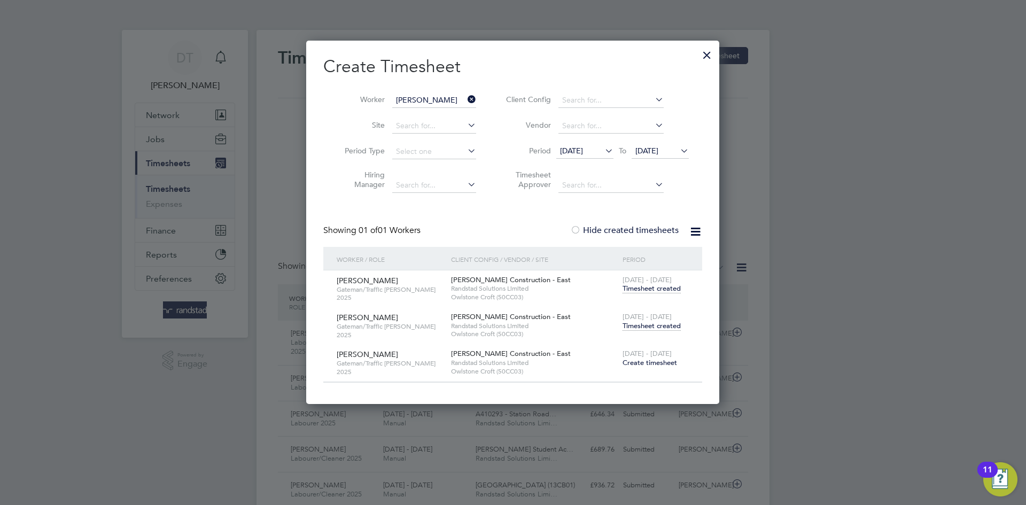
click at [645, 324] on span "Timesheet created" at bounding box center [652, 326] width 58 height 10
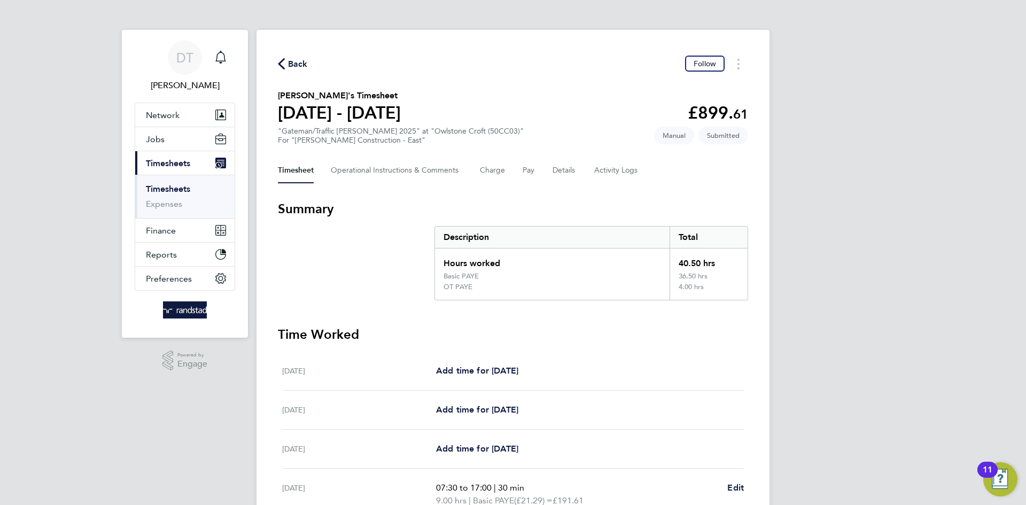
click at [301, 60] on span "Back" at bounding box center [298, 64] width 20 height 13
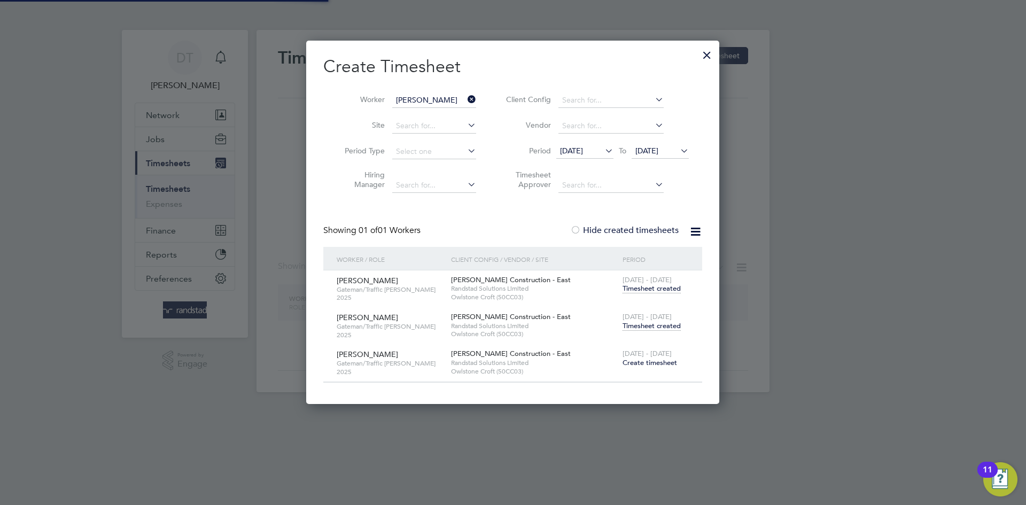
scroll to position [361, 414]
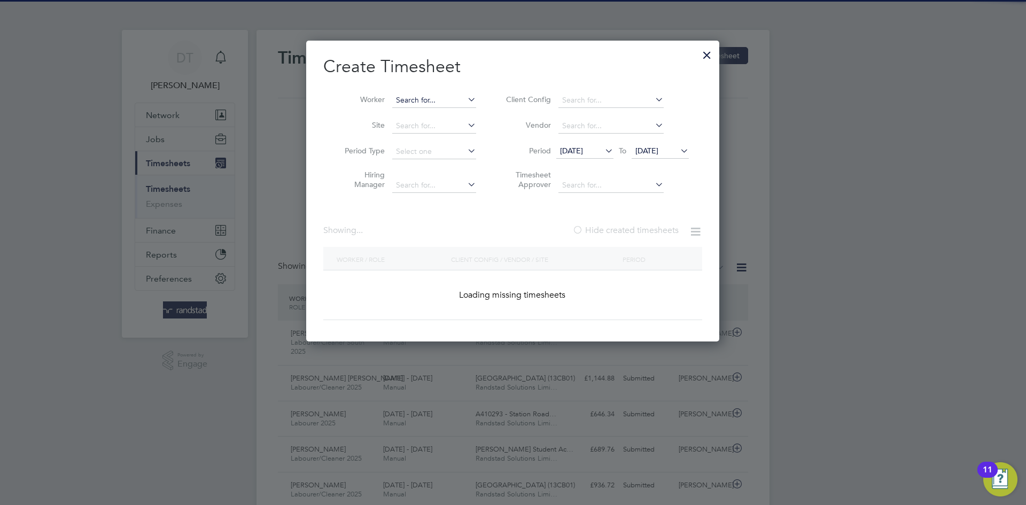
click at [463, 93] on input at bounding box center [434, 100] width 84 height 15
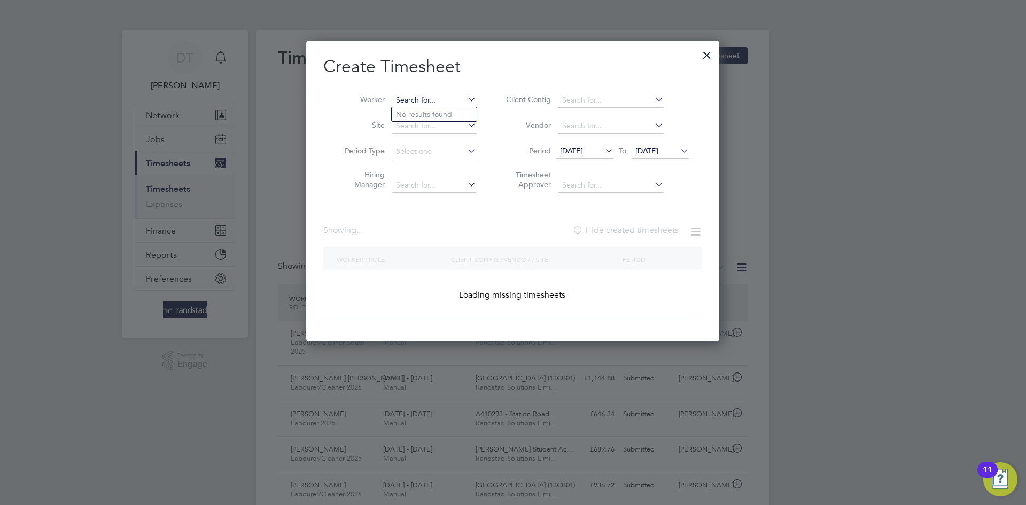
scroll to position [5, 5]
click at [455, 98] on input at bounding box center [434, 100] width 84 height 15
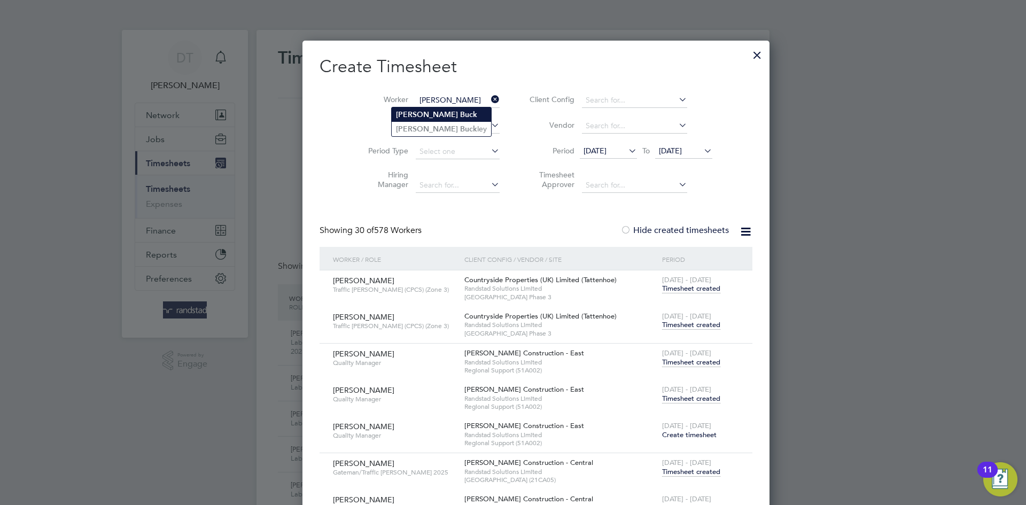
type input "Alan Buck"
click at [460, 113] on b "Buck" at bounding box center [468, 114] width 17 height 9
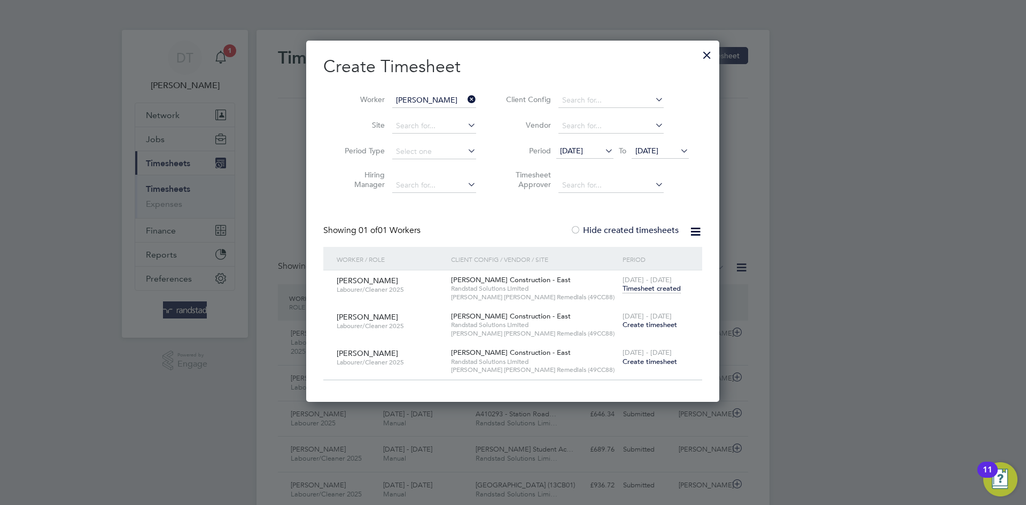
click at [707, 44] on div at bounding box center [707, 52] width 19 height 19
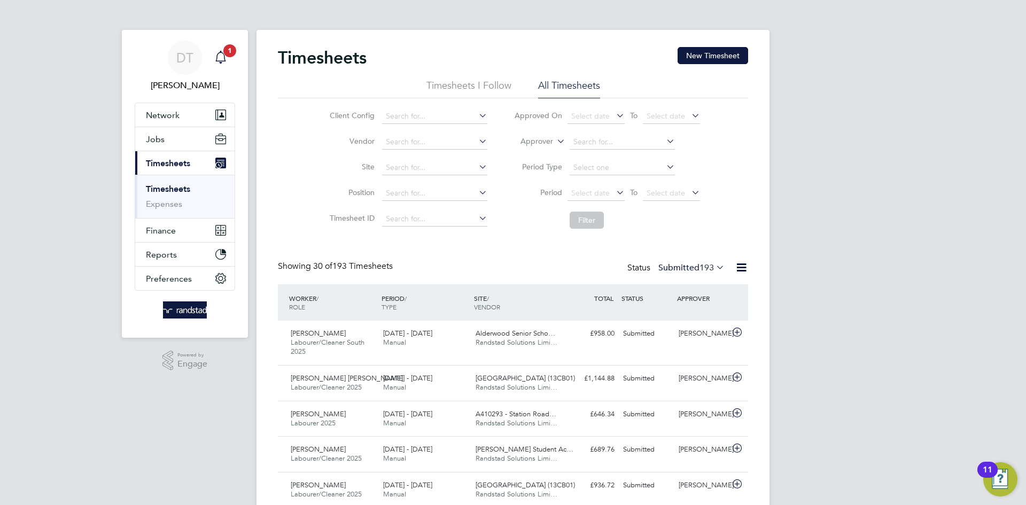
click at [223, 52] on span "1" at bounding box center [229, 50] width 13 height 13
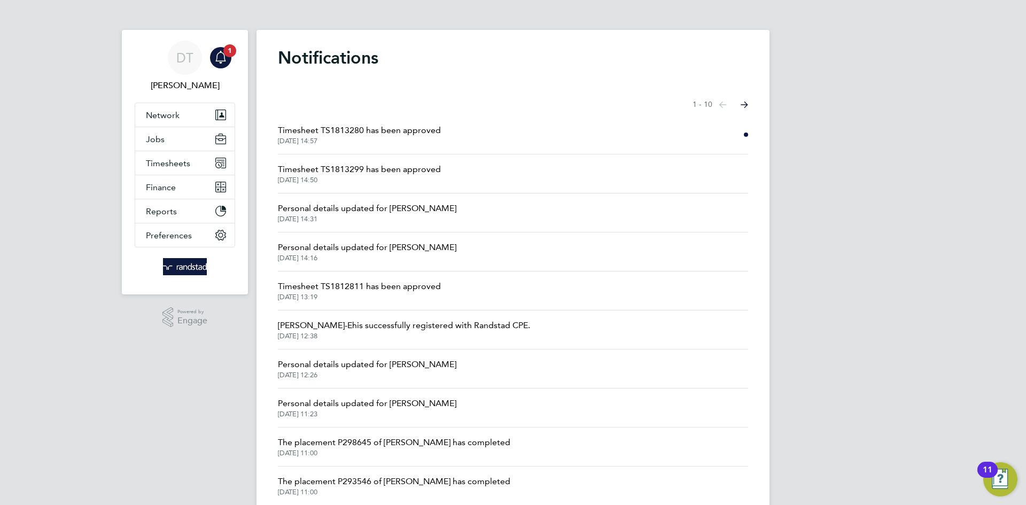
click at [404, 121] on li "Timesheet TS1813280 has been approved 01 Sep 2025, 14:57" at bounding box center [513, 134] width 470 height 39
click at [398, 130] on span "Timesheet TS1813280 has been approved" at bounding box center [359, 130] width 163 height 13
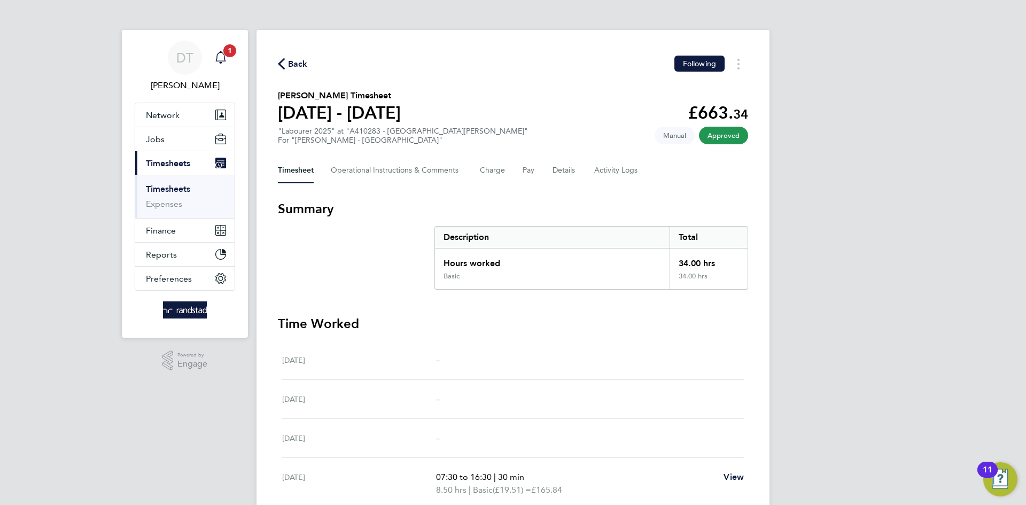
click at [230, 60] on div "Main navigation" at bounding box center [220, 57] width 21 height 21
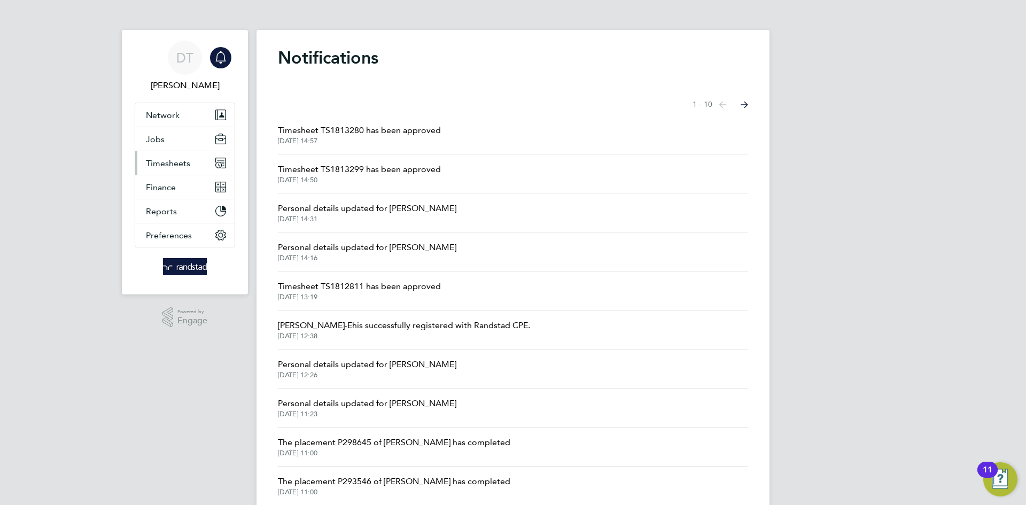
click at [171, 159] on span "Timesheets" at bounding box center [168, 163] width 44 height 10
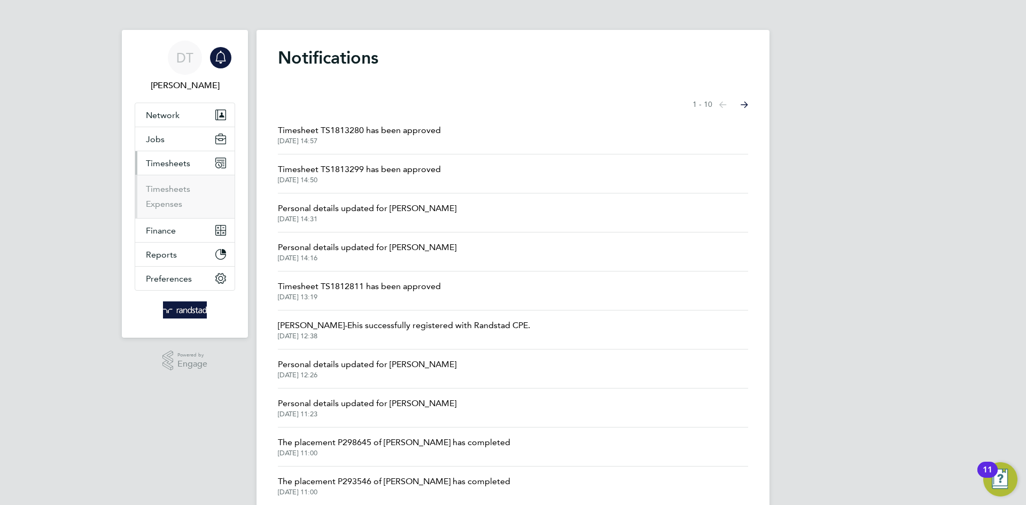
click at [161, 195] on li "Timesheets" at bounding box center [186, 191] width 80 height 15
click at [163, 190] on link "Timesheets" at bounding box center [168, 189] width 44 height 10
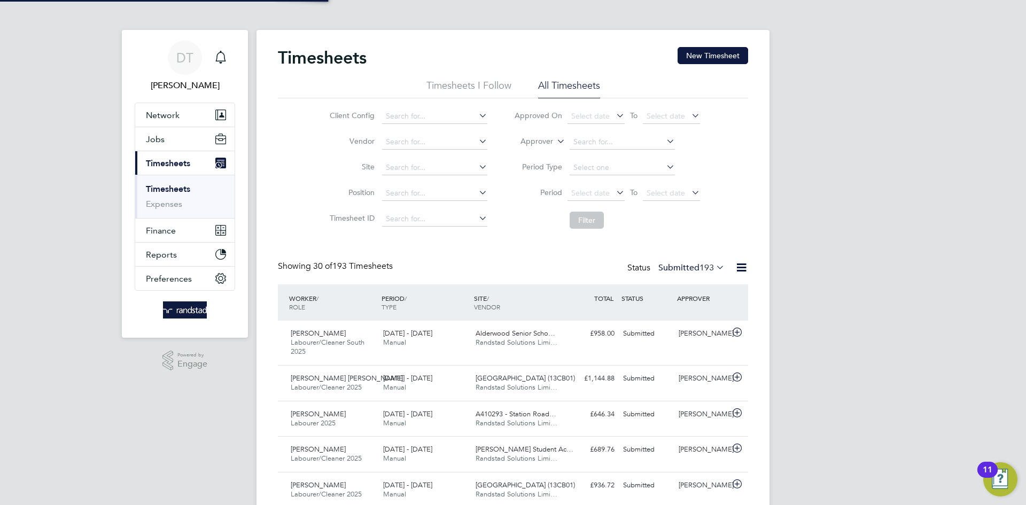
scroll to position [27, 93]
click at [702, 57] on button "New Timesheet" at bounding box center [713, 55] width 71 height 17
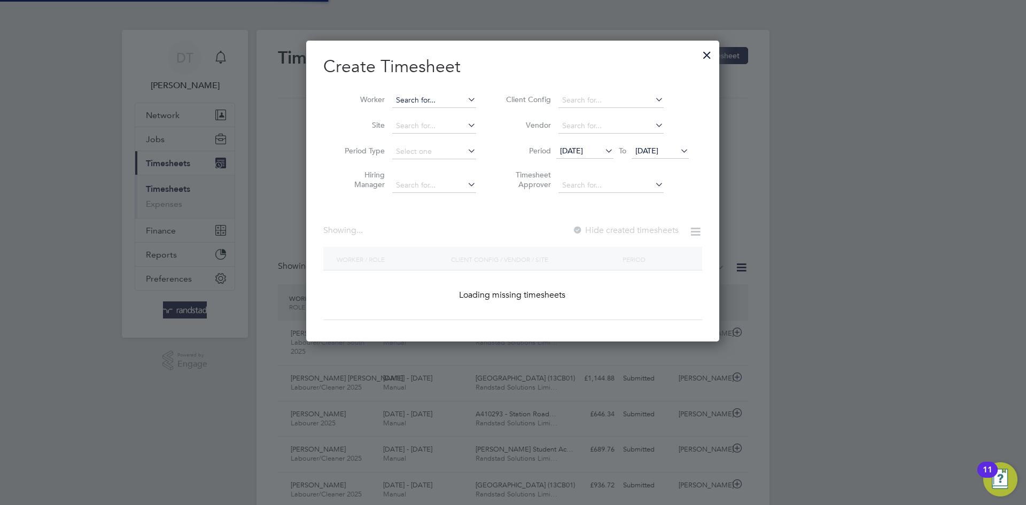
click at [451, 99] on input at bounding box center [434, 100] width 84 height 15
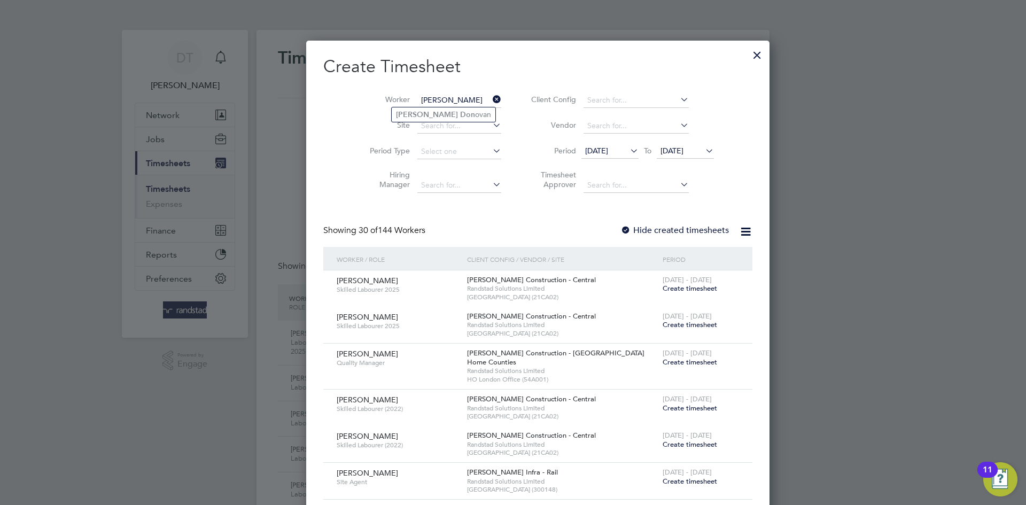
drag, startPoint x: 418, startPoint y: 117, endPoint x: 555, endPoint y: 196, distance: 158.3
click at [460, 117] on b "Don" at bounding box center [467, 114] width 15 height 9
type input "Ricky Donovan"
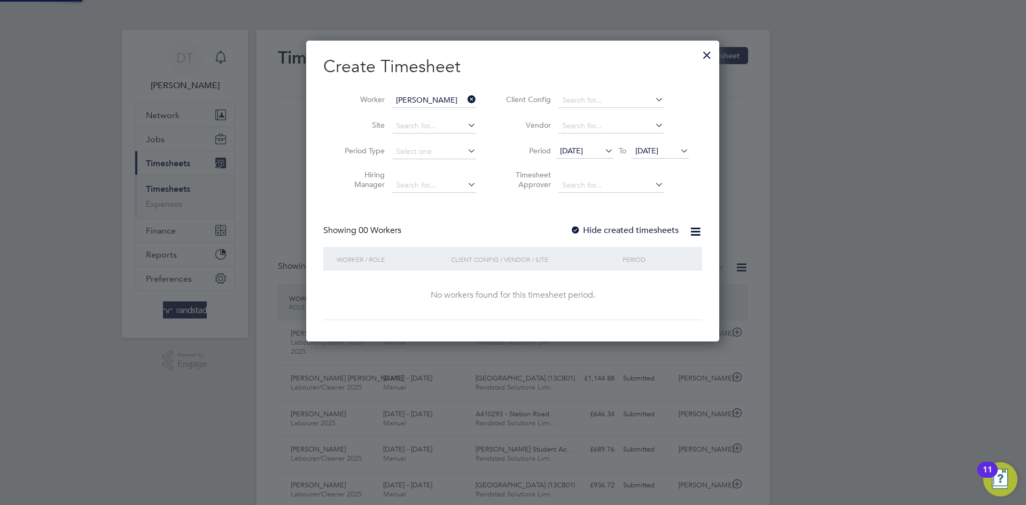
click at [598, 226] on label "Hide created timesheets" at bounding box center [624, 230] width 109 height 11
click at [655, 153] on span "25 Aug 2025" at bounding box center [647, 151] width 23 height 10
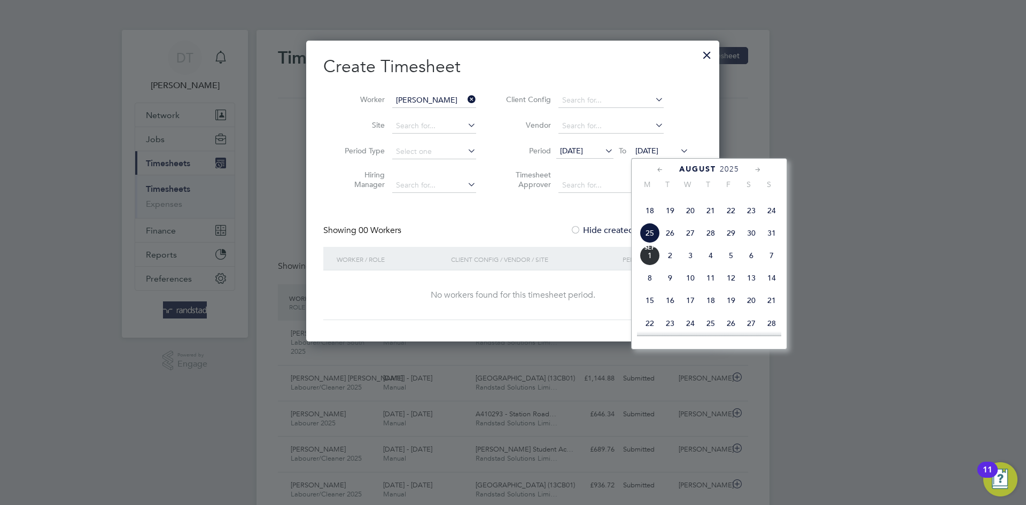
click at [654, 266] on span "Sep 1" at bounding box center [650, 255] width 20 height 20
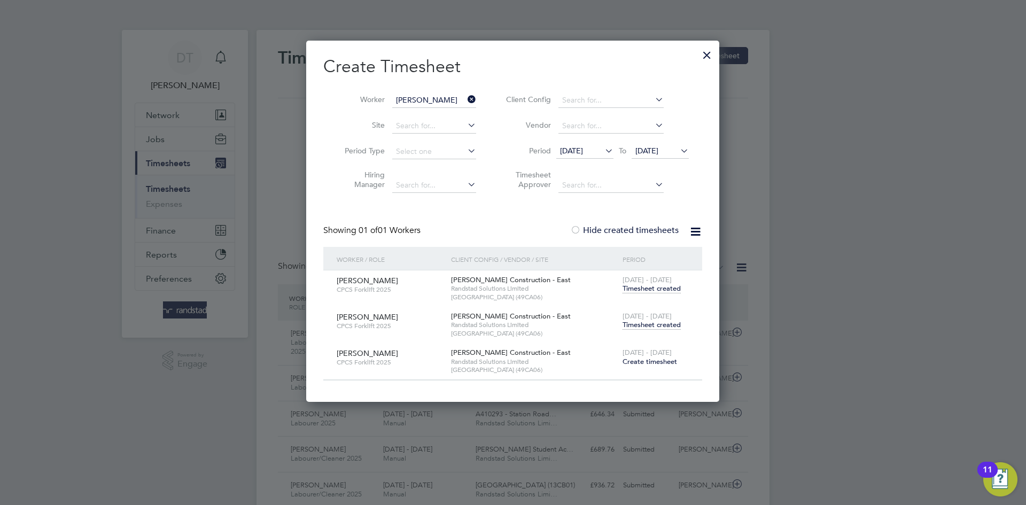
click at [643, 326] on span "Timesheet created" at bounding box center [652, 325] width 58 height 10
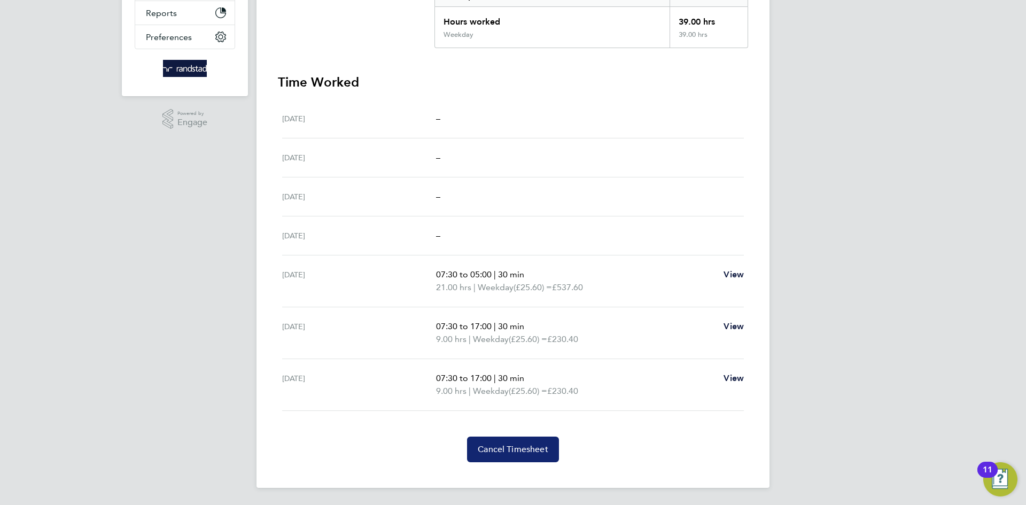
click at [498, 443] on button "Cancel Timesheet" at bounding box center [513, 450] width 92 height 26
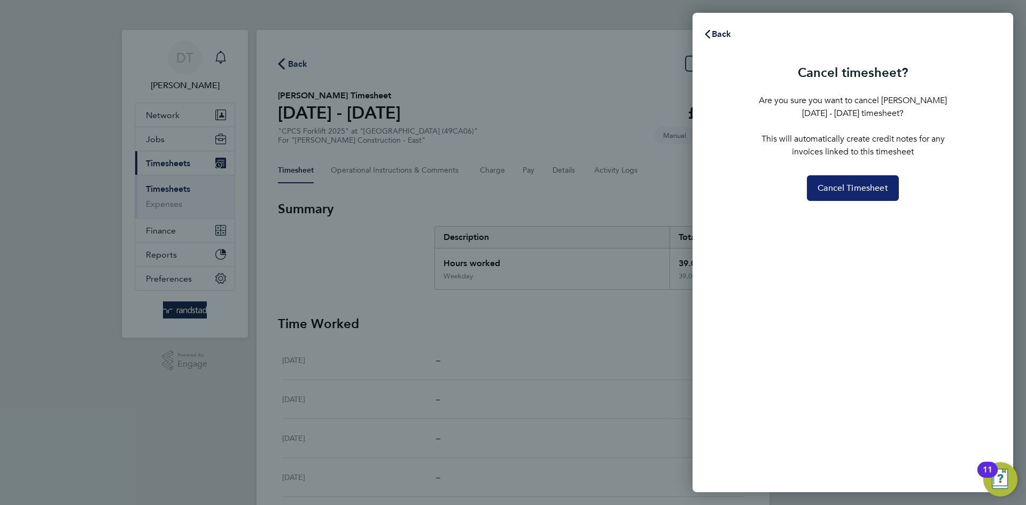
click at [832, 189] on span "Cancel Timesheet" at bounding box center [853, 188] width 71 height 11
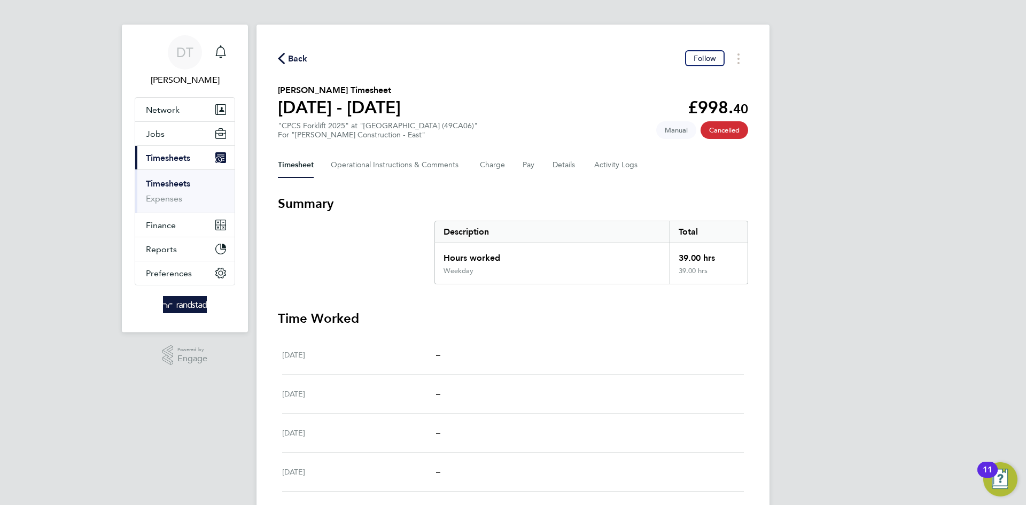
click at [301, 53] on span "Back" at bounding box center [298, 58] width 20 height 13
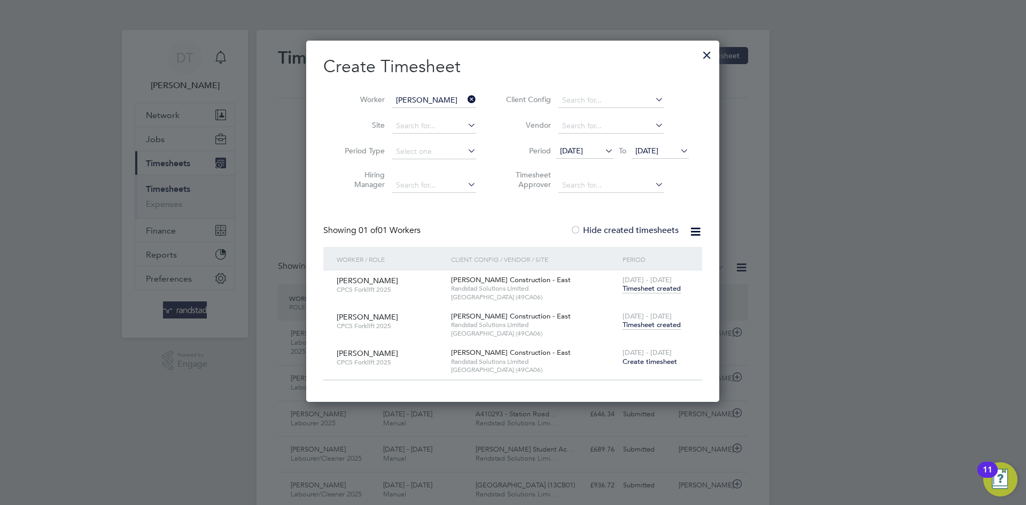
click at [706, 53] on div at bounding box center [707, 52] width 19 height 19
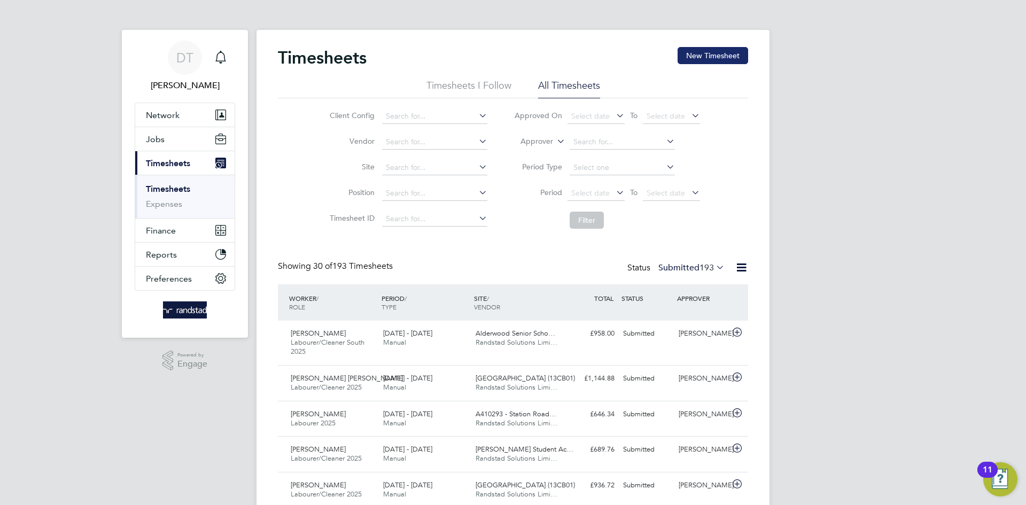
click at [710, 57] on button "New Timesheet" at bounding box center [713, 55] width 71 height 17
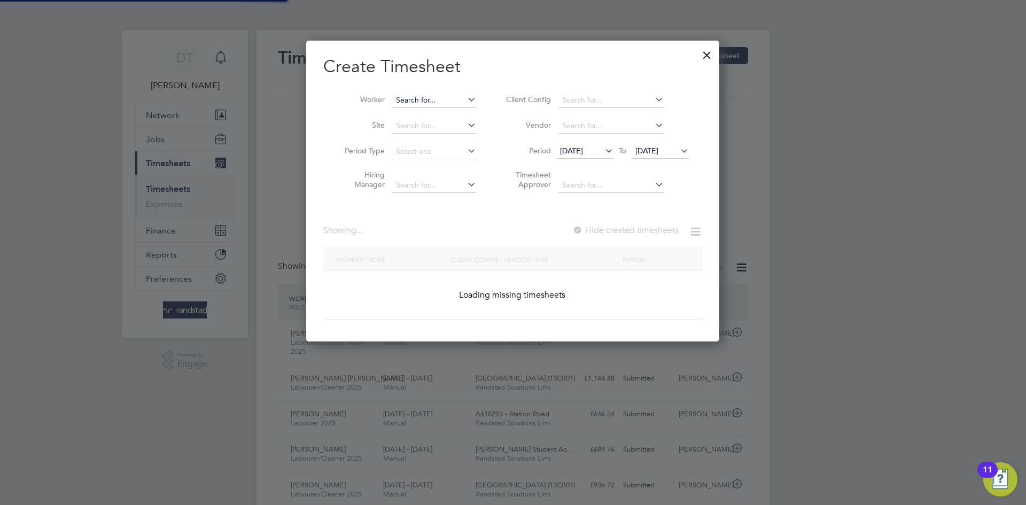
click at [415, 94] on input at bounding box center [434, 100] width 84 height 15
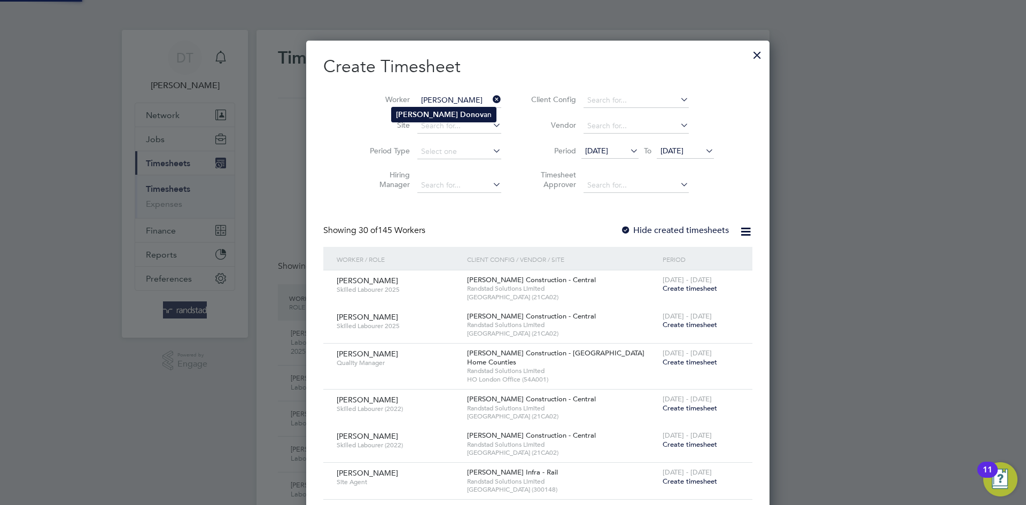
click at [415, 110] on li "Ricky Donov an" at bounding box center [444, 114] width 104 height 14
type input "Ricky Donovan"
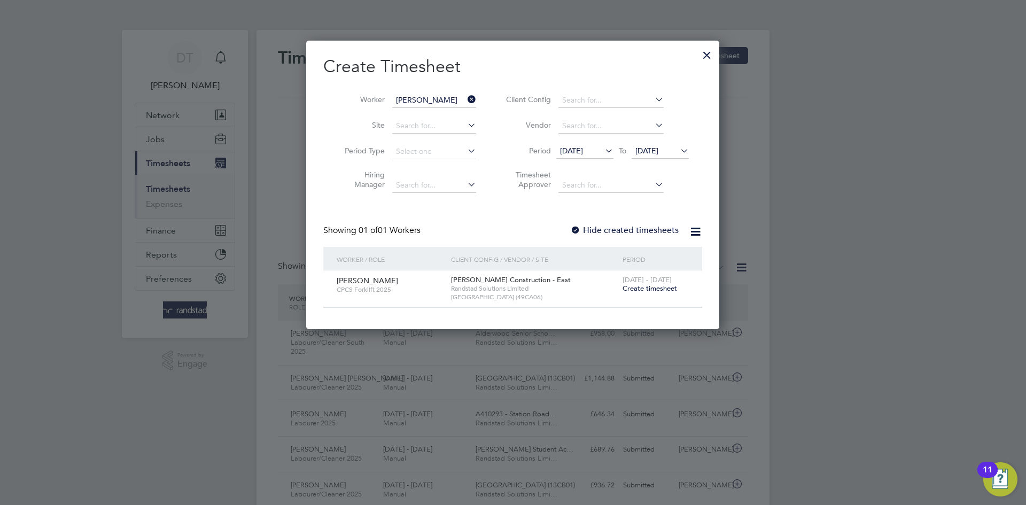
click at [636, 288] on span "Create timesheet" at bounding box center [650, 288] width 55 height 9
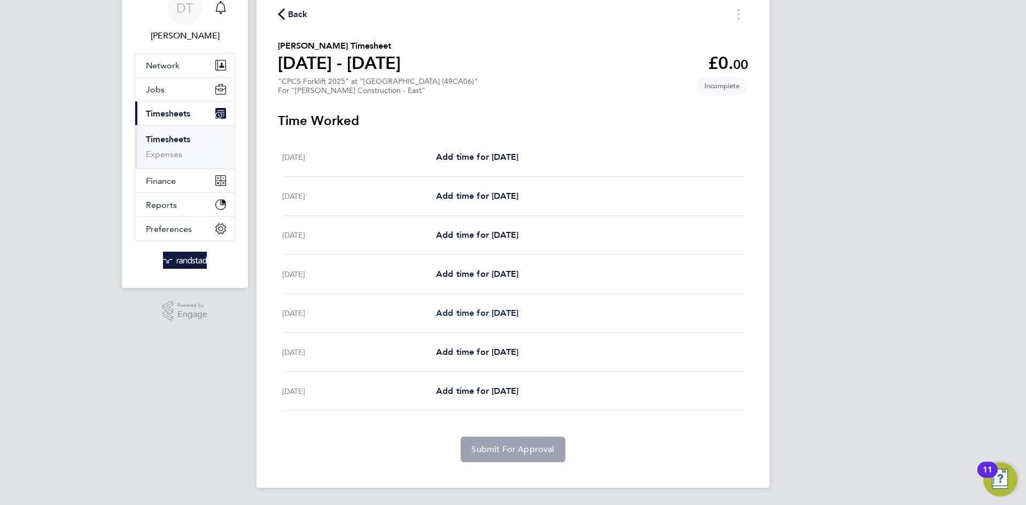
click at [486, 307] on link "Add time for Wed 27 Aug" at bounding box center [477, 313] width 82 height 13
select select "30"
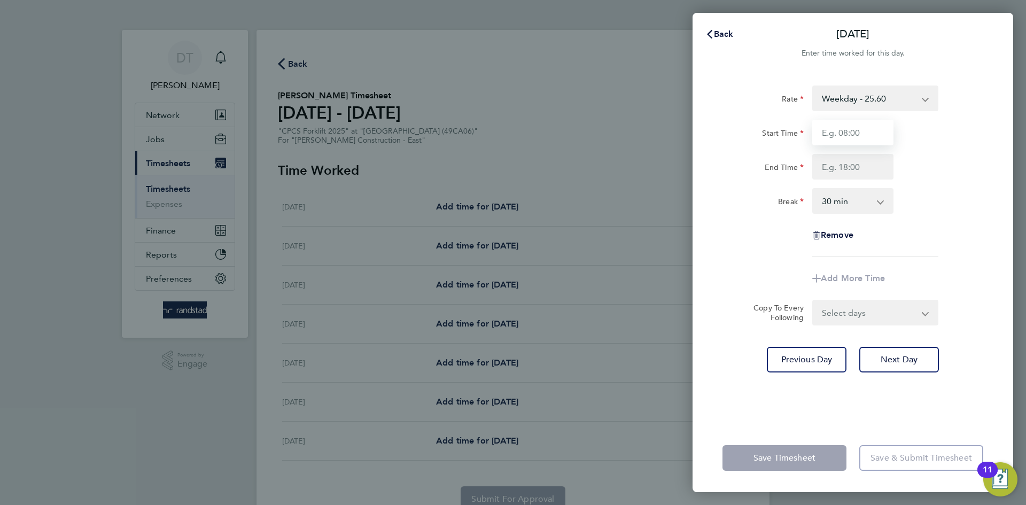
click at [861, 133] on input "Start Time" at bounding box center [853, 133] width 81 height 26
type input "07:30"
click at [832, 172] on input "End Time" at bounding box center [853, 167] width 81 height 26
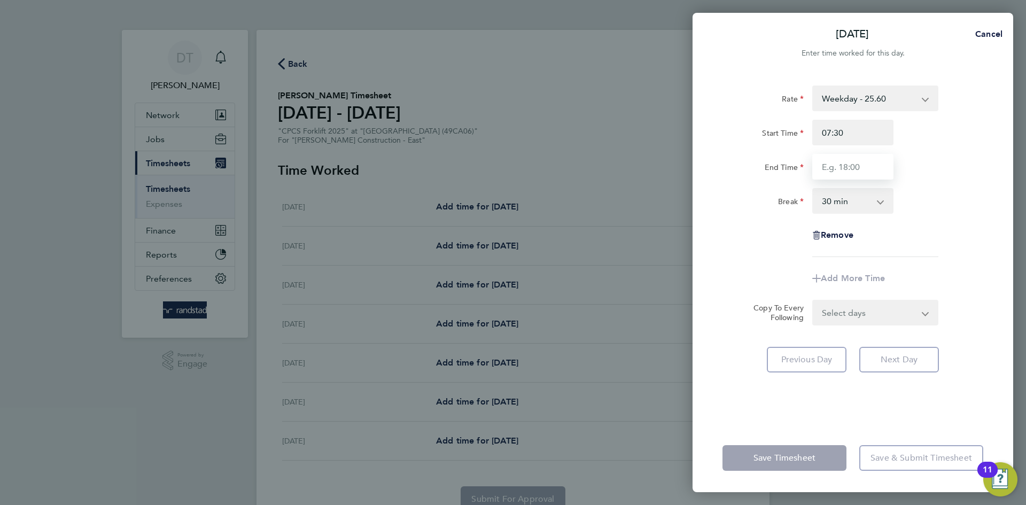
type input "17:00"
click at [771, 224] on div "Rate Weekday - 25.60 Overtime - 37.11 Start Time 07:30 End Time 17:00 Break 0 m…" at bounding box center [853, 172] width 261 height 172
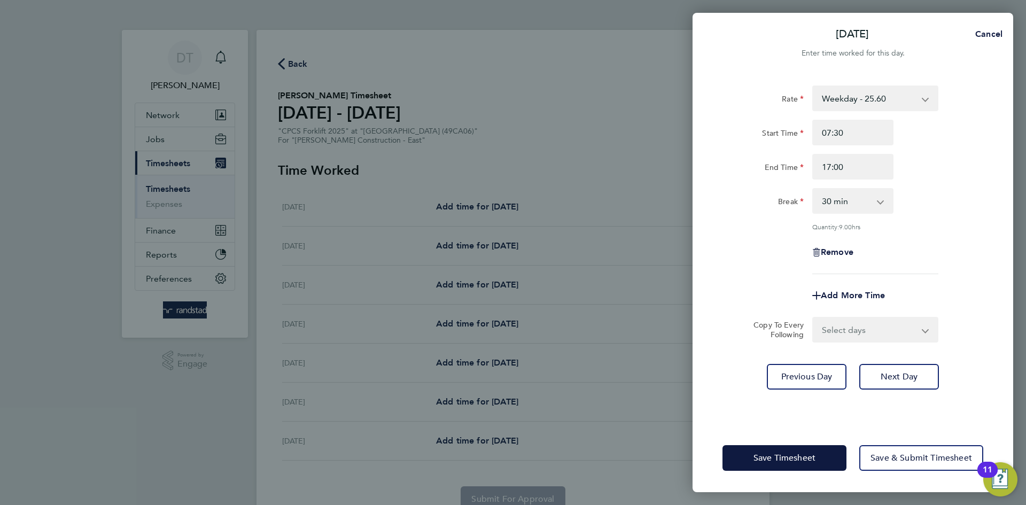
click at [822, 327] on select "Select days Day Thursday Friday" at bounding box center [870, 330] width 112 height 24
select select "DAY"
click at [814, 318] on select "Select days Day Thursday Friday" at bounding box center [870, 330] width 112 height 24
select select "2025-08-29"
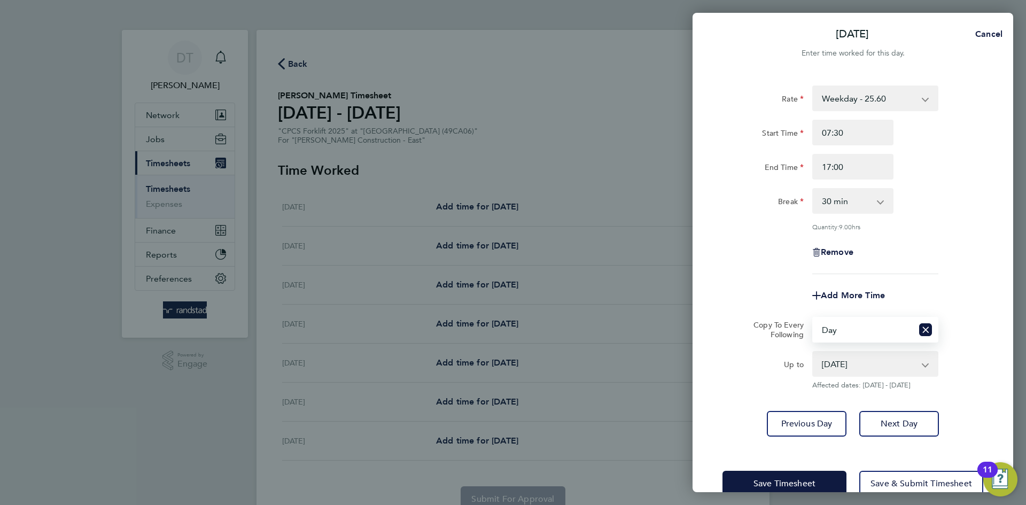
click at [714, 299] on div "Rate Weekday - 25.60 Overtime - 37.11 Start Time 07:30 End Time 17:00 Break 0 m…" at bounding box center [853, 261] width 321 height 377
click at [780, 480] on span "Save Timesheet" at bounding box center [785, 483] width 62 height 11
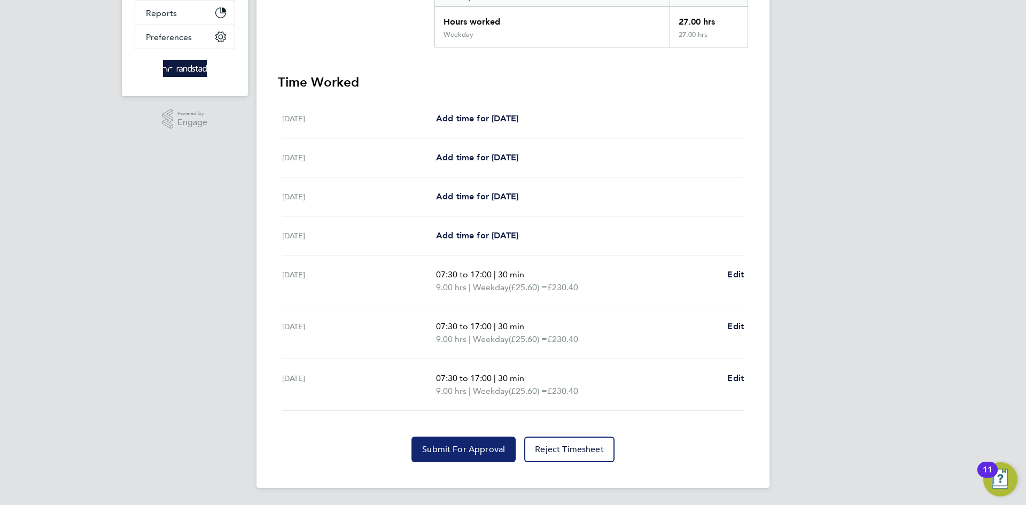
click at [437, 440] on button "Submit For Approval" at bounding box center [464, 450] width 104 height 26
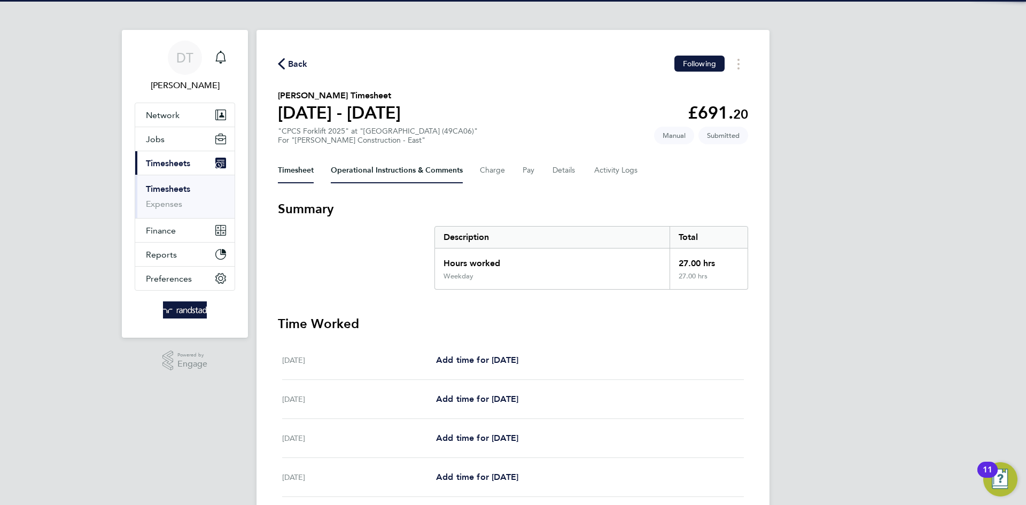
click at [358, 175] on Comments-tab "Operational Instructions & Comments" at bounding box center [397, 171] width 132 height 26
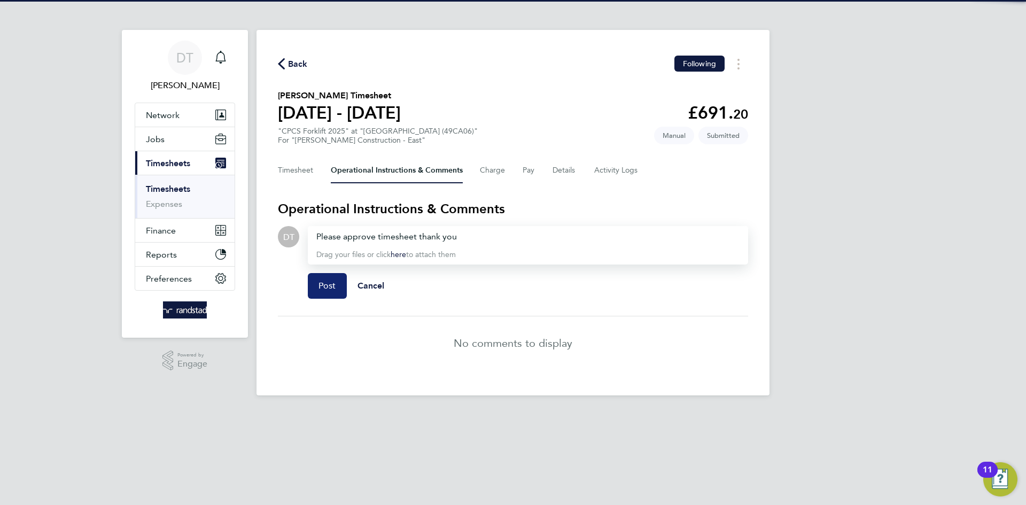
click at [325, 282] on span "Post" at bounding box center [328, 286] width 18 height 11
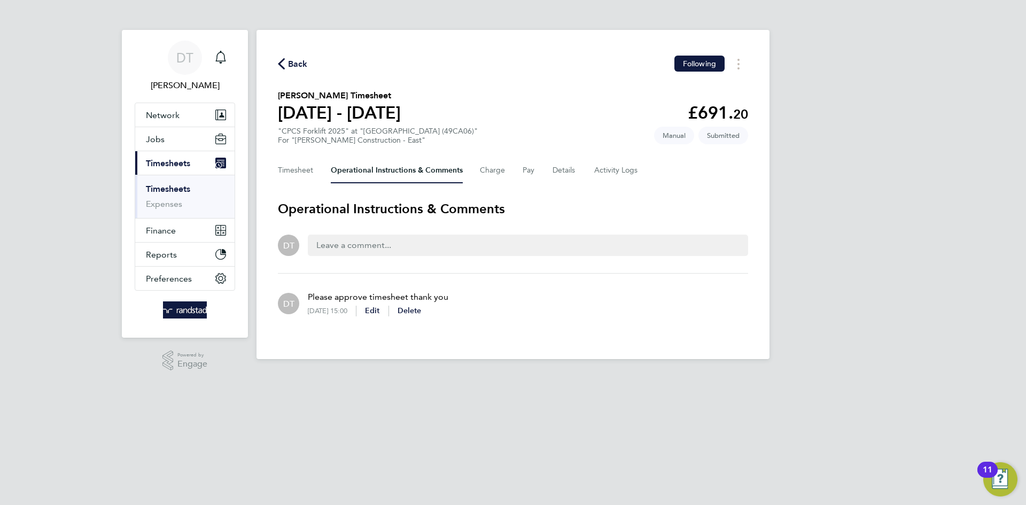
click at [299, 67] on span "Back" at bounding box center [298, 64] width 20 height 13
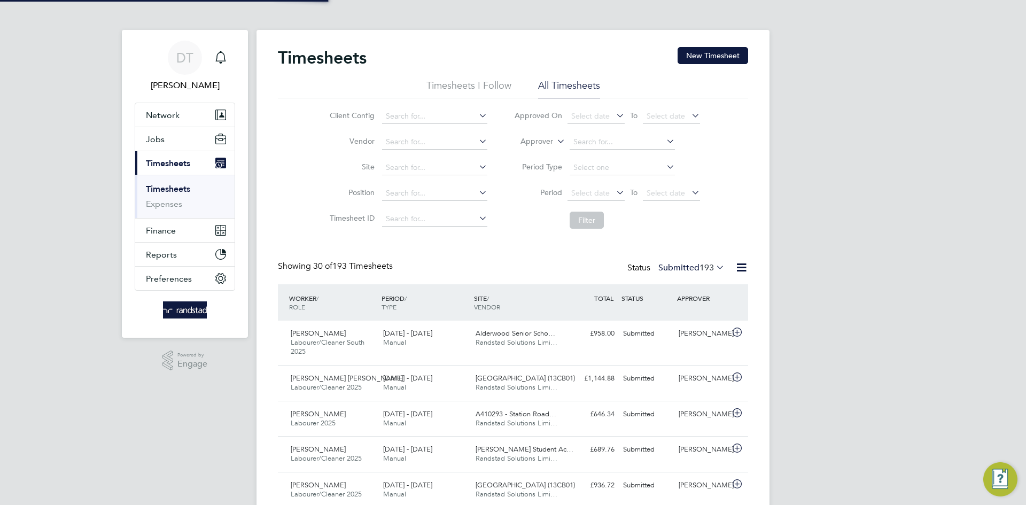
scroll to position [27, 93]
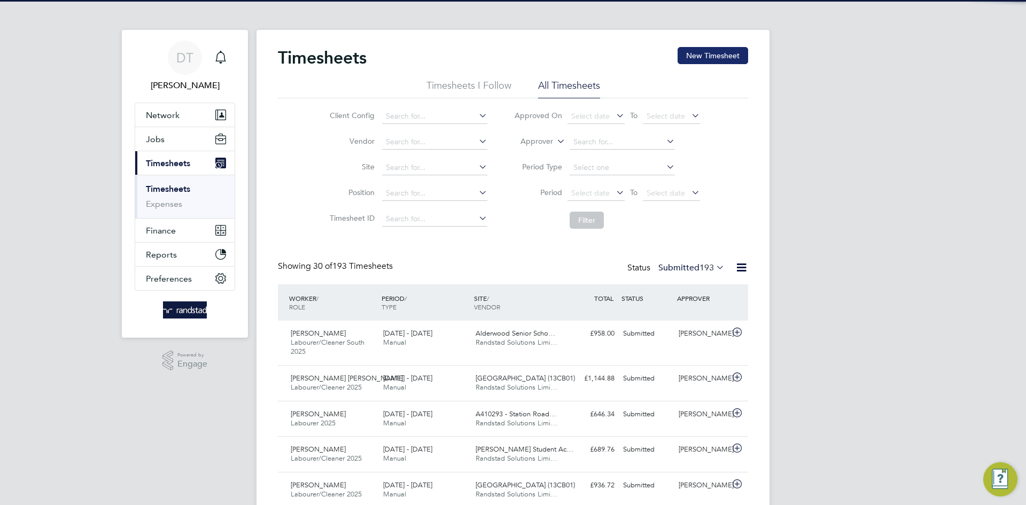
click at [721, 53] on button "New Timesheet" at bounding box center [713, 55] width 71 height 17
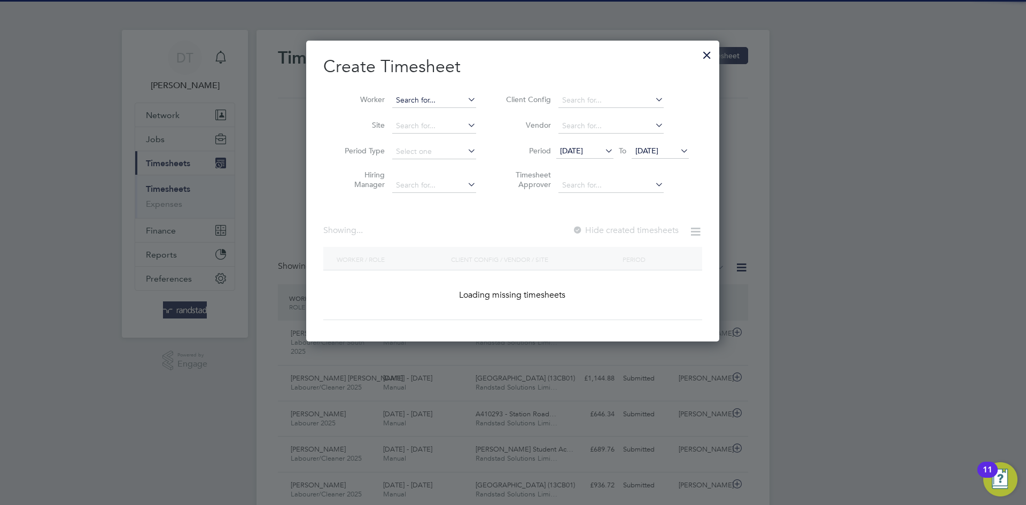
click at [412, 98] on input at bounding box center [434, 100] width 84 height 15
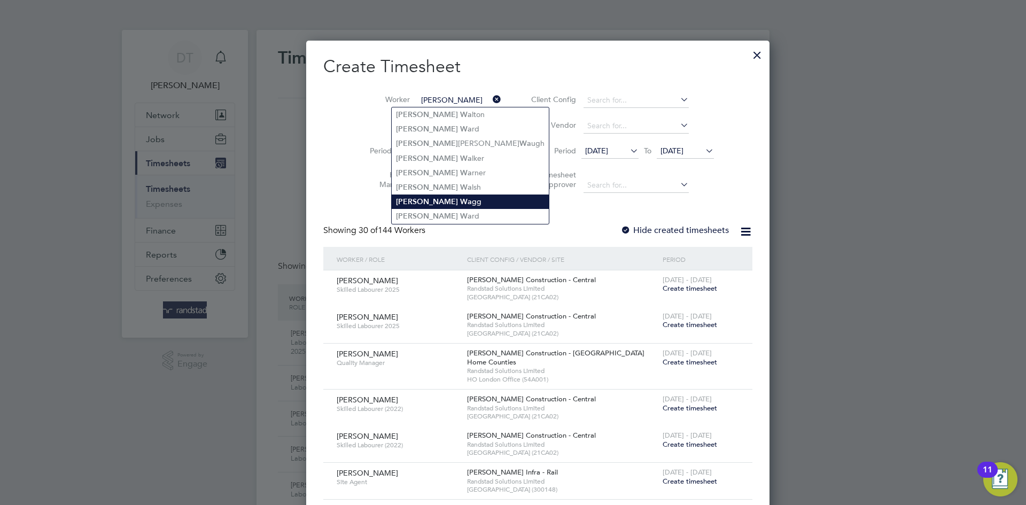
click at [436, 195] on li "Michael Wa gg" at bounding box center [470, 202] width 157 height 14
type input "Michael Wagg"
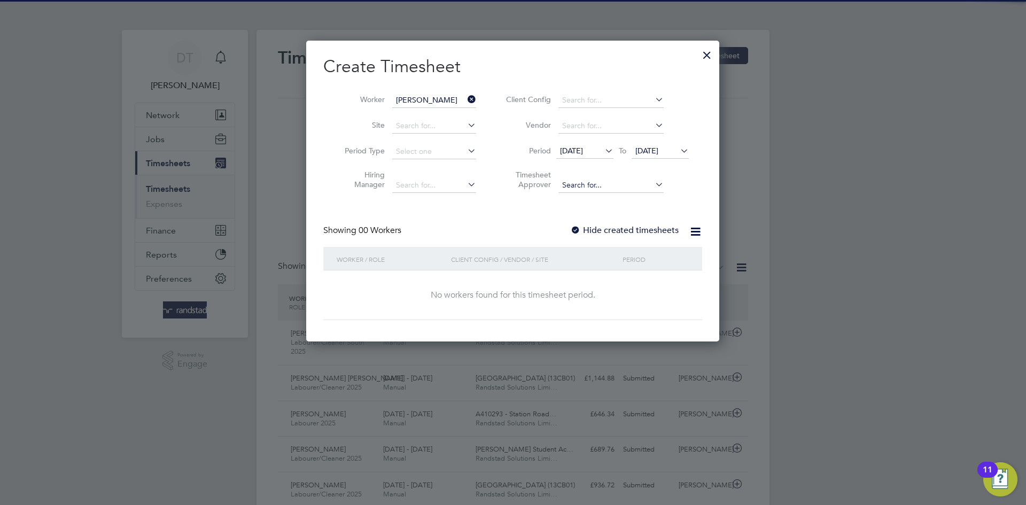
drag, startPoint x: 612, startPoint y: 228, endPoint x: 628, endPoint y: 182, distance: 49.2
click at [611, 228] on label "Hide created timesheets" at bounding box center [624, 230] width 109 height 11
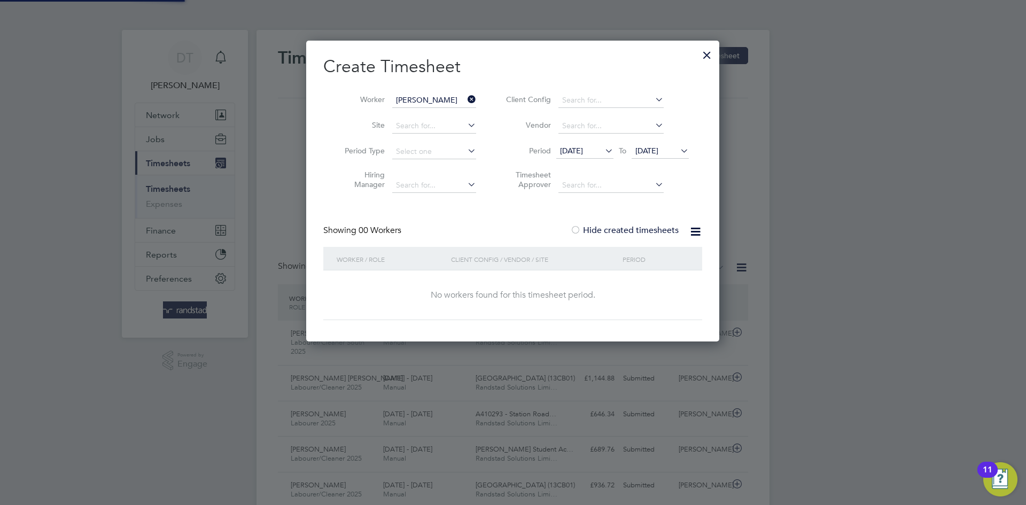
click at [645, 140] on li "Period 18 Aug 2025 To 25 Aug 2025" at bounding box center [596, 152] width 213 height 26
click at [646, 145] on span "25 Aug 2025" at bounding box center [660, 151] width 57 height 14
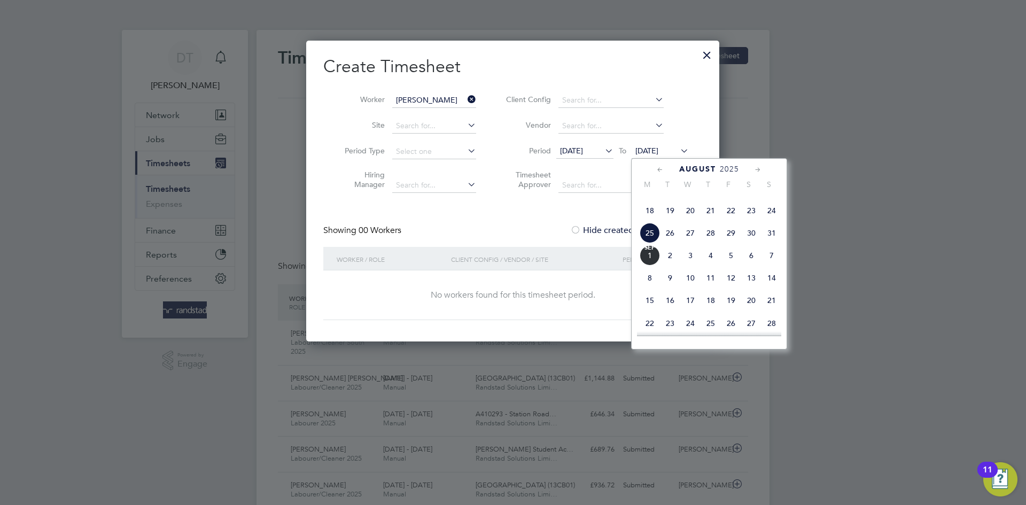
click at [653, 243] on span "25" at bounding box center [650, 233] width 20 height 20
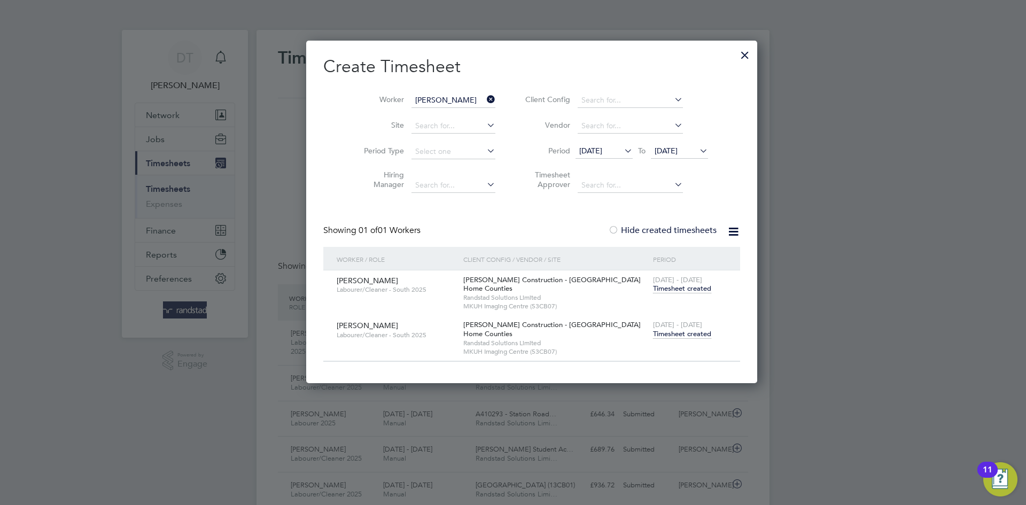
click at [653, 334] on span "Timesheet created" at bounding box center [682, 334] width 58 height 10
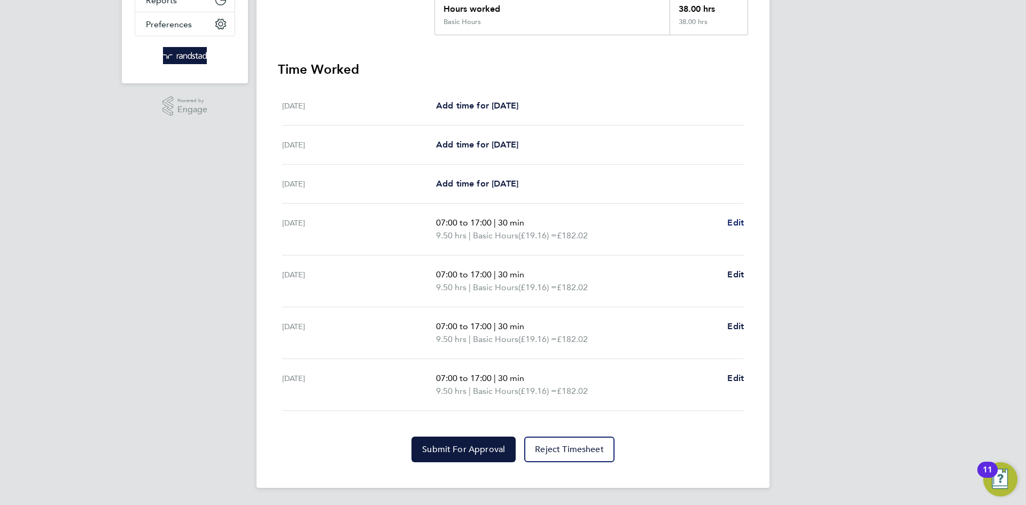
click at [731, 225] on span "Edit" at bounding box center [736, 223] width 17 height 10
select select "30"
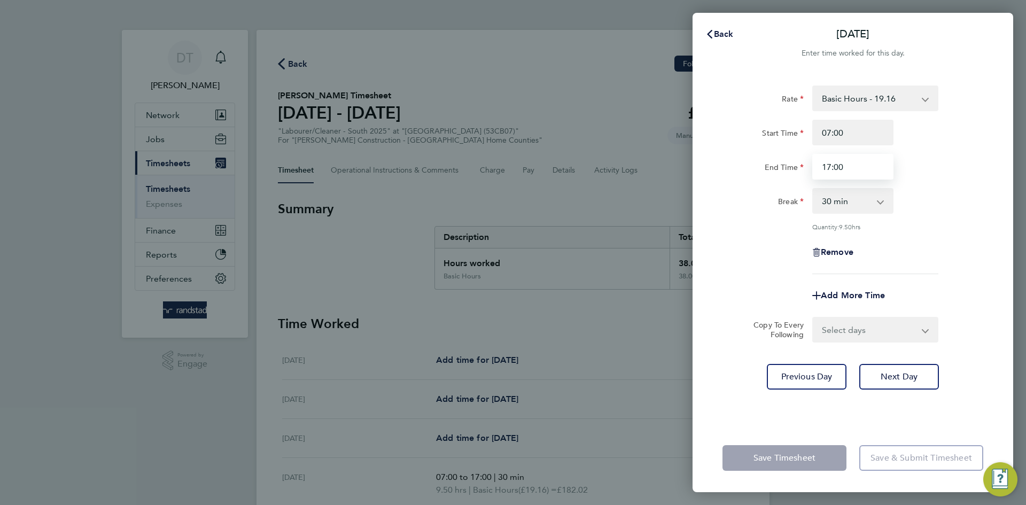
click at [877, 169] on input "17:00" at bounding box center [853, 167] width 81 height 26
type input "17:30"
click at [763, 283] on div "Add More Time" at bounding box center [852, 296] width 269 height 26
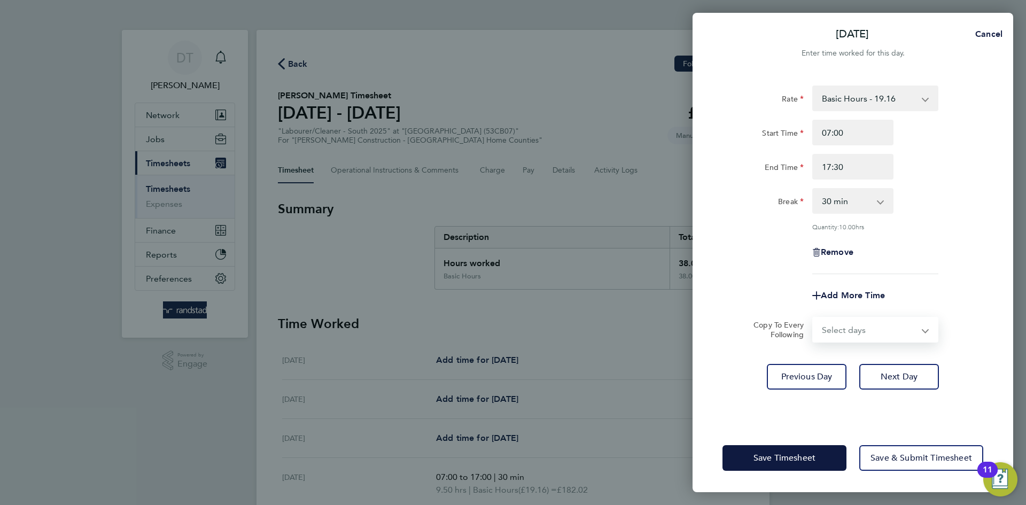
click at [846, 333] on select "Select days Day Wednesday Thursday Friday" at bounding box center [870, 330] width 112 height 24
select select "DAY"
click at [814, 318] on select "Select days Day Wednesday Thursday Friday" at bounding box center [870, 330] width 112 height 24
select select "2025-08-29"
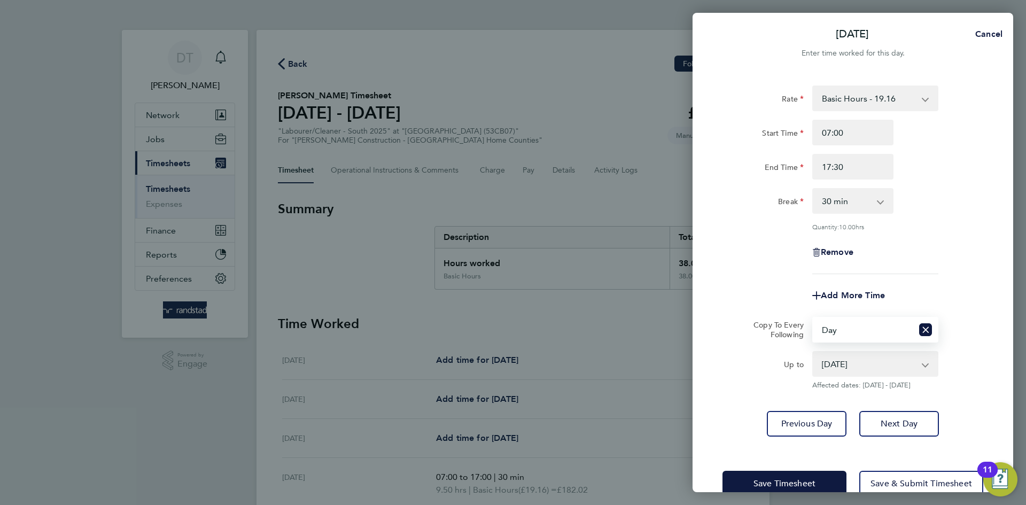
click at [751, 300] on div "Add More Time" at bounding box center [852, 296] width 269 height 26
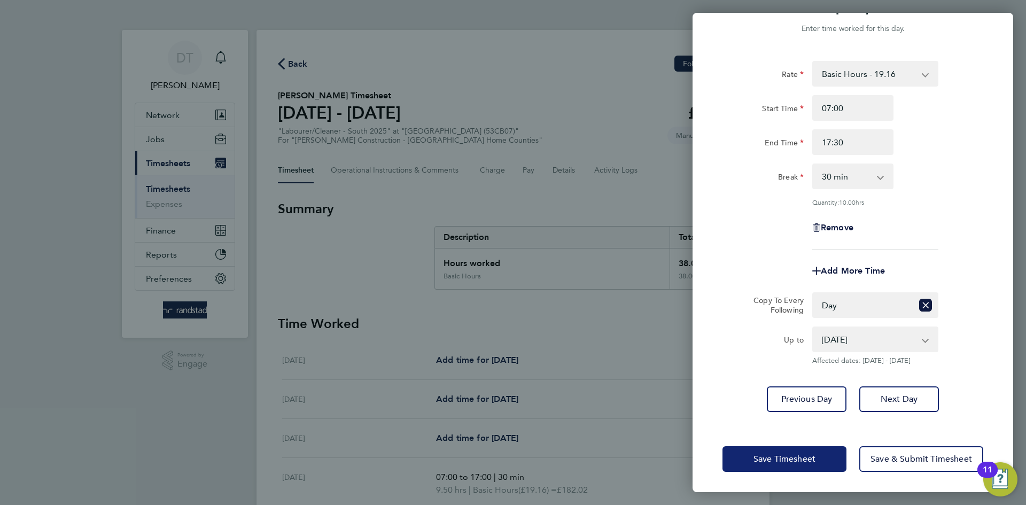
click at [781, 464] on button "Save Timesheet" at bounding box center [785, 459] width 124 height 26
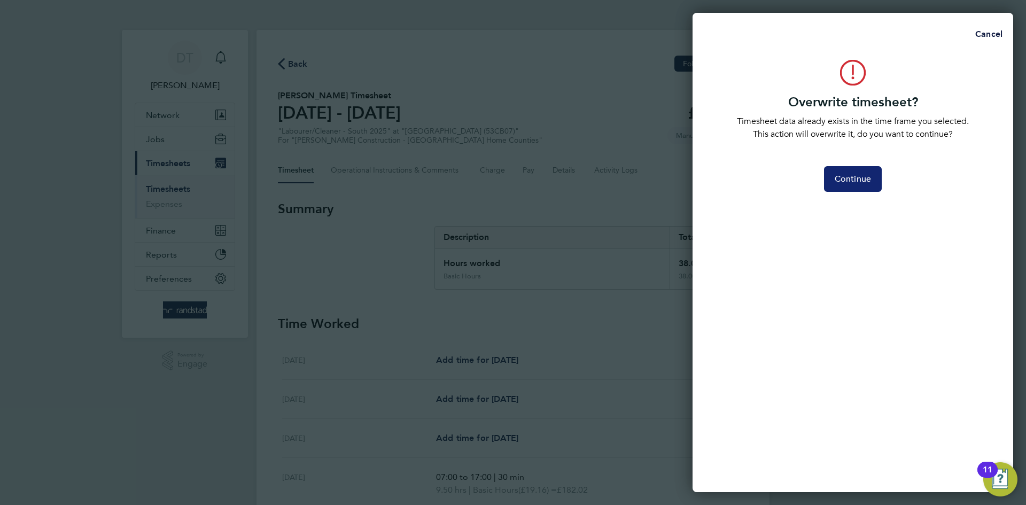
click at [863, 174] on span "Continue" at bounding box center [853, 179] width 36 height 11
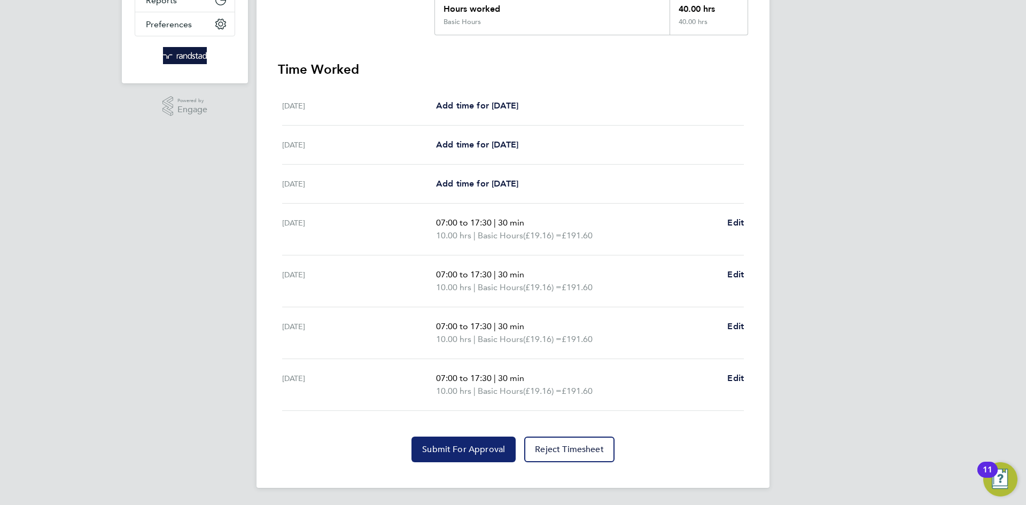
click at [448, 448] on span "Submit For Approval" at bounding box center [463, 449] width 83 height 11
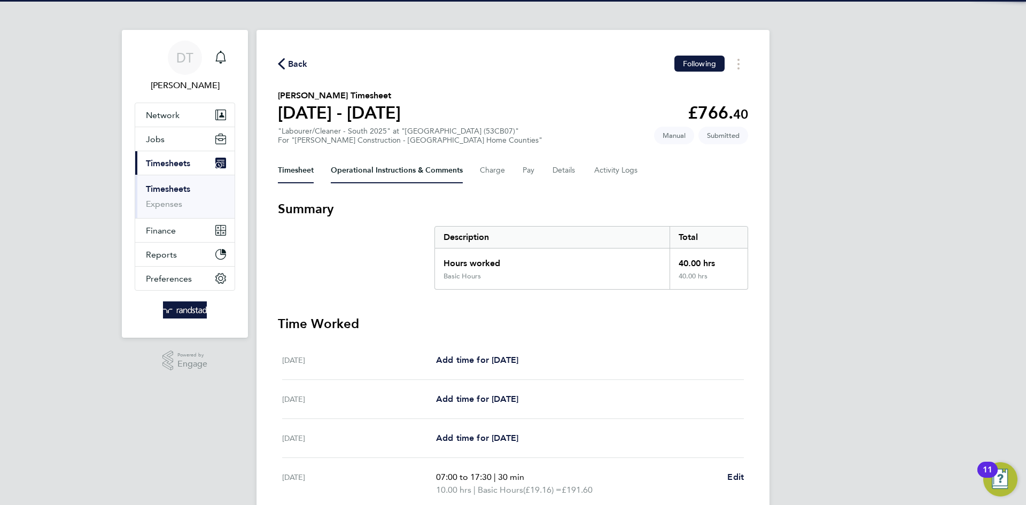
click at [349, 172] on Comments-tab "Operational Instructions & Comments" at bounding box center [397, 171] width 132 height 26
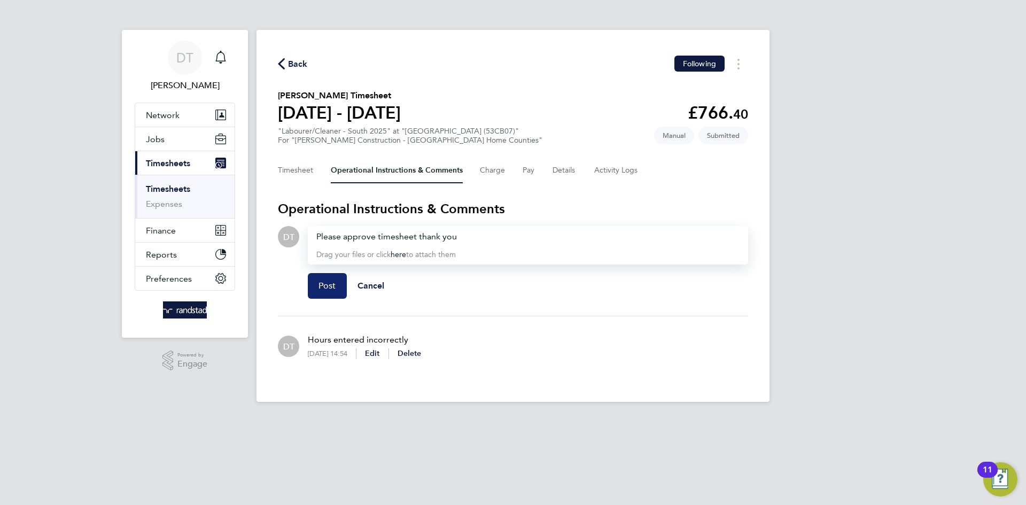
click at [323, 274] on button "Post" at bounding box center [327, 286] width 39 height 26
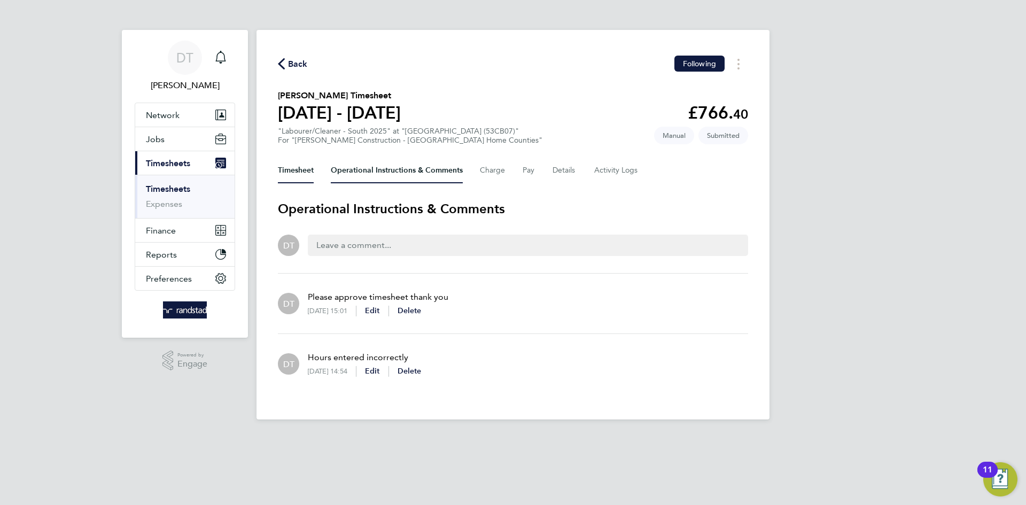
click at [293, 163] on button "Timesheet" at bounding box center [296, 171] width 36 height 26
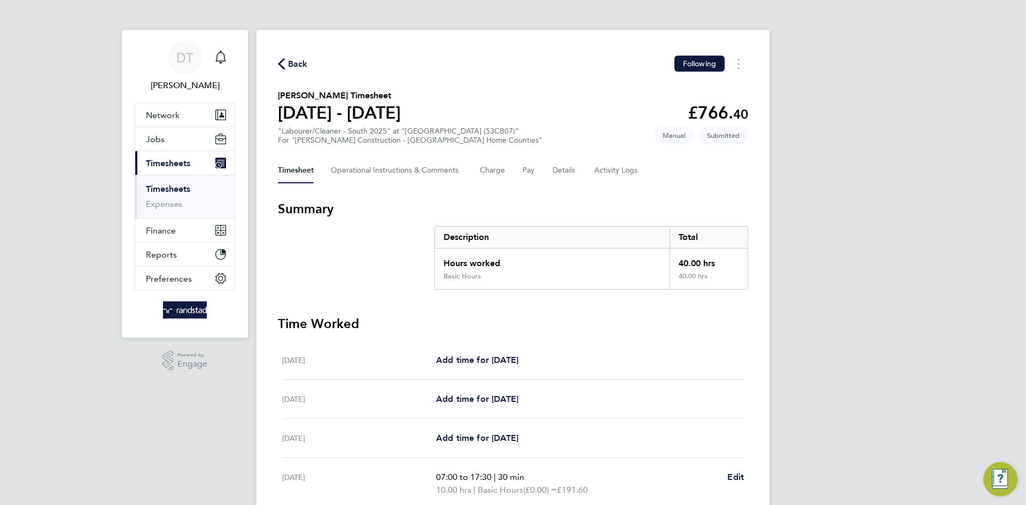
click at [299, 69] on span "Back" at bounding box center [298, 64] width 20 height 13
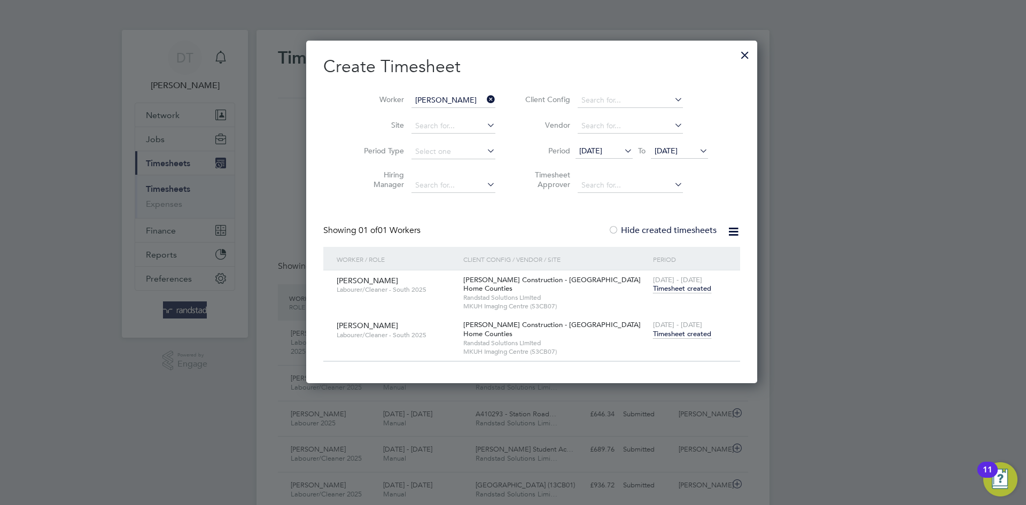
click at [485, 98] on icon at bounding box center [485, 99] width 0 height 15
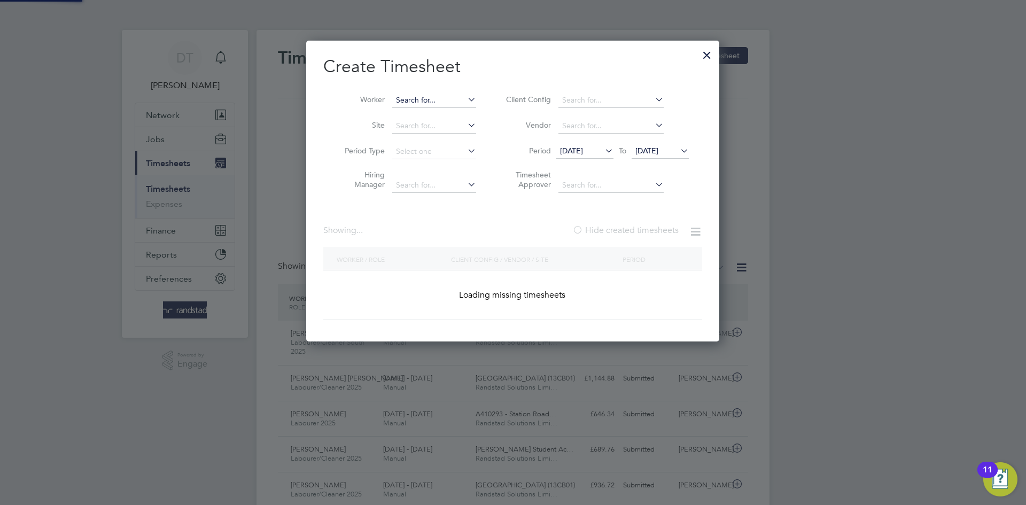
click at [446, 97] on input at bounding box center [434, 100] width 84 height 15
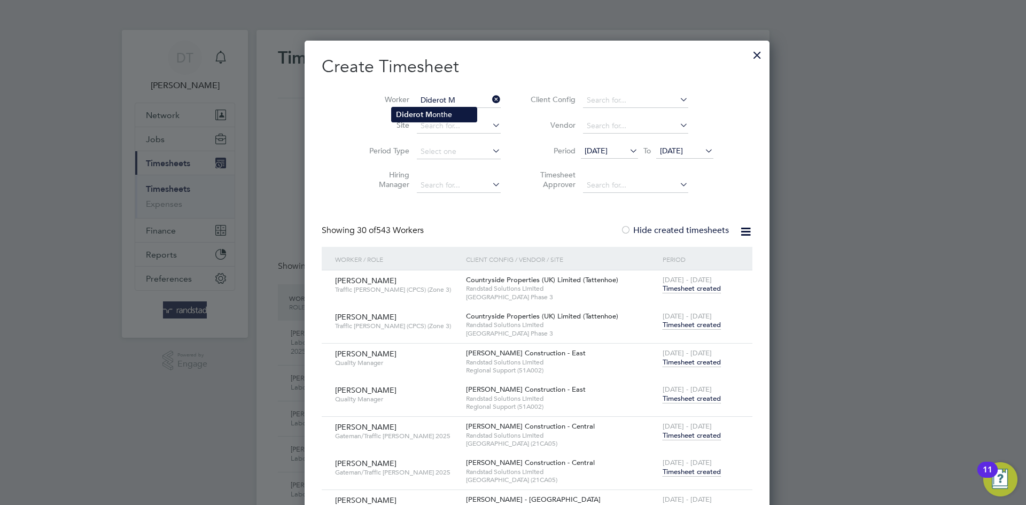
click at [408, 114] on b "Diderot" at bounding box center [409, 114] width 27 height 9
type input "Diderot Monthe"
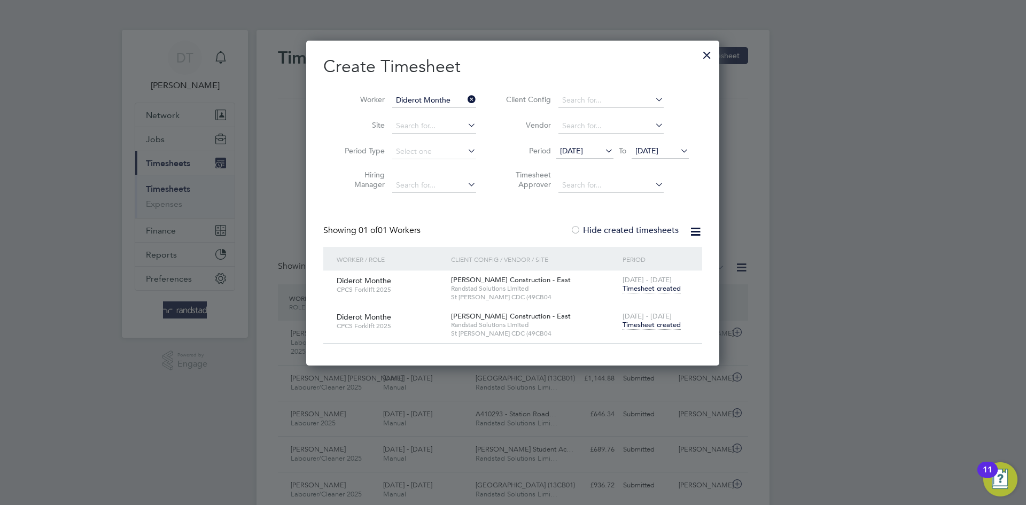
click at [647, 326] on span "Timesheet created" at bounding box center [652, 325] width 58 height 10
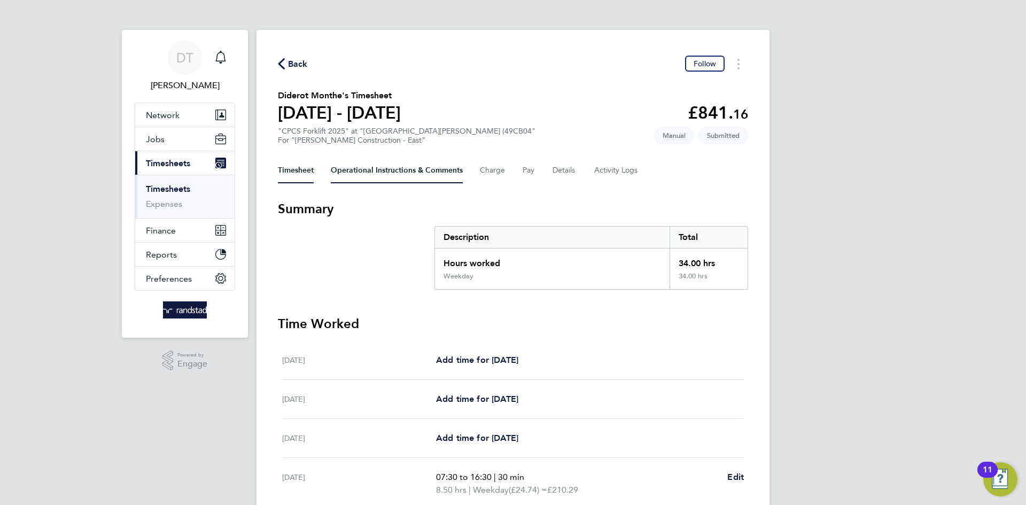
click at [359, 167] on Comments-tab "Operational Instructions & Comments" at bounding box center [397, 171] width 132 height 26
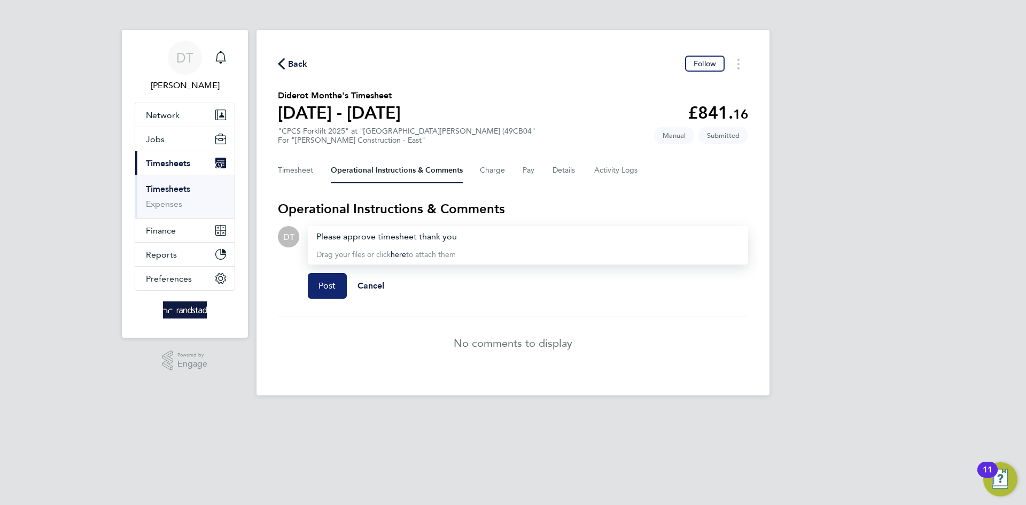
click at [320, 279] on button "Post" at bounding box center [327, 286] width 39 height 26
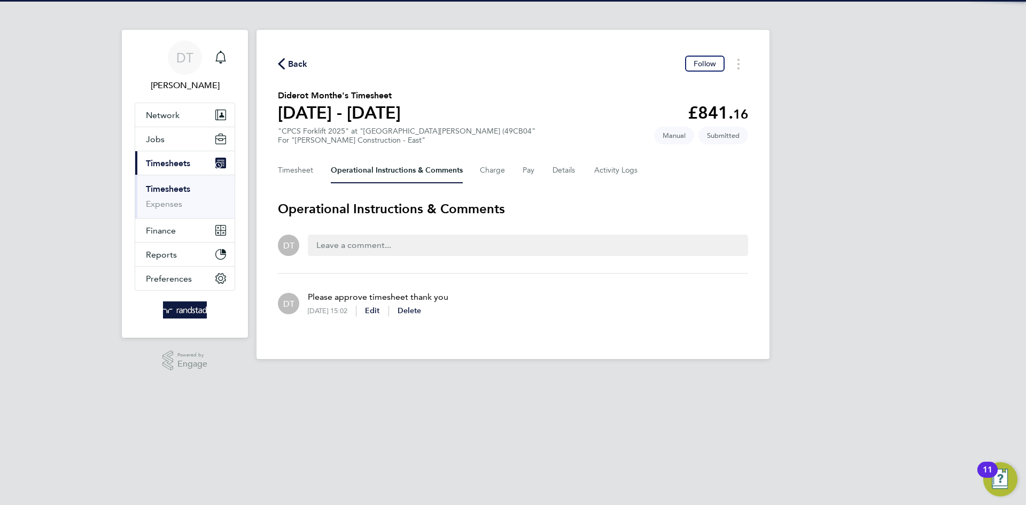
click at [299, 58] on span "Back" at bounding box center [298, 64] width 20 height 13
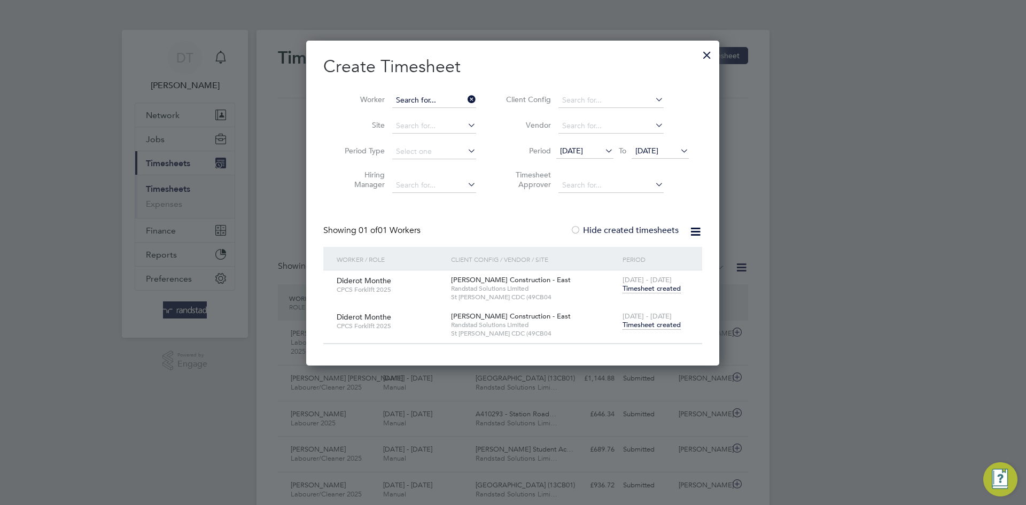
click at [429, 102] on input at bounding box center [434, 100] width 84 height 15
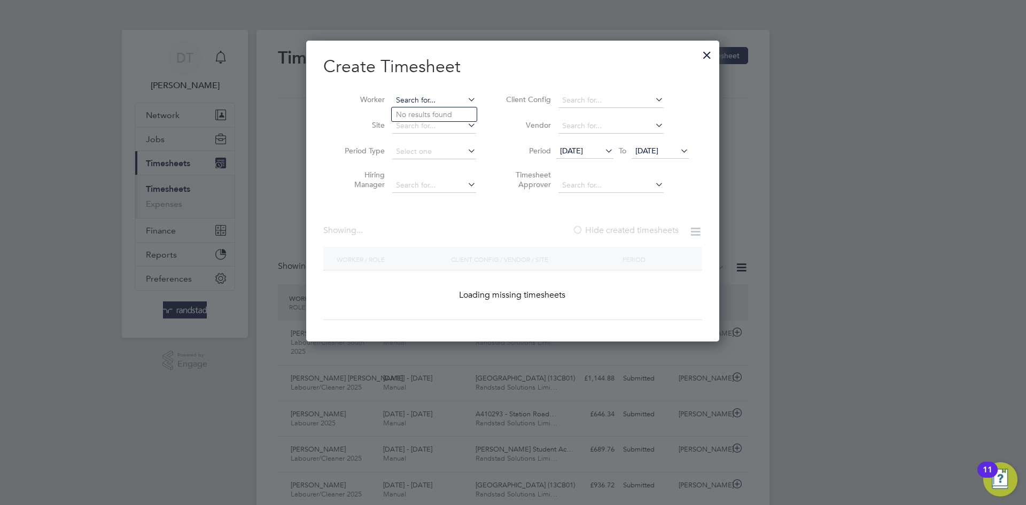
type input "a"
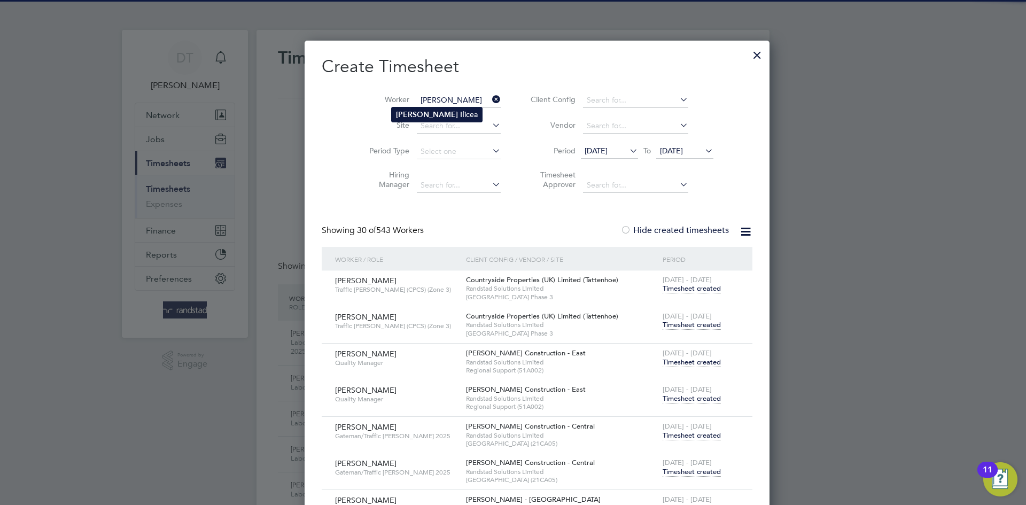
click at [416, 113] on b "Marius" at bounding box center [427, 114] width 62 height 9
type input "Marius Ilicea"
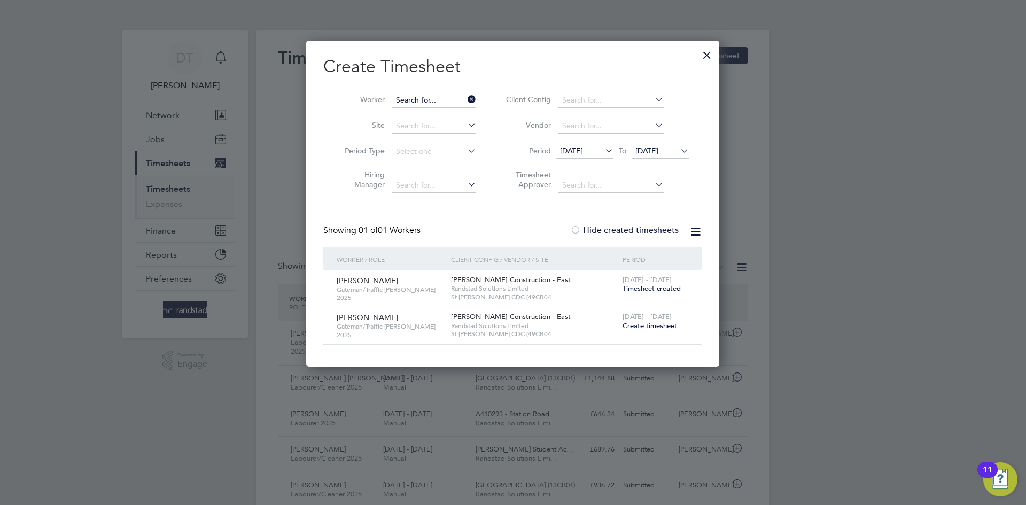
click at [438, 99] on input at bounding box center [434, 100] width 84 height 15
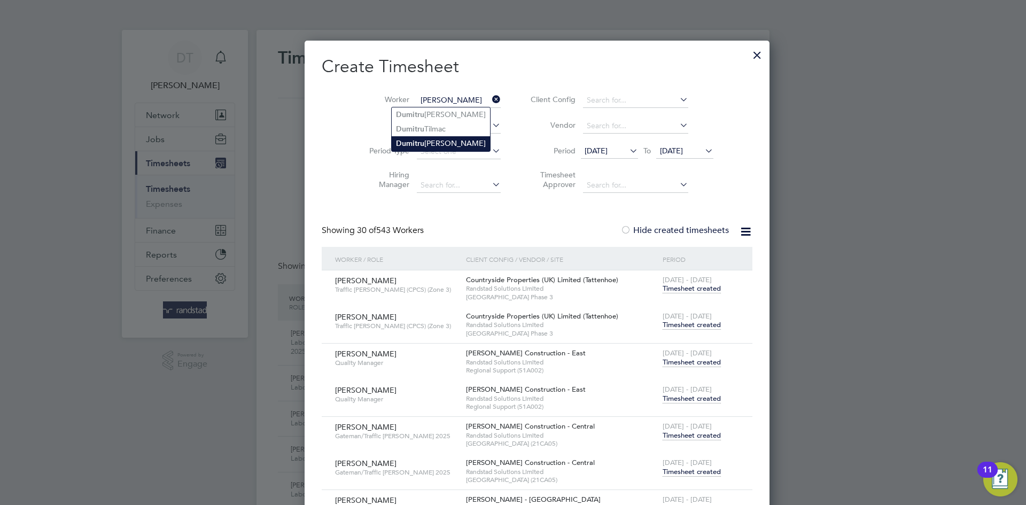
click at [440, 143] on li "Dumi t ru Tanasov" at bounding box center [441, 143] width 98 height 14
type input "Dumitru Tanasov"
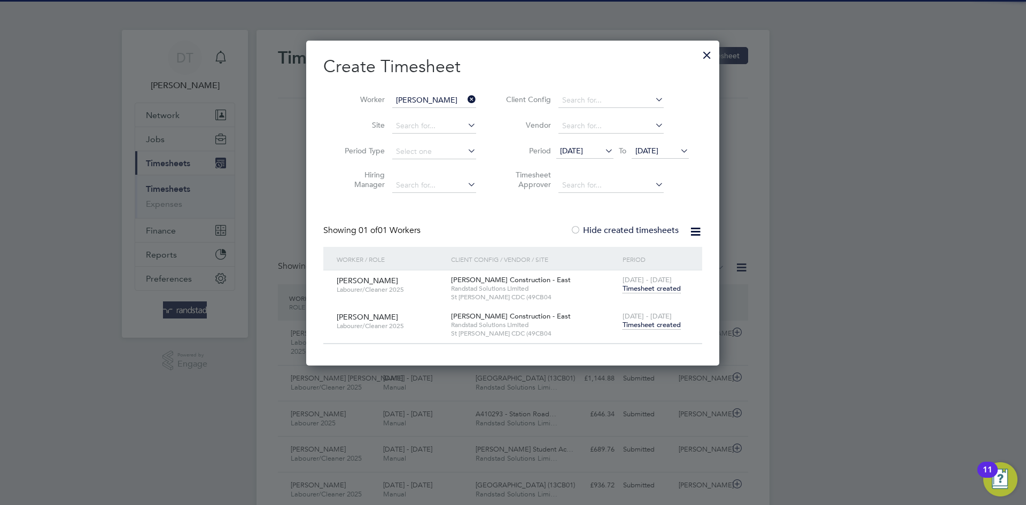
click at [644, 327] on span "Timesheet created" at bounding box center [652, 325] width 58 height 10
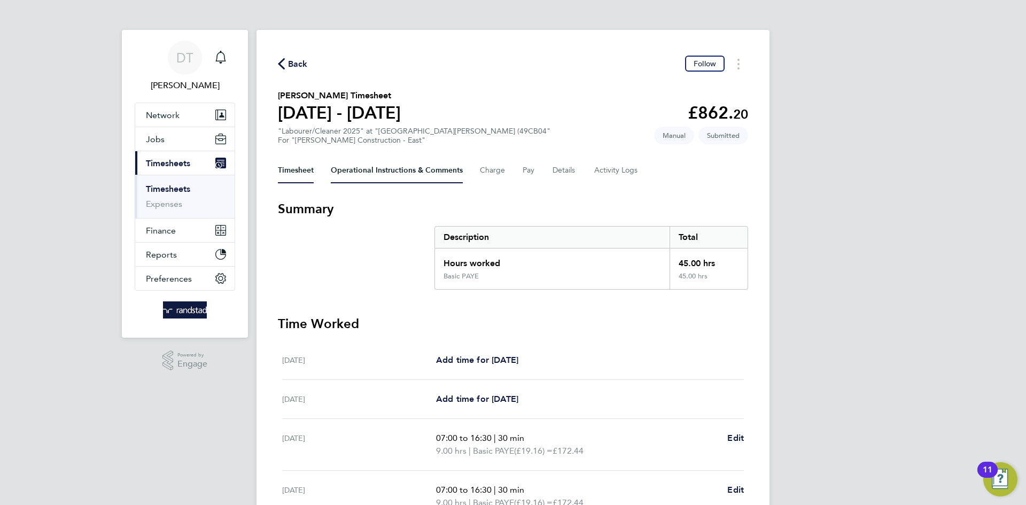
click at [358, 172] on Comments-tab "Operational Instructions & Comments" at bounding box center [397, 171] width 132 height 26
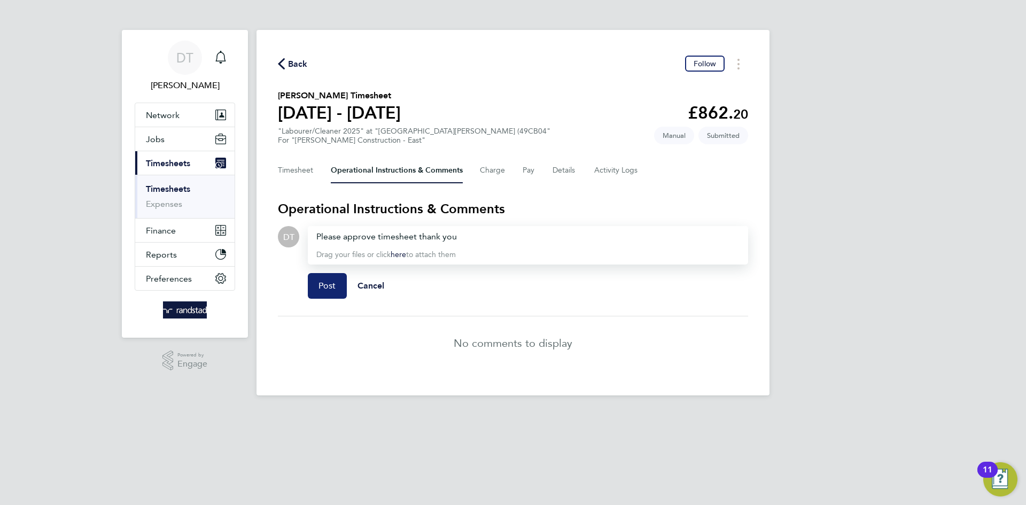
drag, startPoint x: 327, startPoint y: 282, endPoint x: 329, endPoint y: 275, distance: 6.8
click at [328, 281] on span "Post" at bounding box center [328, 286] width 18 height 11
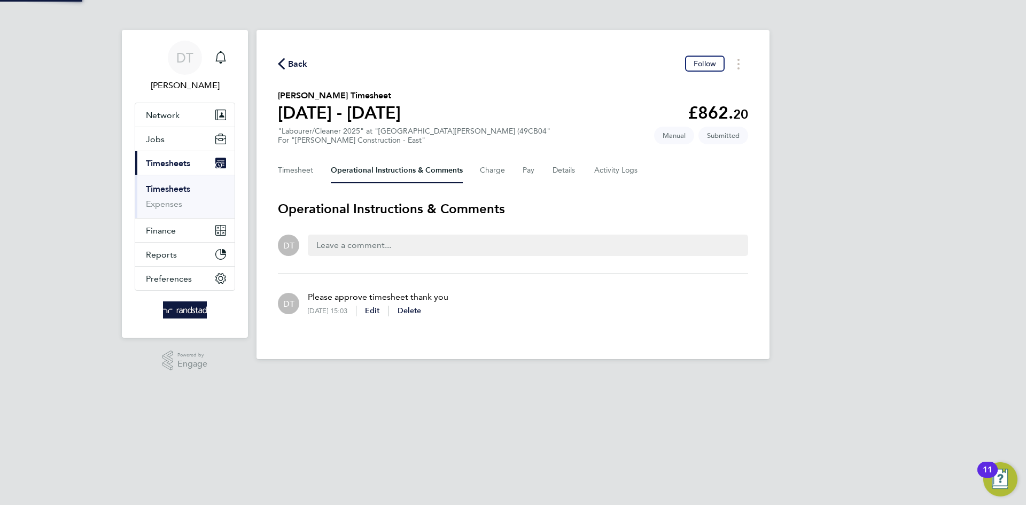
click at [294, 70] on span "Back" at bounding box center [298, 64] width 20 height 13
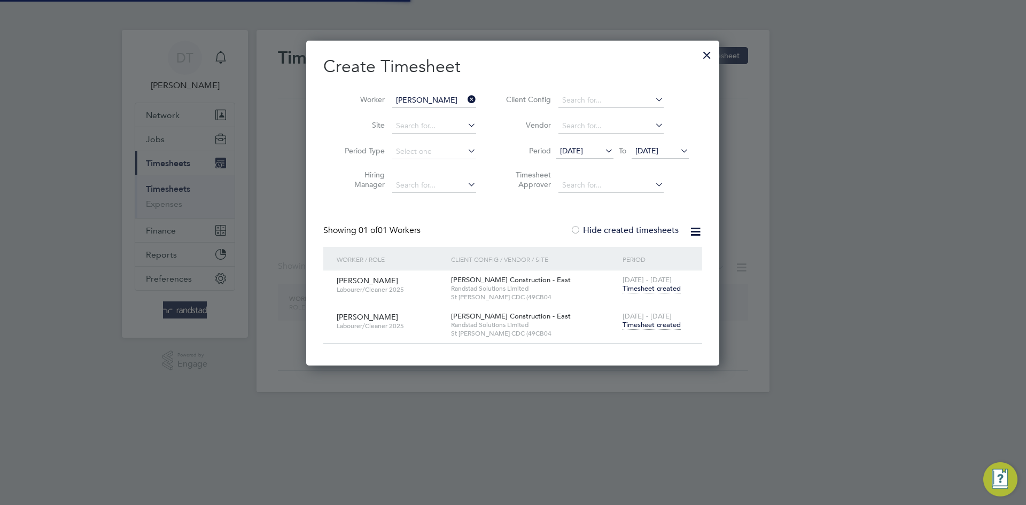
click at [404, 102] on input "Dumitru Tanasov" at bounding box center [434, 100] width 84 height 15
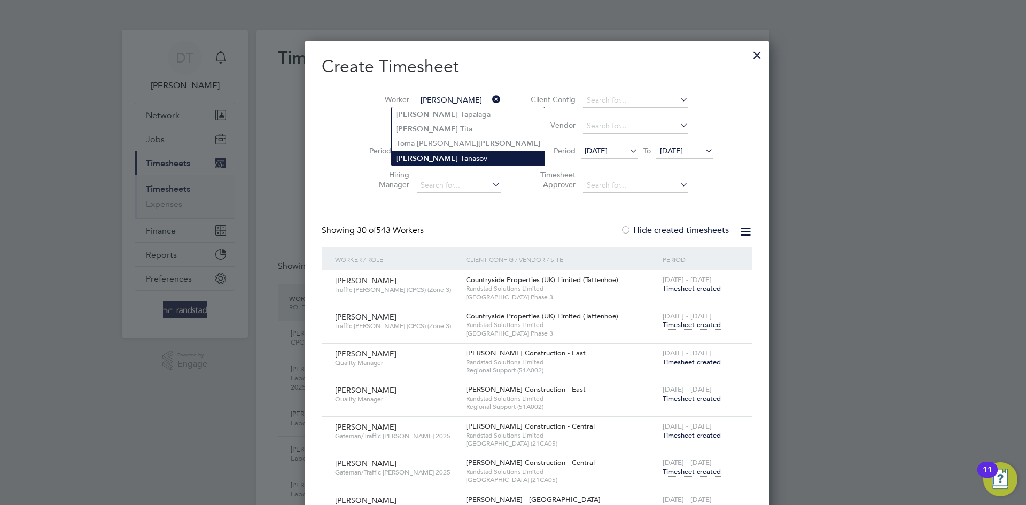
click at [416, 154] on b "Alexandru" at bounding box center [427, 158] width 62 height 9
type input "Alexandru Tanasov"
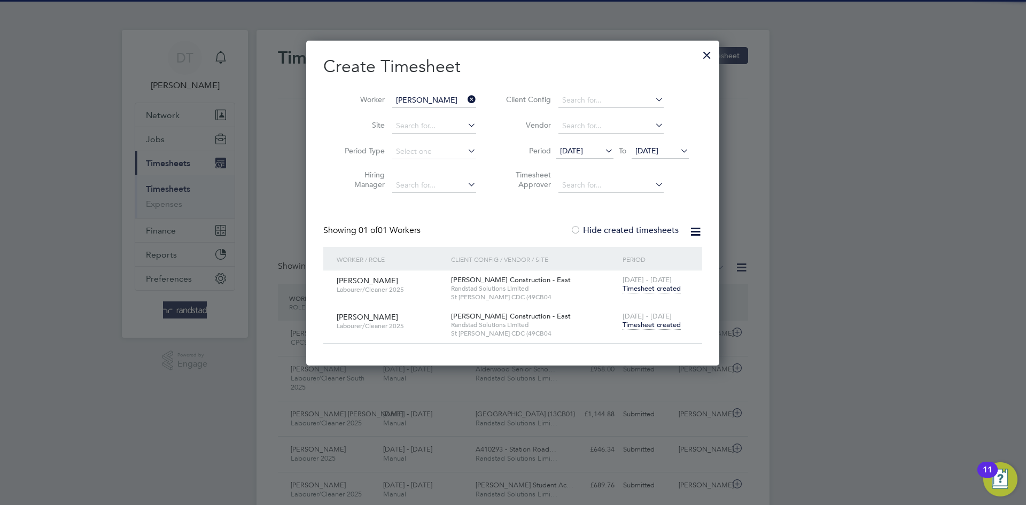
click at [648, 323] on span "Timesheet created" at bounding box center [652, 325] width 58 height 10
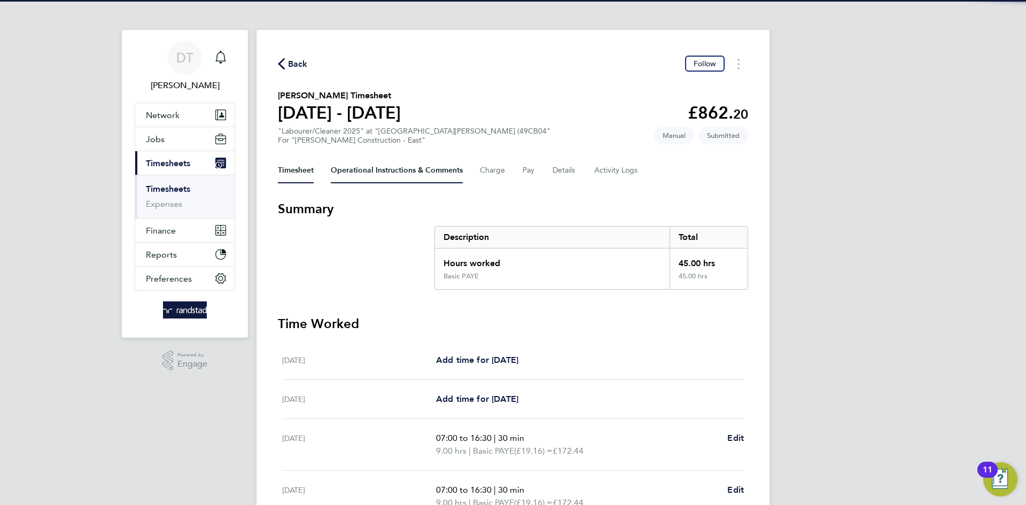
click at [360, 176] on Comments-tab "Operational Instructions & Comments" at bounding box center [397, 171] width 132 height 26
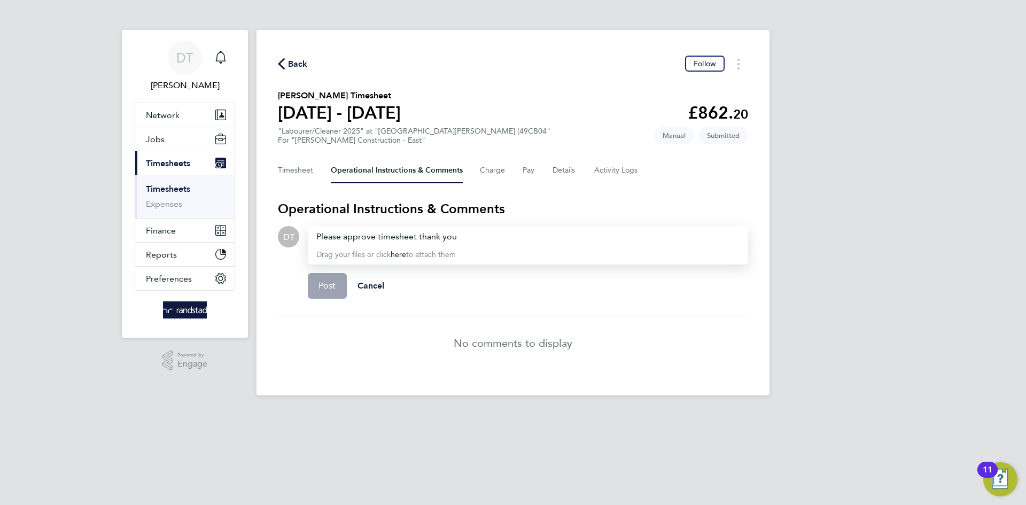
click at [320, 288] on span "Post" at bounding box center [328, 286] width 18 height 11
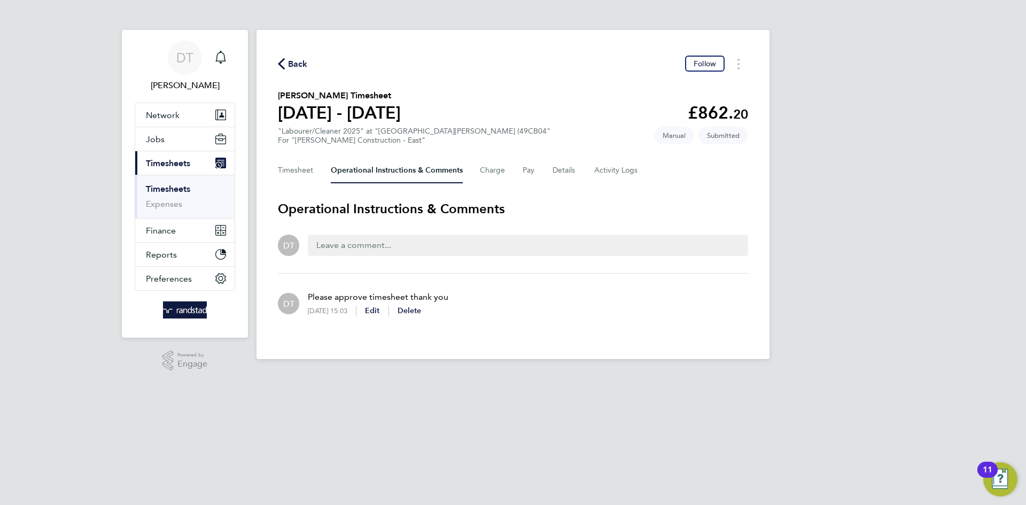
click at [300, 71] on div "Back Follow" at bounding box center [513, 64] width 470 height 17
click at [299, 61] on span "Back" at bounding box center [298, 64] width 20 height 13
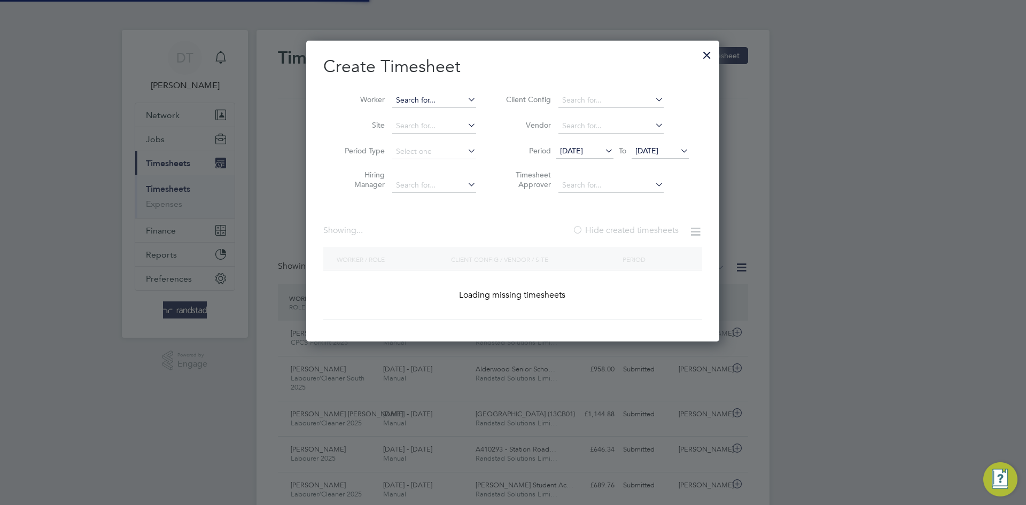
click at [423, 100] on input at bounding box center [434, 100] width 84 height 15
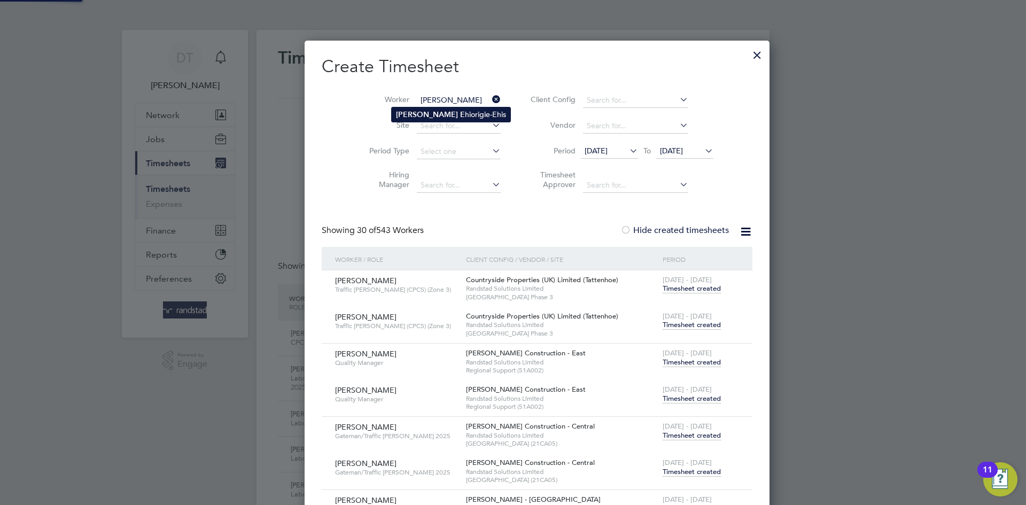
click at [411, 118] on b "Amos" at bounding box center [427, 114] width 62 height 9
type input "Amos Ehiorigie-Ehis"
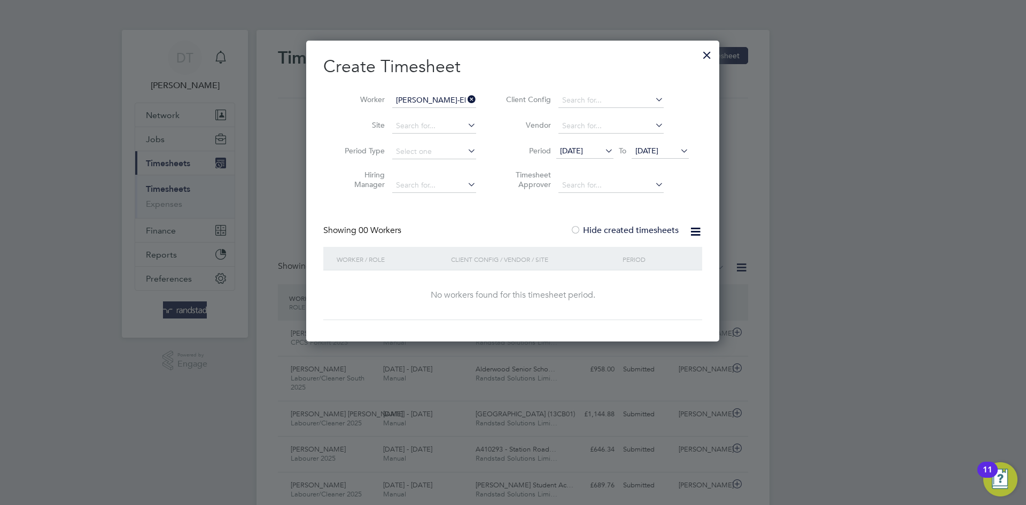
click at [653, 152] on span "25 Aug 2025" at bounding box center [647, 151] width 23 height 10
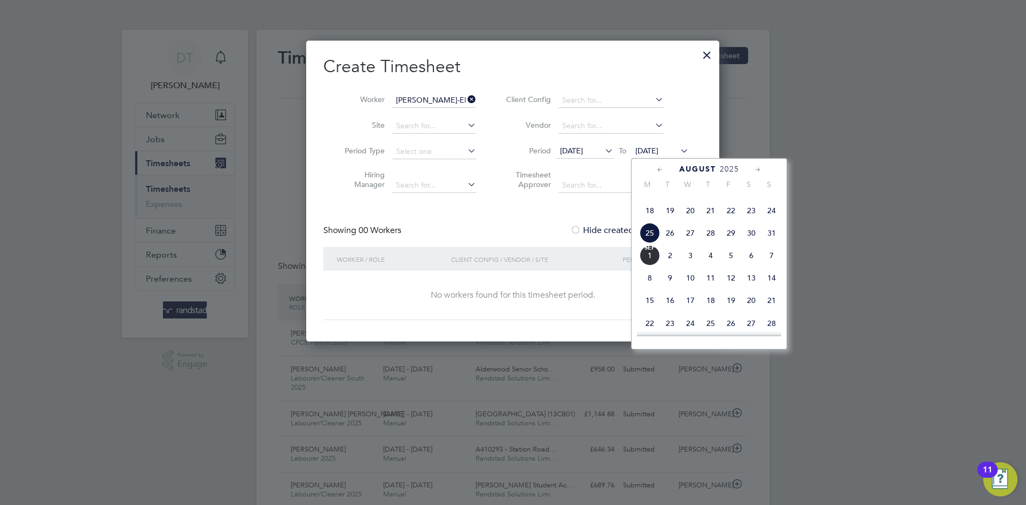
click at [645, 251] on span "Sep" at bounding box center [650, 247] width 20 height 5
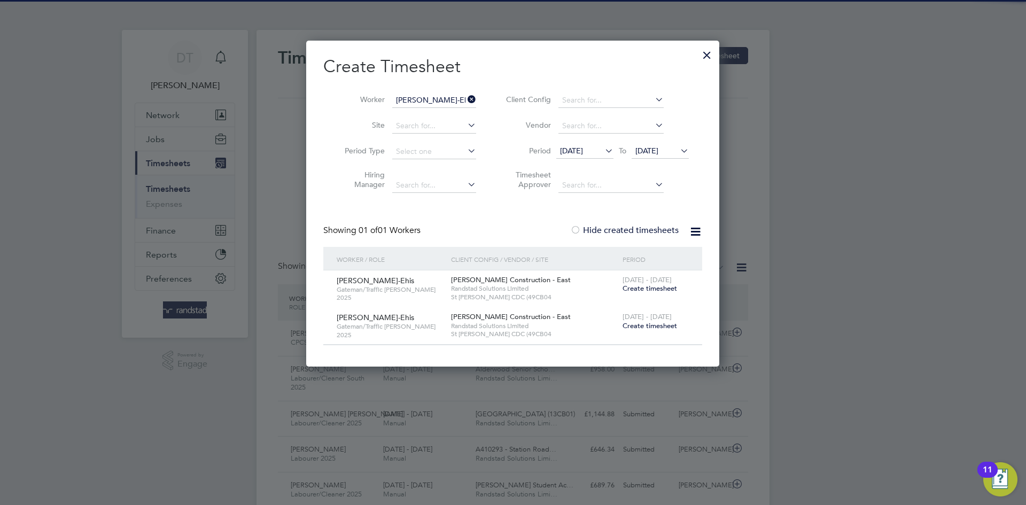
click at [641, 287] on span "Create timesheet" at bounding box center [650, 288] width 55 height 9
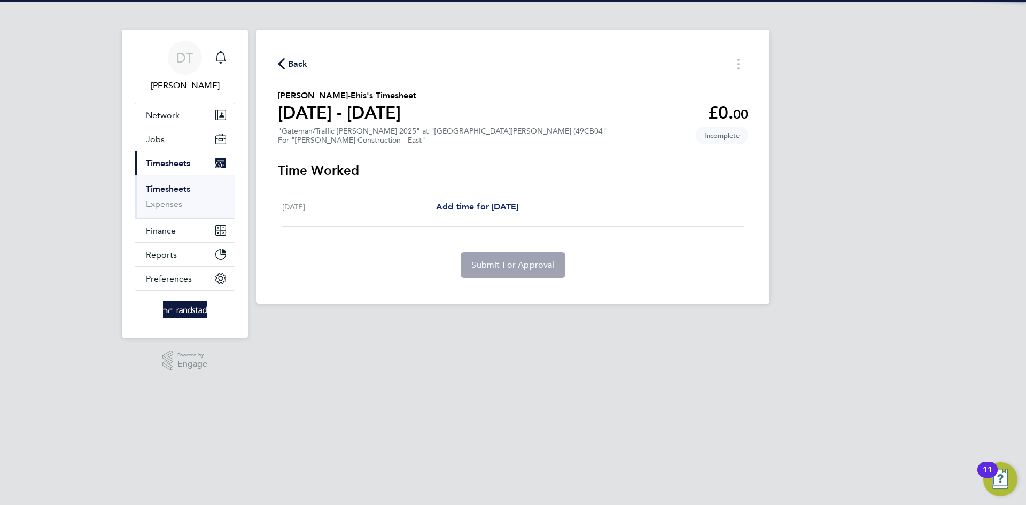
click at [468, 204] on span "Add time for Fri 29 Aug" at bounding box center [477, 207] width 82 height 10
select select "30"
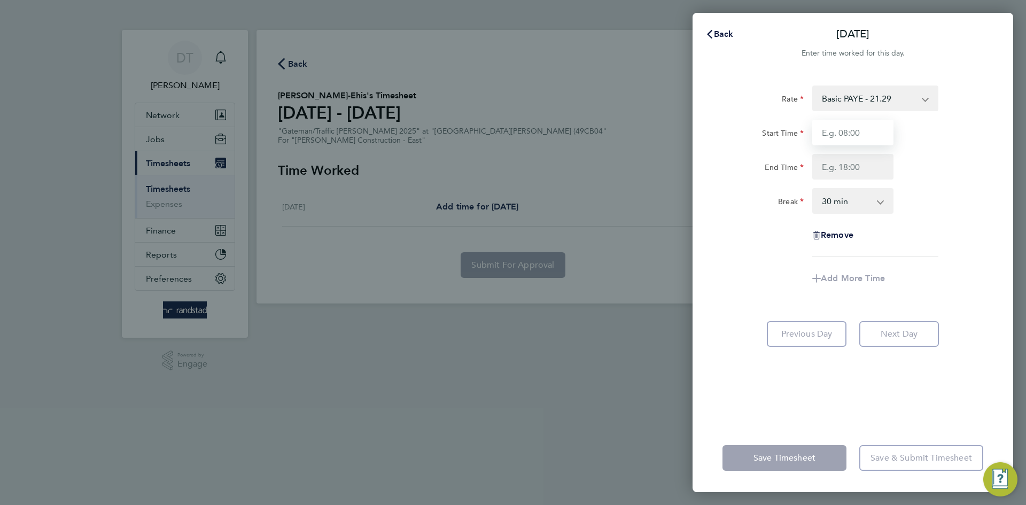
click at [832, 136] on input "Start Time" at bounding box center [853, 133] width 81 height 26
type input "07:30"
click at [843, 166] on input "End Time" at bounding box center [853, 167] width 81 height 26
type input "17:00"
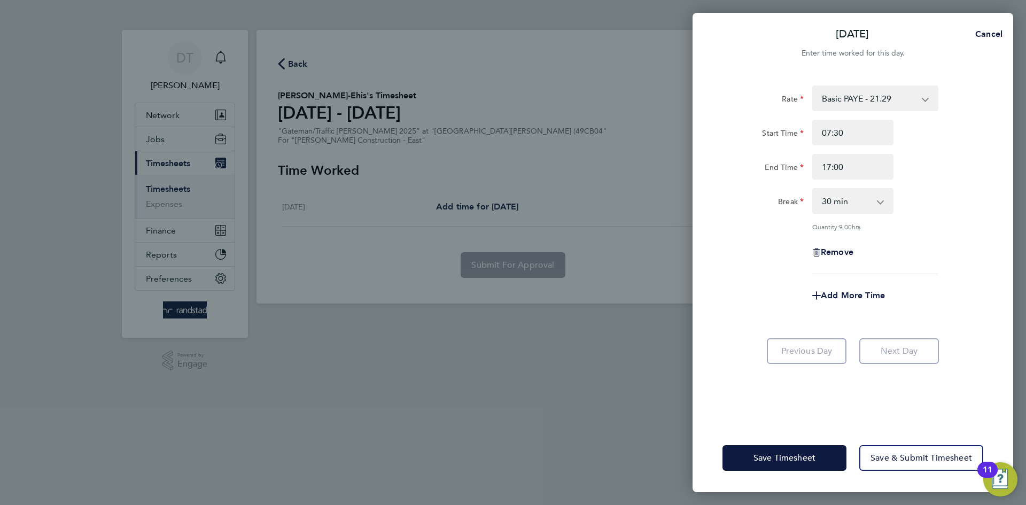
click at [760, 241] on div "Remove" at bounding box center [852, 252] width 269 height 26
click at [777, 458] on span "Save Timesheet" at bounding box center [785, 458] width 62 height 11
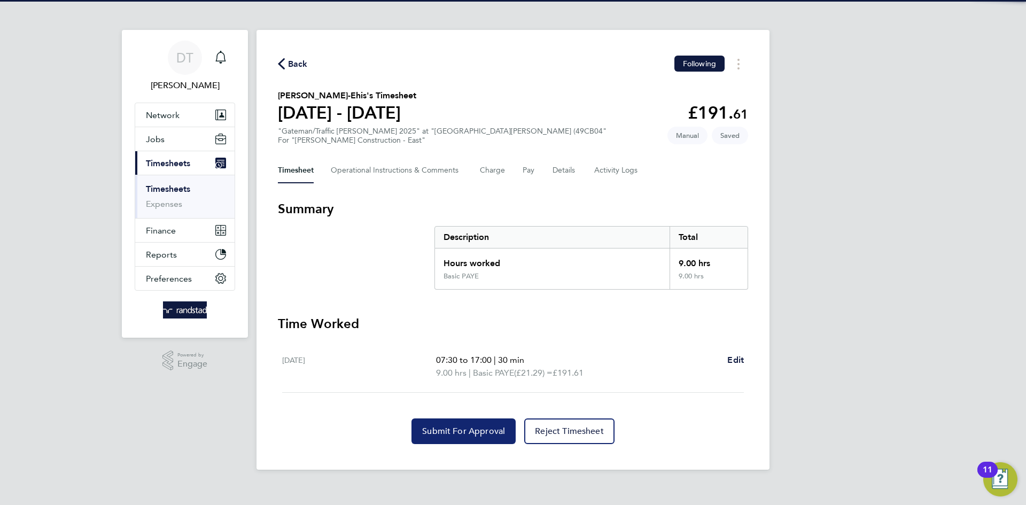
click at [450, 431] on span "Submit For Approval" at bounding box center [463, 431] width 83 height 11
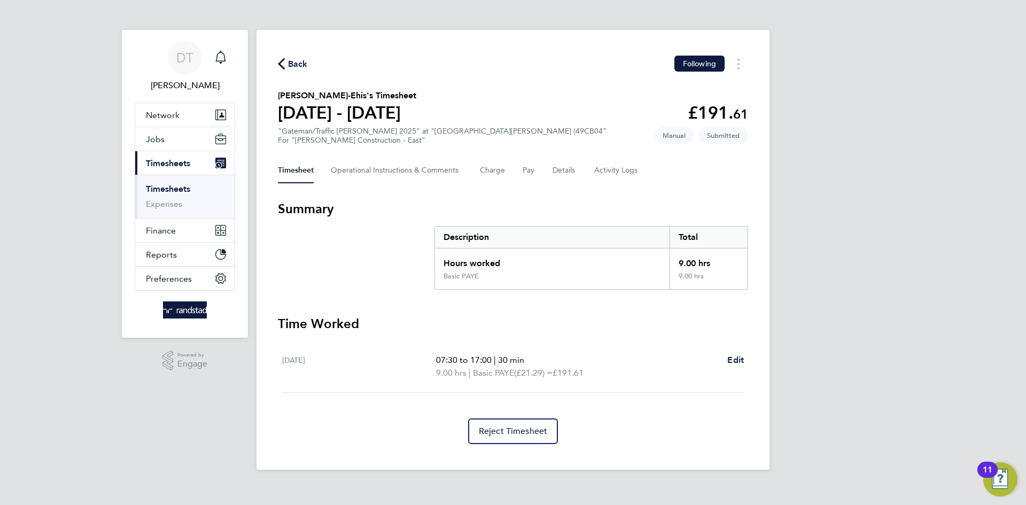
click at [287, 64] on span "Back" at bounding box center [293, 63] width 30 height 10
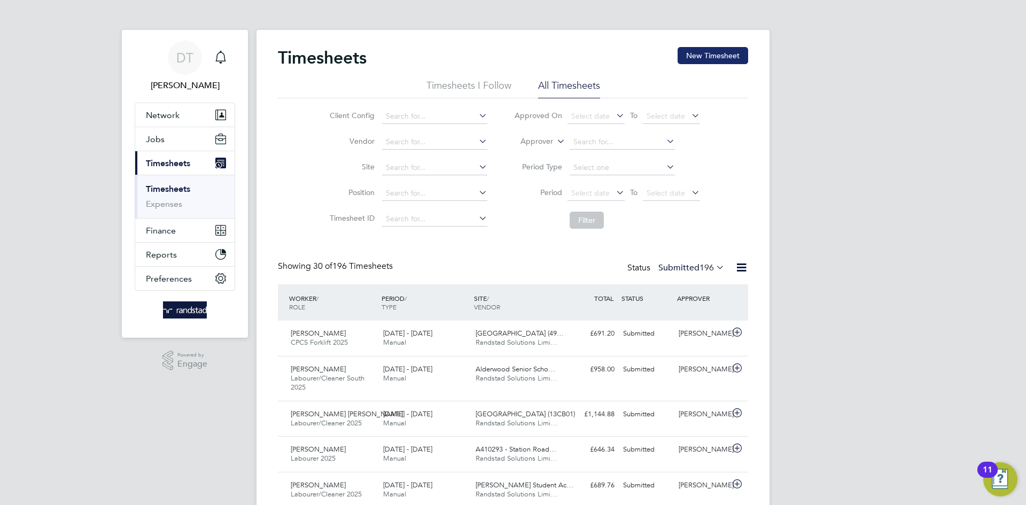
click at [707, 49] on button "New Timesheet" at bounding box center [713, 55] width 71 height 17
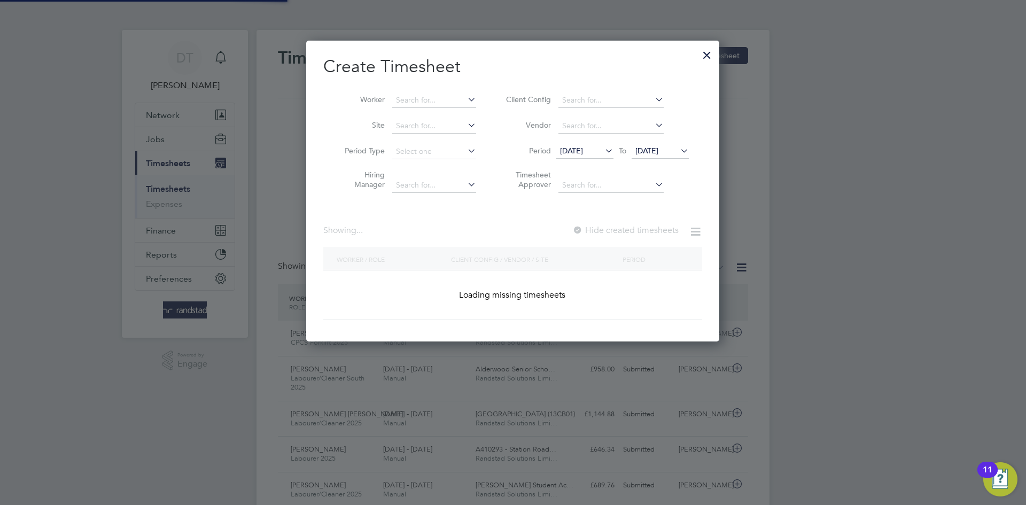
scroll to position [302, 414]
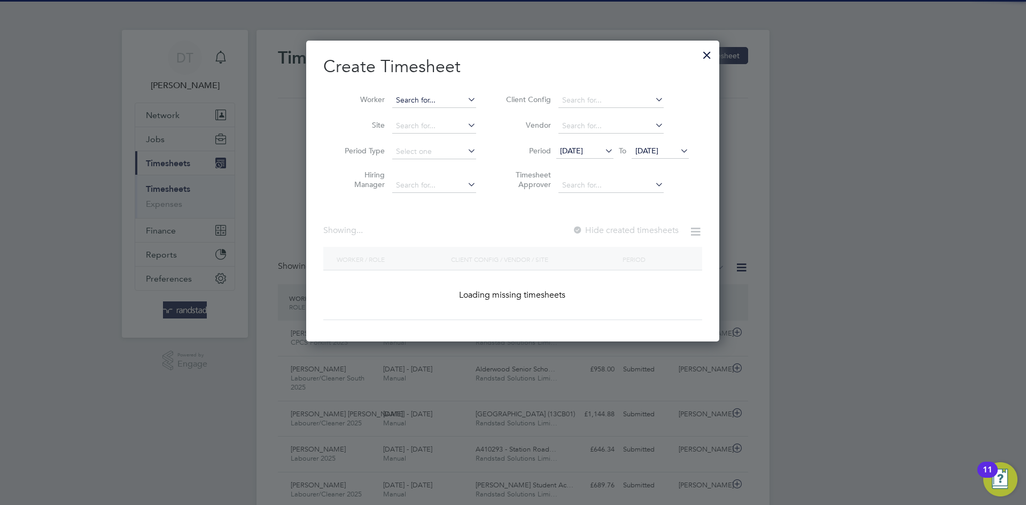
click at [408, 103] on input at bounding box center [434, 100] width 84 height 15
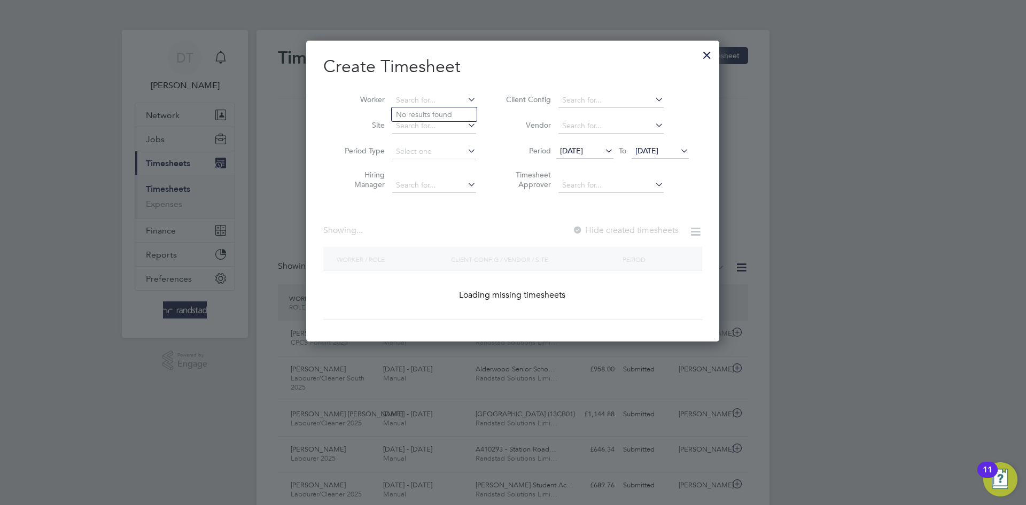
scroll to position [1891, 414]
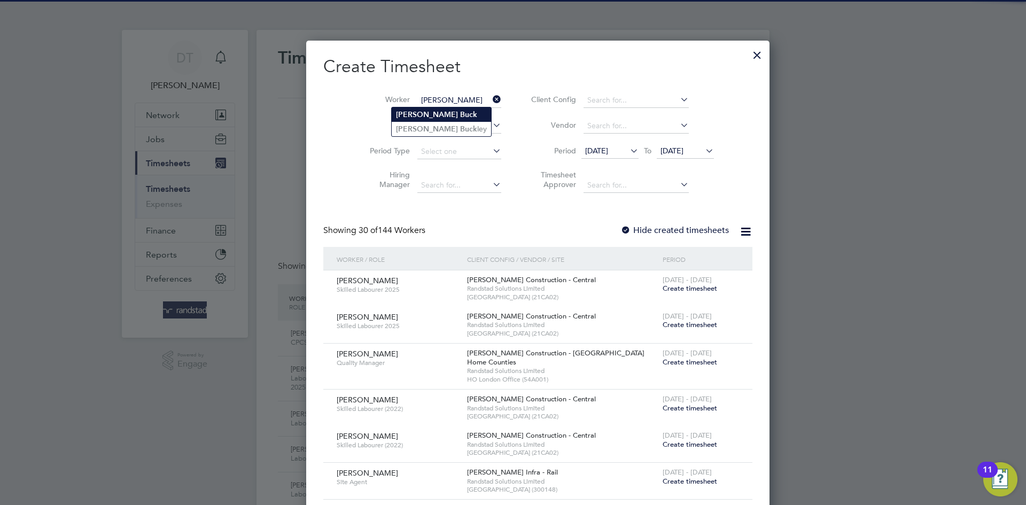
type input "Alan Buck"
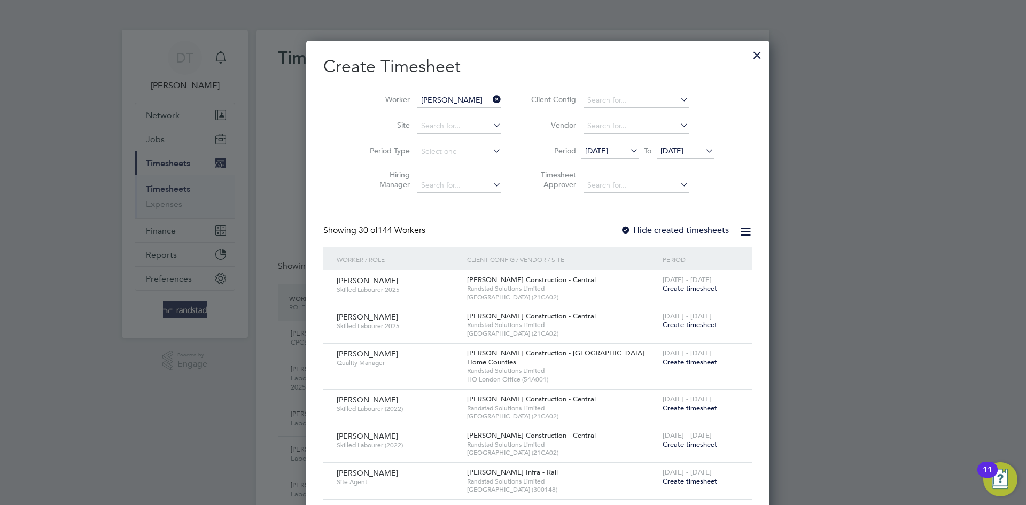
click at [460, 116] on b "Buck" at bounding box center [468, 114] width 17 height 9
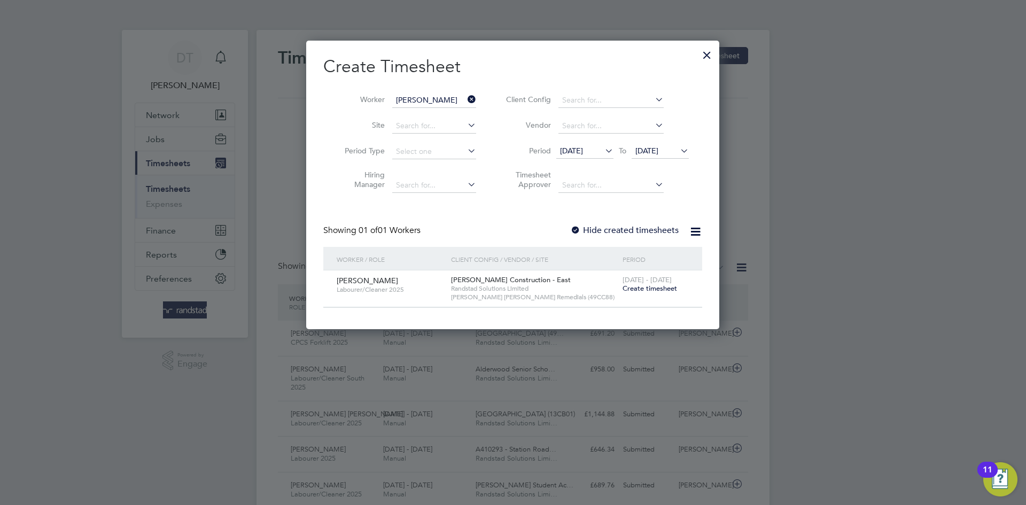
scroll to position [288, 414]
click at [667, 288] on span "Create timesheet" at bounding box center [650, 288] width 55 height 9
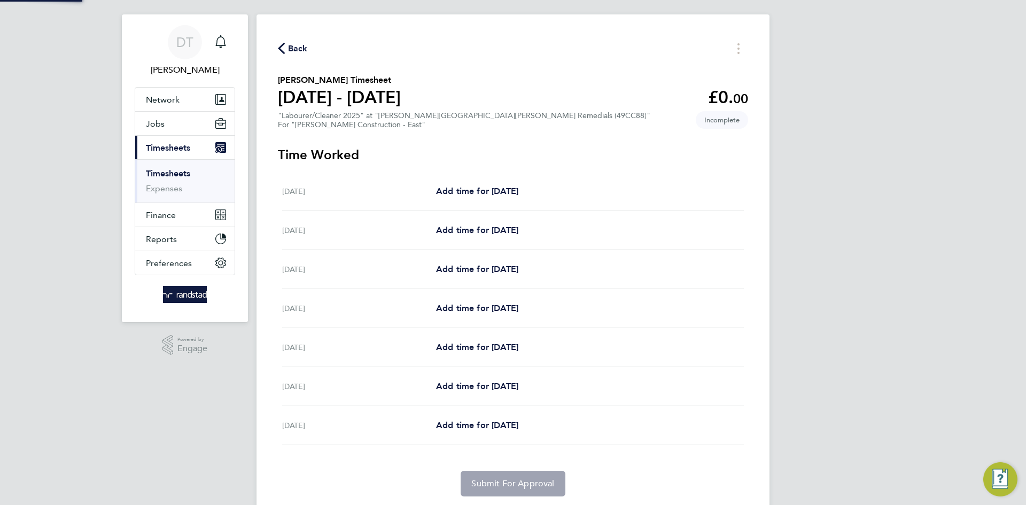
scroll to position [17, 0]
click at [462, 305] on span "Add time for Tue 26 Aug" at bounding box center [477, 307] width 82 height 10
select select "60"
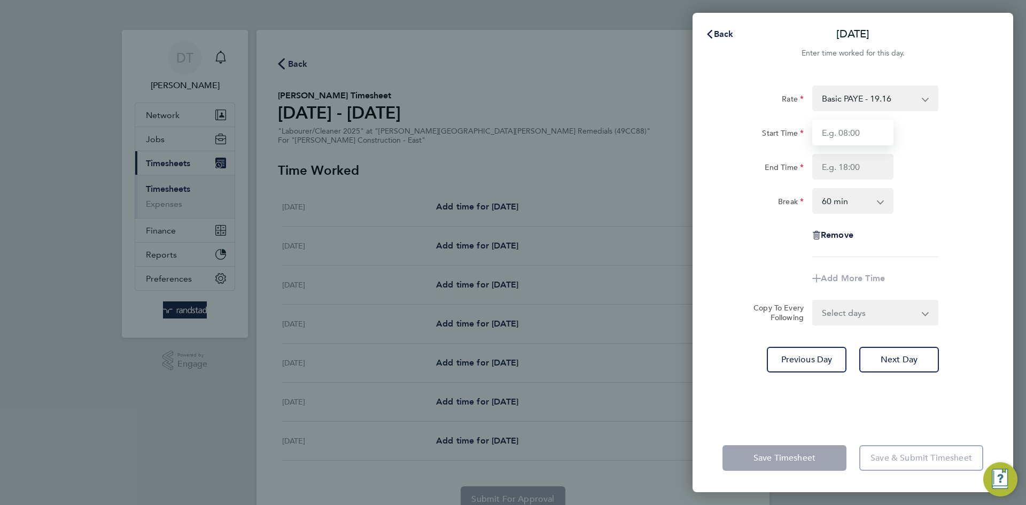
click at [821, 135] on input "Start Time" at bounding box center [853, 133] width 81 height 26
type input "07:30"
click at [845, 172] on input "End Time" at bounding box center [853, 167] width 81 height 26
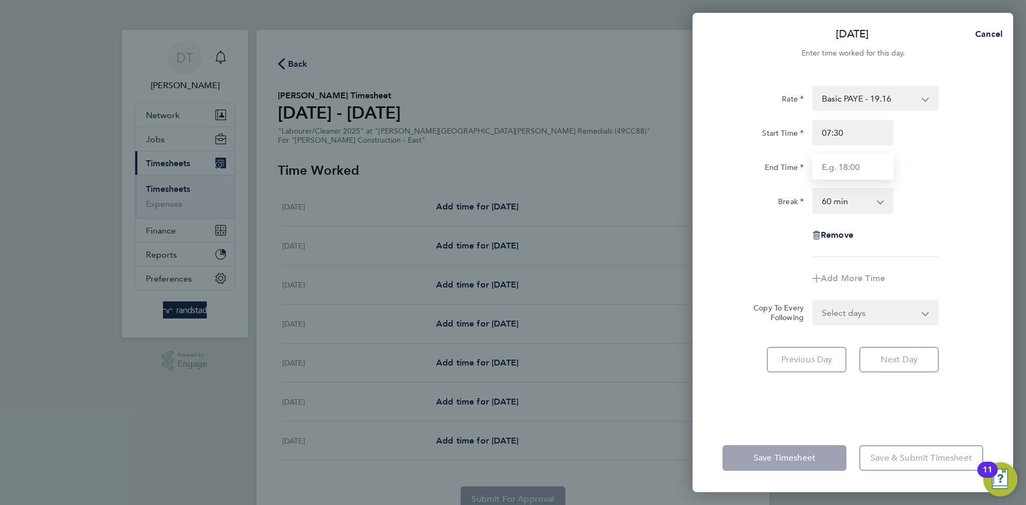
type input "16:00"
click at [836, 205] on select "0 min 15 min 30 min 45 min 60 min 75 min 90 min" at bounding box center [847, 201] width 66 height 24
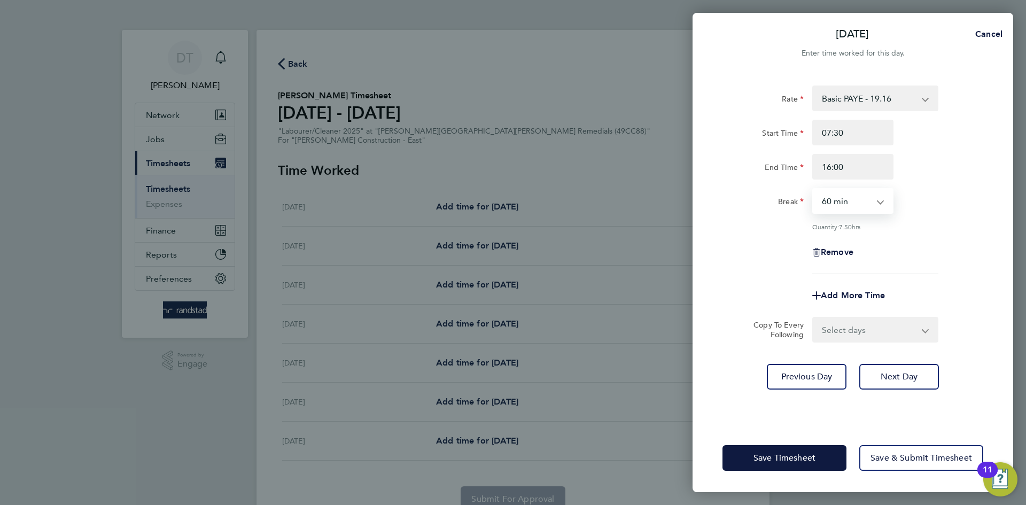
select select "30"
click at [814, 189] on select "0 min 15 min 30 min 45 min 60 min 75 min 90 min" at bounding box center [847, 201] width 66 height 24
click at [778, 258] on div "Remove" at bounding box center [852, 252] width 269 height 26
click at [770, 455] on span "Save Timesheet" at bounding box center [785, 458] width 62 height 11
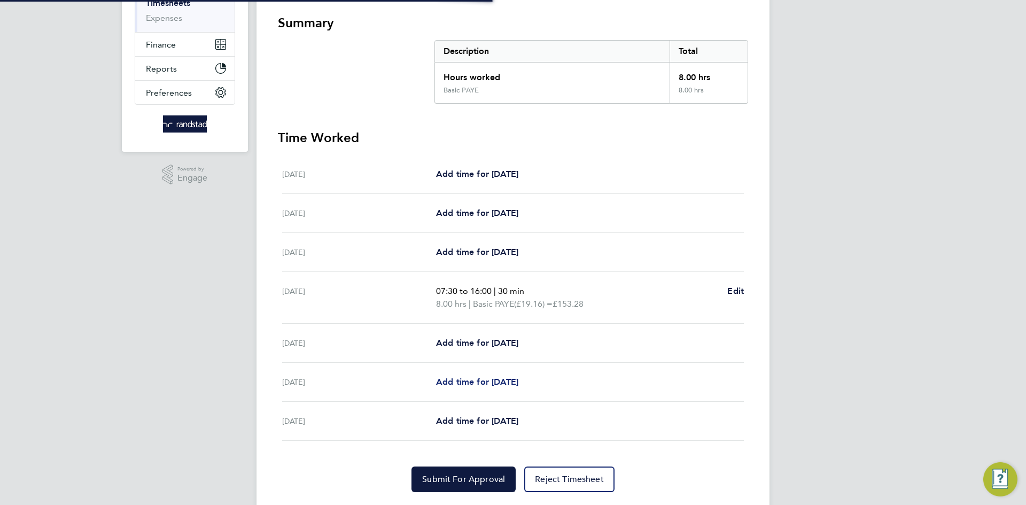
scroll to position [194, 0]
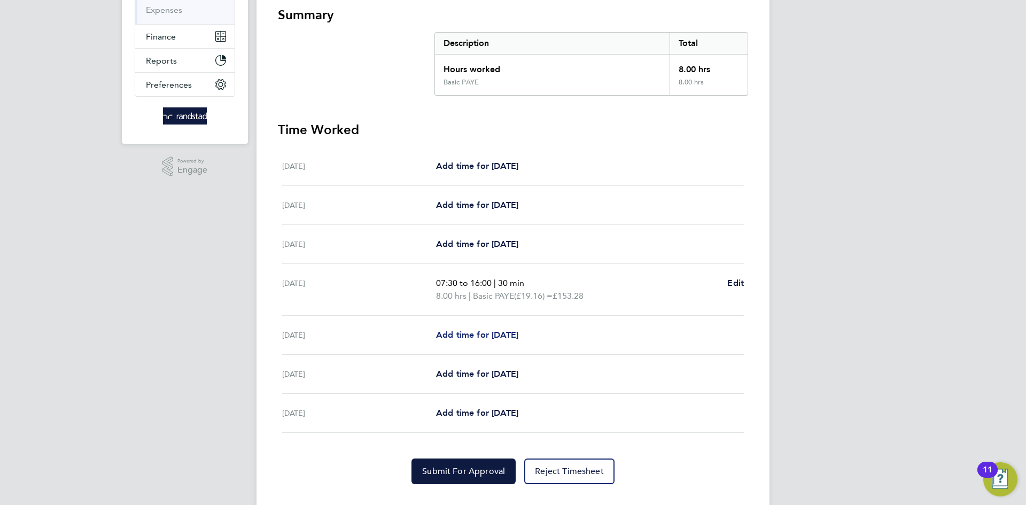
click at [463, 333] on span "Add time for Wed 27 Aug" at bounding box center [477, 335] width 82 height 10
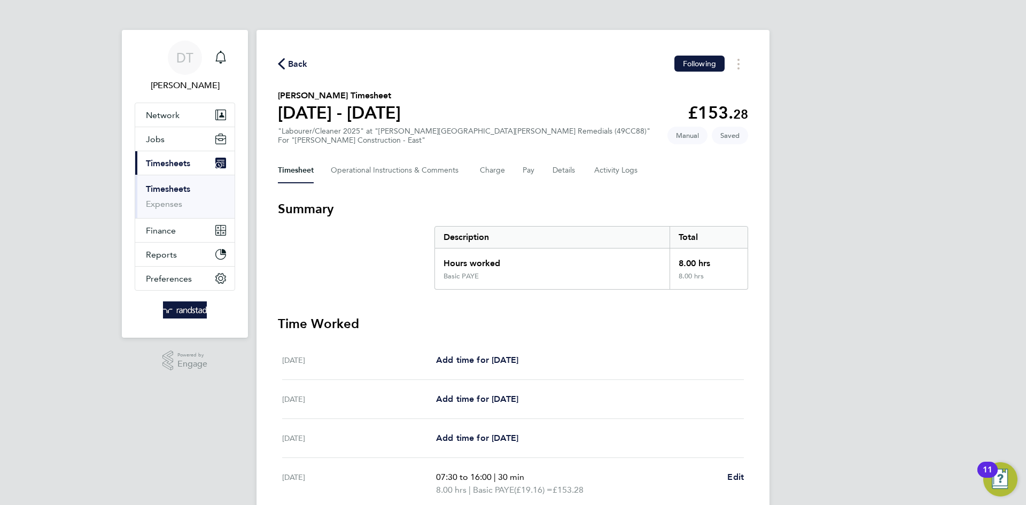
select select "60"
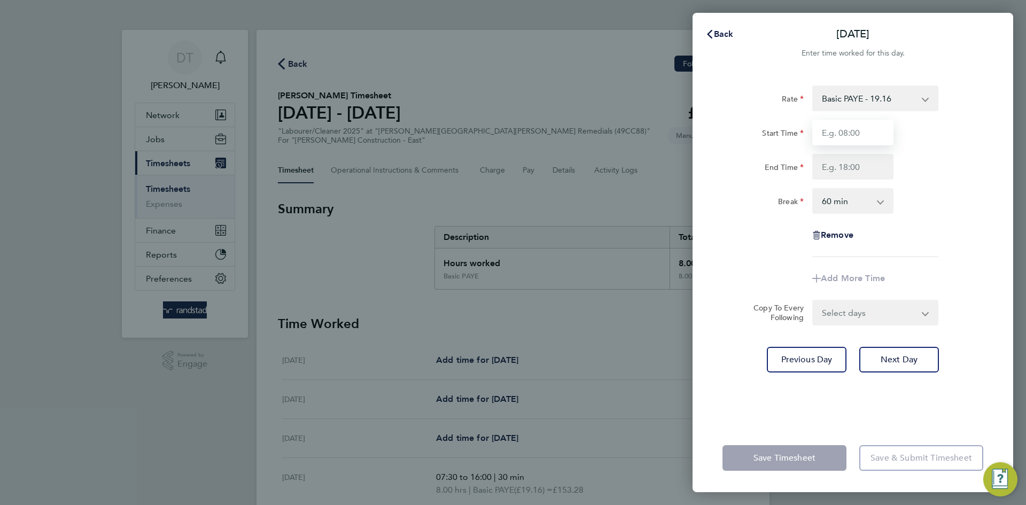
click at [859, 129] on input "Start Time" at bounding box center [853, 133] width 81 height 26
type input "07:30"
click at [832, 171] on input "End Time" at bounding box center [853, 167] width 81 height 26
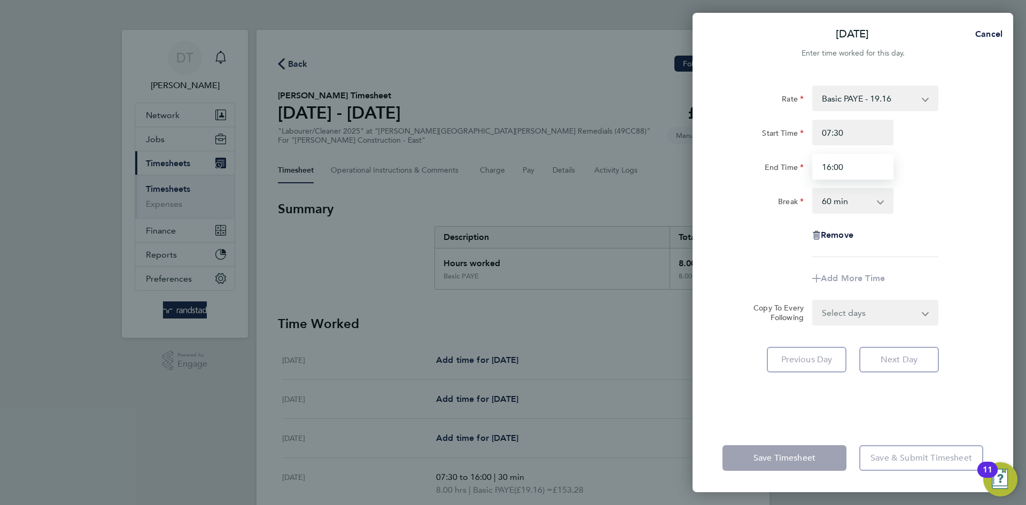
type input "16:00"
click at [858, 210] on select "0 min 15 min 30 min 45 min 60 min 75 min 90 min" at bounding box center [847, 201] width 66 height 24
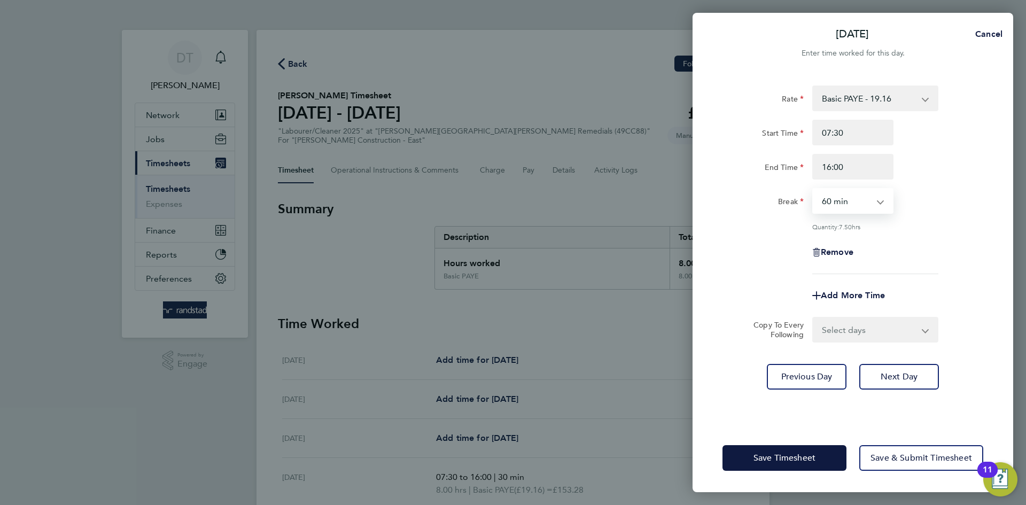
select select "30"
click at [814, 189] on select "0 min 15 min 30 min 45 min 60 min 75 min 90 min" at bounding box center [847, 201] width 66 height 24
click at [738, 247] on div "Remove" at bounding box center [852, 252] width 269 height 26
drag, startPoint x: 759, startPoint y: 464, endPoint x: 551, endPoint y: 418, distance: 212.6
click at [759, 463] on button "Save Timesheet" at bounding box center [785, 458] width 124 height 26
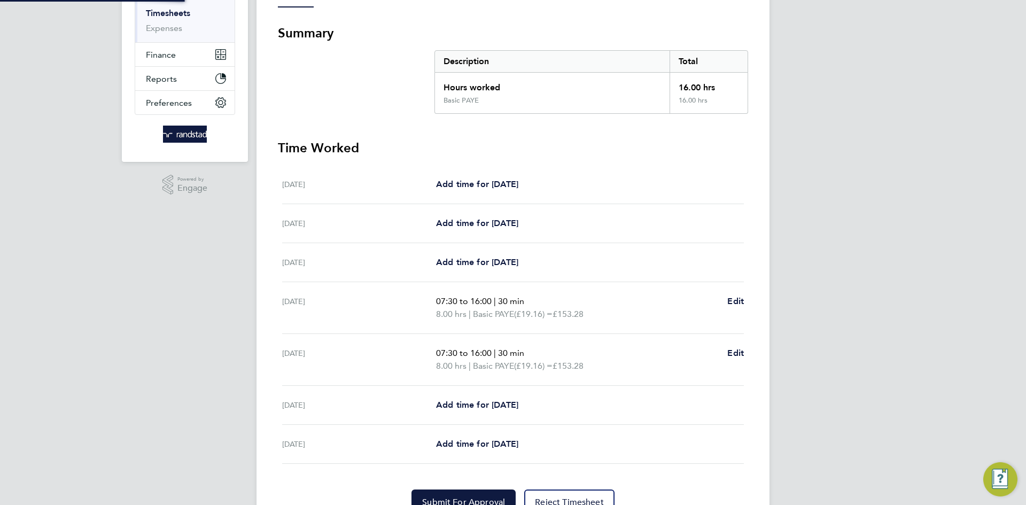
scroll to position [229, 0]
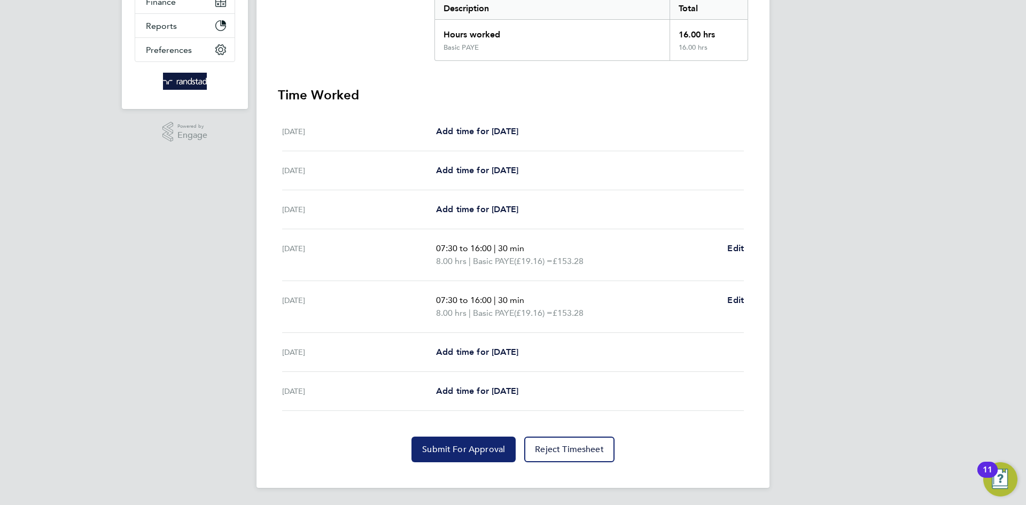
click at [439, 440] on button "Submit For Approval" at bounding box center [464, 450] width 104 height 26
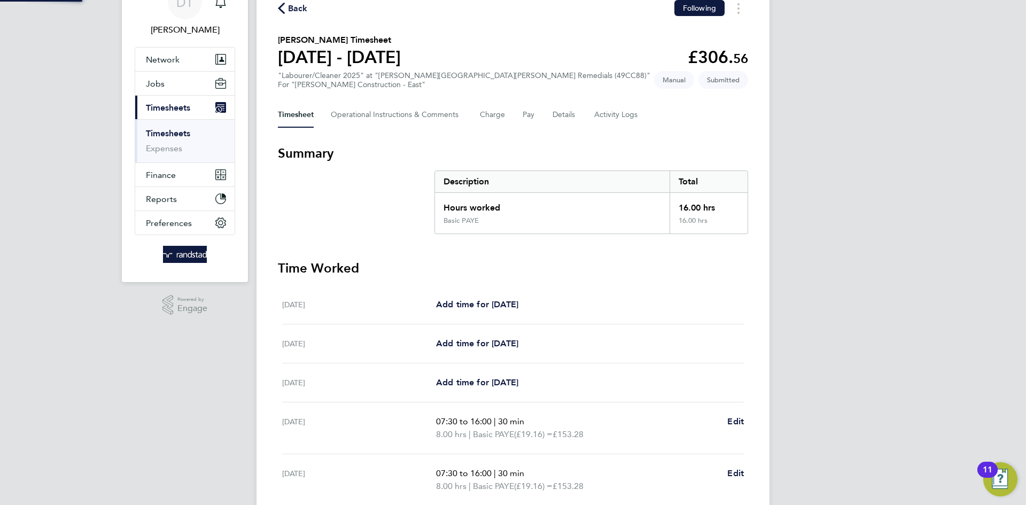
scroll to position [0, 0]
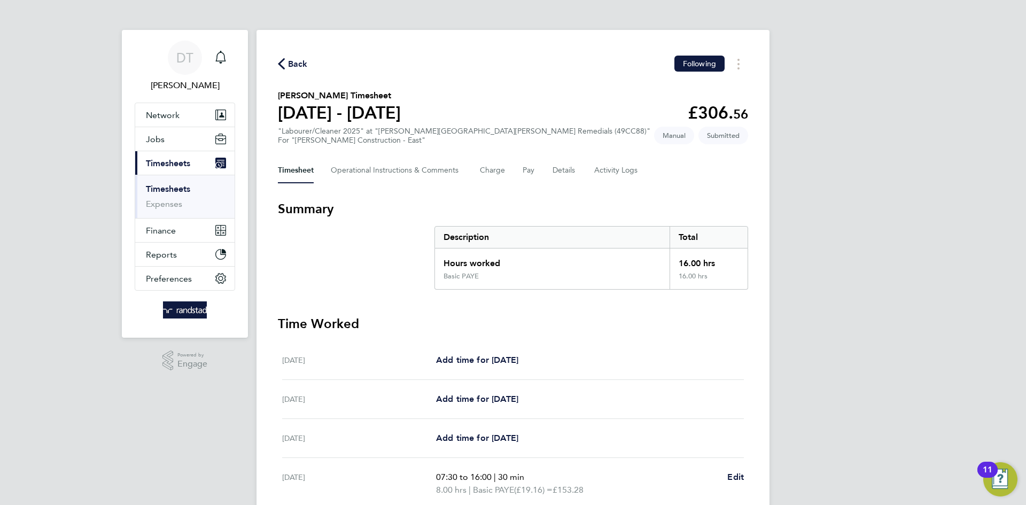
click at [294, 65] on span "Back" at bounding box center [298, 64] width 20 height 13
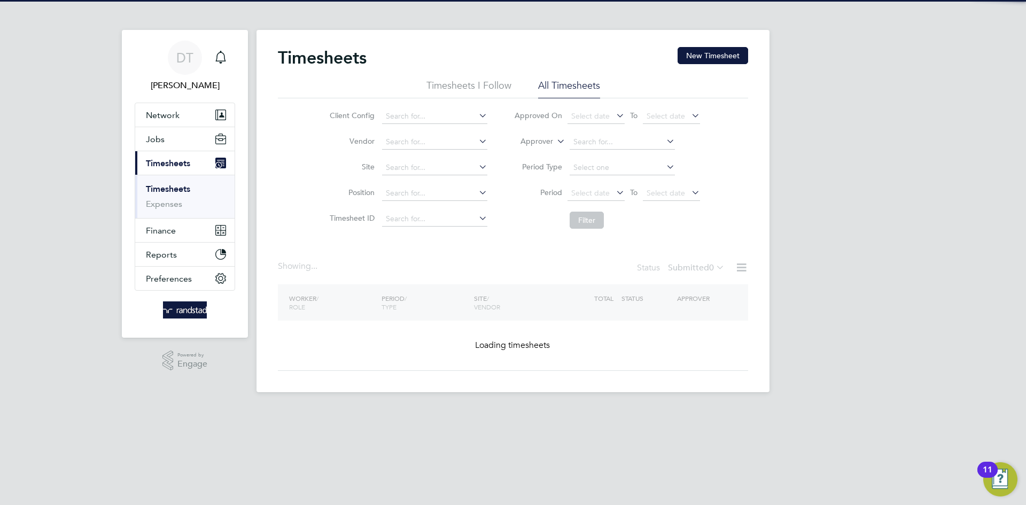
click at [713, 49] on button "New Timesheet" at bounding box center [713, 55] width 71 height 17
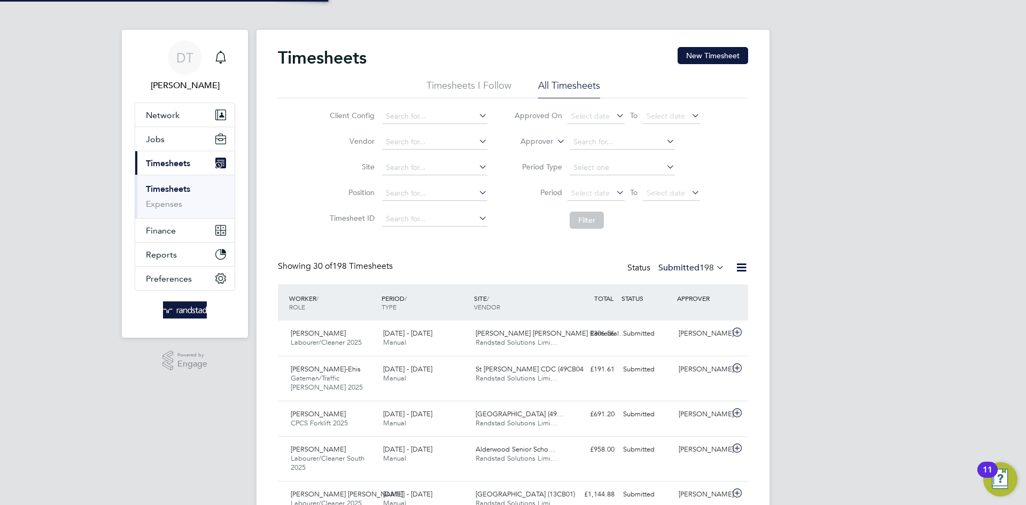
scroll to position [27, 93]
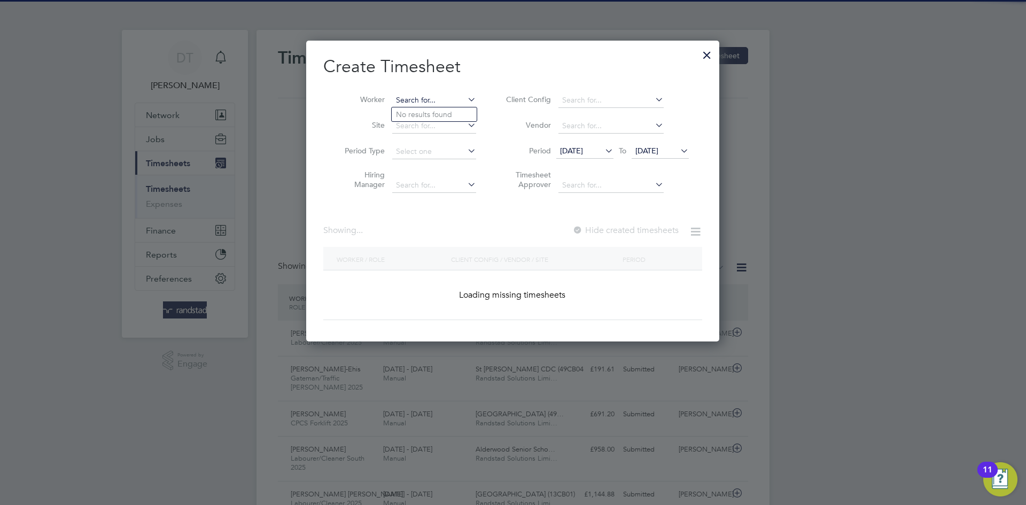
click at [429, 98] on input at bounding box center [434, 100] width 84 height 15
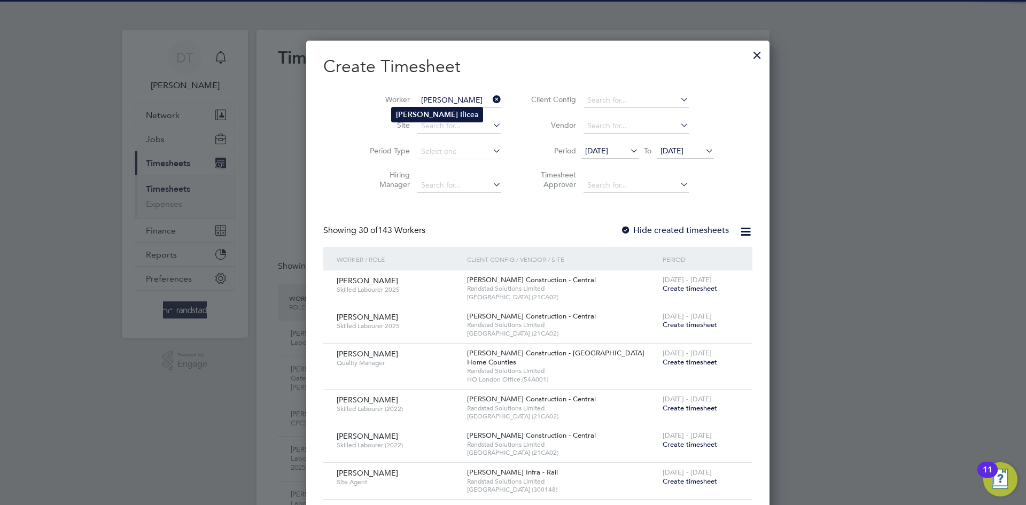
click at [417, 114] on b "Marius" at bounding box center [427, 114] width 62 height 9
type input "Marius Ilicea"
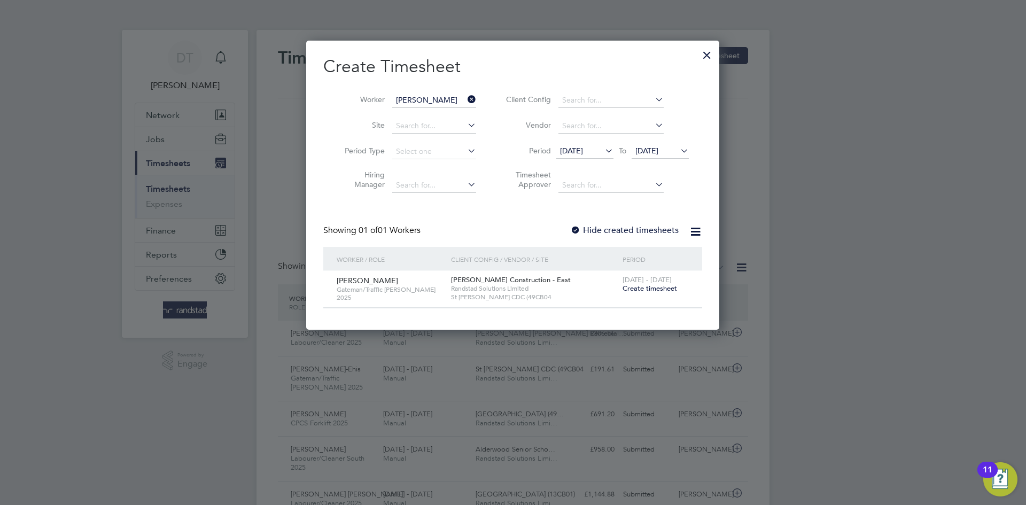
click at [610, 232] on label "Hide created timesheets" at bounding box center [624, 230] width 109 height 11
click at [646, 150] on span "25 Aug 2025" at bounding box center [647, 151] width 23 height 10
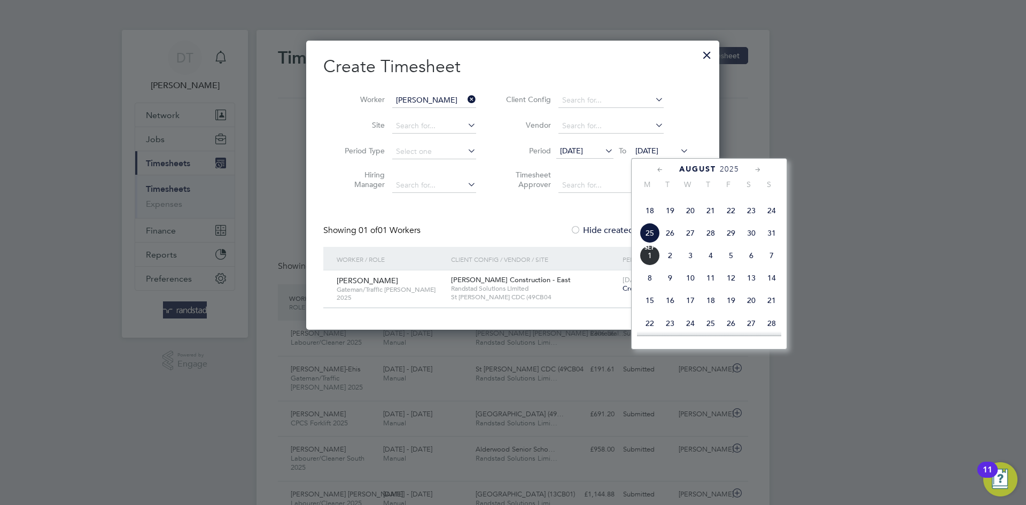
click at [658, 266] on span "Sep 1" at bounding box center [650, 255] width 20 height 20
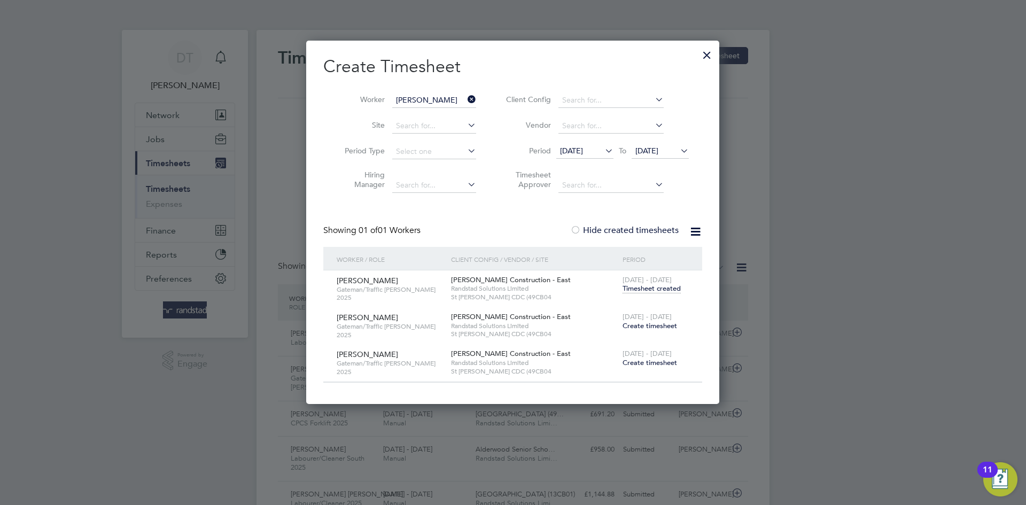
click at [638, 323] on span "Create timesheet" at bounding box center [650, 325] width 55 height 9
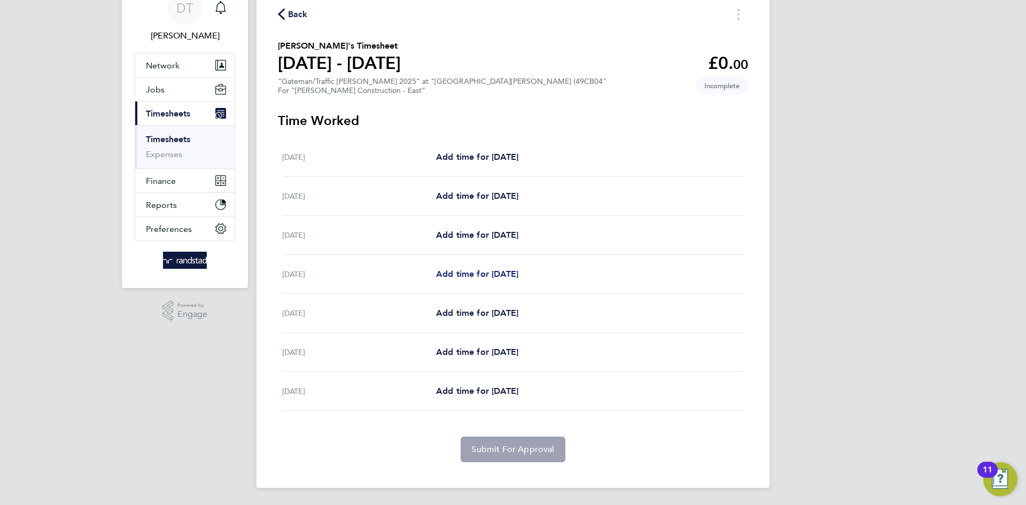
click at [472, 271] on span "Add time for Tue 26 Aug" at bounding box center [477, 274] width 82 height 10
select select "30"
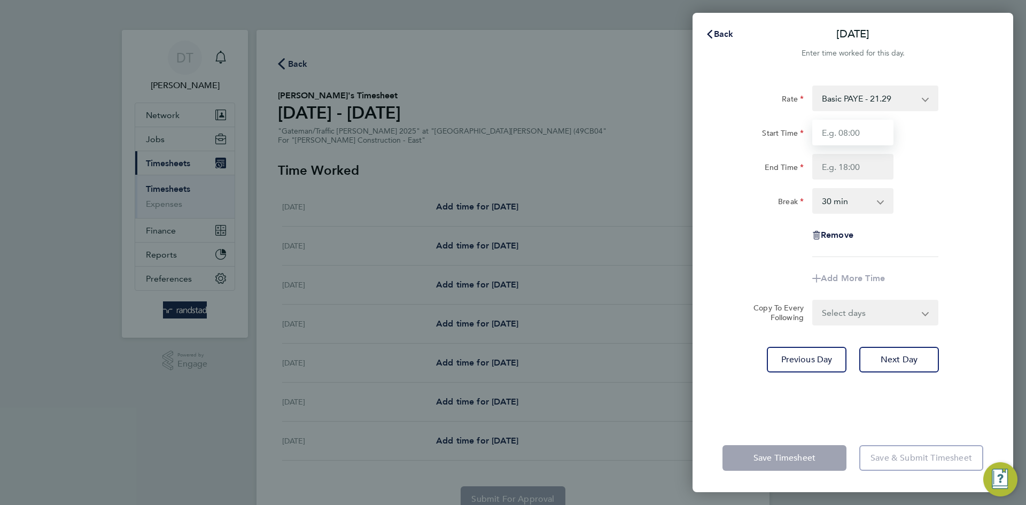
click at [841, 127] on input "Start Time" at bounding box center [853, 133] width 81 height 26
type input "07:00"
click at [852, 174] on input "End Time" at bounding box center [853, 167] width 81 height 26
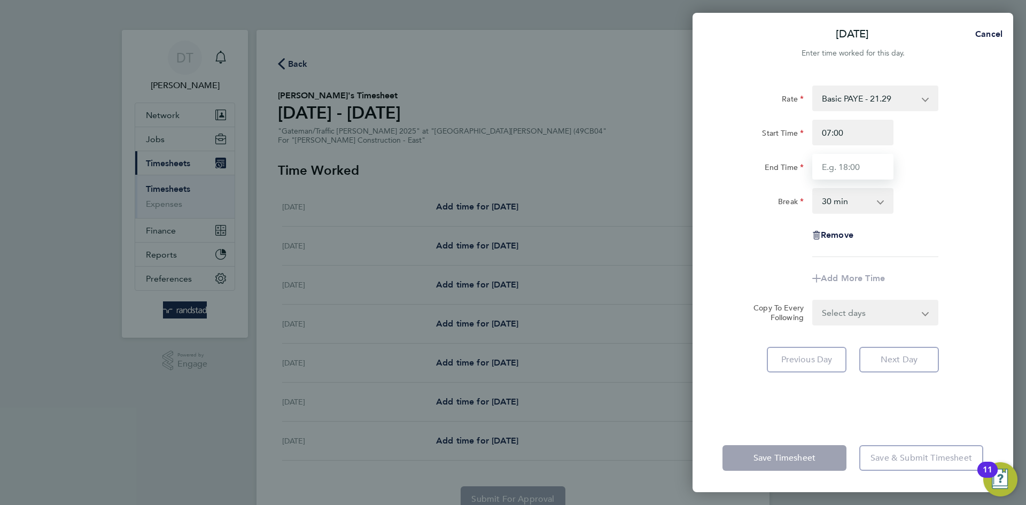
type input "17:00"
click at [847, 200] on select "0 min 15 min 30 min 45 min 60 min 75 min 90 min" at bounding box center [847, 201] width 66 height 24
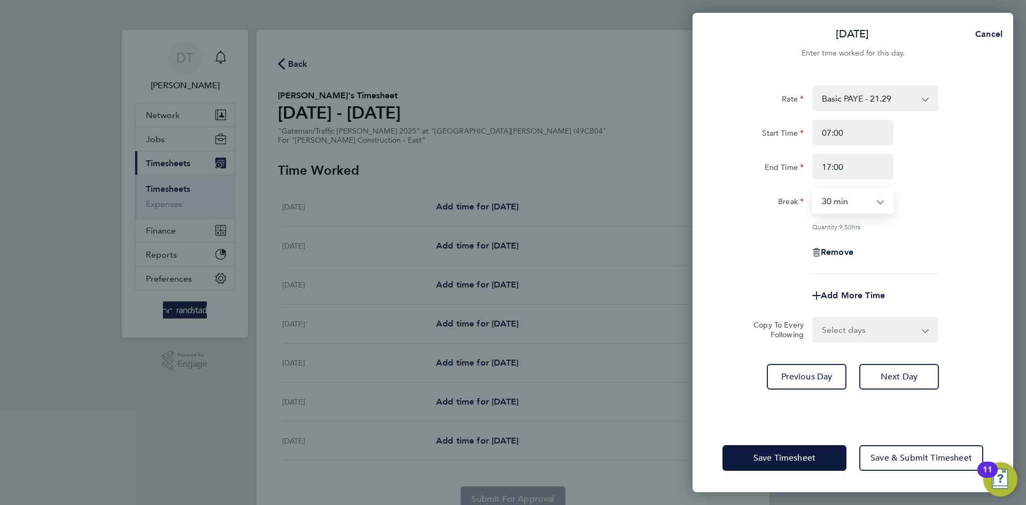
click at [749, 228] on div "Quantity: 9.50 hrs" at bounding box center [852, 226] width 269 height 9
drag, startPoint x: 847, startPoint y: 322, endPoint x: 848, endPoint y: 337, distance: 15.5
click at [847, 322] on select "Select days Day Wednesday Thursday Friday" at bounding box center [870, 330] width 112 height 24
select select "DAY"
click at [814, 318] on select "Select days Day Wednesday Thursday Friday" at bounding box center [870, 330] width 112 height 24
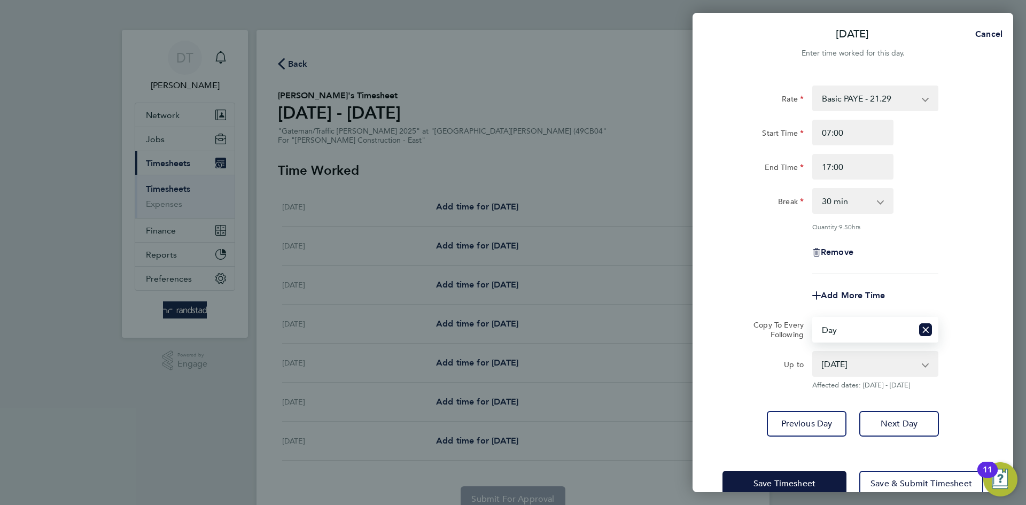
click at [836, 375] on div "27 Aug 2025 28 Aug 2025 29 Aug 2025" at bounding box center [876, 364] width 126 height 26
click at [834, 367] on select "27 Aug 2025 28 Aug 2025 29 Aug 2025" at bounding box center [869, 364] width 111 height 24
select select "2025-08-28"
click at [814, 352] on select "27 Aug 2025 28 Aug 2025 29 Aug 2025" at bounding box center [869, 364] width 111 height 24
click at [702, 396] on div "Rate Basic PAYE - 21.29 OT PAYE - 30.63 Start Time 07:00 End Time 17:00 Break 0…" at bounding box center [853, 261] width 321 height 377
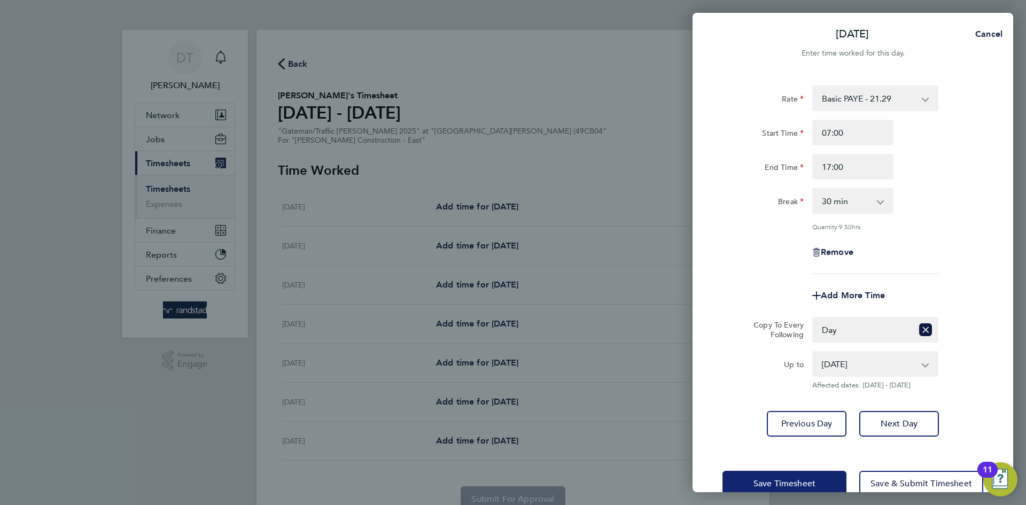
click at [779, 480] on span "Save Timesheet" at bounding box center [785, 483] width 62 height 11
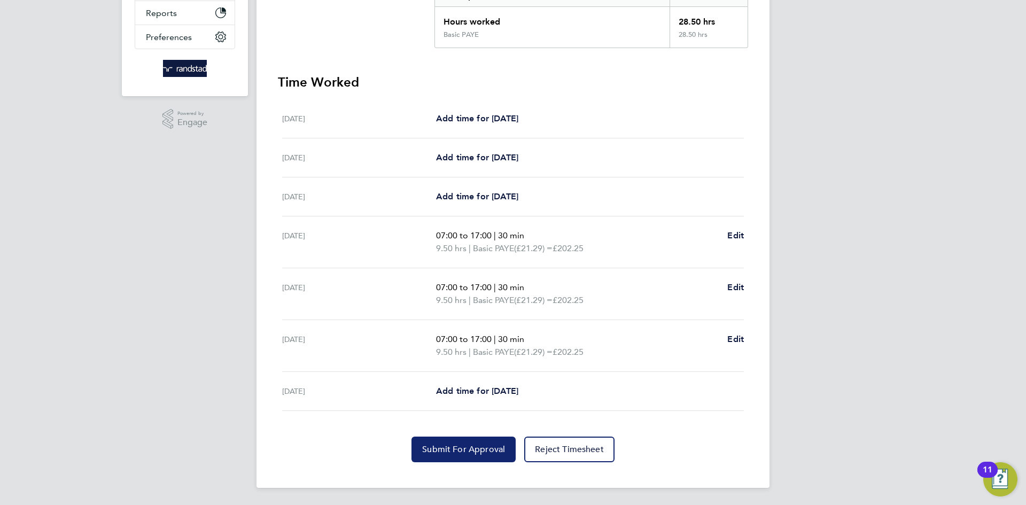
click at [445, 440] on button "Submit For Approval" at bounding box center [464, 450] width 104 height 26
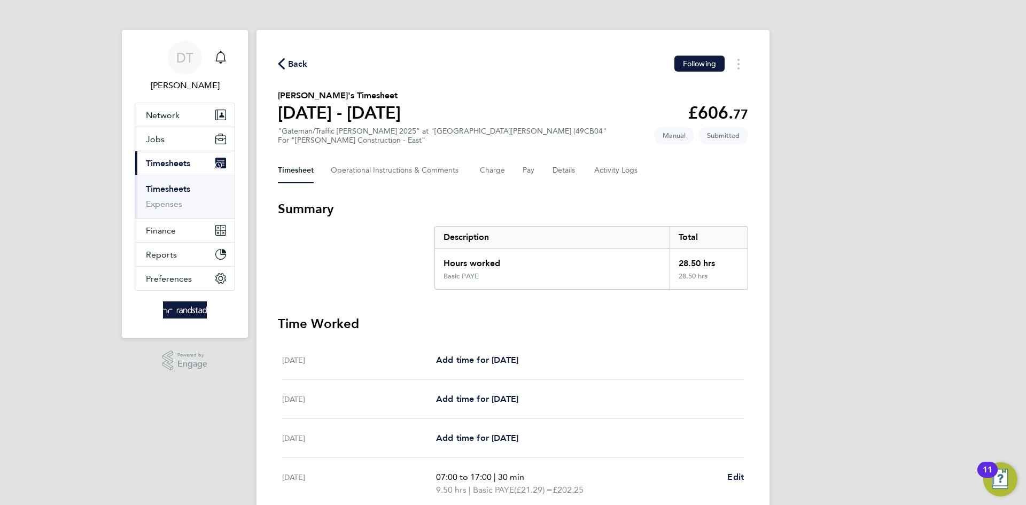
click at [298, 66] on span "Back" at bounding box center [298, 64] width 20 height 13
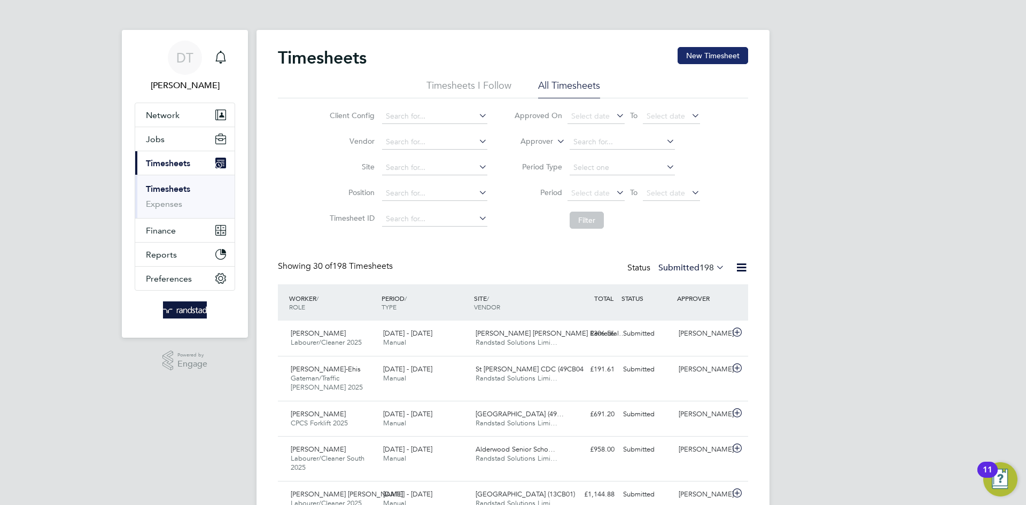
click at [727, 57] on button "New Timesheet" at bounding box center [713, 55] width 71 height 17
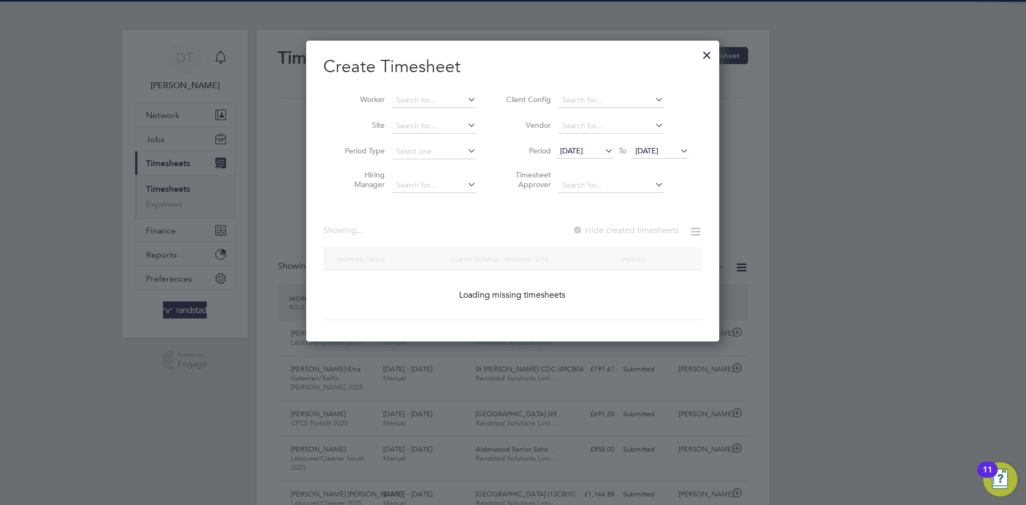
click at [408, 90] on li "Worker" at bounding box center [406, 101] width 166 height 26
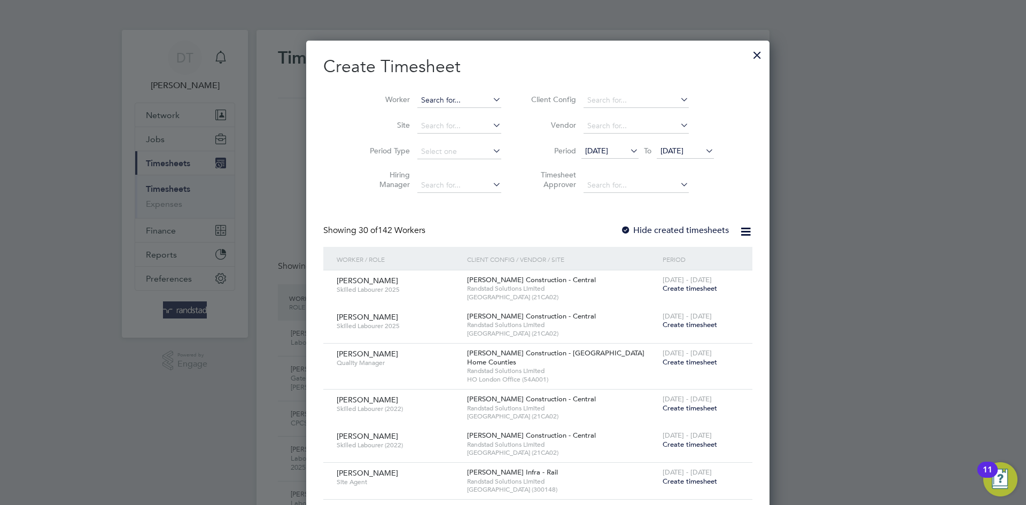
click at [424, 98] on input at bounding box center [460, 100] width 84 height 15
click at [414, 111] on b "Iwona" at bounding box center [427, 114] width 62 height 9
type input "Iwona Jenner"
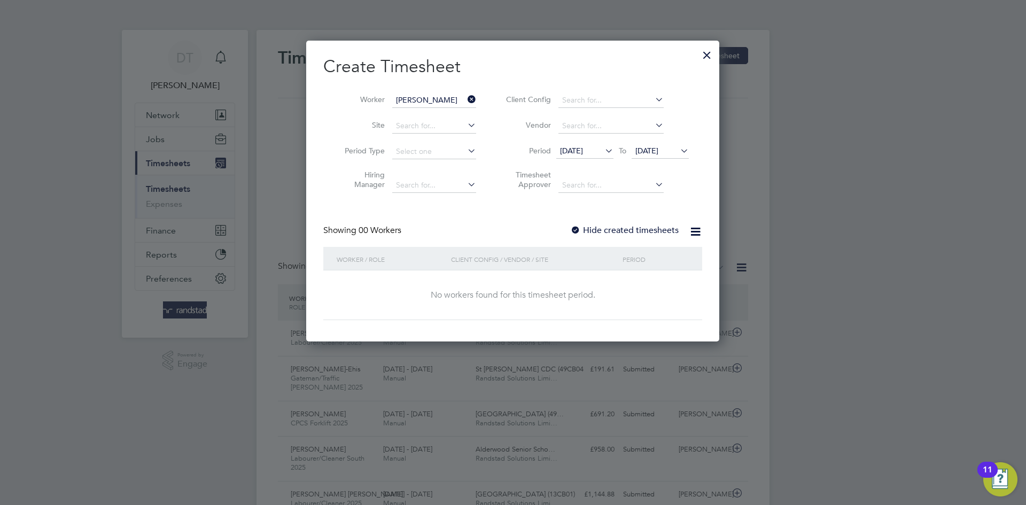
click at [605, 227] on label "Hide created timesheets" at bounding box center [624, 230] width 109 height 11
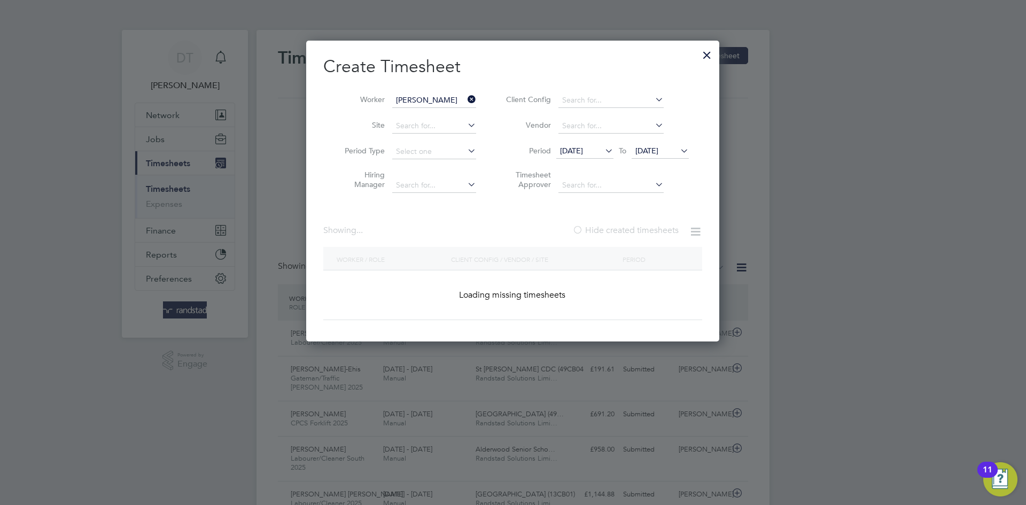
click at [648, 153] on span "25 Aug 2025" at bounding box center [647, 151] width 23 height 10
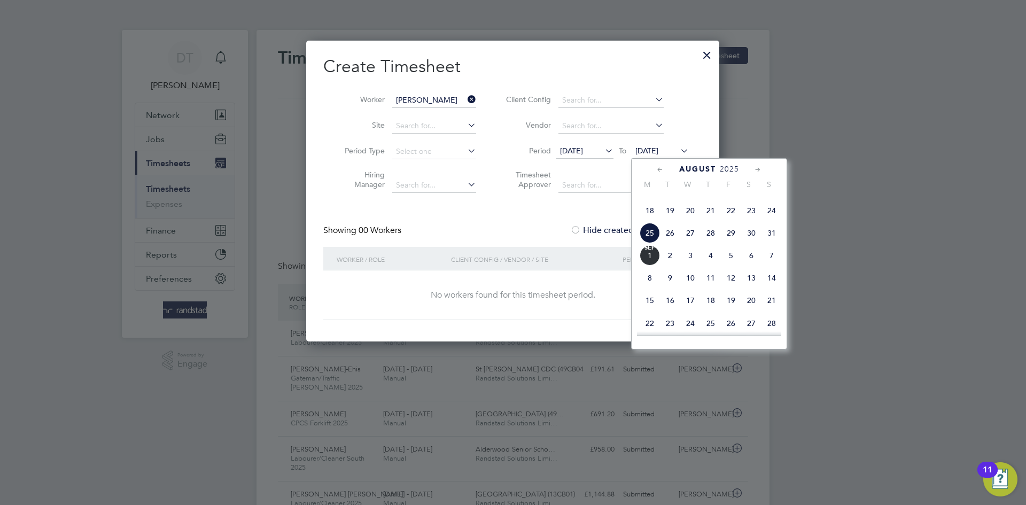
click at [646, 266] on span "Sep 1" at bounding box center [650, 255] width 20 height 20
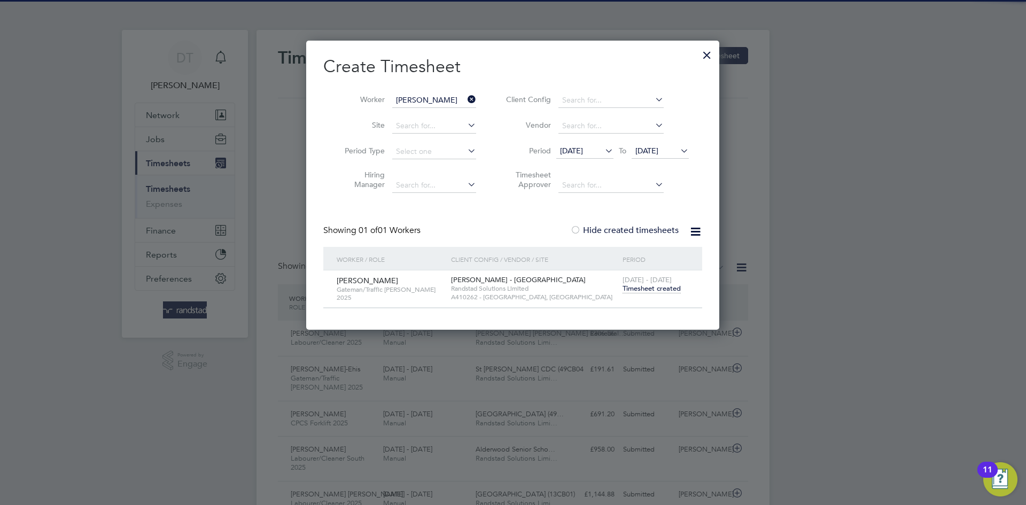
click at [636, 289] on span "Timesheet created" at bounding box center [652, 289] width 58 height 10
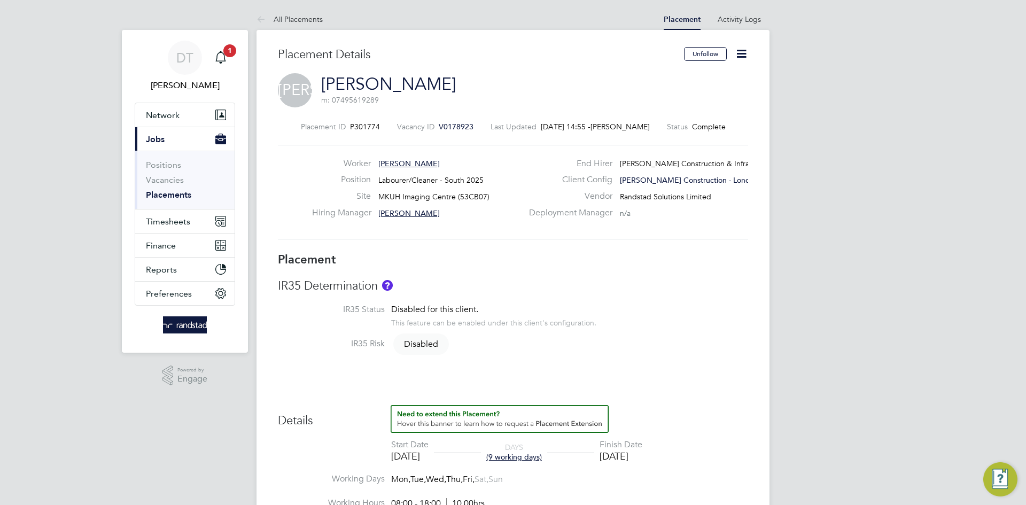
click at [741, 54] on icon at bounding box center [741, 53] width 13 height 13
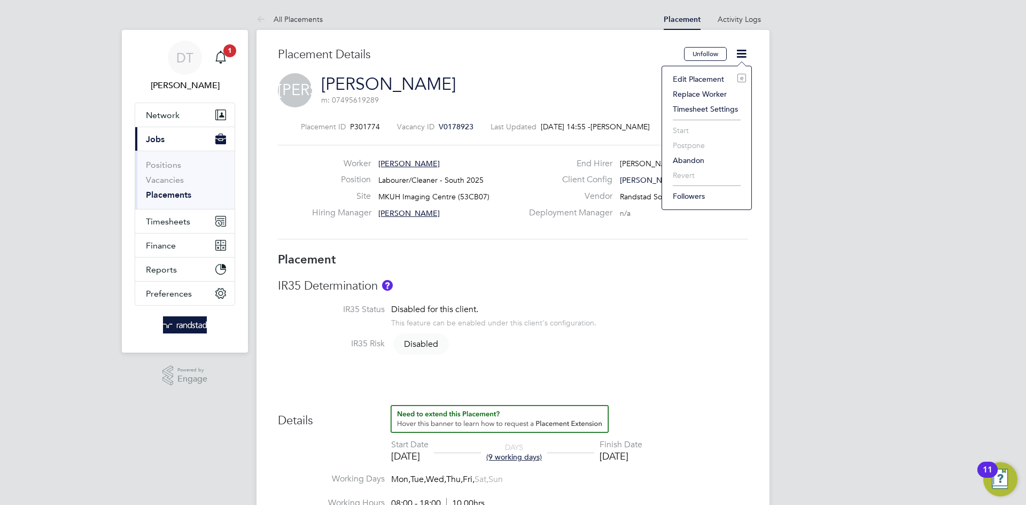
click at [685, 83] on li "Edit Placement e" at bounding box center [707, 79] width 79 height 15
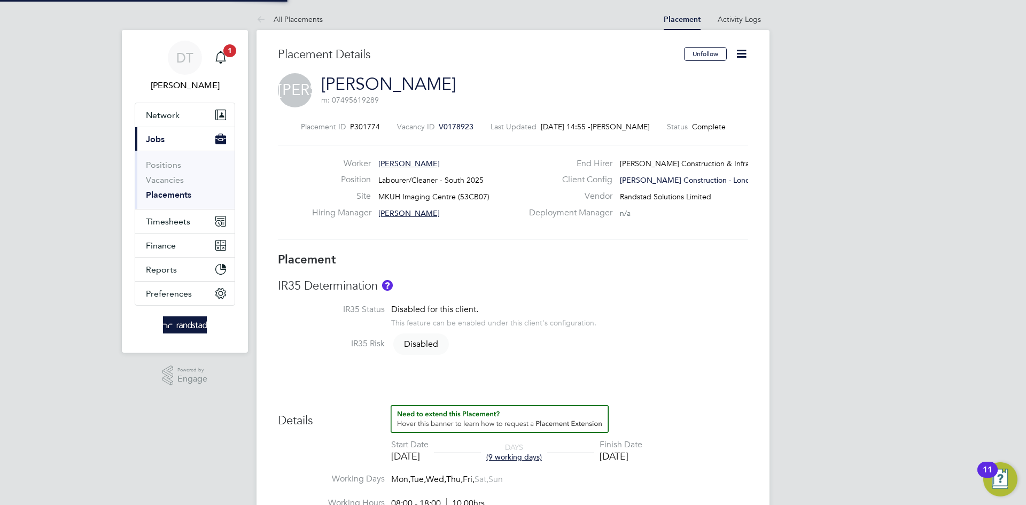
type input "[PERSON_NAME]"
type input "[DATE]"
type input "08:00"
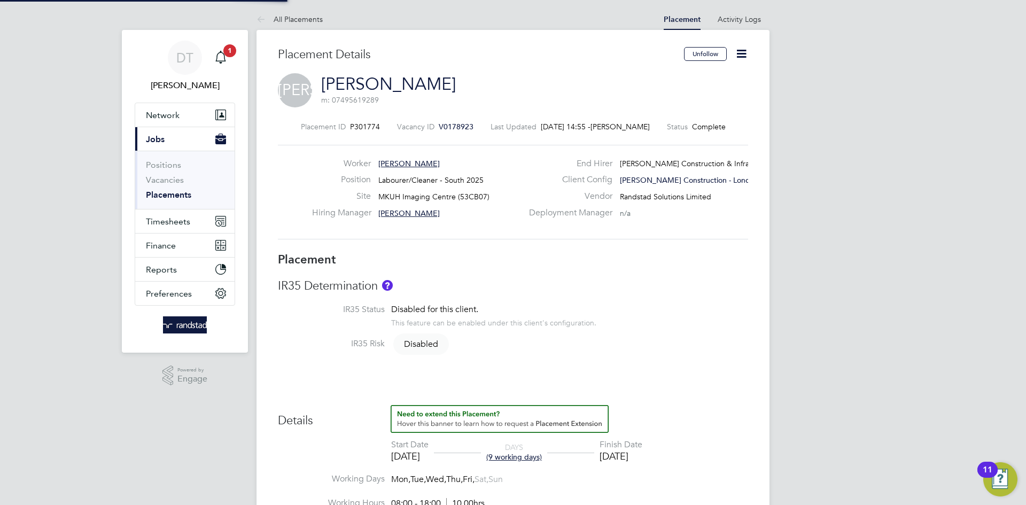
type input "18:00"
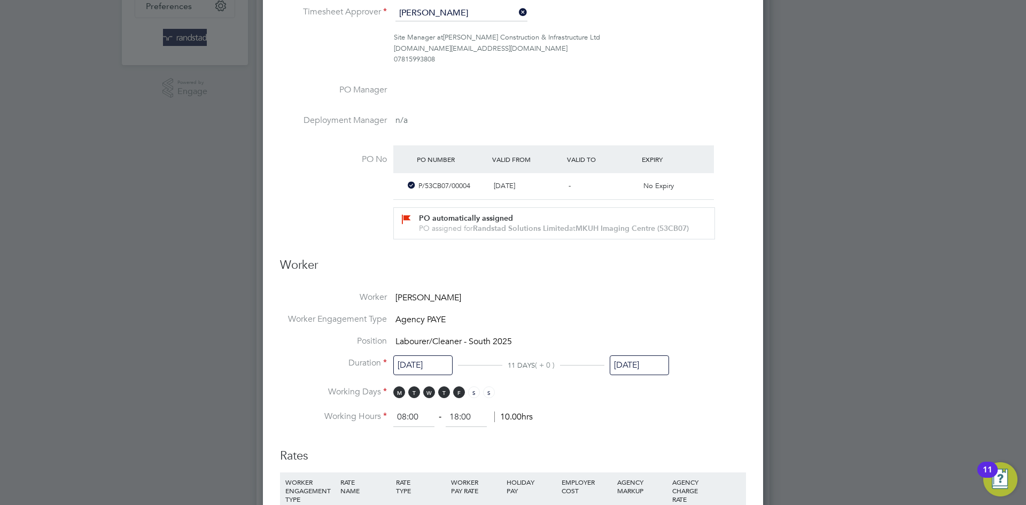
click at [632, 369] on input "[DATE]" at bounding box center [639, 365] width 59 height 20
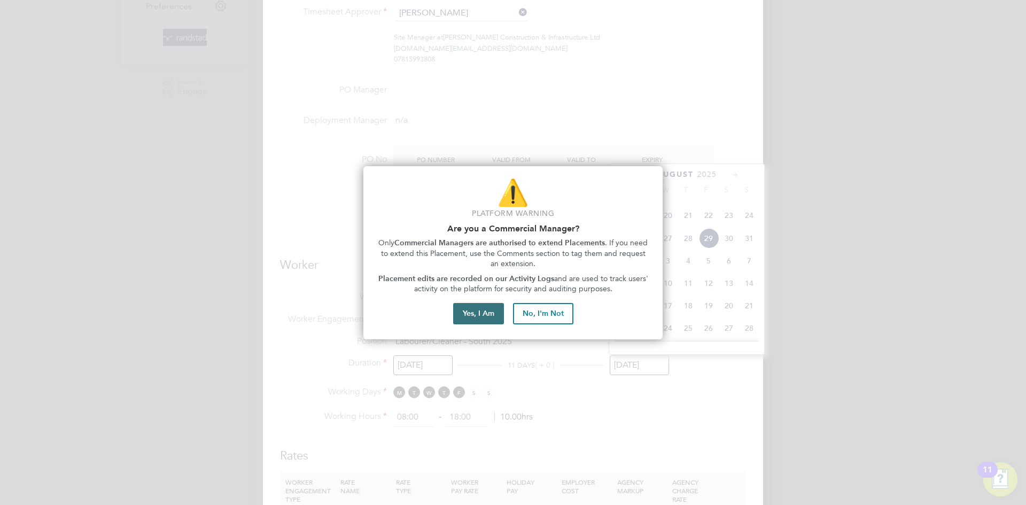
click at [471, 318] on button "Yes, I Am" at bounding box center [478, 313] width 51 height 21
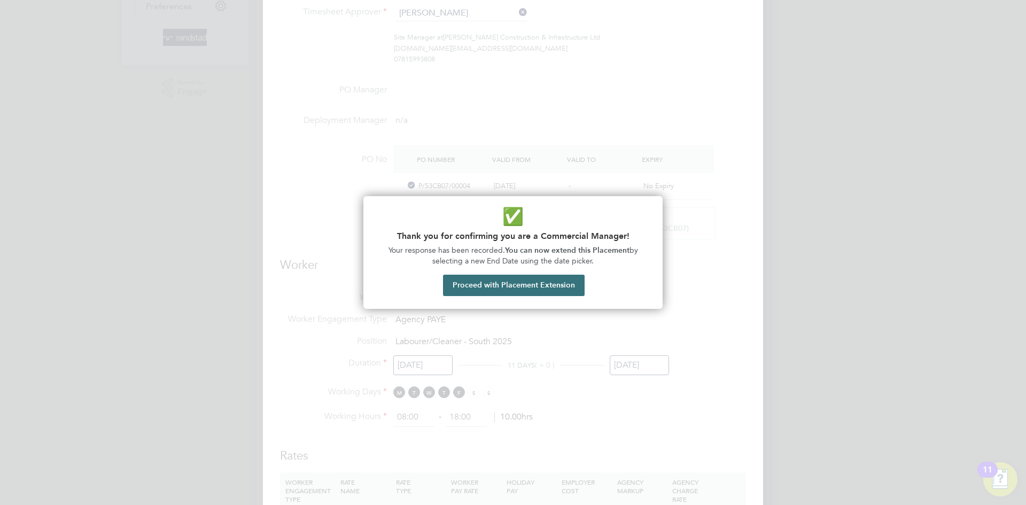
click at [501, 288] on button "Proceed with Placement Extension" at bounding box center [514, 285] width 142 height 21
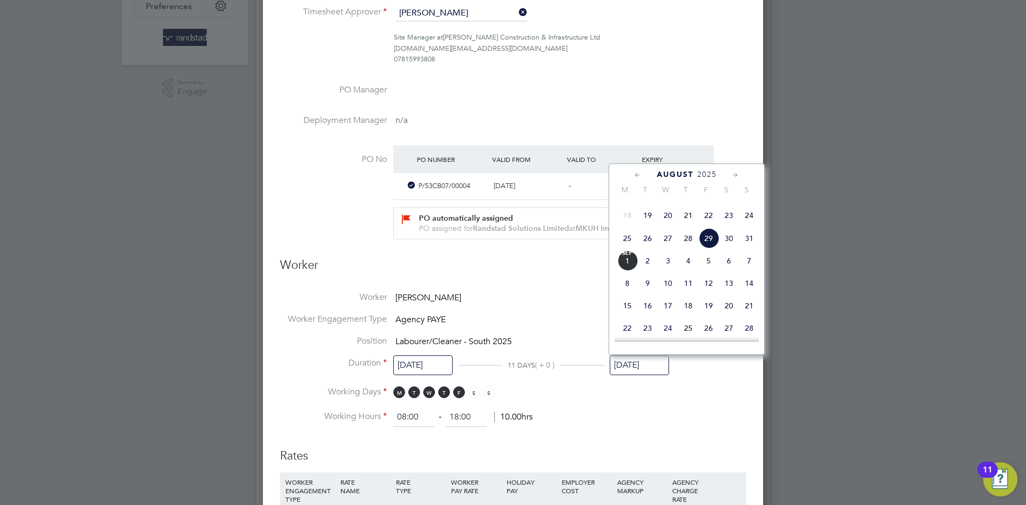
click at [732, 174] on icon at bounding box center [736, 175] width 10 height 12
click at [711, 202] on span "5" at bounding box center [709, 192] width 20 height 20
type input "[DATE]"
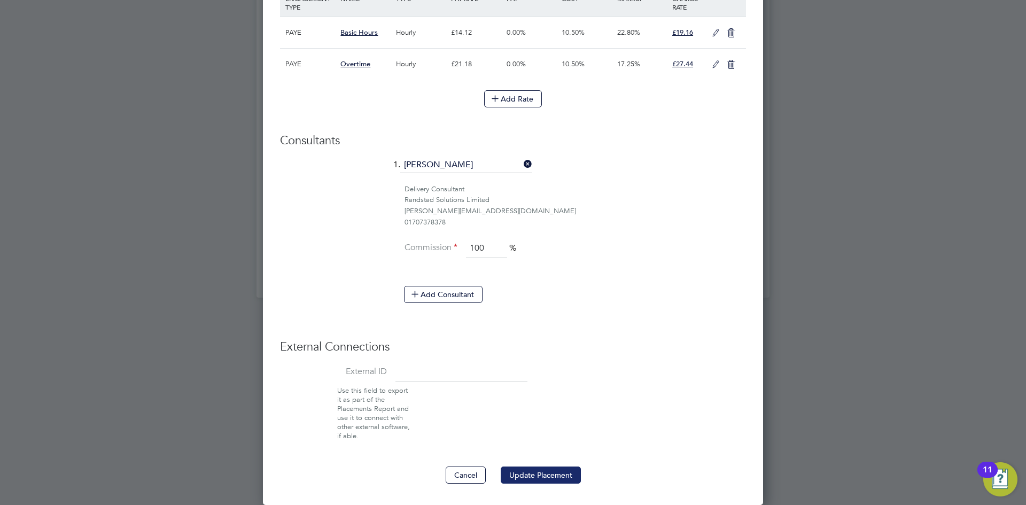
click at [548, 480] on button "Update Placement" at bounding box center [541, 475] width 80 height 17
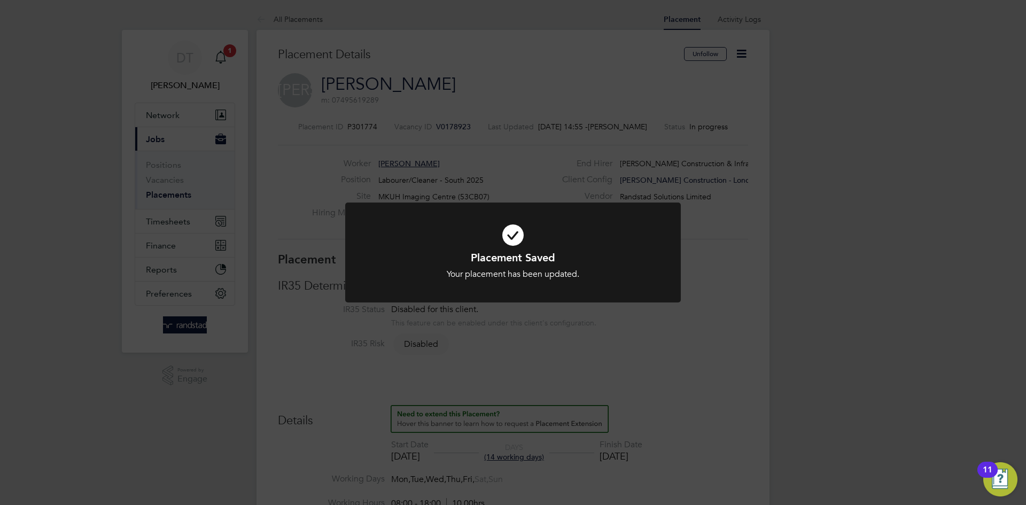
click at [345, 137] on div "Placement Saved Your placement has been updated. Cancel Okay" at bounding box center [513, 252] width 1026 height 505
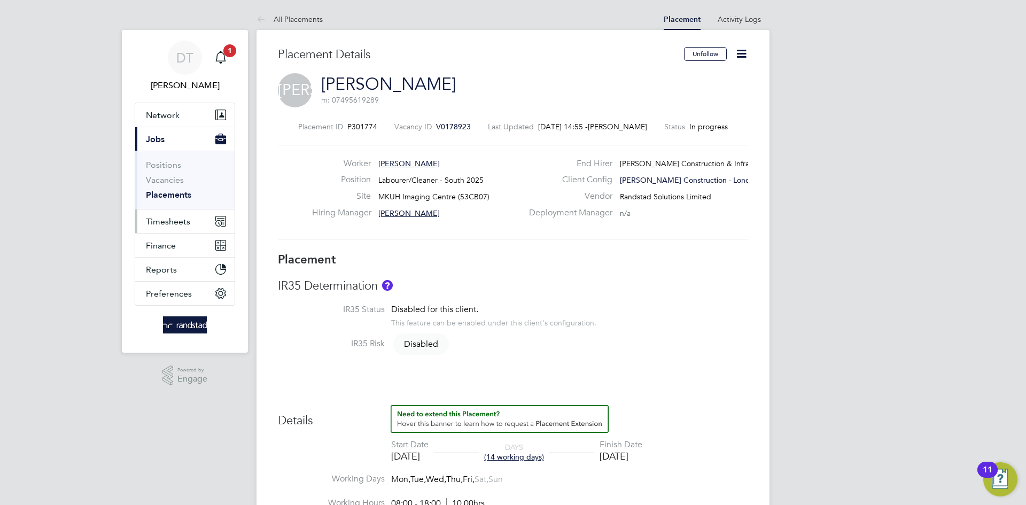
click at [173, 224] on span "Timesheets" at bounding box center [168, 222] width 44 height 10
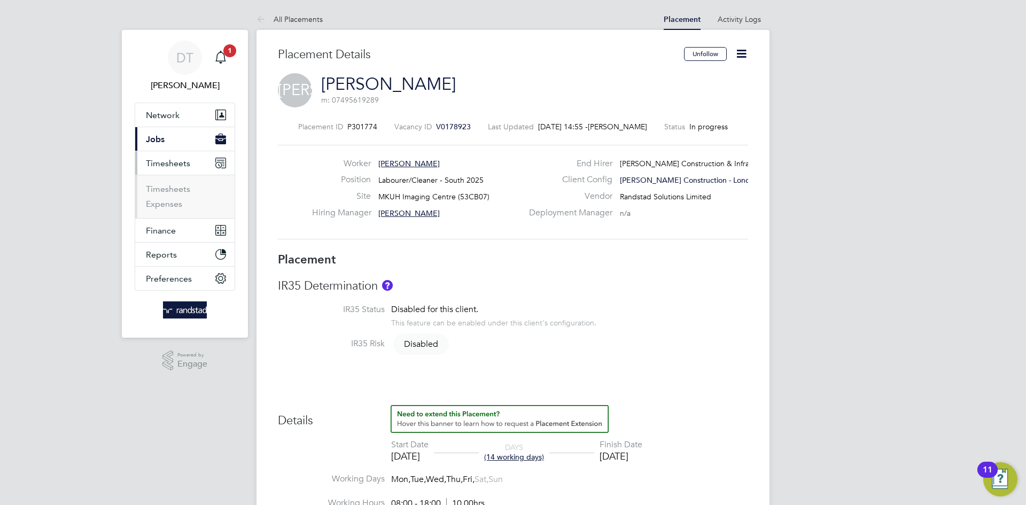
click at [173, 182] on ul "Timesheets Expenses" at bounding box center [184, 196] width 99 height 43
click at [171, 196] on li "Timesheets" at bounding box center [186, 191] width 80 height 15
click at [172, 190] on link "Timesheets" at bounding box center [168, 189] width 44 height 10
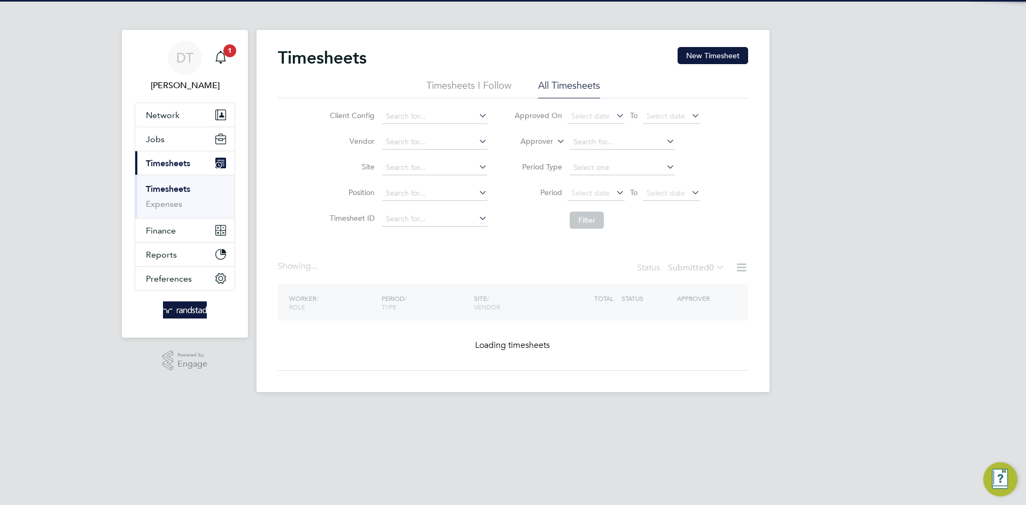
click at [717, 40] on div "Timesheets New Timesheet Timesheets I Follow All Timesheets Client Config Vendo…" at bounding box center [513, 211] width 513 height 362
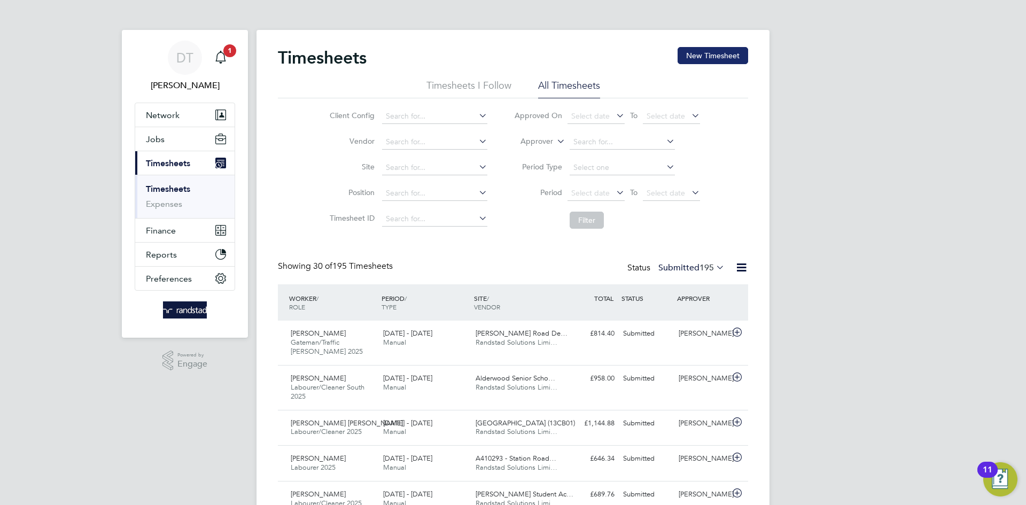
click at [713, 49] on button "New Timesheet" at bounding box center [713, 55] width 71 height 17
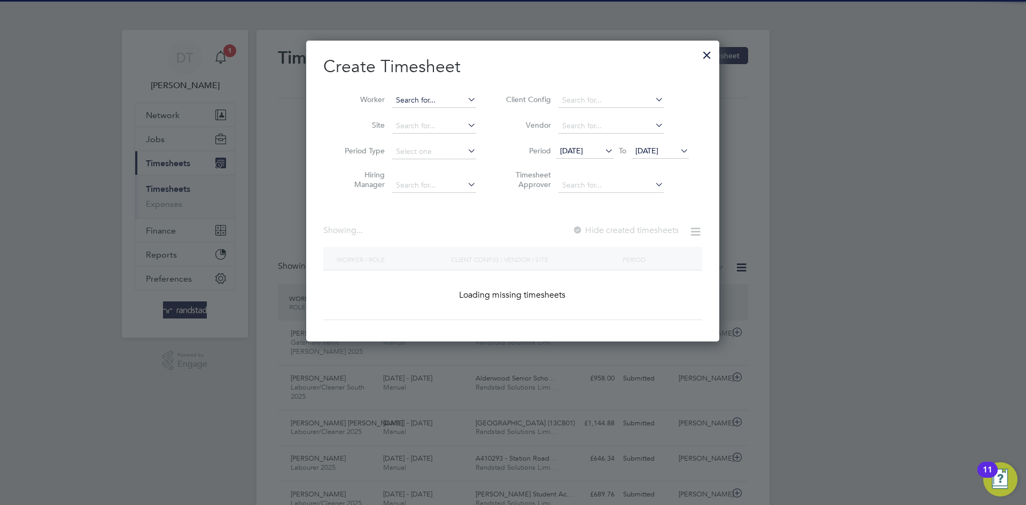
click at [413, 102] on input at bounding box center [434, 100] width 84 height 15
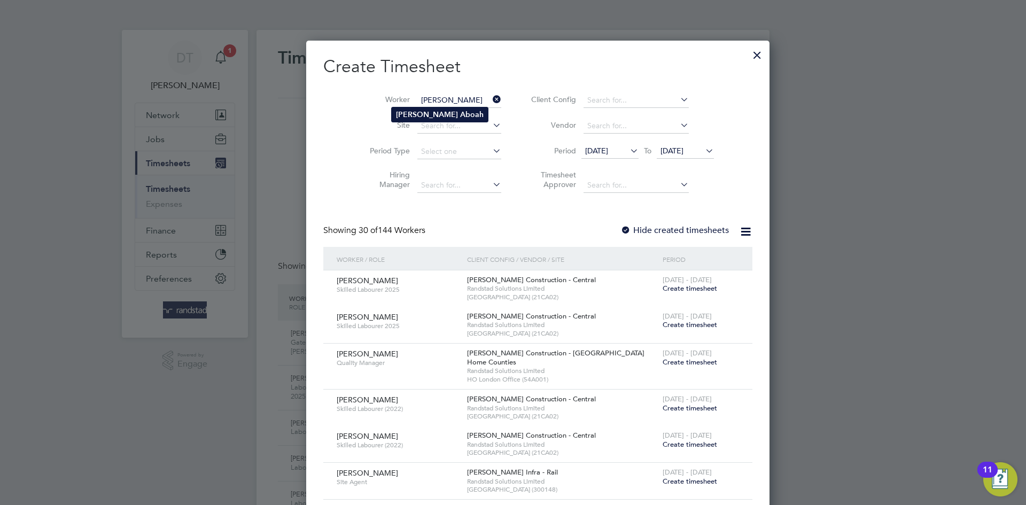
type input "[PERSON_NAME]"
click at [460, 114] on b "Aboah" at bounding box center [472, 114] width 24 height 9
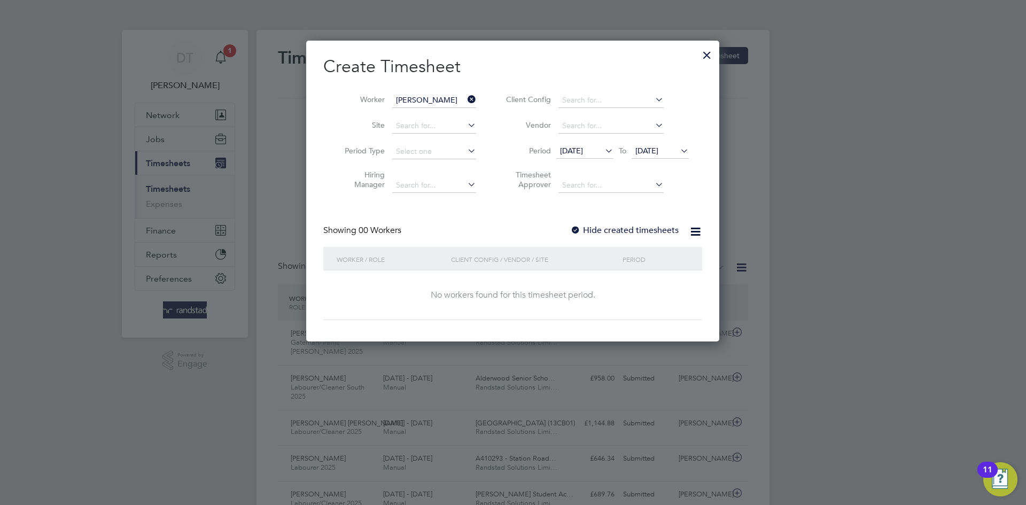
click at [578, 233] on div at bounding box center [575, 231] width 11 height 11
click at [659, 149] on span "25 Aug 2025" at bounding box center [647, 151] width 23 height 10
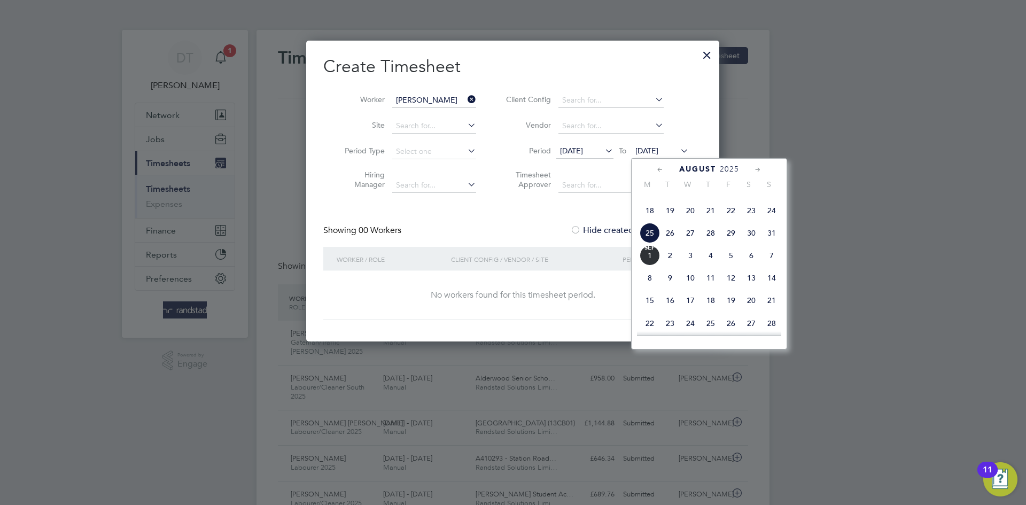
click at [652, 251] on span "Sep" at bounding box center [650, 247] width 20 height 5
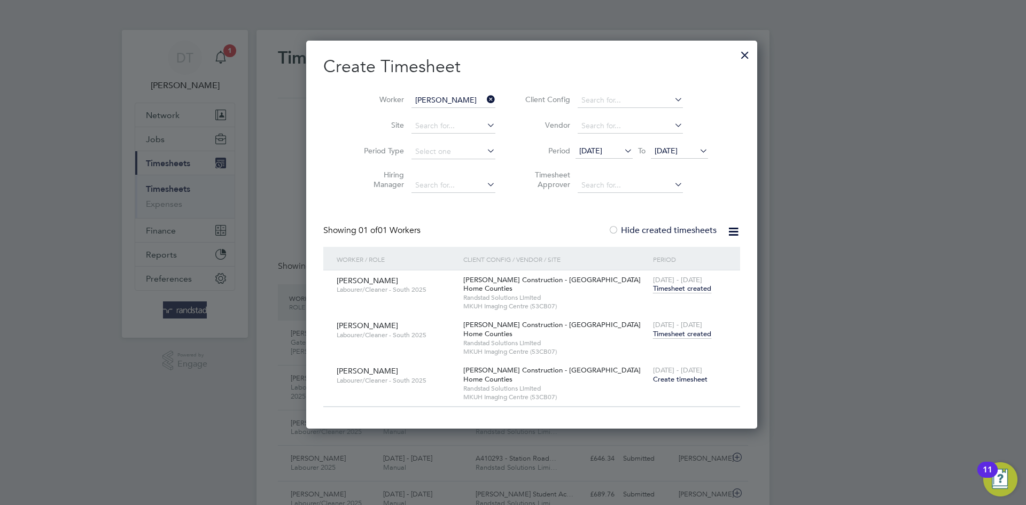
click at [653, 334] on span "Timesheet created" at bounding box center [682, 334] width 58 height 10
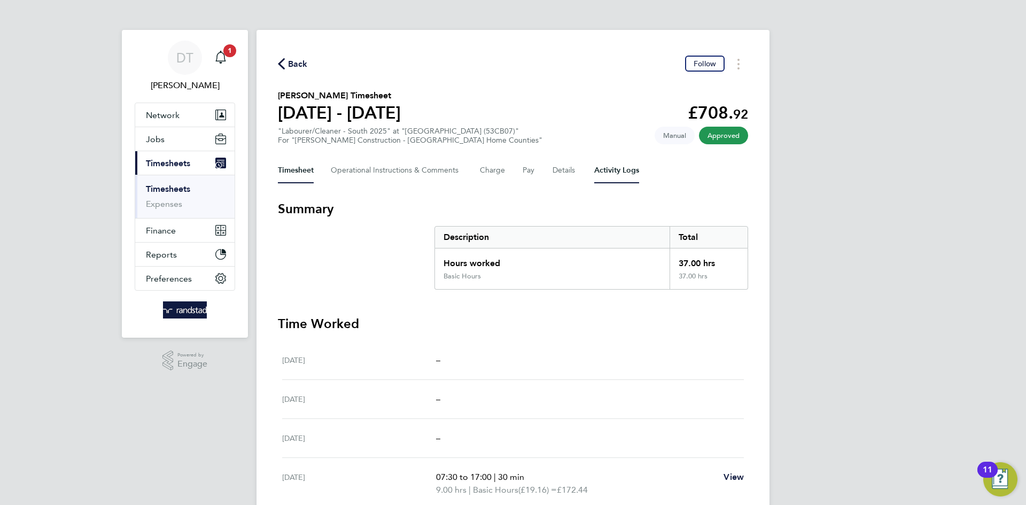
click at [611, 172] on Logs-tab "Activity Logs" at bounding box center [616, 171] width 45 height 26
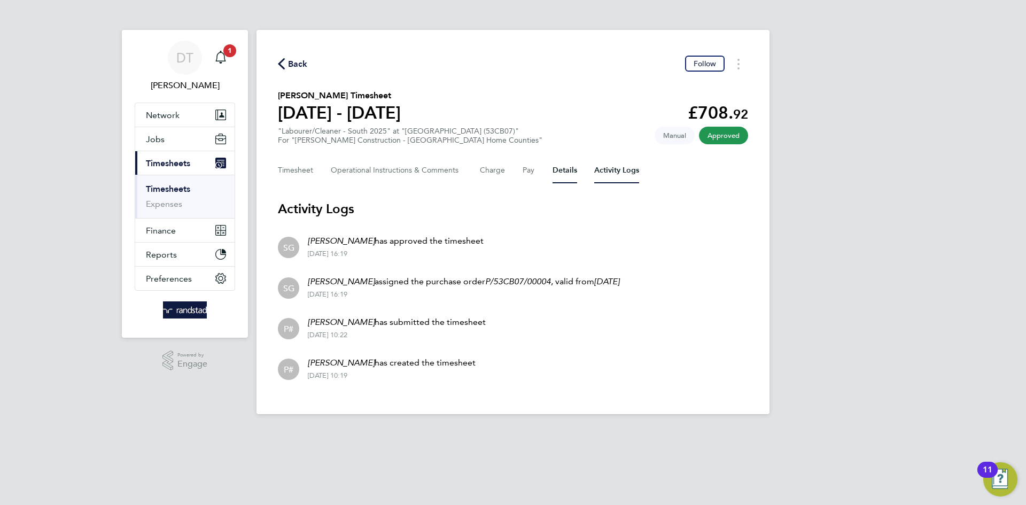
click at [553, 173] on button "Details" at bounding box center [565, 171] width 25 height 26
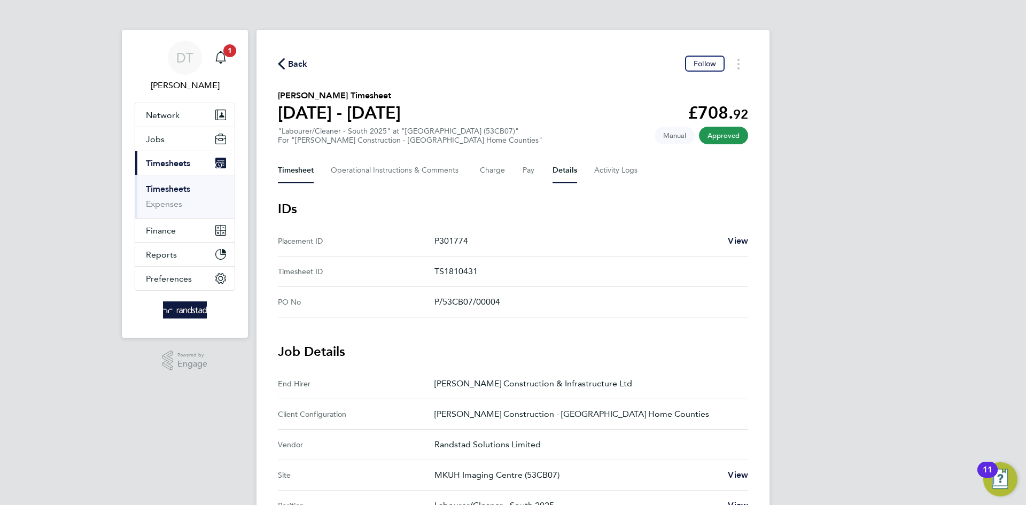
click at [295, 167] on button "Timesheet" at bounding box center [296, 171] width 36 height 26
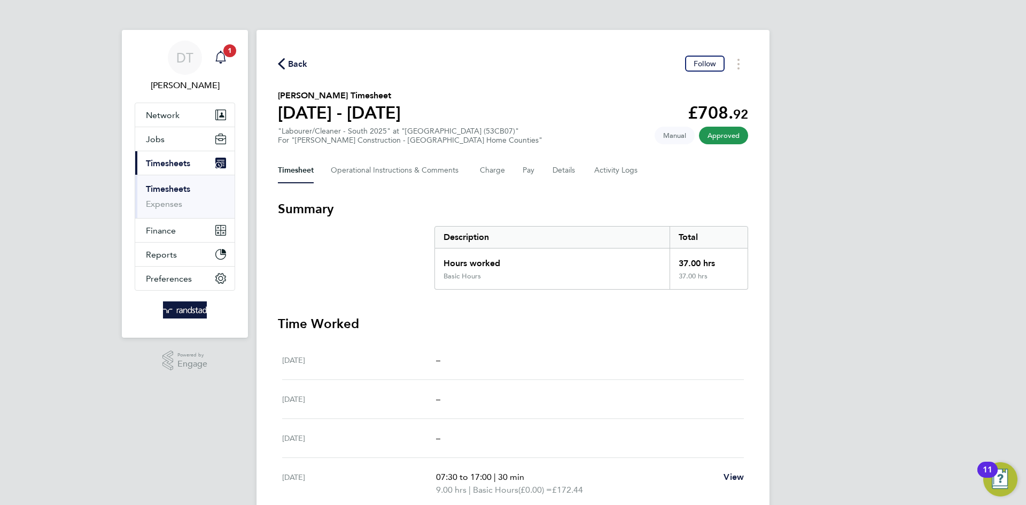
click at [221, 62] on icon "Main navigation" at bounding box center [220, 63] width 3 height 2
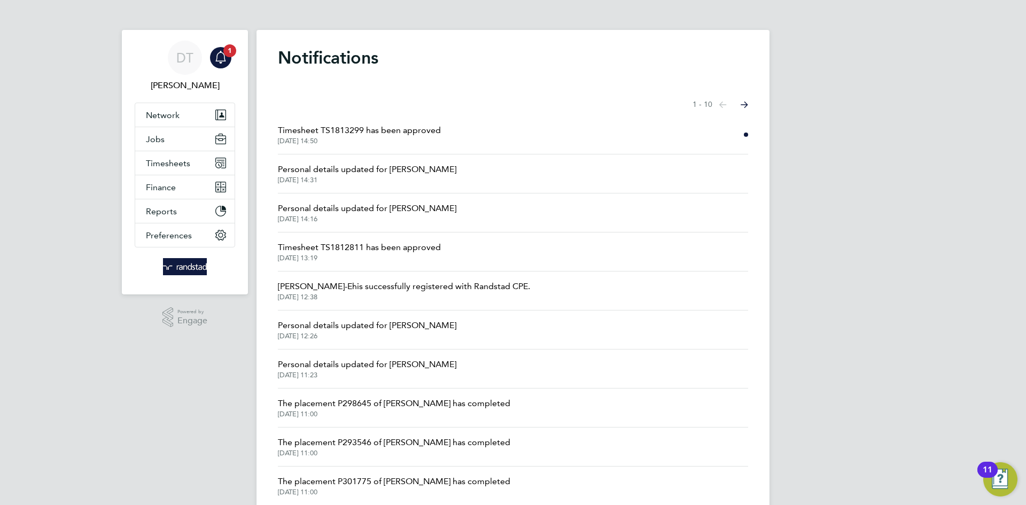
click at [328, 128] on span "Timesheet TS1813299 has been approved" at bounding box center [359, 130] width 163 height 13
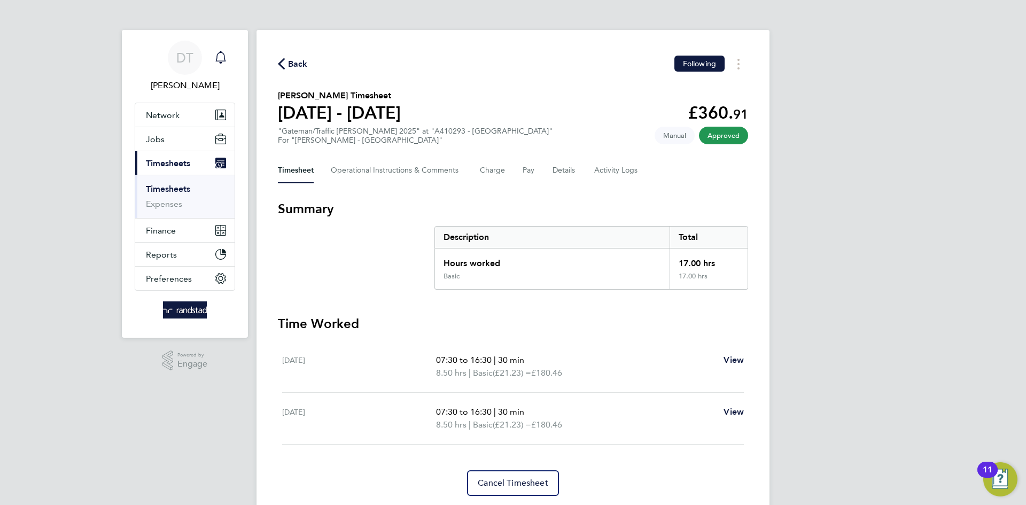
click at [226, 56] on icon "Main navigation" at bounding box center [220, 57] width 13 height 13
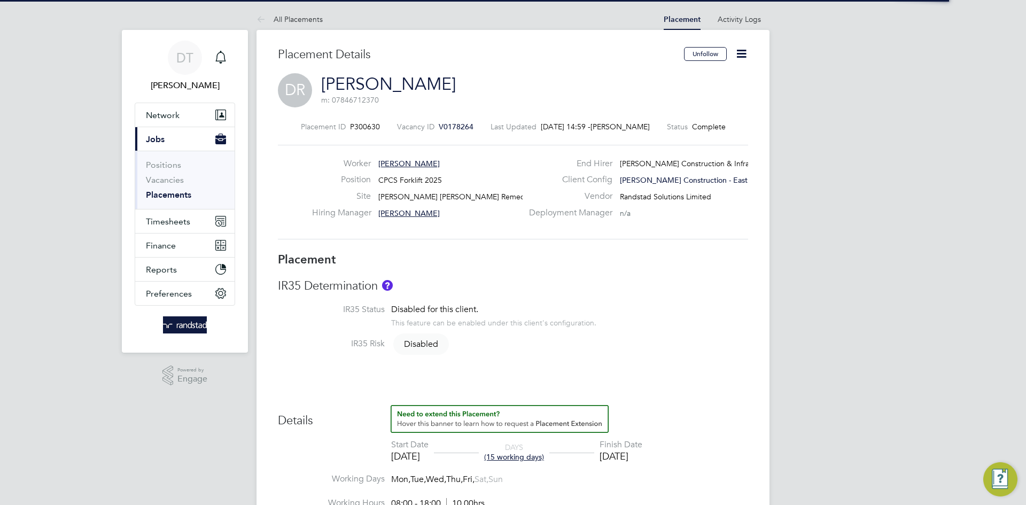
click at [746, 49] on icon at bounding box center [741, 53] width 13 height 13
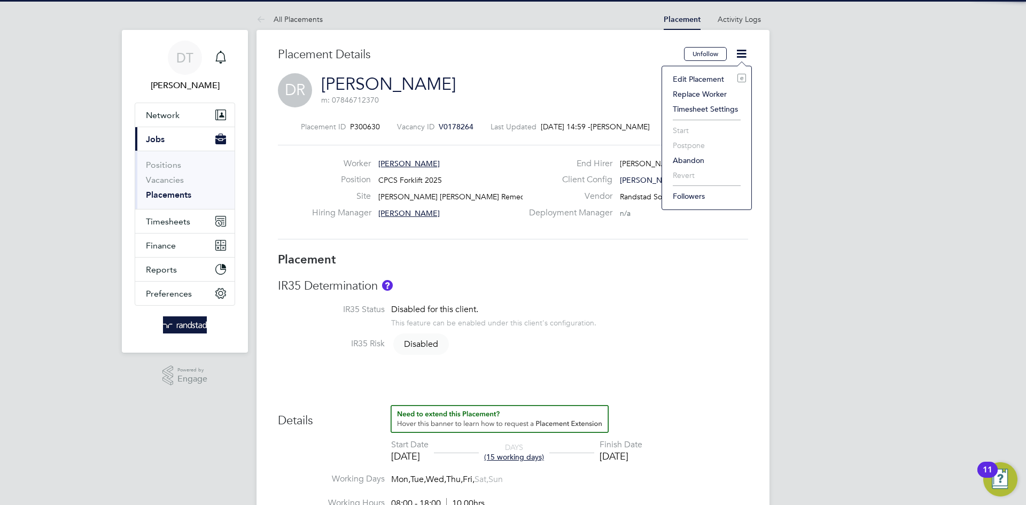
click at [697, 74] on li "Edit Placement e" at bounding box center [707, 79] width 79 height 15
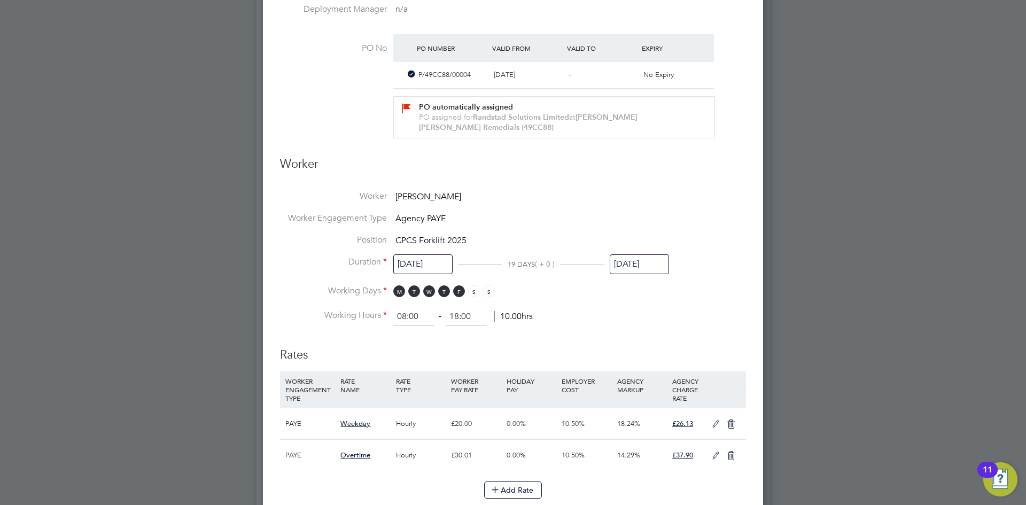
click at [631, 254] on input "[DATE]" at bounding box center [639, 264] width 59 height 20
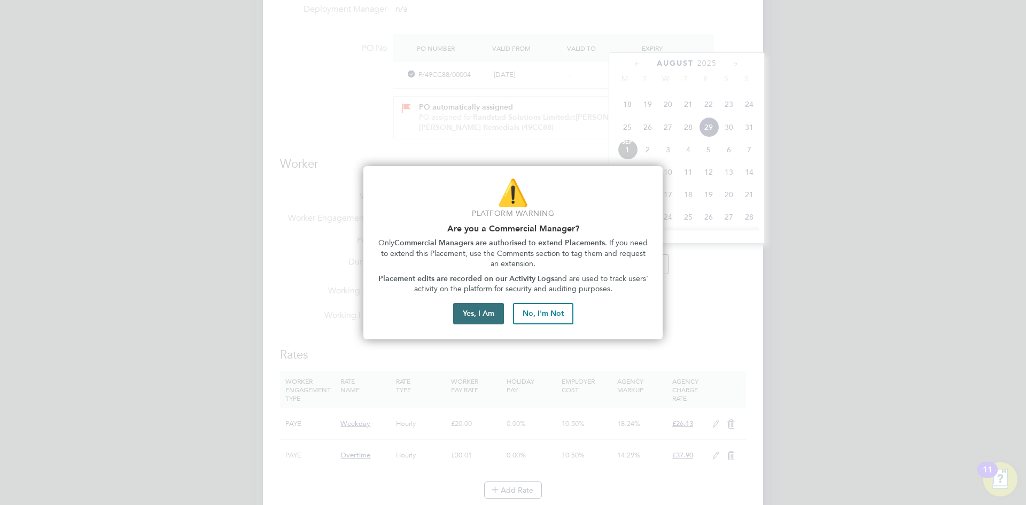
click at [489, 316] on button "Yes, I Am" at bounding box center [478, 313] width 51 height 21
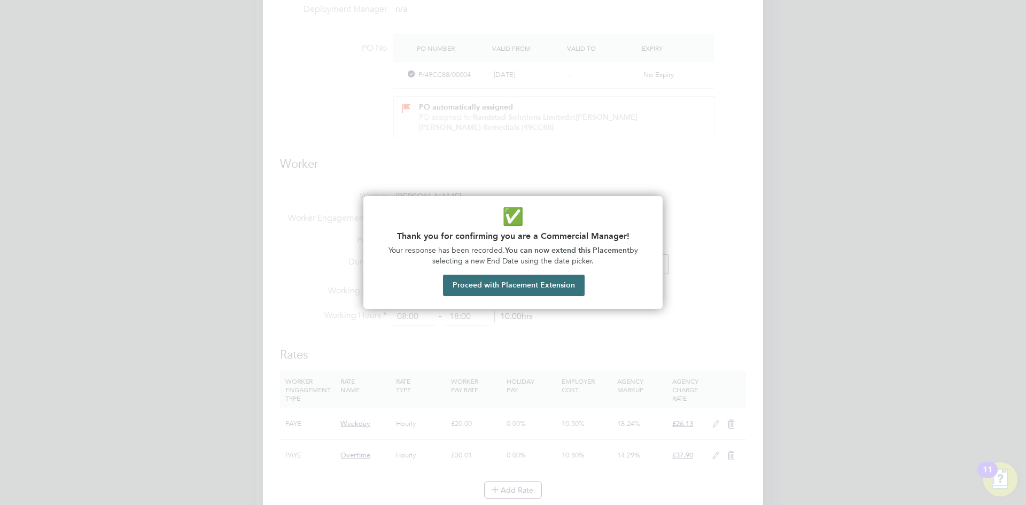
click at [505, 285] on button "Proceed with Placement Extension" at bounding box center [514, 285] width 142 height 21
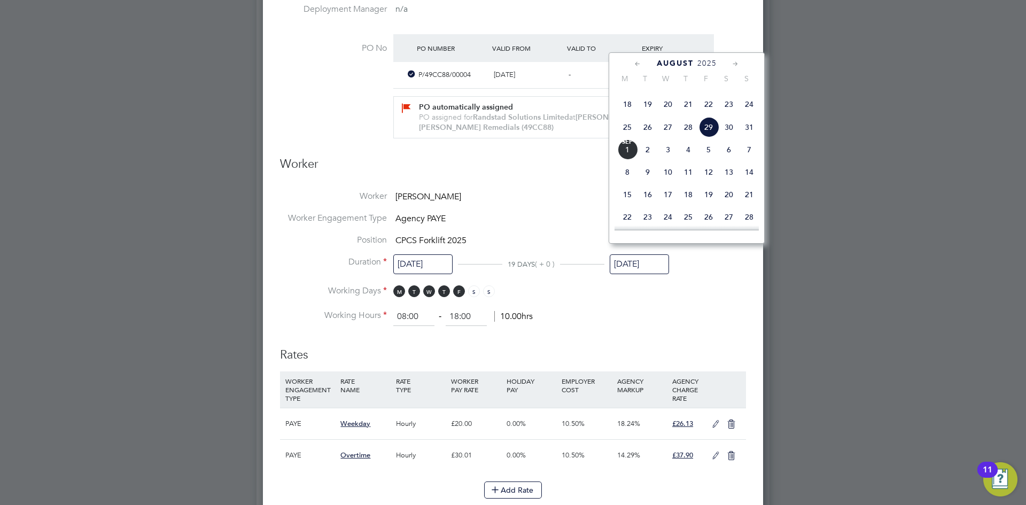
click at [693, 160] on span "4" at bounding box center [688, 150] width 20 height 20
type input "[DATE]"
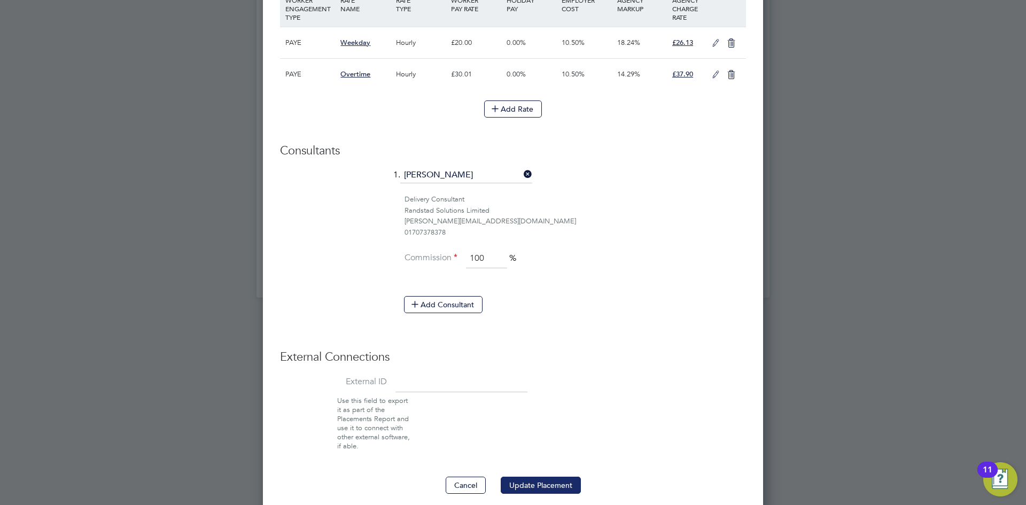
click at [537, 477] on button "Update Placement" at bounding box center [541, 485] width 80 height 17
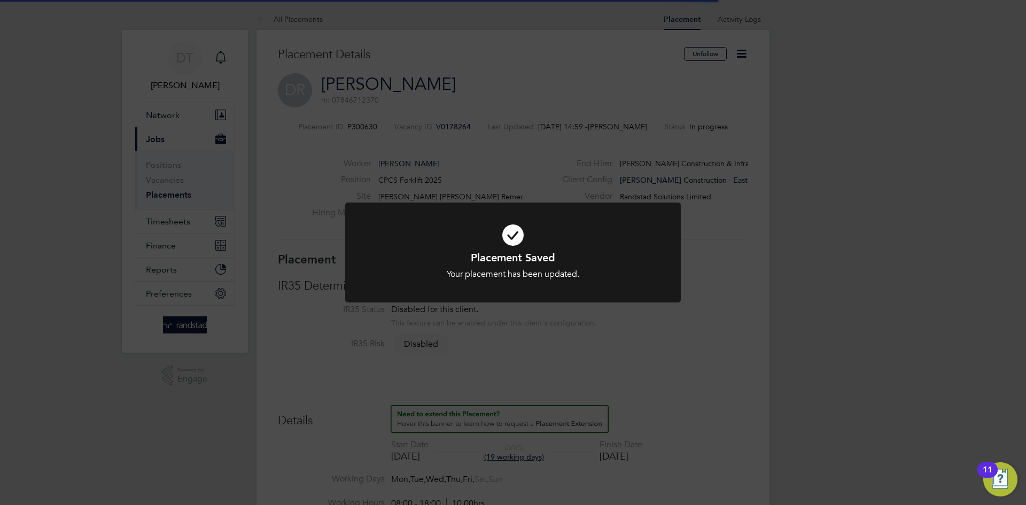
click at [372, 153] on div "Placement Saved Your placement has been updated. Cancel Okay" at bounding box center [513, 252] width 1026 height 505
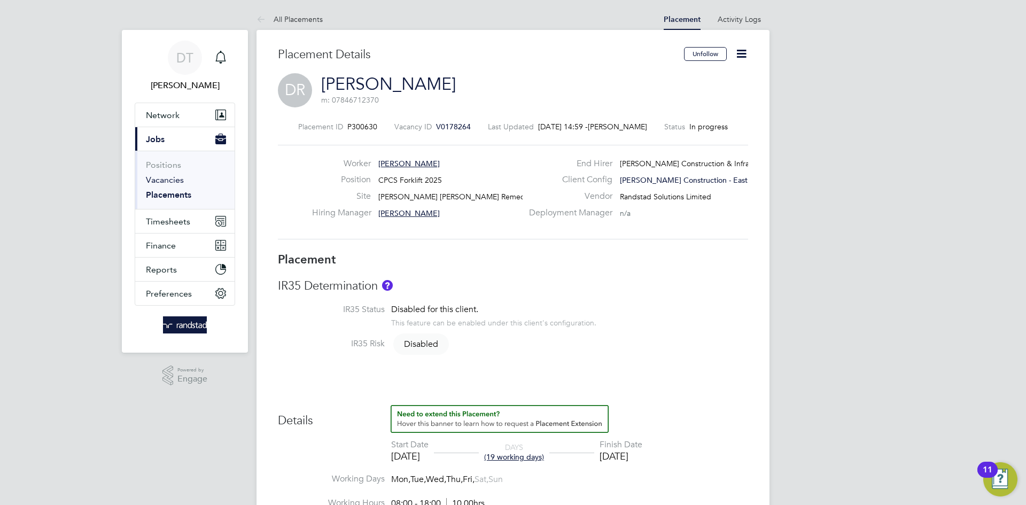
click at [167, 181] on link "Vacancies" at bounding box center [165, 180] width 38 height 10
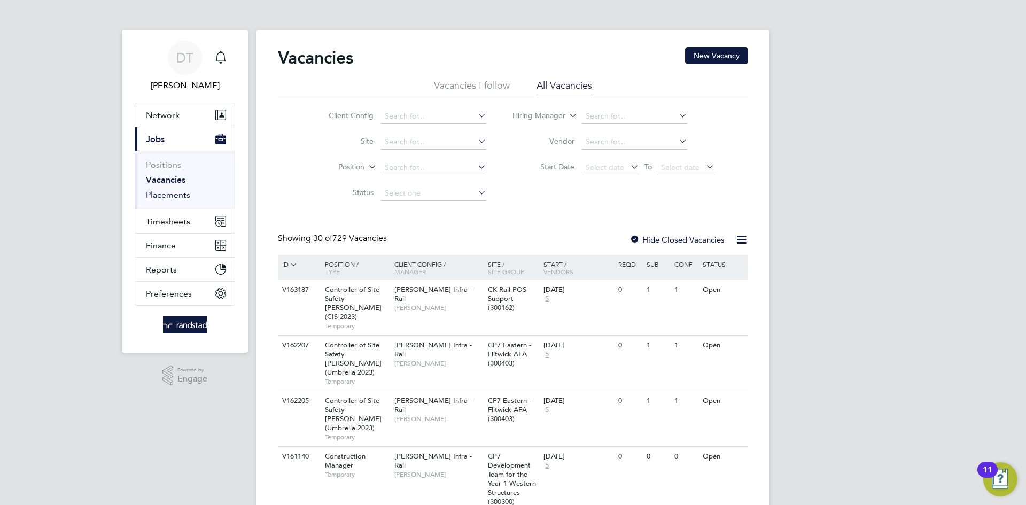
click at [161, 197] on link "Placements" at bounding box center [168, 195] width 44 height 10
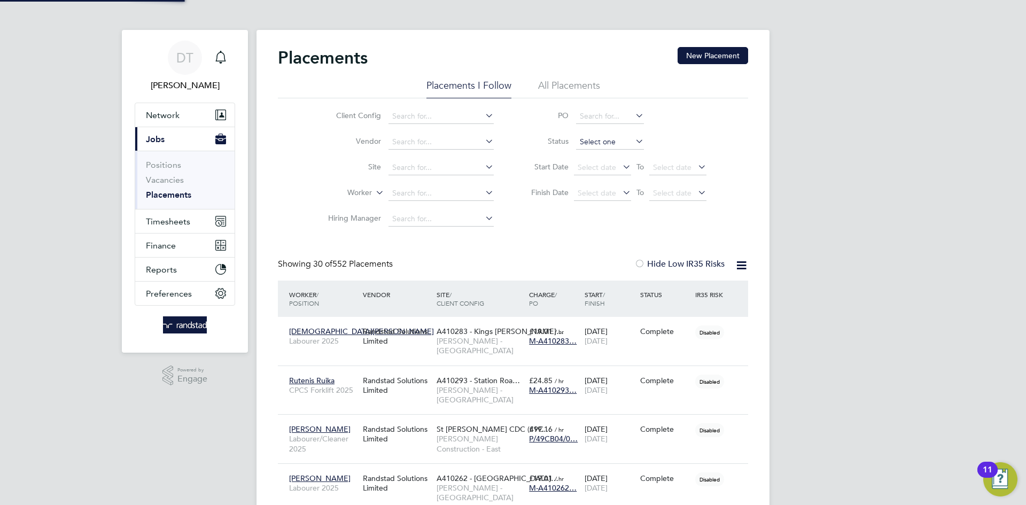
click at [593, 138] on input at bounding box center [610, 142] width 68 height 15
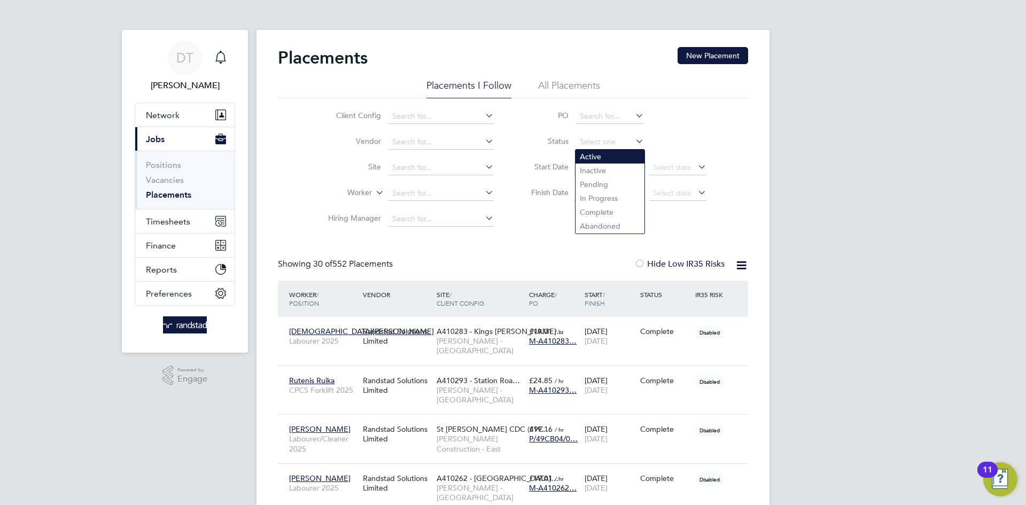
click at [589, 157] on li "Active" at bounding box center [610, 157] width 69 height 14
type input "Active"
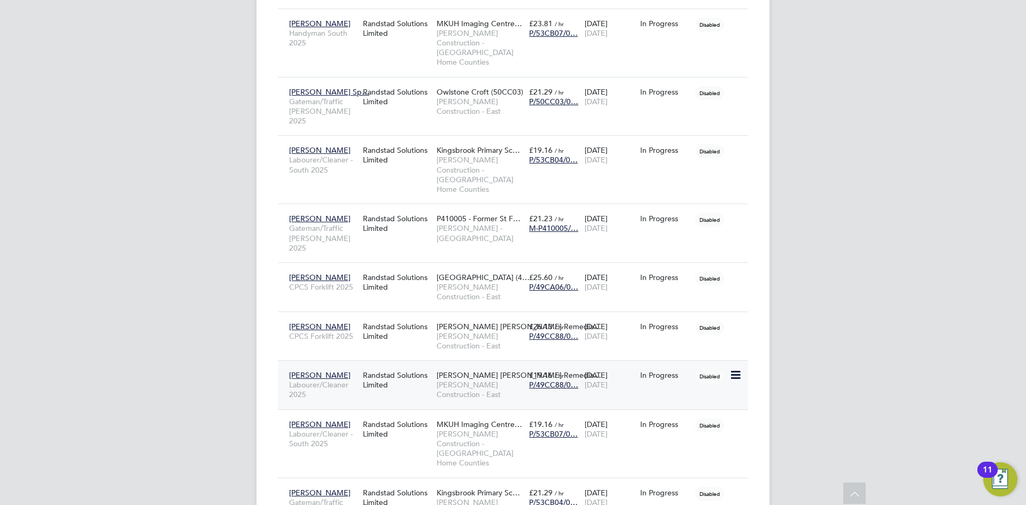
click at [378, 365] on div "Randstad Solutions Limited" at bounding box center [397, 380] width 74 height 30
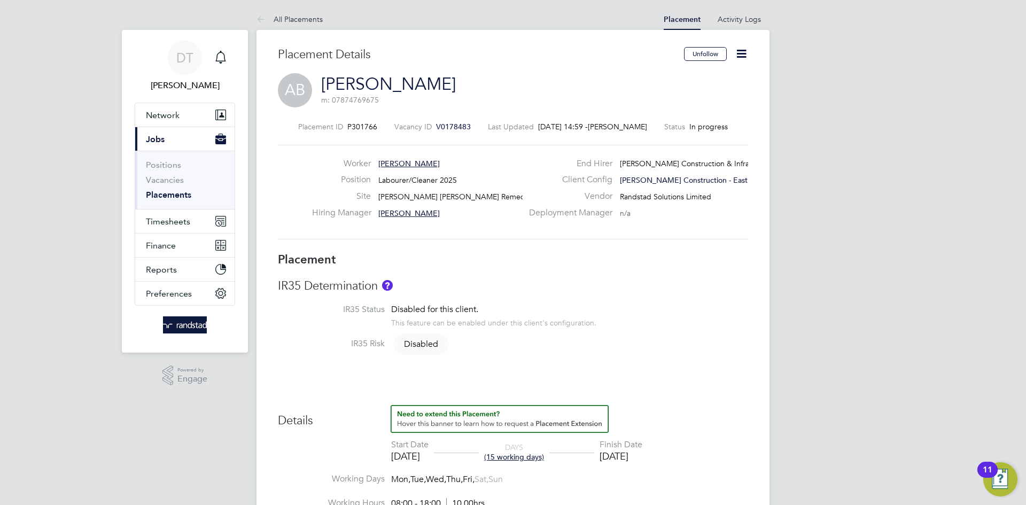
click at [746, 53] on icon at bounding box center [741, 53] width 13 height 13
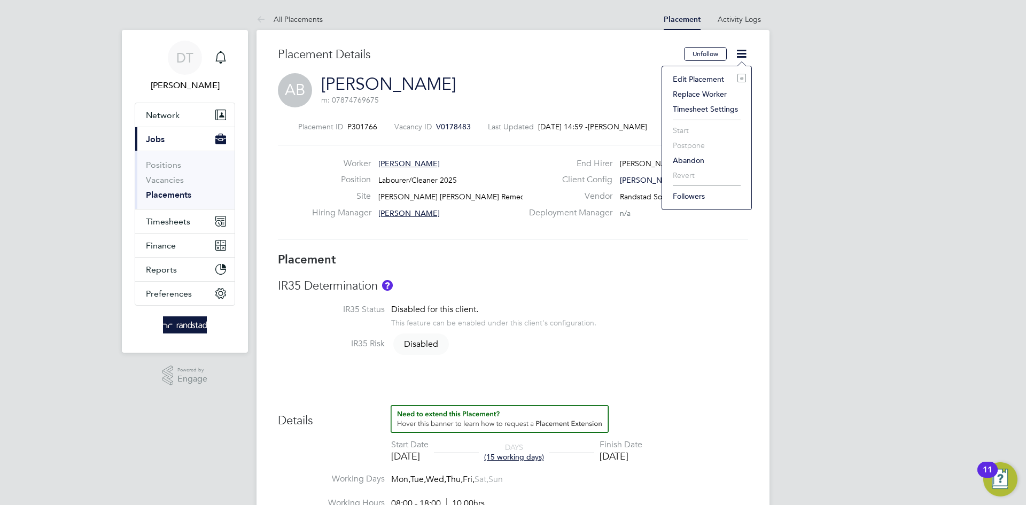
click at [695, 78] on li "Edit Placement e" at bounding box center [707, 79] width 79 height 15
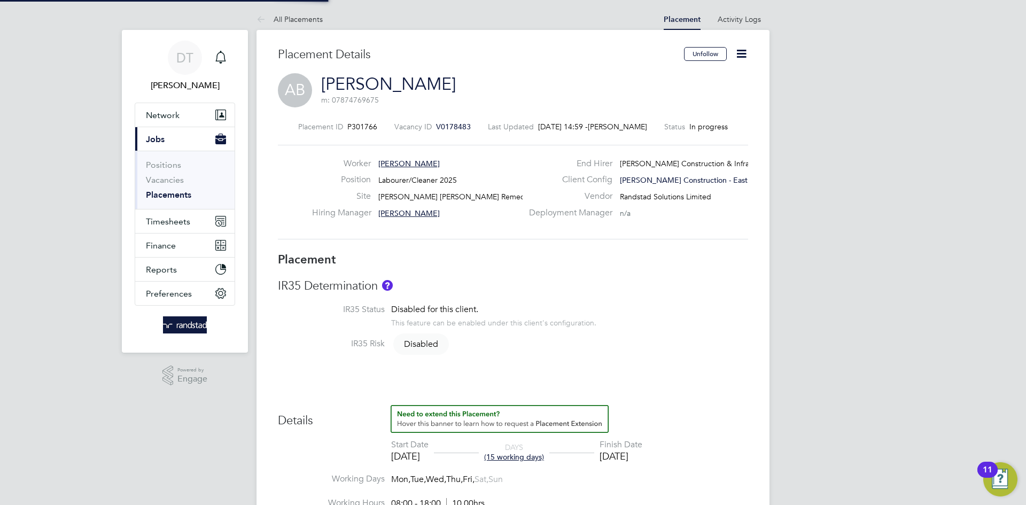
type input "[PERSON_NAME]"
type input "[DATE]"
type input "08:00"
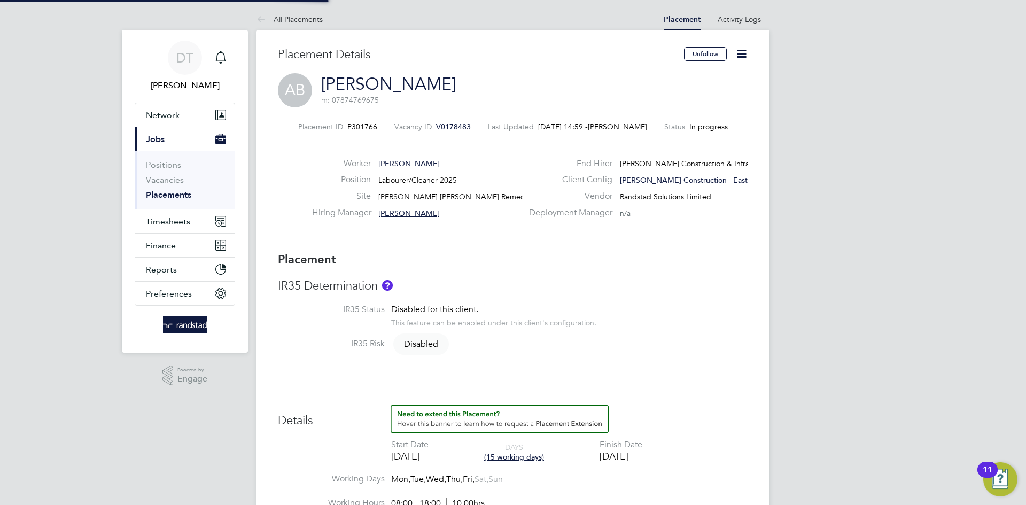
type input "18:00"
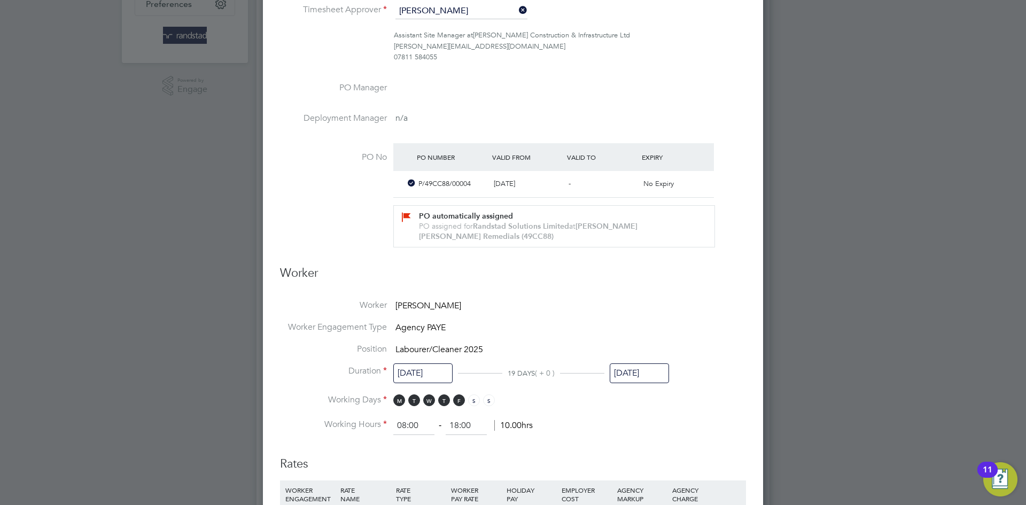
click at [622, 364] on input "[DATE]" at bounding box center [639, 374] width 59 height 20
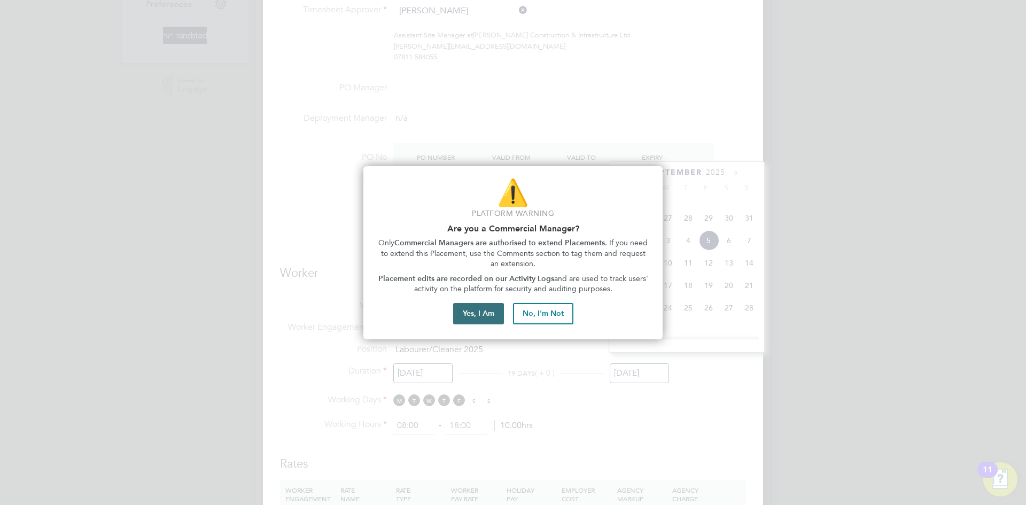
click at [481, 314] on button "Yes, I Am" at bounding box center [478, 313] width 51 height 21
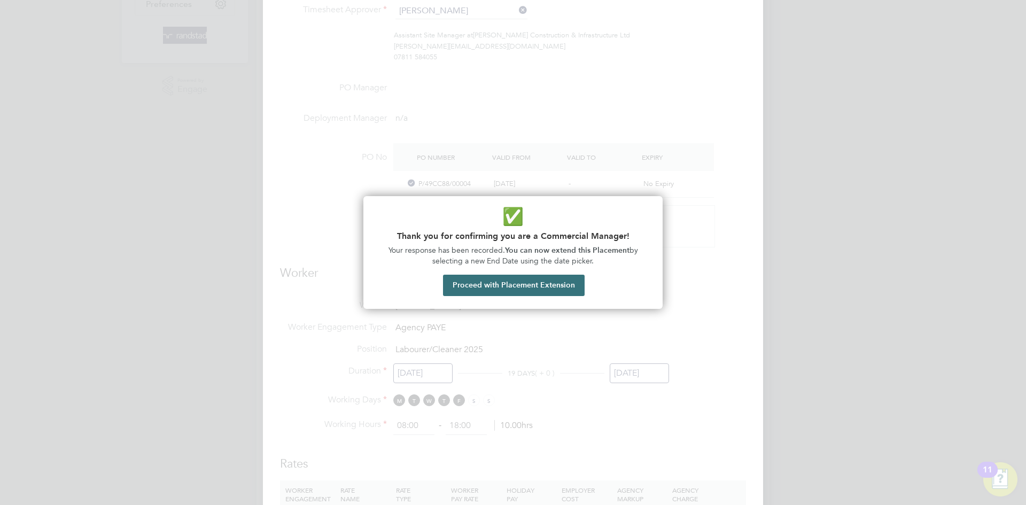
click at [501, 288] on button "Proceed with Placement Extension" at bounding box center [514, 285] width 142 height 21
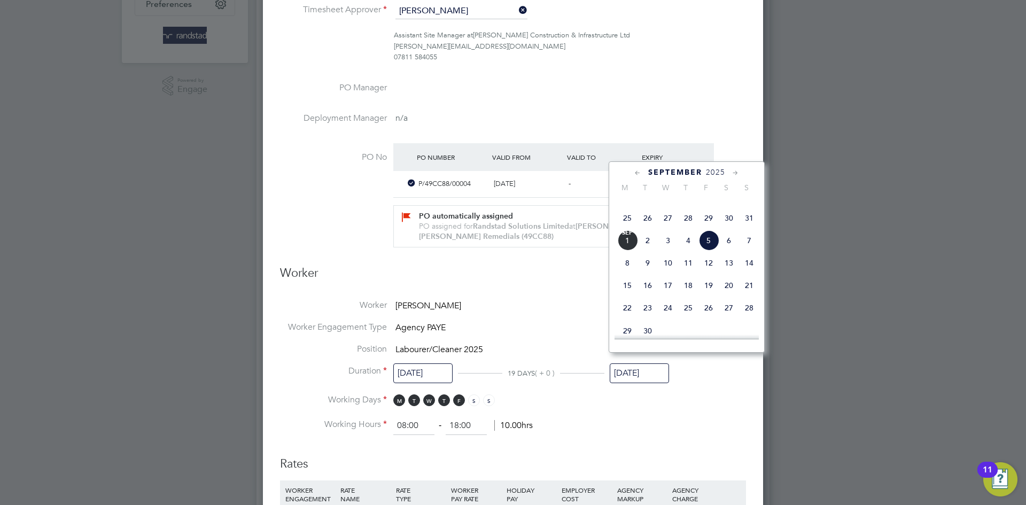
click at [689, 251] on span "4" at bounding box center [688, 240] width 20 height 20
type input "[DATE]"
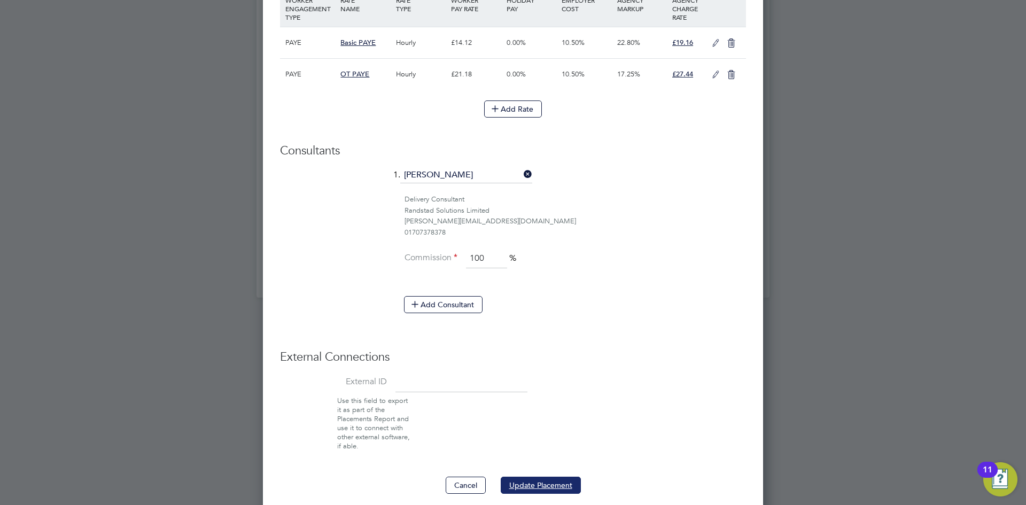
click at [568, 477] on button "Update Placement" at bounding box center [541, 485] width 80 height 17
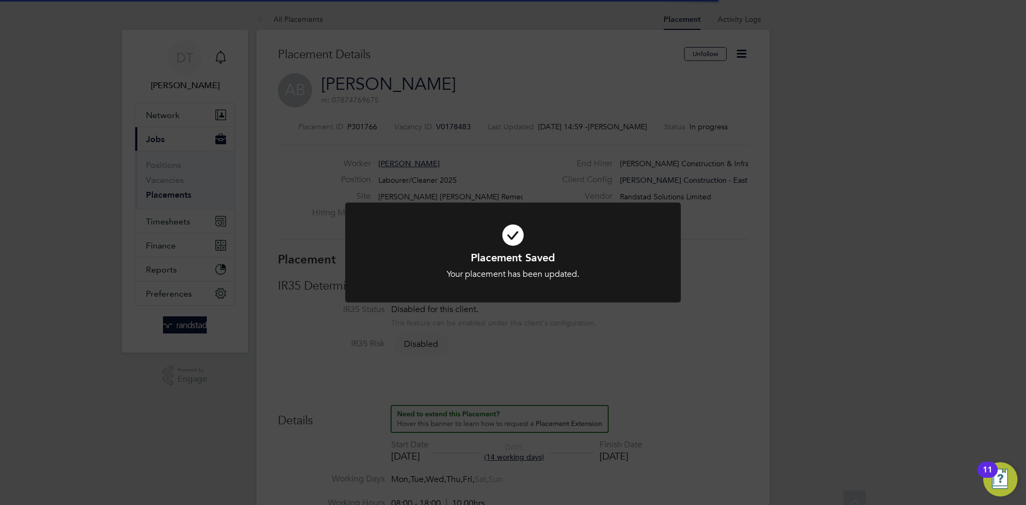
click at [347, 157] on div "Placement Saved Your placement has been updated. Cancel Okay" at bounding box center [513, 252] width 1026 height 505
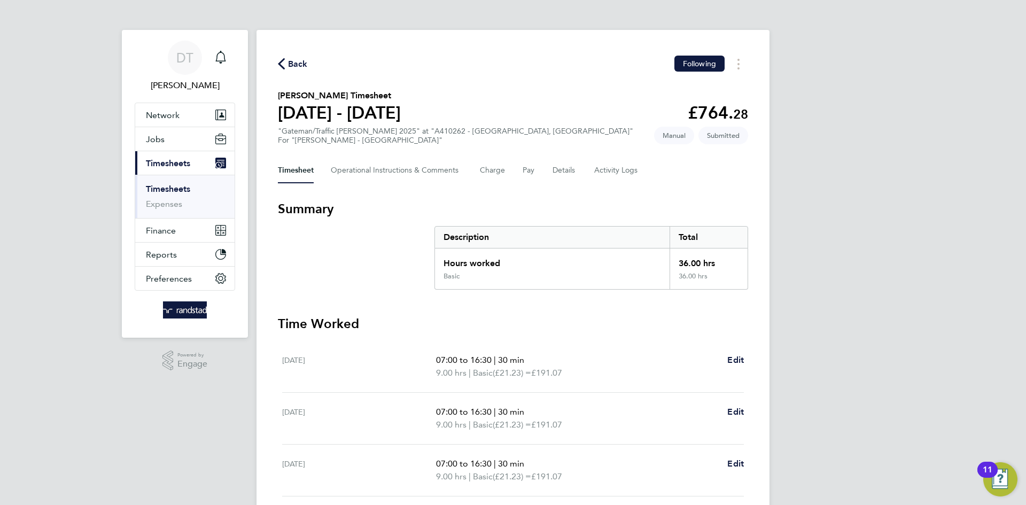
drag, startPoint x: 293, startPoint y: 63, endPoint x: 332, endPoint y: 59, distance: 39.3
click at [292, 63] on span "Back" at bounding box center [298, 64] width 20 height 13
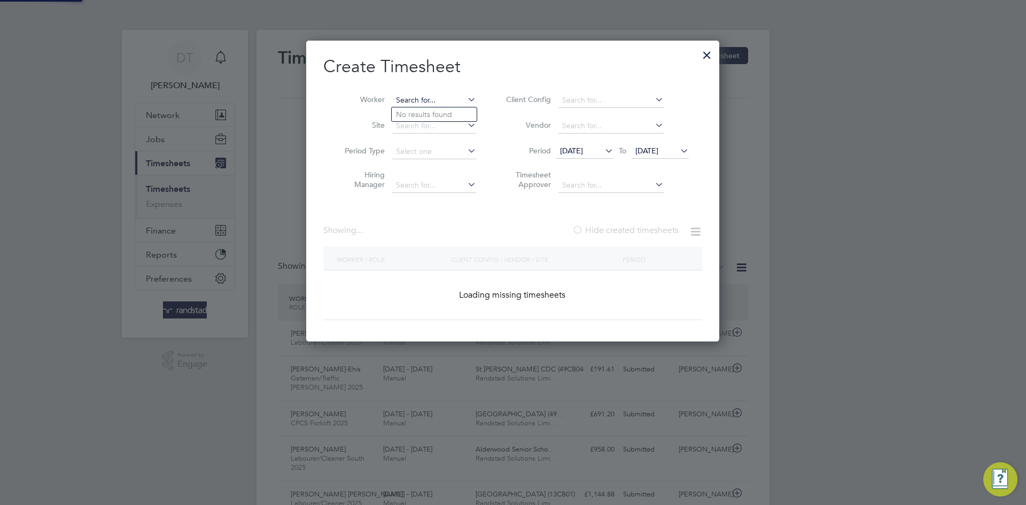
click at [431, 97] on input at bounding box center [434, 100] width 84 height 15
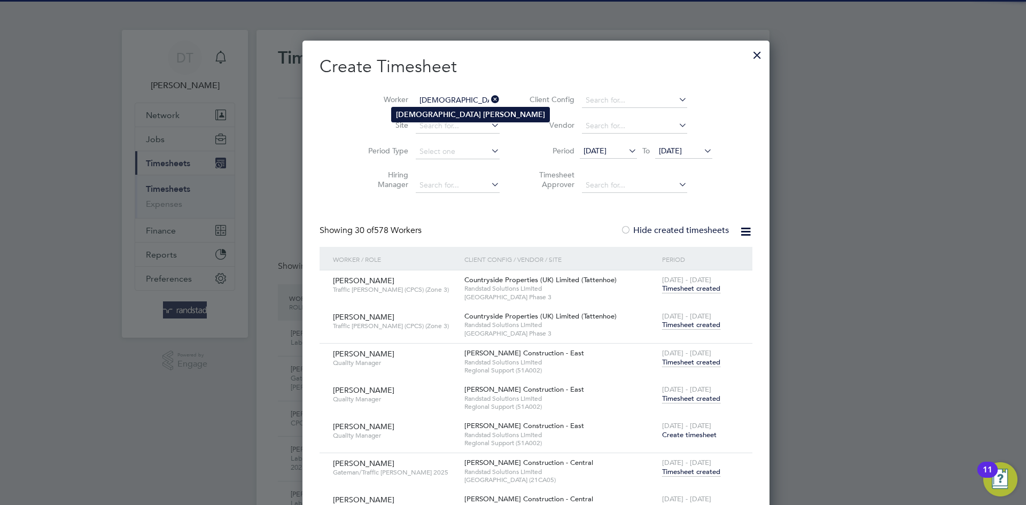
type input "[DEMOGRAPHIC_DATA][PERSON_NAME]"
click at [419, 112] on b "Christian" at bounding box center [438, 114] width 85 height 9
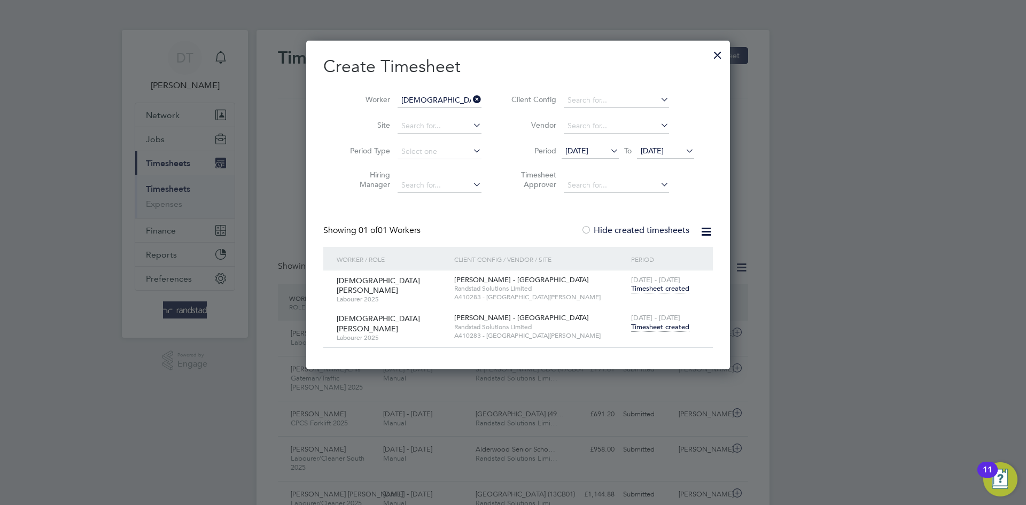
click at [649, 322] on span "Timesheet created" at bounding box center [660, 327] width 58 height 10
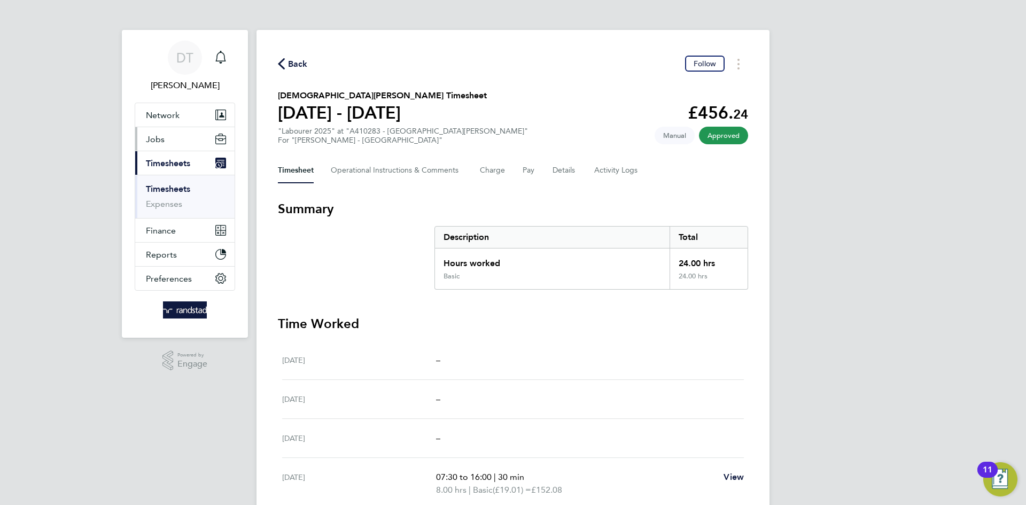
click at [188, 136] on button "Jobs" at bounding box center [184, 139] width 99 height 24
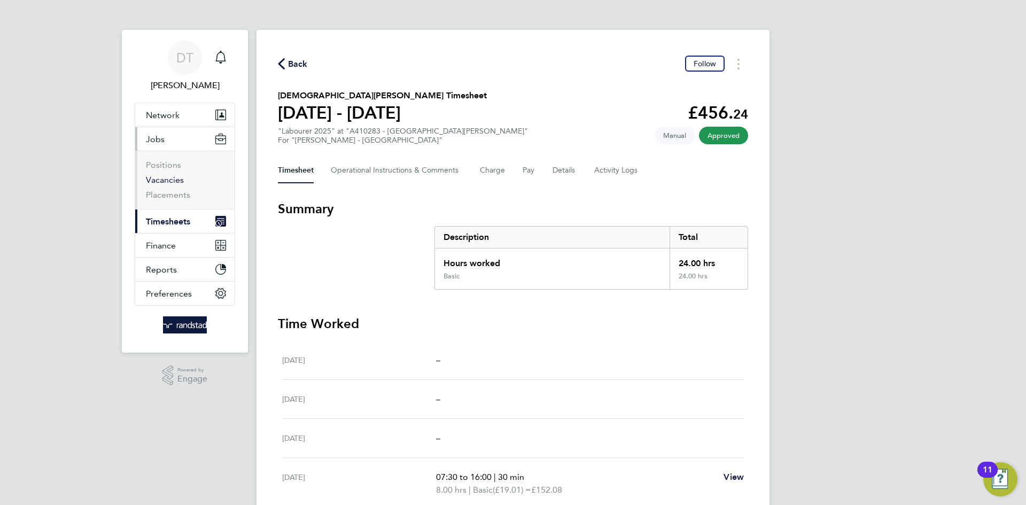
click at [153, 180] on link "Vacancies" at bounding box center [165, 180] width 38 height 10
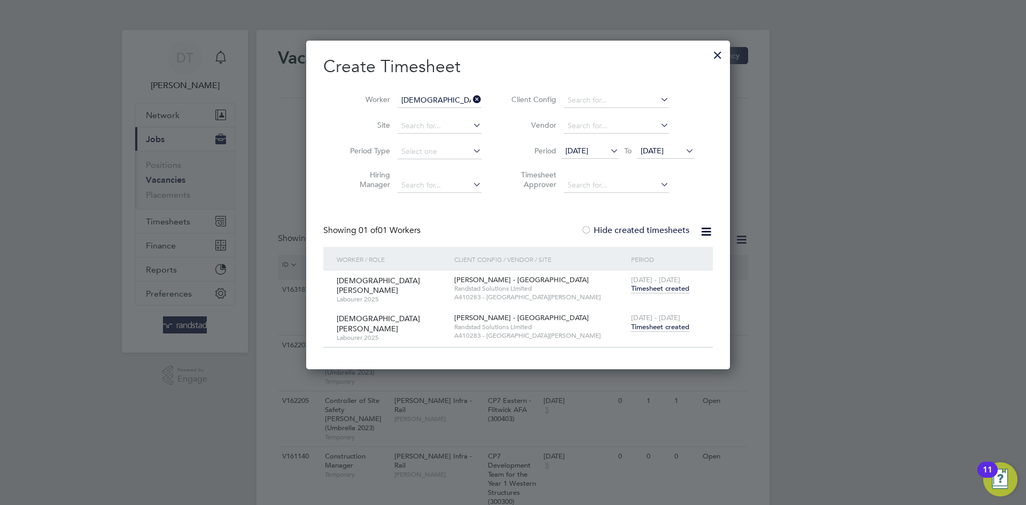
click at [708, 56] on div at bounding box center [717, 52] width 19 height 19
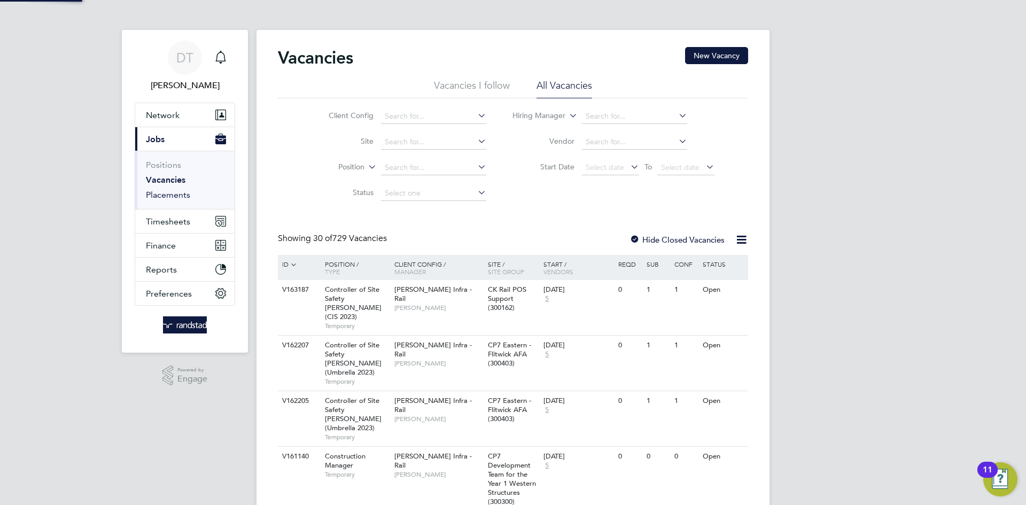
click at [184, 192] on link "Placements" at bounding box center [168, 195] width 44 height 10
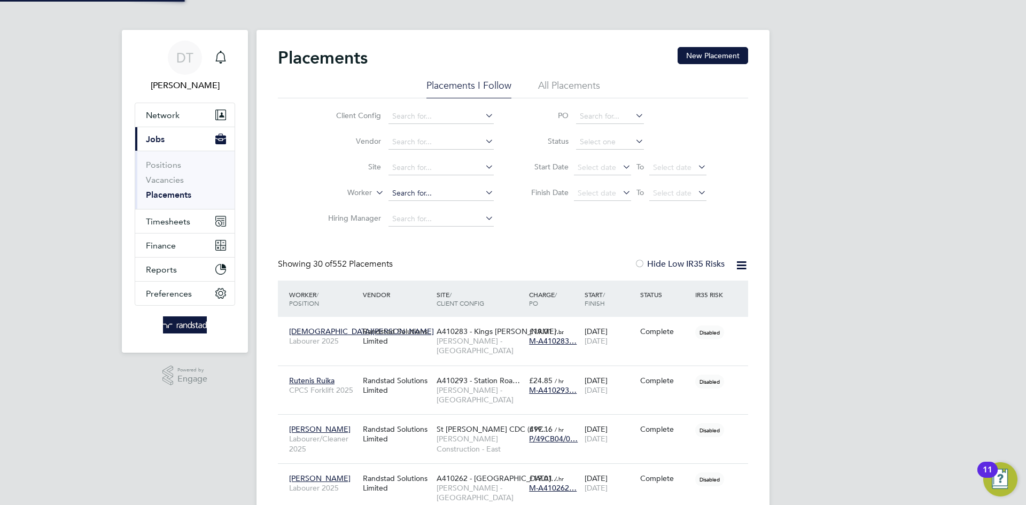
click at [406, 193] on input at bounding box center [441, 193] width 105 height 15
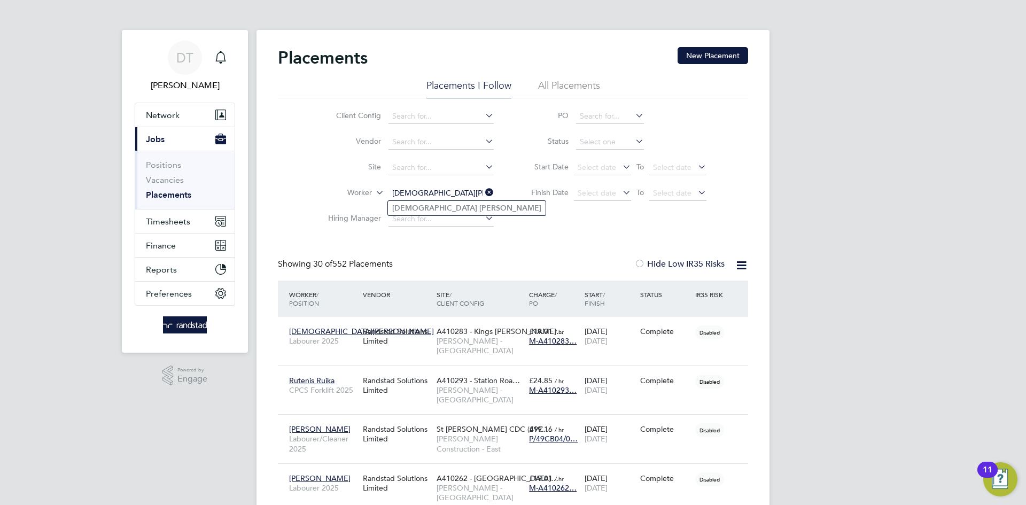
type input "[DEMOGRAPHIC_DATA][PERSON_NAME]"
click at [480, 211] on b "Manning" at bounding box center [511, 208] width 62 height 9
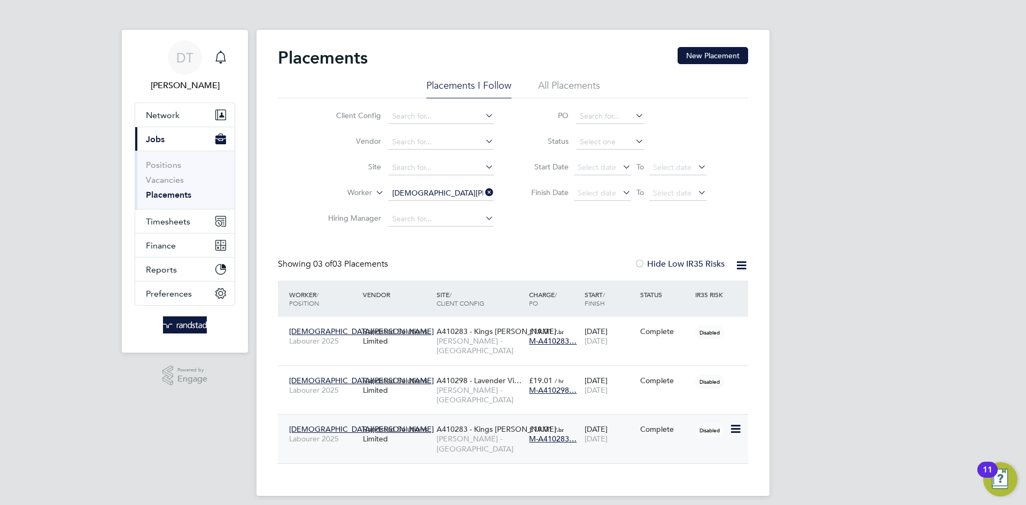
click at [612, 419] on div "19 Aug 2025 29 Aug 2025" at bounding box center [610, 434] width 56 height 30
click at [483, 191] on icon at bounding box center [483, 192] width 0 height 15
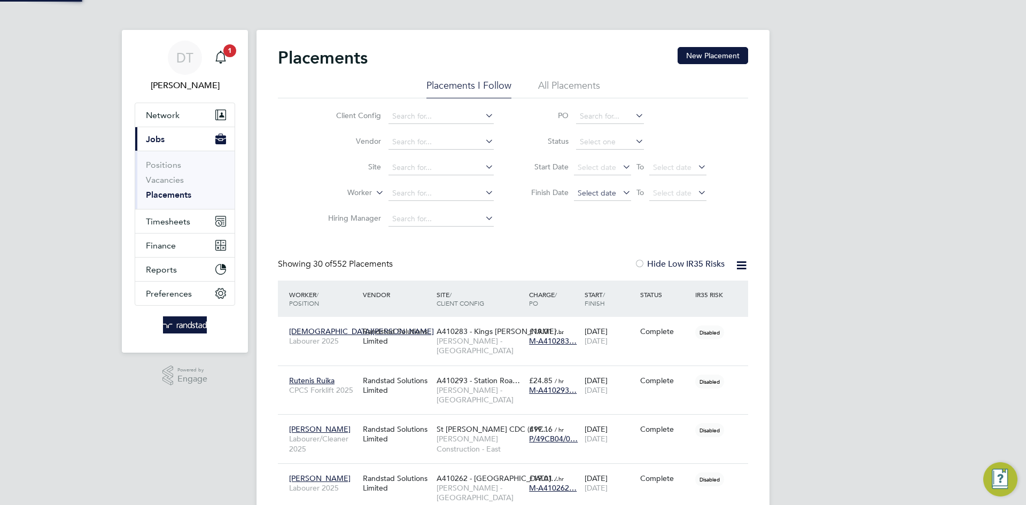
click at [602, 192] on span "Select date" at bounding box center [597, 193] width 38 height 10
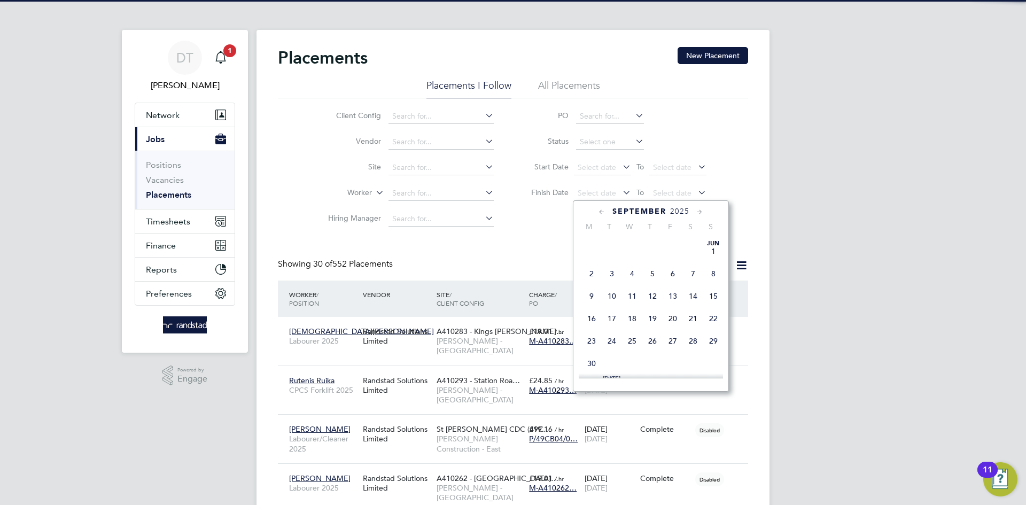
scroll to position [5, 5]
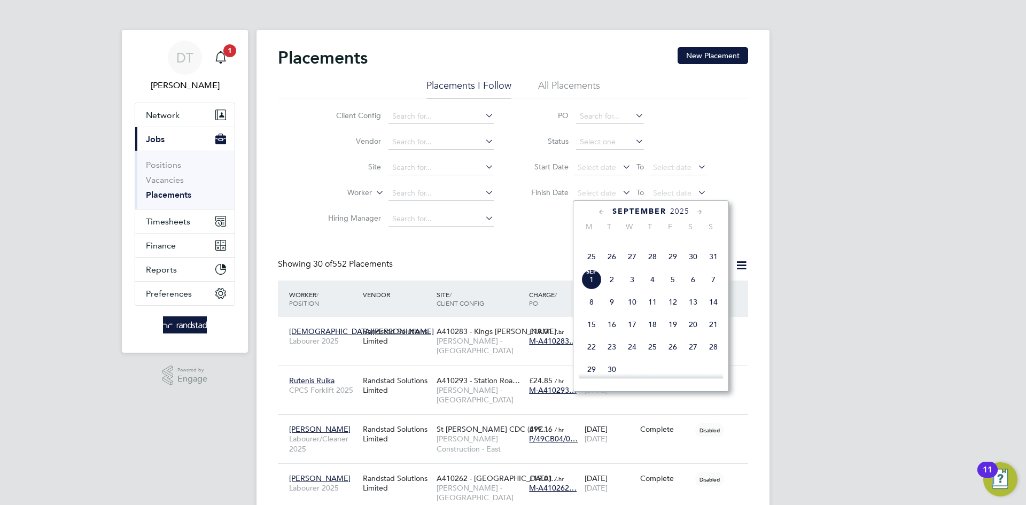
click at [591, 267] on span "25" at bounding box center [592, 256] width 20 height 20
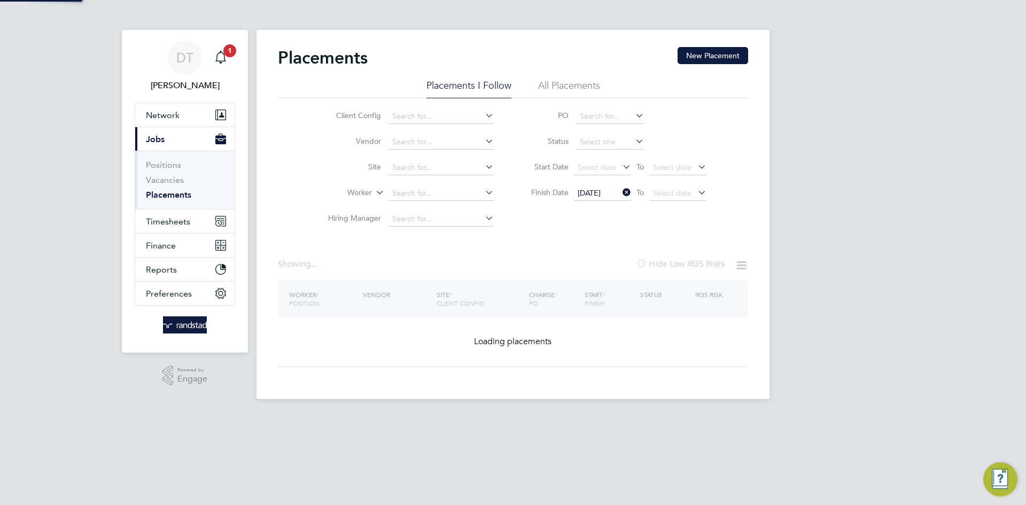
click at [651, 190] on span "Select date" at bounding box center [678, 194] width 57 height 14
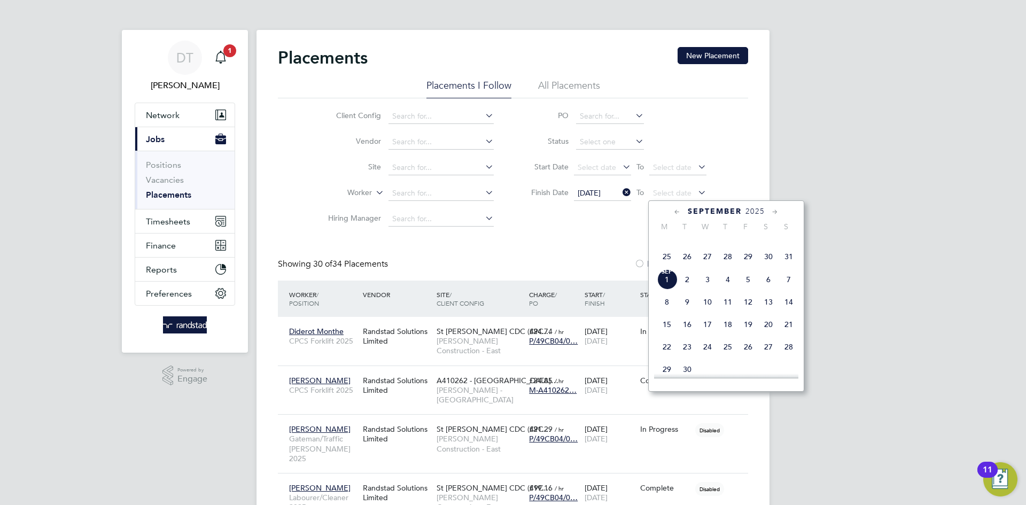
click at [748, 267] on span "29" at bounding box center [748, 256] width 20 height 20
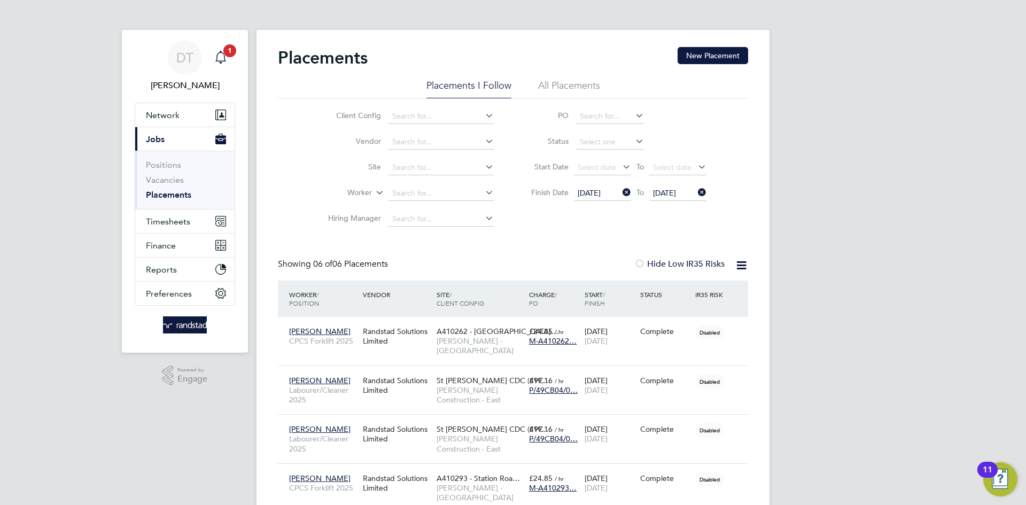
click at [220, 52] on icon "Main navigation" at bounding box center [220, 56] width 10 height 11
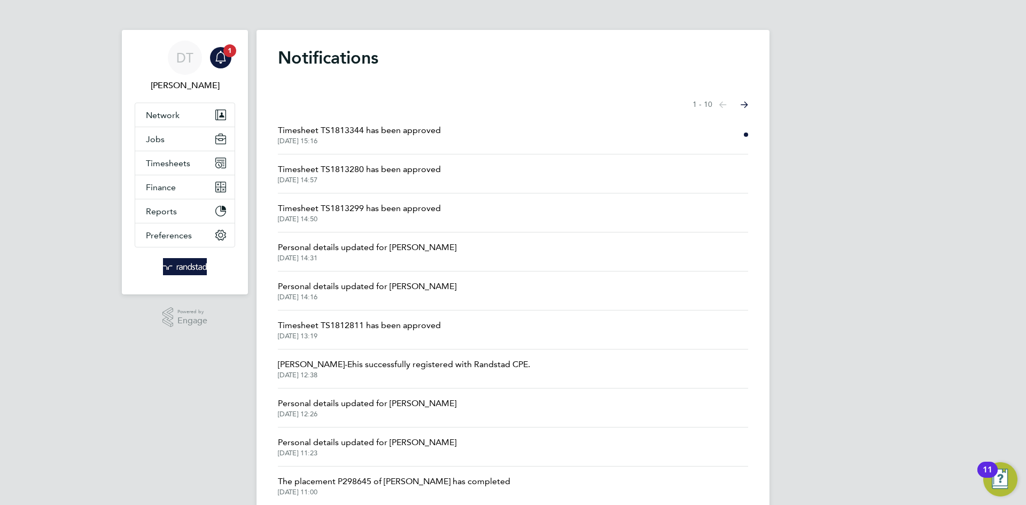
click at [355, 132] on span "Timesheet TS1813344 has been approved" at bounding box center [359, 130] width 163 height 13
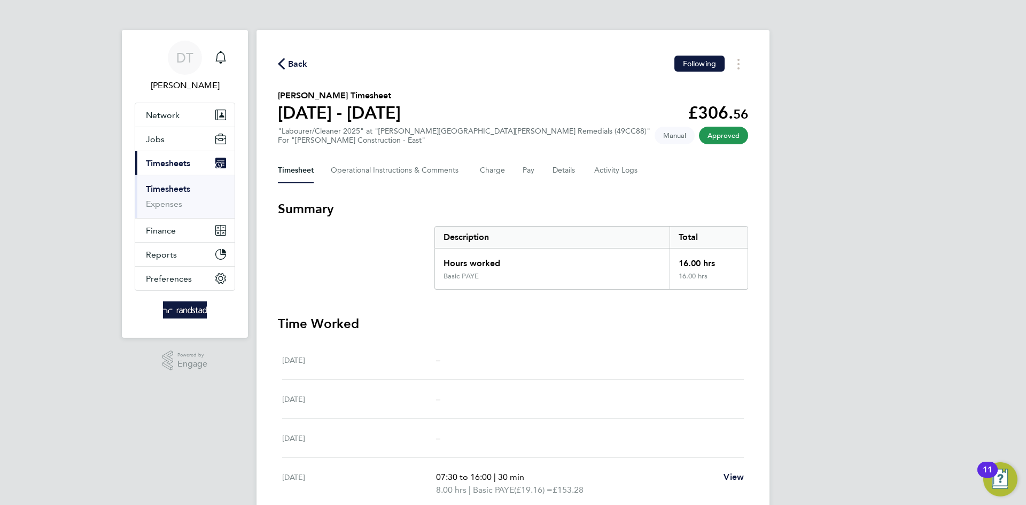
click at [293, 60] on span "Back" at bounding box center [298, 64] width 20 height 13
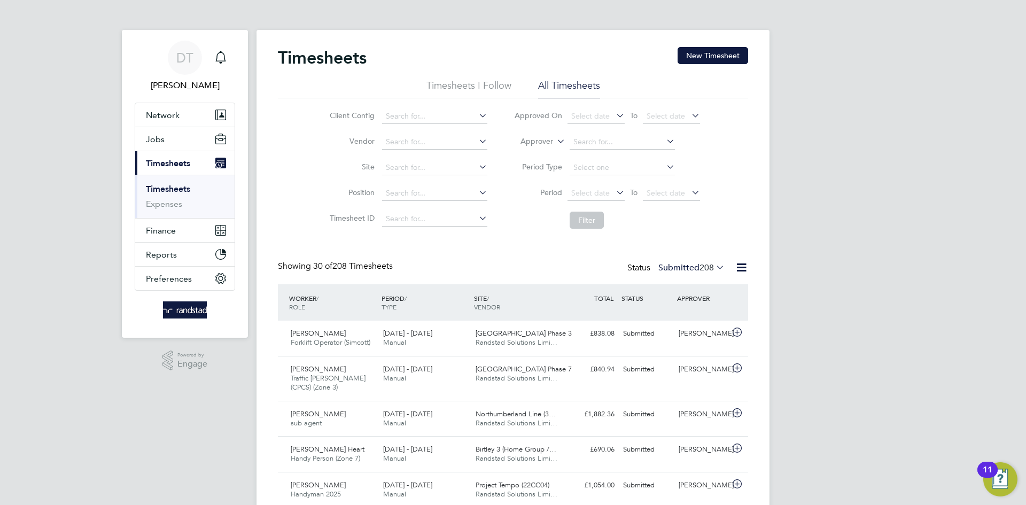
scroll to position [27, 93]
click at [700, 53] on button "New Timesheet" at bounding box center [713, 55] width 71 height 17
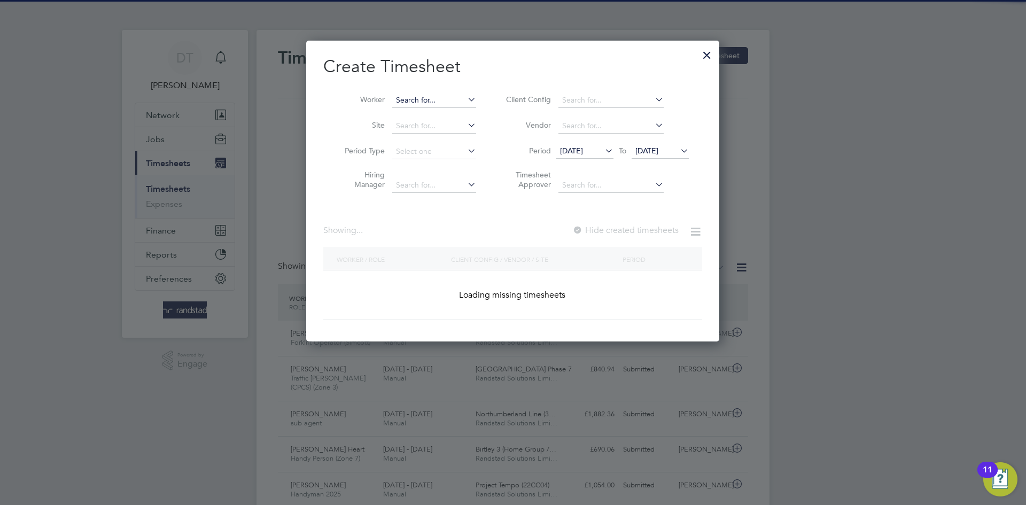
click at [434, 97] on input at bounding box center [434, 100] width 84 height 15
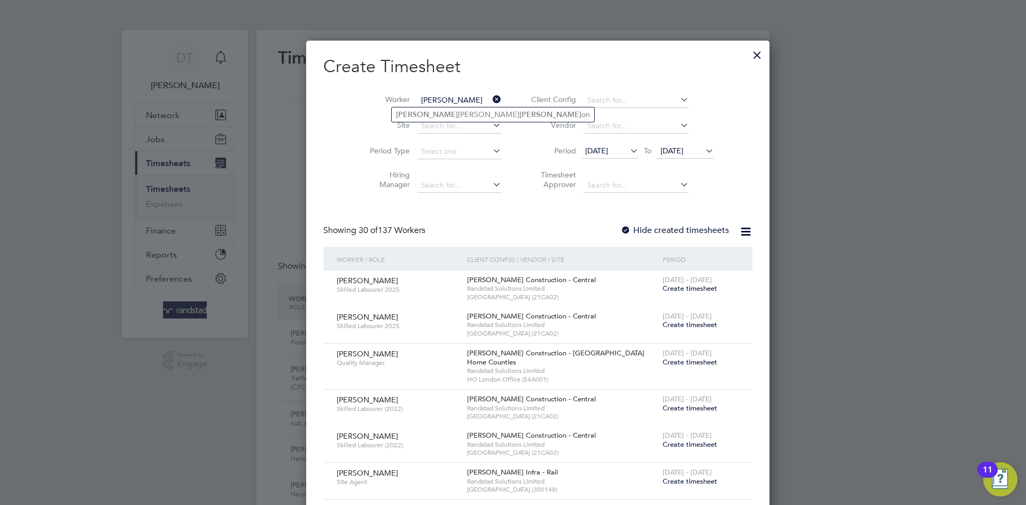
type input "J"
type input "David Roberts"
click at [416, 114] on li "David Roberts" at bounding box center [459, 114] width 135 height 14
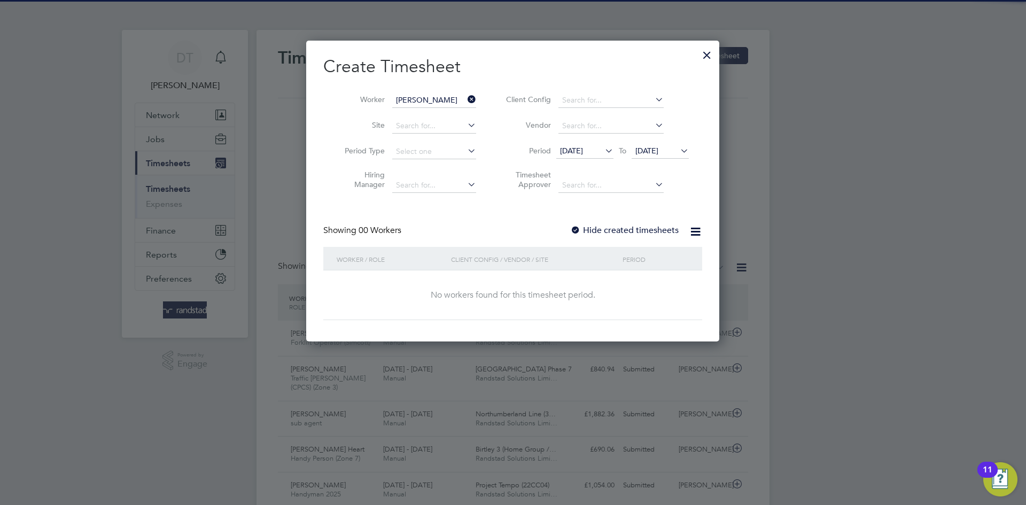
click at [597, 234] on label "Hide created timesheets" at bounding box center [624, 230] width 109 height 11
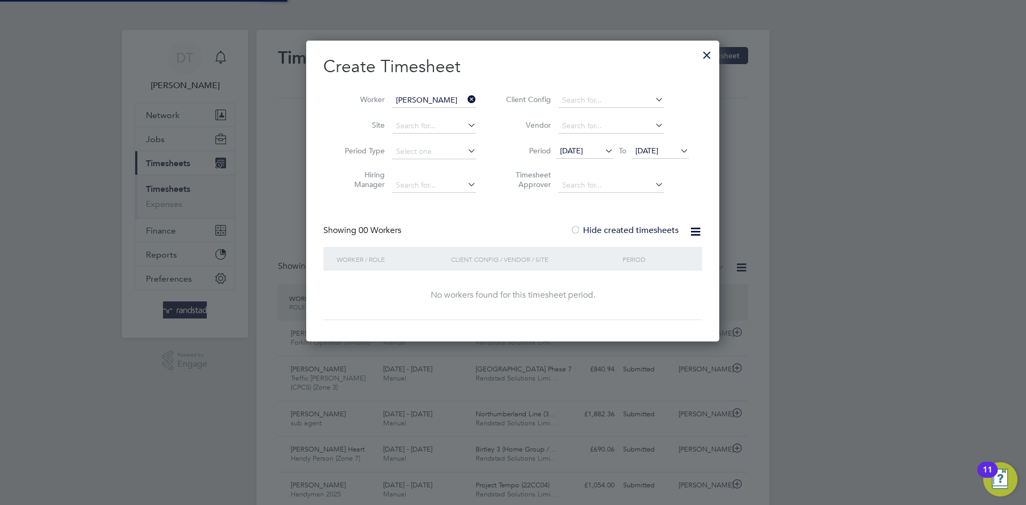
click at [656, 154] on span "25 Aug 2025" at bounding box center [647, 151] width 23 height 10
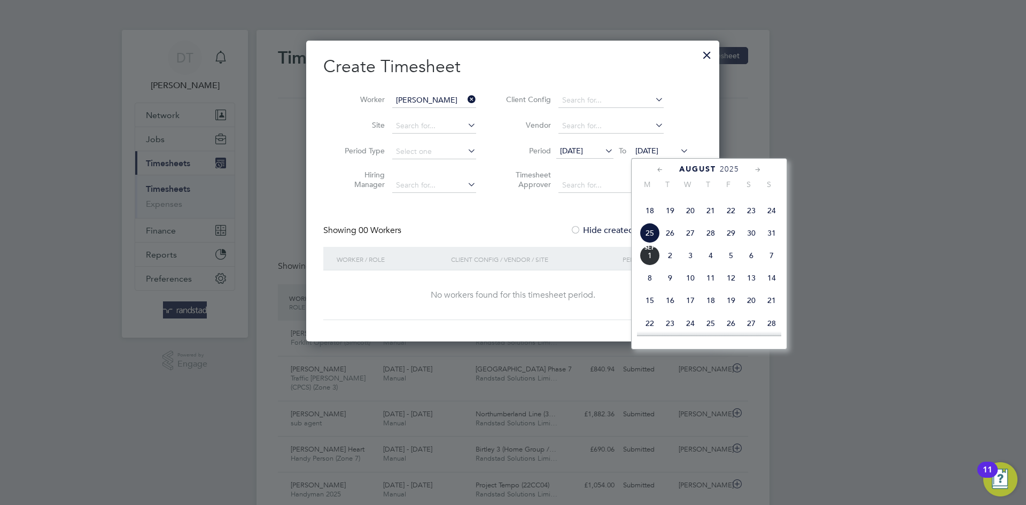
click at [656, 266] on span "Sep 1" at bounding box center [650, 255] width 20 height 20
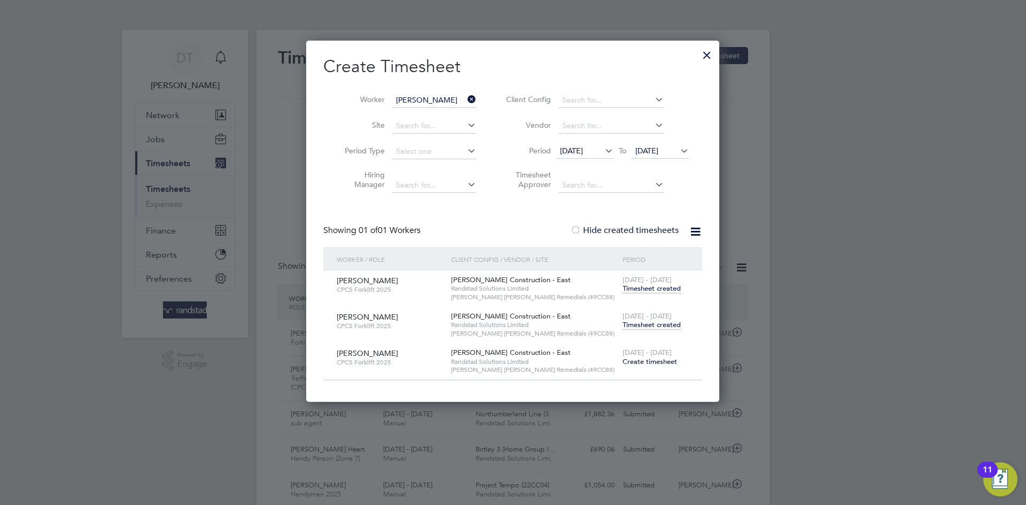
click at [639, 324] on span "Timesheet created" at bounding box center [652, 325] width 58 height 10
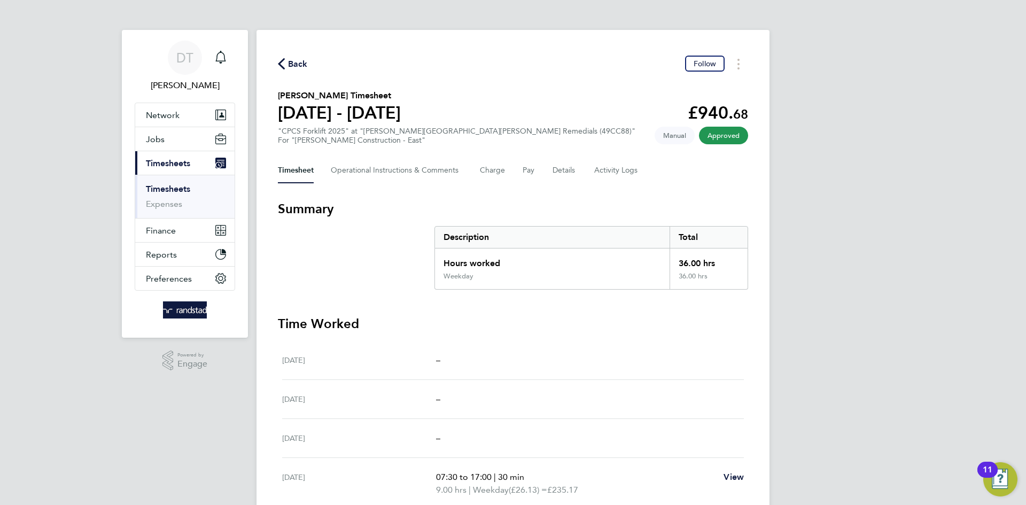
click at [293, 67] on span "Back" at bounding box center [298, 64] width 20 height 13
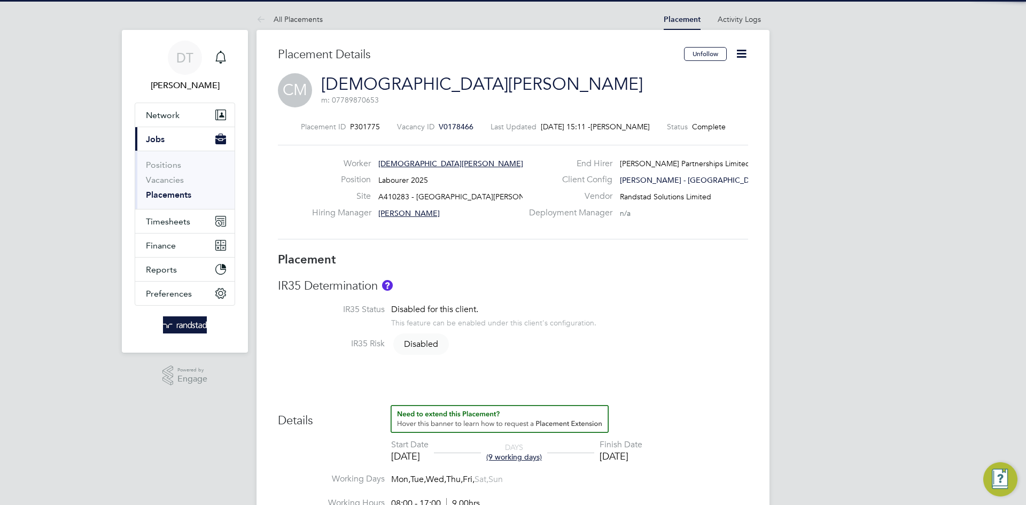
click at [741, 56] on icon at bounding box center [741, 53] width 13 height 13
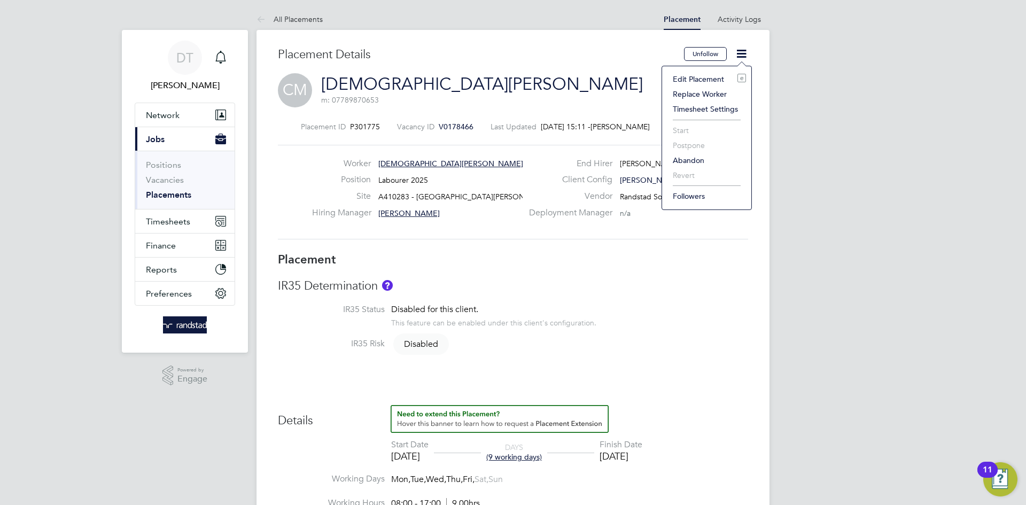
click at [692, 79] on li "Edit Placement e" at bounding box center [707, 79] width 79 height 15
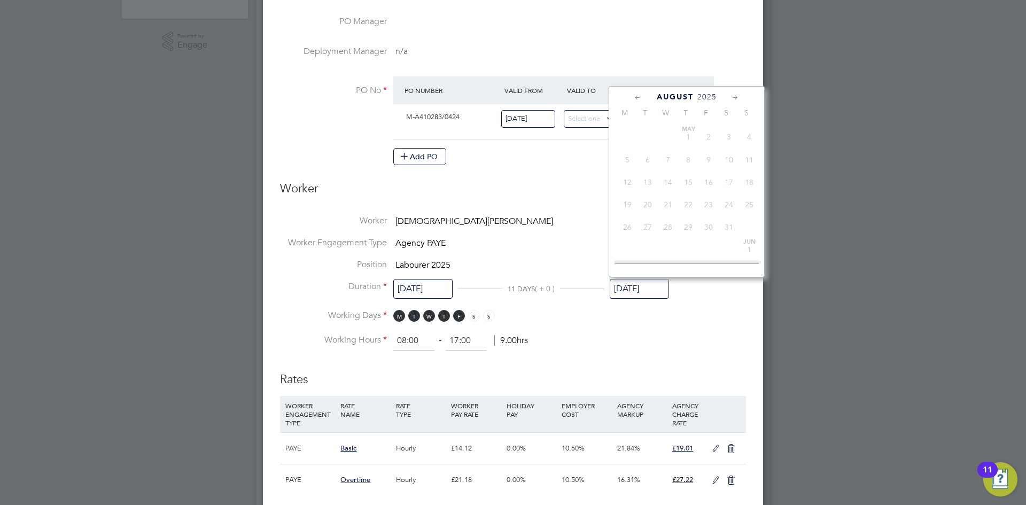
click at [635, 290] on input "[DATE]" at bounding box center [639, 289] width 59 height 20
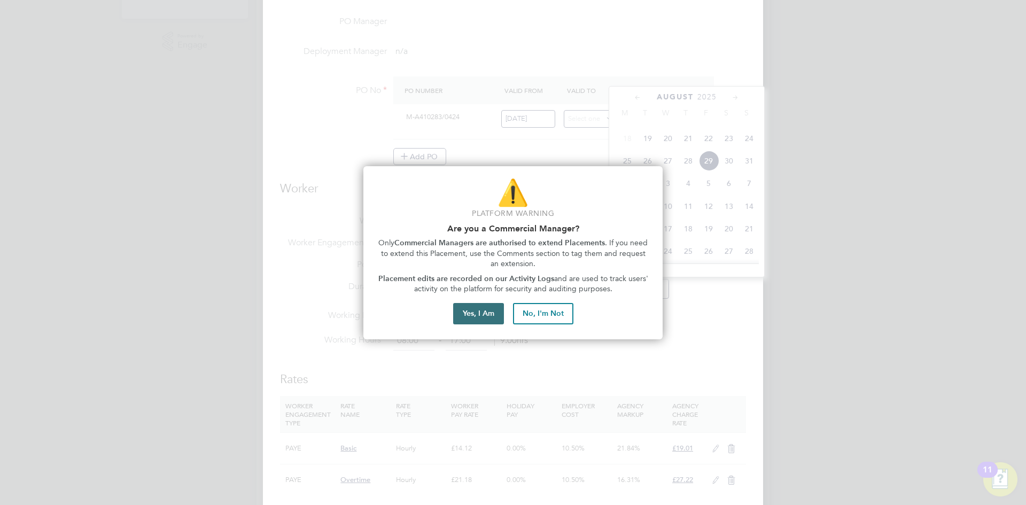
click at [494, 313] on button "Yes, I Am" at bounding box center [478, 313] width 51 height 21
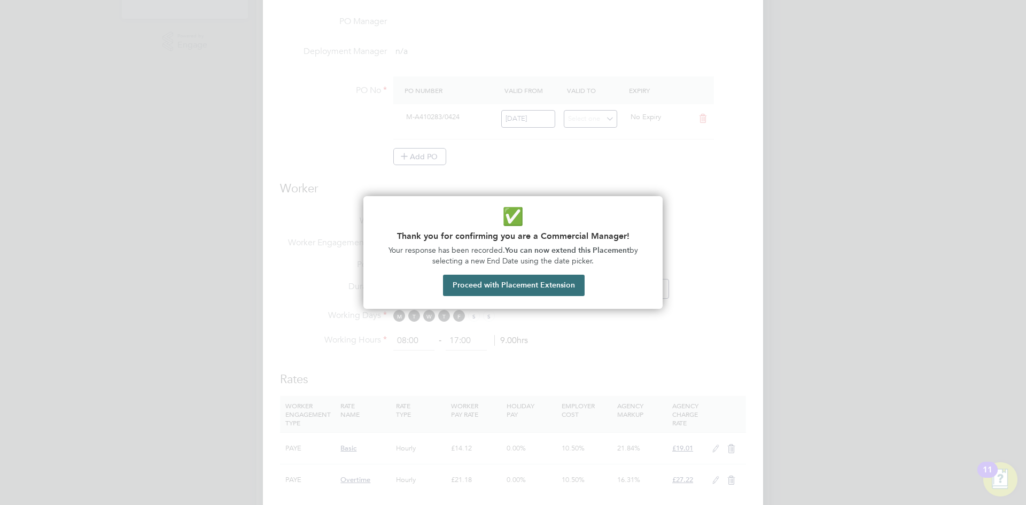
click at [553, 285] on button "Proceed with Placement Extension" at bounding box center [514, 285] width 142 height 21
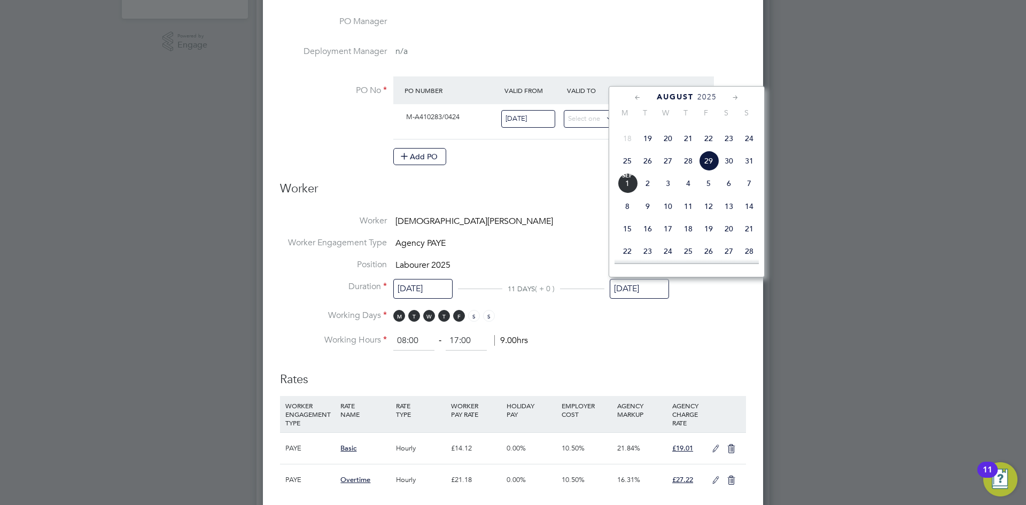
click at [730, 100] on div "[DATE]" at bounding box center [687, 97] width 144 height 10
click at [731, 95] on icon at bounding box center [736, 98] width 10 height 12
click at [708, 209] on span "31" at bounding box center [709, 199] width 20 height 20
type input "[DATE]"
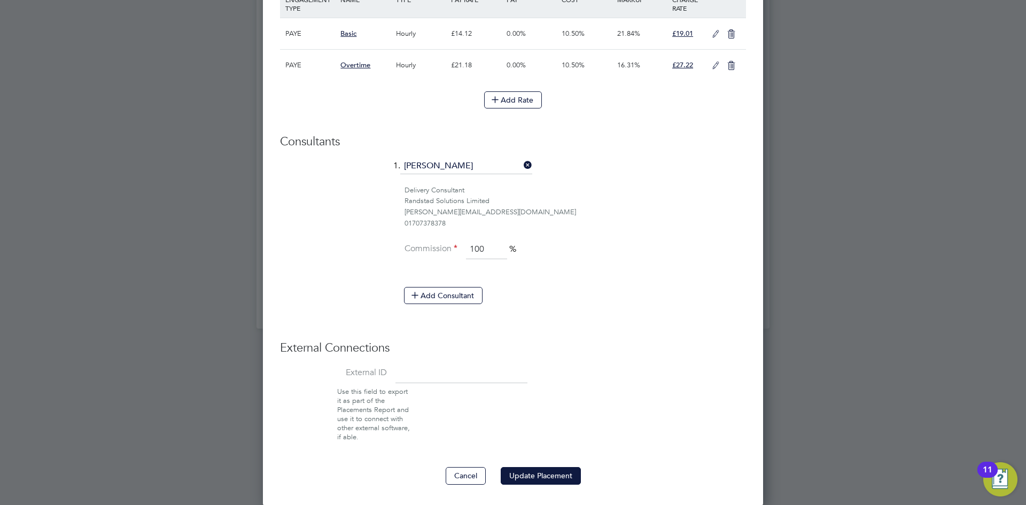
click at [535, 473] on button "Update Placement" at bounding box center [541, 475] width 80 height 17
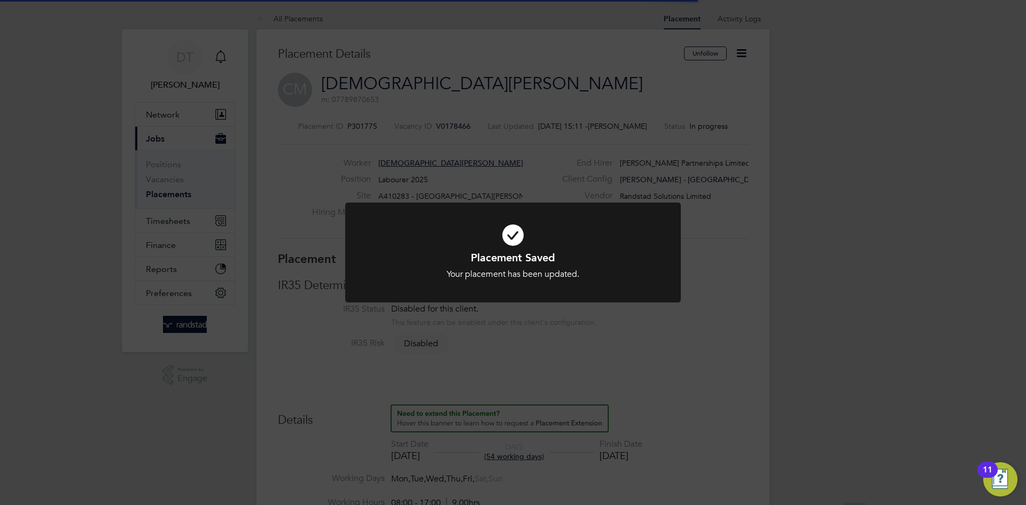
click at [351, 123] on div "Placement Saved Your placement has been updated. Cancel Okay" at bounding box center [513, 252] width 1026 height 505
